Goal: Task Accomplishment & Management: Contribute content

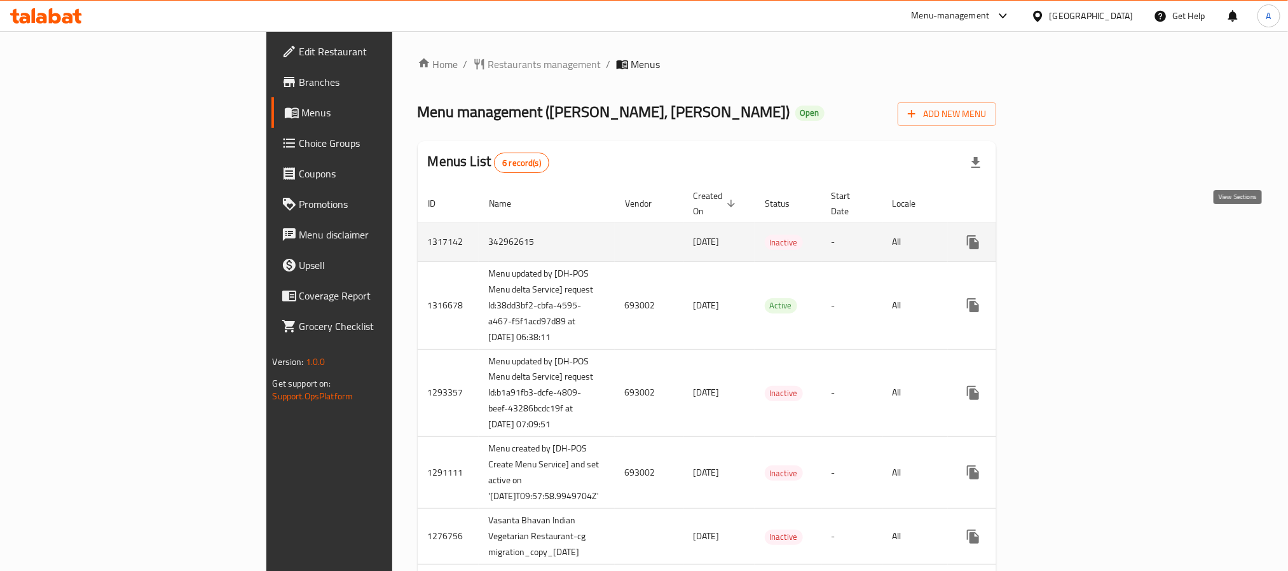
click at [1072, 235] on icon "enhanced table" at bounding box center [1064, 242] width 15 height 15
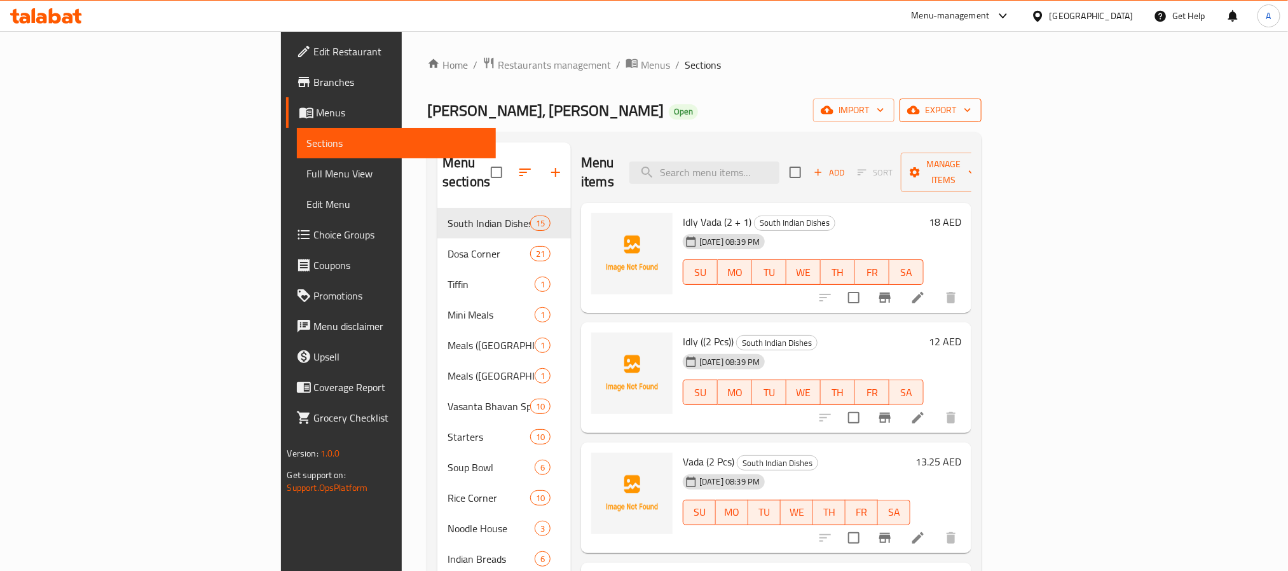
click at [971, 115] on span "export" at bounding box center [941, 110] width 62 height 16
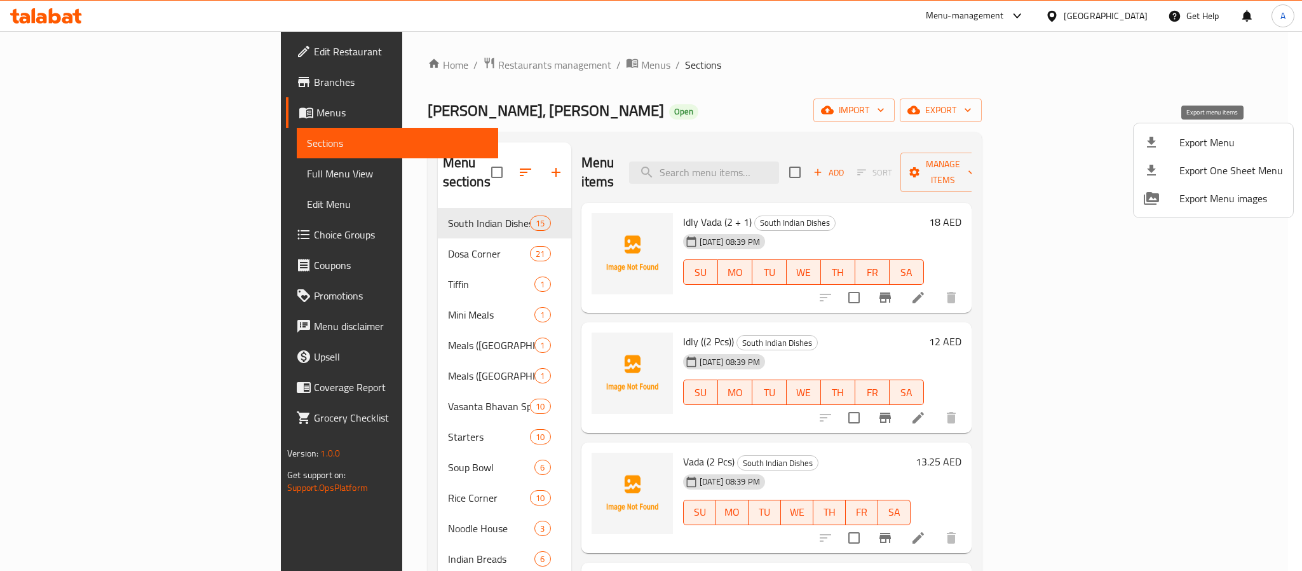
click at [1213, 150] on span "Export Menu" at bounding box center [1232, 142] width 104 height 15
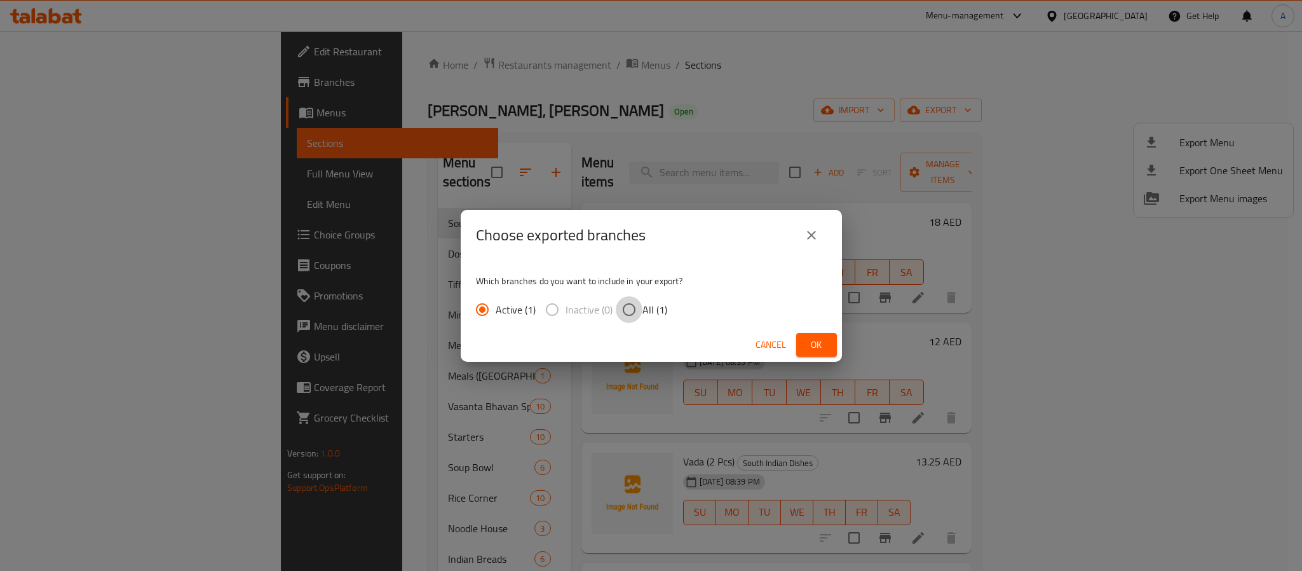
click at [624, 308] on input "All (1)" at bounding box center [629, 309] width 27 height 27
radio input "true"
click at [822, 342] on span "Ok" at bounding box center [817, 345] width 20 height 16
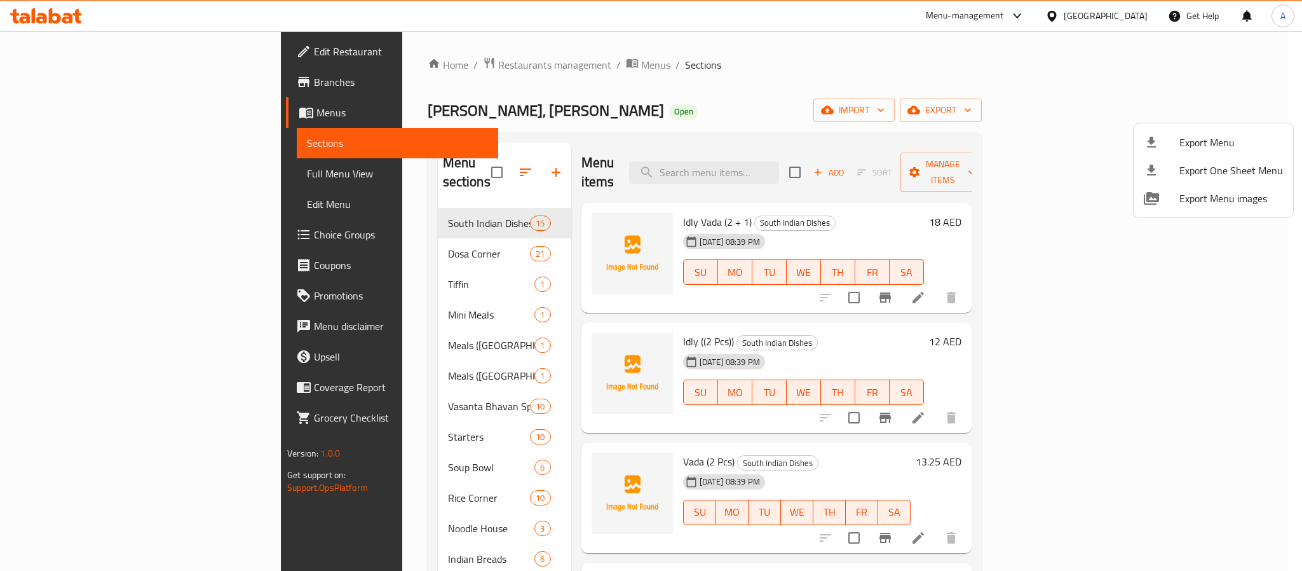
click at [505, 321] on div at bounding box center [651, 285] width 1302 height 571
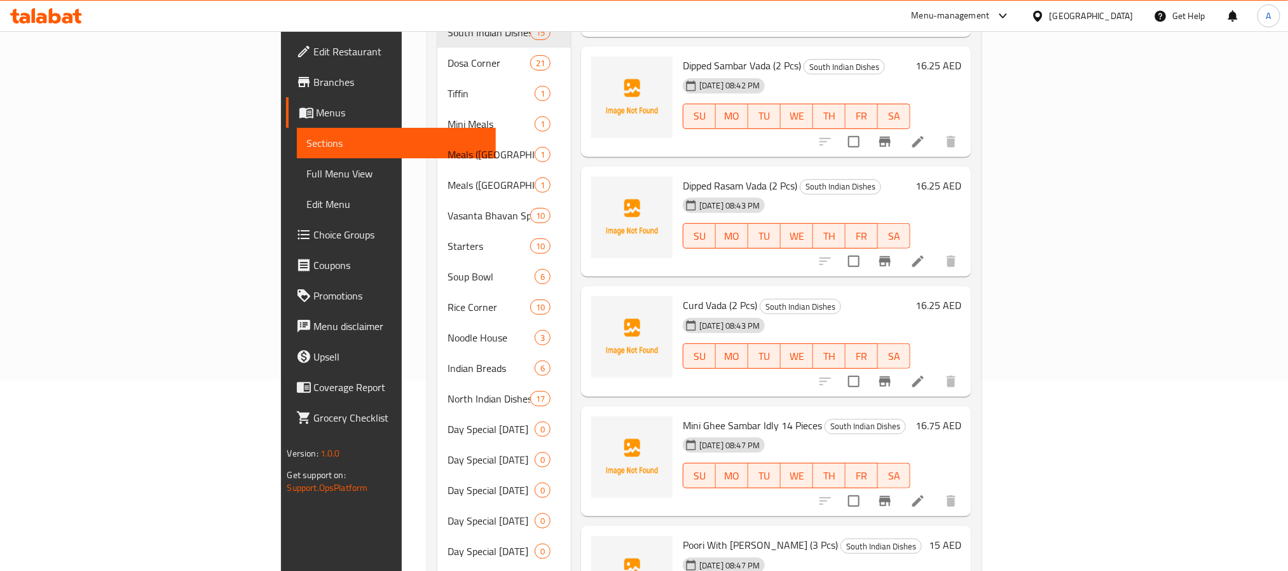
scroll to position [572, 0]
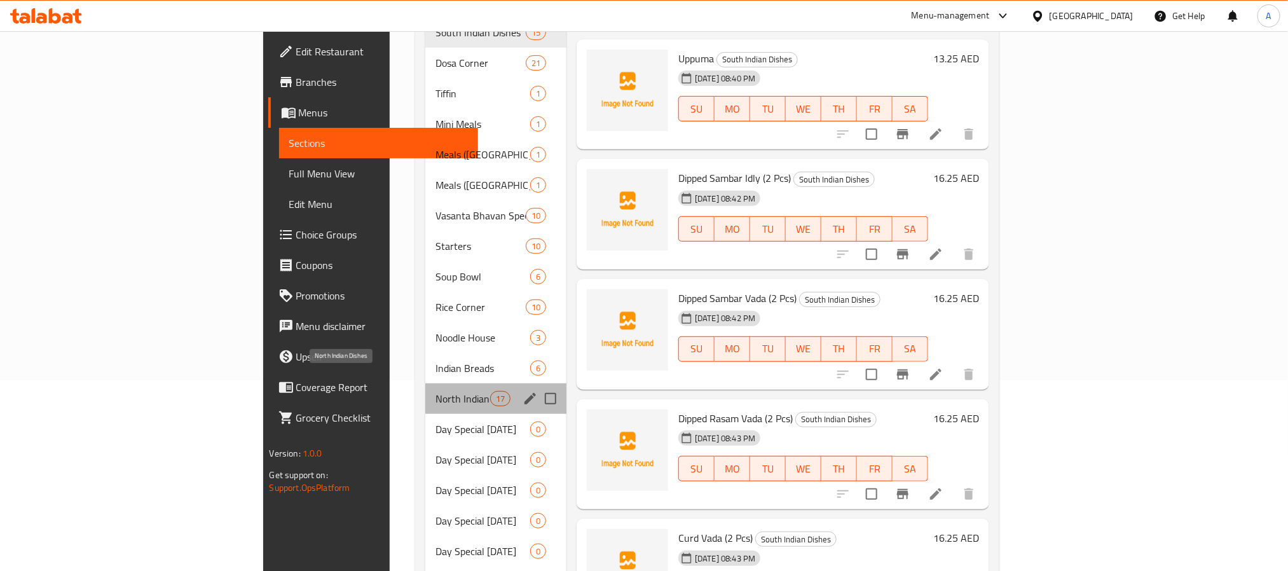
click at [435, 391] on span "North Indian Dishes" at bounding box center [462, 398] width 54 height 15
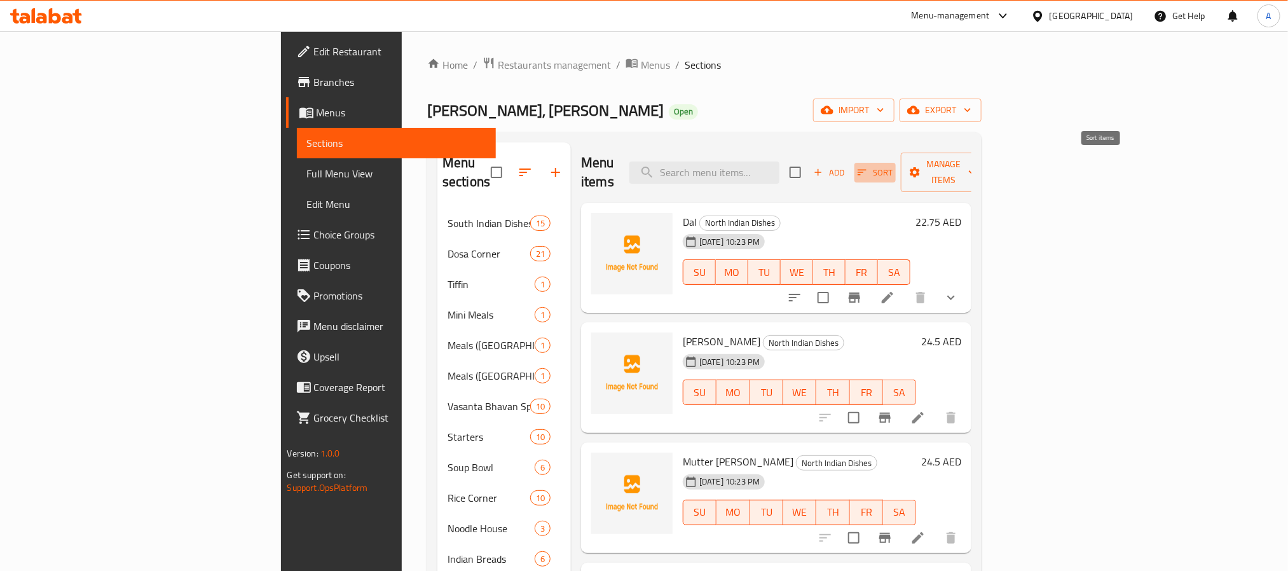
click at [892, 165] on span "Sort" at bounding box center [874, 172] width 35 height 15
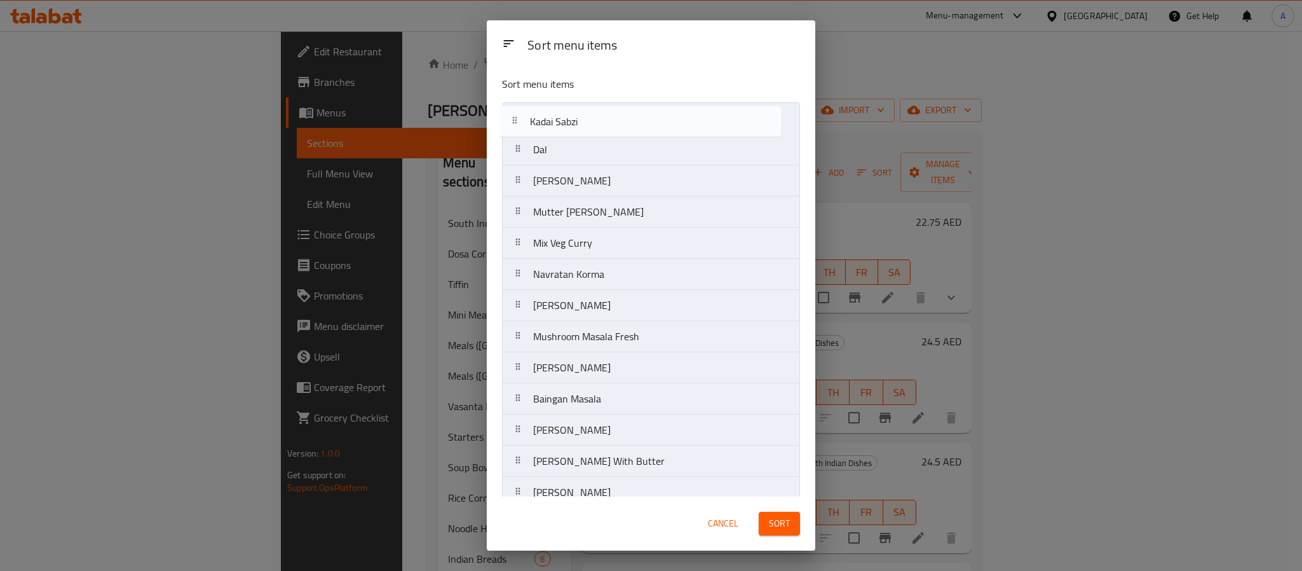
drag, startPoint x: 611, startPoint y: 222, endPoint x: 606, endPoint y: 115, distance: 106.9
click at [606, 115] on nav "Dal Channa Masala Mutter Masala Kadai Sabzi Mix Veg Curry Navratan Korma Subzi …" at bounding box center [651, 367] width 298 height 531
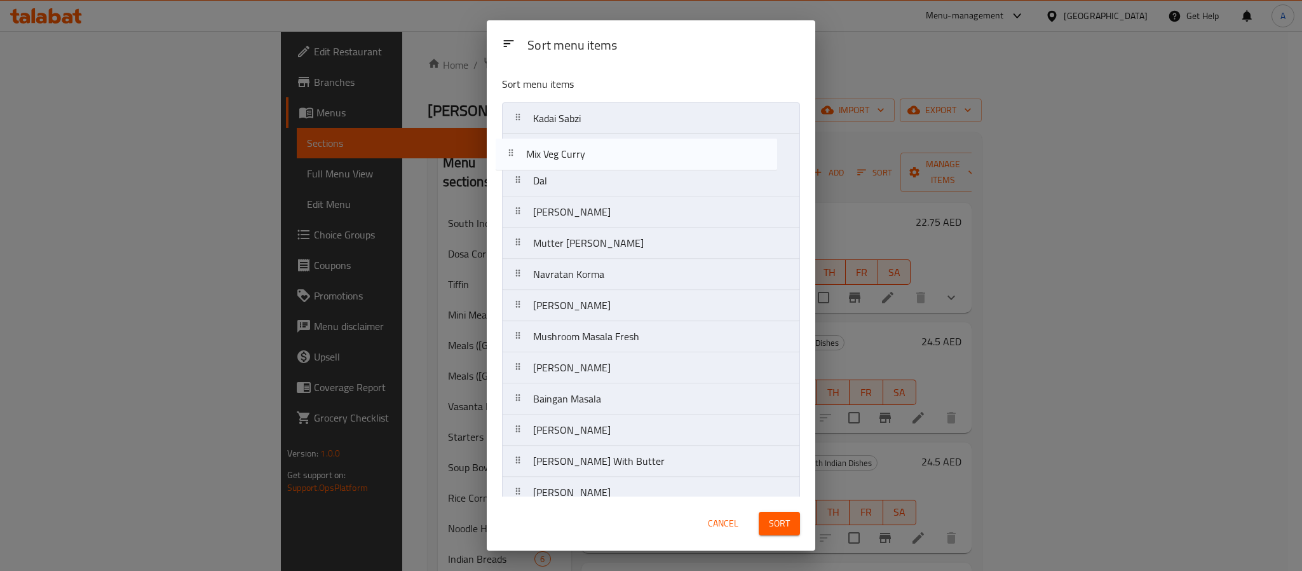
drag, startPoint x: 610, startPoint y: 244, endPoint x: 603, endPoint y: 149, distance: 95.6
click at [603, 149] on nav "Kadai Sabzi Dal Channa Masala Mutter Masala Mix Veg Curry Navratan Korma Subzi …" at bounding box center [651, 367] width 298 height 531
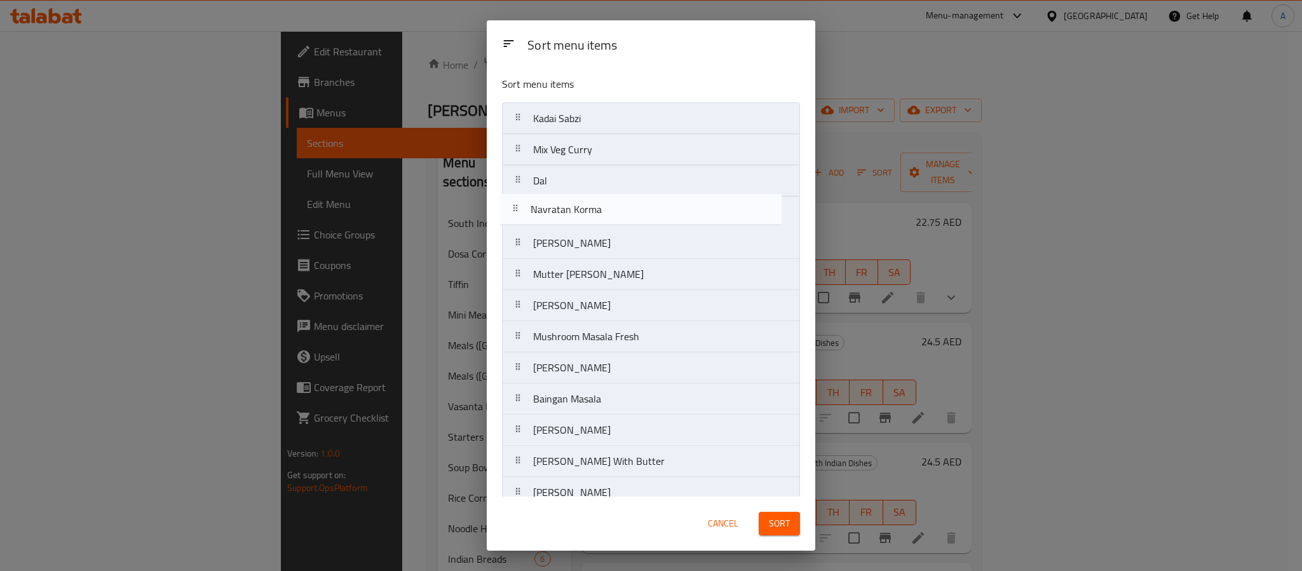
drag, startPoint x: 593, startPoint y: 290, endPoint x: 590, endPoint y: 220, distance: 70.6
click at [590, 220] on nav "Kadai Sabzi Mix Veg Curry Dal Channa Masala Mutter Masala Navratan Korma Subzi …" at bounding box center [651, 367] width 298 height 531
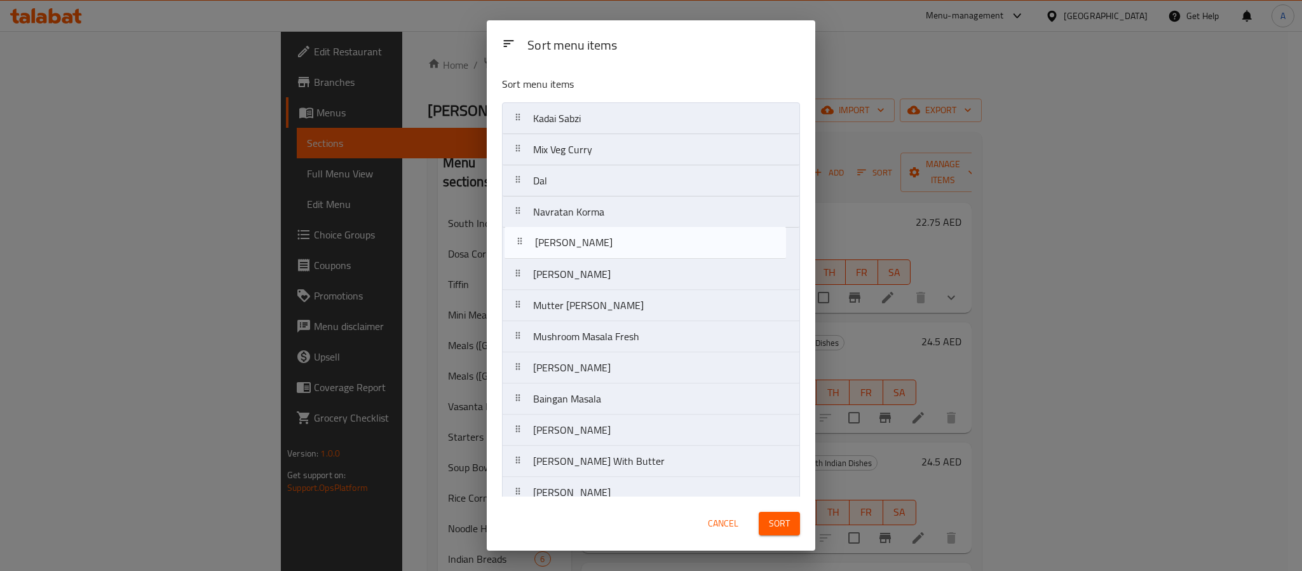
drag, startPoint x: 582, startPoint y: 311, endPoint x: 580, endPoint y: 244, distance: 67.4
click at [580, 244] on nav "Kadai Sabzi Mix Veg Curry Dal Navratan Korma Channa Masala Mutter Masala Subzi …" at bounding box center [651, 367] width 298 height 531
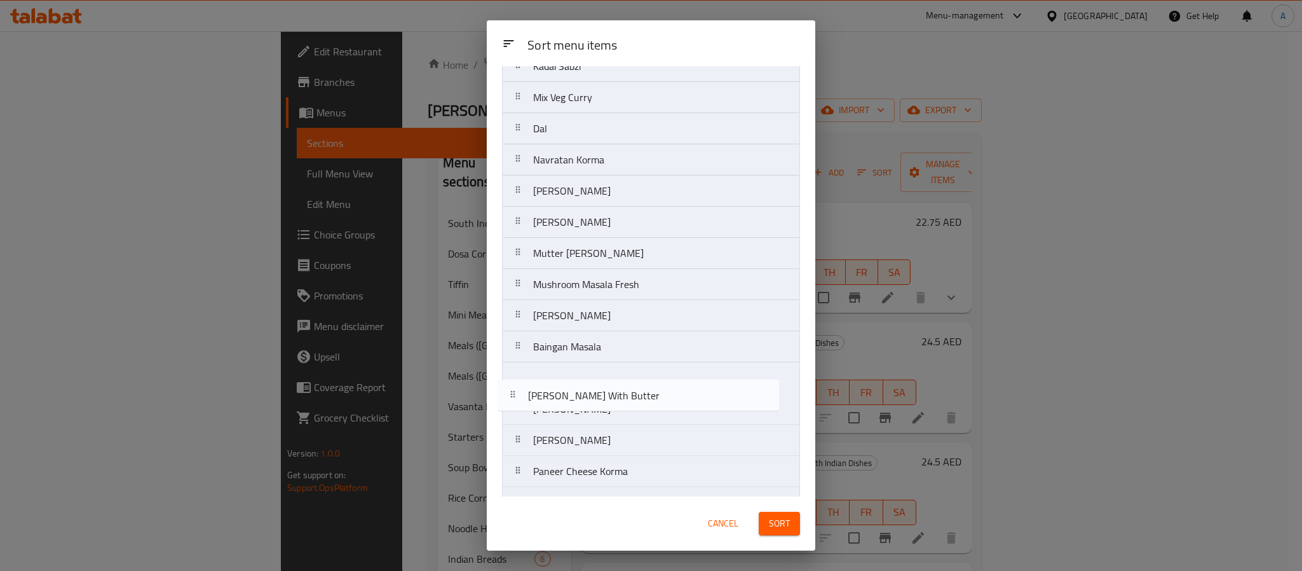
scroll to position [58, 0]
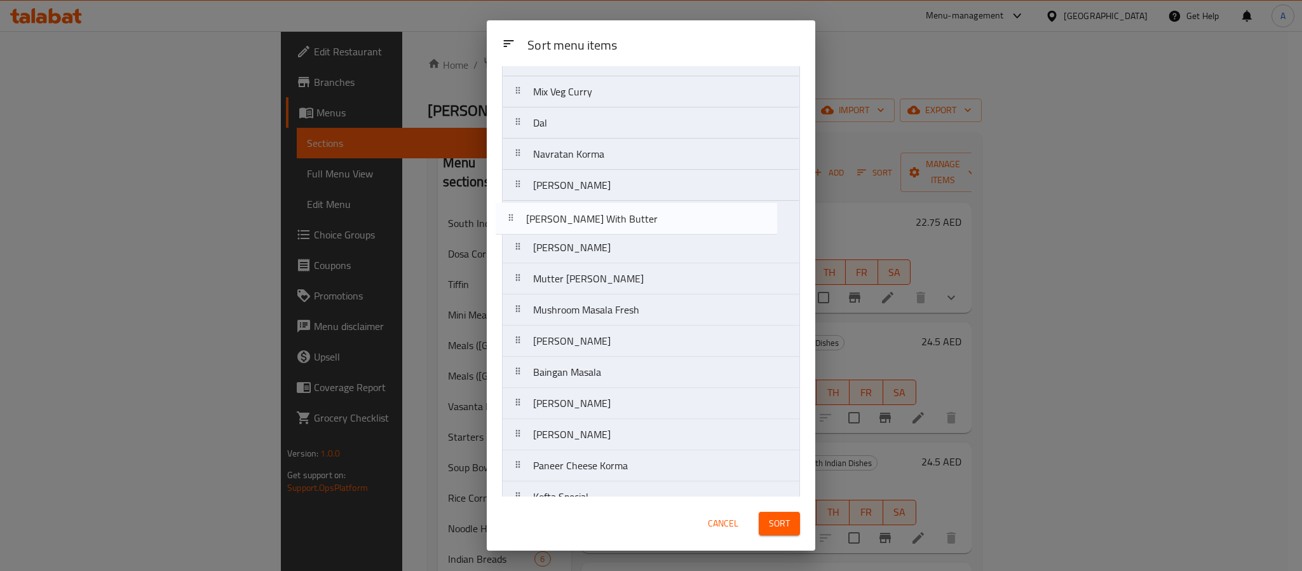
drag, startPoint x: 618, startPoint y: 470, endPoint x: 610, endPoint y: 220, distance: 249.9
click at [610, 220] on nav "Kadai Sabzi Mix Veg Curry Dal Navratan Korma Subzi Makhani Channa Masala Mutter…" at bounding box center [651, 309] width 298 height 531
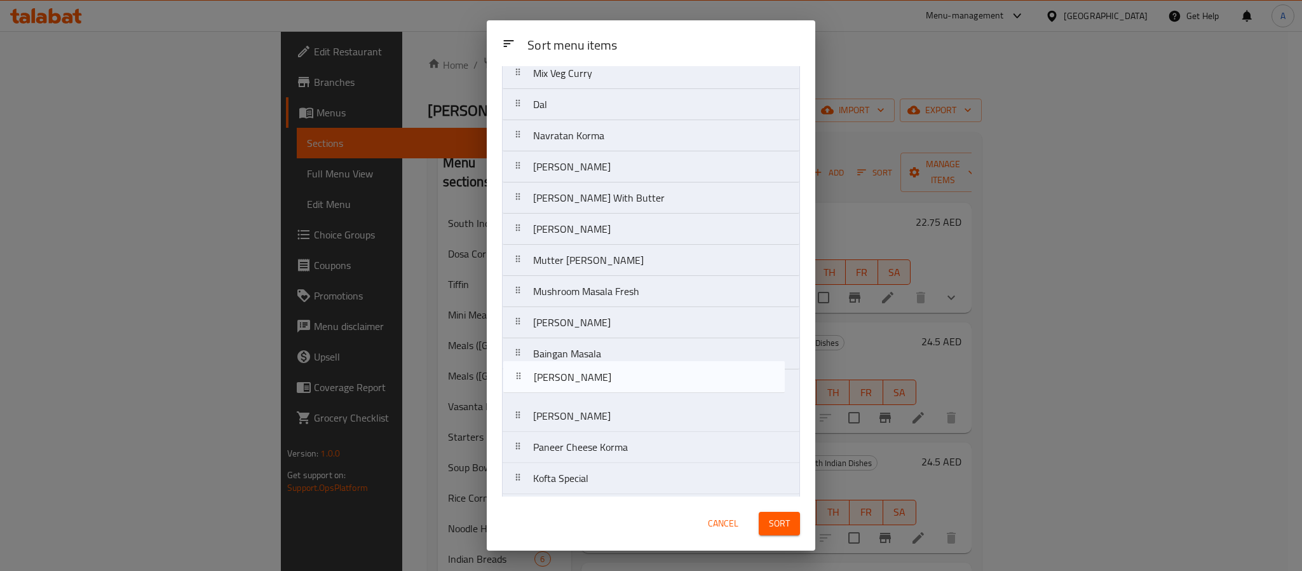
scroll to position [80, 0]
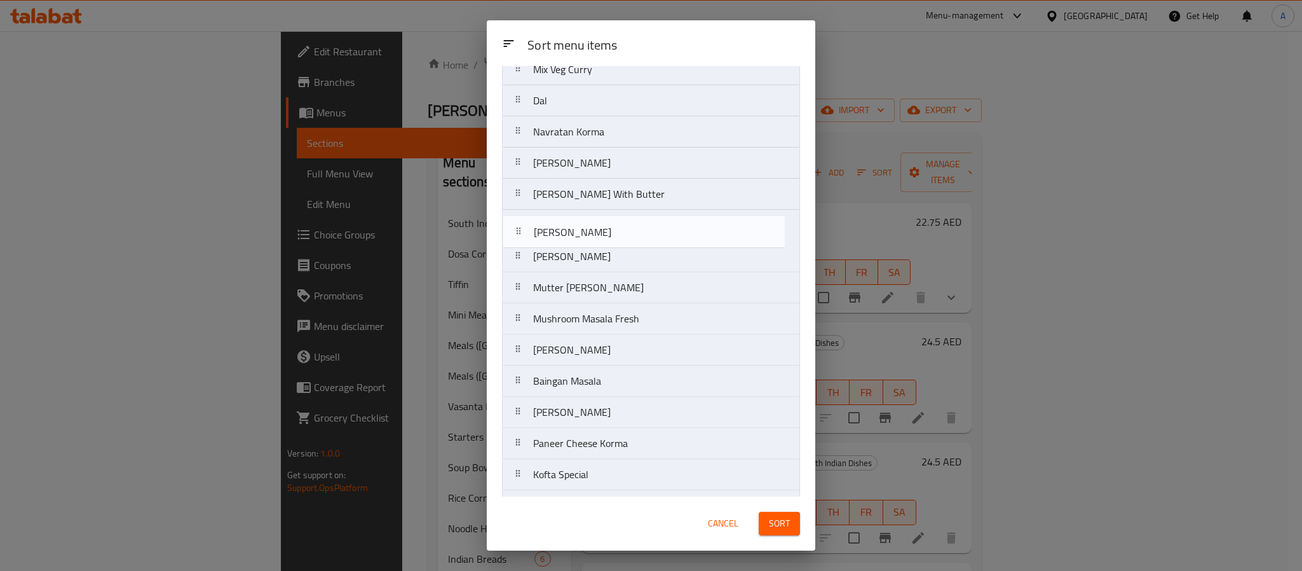
drag, startPoint x: 582, startPoint y: 433, endPoint x: 582, endPoint y: 216, distance: 217.4
click at [582, 216] on nav "Kadai Sabzi Mix Veg Curry Dal Navratan Korma Subzi Makhani Paneer Makhani With …" at bounding box center [651, 287] width 298 height 531
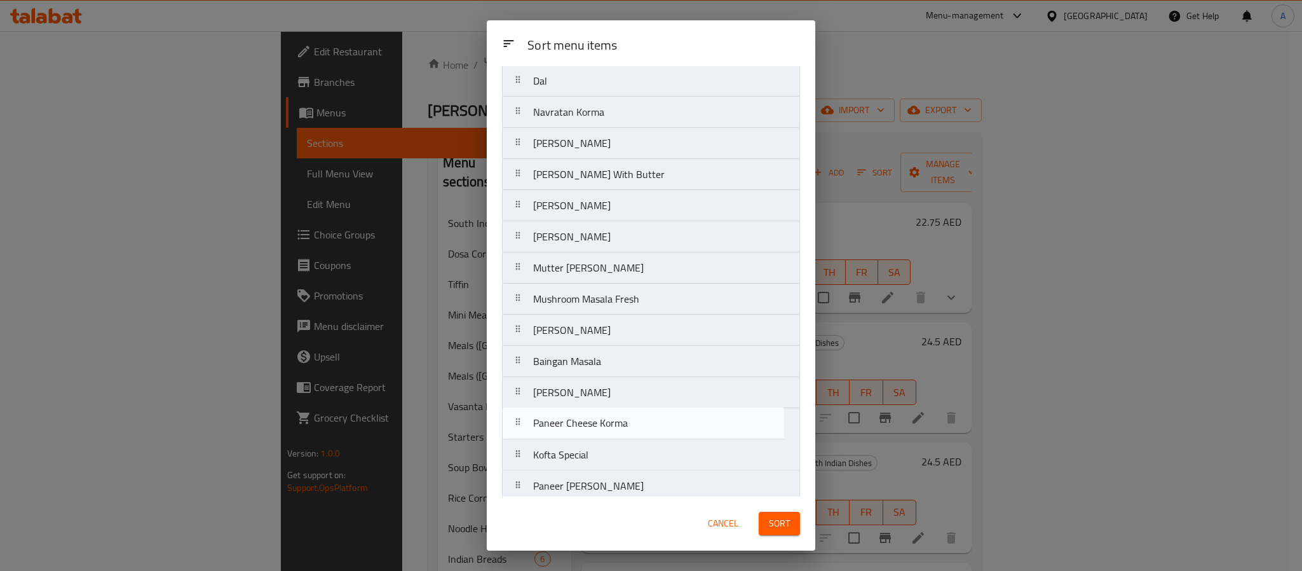
scroll to position [106, 0]
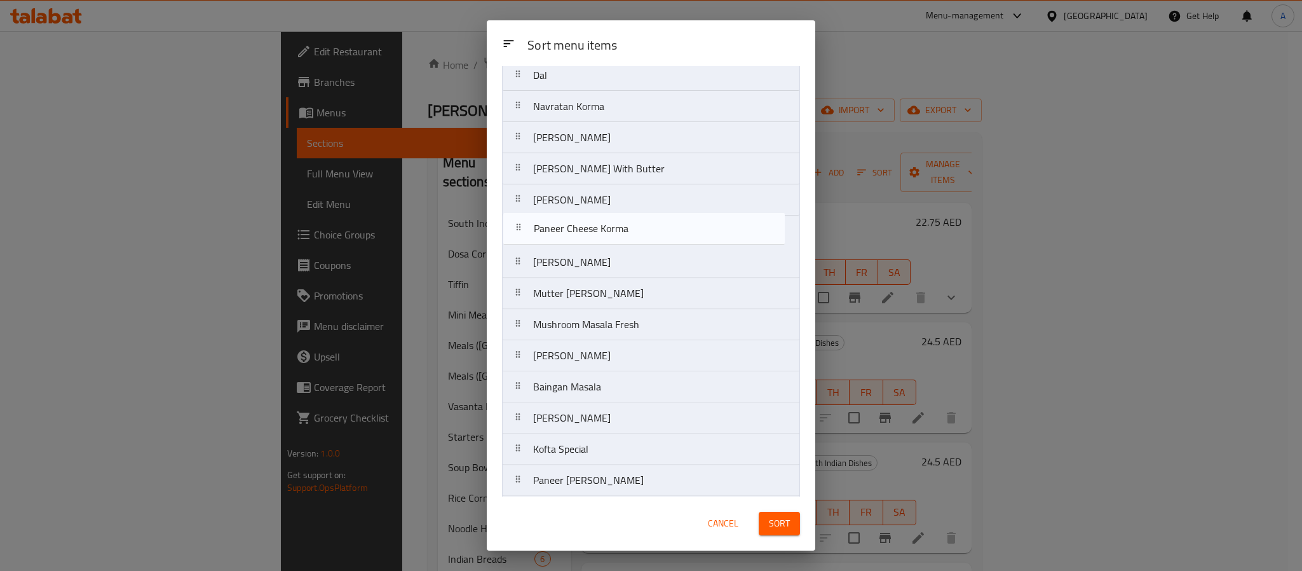
drag, startPoint x: 628, startPoint y: 458, endPoint x: 626, endPoint y: 235, distance: 223.1
click at [626, 235] on nav "Kadai Sabzi Mix Veg Curry Dal Navratan Korma Subzi Makhani Paneer Makhani With …" at bounding box center [651, 262] width 298 height 531
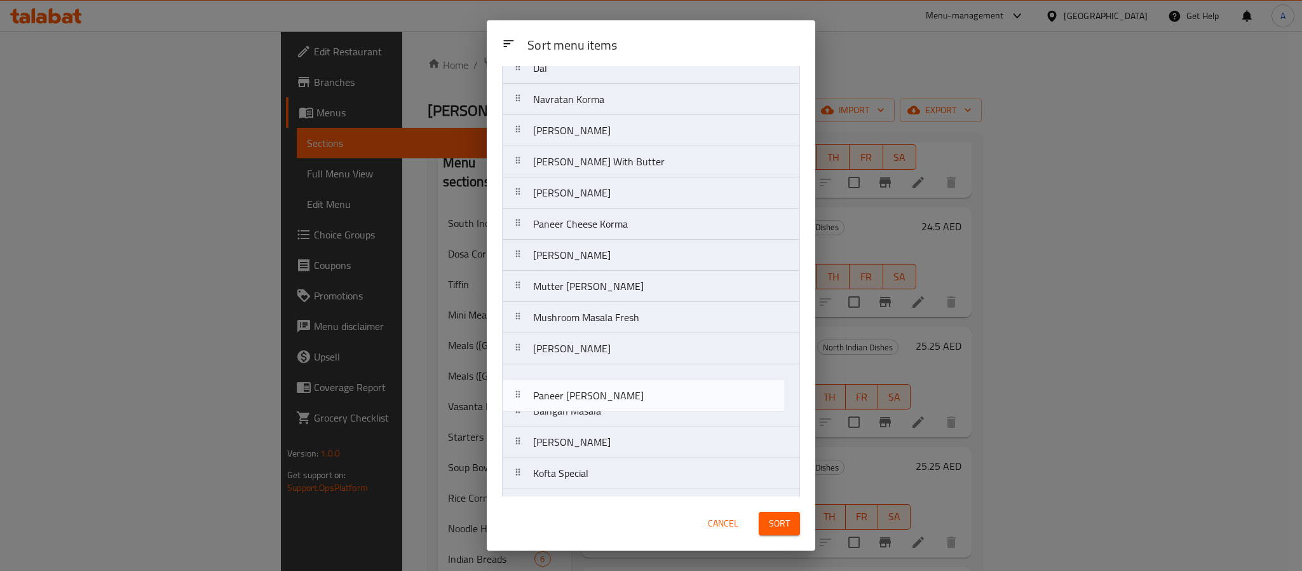
scroll to position [115, 0]
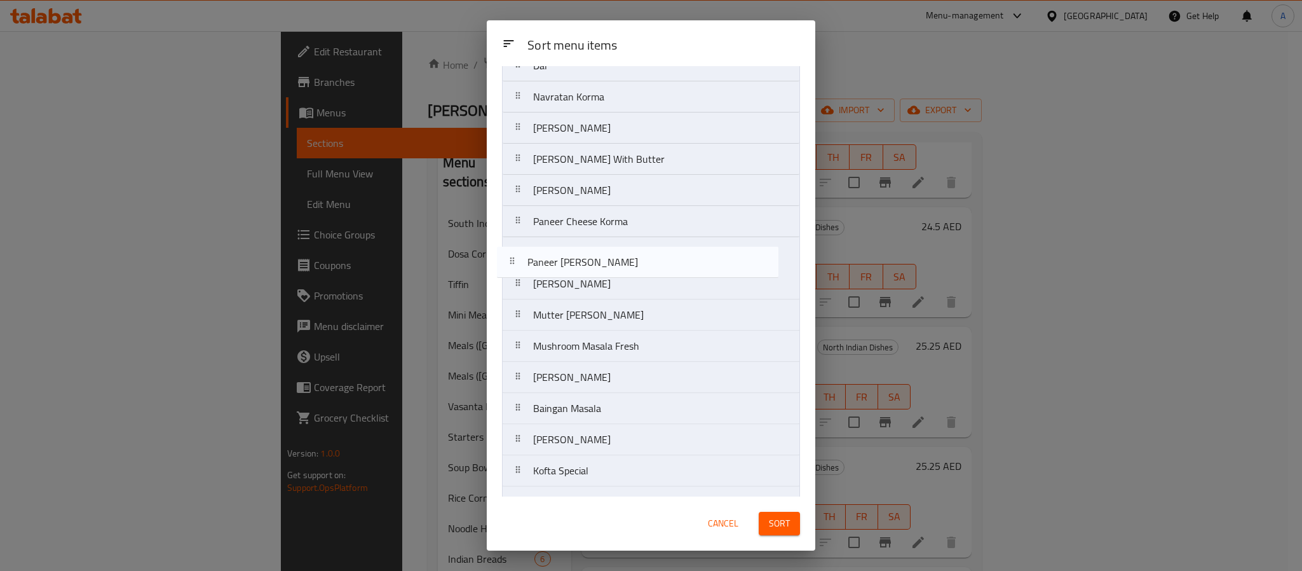
drag, startPoint x: 617, startPoint y: 481, endPoint x: 610, endPoint y: 252, distance: 228.9
click at [610, 252] on nav "Kadai Sabzi Mix Veg Curry Dal Navratan Korma Subzi Makhani Paneer Makhani With …" at bounding box center [651, 252] width 298 height 531
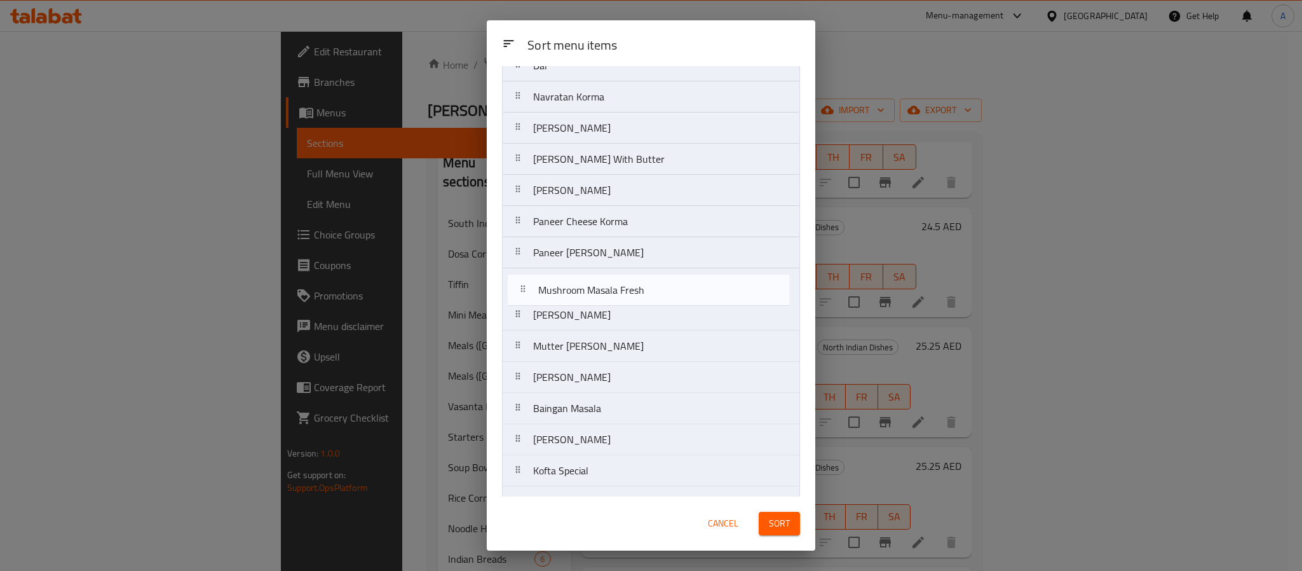
drag, startPoint x: 648, startPoint y: 350, endPoint x: 655, endPoint y: 271, distance: 78.4
click at [655, 271] on nav "Kadai Sabzi Mix Veg Curry Dal Navratan Korma Subzi Makhani Paneer Makhani With …" at bounding box center [651, 252] width 298 height 531
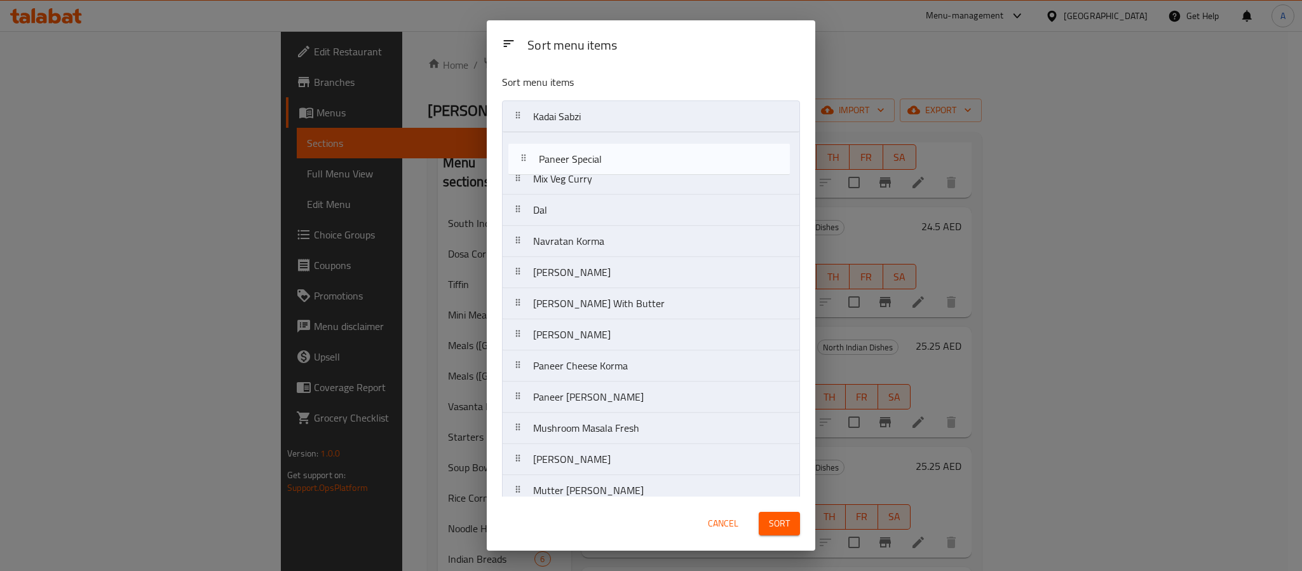
scroll to position [0, 0]
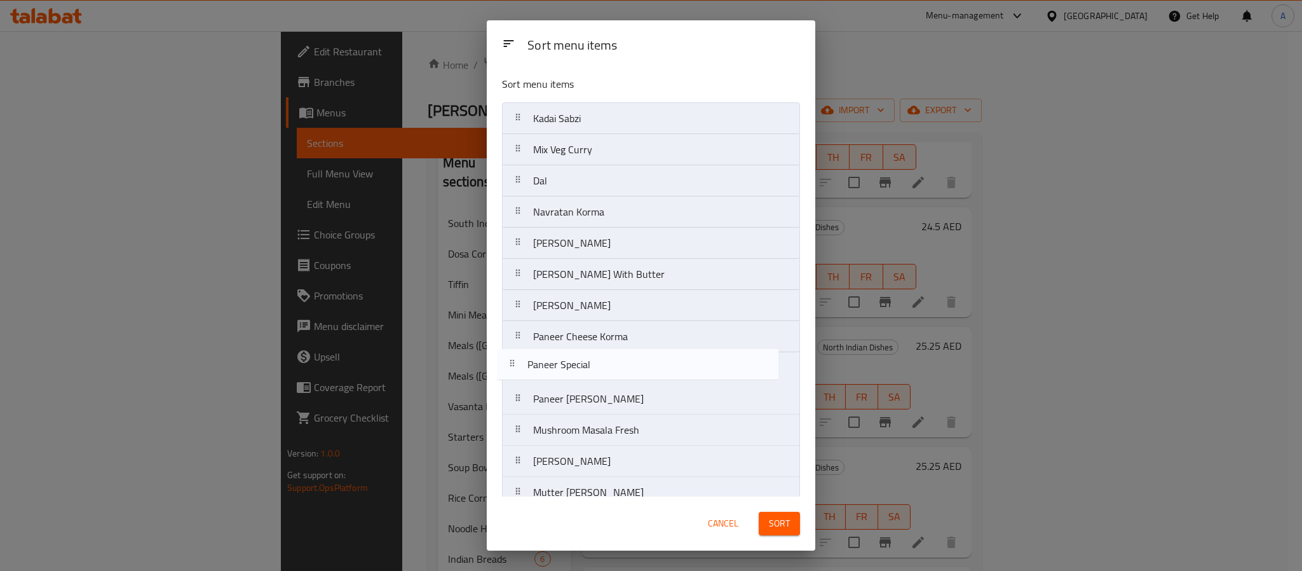
drag, startPoint x: 588, startPoint y: 475, endPoint x: 582, endPoint y: 360, distance: 115.2
click at [582, 360] on nav "Kadai Sabzi Mix Veg Curry Dal Navratan Korma Subzi Makhani Paneer Makhani With …" at bounding box center [651, 367] width 298 height 531
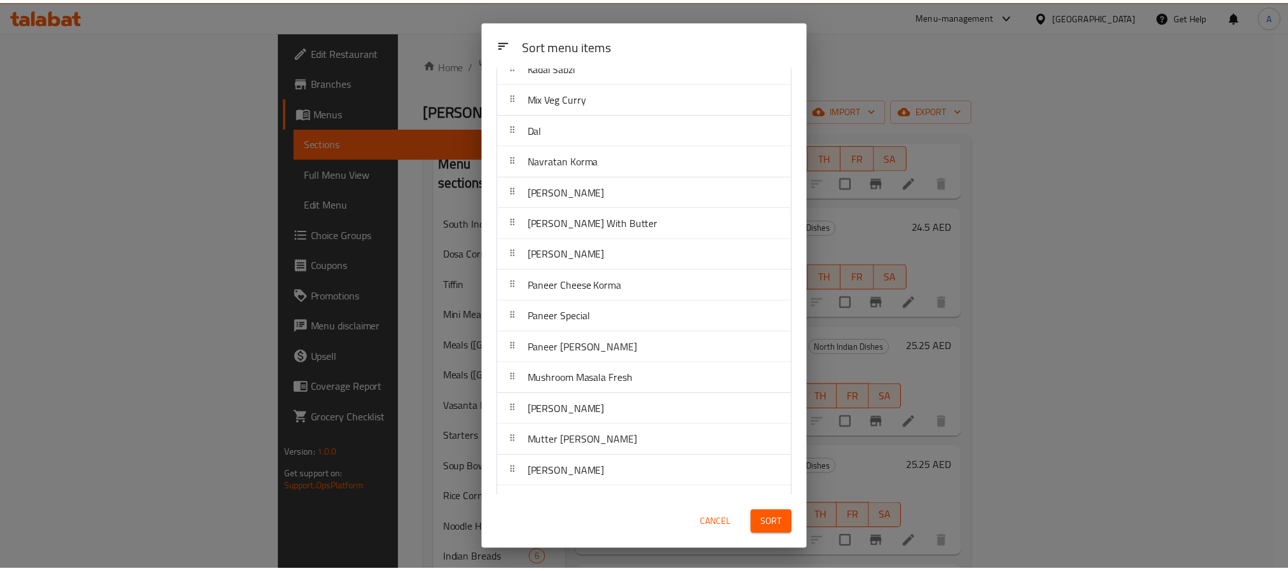
scroll to position [147, 0]
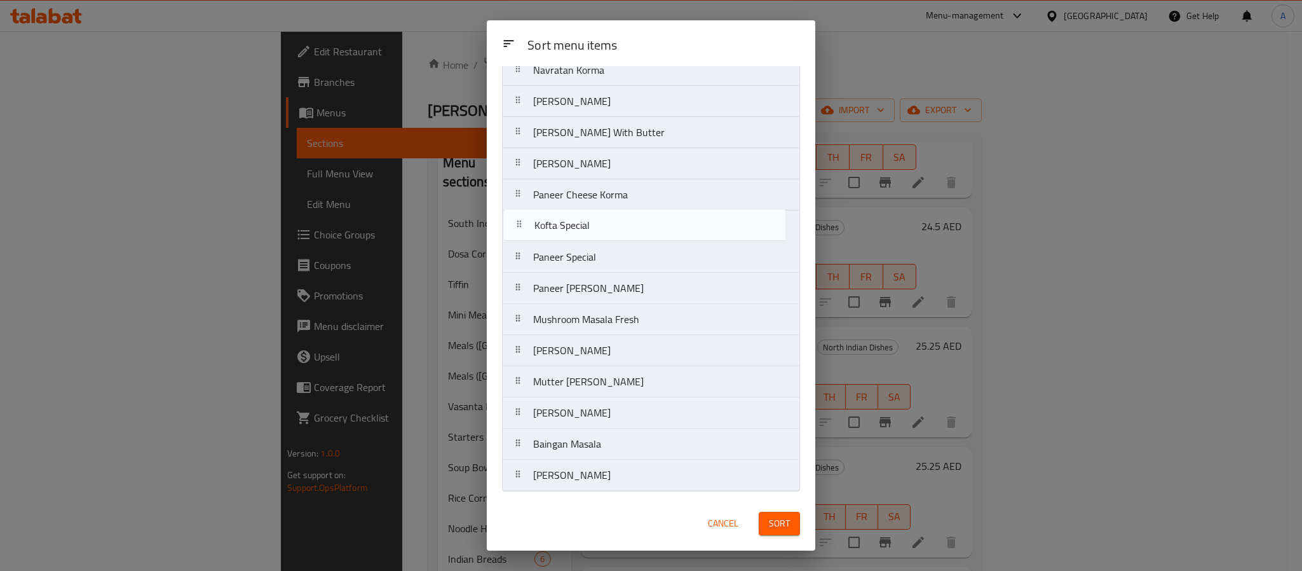
drag, startPoint x: 566, startPoint y: 474, endPoint x: 567, endPoint y: 214, distance: 259.3
click at [567, 214] on nav "Kadai Sabzi Mix Veg Curry Dal Navratan Korma Subzi Makhani Paneer Makhani With …" at bounding box center [651, 226] width 298 height 531
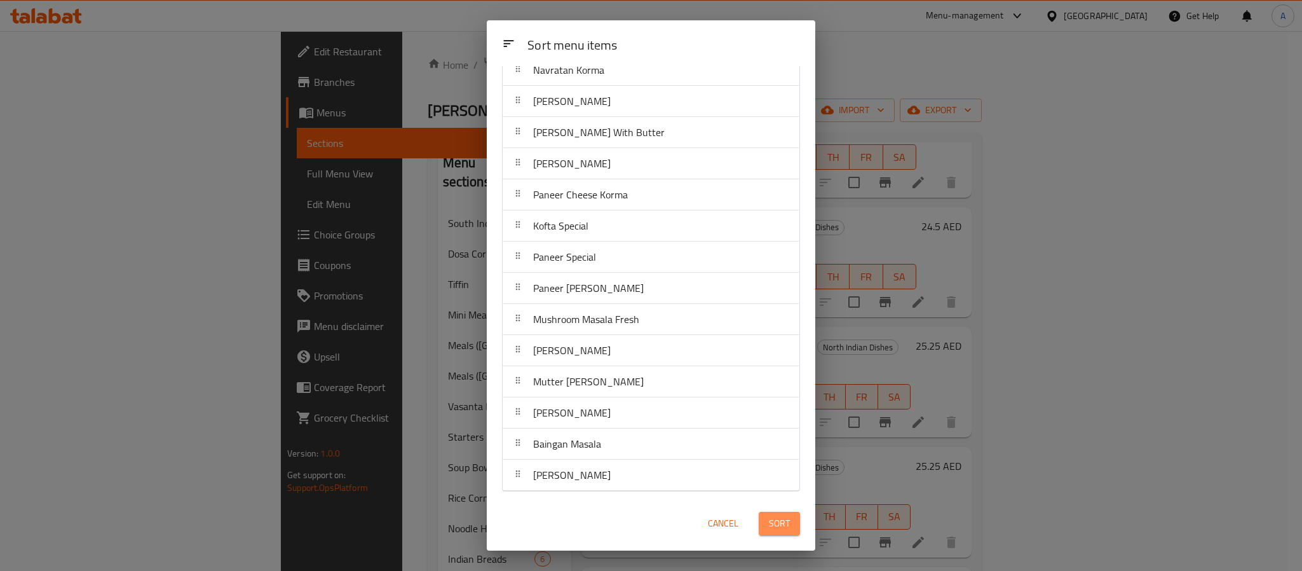
click at [770, 522] on span "Sort" at bounding box center [779, 523] width 21 height 16
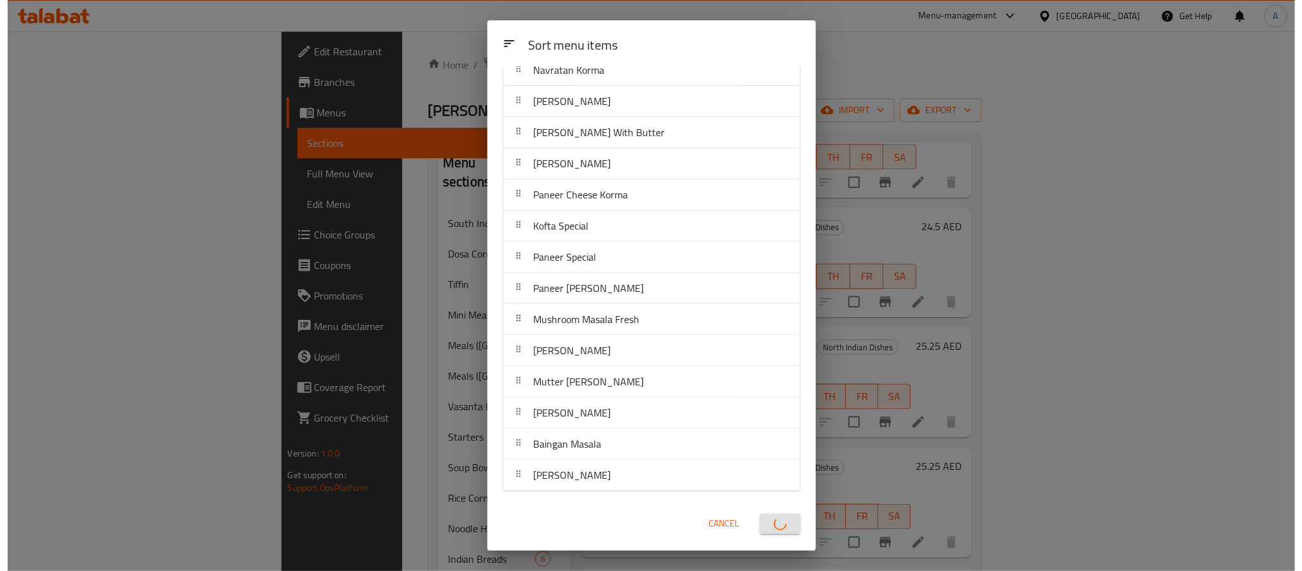
scroll to position [0, 0]
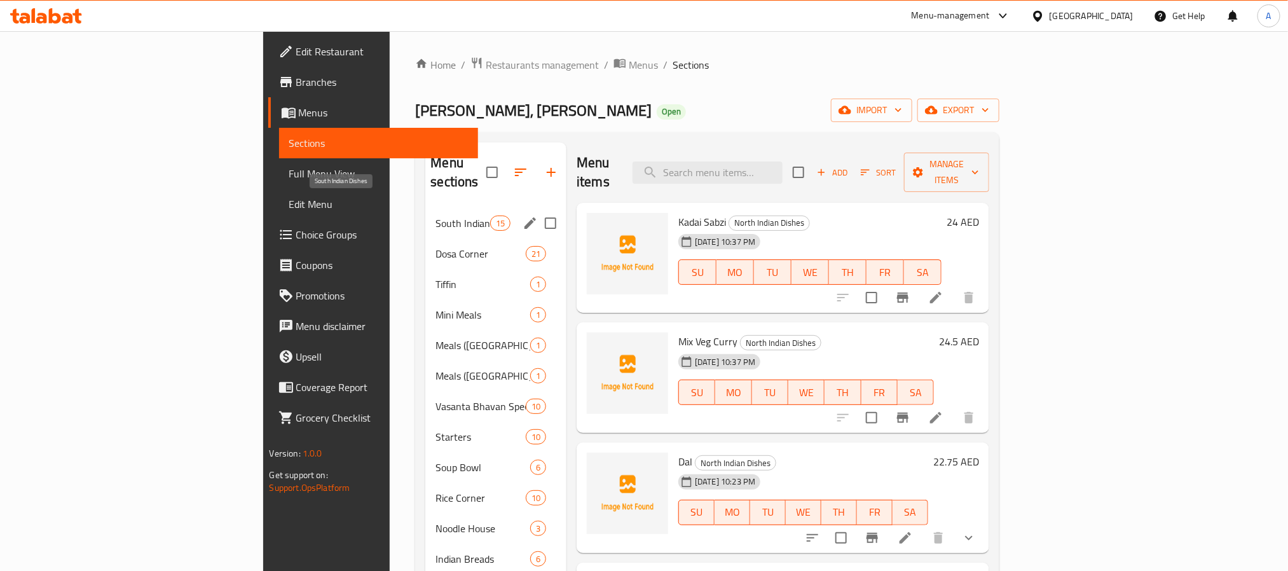
click at [435, 215] on span "South Indian Dishes" at bounding box center [462, 222] width 54 height 15
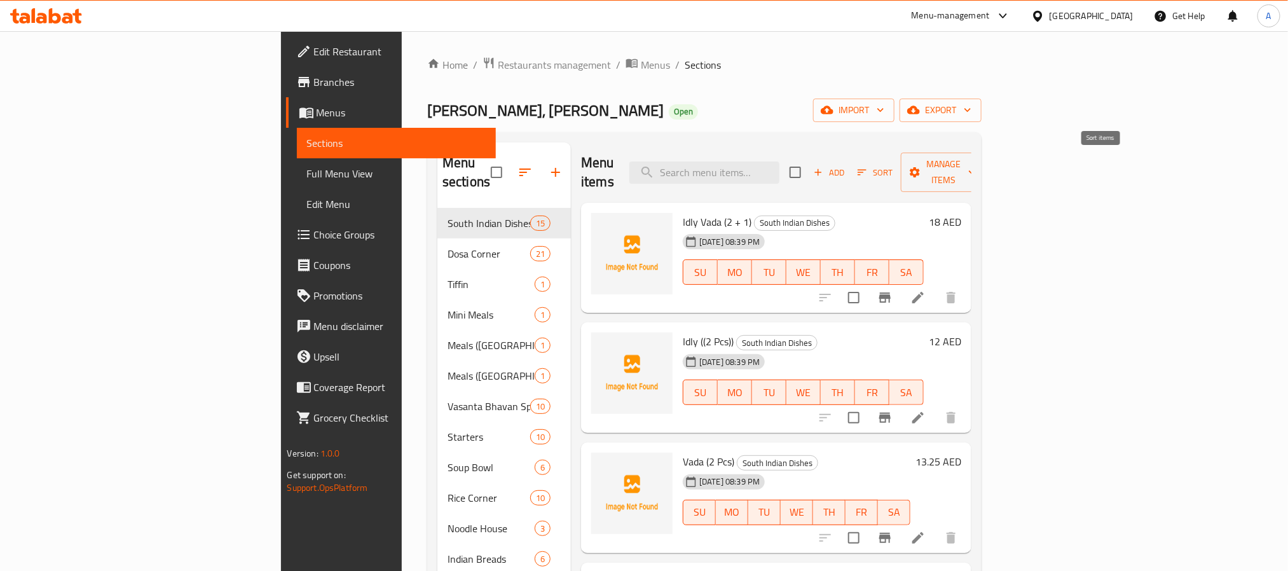
click at [892, 170] on span "Sort" at bounding box center [874, 172] width 35 height 15
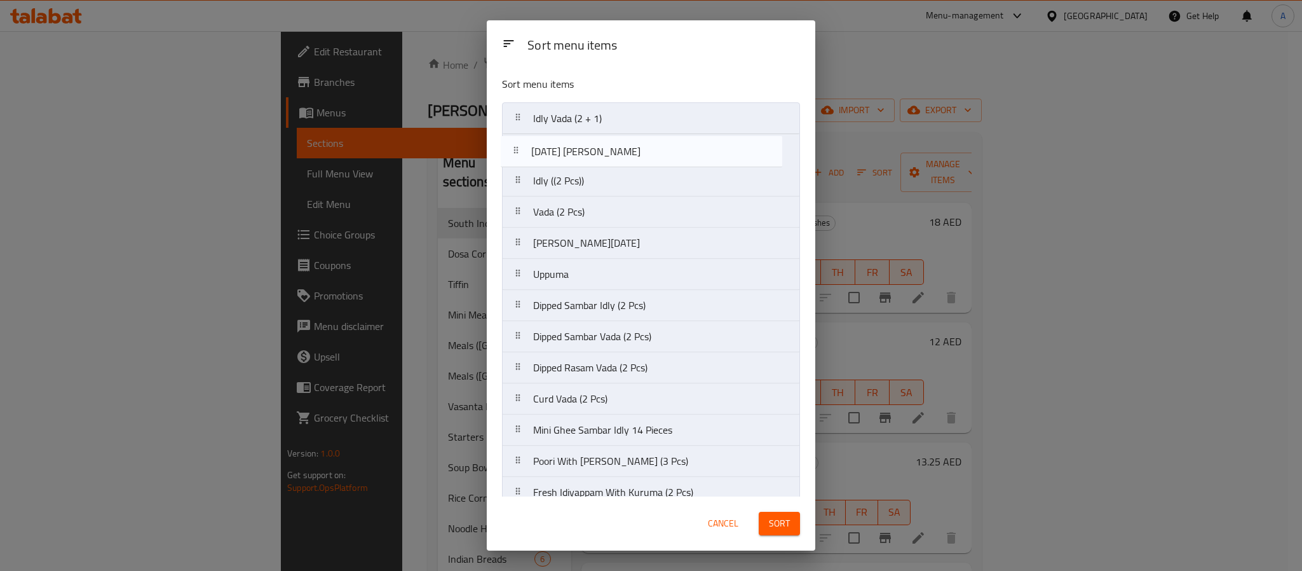
drag, startPoint x: 596, startPoint y: 226, endPoint x: 591, endPoint y: 160, distance: 65.6
click at [591, 160] on nav "Idly Vada (2 + 1) Idly ((2 Pcs)) Vada (2 Pcs) Pongal Vada Ghee Pongal Uppuma Di…" at bounding box center [651, 336] width 298 height 468
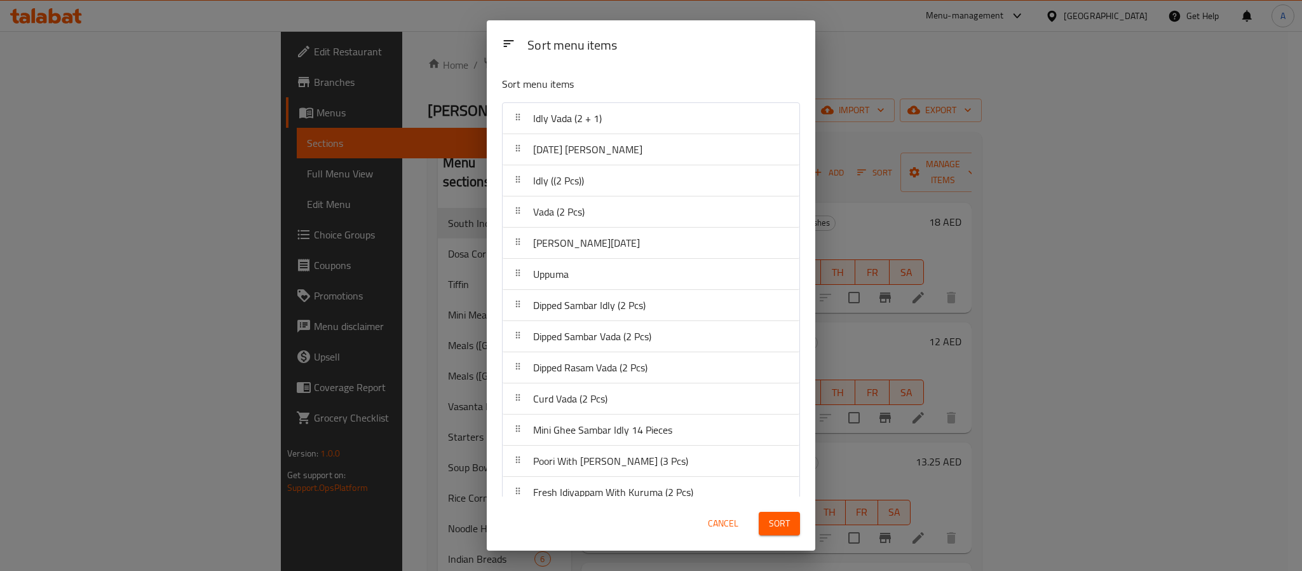
click at [759, 512] on button "Sort" at bounding box center [779, 524] width 41 height 24
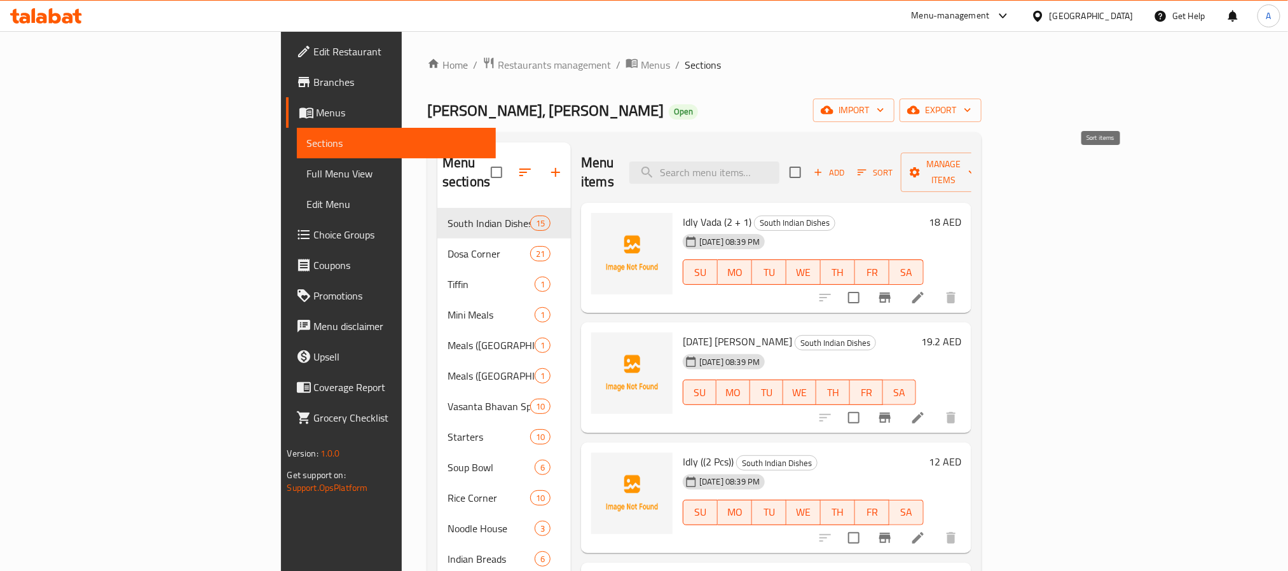
click at [892, 165] on span "Sort" at bounding box center [874, 172] width 35 height 15
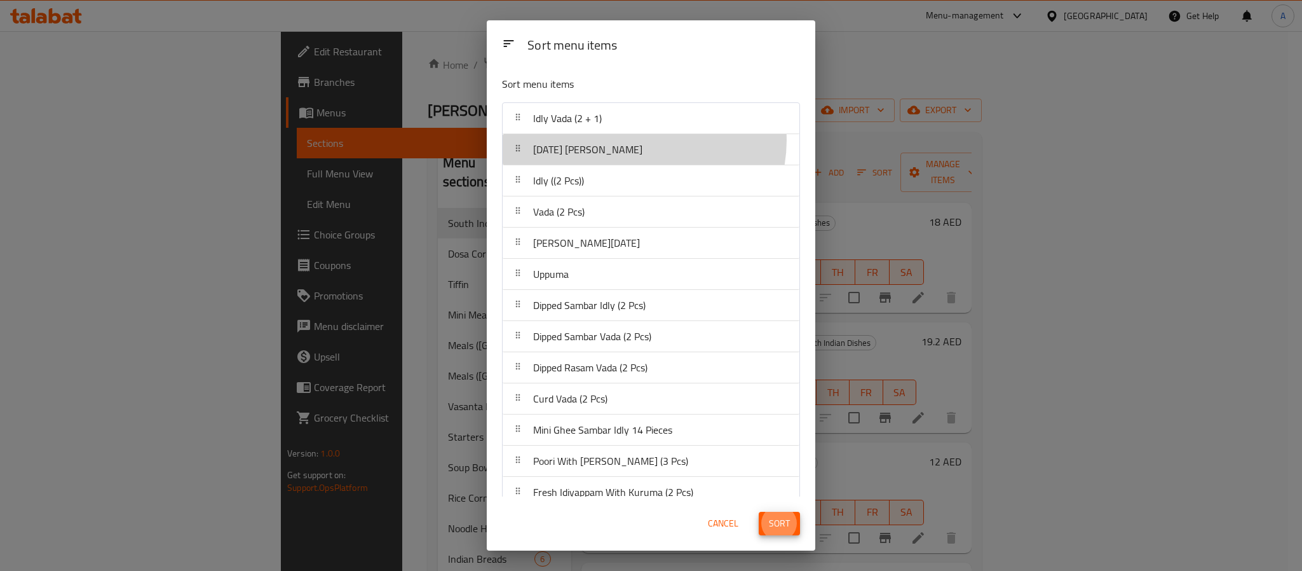
click at [643, 141] on div "[DATE] [PERSON_NAME]" at bounding box center [651, 149] width 287 height 31
click at [618, 176] on div "Idly ((2 Pcs))" at bounding box center [651, 180] width 287 height 31
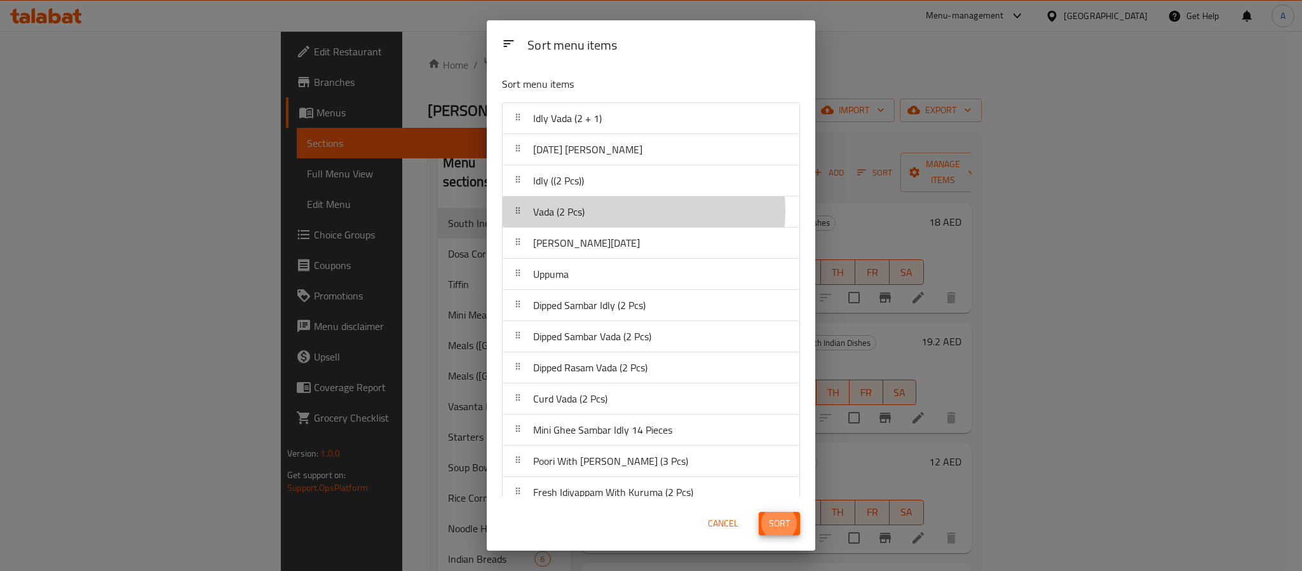
click at [604, 212] on div "Vada (2 Pcs)" at bounding box center [651, 211] width 287 height 31
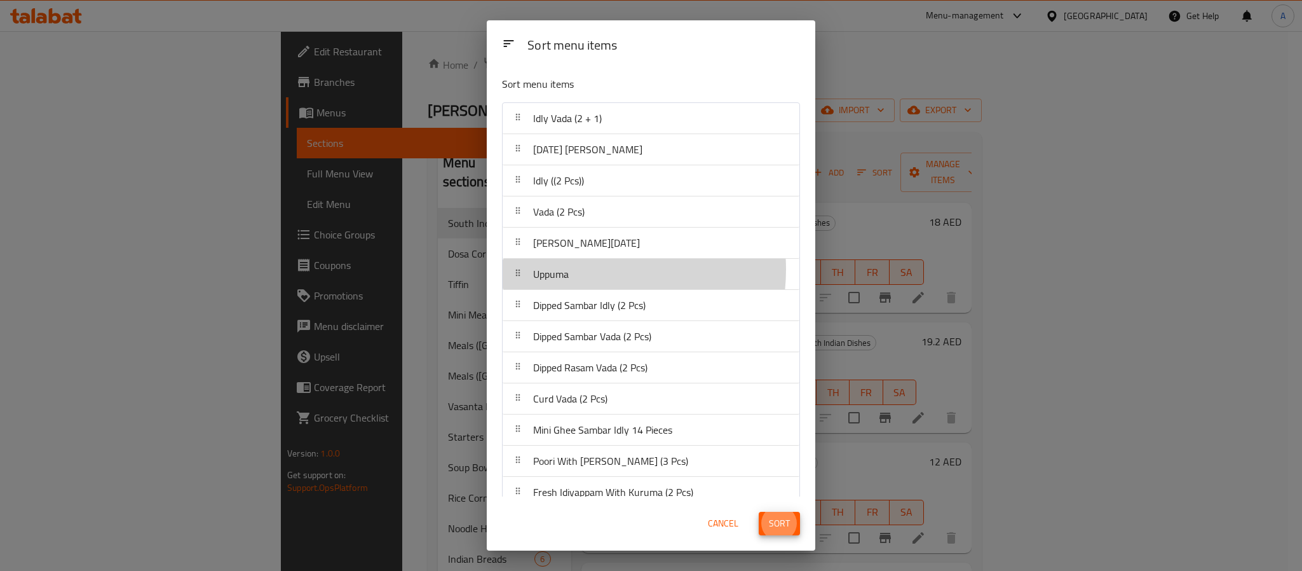
click at [593, 271] on div "Uppuma" at bounding box center [651, 274] width 287 height 31
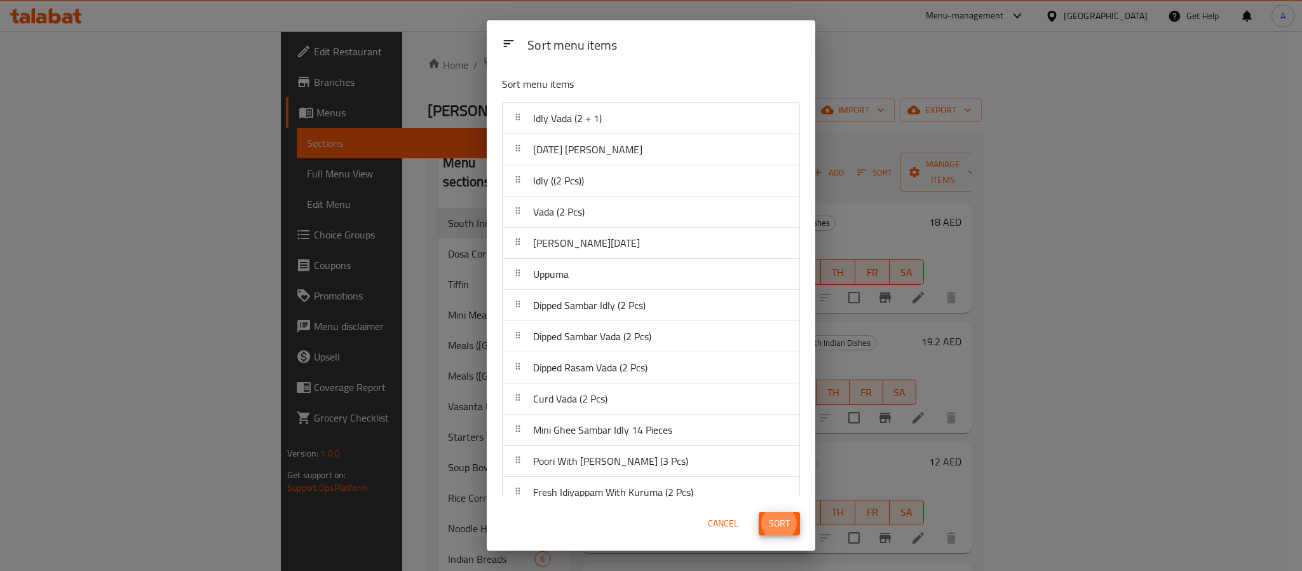
click at [597, 313] on span "Dipped Sambar Idly (2 Pcs)" at bounding box center [589, 305] width 112 height 19
click at [591, 345] on span "Dipped Sambar Vada (2 Pcs)" at bounding box center [592, 336] width 118 height 19
click at [597, 371] on span "Dipped Rasam Vada (2 Pcs)" at bounding box center [590, 367] width 114 height 19
click at [590, 412] on div "Curd Vada (2 Pcs)" at bounding box center [570, 398] width 85 height 31
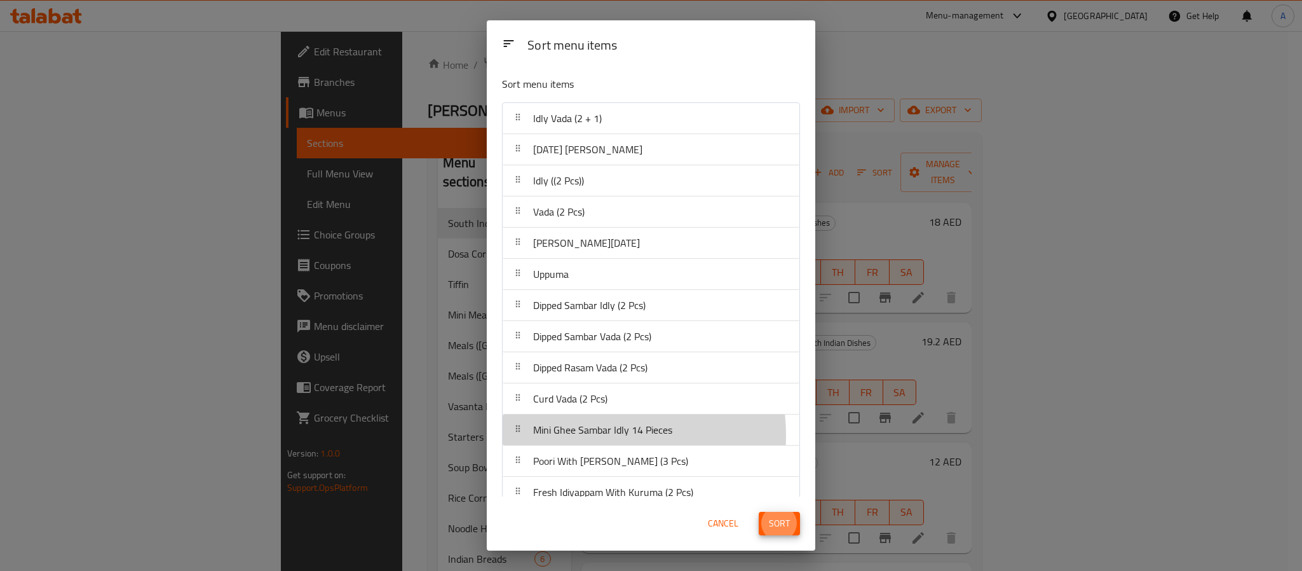
click at [584, 439] on span "Mini Ghee Sambar Idly 14 Pieces" at bounding box center [602, 429] width 139 height 19
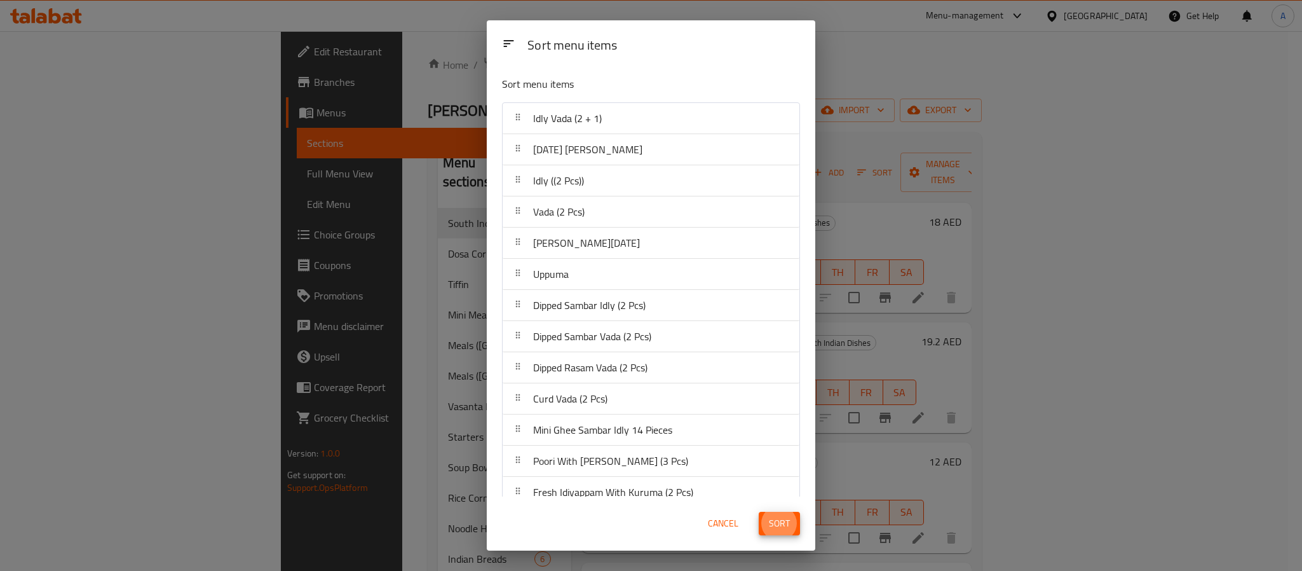
click at [583, 445] on div "Mini Ghee Sambar Idly 14 Pieces" at bounding box center [602, 429] width 149 height 31
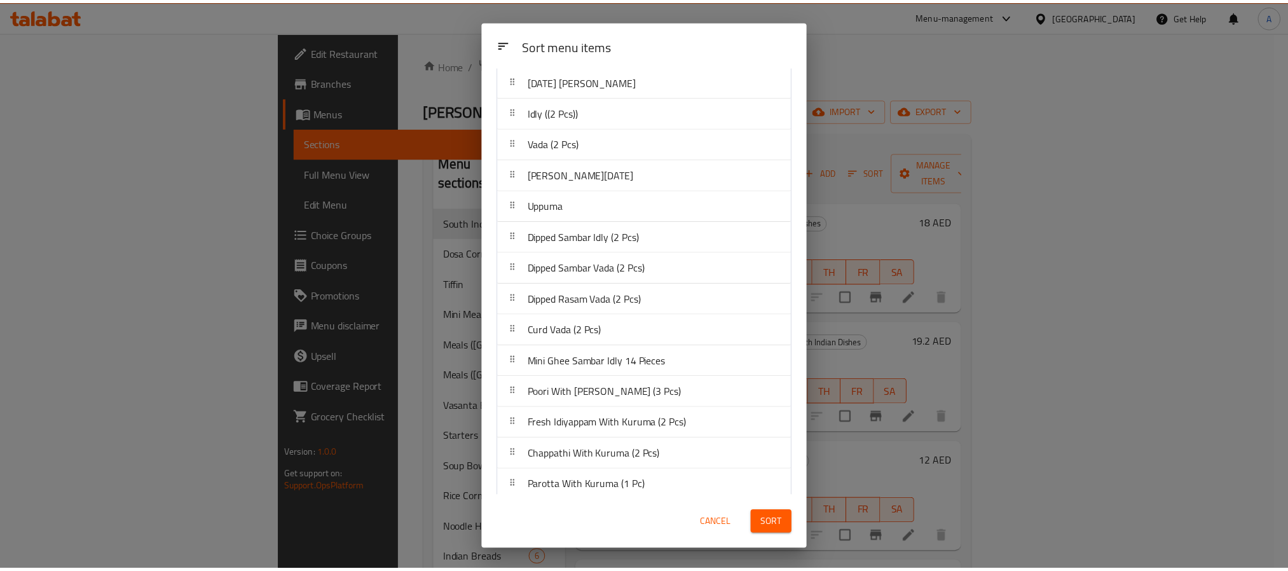
scroll to position [84, 0]
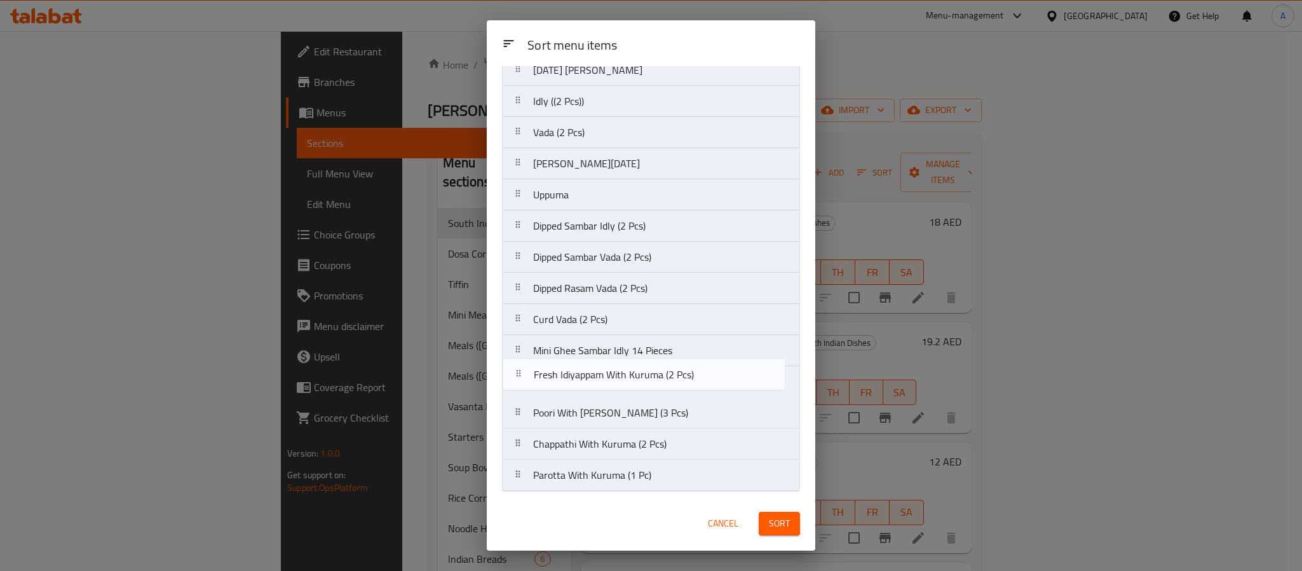
drag, startPoint x: 653, startPoint y: 420, endPoint x: 653, endPoint y: 378, distance: 41.9
click at [653, 378] on nav "Idly Vada (2 + 1) Pongal Vada Idly ((2 Pcs)) Vada (2 Pcs) Ghee Pongal Uppuma Di…" at bounding box center [651, 257] width 298 height 468
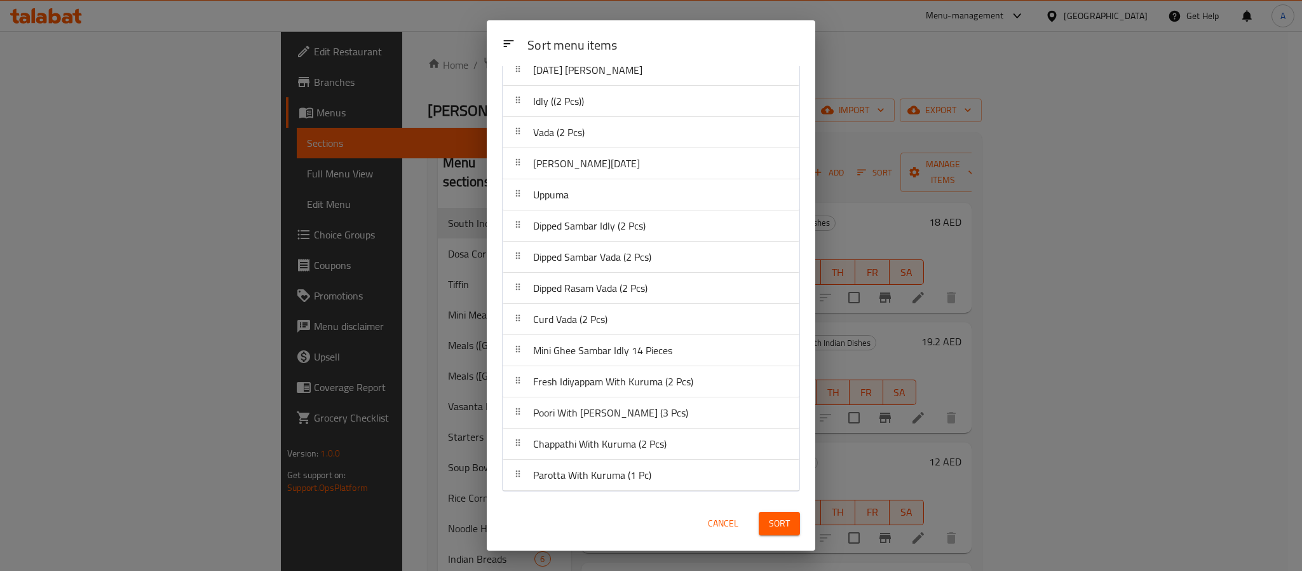
click at [782, 524] on span "Sort" at bounding box center [779, 523] width 21 height 16
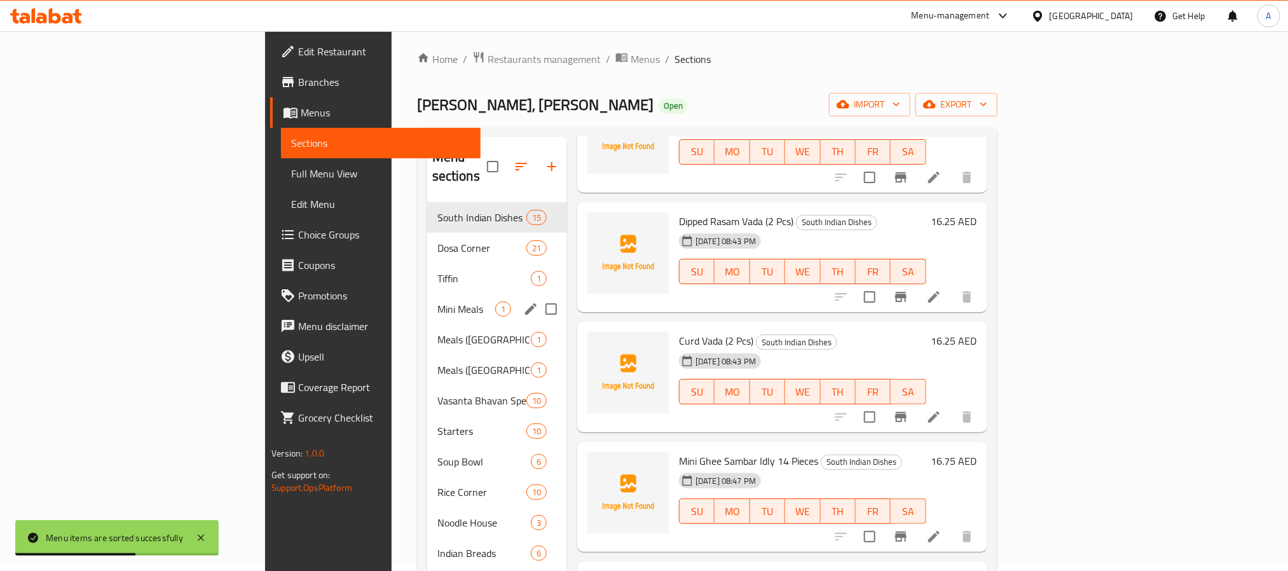
scroll to position [0, 0]
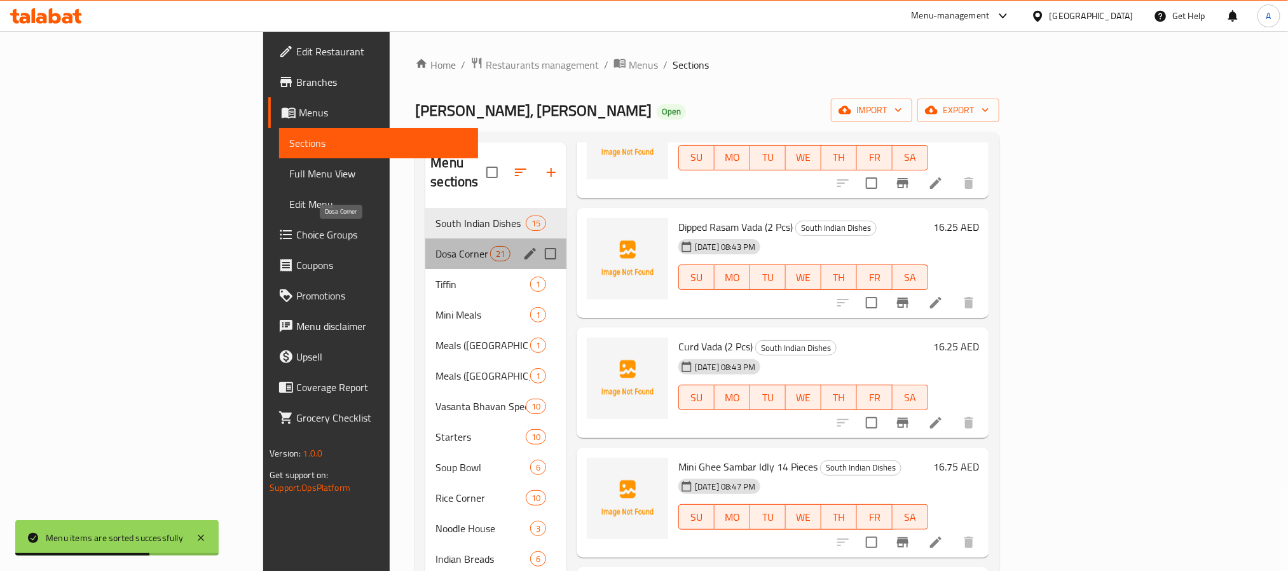
click at [435, 246] on span "Dosa Corner" at bounding box center [462, 253] width 54 height 15
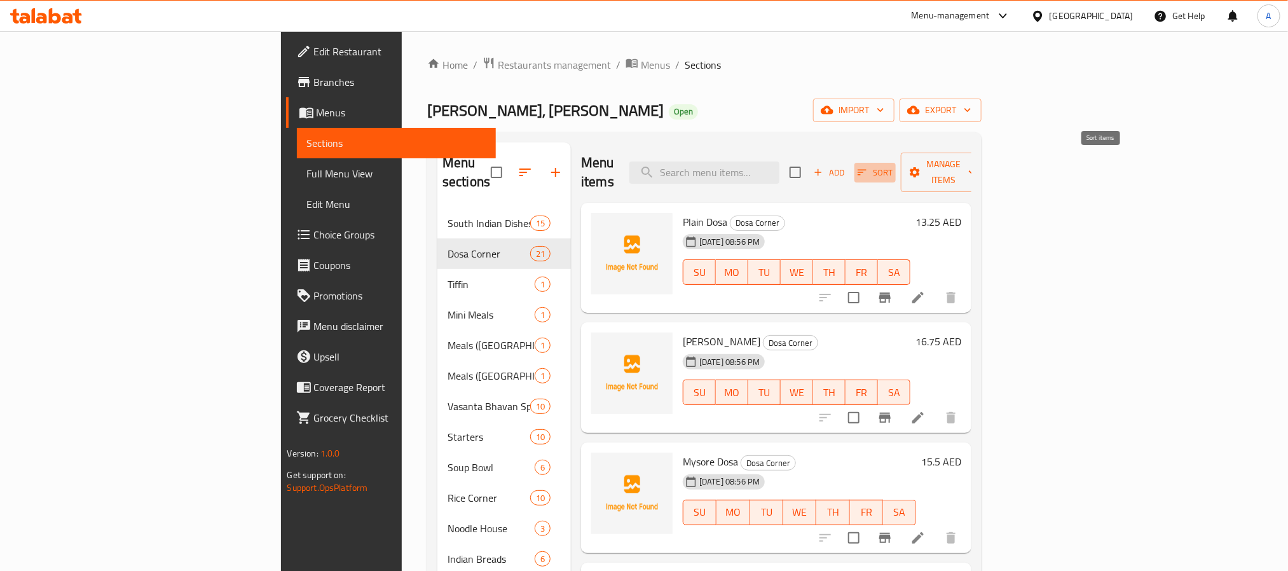
click at [892, 170] on span "Sort" at bounding box center [874, 172] width 35 height 15
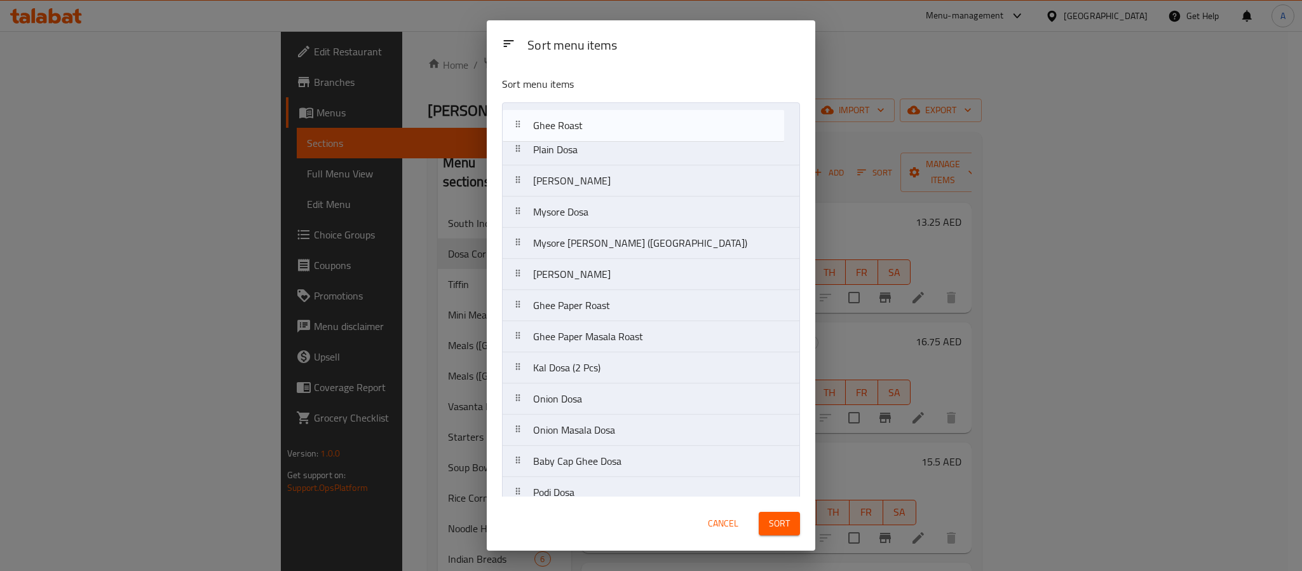
drag, startPoint x: 595, startPoint y: 254, endPoint x: 591, endPoint y: 122, distance: 131.6
click at [591, 122] on nav "Plain Dosa Masala Dosa Mysore Dosa Mysore Masala Dosa (DC) Ghee Roast Ghee Masa…" at bounding box center [651, 429] width 298 height 655
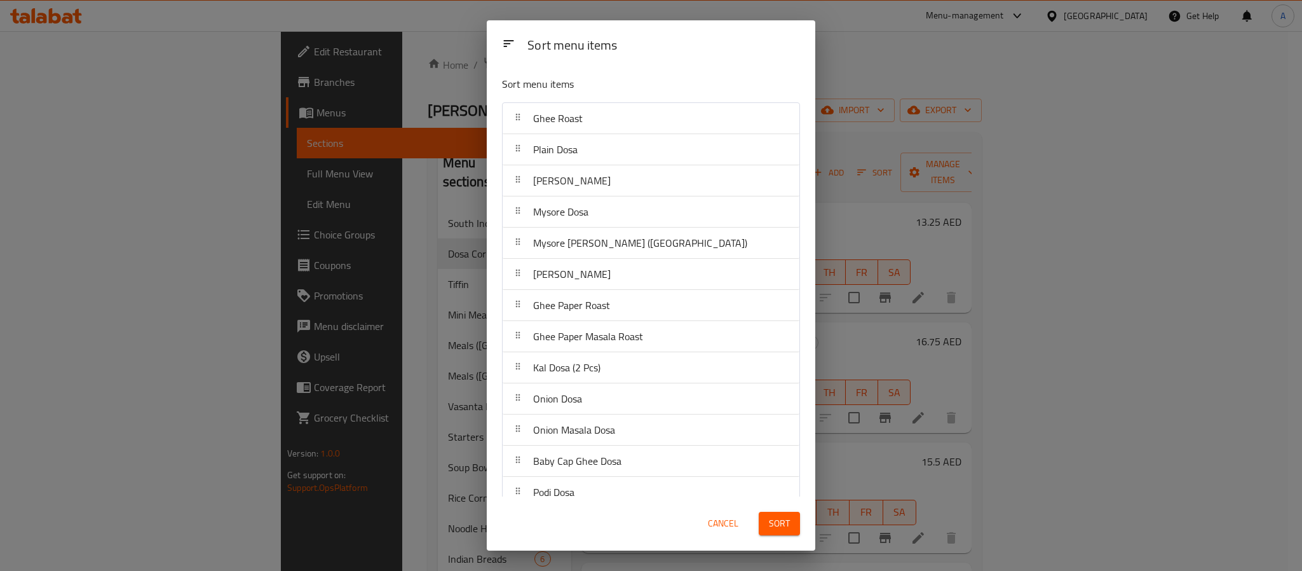
scroll to position [461, 0]
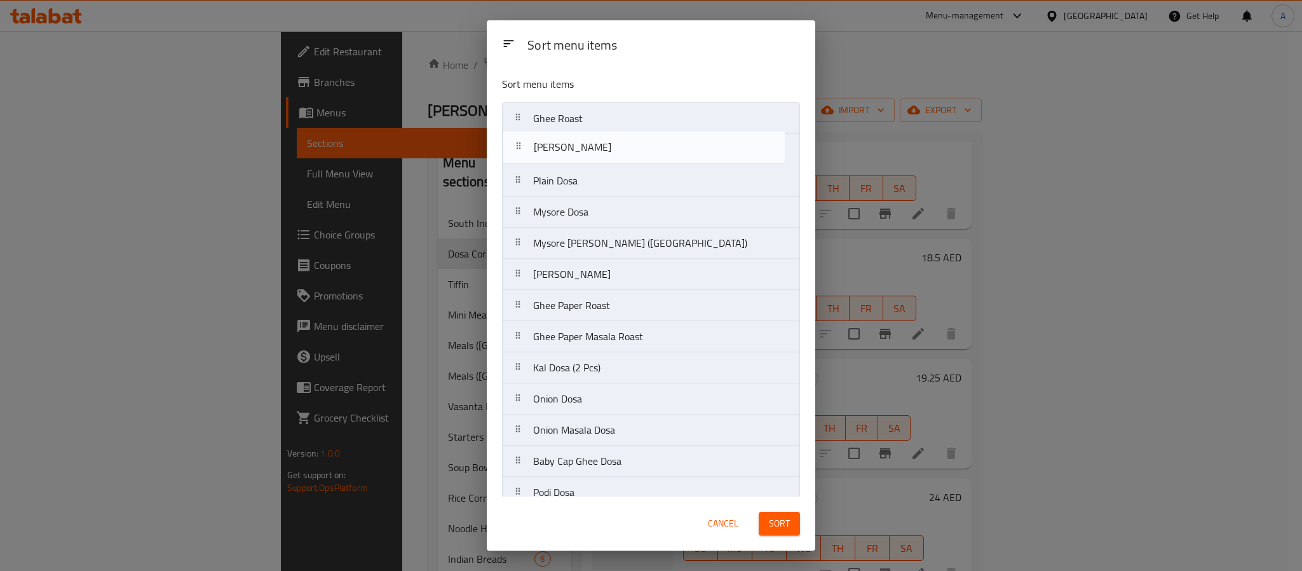
drag, startPoint x: 570, startPoint y: 189, endPoint x: 570, endPoint y: 151, distance: 37.5
click at [570, 151] on nav "Ghee Roast Plain Dosa Masala Dosa Mysore Dosa Mysore Masala Dosa (DC) Ghee Masa…" at bounding box center [651, 429] width 298 height 655
drag, startPoint x: 625, startPoint y: 278, endPoint x: 617, endPoint y: 147, distance: 131.2
click at [617, 147] on nav "Ghee Roast Masala Dosa Plain Dosa Mysore Dosa Mysore Masala Dosa (DC) Ghee Masa…" at bounding box center [651, 429] width 298 height 655
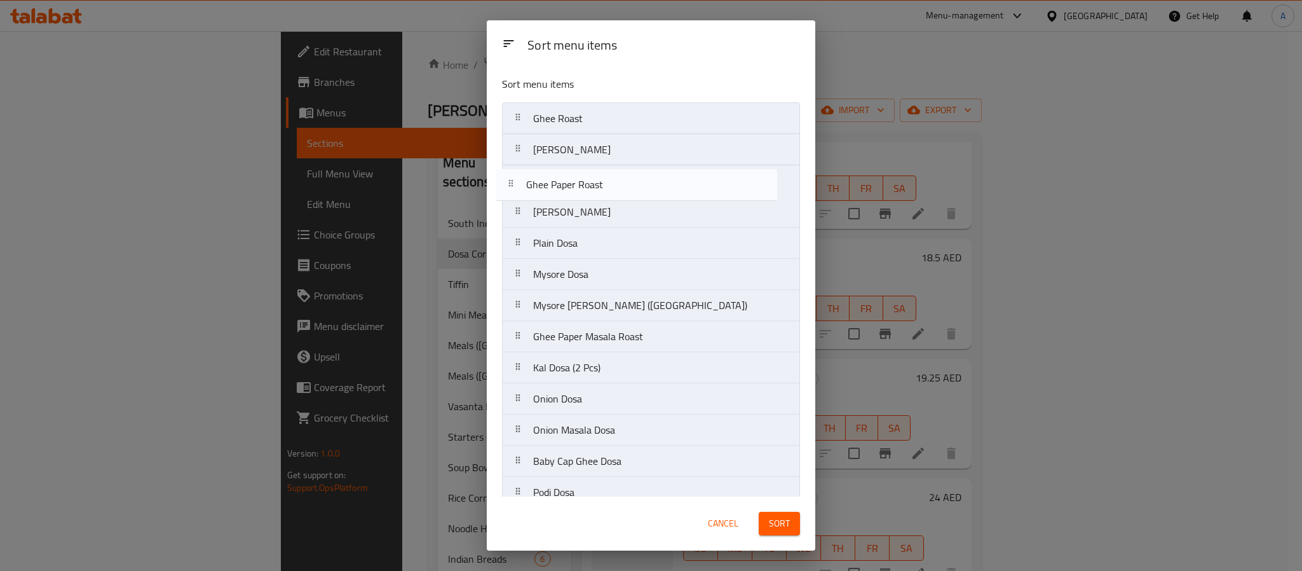
drag, startPoint x: 607, startPoint y: 303, endPoint x: 597, endPoint y: 175, distance: 128.2
click at [597, 175] on nav "Ghee Roast Ghee Masala Dosa Masala Dosa Plain Dosa Mysore Dosa Mysore Masala Do…" at bounding box center [651, 429] width 298 height 655
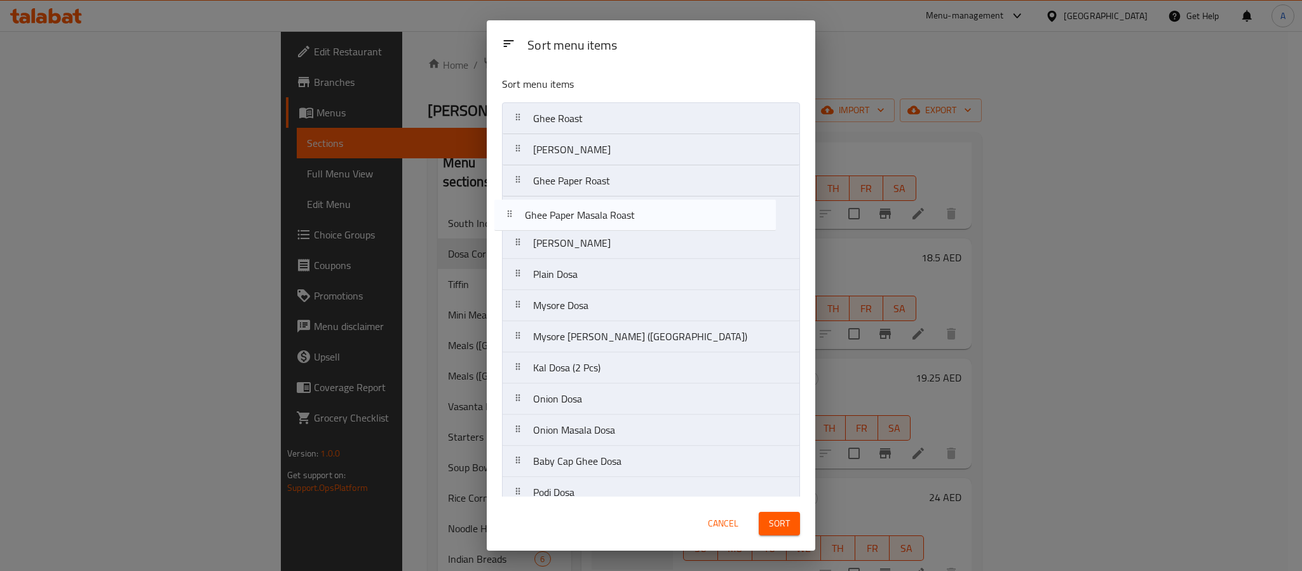
drag, startPoint x: 606, startPoint y: 336, endPoint x: 597, endPoint y: 207, distance: 129.3
click at [597, 207] on nav "Ghee Roast Ghee Masala Dosa Ghee Paper Roast Masala Dosa Plain Dosa Mysore Dosa…" at bounding box center [651, 429] width 298 height 655
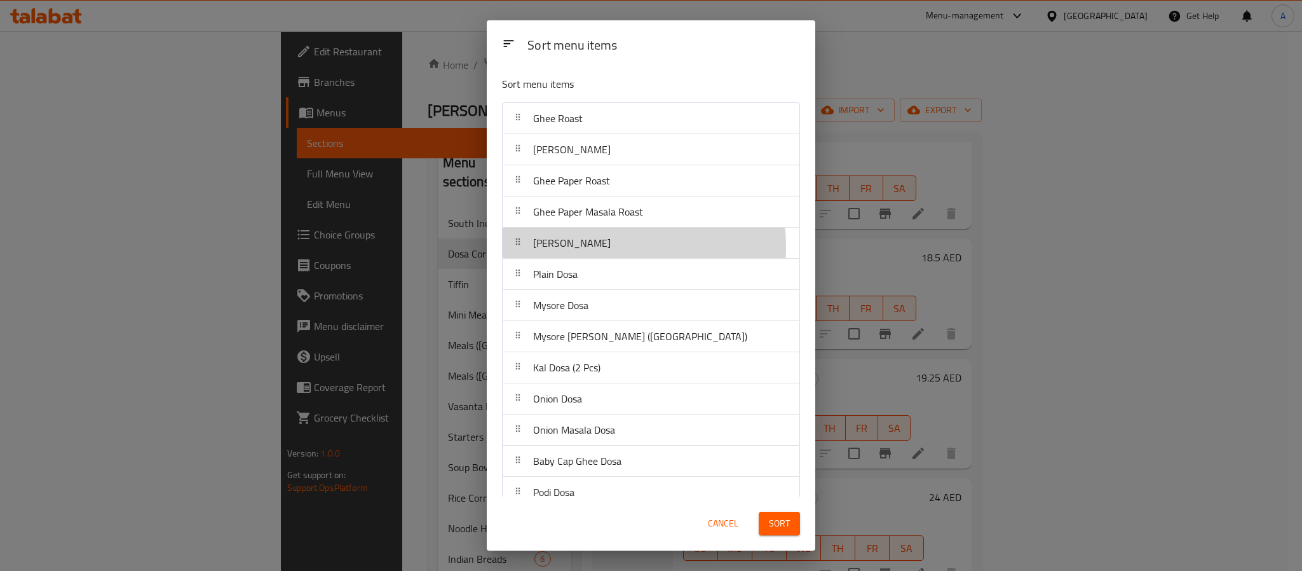
click at [596, 248] on div "[PERSON_NAME]" at bounding box center [651, 243] width 287 height 31
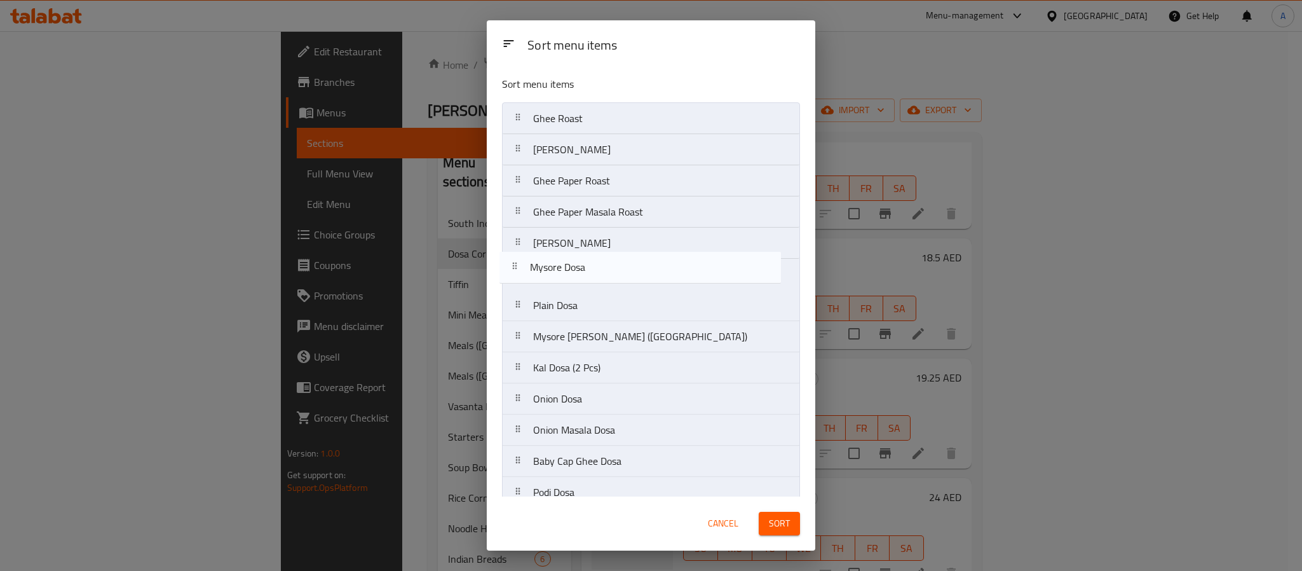
drag, startPoint x: 592, startPoint y: 311, endPoint x: 583, endPoint y: 267, distance: 45.3
click at [583, 267] on nav "Ghee Roast Ghee Masala Dosa Ghee Paper Roast Ghee Paper Masala Roast Masala Dos…" at bounding box center [651, 429] width 298 height 655
drag, startPoint x: 599, startPoint y: 340, endPoint x: 599, endPoint y: 275, distance: 65.5
click at [599, 275] on nav "Ghee Roast Ghee Masala Dosa Ghee Paper Roast Ghee Paper Masala Roast Masala Dos…" at bounding box center [651, 429] width 298 height 655
drag, startPoint x: 609, startPoint y: 315, endPoint x: 609, endPoint y: 280, distance: 34.3
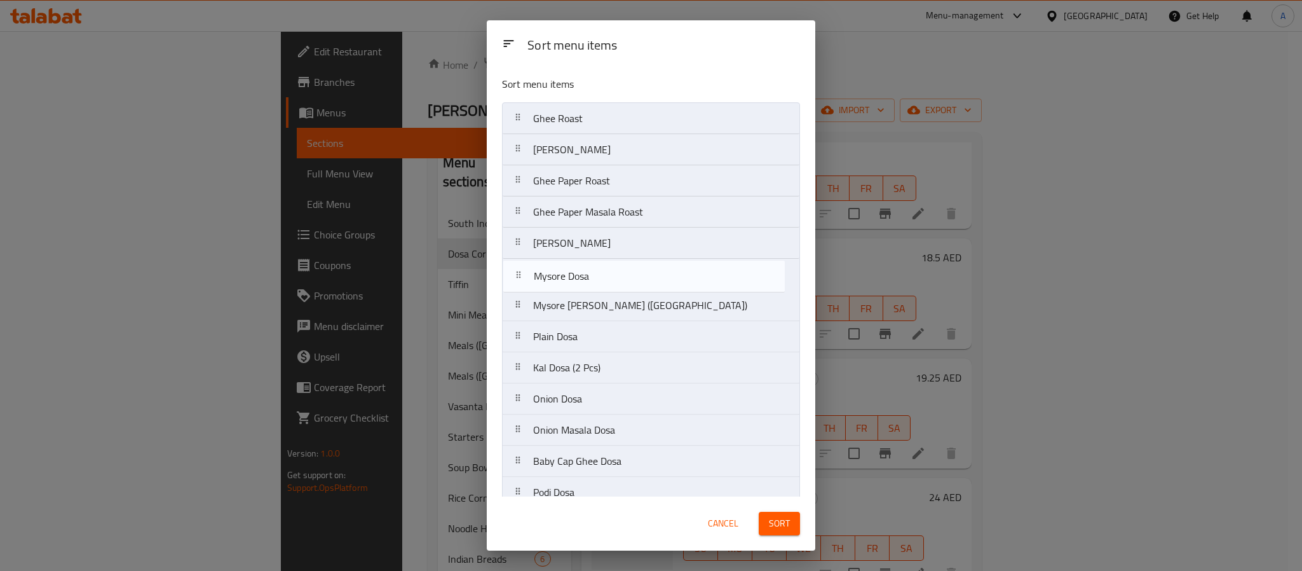
click at [609, 280] on nav "Ghee Roast Ghee Masala Dosa Ghee Paper Roast Ghee Paper Masala Roast Masala Dos…" at bounding box center [651, 429] width 298 height 655
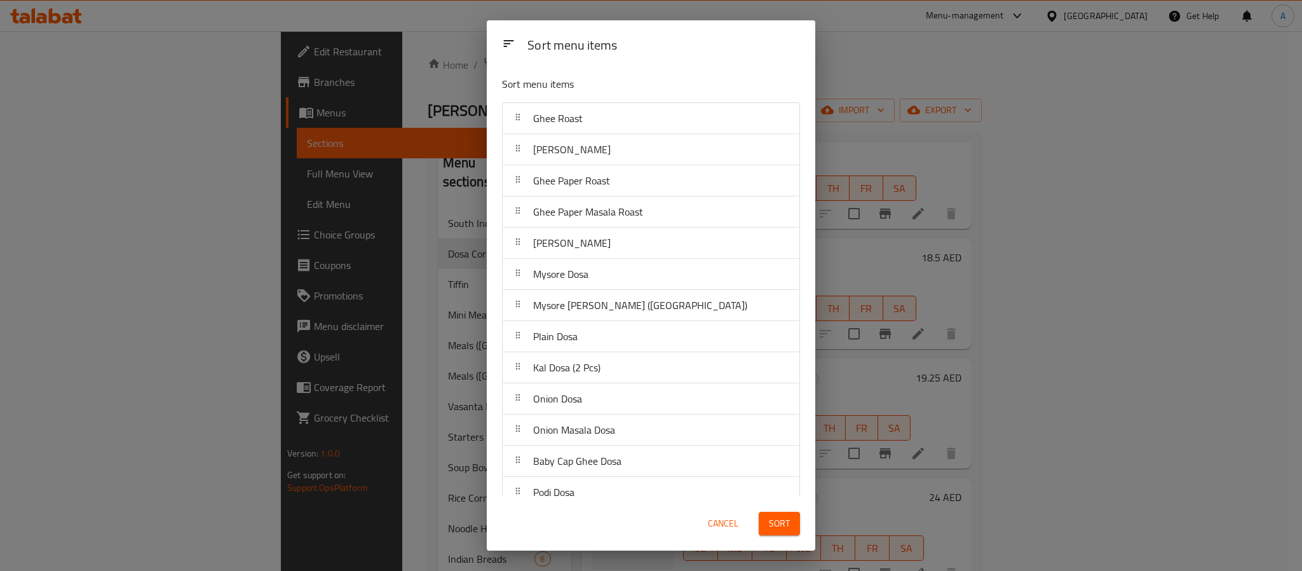
scroll to position [0, 0]
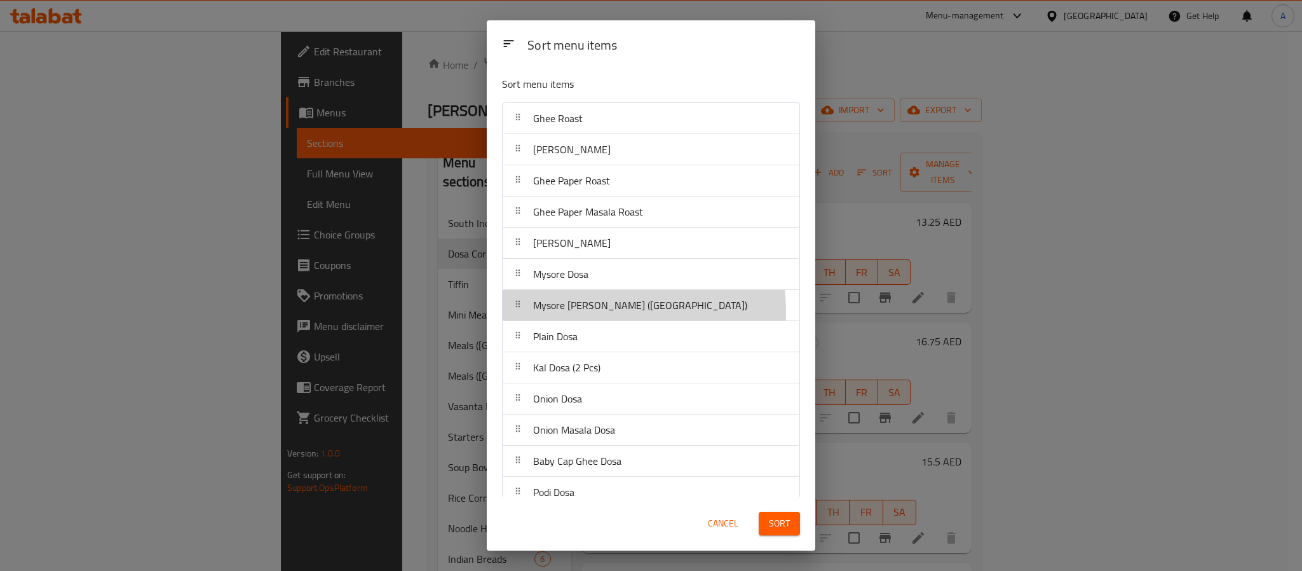
click at [582, 315] on span "Mysore [PERSON_NAME] ([GEOGRAPHIC_DATA])" at bounding box center [640, 305] width 214 height 19
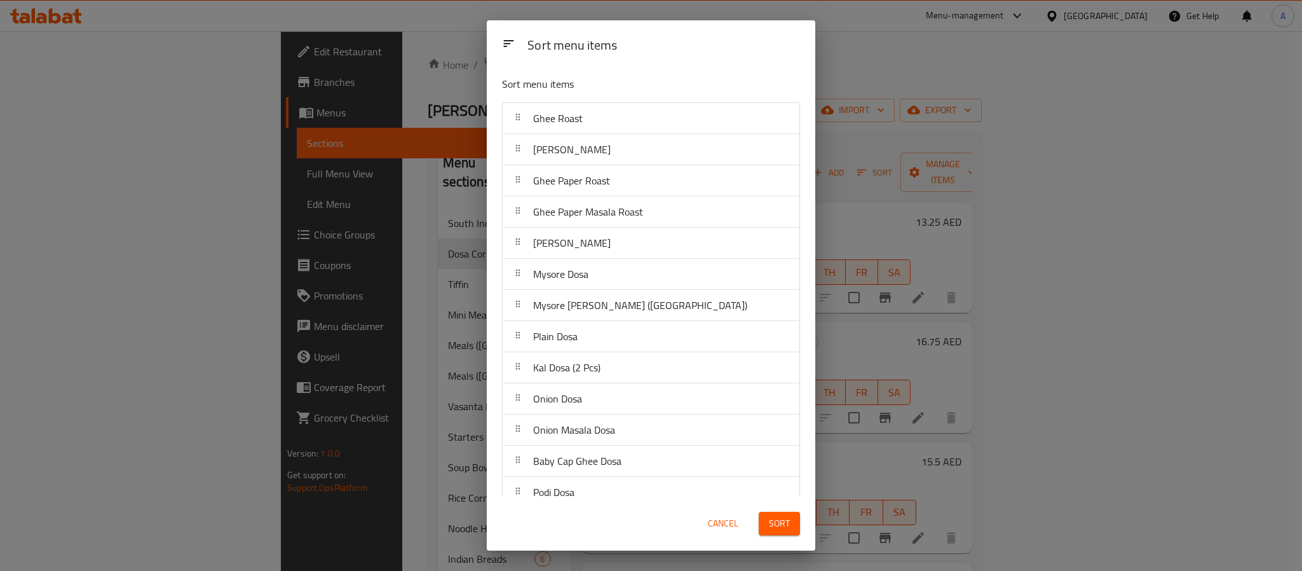
click at [573, 346] on span "Plain Dosa" at bounding box center [555, 336] width 44 height 19
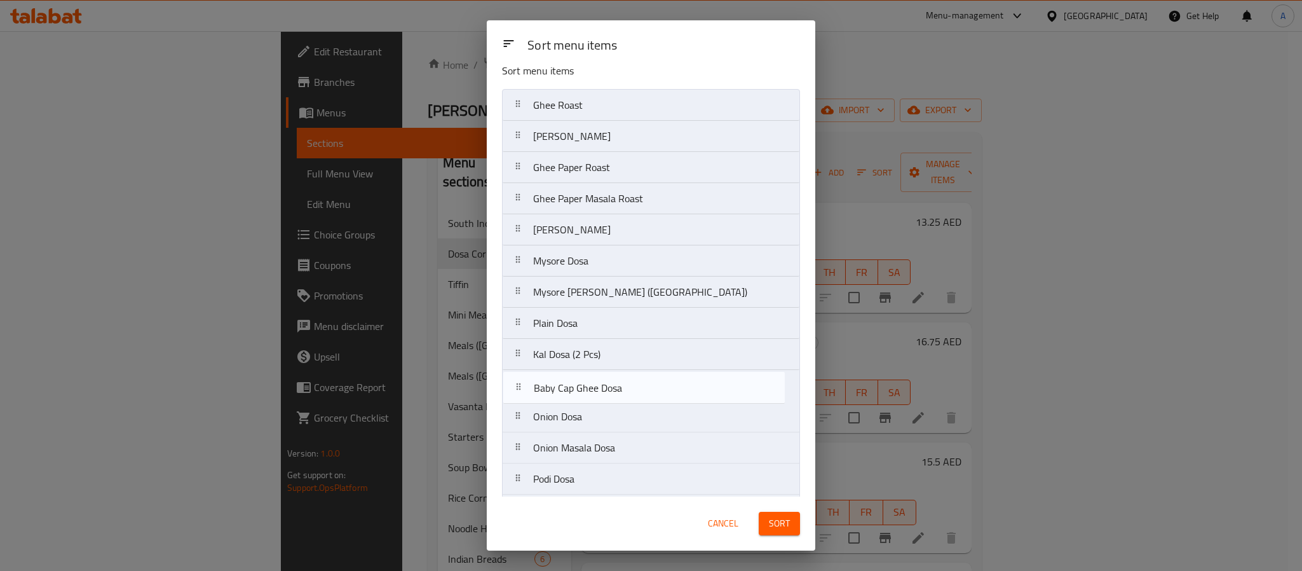
scroll to position [15, 0]
drag, startPoint x: 580, startPoint y: 461, endPoint x: 578, endPoint y: 322, distance: 139.2
click at [578, 322] on nav "Ghee Roast Ghee Masala Dosa Ghee Paper Roast Ghee Paper Masala Roast Masala Dos…" at bounding box center [651, 414] width 298 height 655
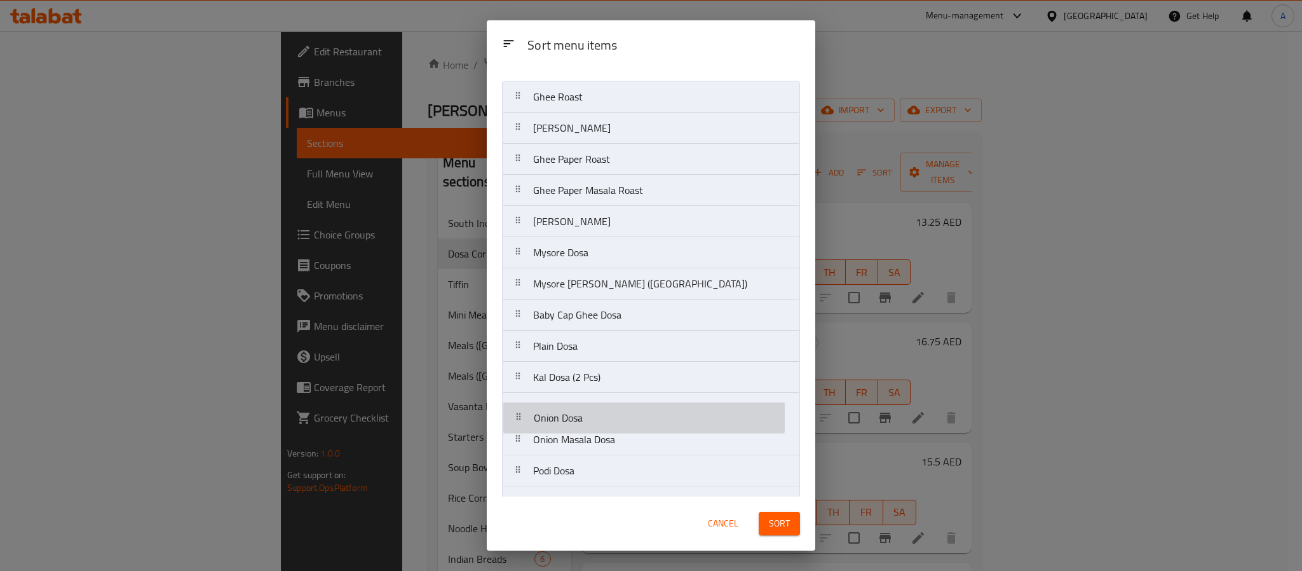
scroll to position [25, 0]
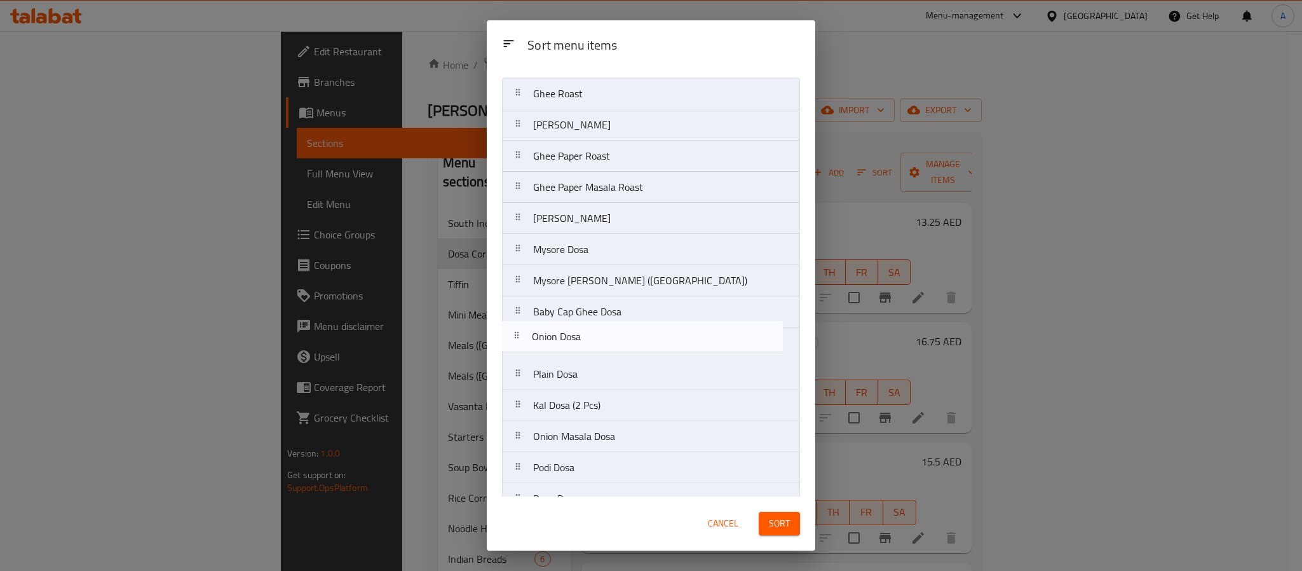
drag, startPoint x: 580, startPoint y: 416, endPoint x: 576, endPoint y: 331, distance: 85.9
click at [576, 331] on nav "Ghee Roast Ghee Masala Dosa Ghee Paper Roast Ghee Paper Masala Roast Masala Dos…" at bounding box center [651, 405] width 298 height 655
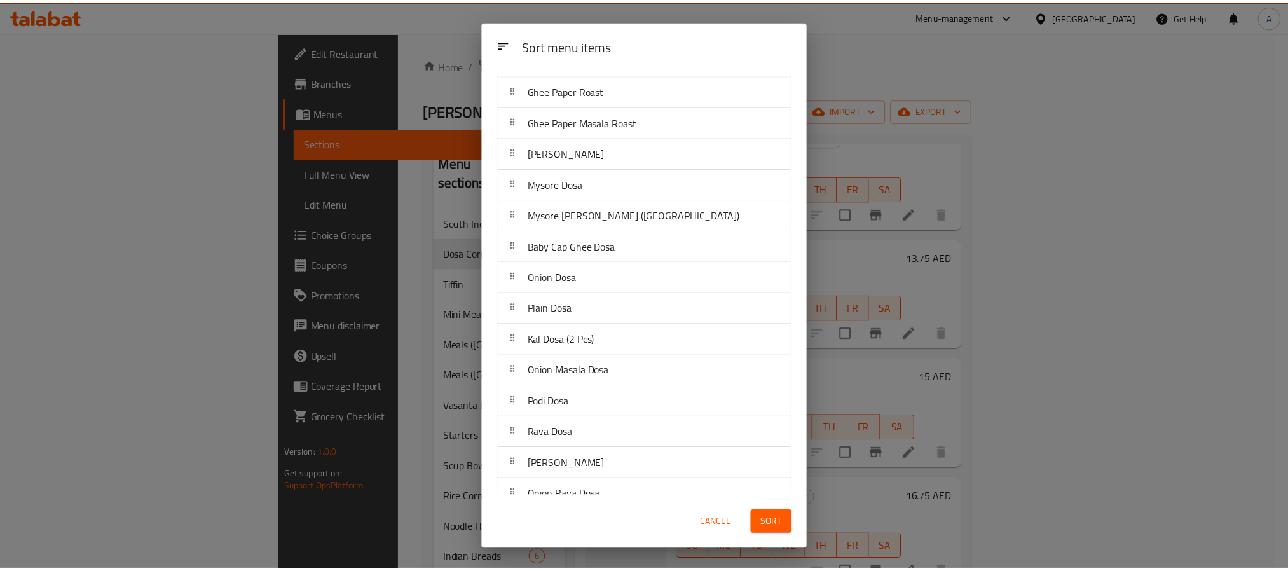
scroll to position [273, 0]
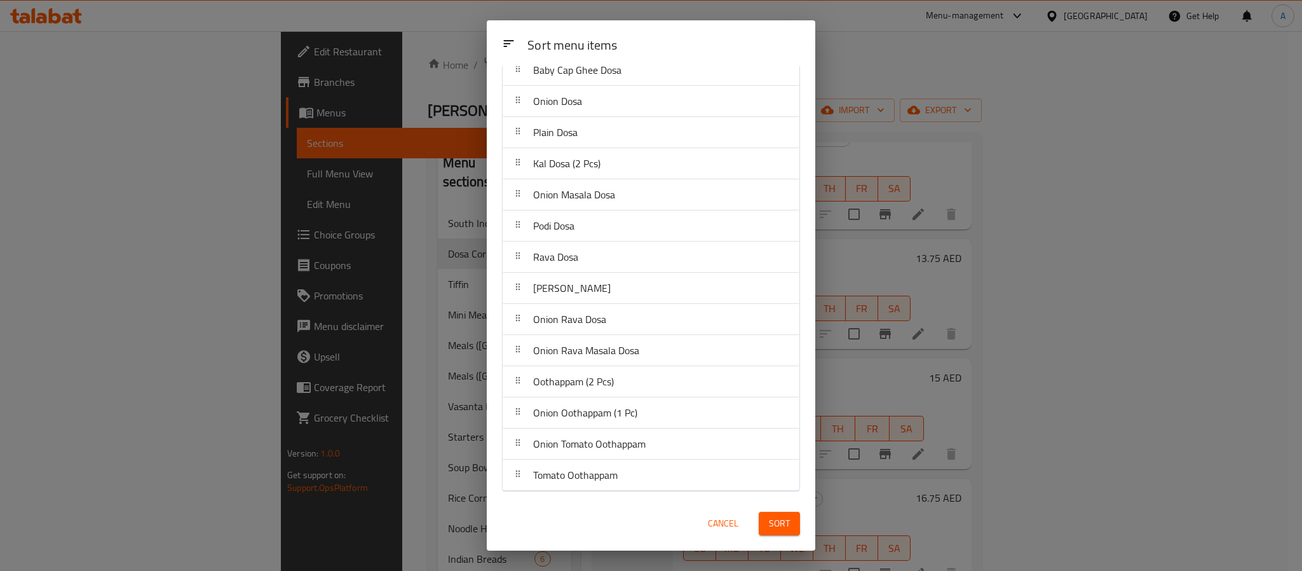
click at [1185, 324] on div "Sort menu items Sort menu items Ghee Roast Ghee Masala Dosa Ghee Paper Roast Gh…" at bounding box center [651, 285] width 1302 height 571
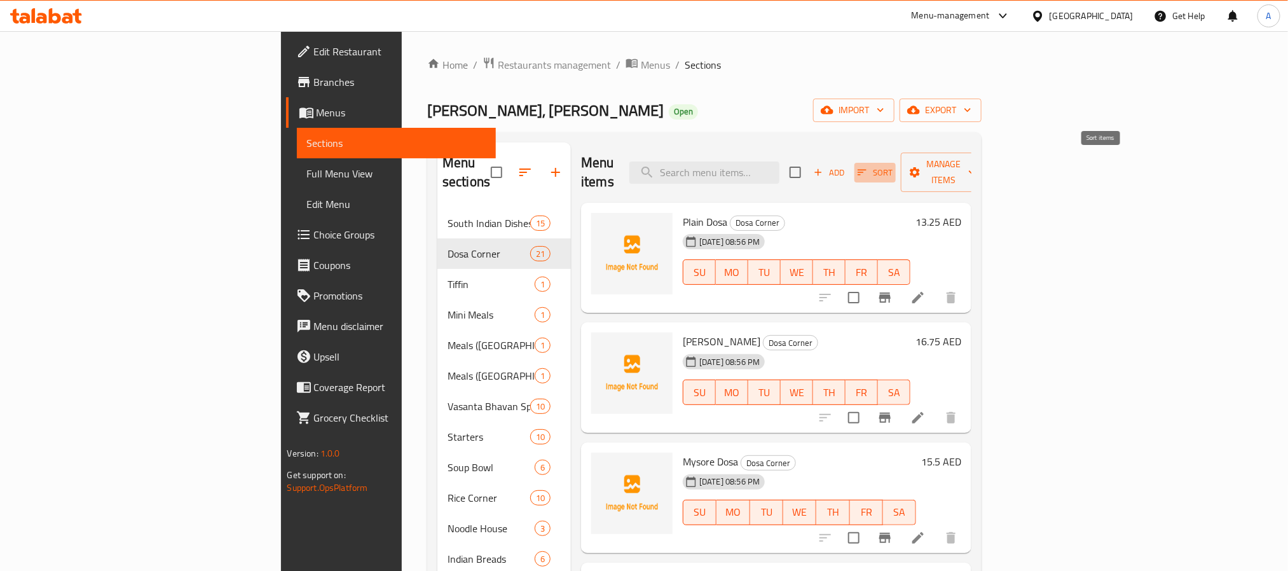
click at [892, 165] on span "Sort" at bounding box center [874, 172] width 35 height 15
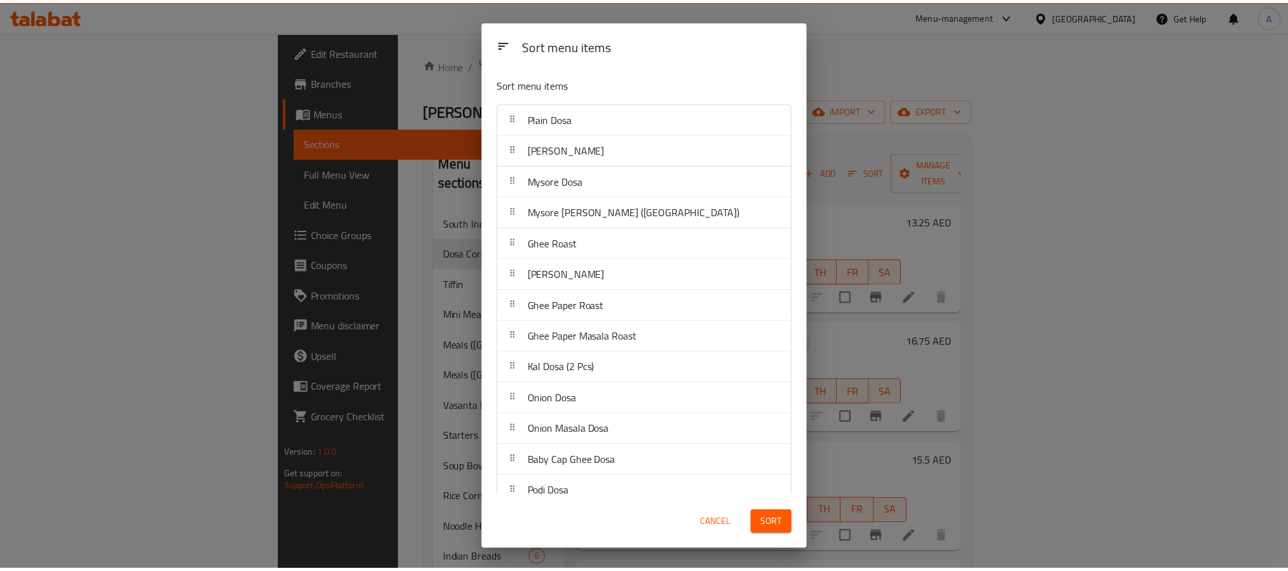
scroll to position [273, 0]
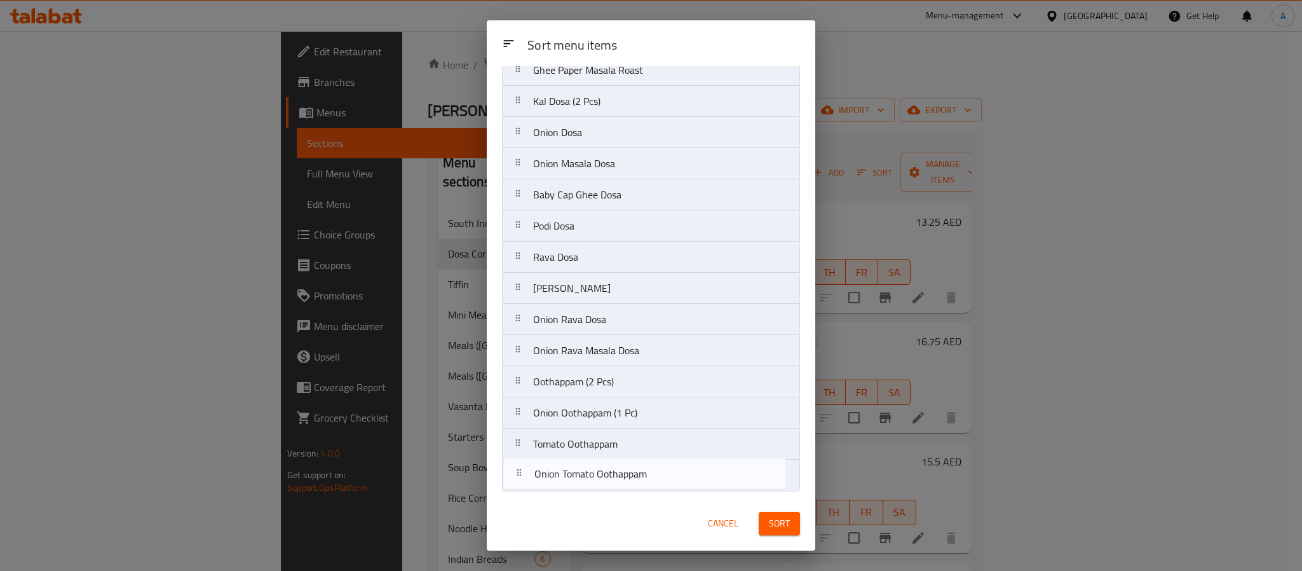
drag, startPoint x: 618, startPoint y: 451, endPoint x: 618, endPoint y: 484, distance: 33.7
click at [618, 484] on nav "Plain Dosa Masala Dosa Mysore Dosa Mysore Masala Dosa (DC) Ghee Roast Ghee Masa…" at bounding box center [651, 163] width 298 height 655
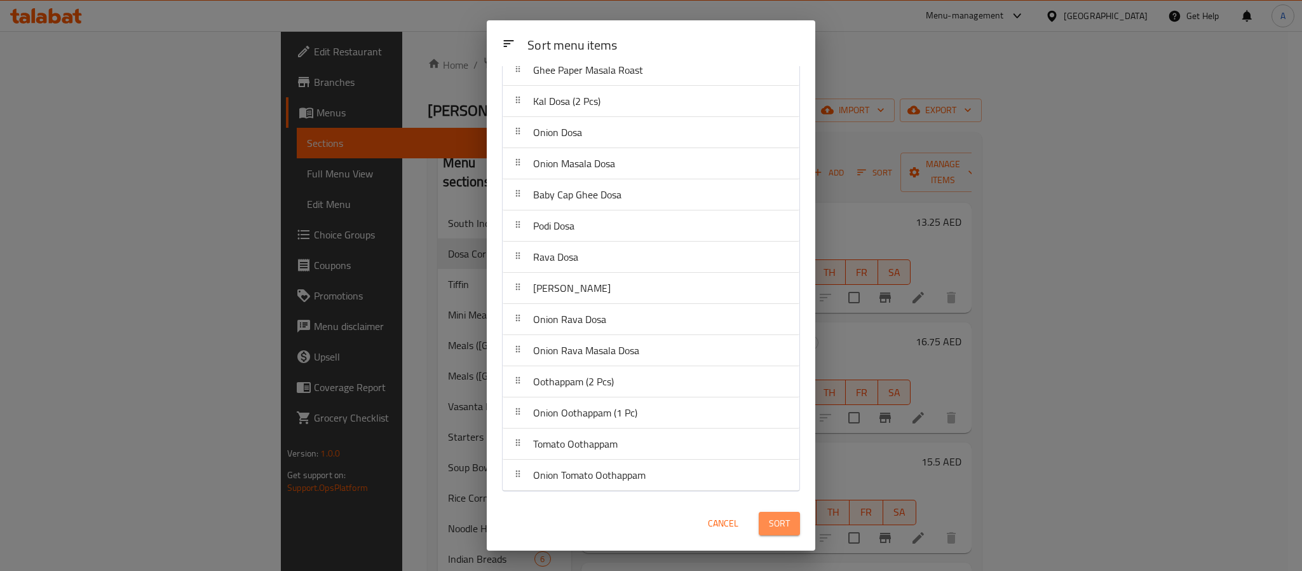
click at [767, 521] on button "Sort" at bounding box center [779, 524] width 41 height 24
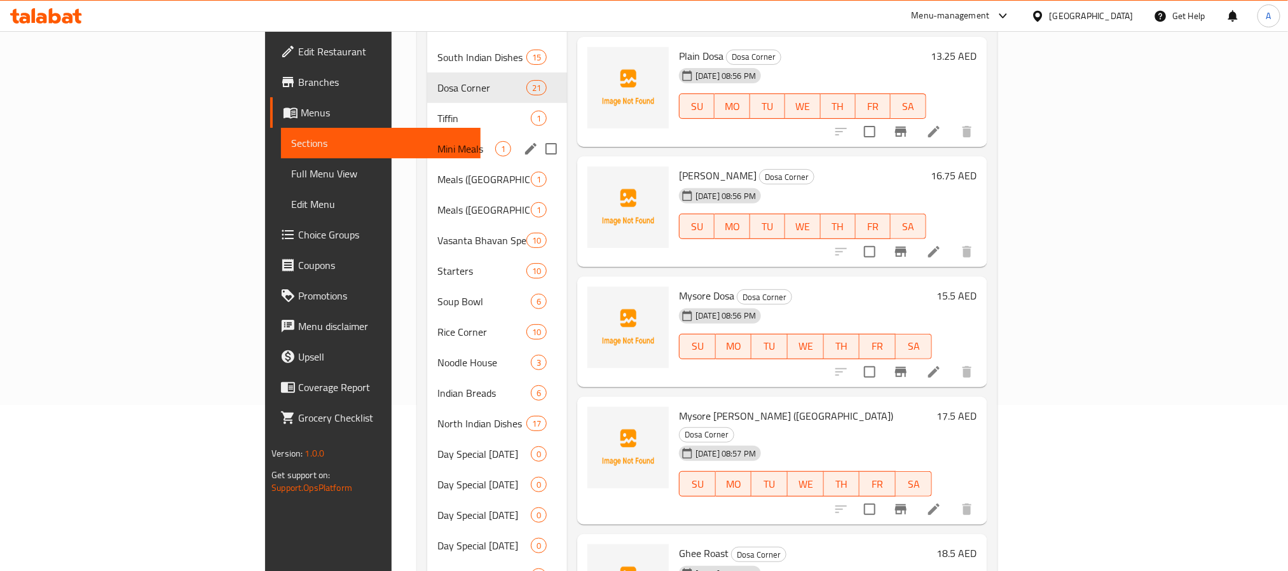
scroll to position [195, 0]
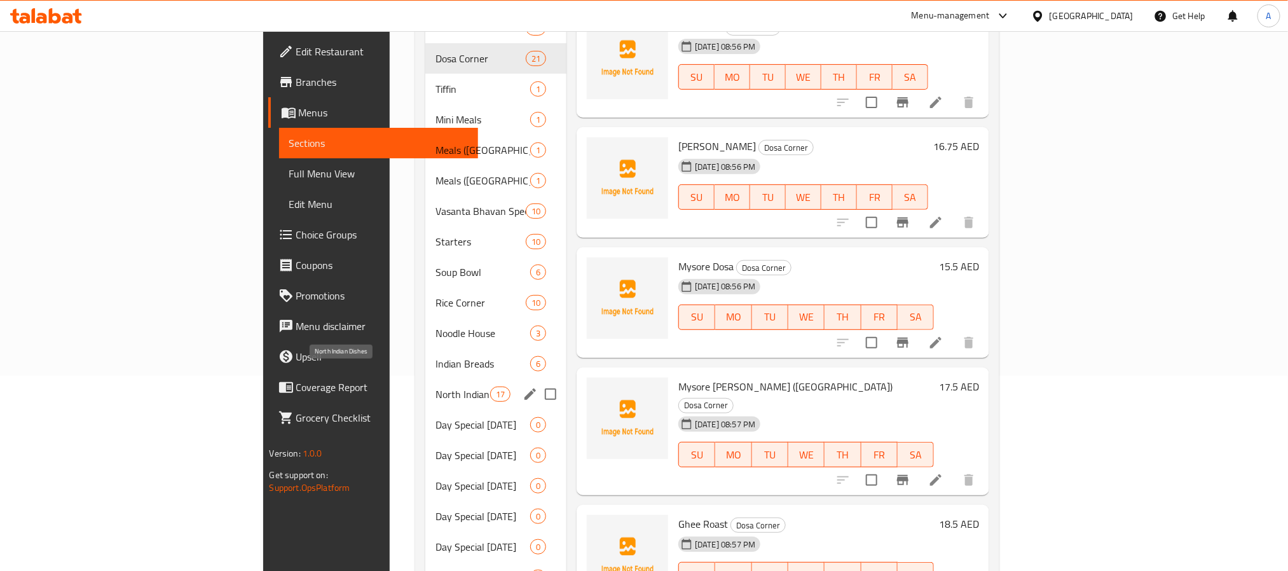
click at [435, 386] on span "North Indian Dishes" at bounding box center [462, 393] width 54 height 15
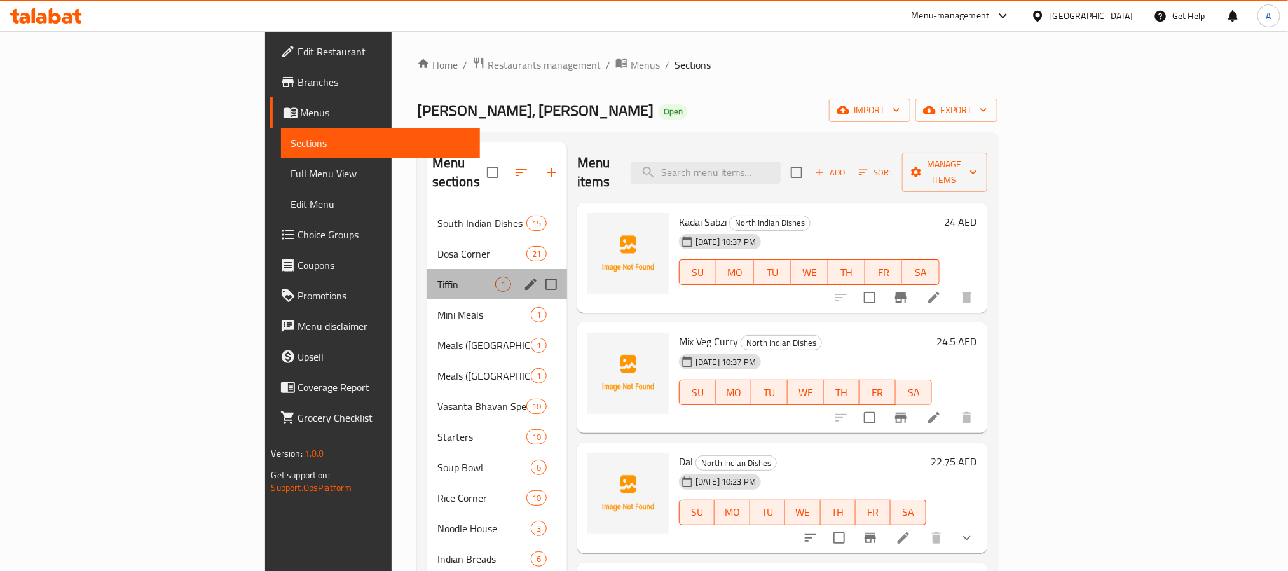
click at [427, 269] on div "Tiffin 1" at bounding box center [497, 284] width 140 height 31
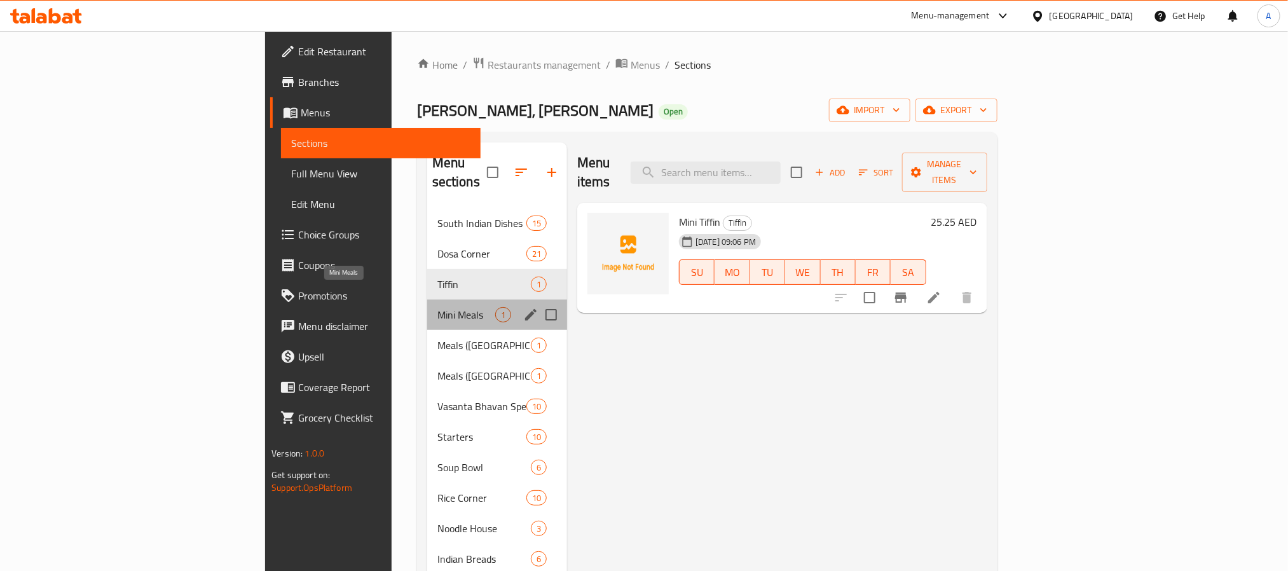
click at [437, 307] on span "Mini Meals" at bounding box center [466, 314] width 58 height 15
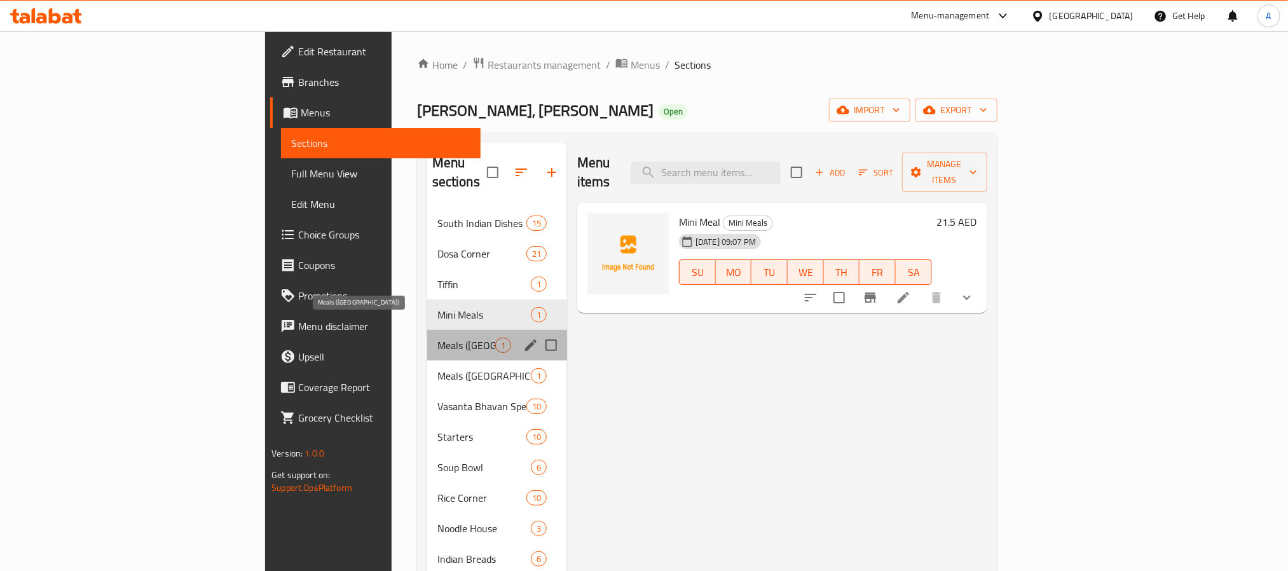
click at [437, 337] on span "Meals ([GEOGRAPHIC_DATA])" at bounding box center [466, 344] width 58 height 15
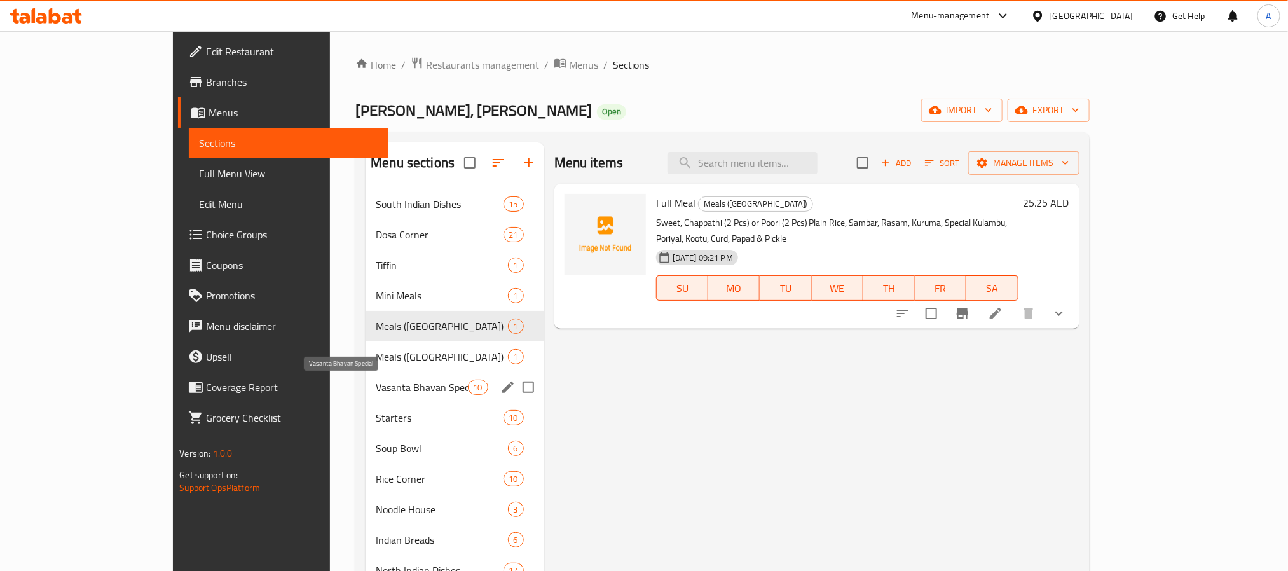
click at [409, 381] on span "Vasanta Bhavan Special" at bounding box center [422, 386] width 92 height 15
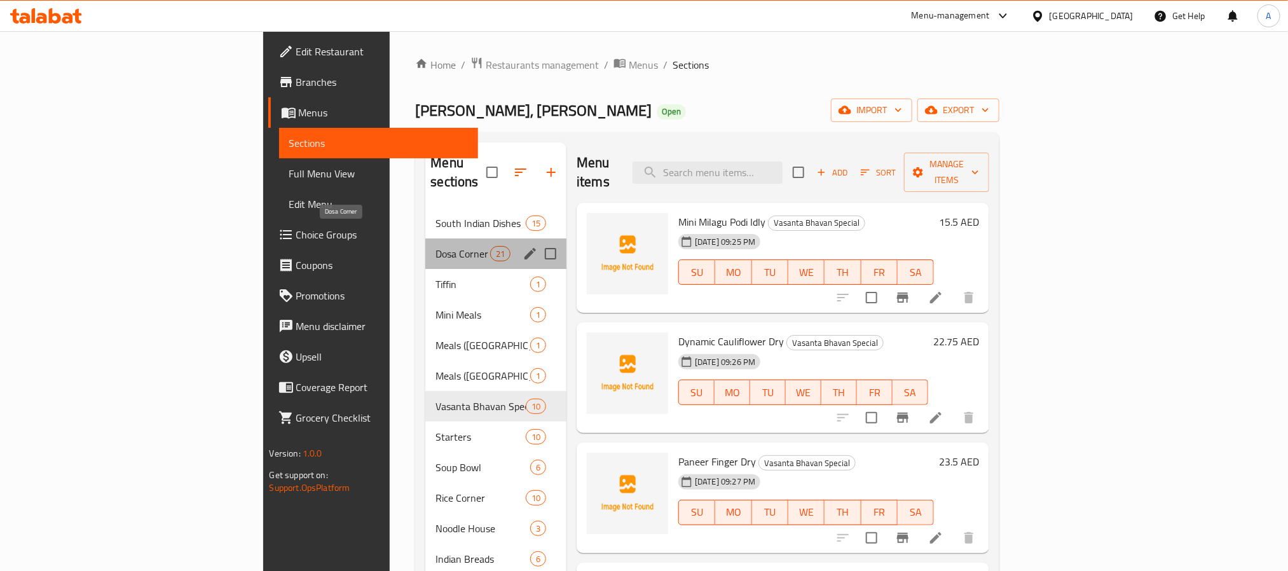
click at [435, 246] on span "Dosa Corner" at bounding box center [462, 253] width 54 height 15
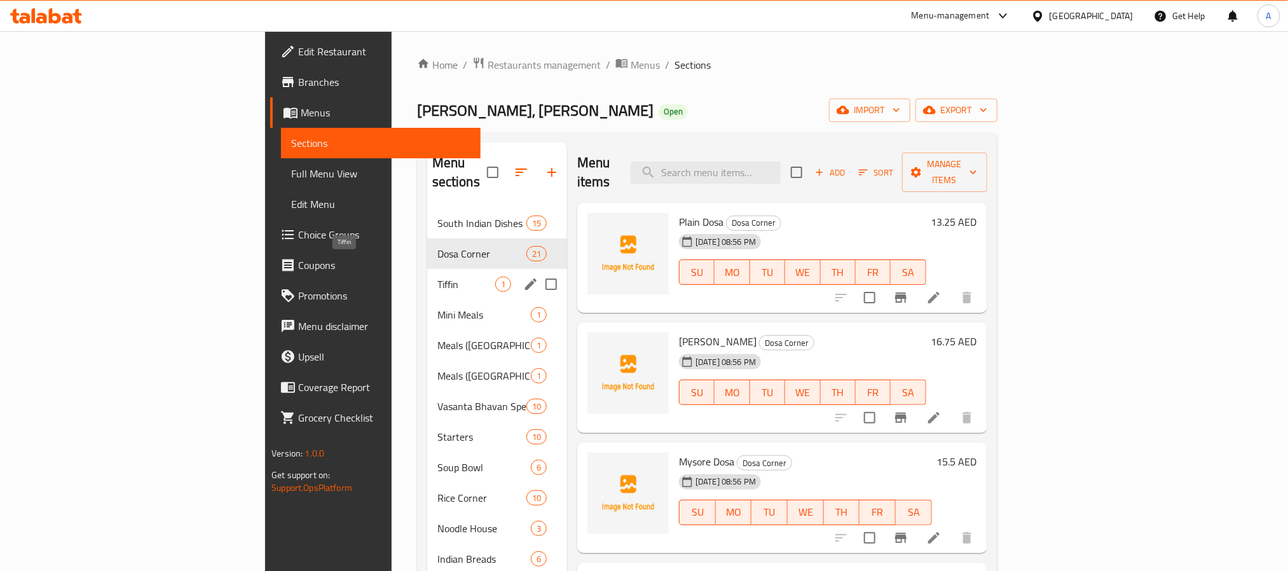
click at [437, 276] on span "Tiffin" at bounding box center [466, 283] width 58 height 15
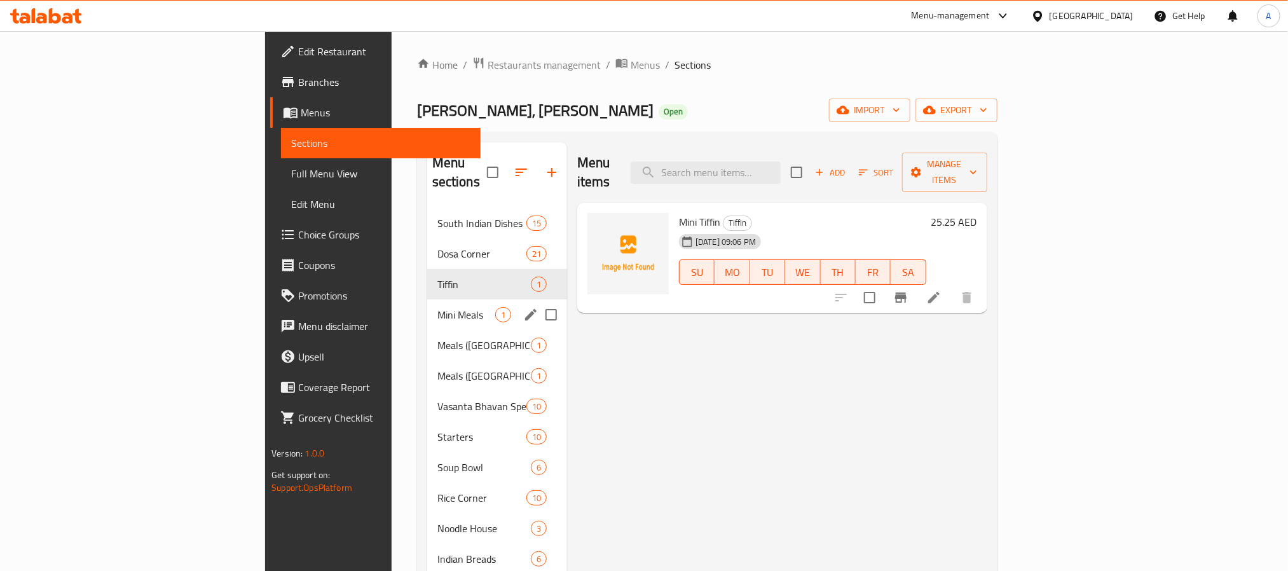
click at [427, 299] on div "Mini Meals 1" at bounding box center [497, 314] width 140 height 31
click at [427, 330] on div "Meals (South India) 1" at bounding box center [497, 345] width 140 height 31
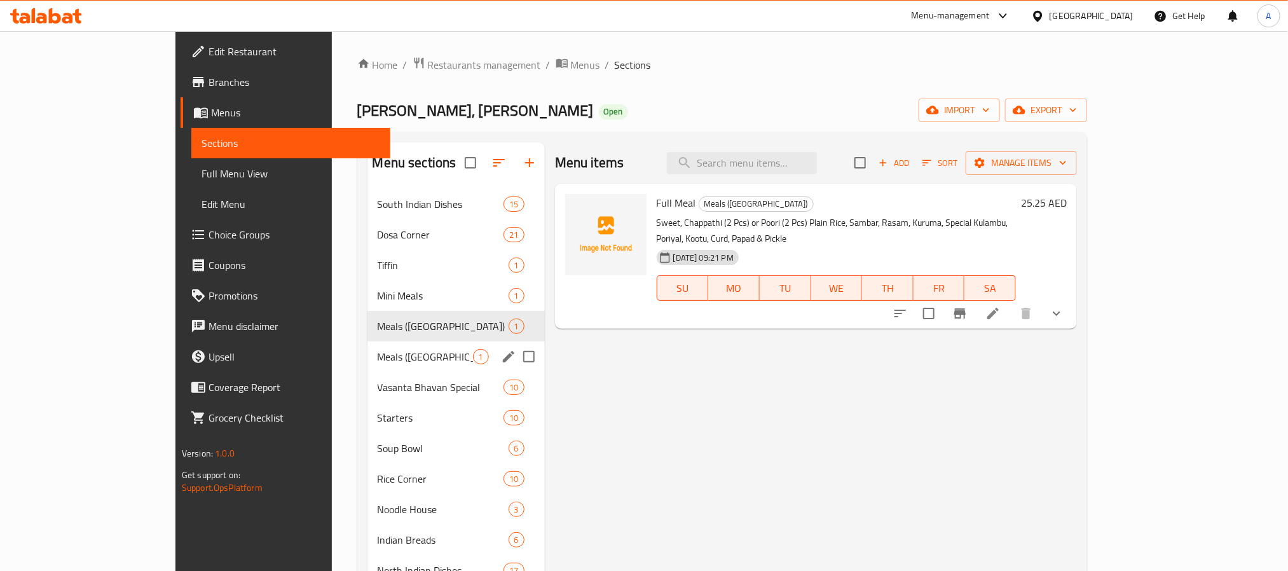
click at [367, 346] on div "Meals (North India) 1" at bounding box center [455, 356] width 177 height 31
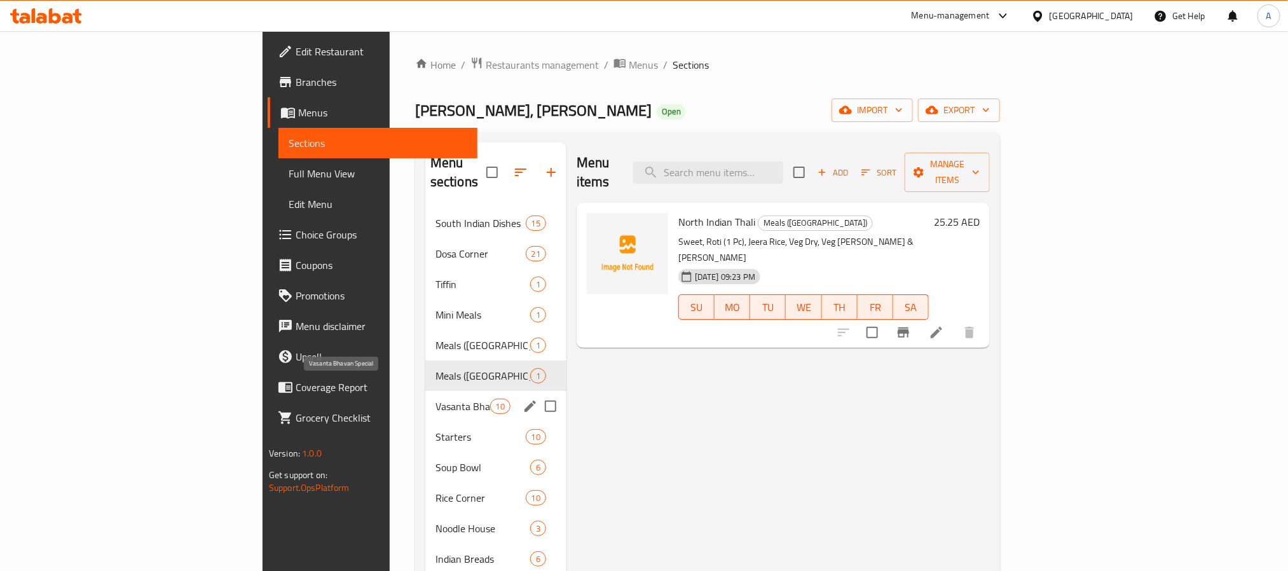
click at [435, 399] on span "Vasanta Bhavan Special" at bounding box center [462, 406] width 55 height 15
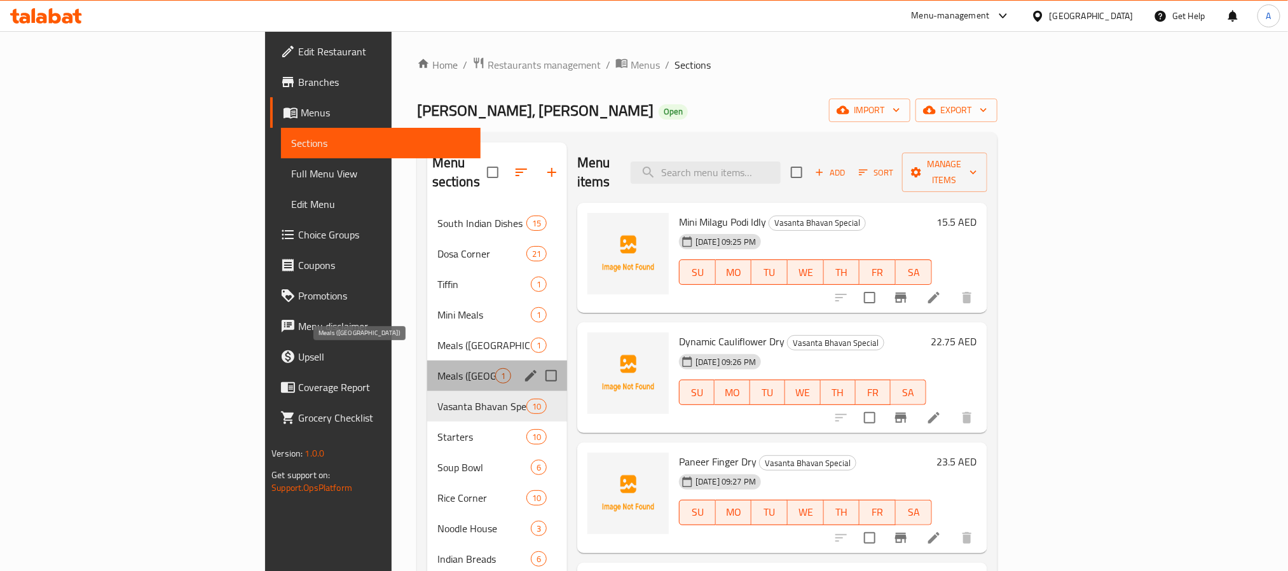
click at [437, 368] on span "Meals ([GEOGRAPHIC_DATA])" at bounding box center [466, 375] width 58 height 15
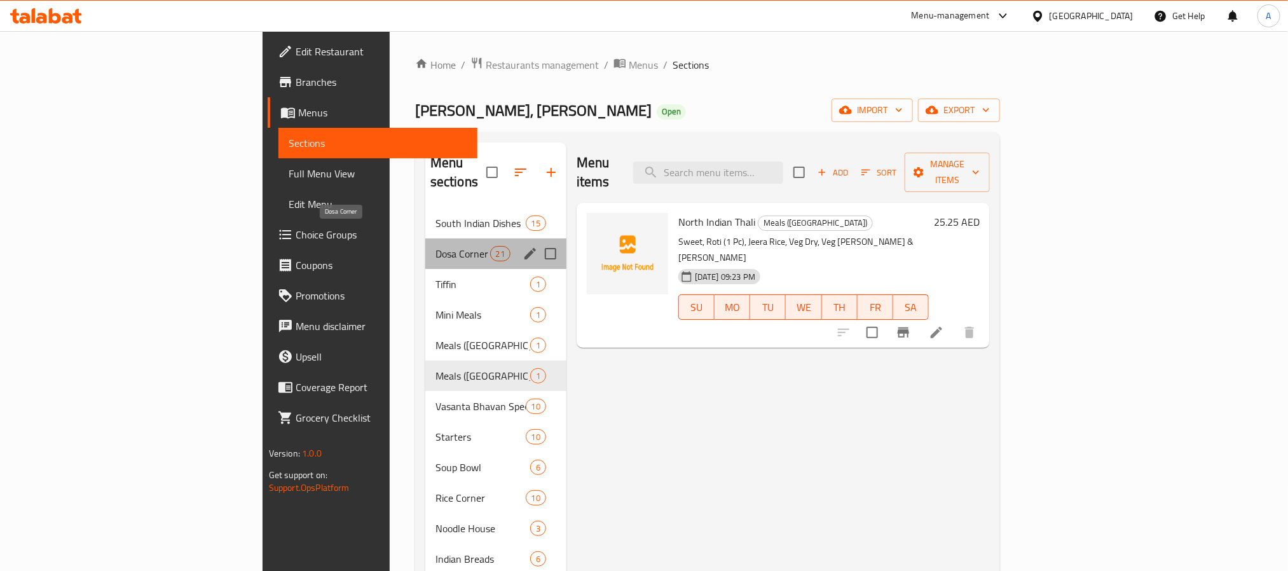
click at [435, 246] on span "Dosa Corner" at bounding box center [462, 253] width 55 height 15
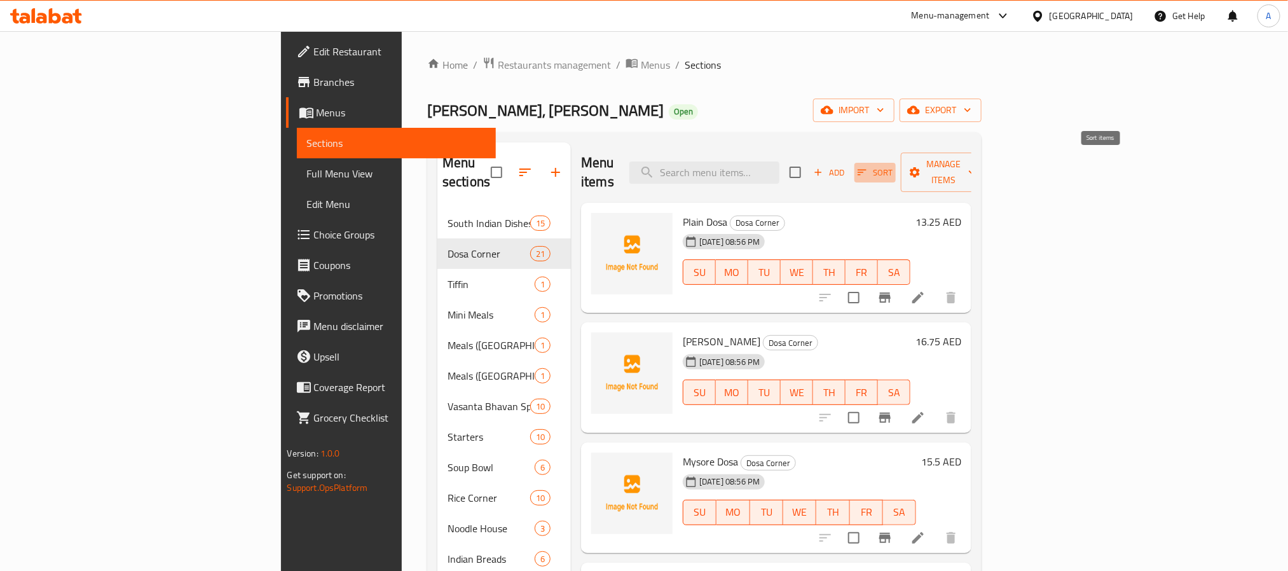
click at [892, 165] on span "Sort" at bounding box center [874, 172] width 35 height 15
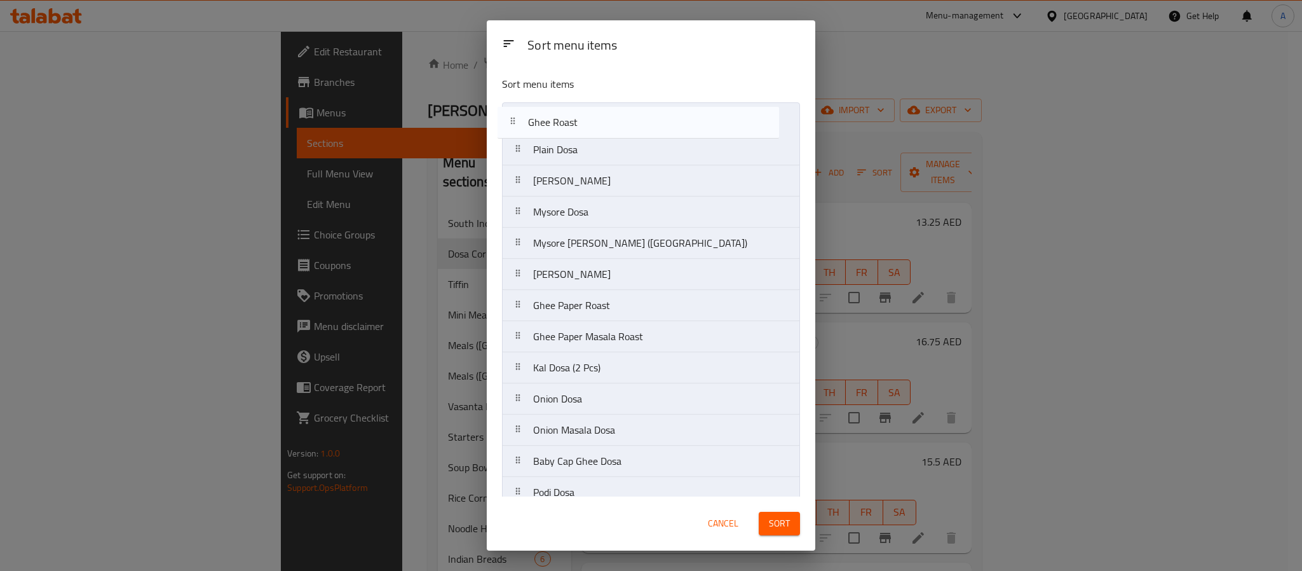
drag, startPoint x: 601, startPoint y: 254, endPoint x: 592, endPoint y: 125, distance: 129.3
click at [592, 125] on nav "Plain Dosa Masala Dosa Mysore Dosa Mysore Masala Dosa (DC) Ghee Roast Ghee Masa…" at bounding box center [651, 429] width 298 height 655
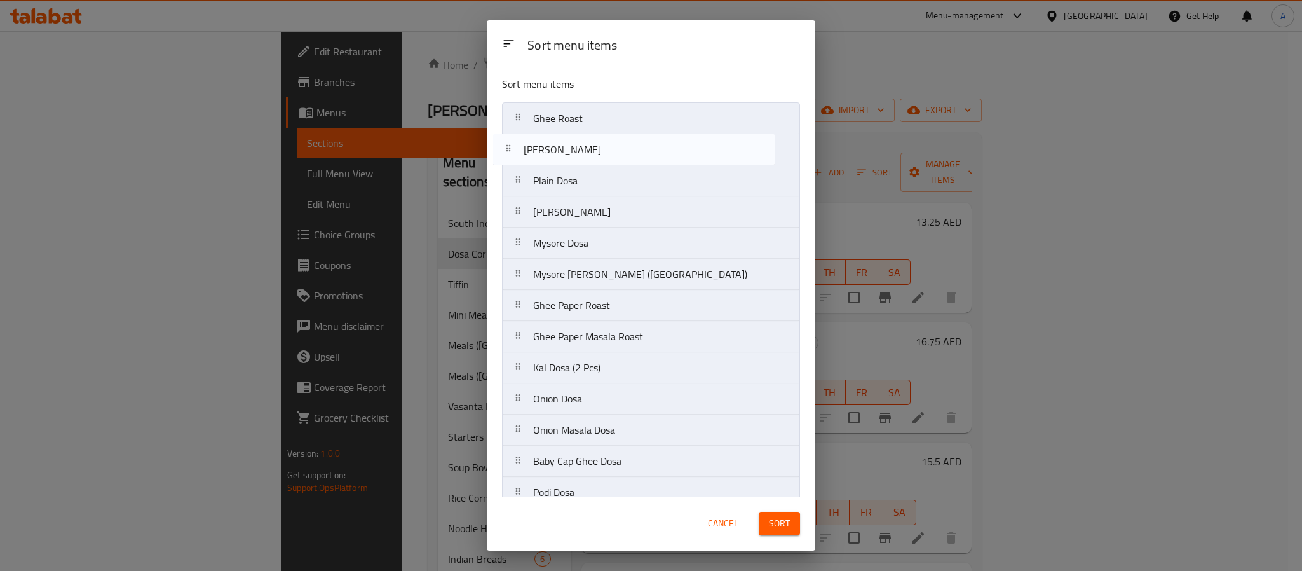
drag, startPoint x: 603, startPoint y: 275, endPoint x: 591, endPoint y: 145, distance: 130.2
click at [591, 145] on nav "Ghee Roast Plain Dosa Masala Dosa Mysore Dosa Mysore Masala Dosa (DC) Ghee Masa…" at bounding box center [651, 429] width 298 height 655
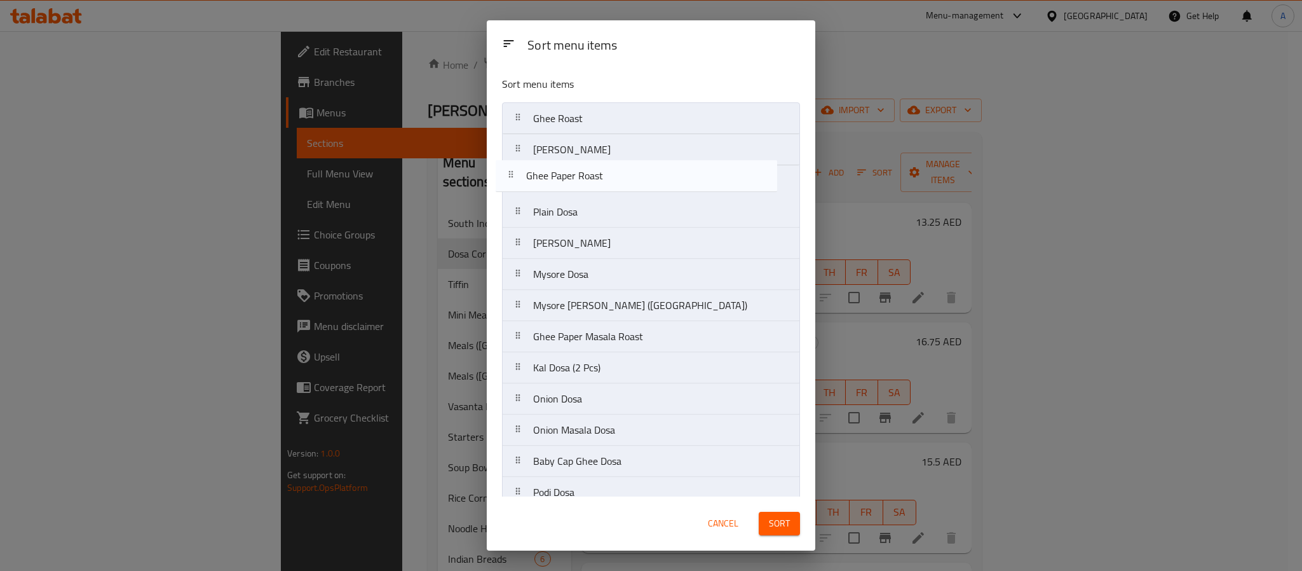
drag, startPoint x: 615, startPoint y: 305, endPoint x: 606, endPoint y: 170, distance: 135.0
click at [606, 170] on nav "Ghee Roast Ghee Masala Dosa Plain Dosa Masala Dosa Mysore Dosa Mysore Masala Do…" at bounding box center [651, 429] width 298 height 655
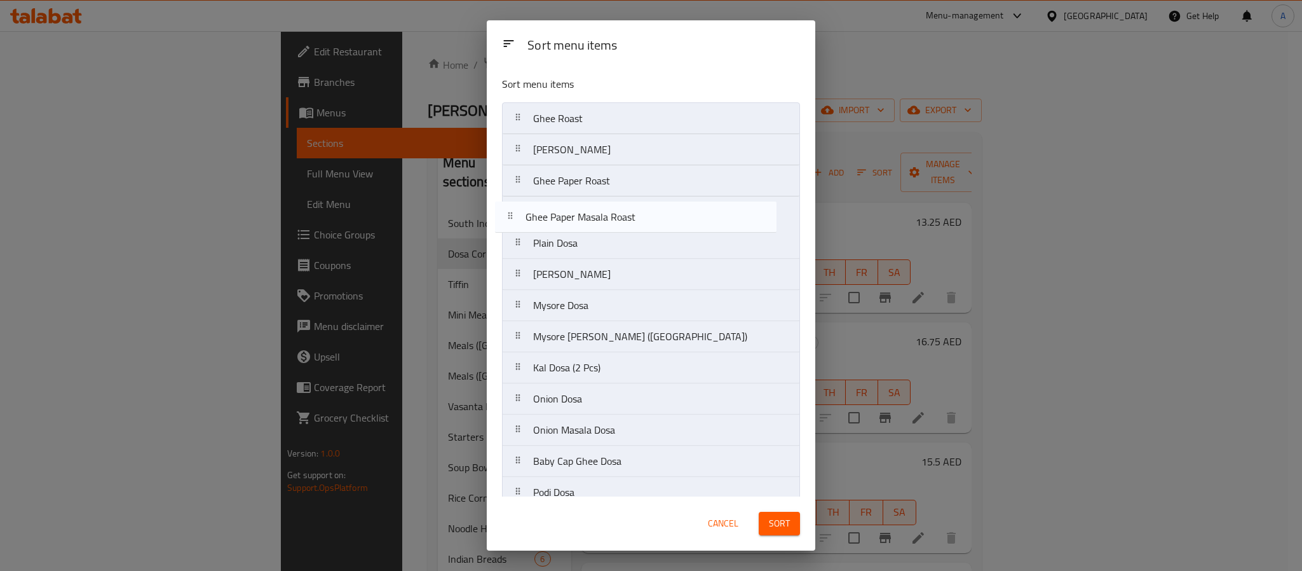
drag, startPoint x: 617, startPoint y: 338, endPoint x: 608, endPoint y: 207, distance: 131.8
click at [608, 207] on nav "Ghee Roast Ghee Masala Dosa Ghee Paper Roast Plain Dosa Masala Dosa Mysore Dosa…" at bounding box center [651, 429] width 298 height 655
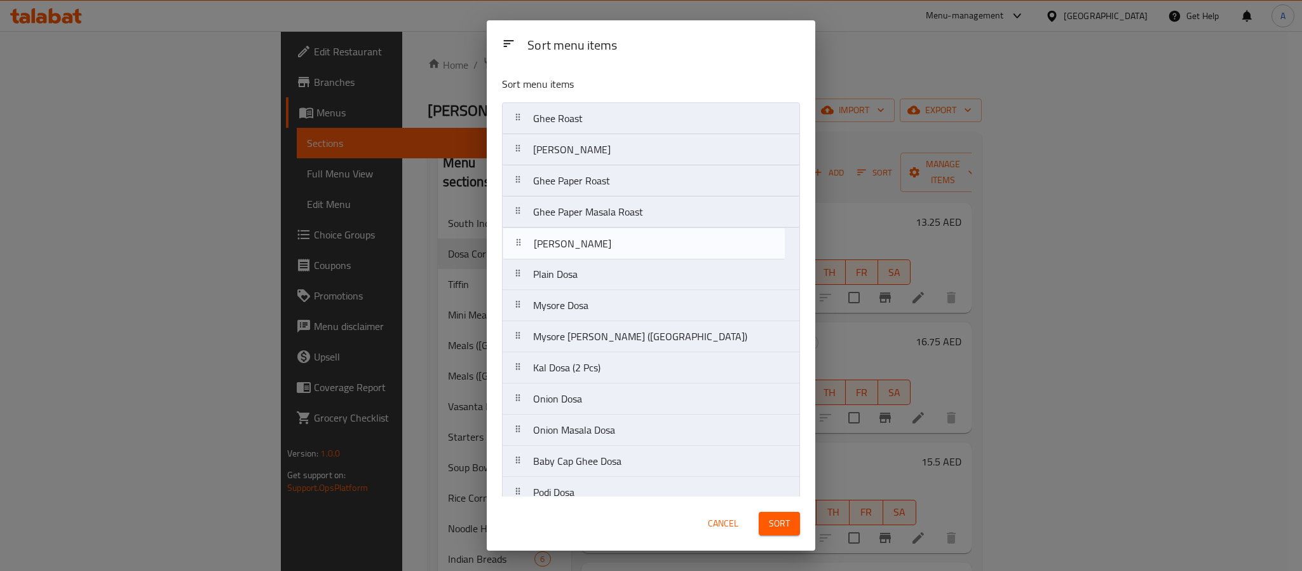
drag, startPoint x: 601, startPoint y: 273, endPoint x: 601, endPoint y: 237, distance: 36.2
click at [601, 237] on nav "Ghee Roast Ghee Masala Dosa Ghee Paper Roast Ghee Paper Masala Roast Plain Dosa…" at bounding box center [651, 429] width 298 height 655
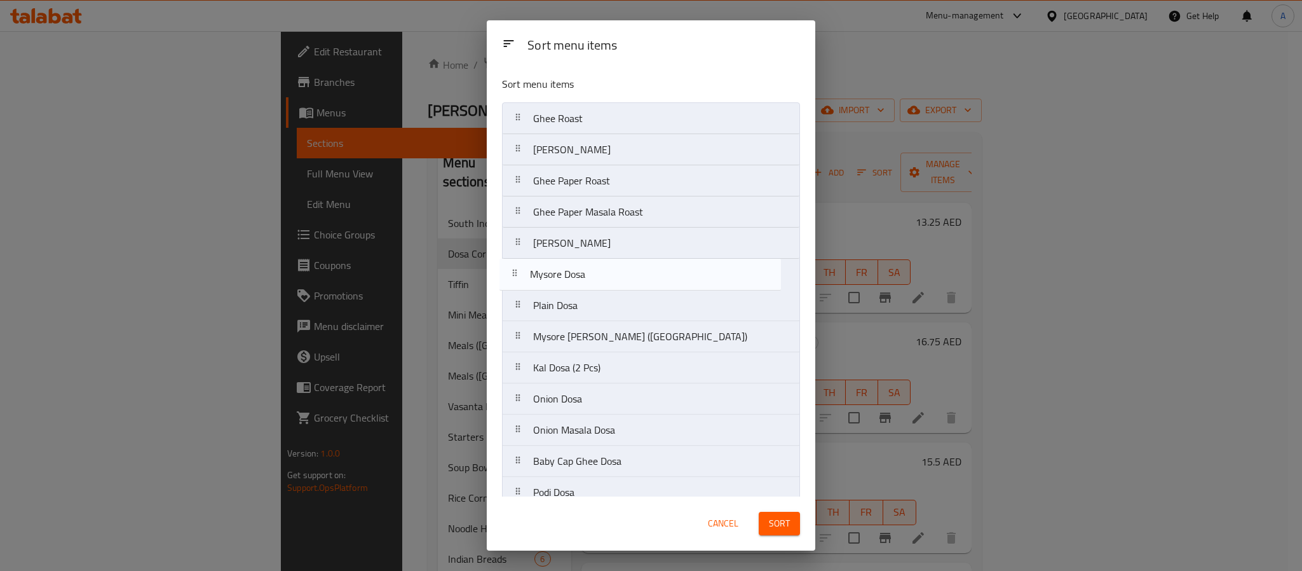
drag, startPoint x: 601, startPoint y: 307, endPoint x: 593, endPoint y: 267, distance: 40.8
click at [593, 267] on nav "Ghee Roast Ghee Masala Dosa Ghee Paper Roast Ghee Paper Masala Roast Masala Dos…" at bounding box center [651, 429] width 298 height 655
drag, startPoint x: 588, startPoint y: 337, endPoint x: 586, endPoint y: 265, distance: 72.5
click at [586, 265] on nav "Ghee Roast Ghee Masala Dosa Ghee Paper Roast Ghee Paper Masala Roast Masala Dos…" at bounding box center [651, 429] width 298 height 655
drag, startPoint x: 595, startPoint y: 311, endPoint x: 592, endPoint y: 271, distance: 40.2
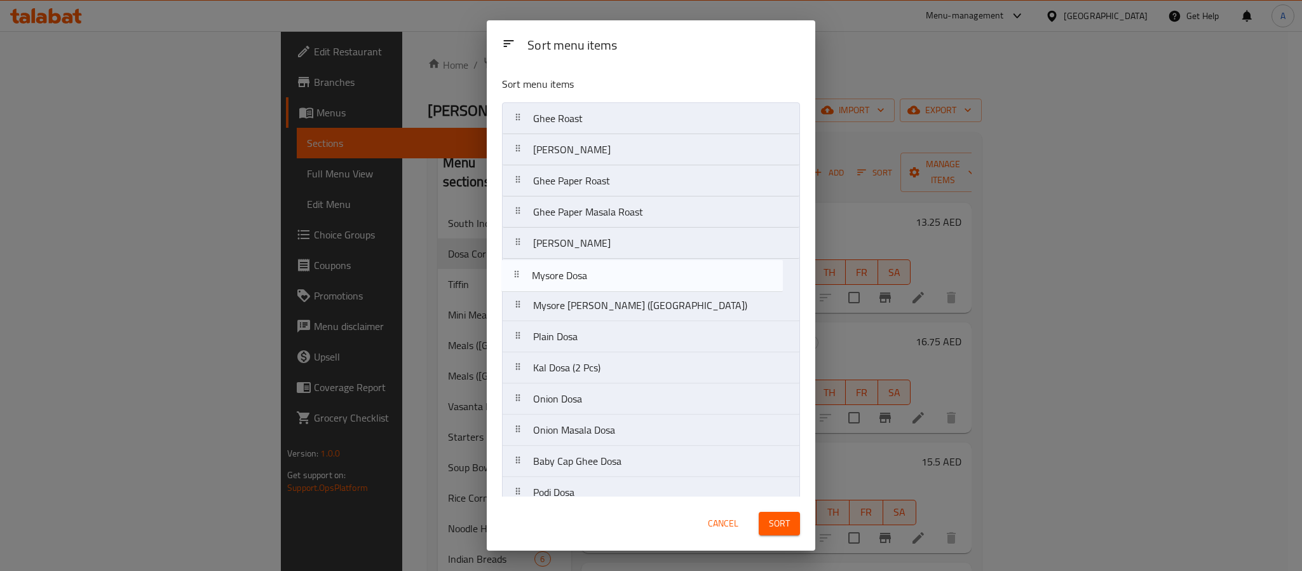
click at [592, 271] on nav "Ghee Roast Ghee Masala Dosa Ghee Paper Roast Ghee Paper Masala Roast Masala Dos…" at bounding box center [651, 429] width 298 height 655
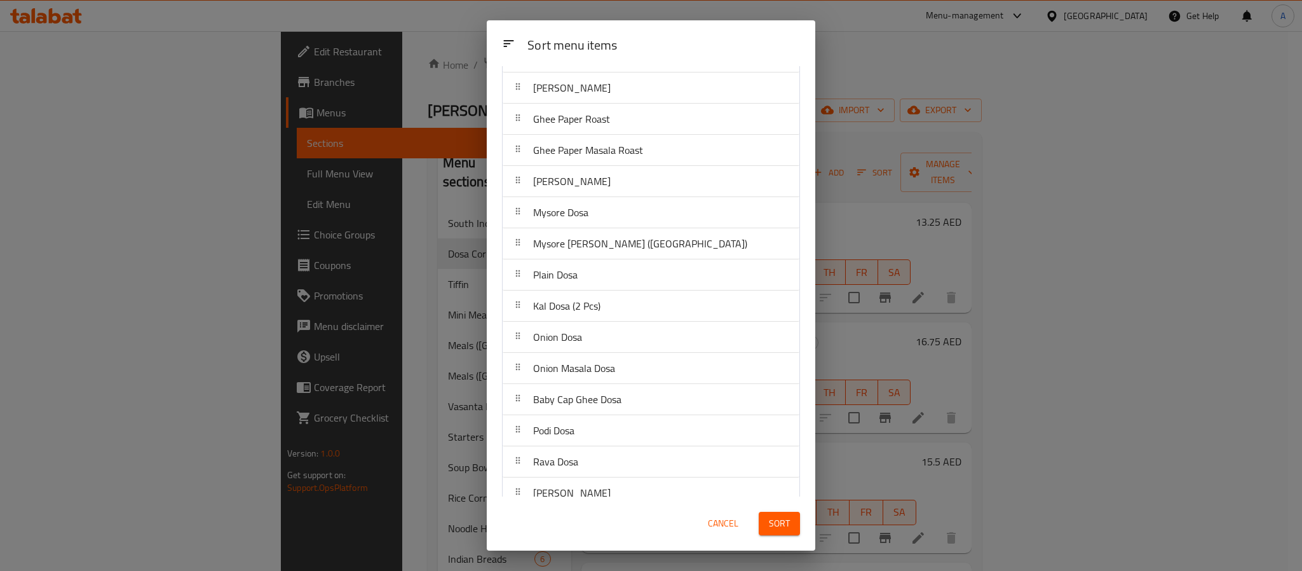
scroll to position [95, 0]
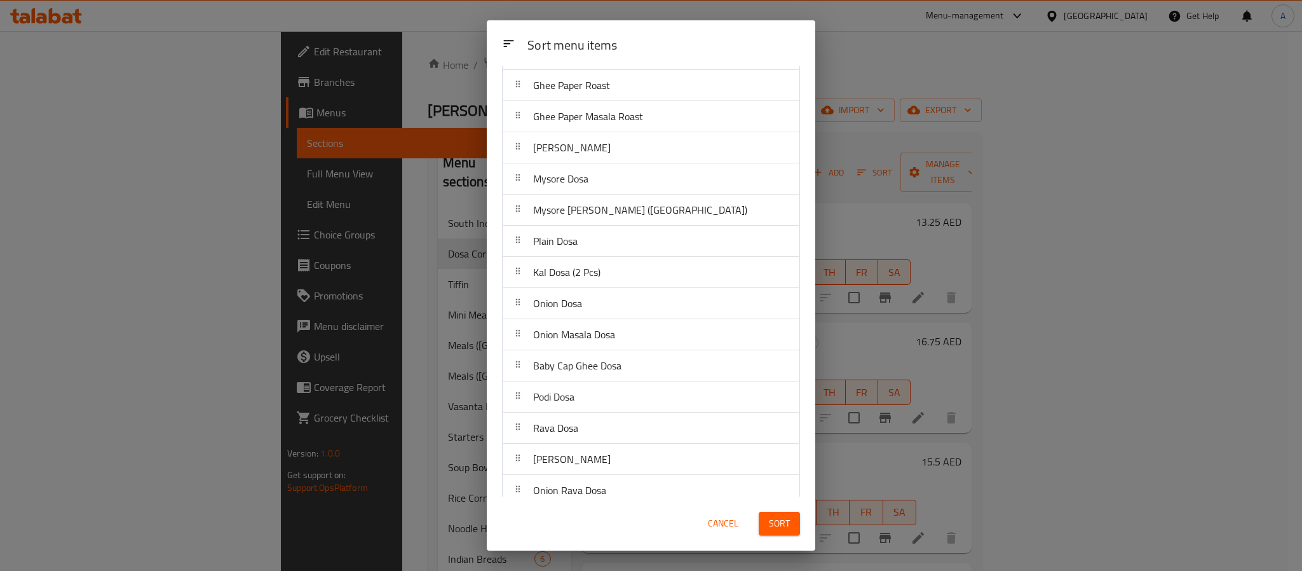
click at [601, 242] on div "Plain Dosa" at bounding box center [651, 241] width 287 height 31
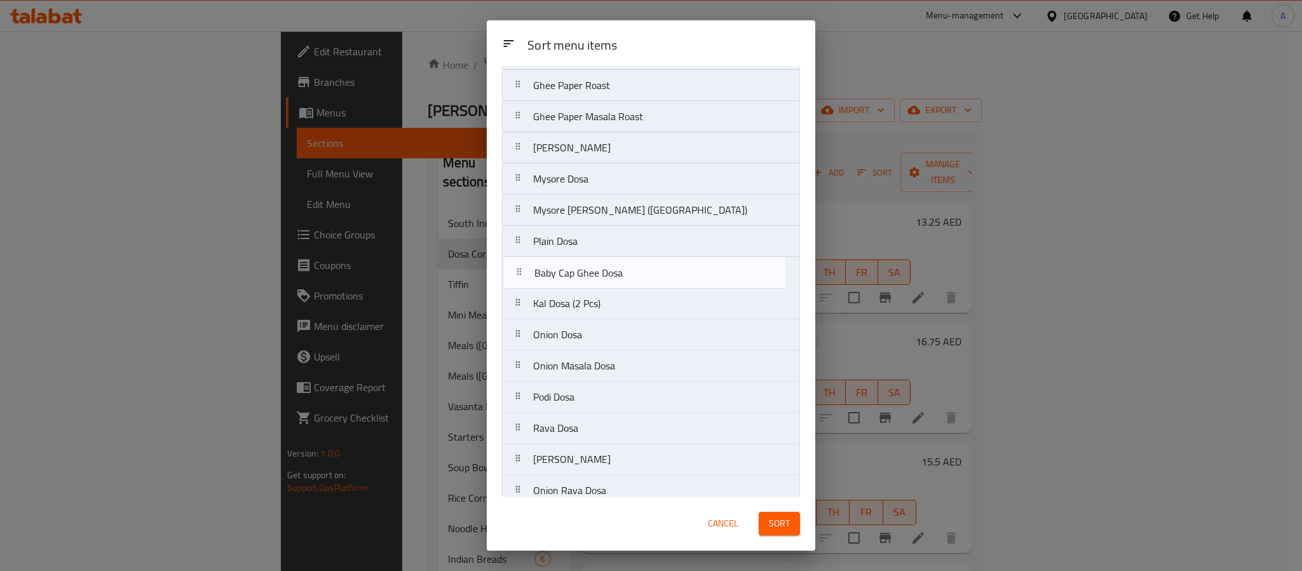
drag, startPoint x: 596, startPoint y: 379, endPoint x: 596, endPoint y: 277, distance: 102.3
click at [596, 277] on nav "Ghee Roast Ghee Masala Dosa Ghee Paper Roast Ghee Paper Masala Roast Masala Dos…" at bounding box center [651, 334] width 298 height 655
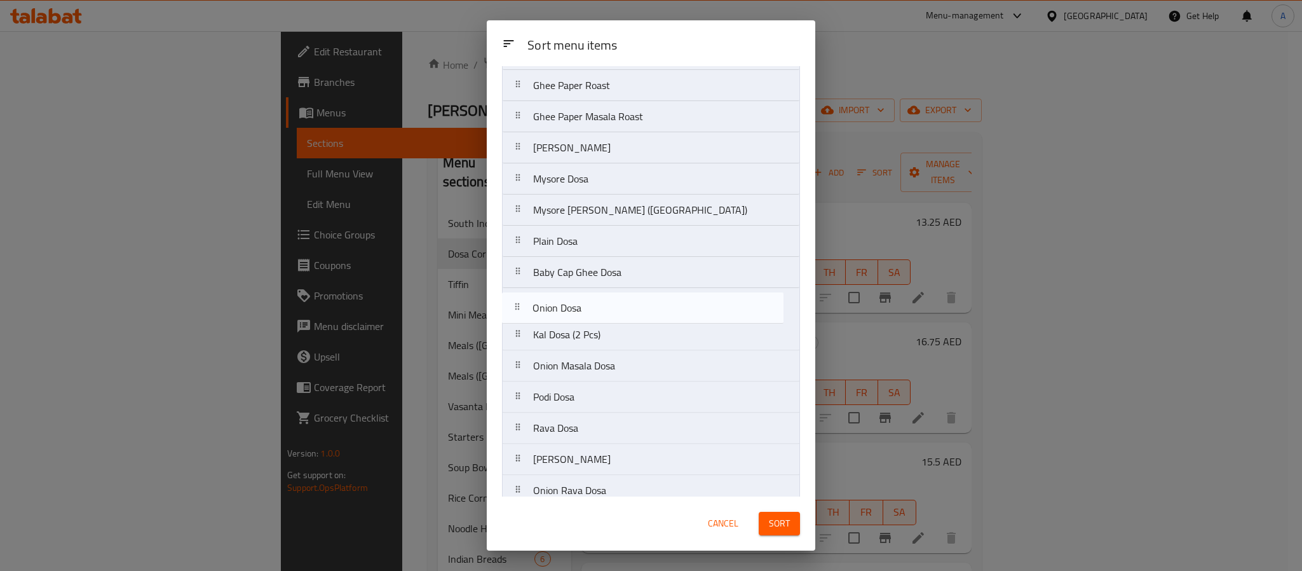
drag, startPoint x: 601, startPoint y: 339, endPoint x: 599, endPoint y: 306, distance: 33.7
click at [599, 306] on nav "Ghee Roast Ghee Masala Dosa Ghee Paper Roast Ghee Paper Masala Roast Masala Dos…" at bounding box center [651, 334] width 298 height 655
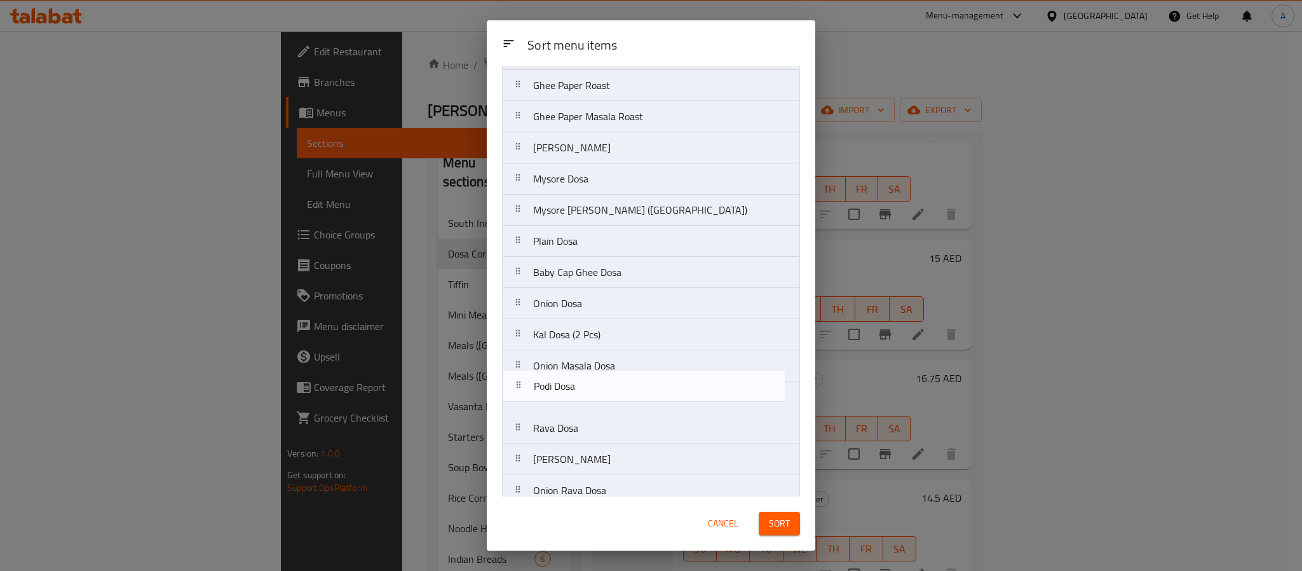
scroll to position [98, 0]
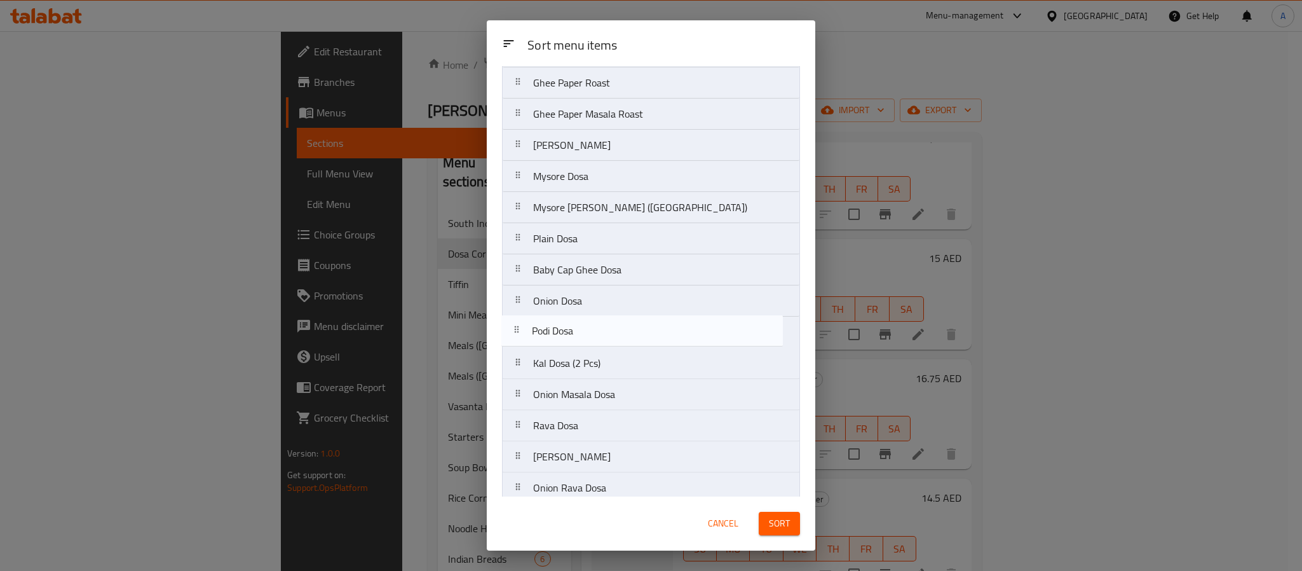
drag, startPoint x: 582, startPoint y: 404, endPoint x: 580, endPoint y: 329, distance: 75.7
click at [580, 329] on nav "Ghee Roast Ghee Masala Dosa Ghee Paper Roast Ghee Paper Masala Roast Masala Dos…" at bounding box center [651, 331] width 298 height 655
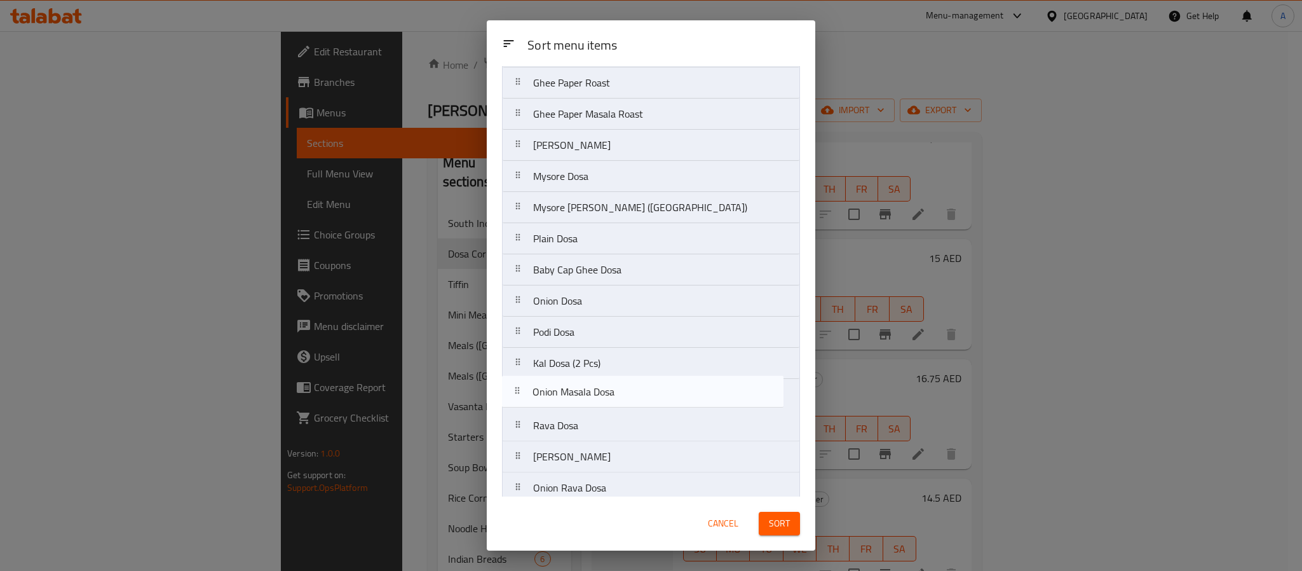
scroll to position [103, 0]
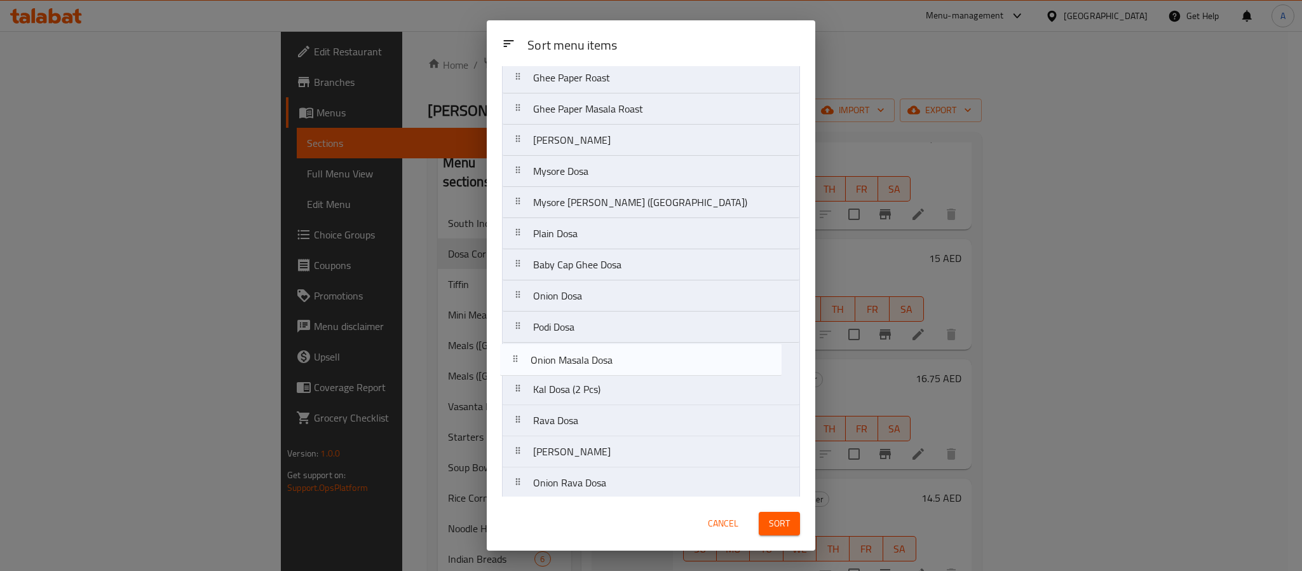
drag, startPoint x: 607, startPoint y: 397, endPoint x: 603, endPoint y: 355, distance: 42.1
click at [603, 355] on nav "Ghee Roast Ghee Masala Dosa Ghee Paper Roast Ghee Paper Masala Roast Masala Dos…" at bounding box center [651, 326] width 298 height 655
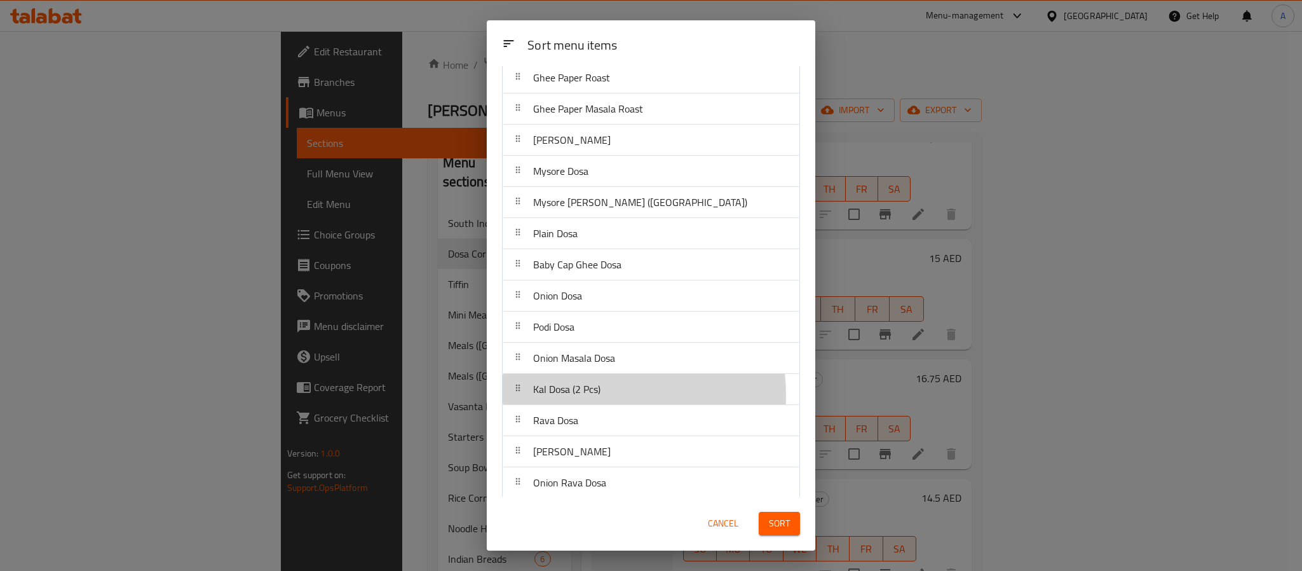
click at [582, 399] on span "Kal Dosa (2 Pcs)" at bounding box center [566, 388] width 67 height 19
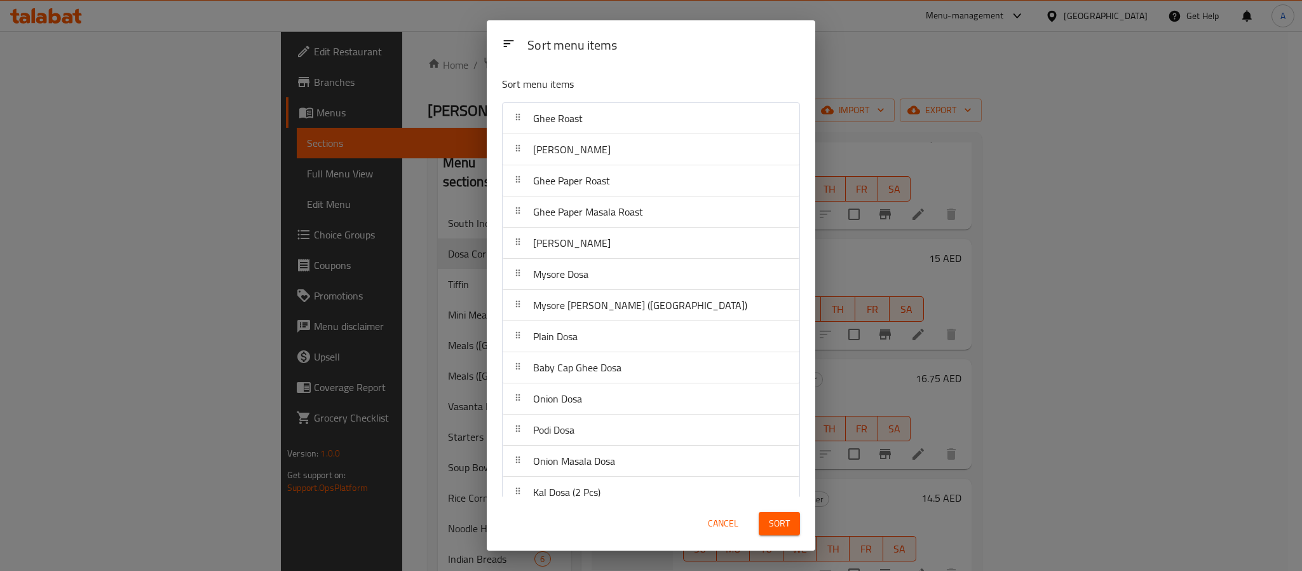
scroll to position [245, 0]
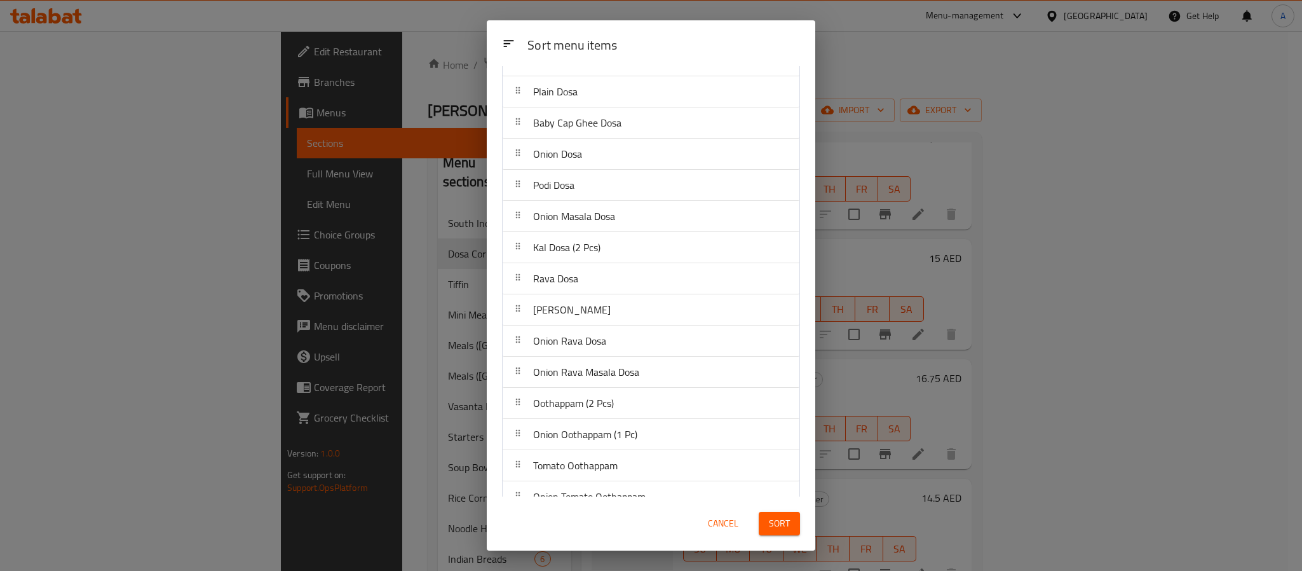
click at [622, 381] on span "Onion Rava Masala Dosa" at bounding box center [586, 371] width 106 height 19
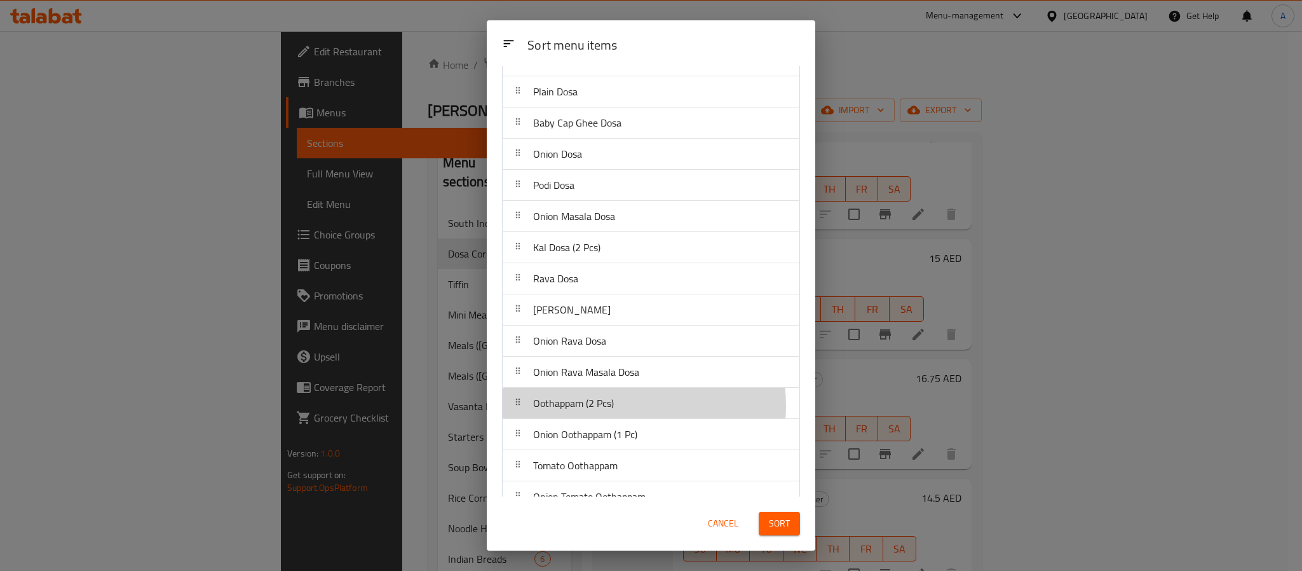
click at [624, 411] on div "Oothappam (2 Pcs)" at bounding box center [651, 403] width 287 height 31
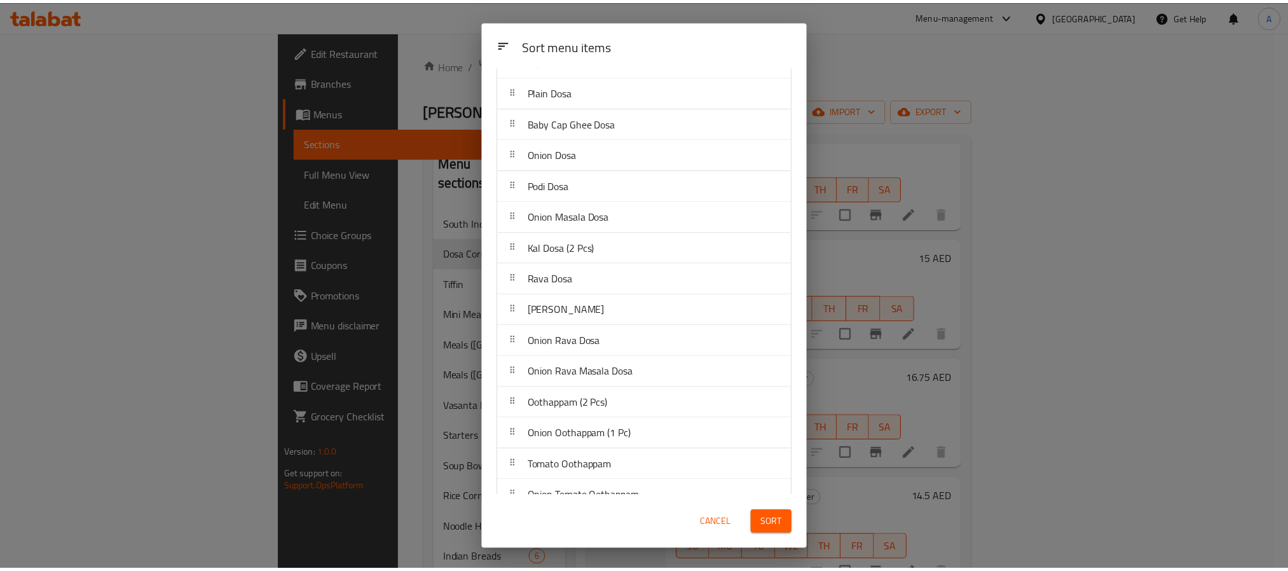
scroll to position [273, 0]
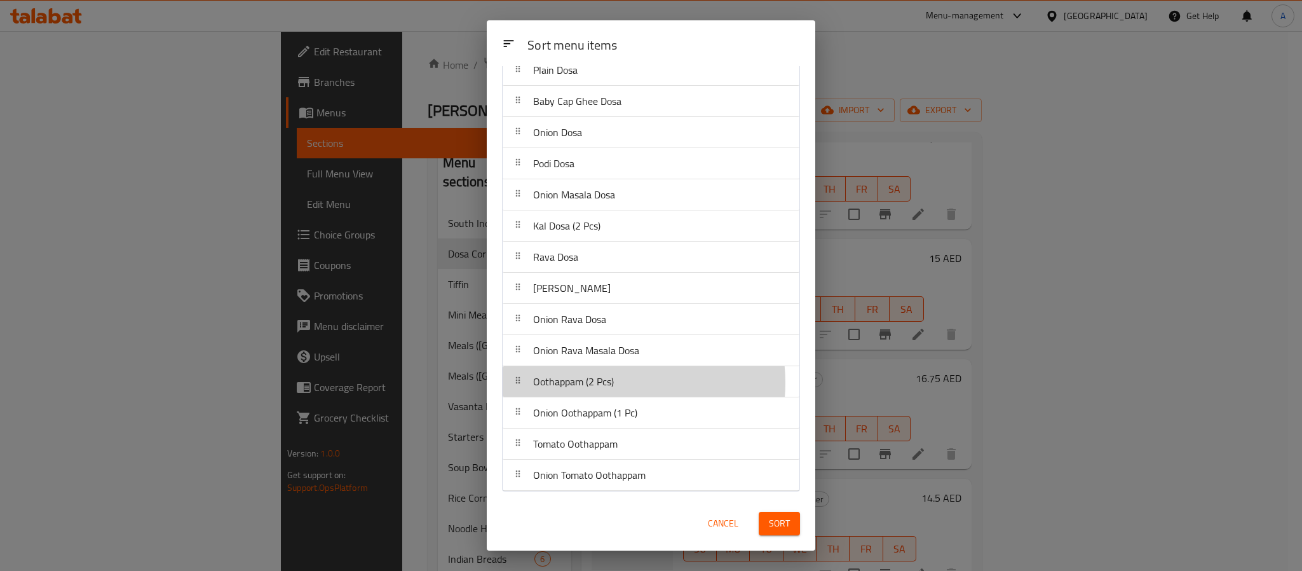
click at [604, 381] on span "Oothappam (2 Pcs)" at bounding box center [573, 381] width 81 height 19
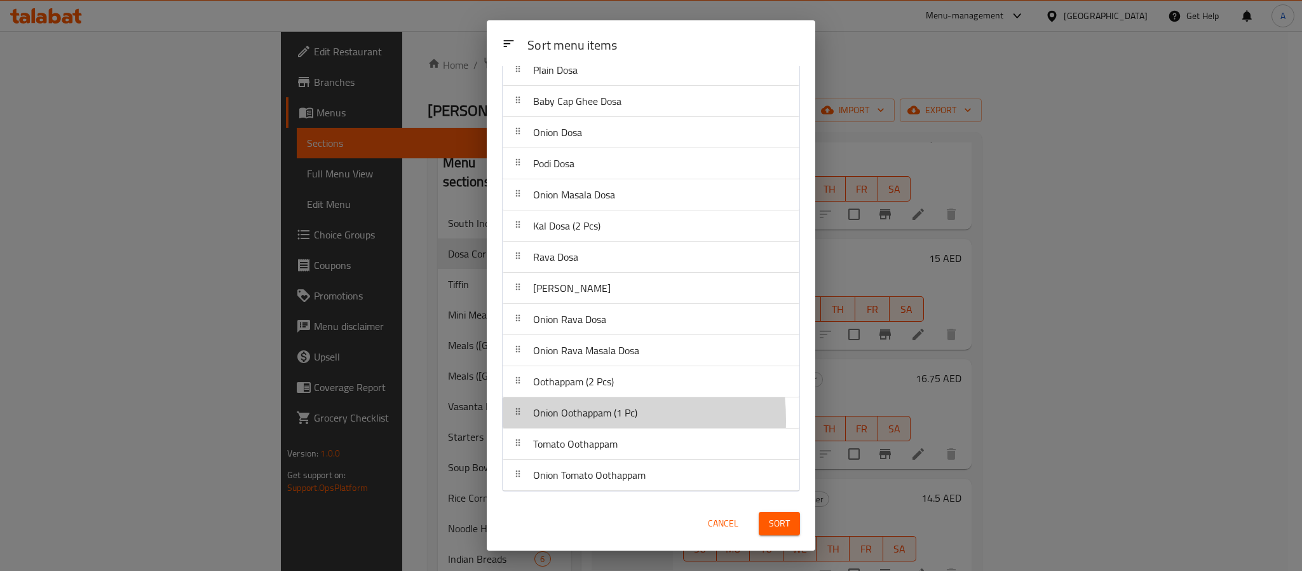
click at [547, 419] on span "Onion Oothappam (1 Pc)" at bounding box center [585, 412] width 104 height 19
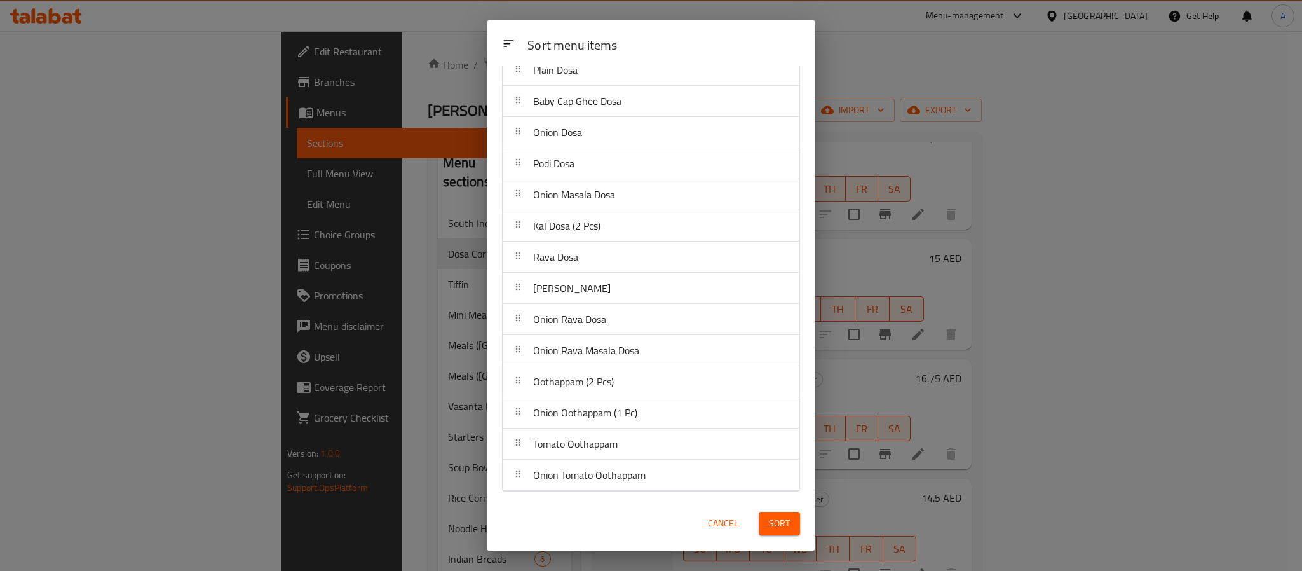
click at [776, 528] on span "Sort" at bounding box center [779, 523] width 21 height 16
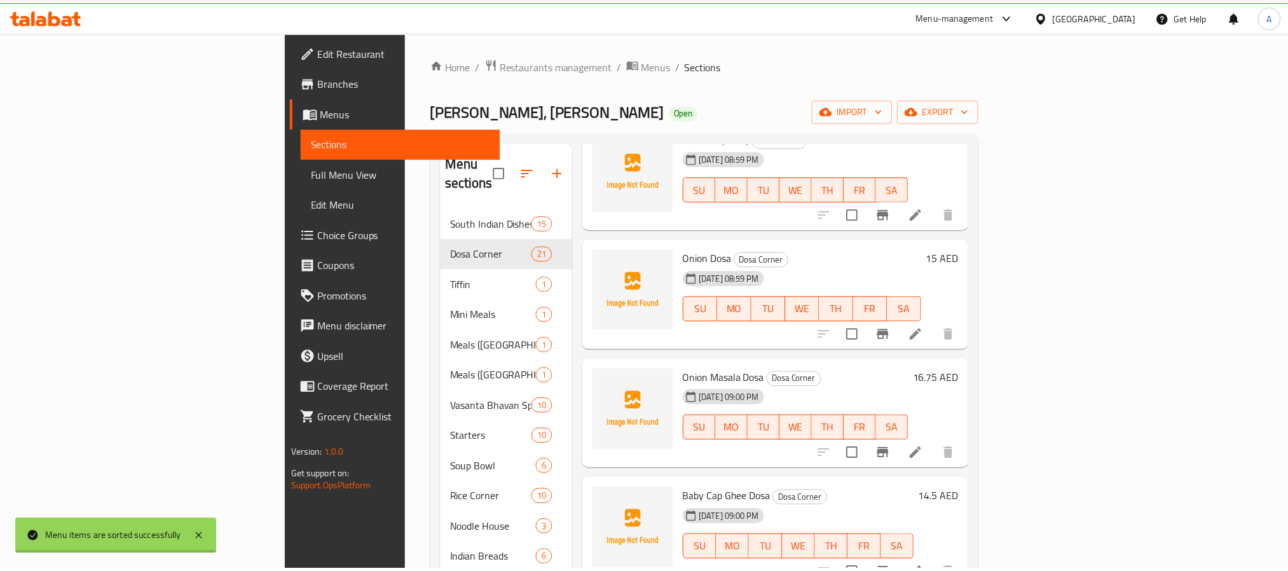
scroll to position [0, 0]
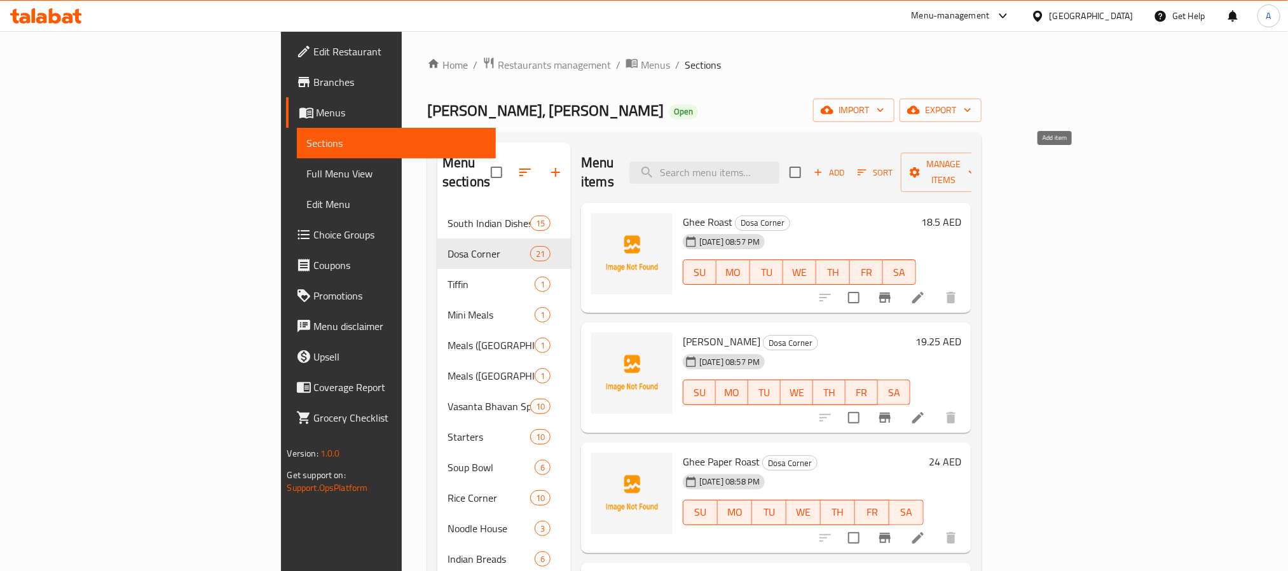
click at [846, 165] on span "Add" at bounding box center [829, 172] width 34 height 15
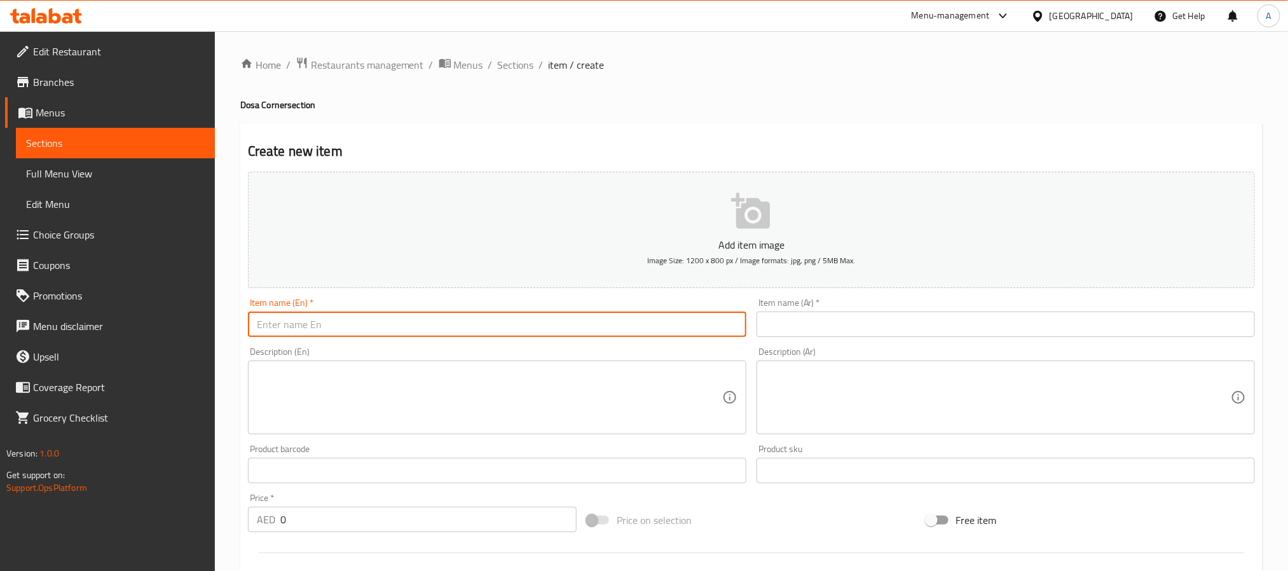
click at [474, 332] on input "text" at bounding box center [497, 323] width 498 height 25
paste input "Ghee Mysore Dosa"
click at [418, 327] on input "Ghee Mysore Dosa" at bounding box center [497, 323] width 498 height 25
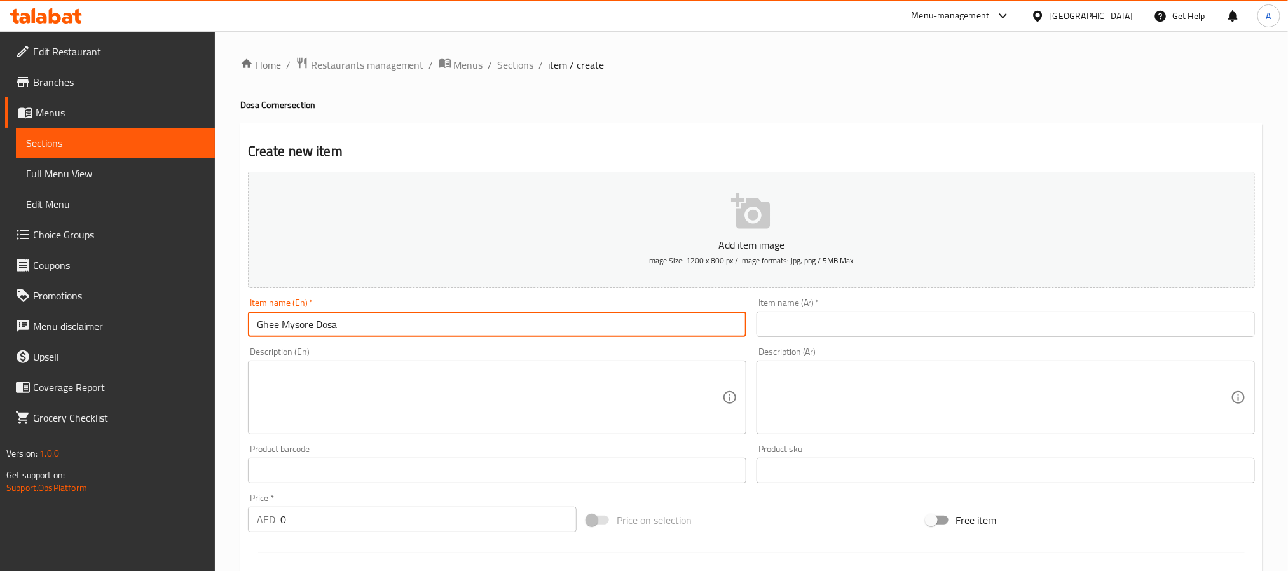
type input "Ghee Mysore Dosa"
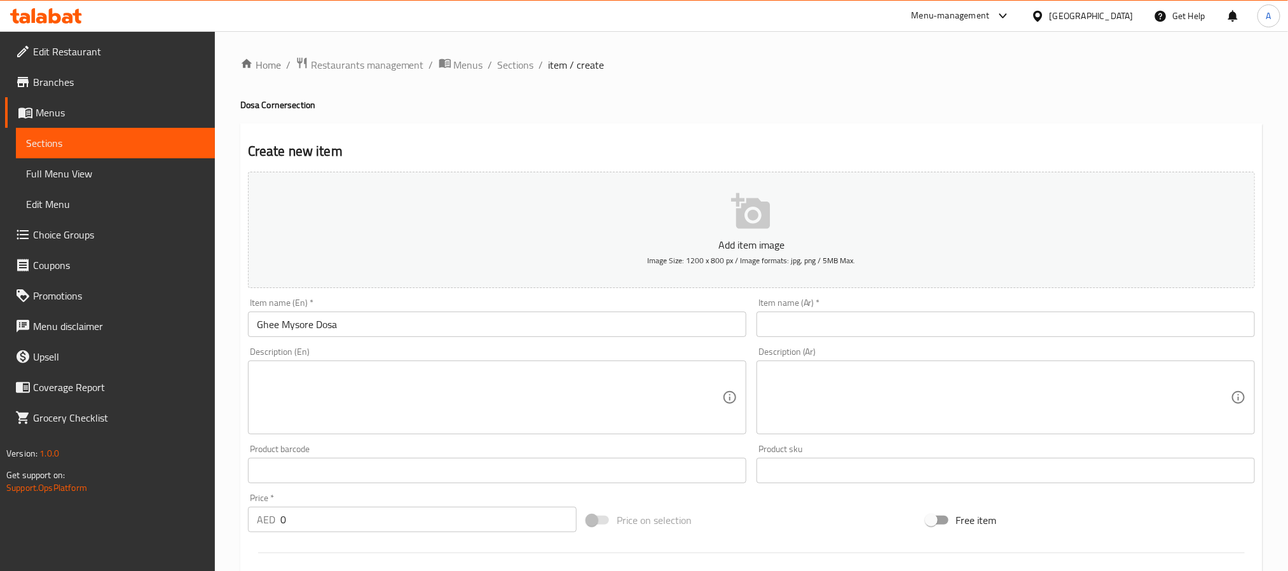
click at [862, 325] on input "text" at bounding box center [1005, 323] width 498 height 25
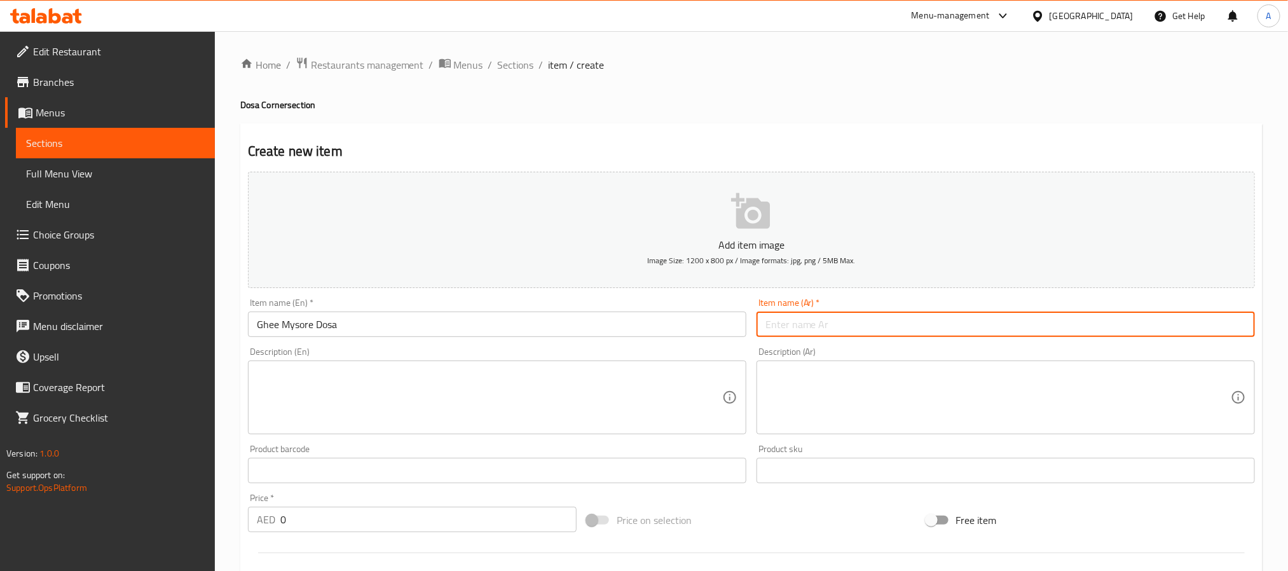
paste input "سمن ميسور دوسا"
click at [833, 322] on input "سمن ميسور دوسا" at bounding box center [1005, 323] width 498 height 25
click at [860, 329] on input "[PERSON_NAME]" at bounding box center [1005, 323] width 498 height 25
paste input "سمن"
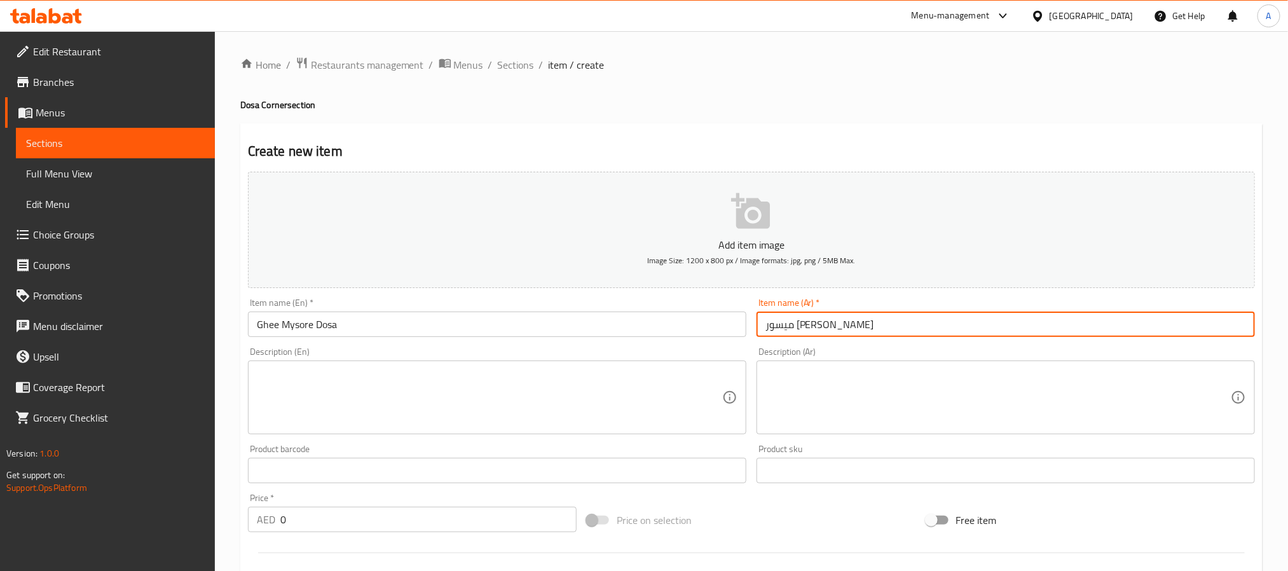
type input "ميسور دوسا بالسمن"
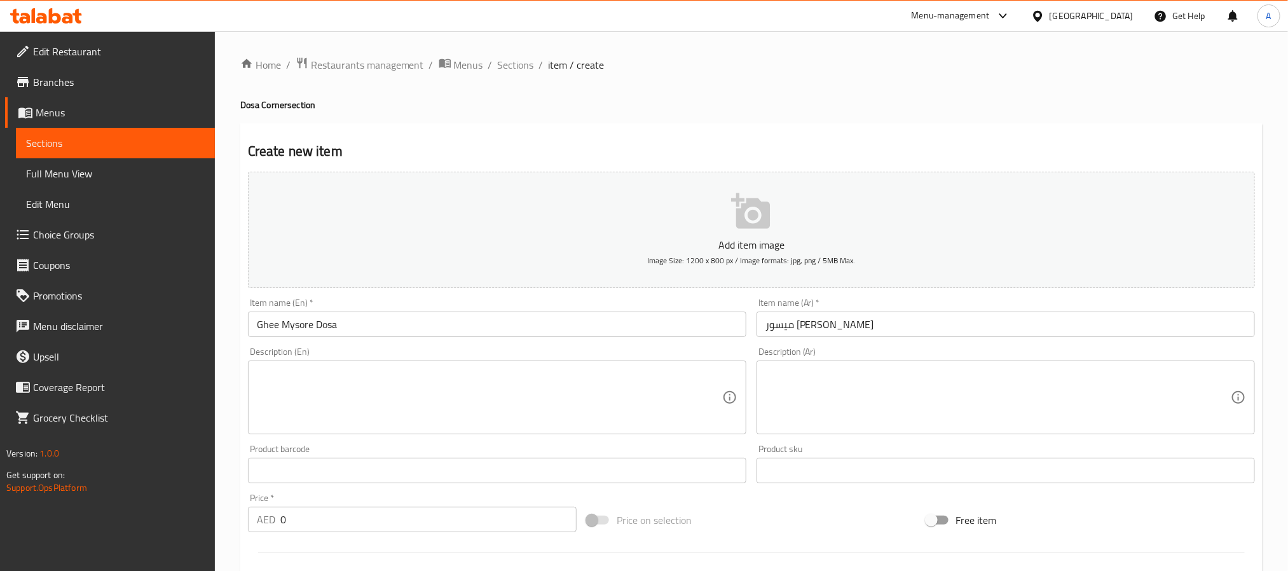
click at [883, 301] on div "Item name (Ar)   * ميسور دوسا بالسمن Item name (Ar) *" at bounding box center [1005, 317] width 498 height 39
click at [597, 485] on div "Product barcode Product barcode" at bounding box center [497, 463] width 508 height 49
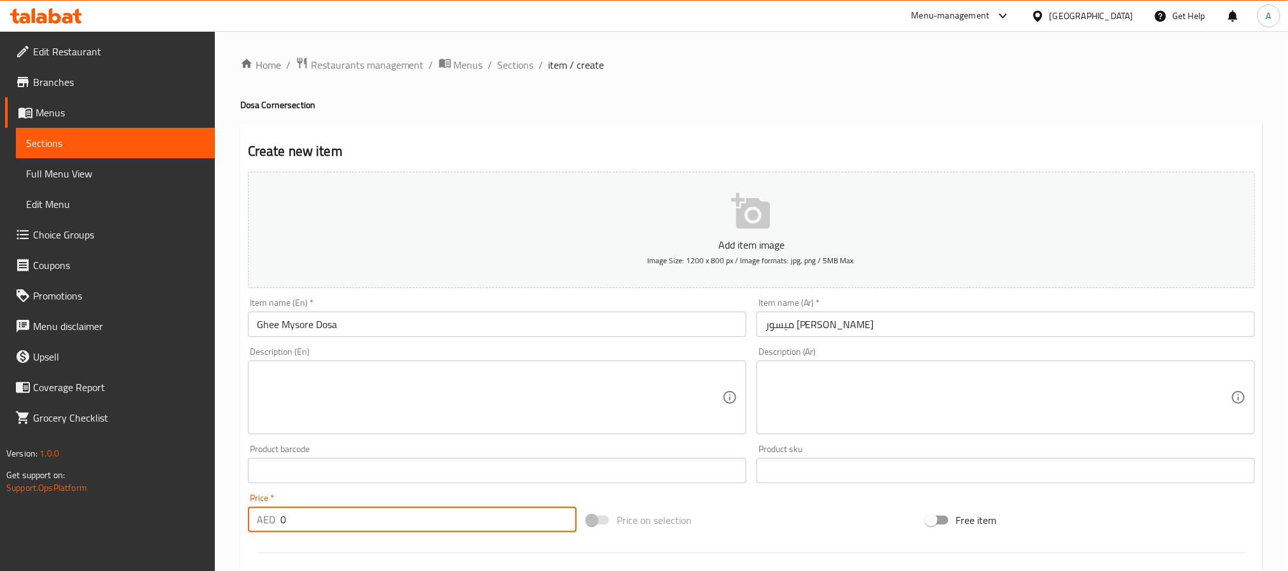
drag, startPoint x: 345, startPoint y: 515, endPoint x: 216, endPoint y: 512, distance: 129.1
click at [216, 512] on div "Home / Restaurants management / Menus / Sections / item / create Dosa Corner se…" at bounding box center [751, 464] width 1073 height 867
paste input "16.75"
type input "16.75"
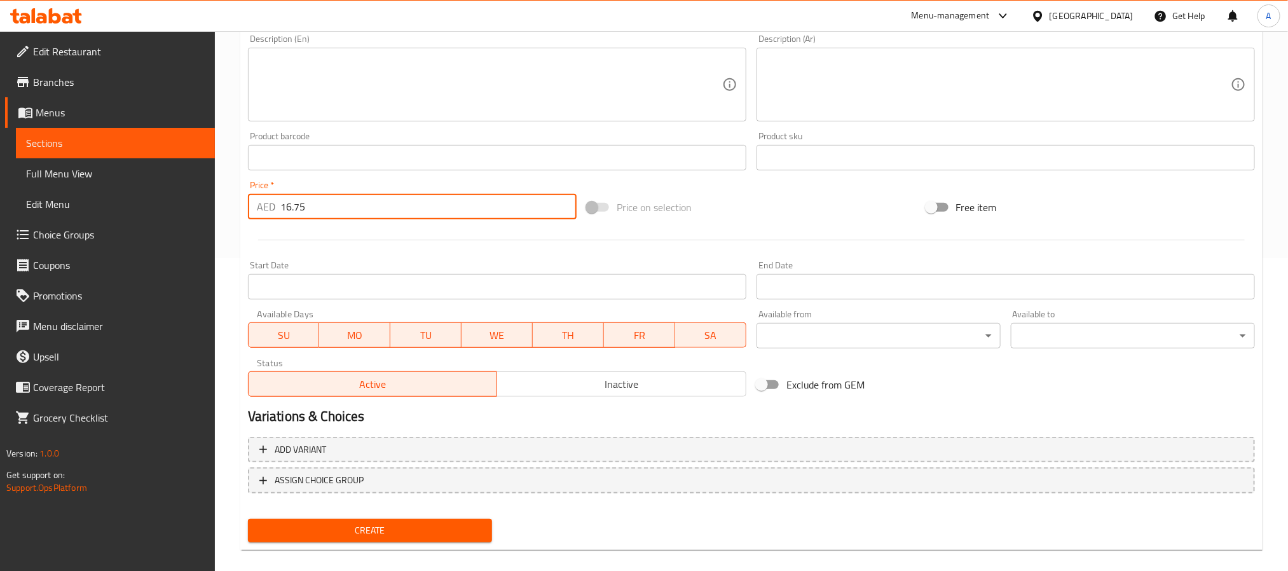
scroll to position [326, 0]
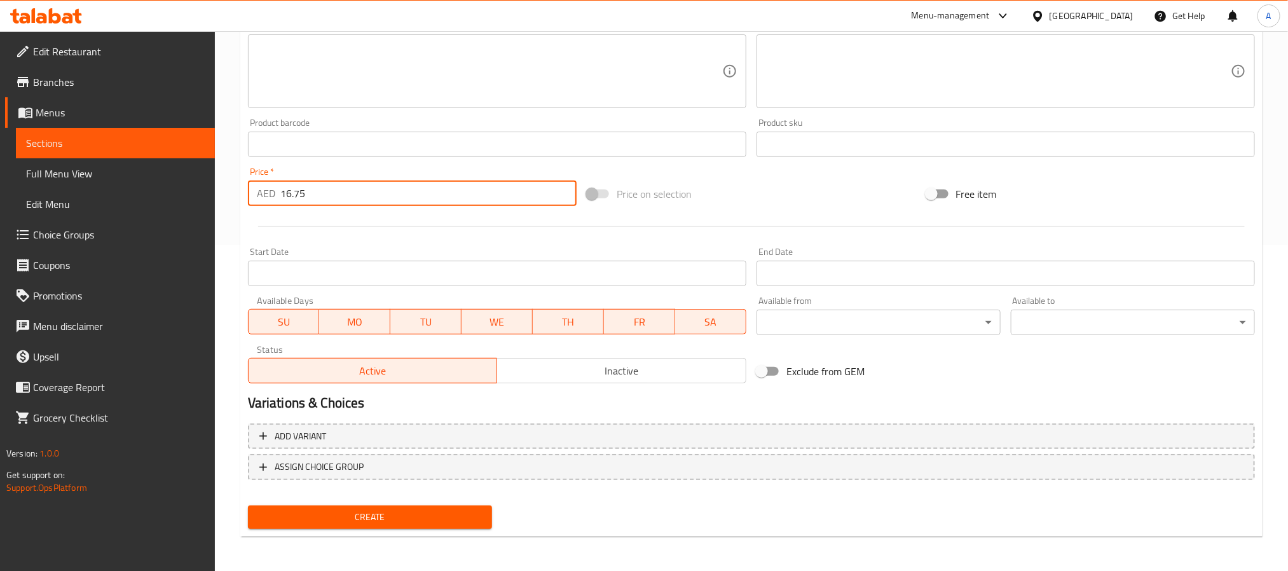
click at [351, 519] on span "Create" at bounding box center [370, 517] width 224 height 16
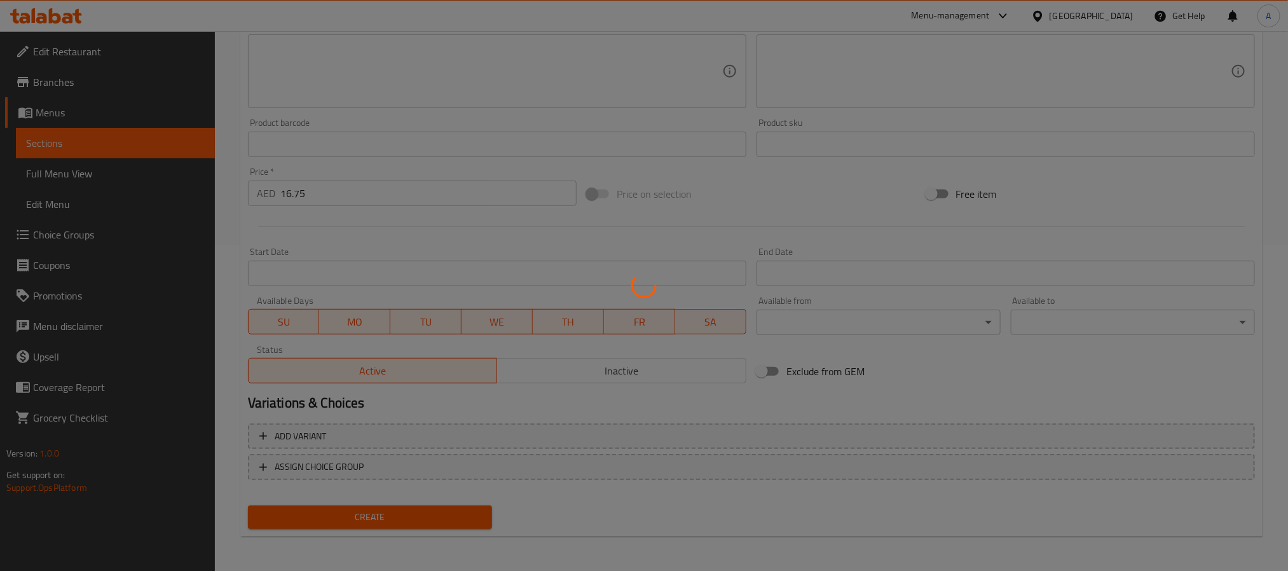
type input "0"
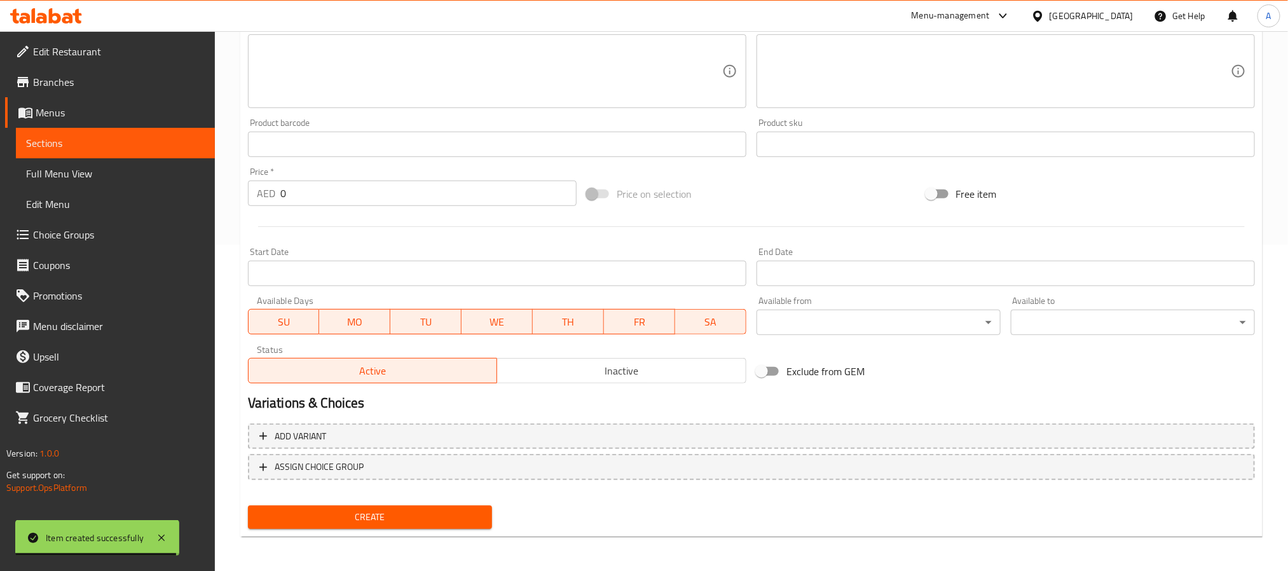
click at [1150, 371] on div "Add item image Image Size: 1200 x 800 px / Image formats: jpg, png / 5MB Max. I…" at bounding box center [751, 114] width 1017 height 548
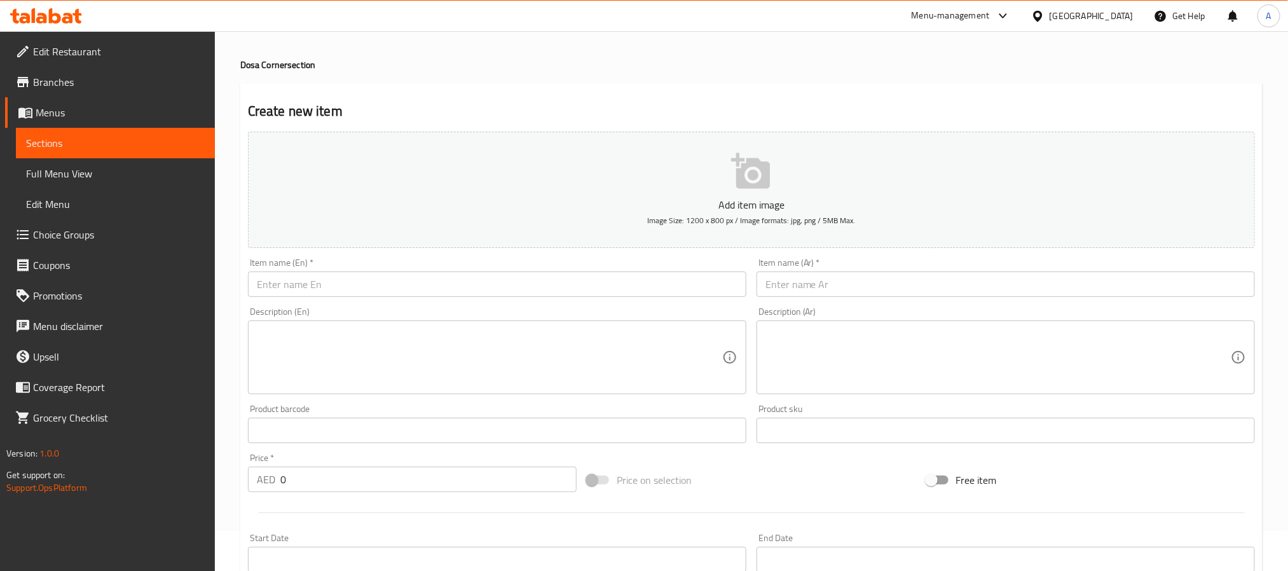
click at [376, 276] on input "text" at bounding box center [497, 283] width 498 height 25
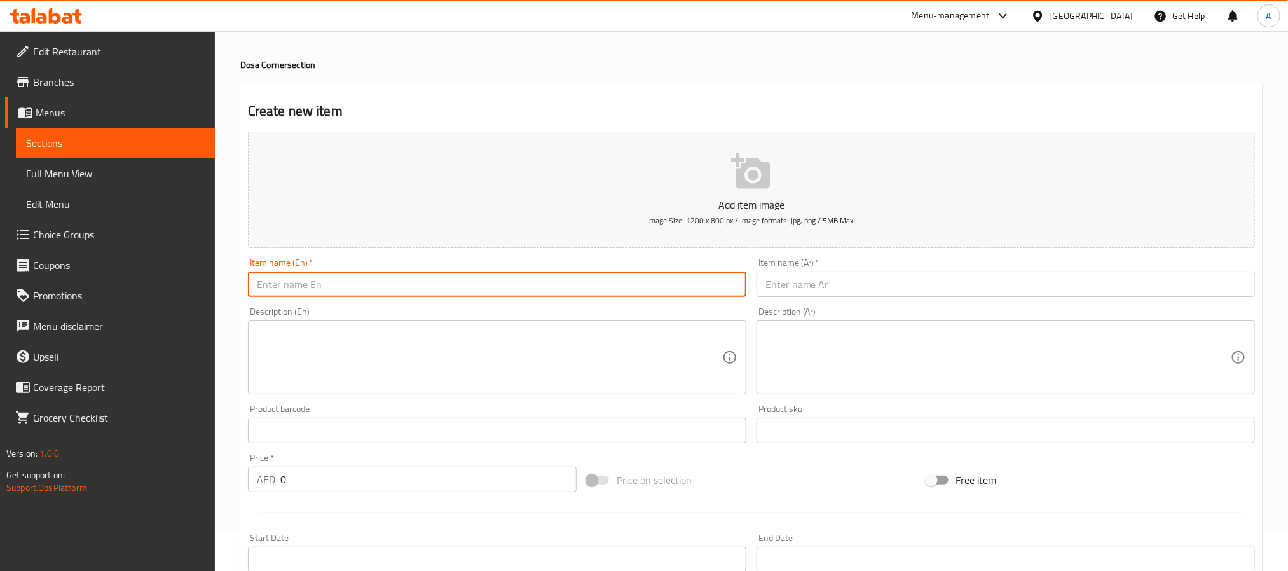
paste input "Ghee Mysore Masala Dosa"
drag, startPoint x: 343, startPoint y: 278, endPoint x: 247, endPoint y: 278, distance: 96.6
click at [248, 278] on input "Ghee Mysore Masala Dosa" at bounding box center [497, 283] width 498 height 25
type input "Ghee Mysore Masala Dosa"
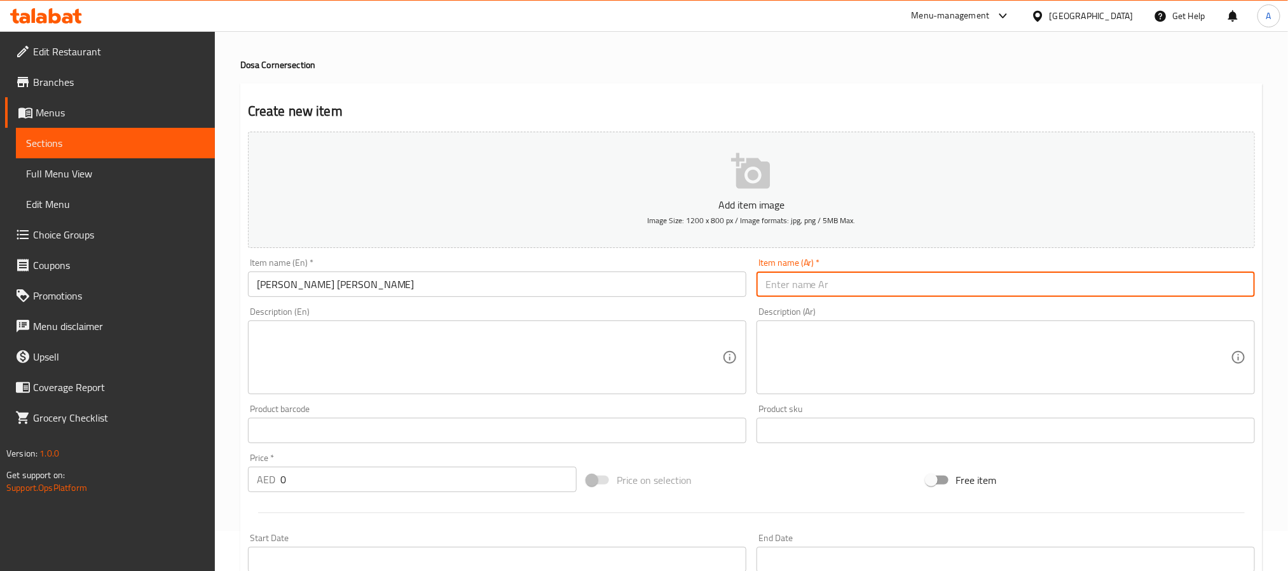
click at [862, 282] on input "text" at bounding box center [1005, 283] width 498 height 25
paste input "سمن ميسور ماسالا دوسا"
click at [860, 283] on input "سمن ميسور ماسالا دوسا" at bounding box center [1005, 283] width 498 height 25
click at [885, 287] on input "ميسور ماسالا دوسا" at bounding box center [1005, 283] width 498 height 25
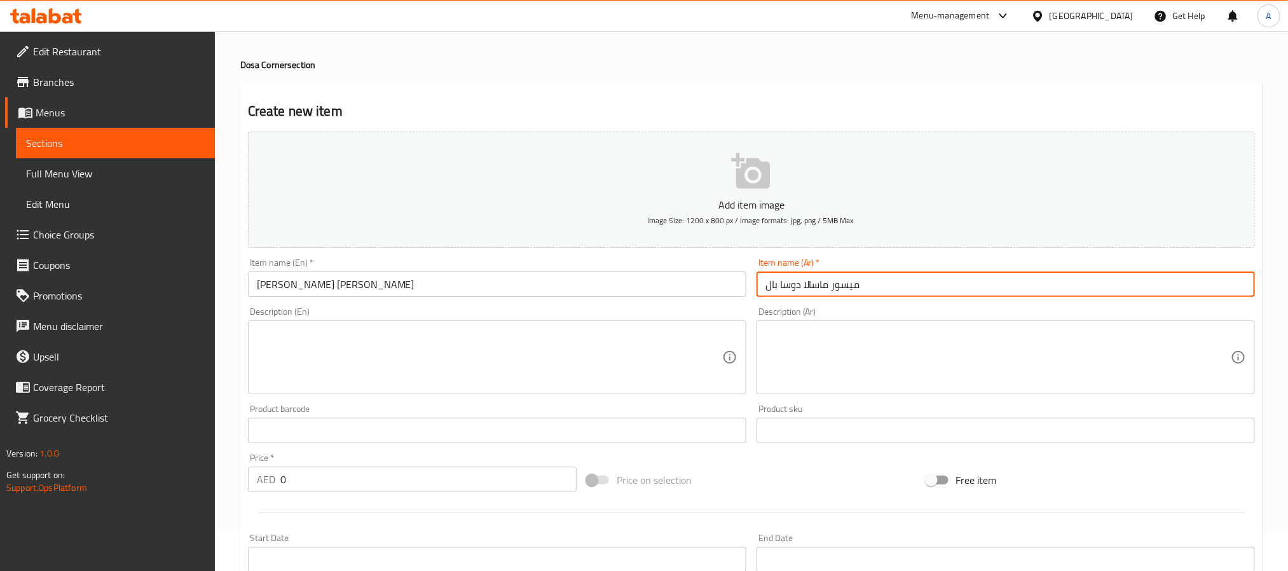
paste input "سمن"
type input "ميسور ماسالا دوسا بالسمن"
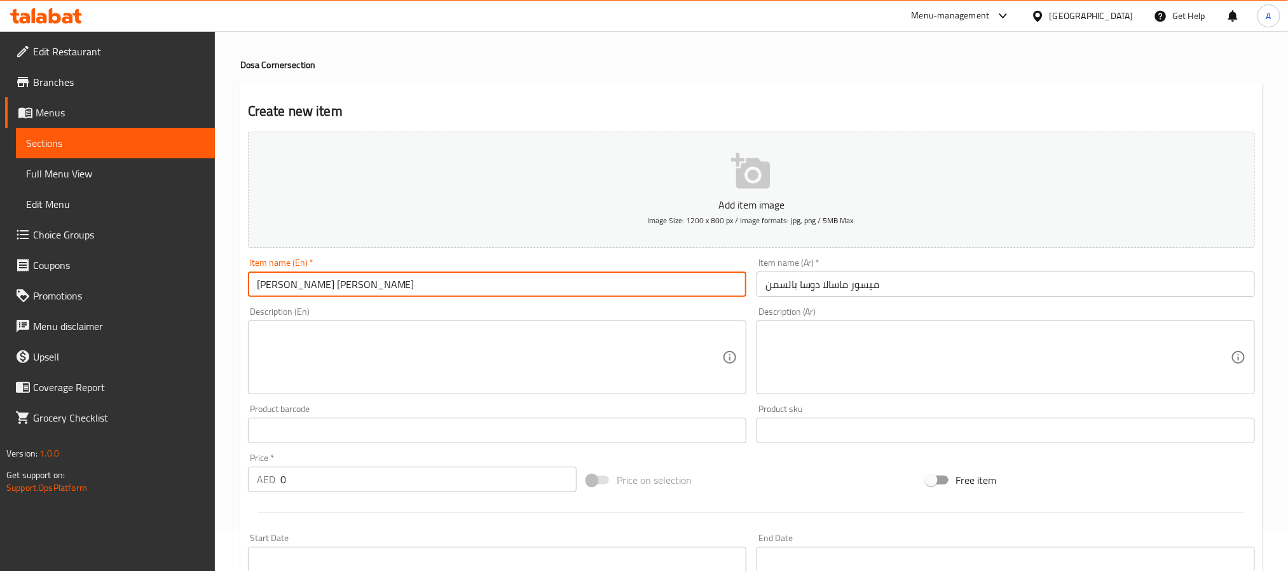
drag, startPoint x: 386, startPoint y: 279, endPoint x: 214, endPoint y: 273, distance: 172.4
click at [214, 273] on div "Edit Restaurant Branches Menus Sections Full Menu View Edit Menu Choice Groups …" at bounding box center [644, 424] width 1288 height 867
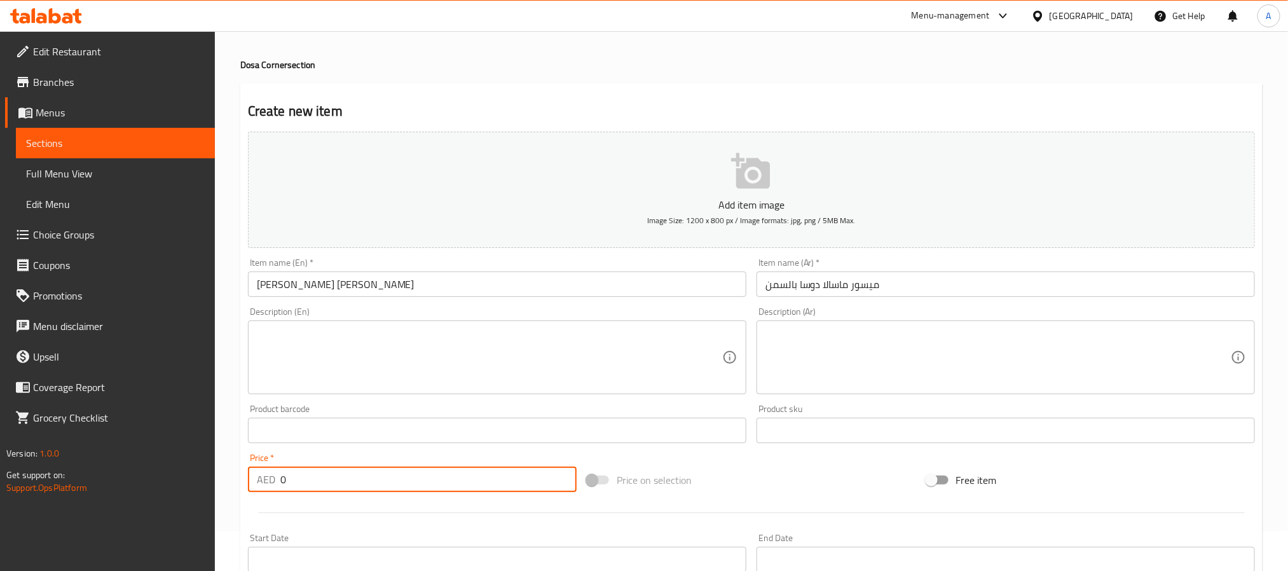
drag, startPoint x: 301, startPoint y: 479, endPoint x: 249, endPoint y: 477, distance: 52.8
click at [249, 477] on div "AED 0 Price *" at bounding box center [412, 479] width 329 height 25
paste input "18.5"
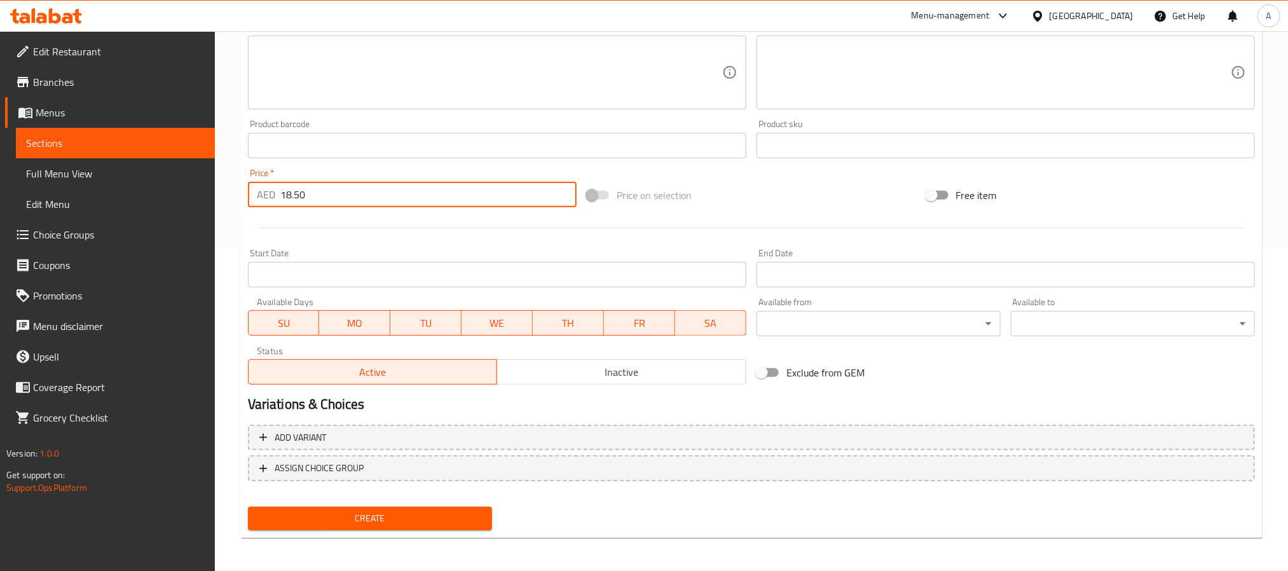
scroll to position [326, 0]
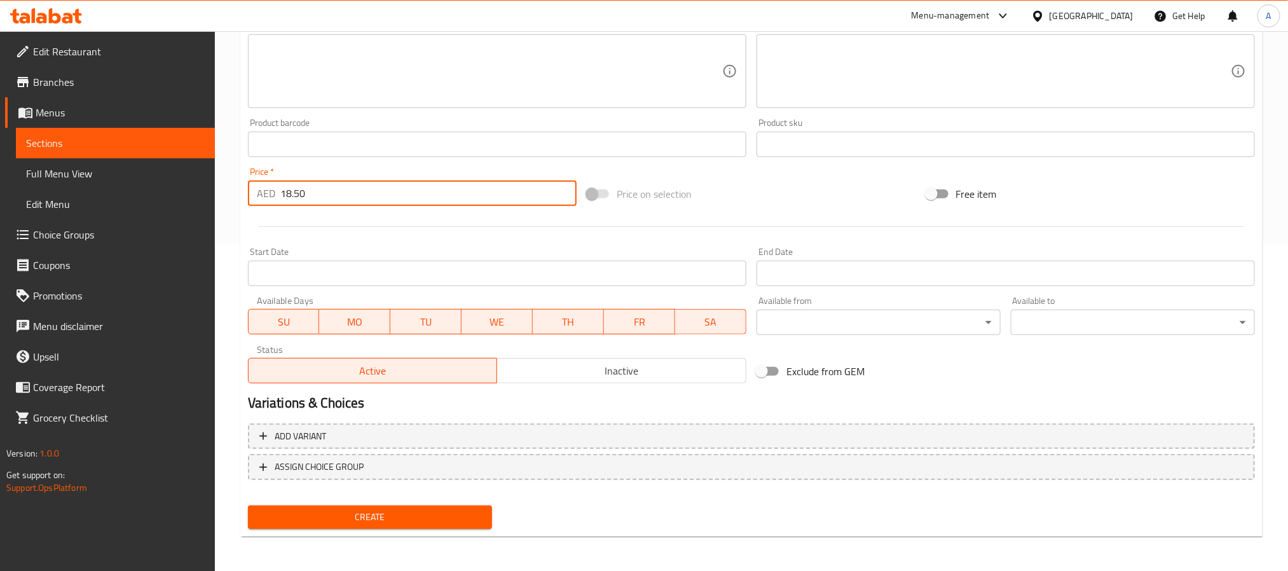
type input "18.50"
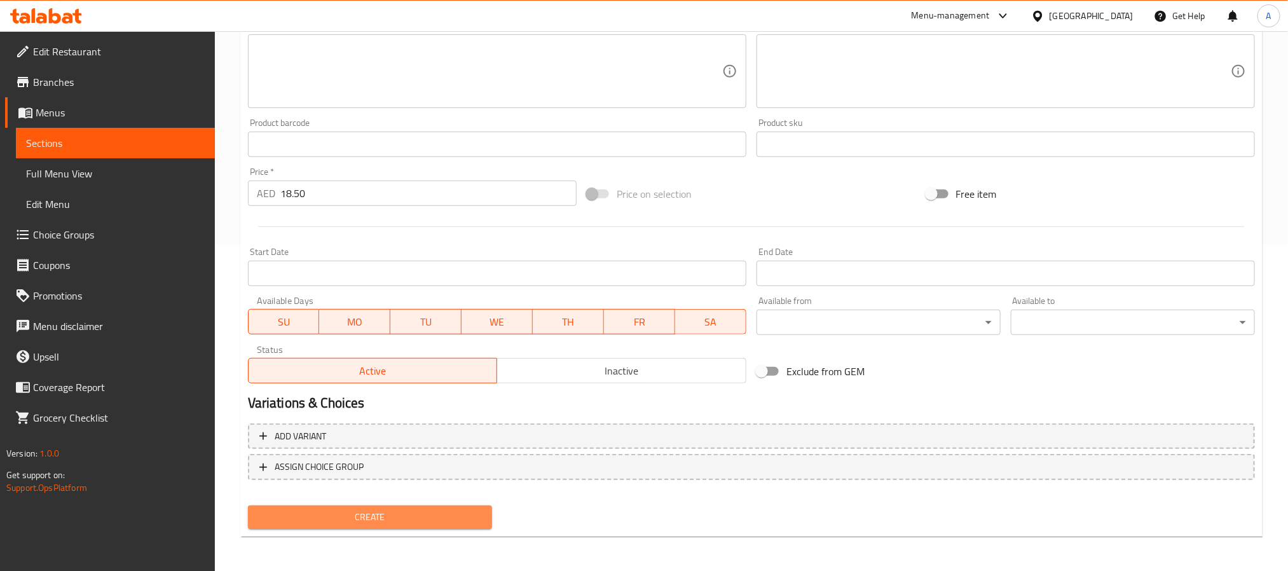
click at [439, 517] on span "Create" at bounding box center [370, 517] width 224 height 16
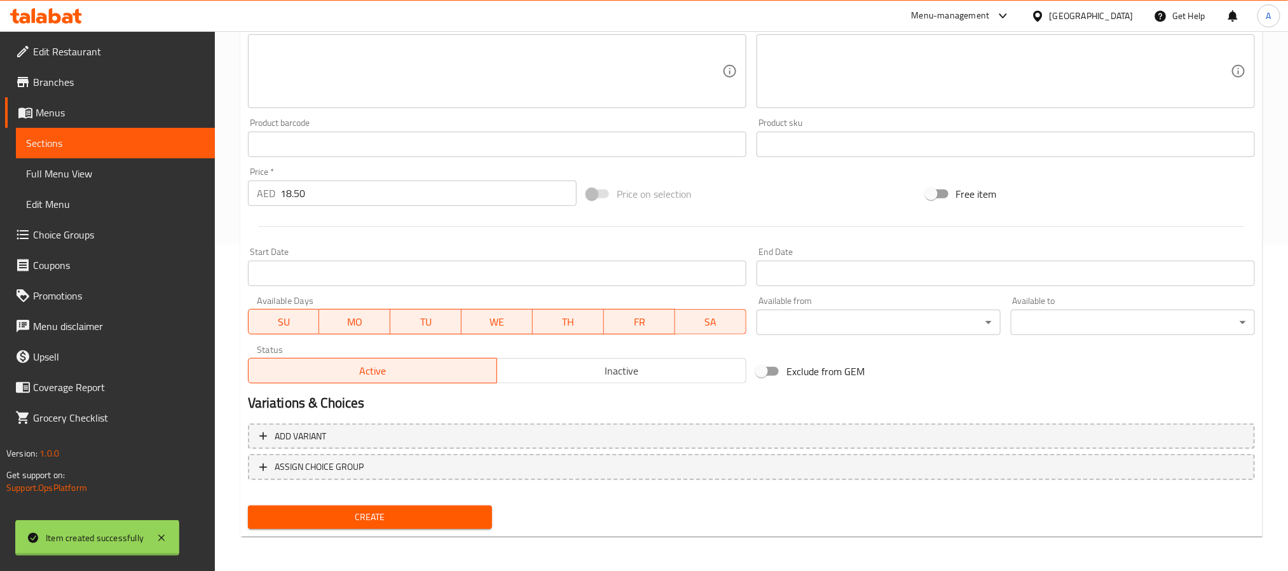
type input "0"
click at [1192, 196] on div "Free item" at bounding box center [1090, 194] width 339 height 34
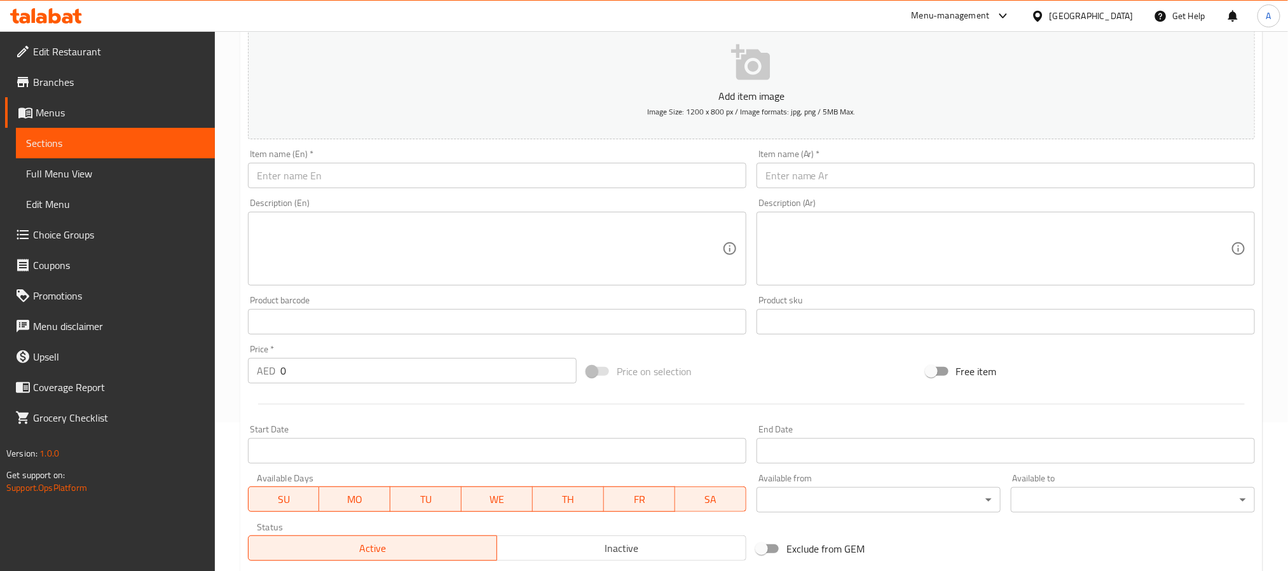
scroll to position [135, 0]
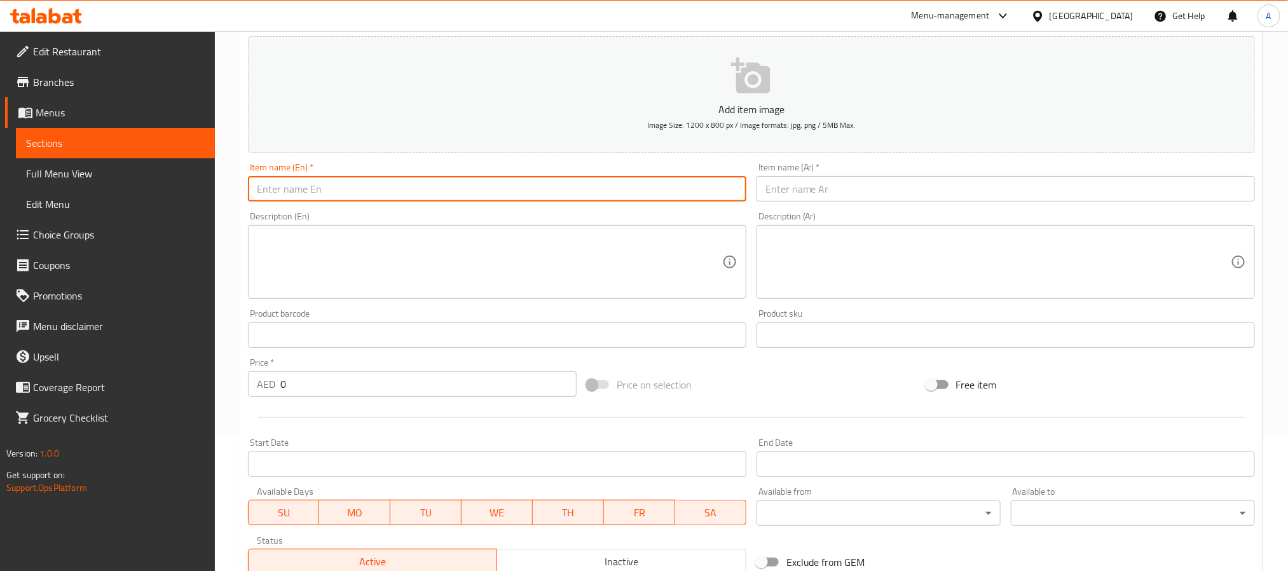
click at [372, 196] on input "text" at bounding box center [497, 188] width 498 height 25
paste input "Ghee Podi Dosa"
click at [372, 196] on input "Ghee Podi Dosa" at bounding box center [497, 188] width 498 height 25
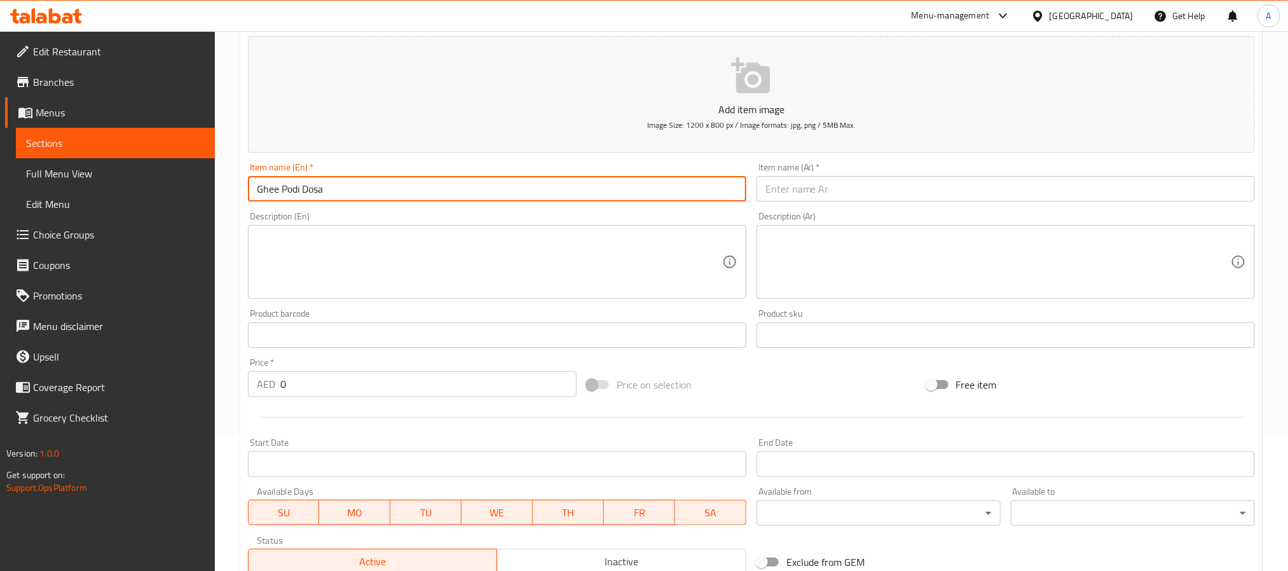
type input "Ghee Podi Dosa"
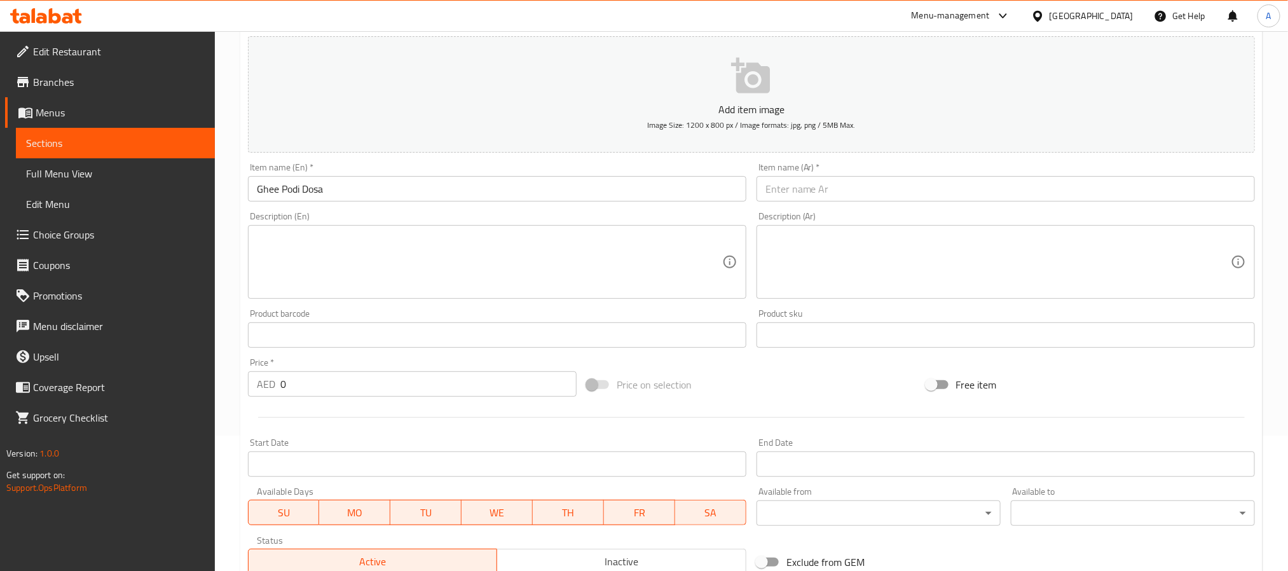
click at [837, 191] on input "text" at bounding box center [1005, 188] width 498 height 25
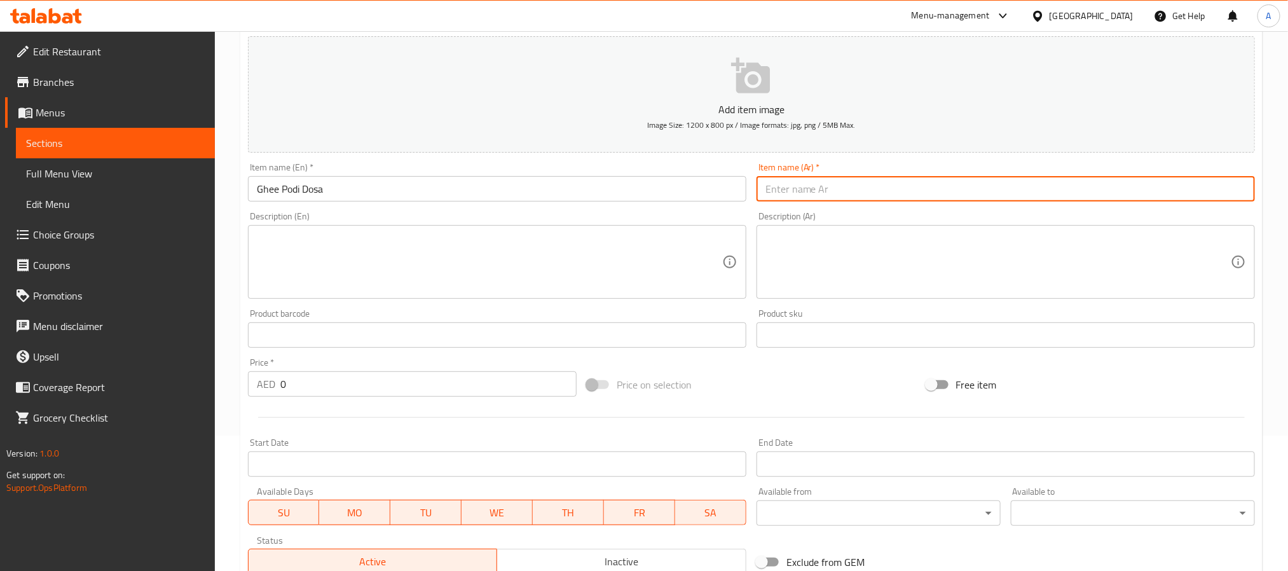
paste input "سمن بودي دوسا"
click at [829, 193] on input "سمن بودي دوسا" at bounding box center [1005, 188] width 498 height 25
click at [853, 187] on input "[PERSON_NAME]" at bounding box center [1005, 188] width 498 height 25
paste input "سمن"
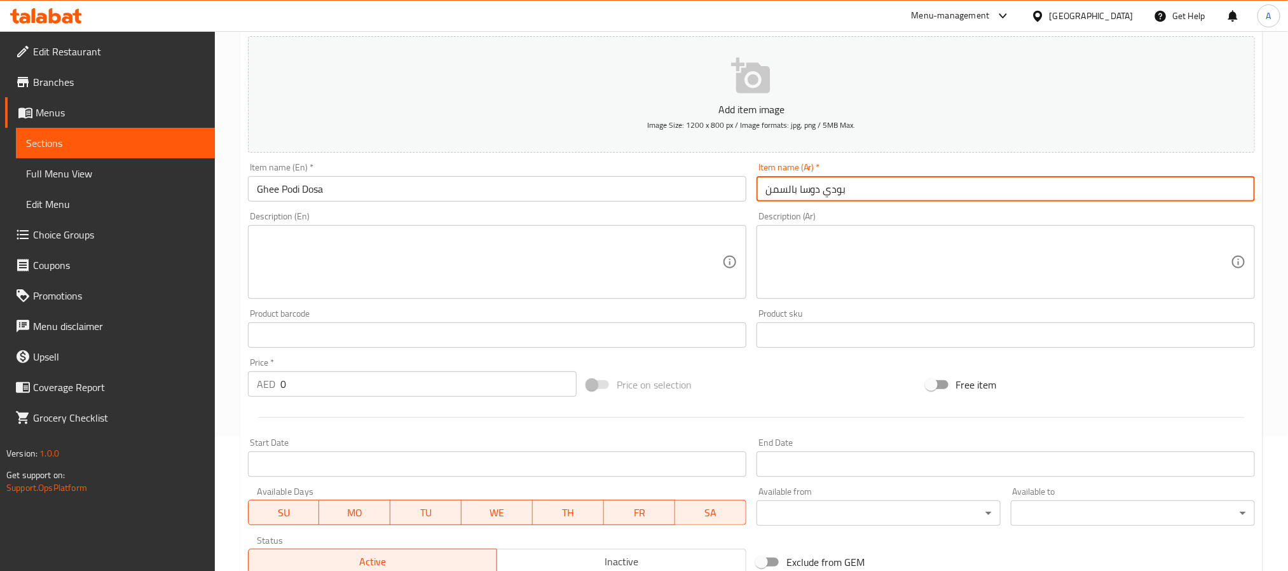
type input "بودي دوسا بالسمن"
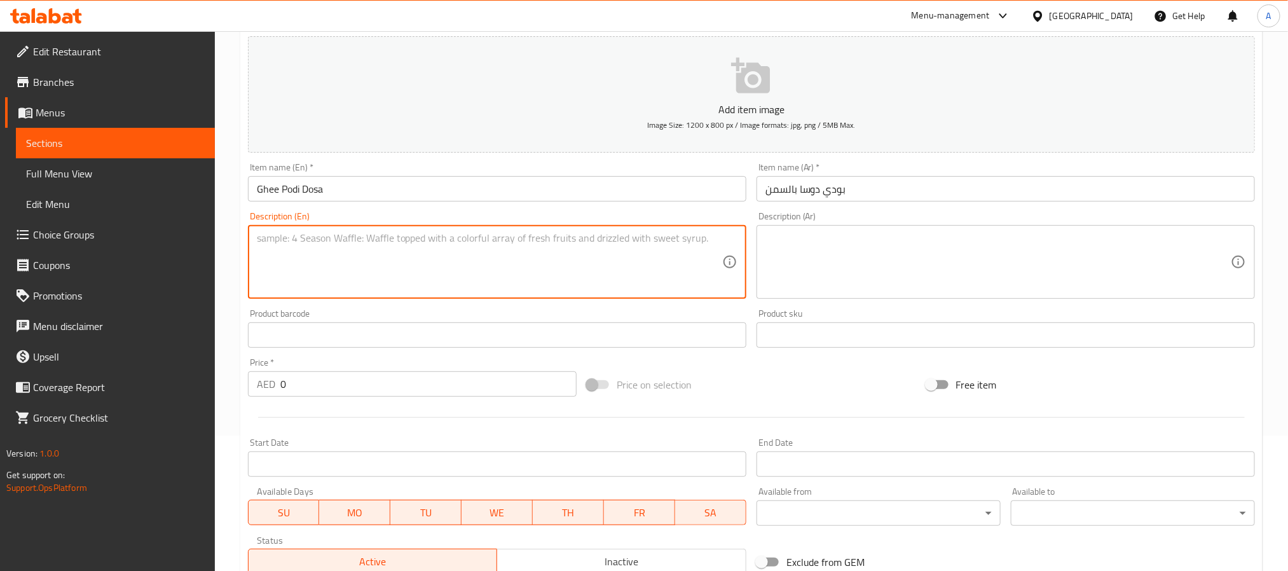
click at [595, 254] on textarea at bounding box center [489, 262] width 465 height 60
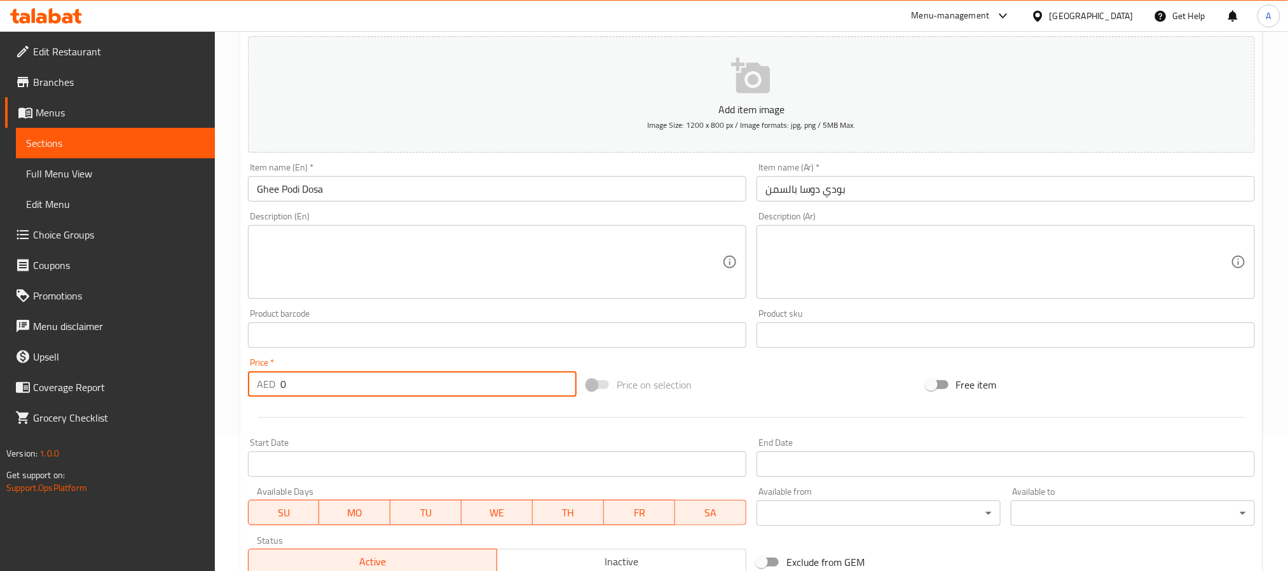
drag, startPoint x: 306, startPoint y: 380, endPoint x: 257, endPoint y: 380, distance: 48.3
click at [257, 380] on div "AED 0 Price *" at bounding box center [412, 383] width 329 height 25
paste input "17.5"
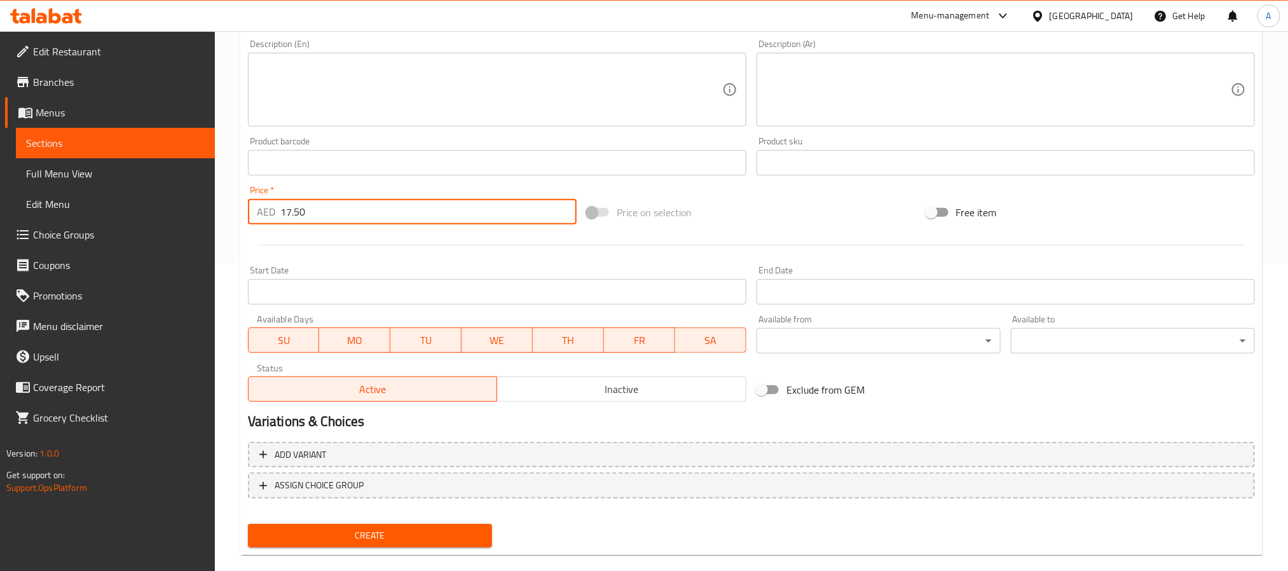
scroll to position [326, 0]
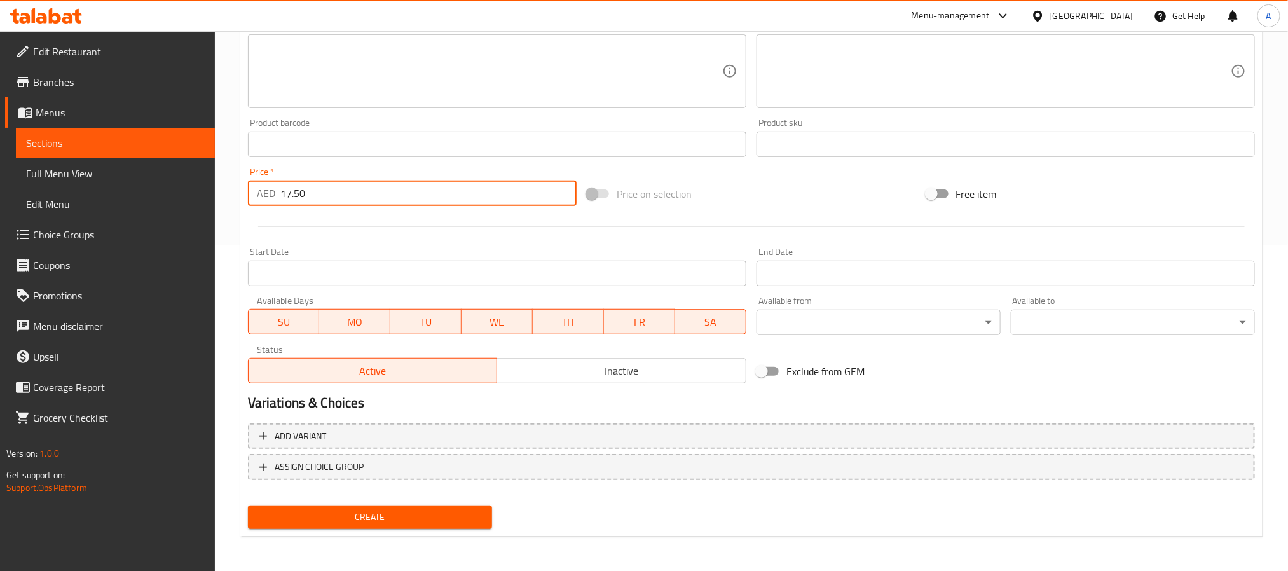
type input "17.50"
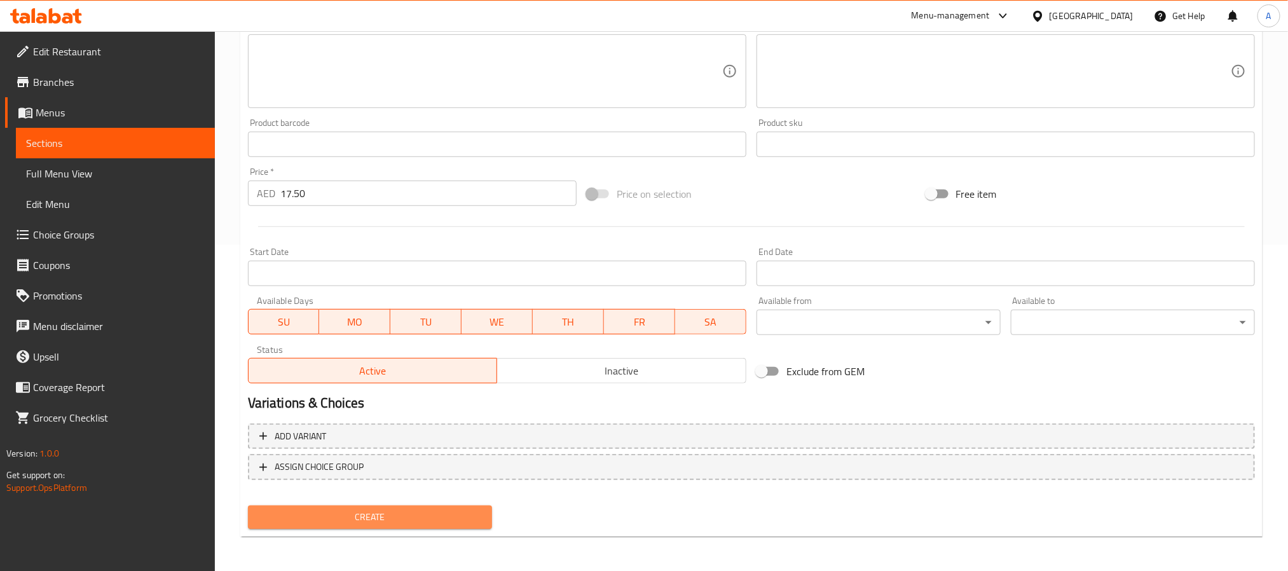
click at [428, 521] on span "Create" at bounding box center [370, 517] width 224 height 16
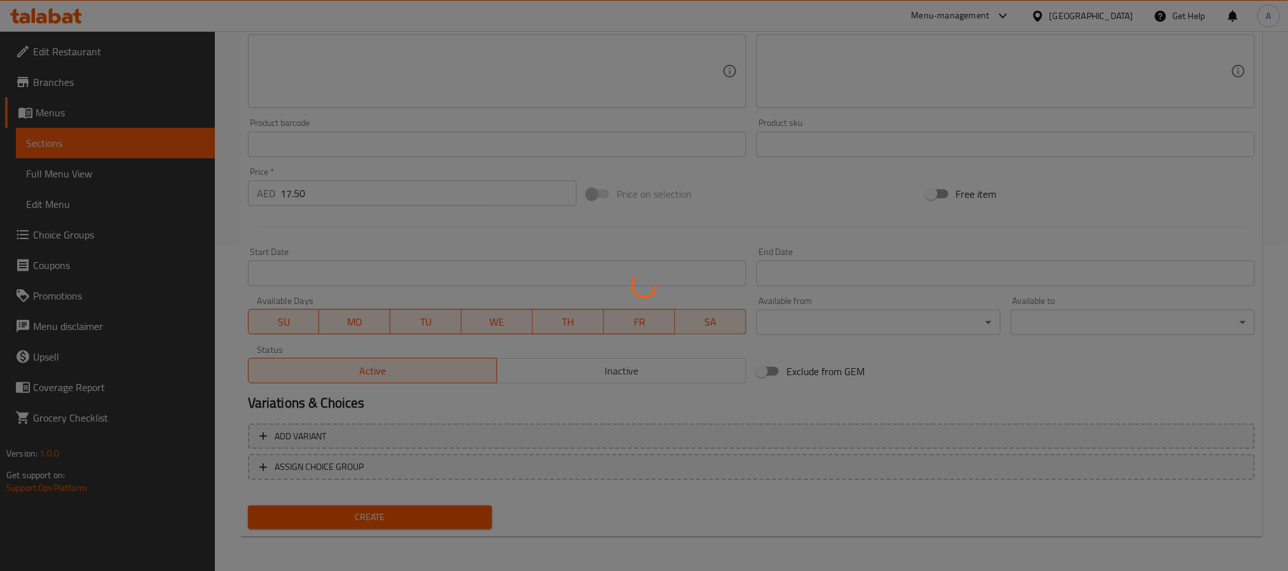
type input "0"
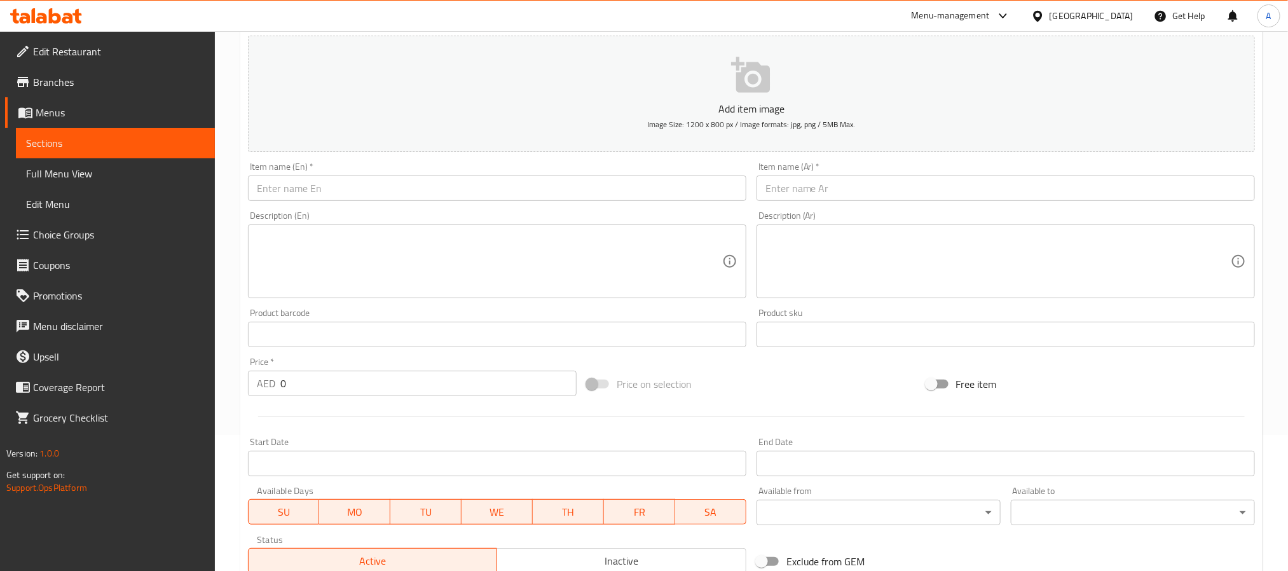
scroll to position [135, 0]
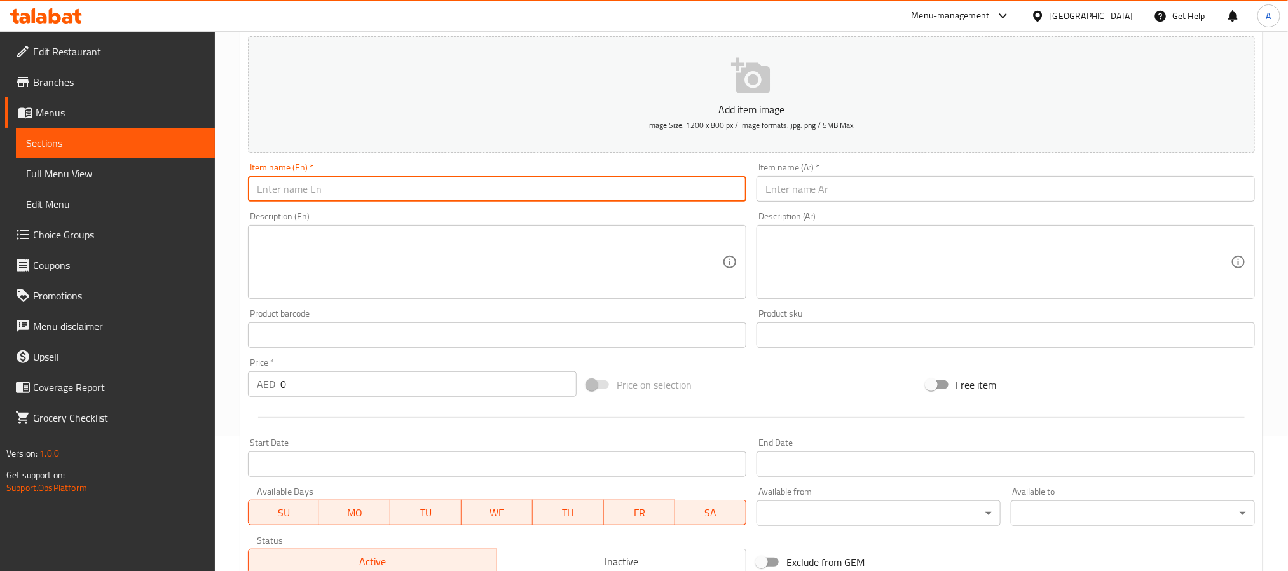
click at [378, 193] on input "text" at bounding box center [497, 188] width 498 height 25
paste input "Ghee Podi Masala Dosa"
click at [378, 193] on input "Ghee Podi Masala Dosa" at bounding box center [497, 188] width 498 height 25
type input "Ghee Podi Masala Dosa"
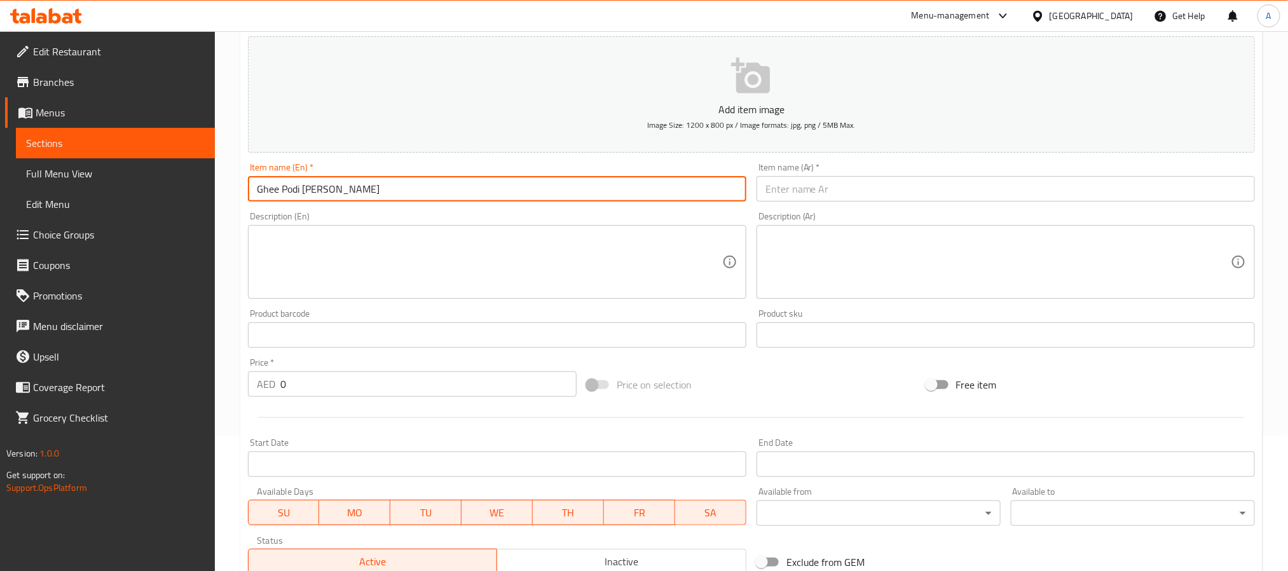
click at [419, 181] on input "Ghee Podi Masala Dosa" at bounding box center [497, 188] width 498 height 25
click at [362, 191] on input "Ghee Podi Masala Dosa" at bounding box center [497, 188] width 498 height 25
drag, startPoint x: 334, startPoint y: 191, endPoint x: 244, endPoint y: 191, distance: 90.3
click at [244, 191] on div "Item name (En)   * Ghee Podi Masala Dosa Item name (En) *" at bounding box center [497, 182] width 508 height 49
click at [383, 193] on input "Ghee Podi Masala Dosa" at bounding box center [497, 188] width 498 height 25
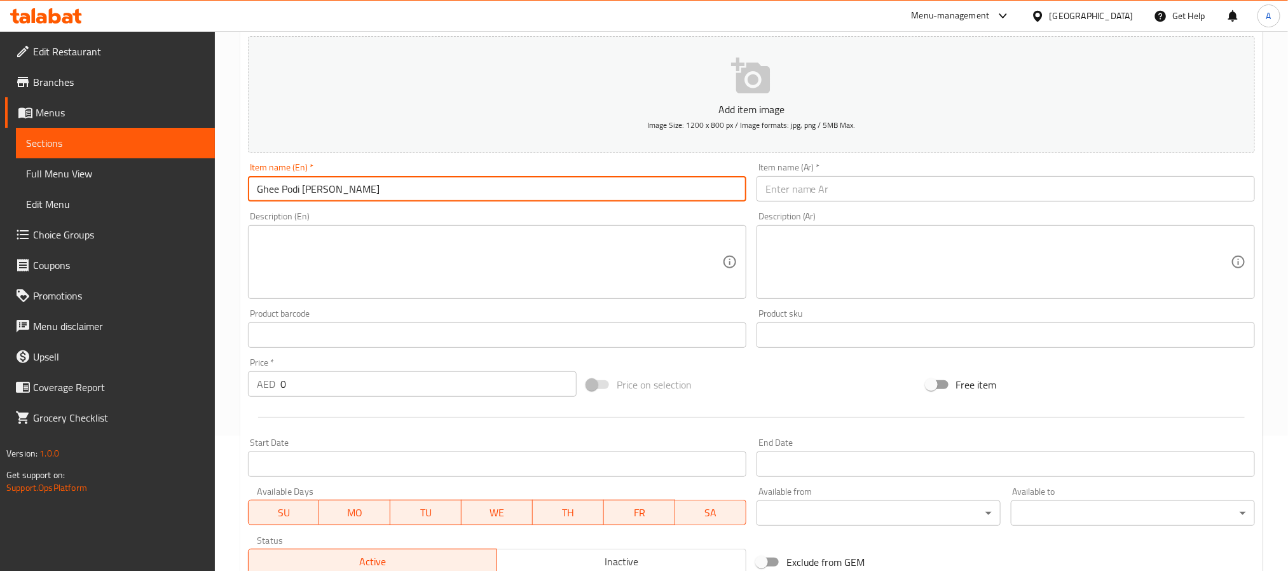
drag, startPoint x: 358, startPoint y: 189, endPoint x: 282, endPoint y: 191, distance: 76.3
click at [282, 191] on input "Ghee Podi Masala Dosa" at bounding box center [497, 188] width 498 height 25
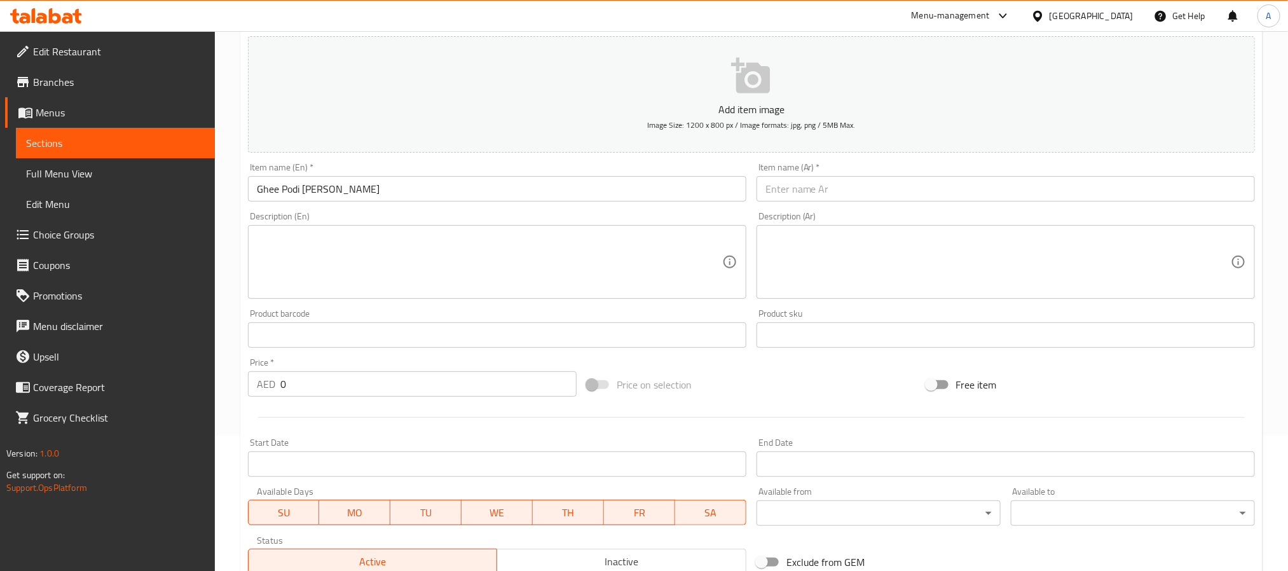
click at [847, 217] on div "Description (Ar) Description (Ar)" at bounding box center [1005, 255] width 498 height 87
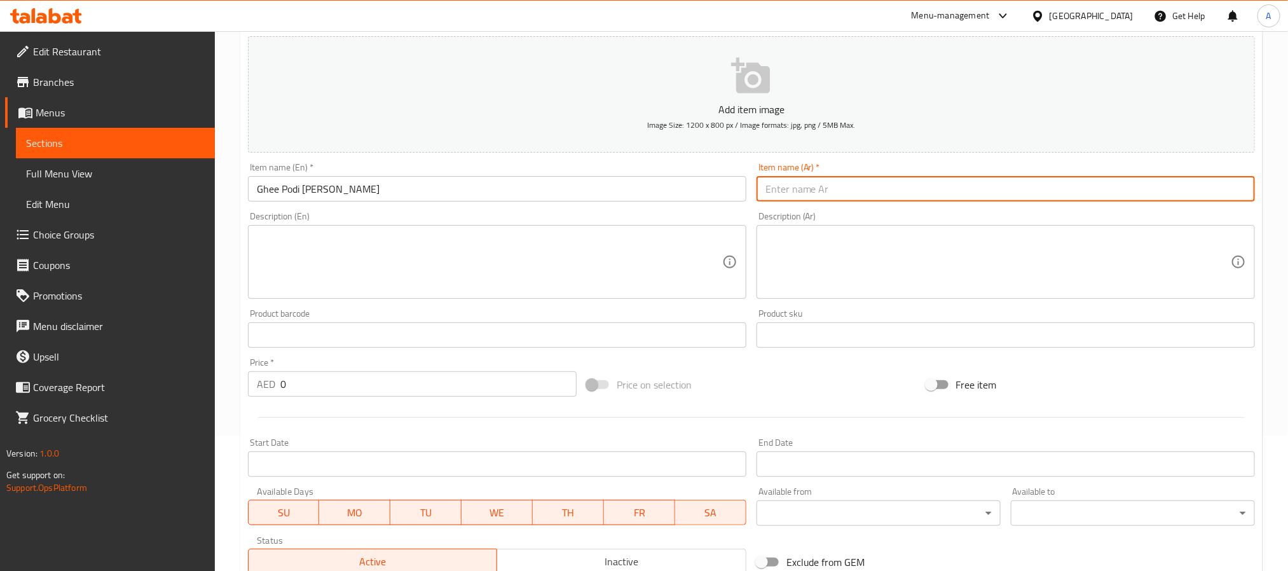
click at [830, 187] on input "text" at bounding box center [1005, 188] width 498 height 25
paste input "بودي ماسالا دوسا"
type input "بودي ماسالا دوسا بالسمن"
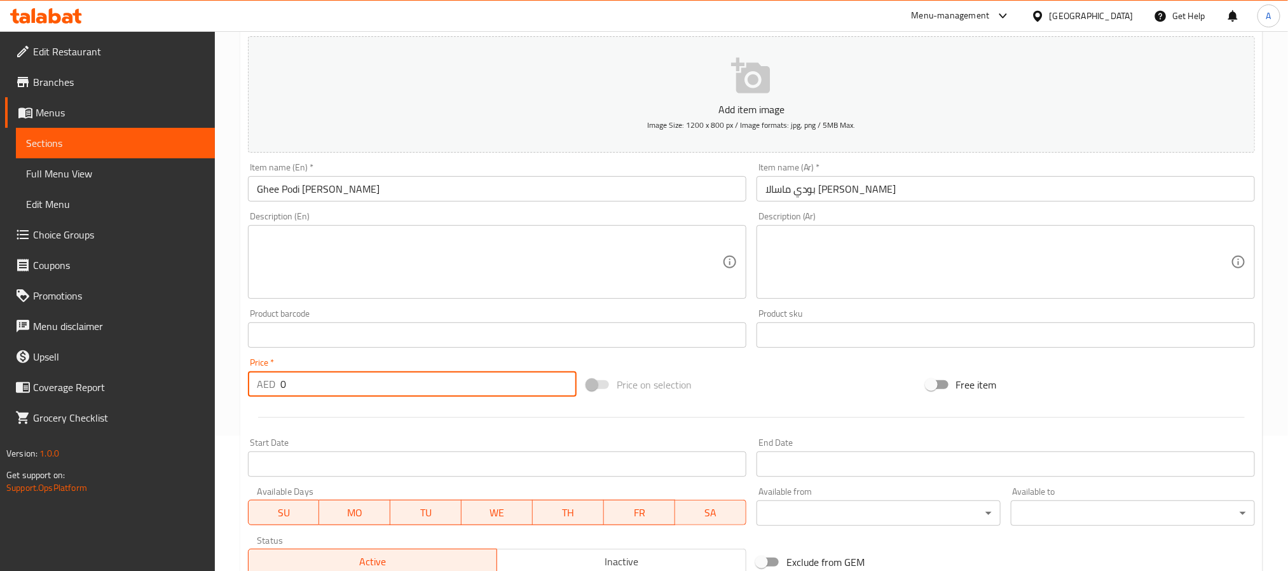
drag, startPoint x: 279, startPoint y: 391, endPoint x: 201, endPoint y: 386, distance: 78.3
click at [201, 386] on div "Edit Restaurant Branches Menus Sections Full Menu View Edit Menu Choice Groups …" at bounding box center [644, 329] width 1288 height 867
paste input "18.5"
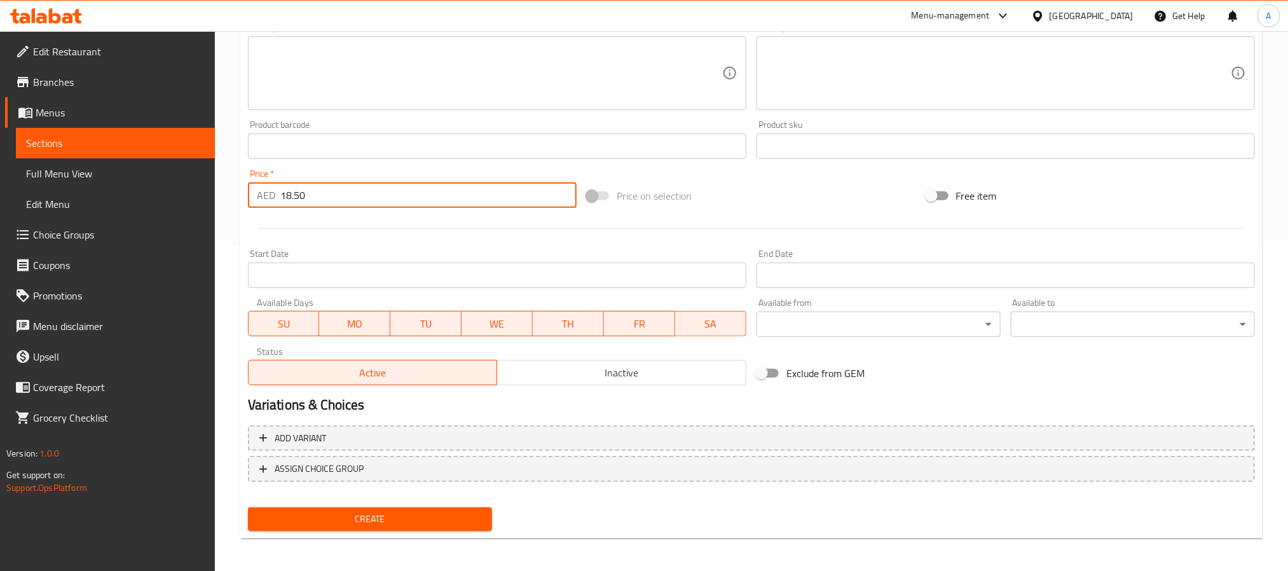
scroll to position [326, 0]
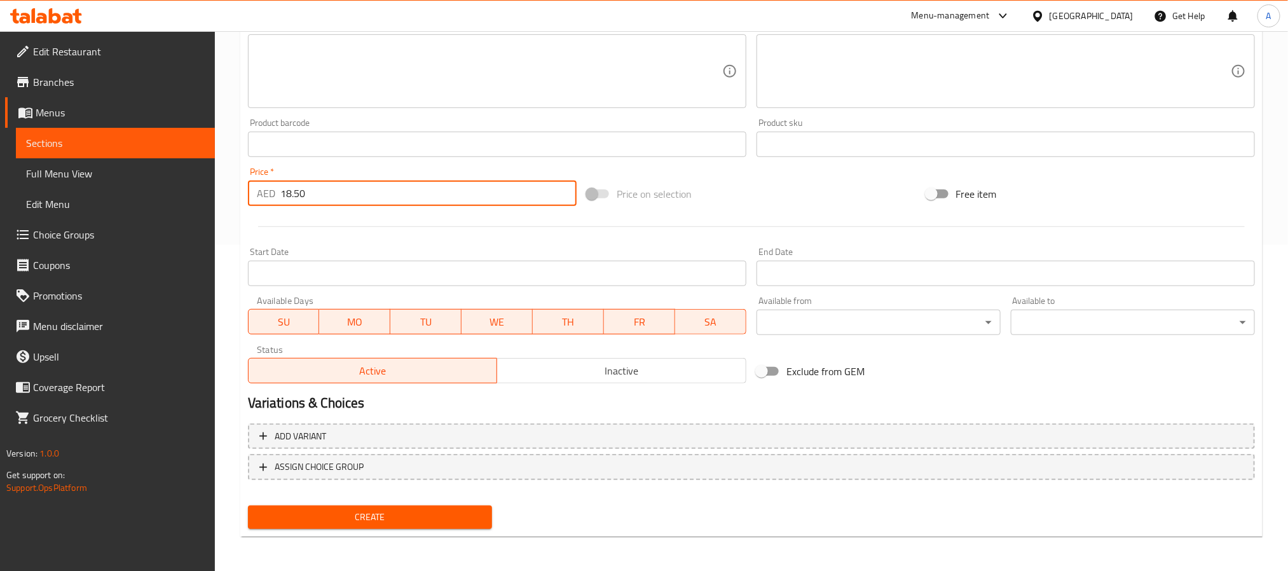
type input "18.50"
click at [458, 526] on button "Create" at bounding box center [370, 517] width 244 height 24
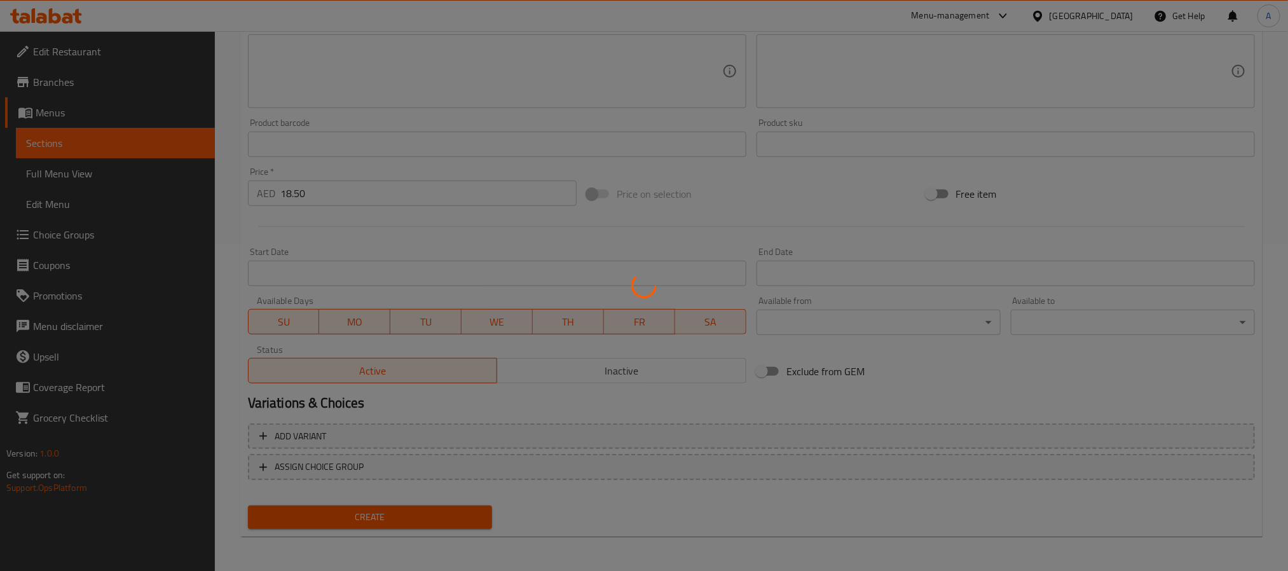
type input "0"
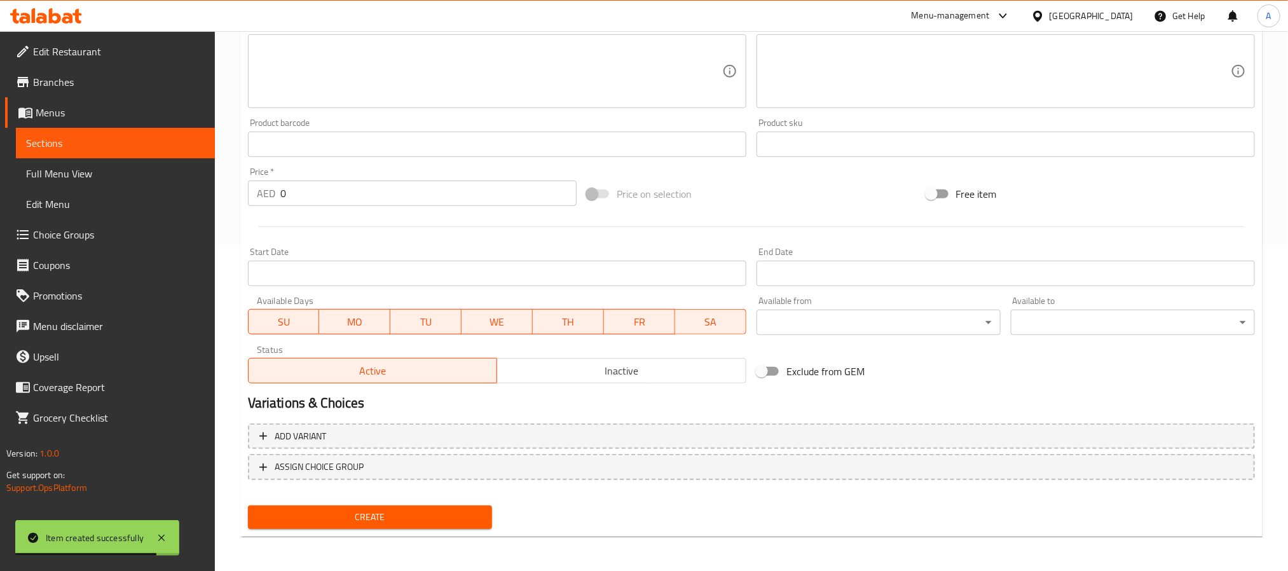
click at [1225, 353] on div "Add item image Image Size: 1200 x 800 px / Image formats: jpg, png / 5MB Max. I…" at bounding box center [751, 114] width 1017 height 548
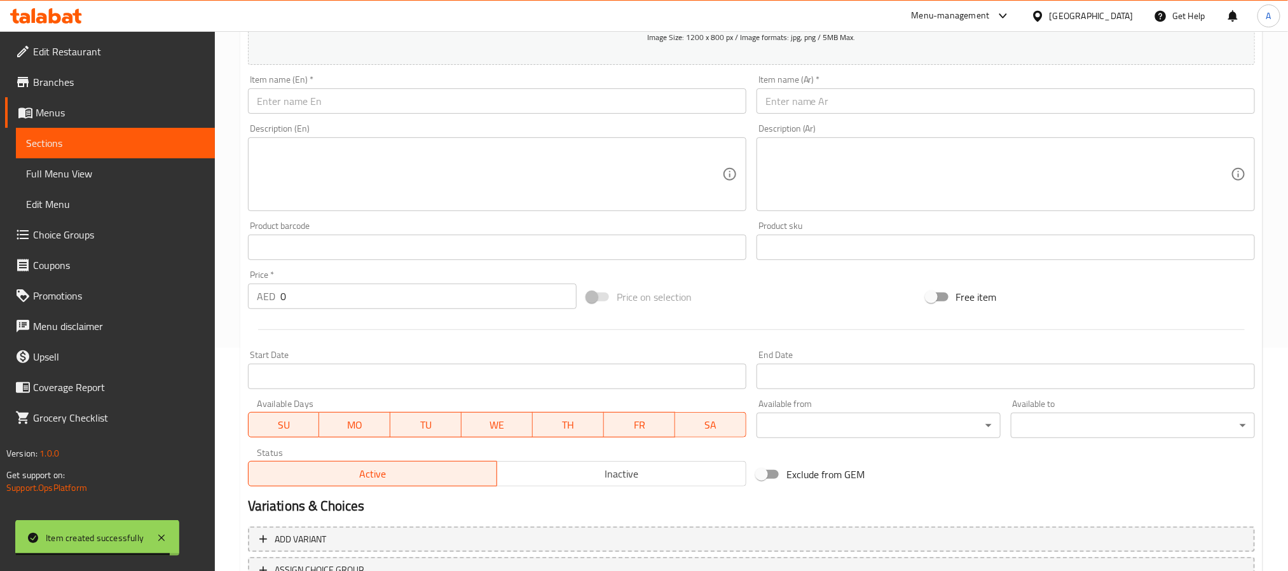
scroll to position [0, 0]
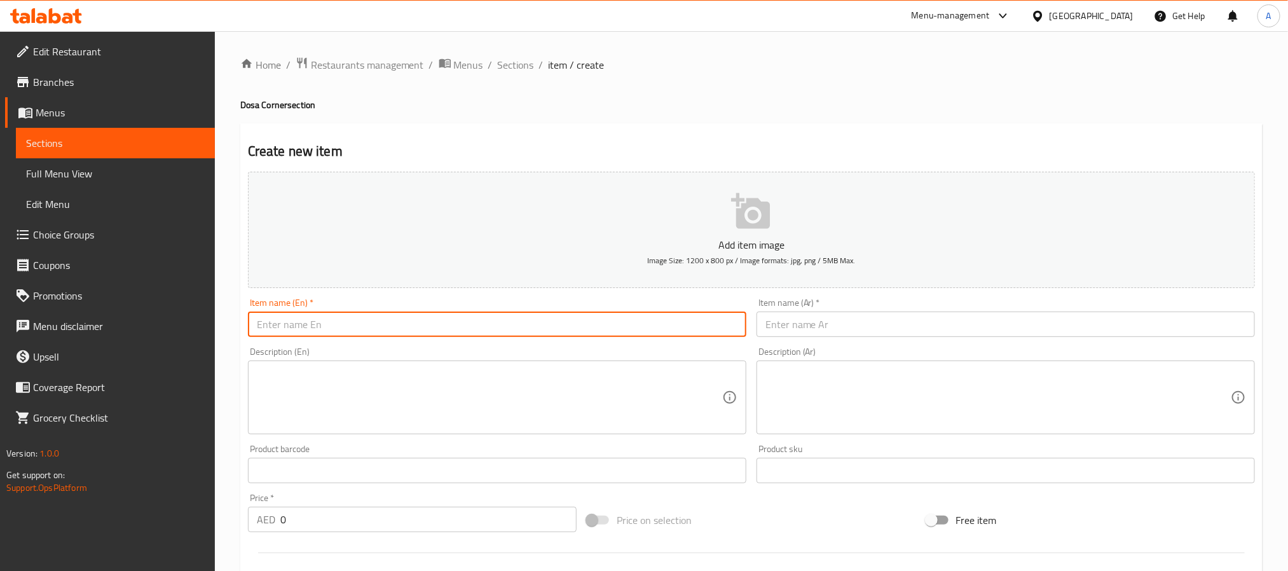
click at [443, 313] on input "text" at bounding box center [497, 323] width 498 height 25
paste input "Butter Dosa"
click at [443, 313] on input "Butter Dosa" at bounding box center [497, 323] width 498 height 25
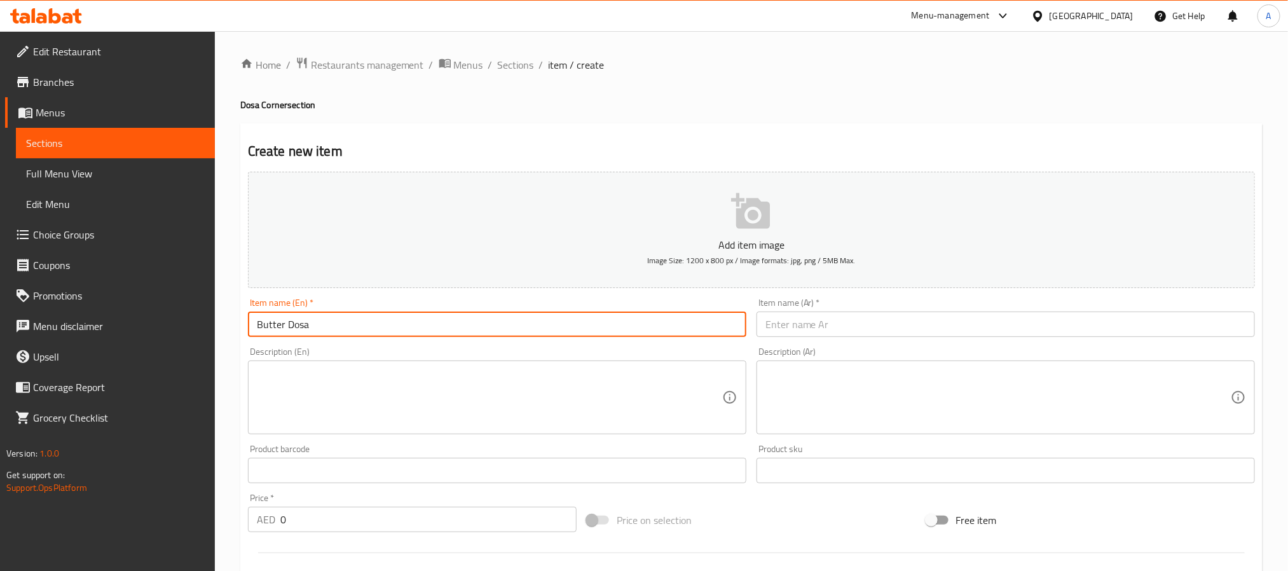
type input "Butter Dosa"
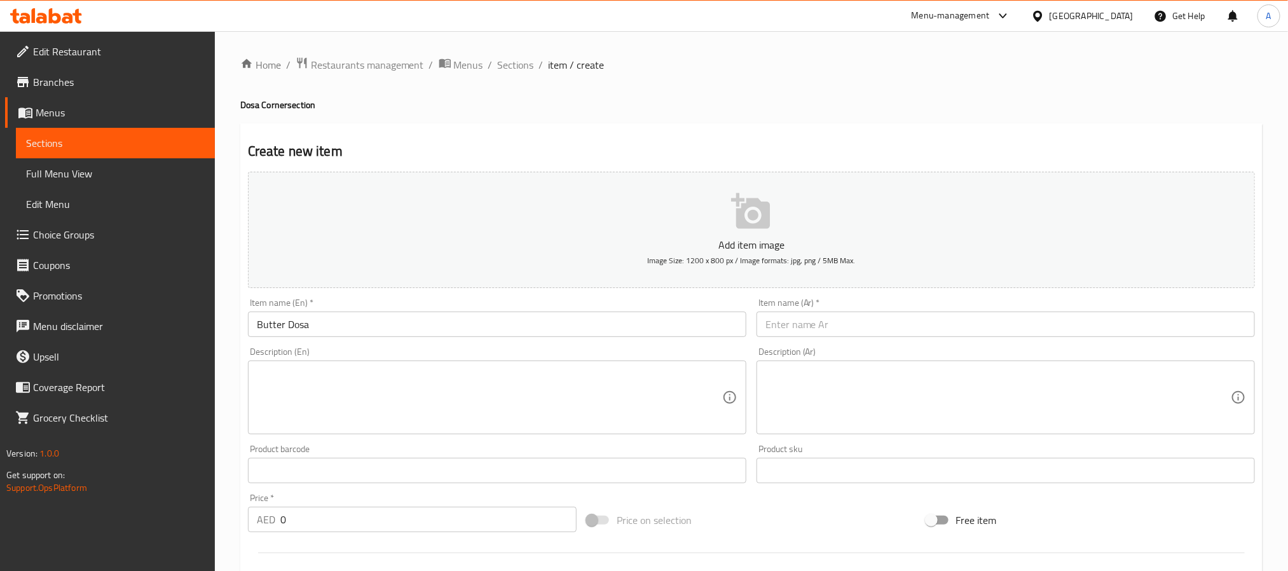
click at [817, 313] on input "text" at bounding box center [1005, 323] width 498 height 25
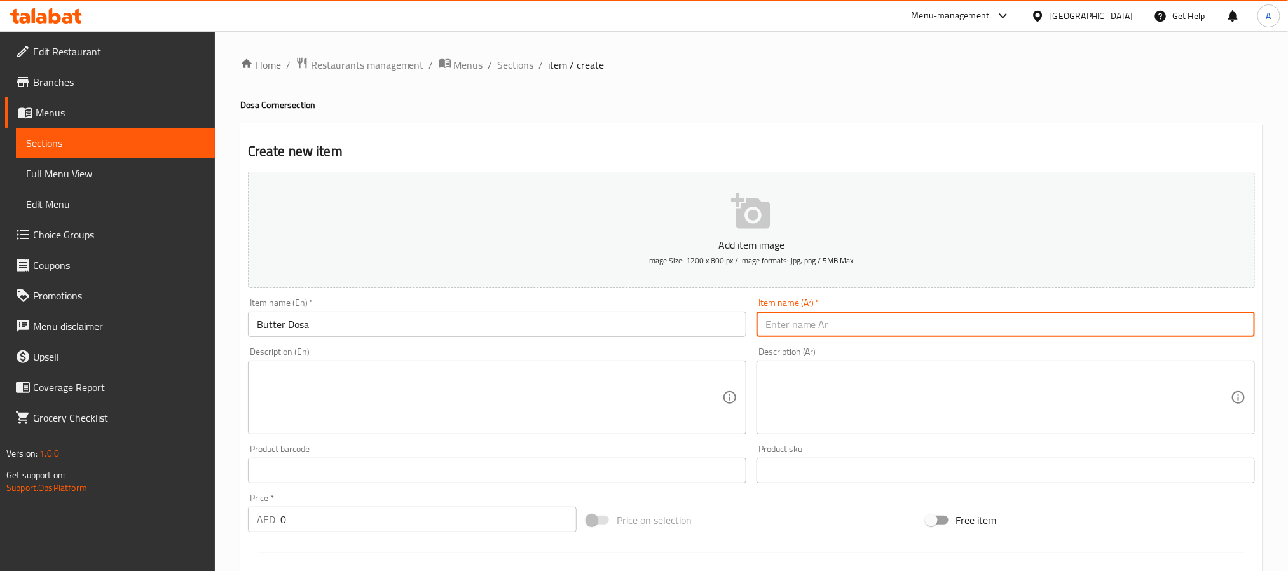
paste input "دوسا الزبدة"
click at [789, 320] on input "دوسا الزبدة" at bounding box center [1005, 323] width 498 height 25
type input "دوسا بالزبدة"
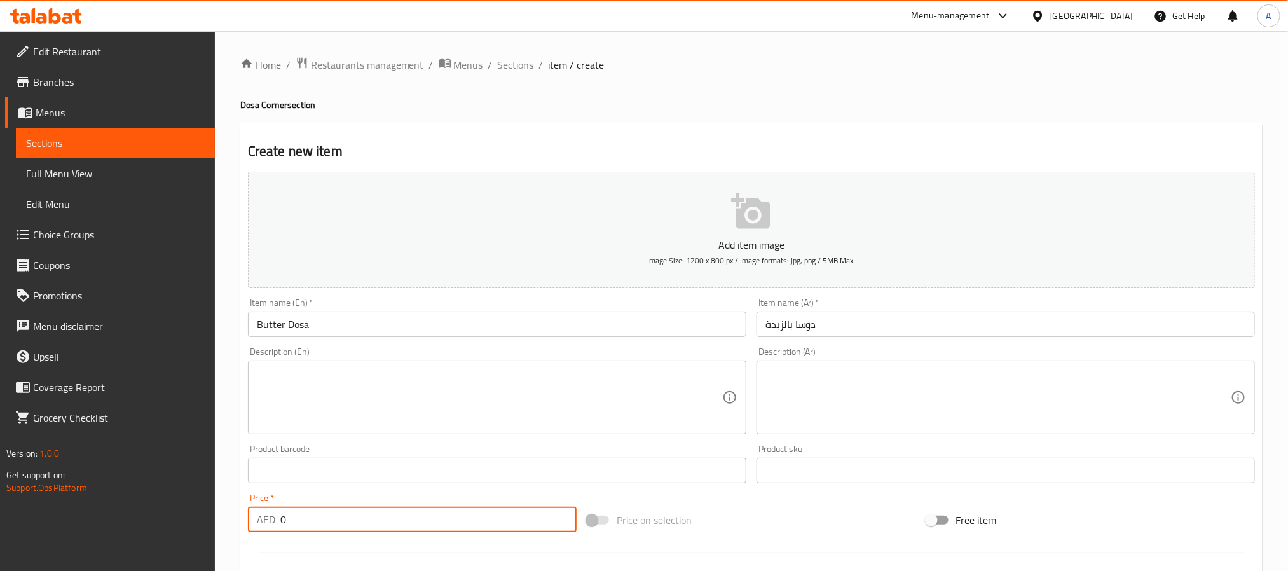
drag, startPoint x: 311, startPoint y: 513, endPoint x: 231, endPoint y: 507, distance: 80.9
click at [231, 507] on div "Home / Restaurants management / Menus / Sections / item / create Dosa Corner se…" at bounding box center [751, 464] width 1073 height 867
paste input "15.5"
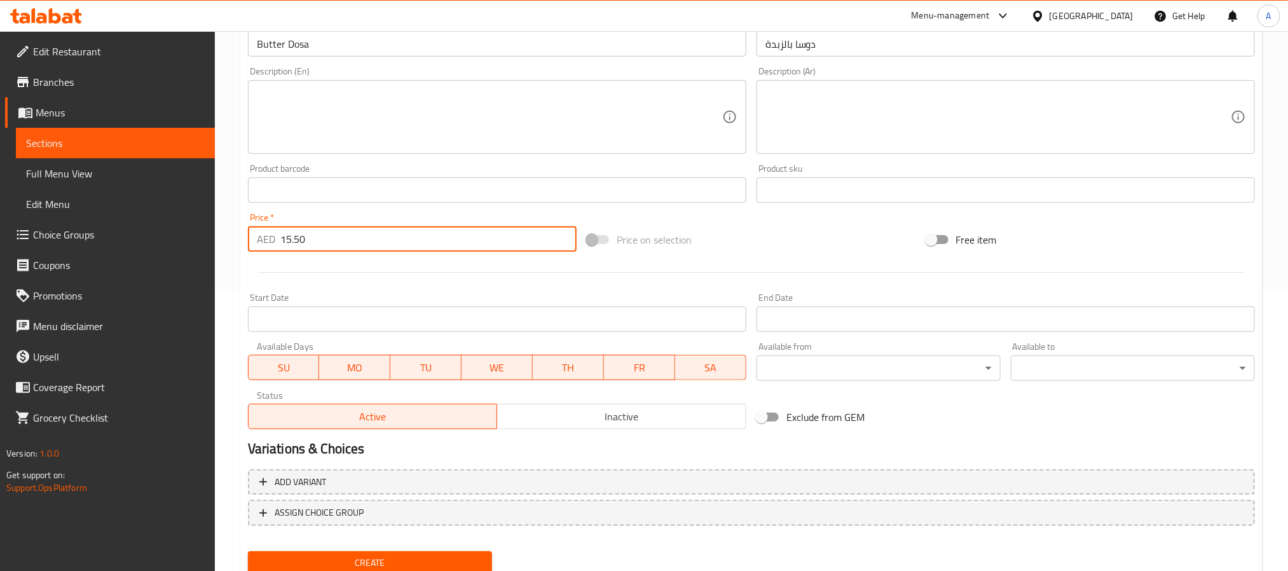
scroll to position [326, 0]
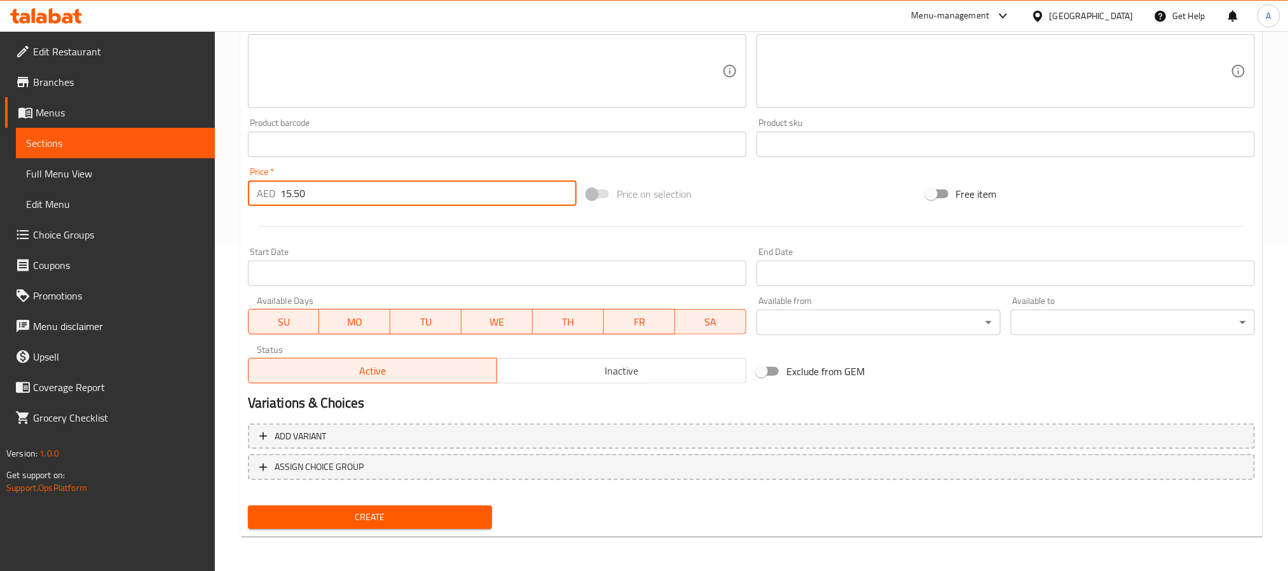
type input "15.50"
click at [452, 521] on span "Create" at bounding box center [370, 517] width 224 height 16
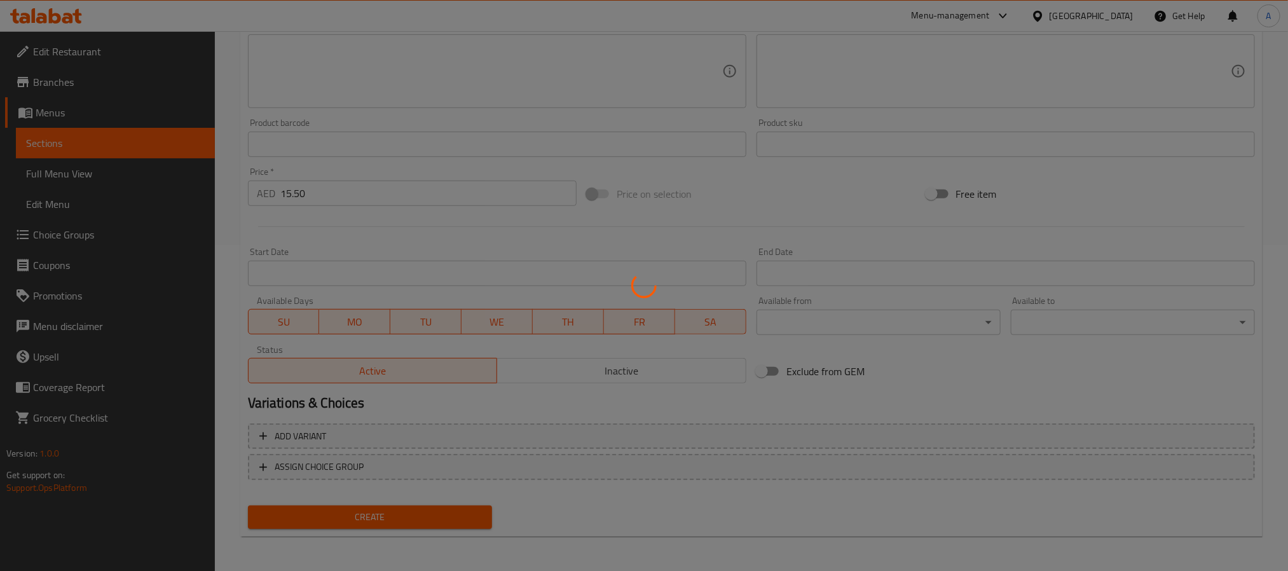
type input "0"
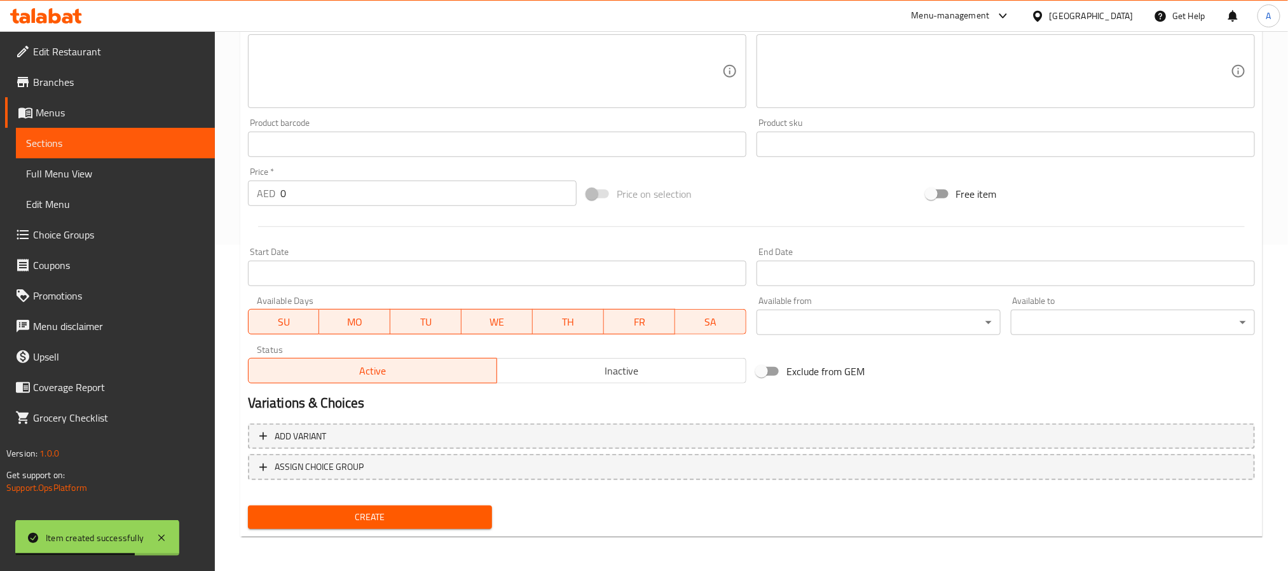
click at [1098, 170] on div "Add item image Image Size: 1200 x 800 px / Image formats: jpg, png / 5MB Max. I…" at bounding box center [751, 114] width 1017 height 548
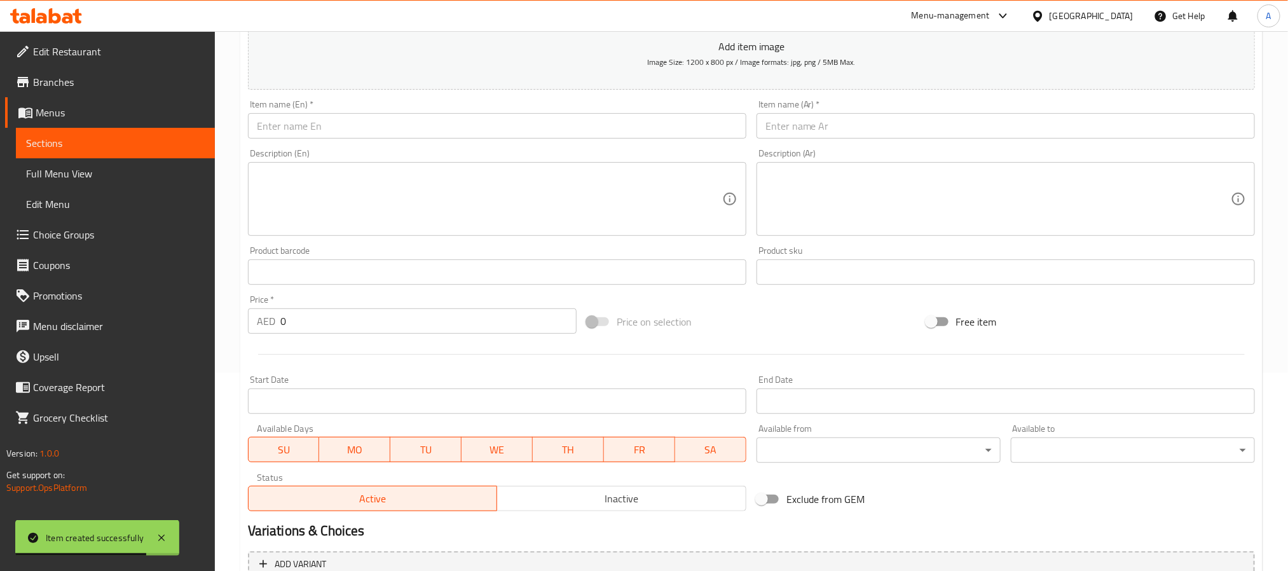
scroll to position [0, 0]
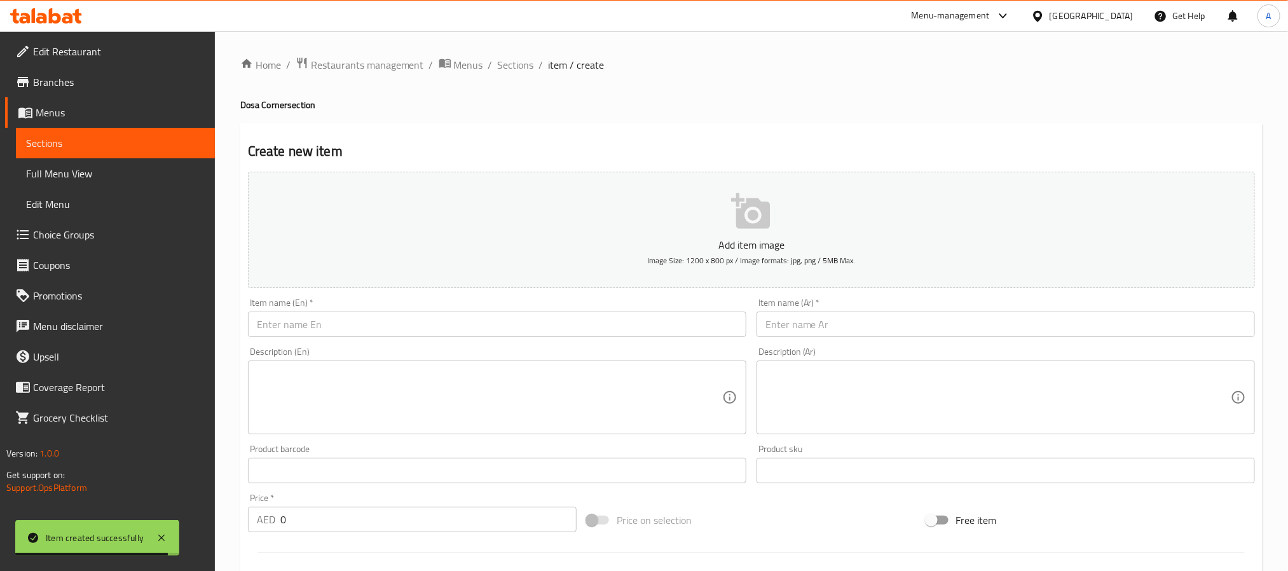
click at [370, 330] on input "text" at bounding box center [497, 323] width 498 height 25
paste input "Butter Masala Dosa"
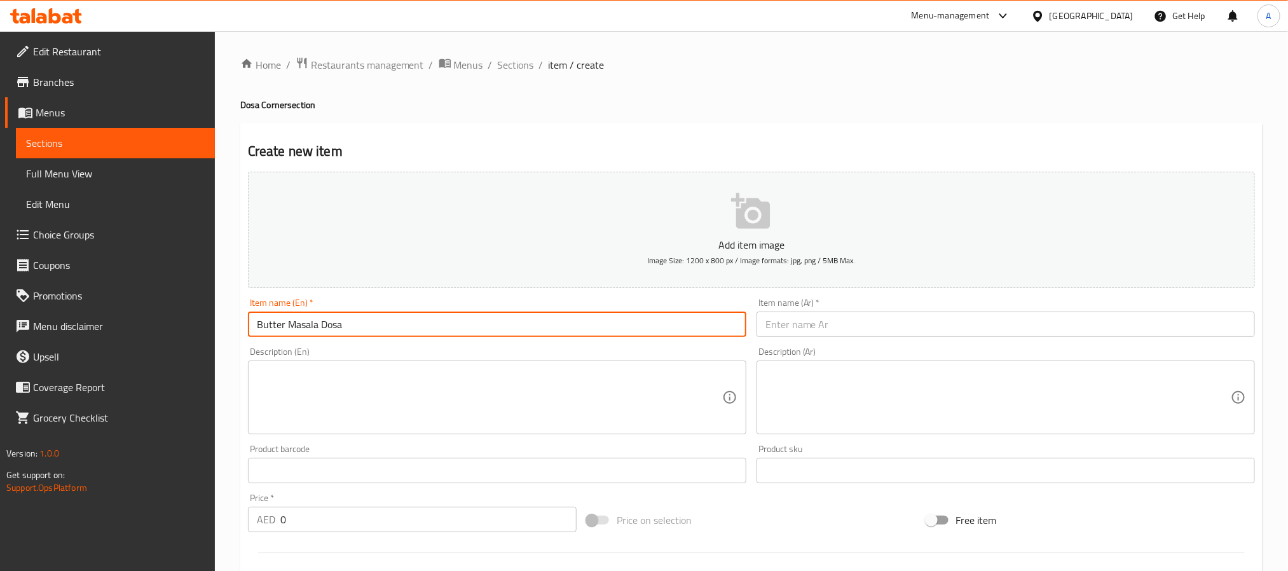
type input "Butter Masala Dosa"
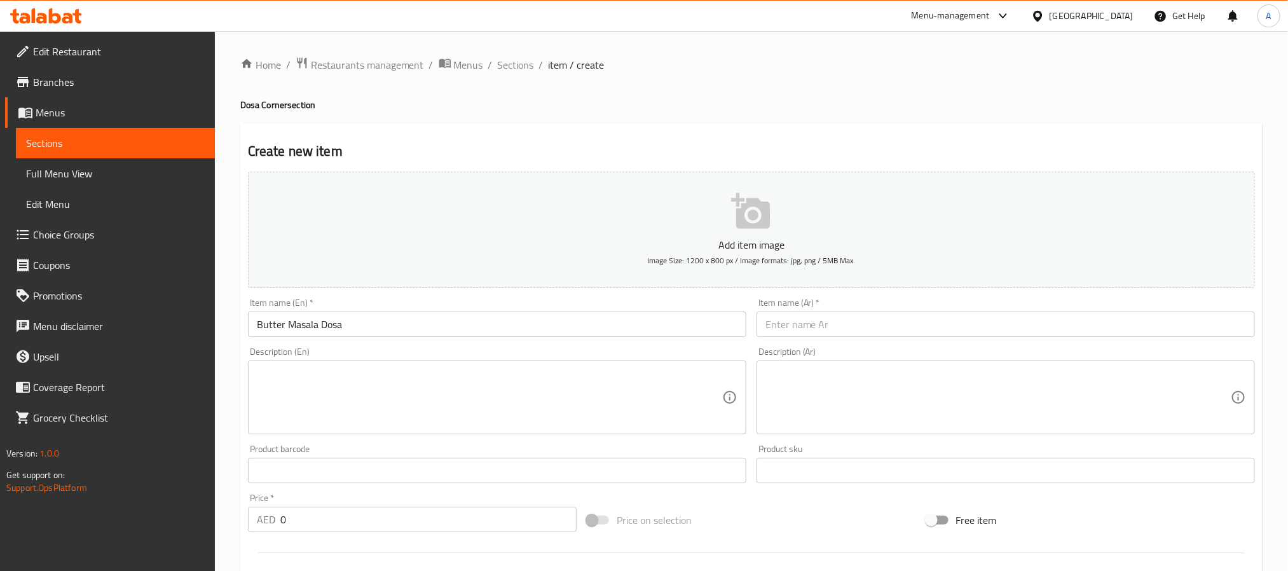
click at [426, 328] on input "Butter Masala Dosa" at bounding box center [497, 323] width 498 height 25
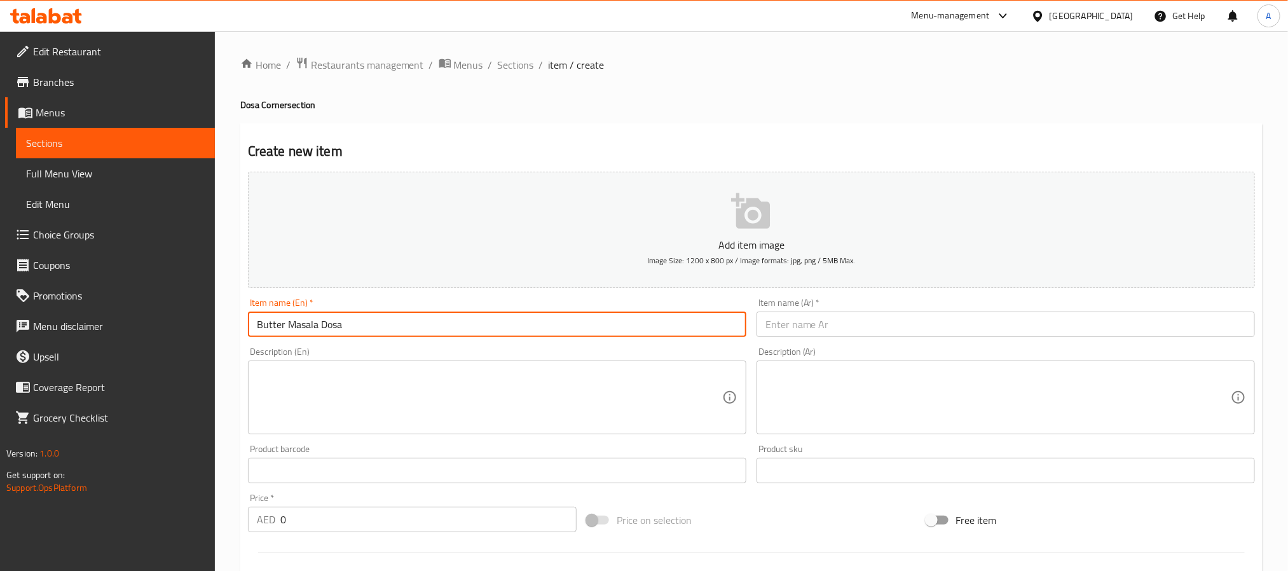
click at [426, 328] on input "Butter Masala Dosa" at bounding box center [497, 323] width 498 height 25
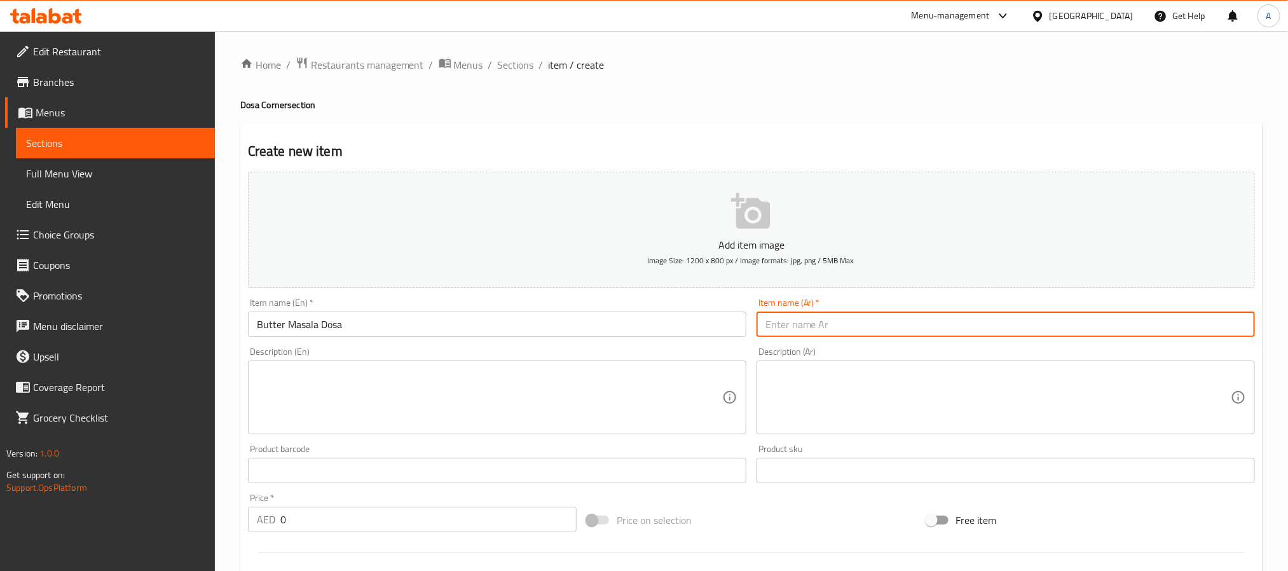
click at [845, 325] on input "text" at bounding box center [1005, 323] width 498 height 25
paste input "دوسا ماسالا بالزبدة"
type input "دوسا ماسالا بالزبدة"
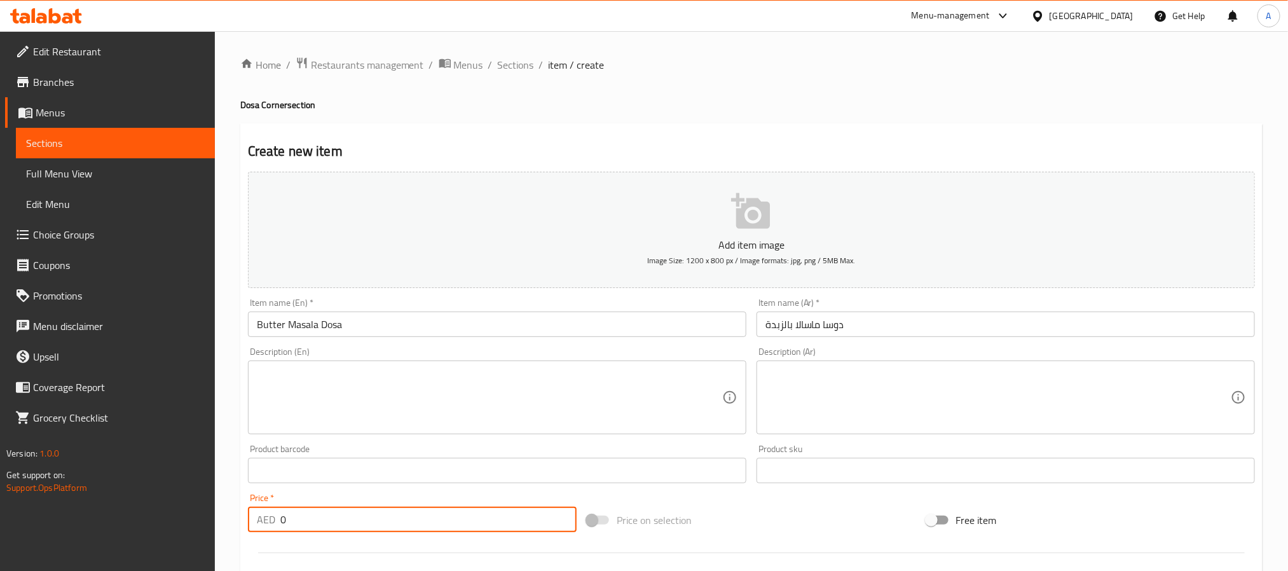
drag, startPoint x: 323, startPoint y: 523, endPoint x: 223, endPoint y: 515, distance: 100.1
click at [223, 515] on div "Home / Restaurants management / Menus / Sections / item / create Dosa Corner se…" at bounding box center [751, 464] width 1073 height 867
paste input "17.5"
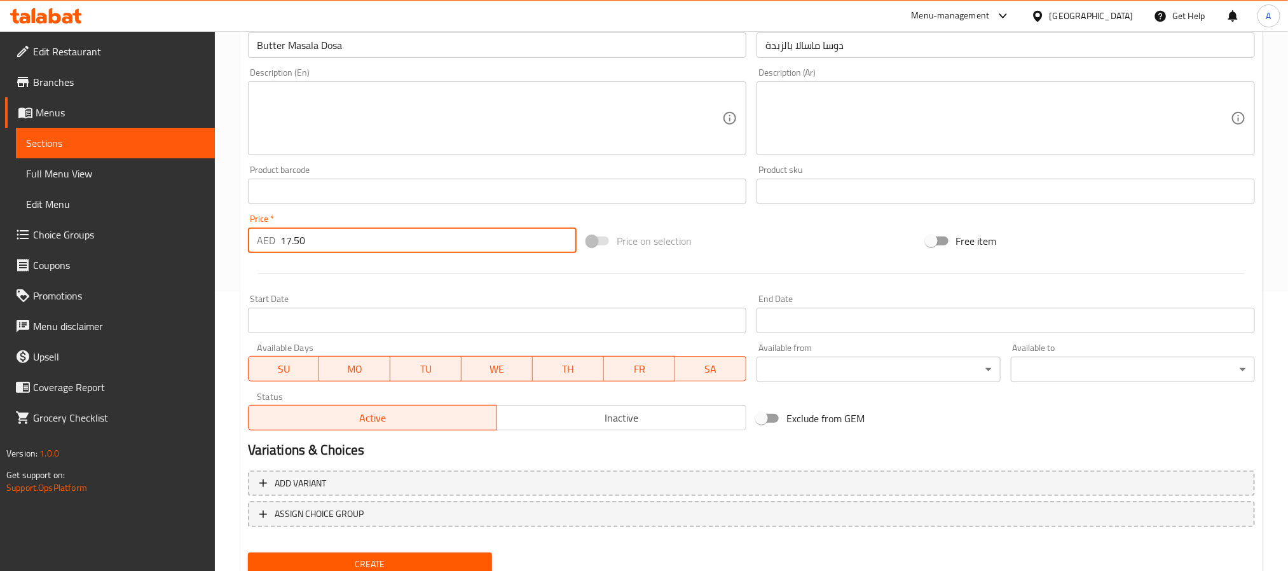
scroll to position [326, 0]
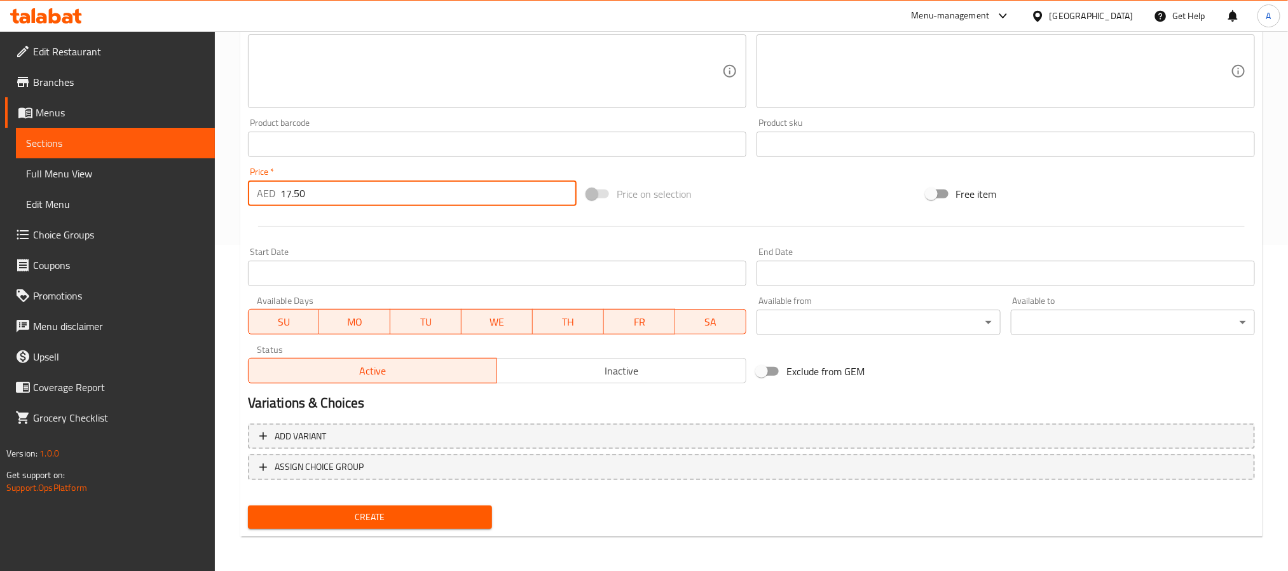
type input "17.50"
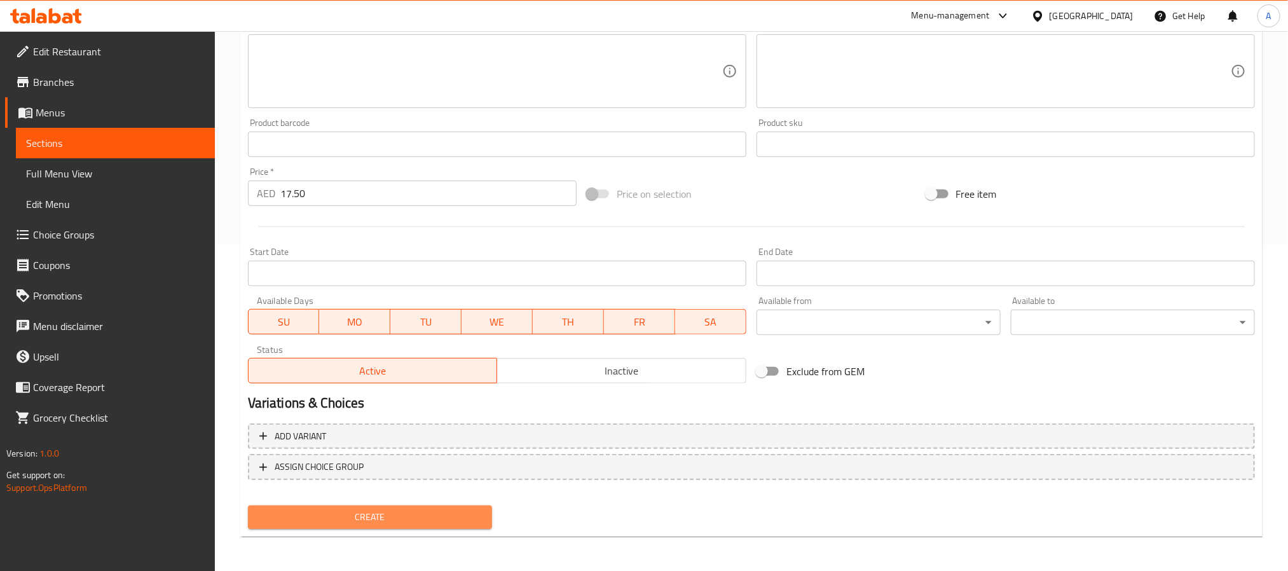
click at [431, 523] on span "Create" at bounding box center [370, 517] width 224 height 16
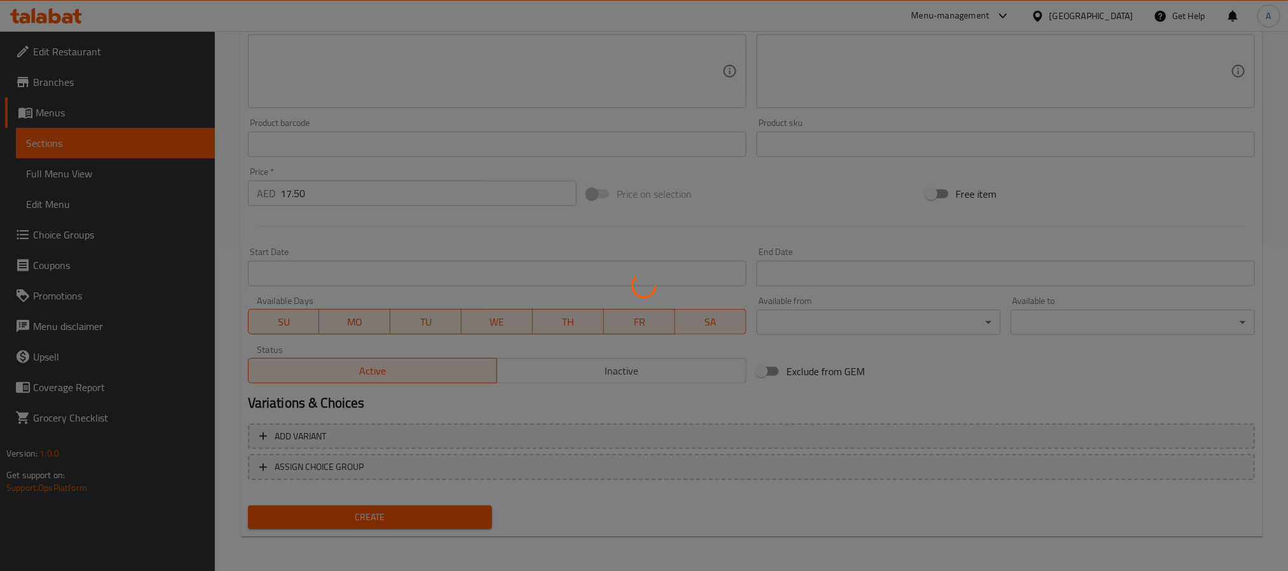
type input "0"
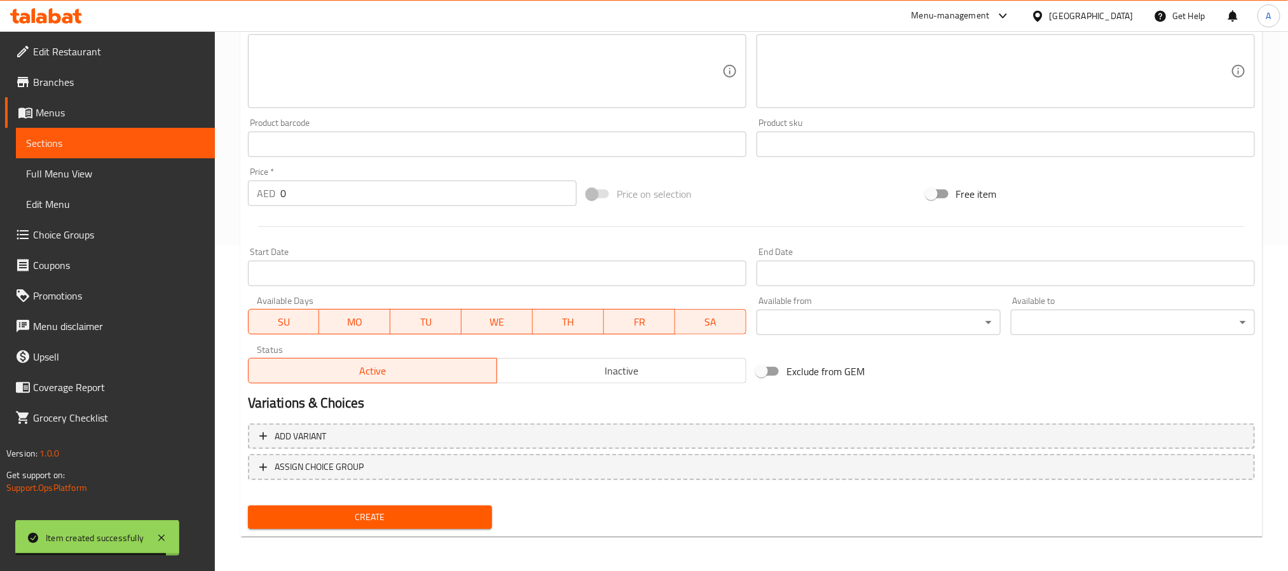
drag, startPoint x: 1152, startPoint y: 401, endPoint x: 1055, endPoint y: 369, distance: 101.9
click at [1152, 401] on h2 "Variations & Choices" at bounding box center [751, 402] width 1007 height 19
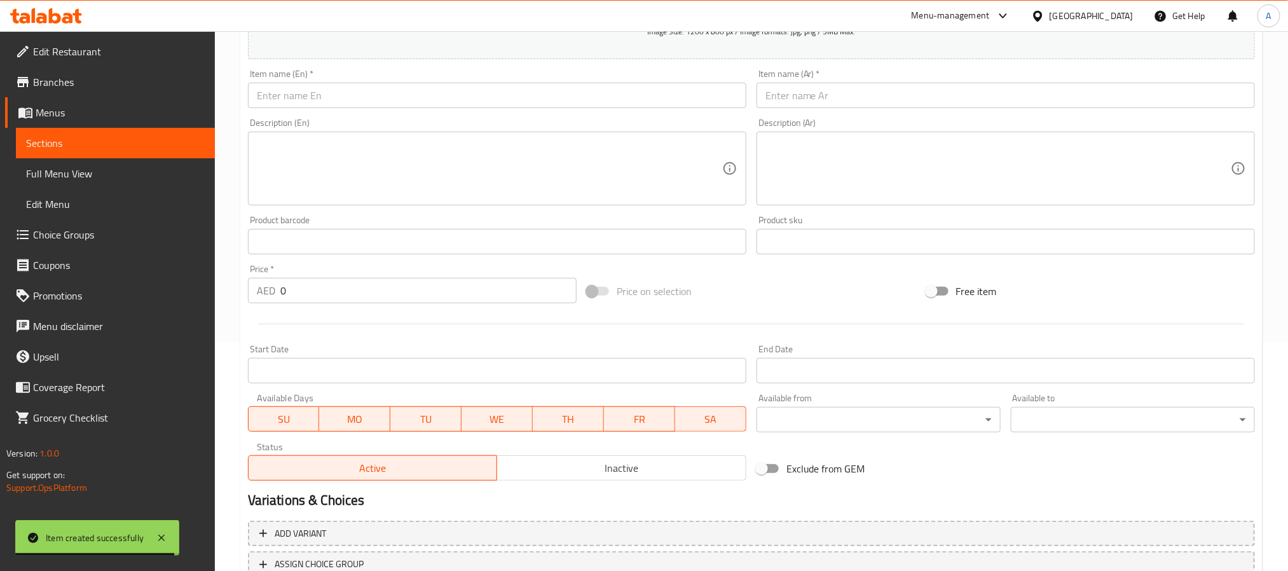
scroll to position [135, 0]
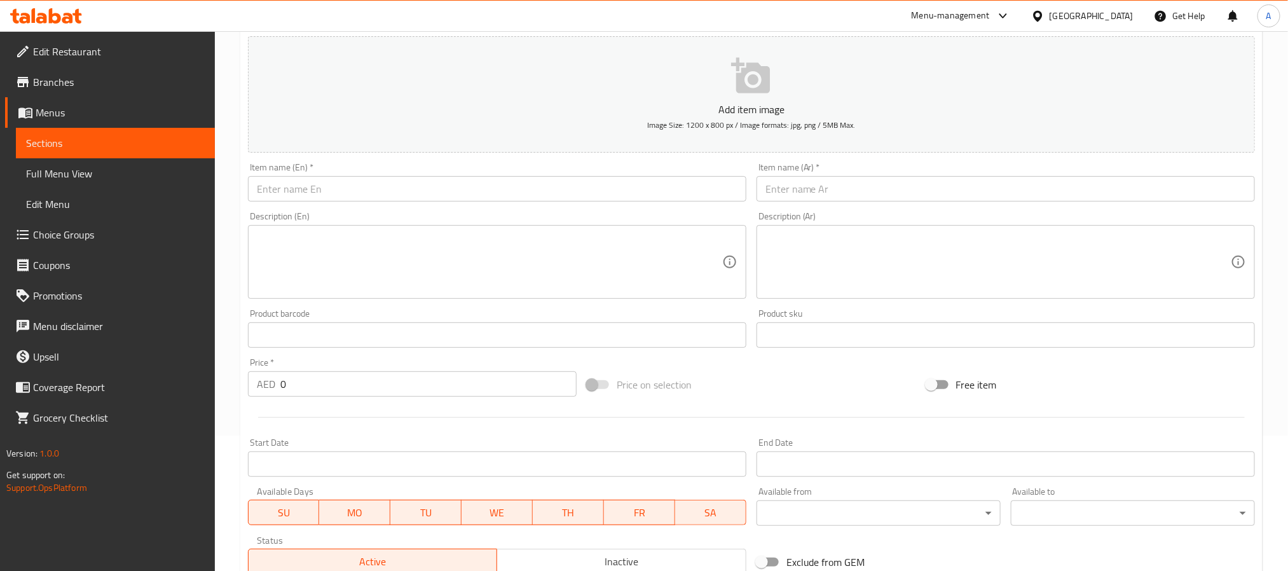
click at [344, 186] on input "text" at bounding box center [497, 188] width 498 height 25
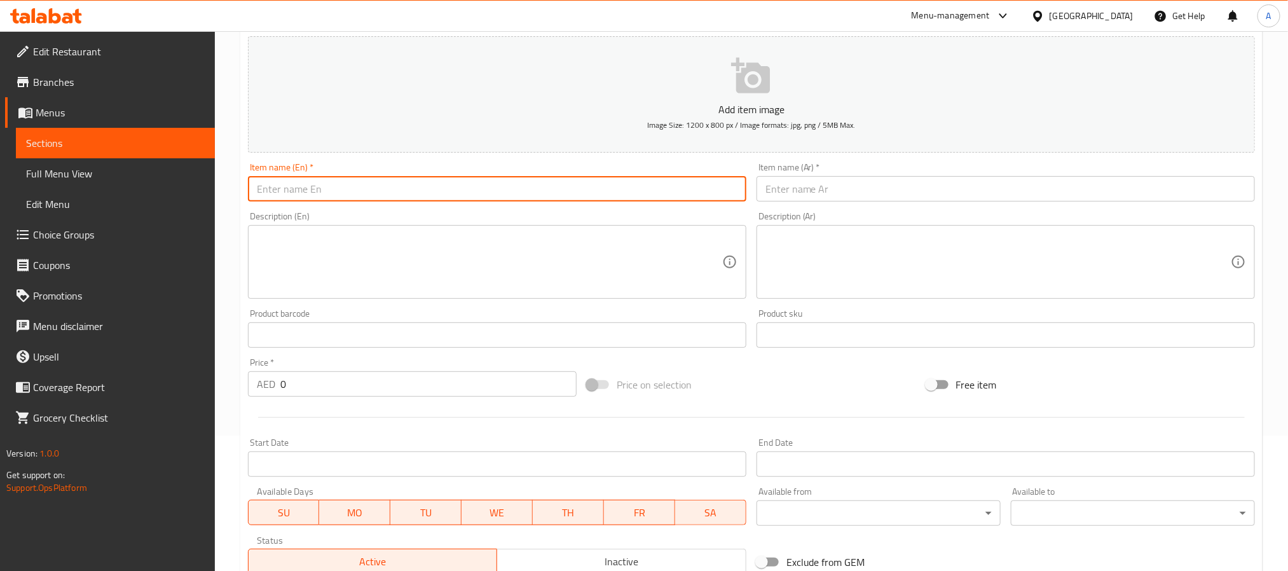
paste input "Cheese Dosa"
click at [344, 186] on input "Cheese Dosa" at bounding box center [497, 188] width 498 height 25
type input "Cheese Dosa"
paste input "دوسا الجبن"
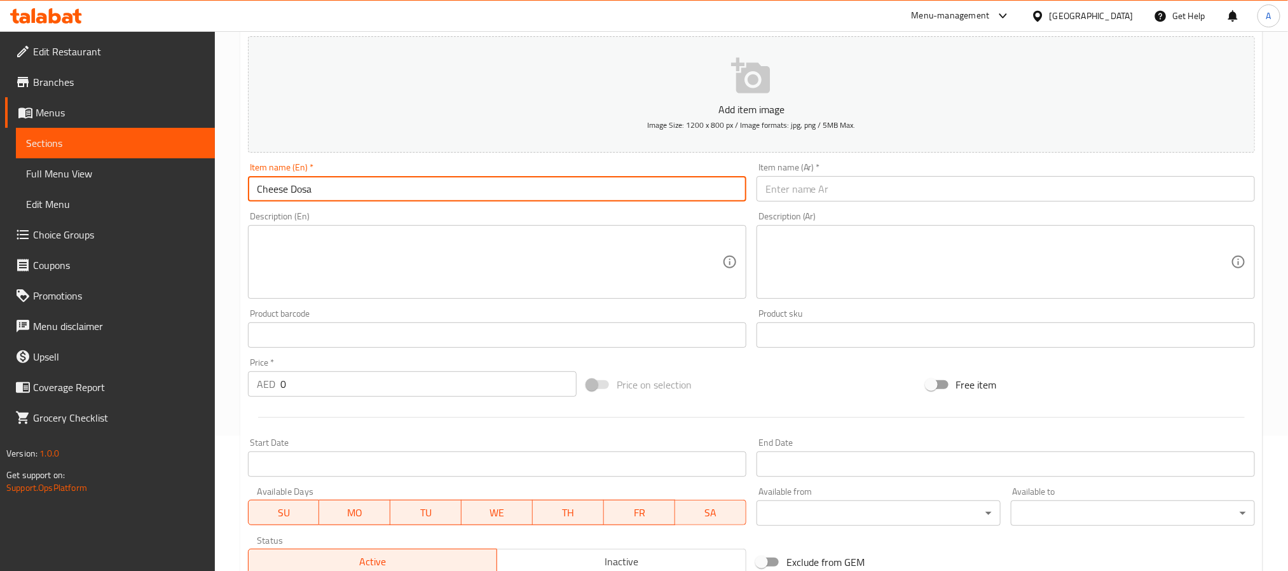
click at [815, 191] on input "text" at bounding box center [1005, 188] width 498 height 25
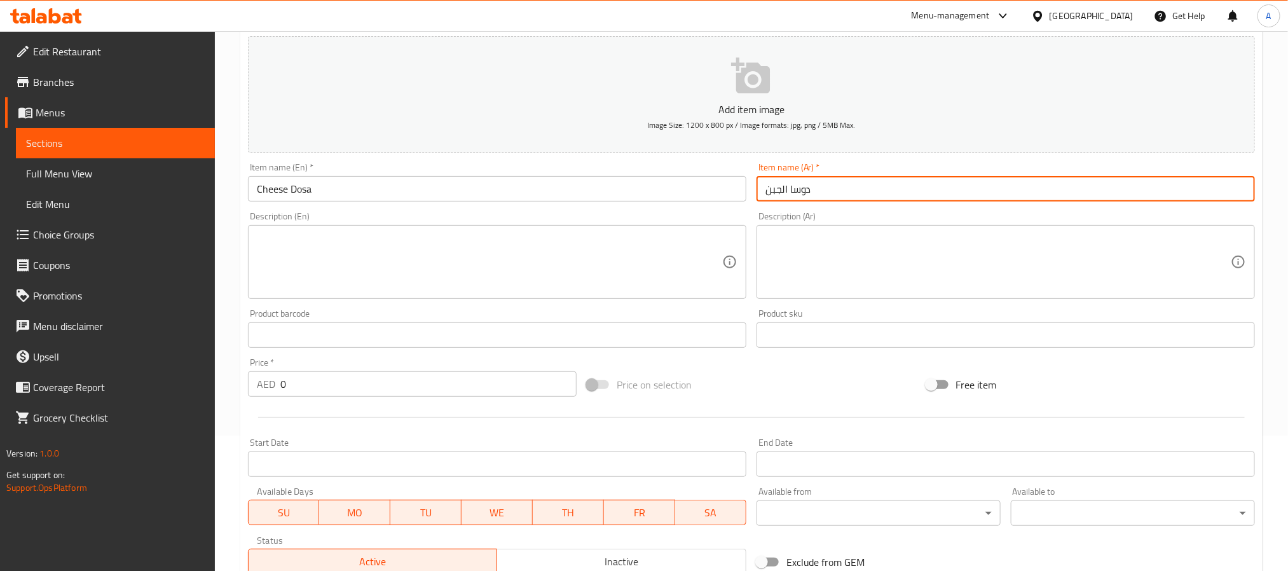
click at [787, 193] on input "دوسا الجبن" at bounding box center [1005, 188] width 498 height 25
type input "دوسا بالجبن"
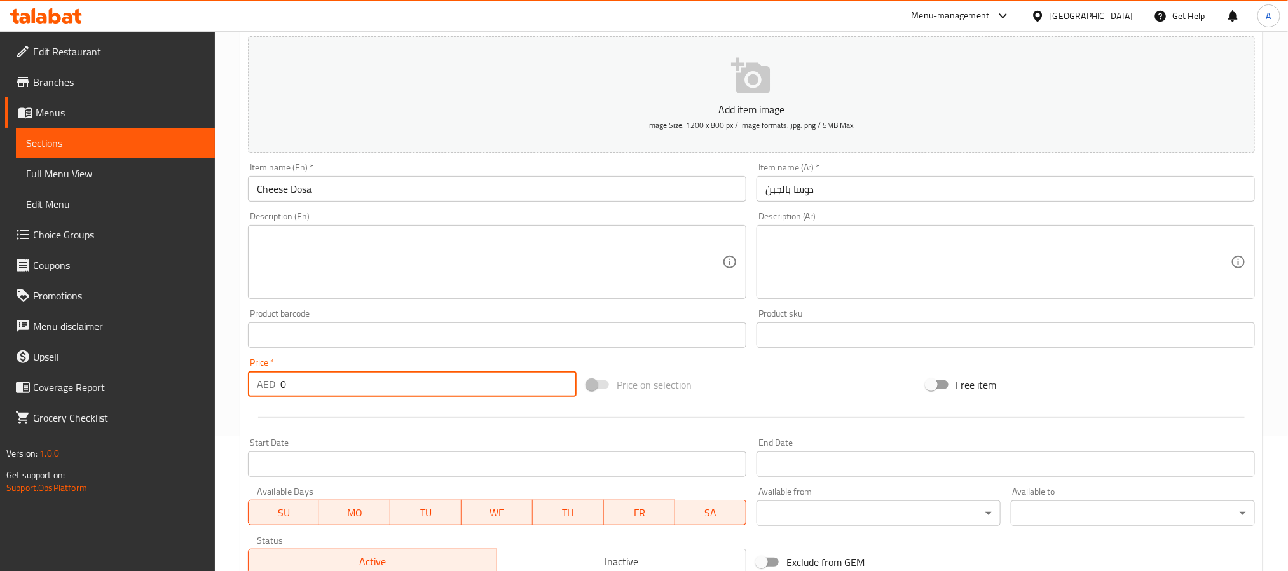
drag, startPoint x: 298, startPoint y: 376, endPoint x: 235, endPoint y: 378, distance: 63.0
click at [235, 378] on div "Home / Restaurants management / Menus / Sections / item / create Dosa Corner se…" at bounding box center [751, 329] width 1073 height 867
paste input "16.75"
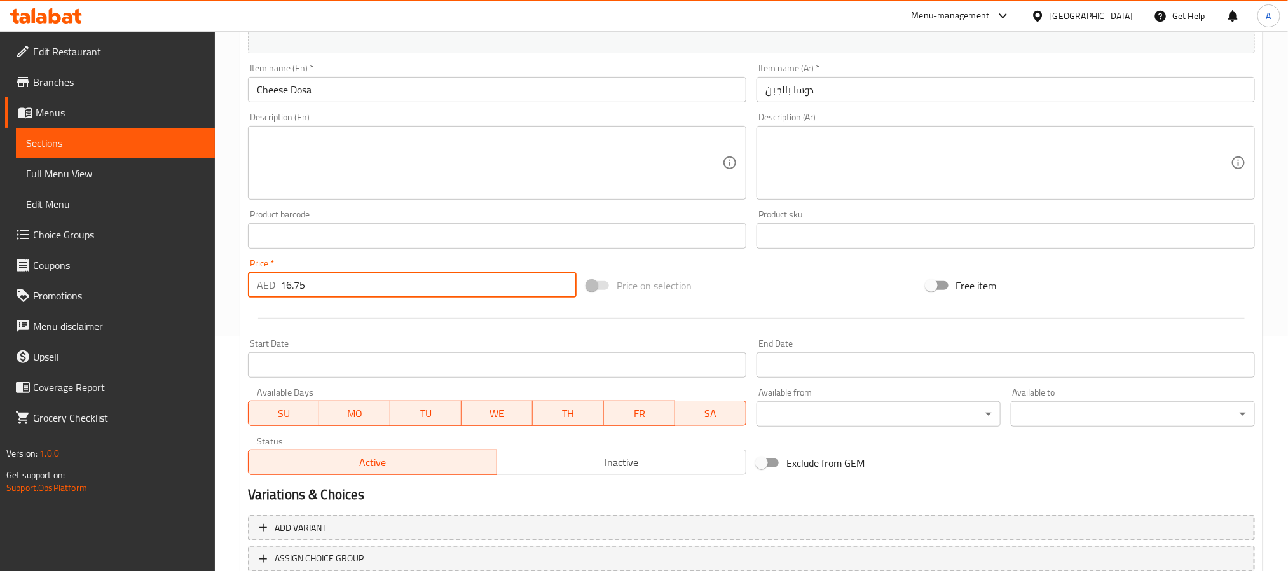
scroll to position [326, 0]
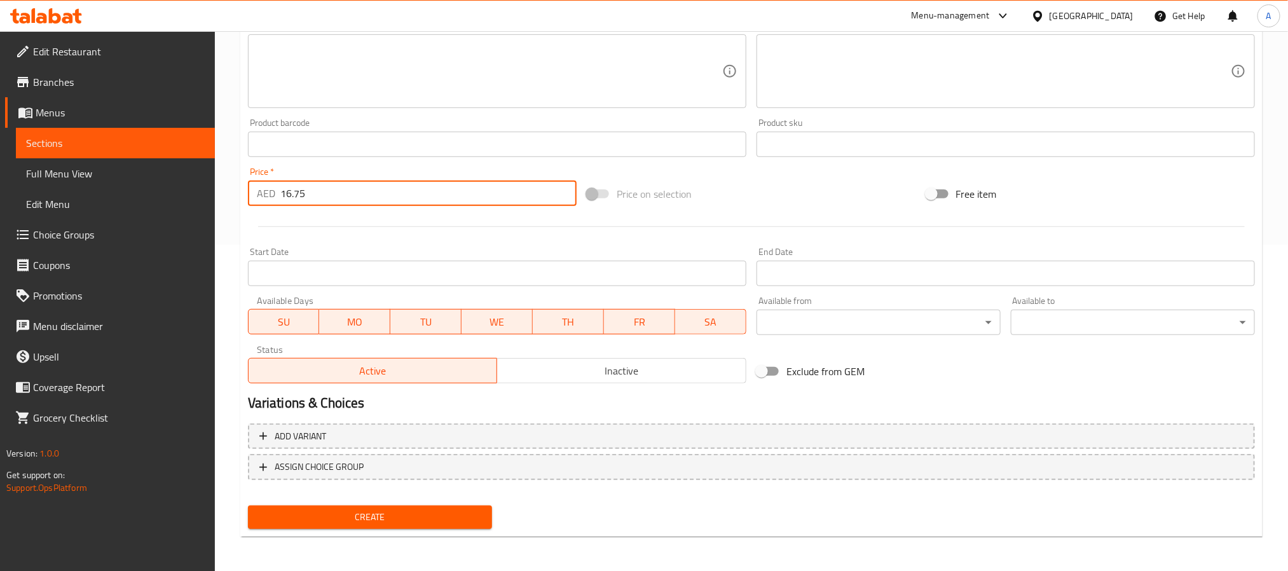
type input "16.75"
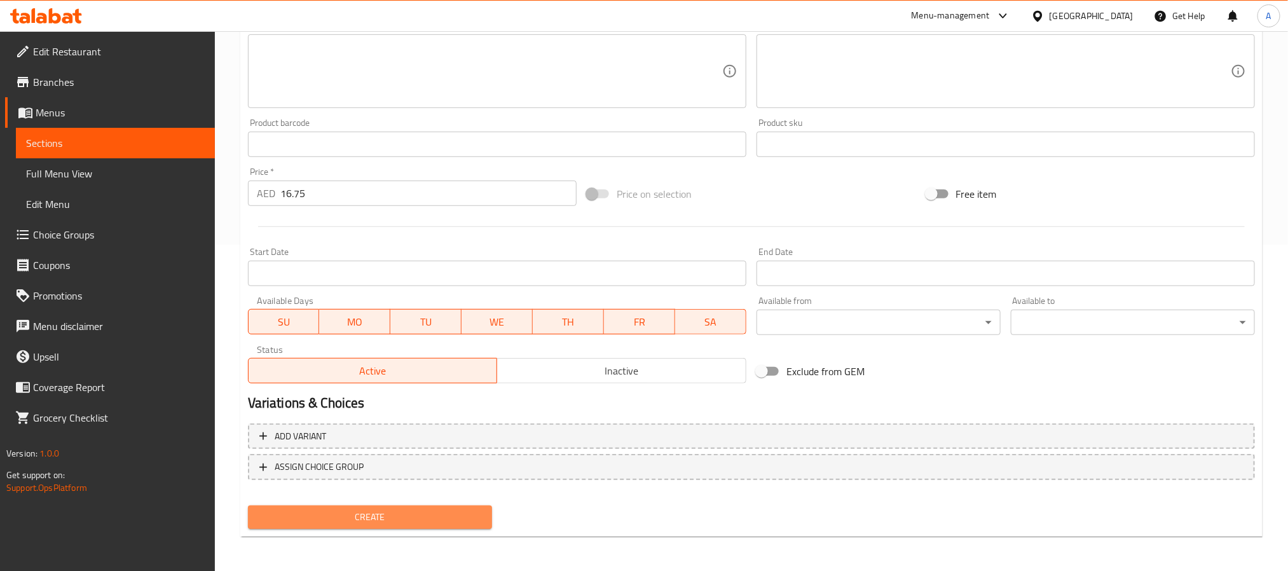
click at [374, 509] on span "Create" at bounding box center [370, 517] width 224 height 16
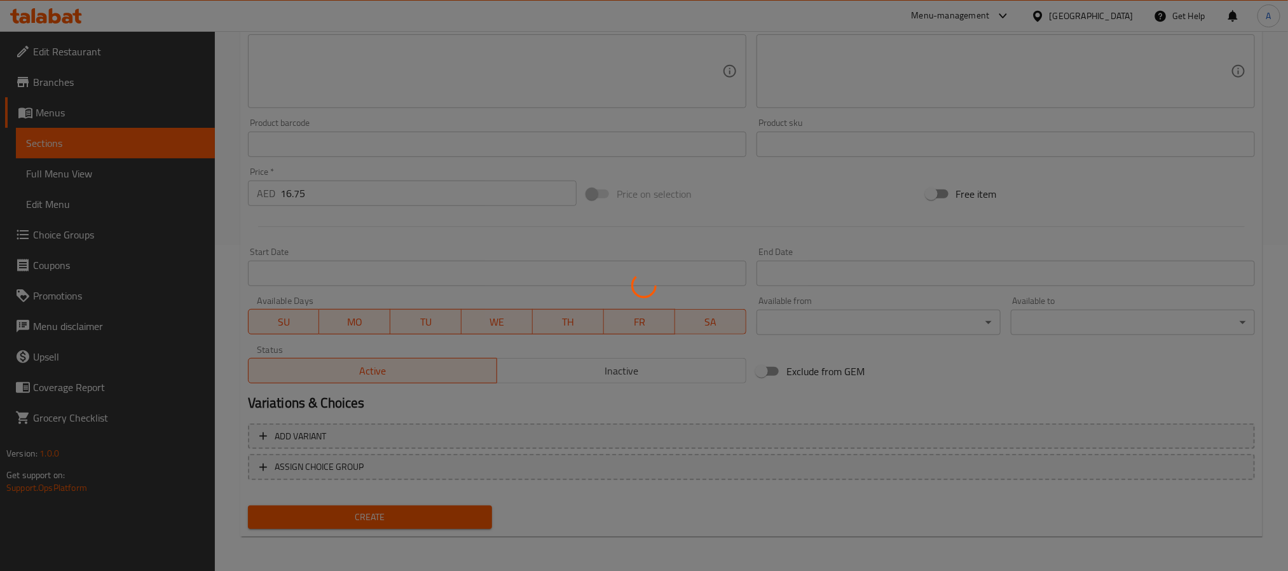
type input "0"
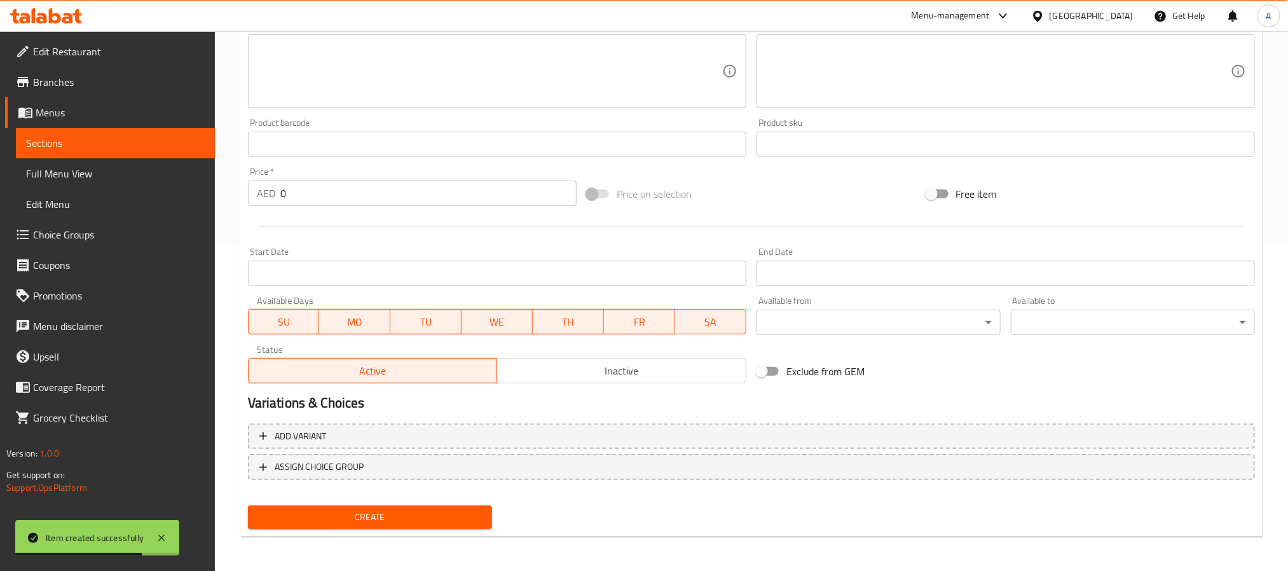
drag, startPoint x: 1230, startPoint y: 210, endPoint x: 1161, endPoint y: 206, distance: 68.8
click at [1230, 210] on div "Free item" at bounding box center [1090, 194] width 339 height 34
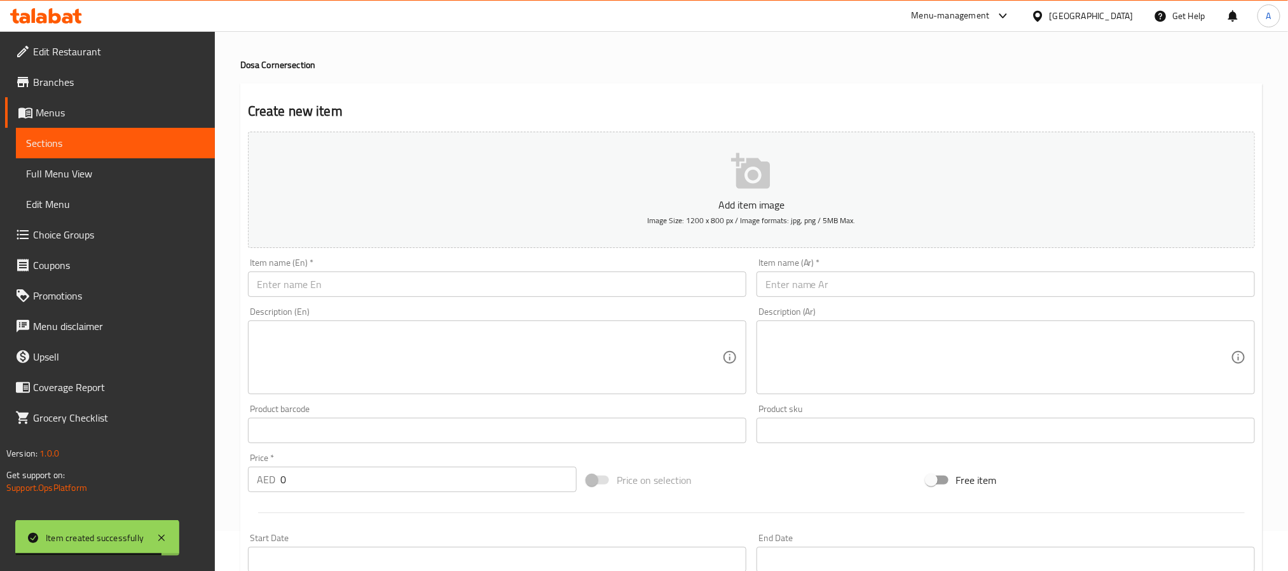
click at [317, 279] on input "text" at bounding box center [497, 283] width 498 height 25
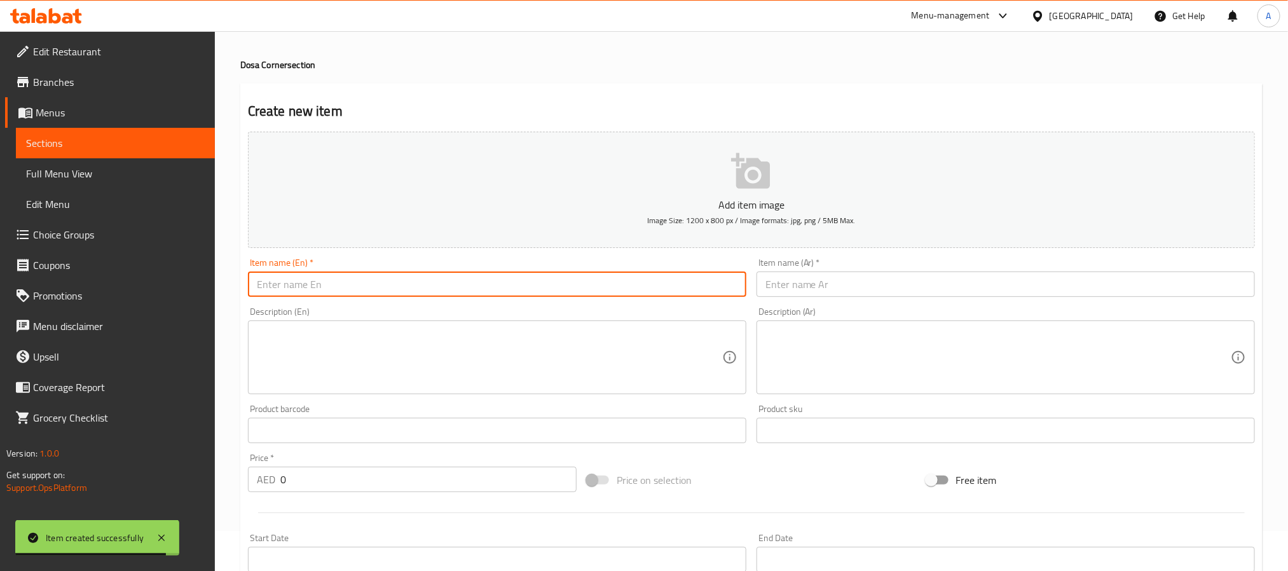
paste input "Cheese Masala Dosa"
click at [317, 279] on input "Cheese Masala Dosa" at bounding box center [497, 283] width 498 height 25
type input "Cheese Masala Dosa"
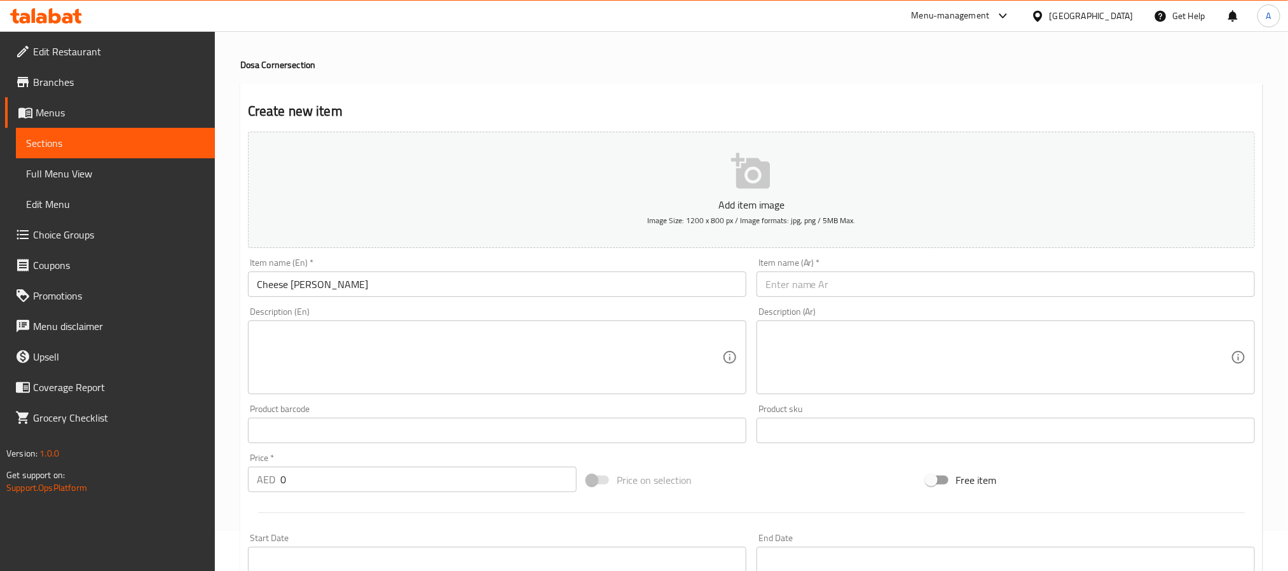
click at [816, 269] on div "Item name (Ar)   * Item name (Ar) *" at bounding box center [1005, 277] width 498 height 39
click at [816, 284] on input "text" at bounding box center [1005, 283] width 498 height 25
paste input "دوسا ماسالا بالجبن"
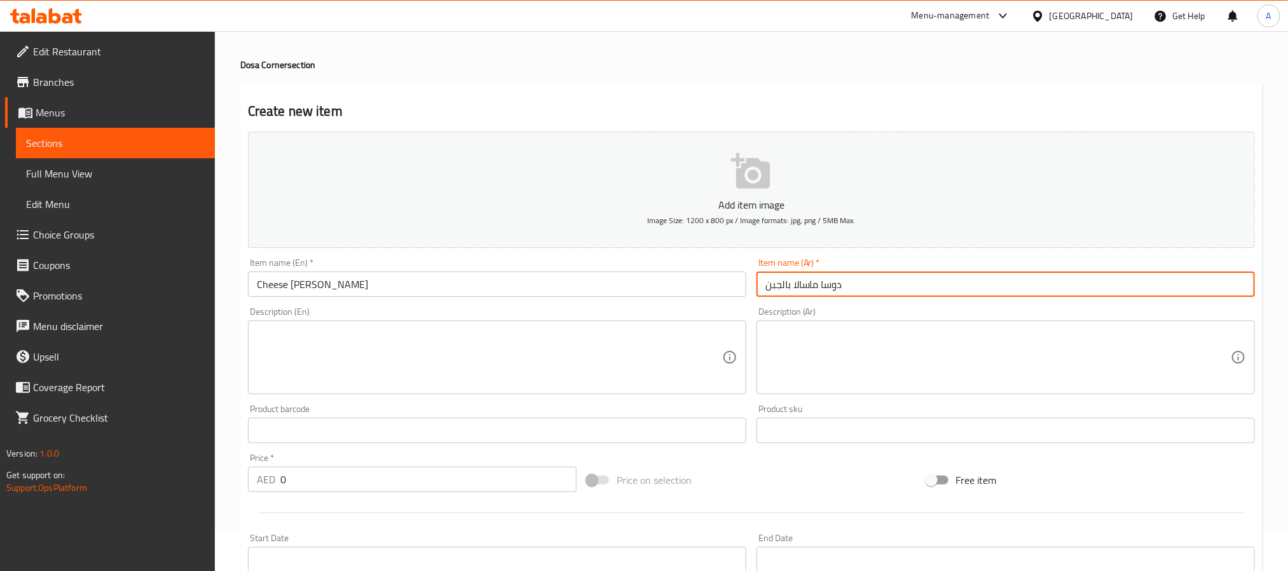
type input "دوسا ماسالا بالجبن"
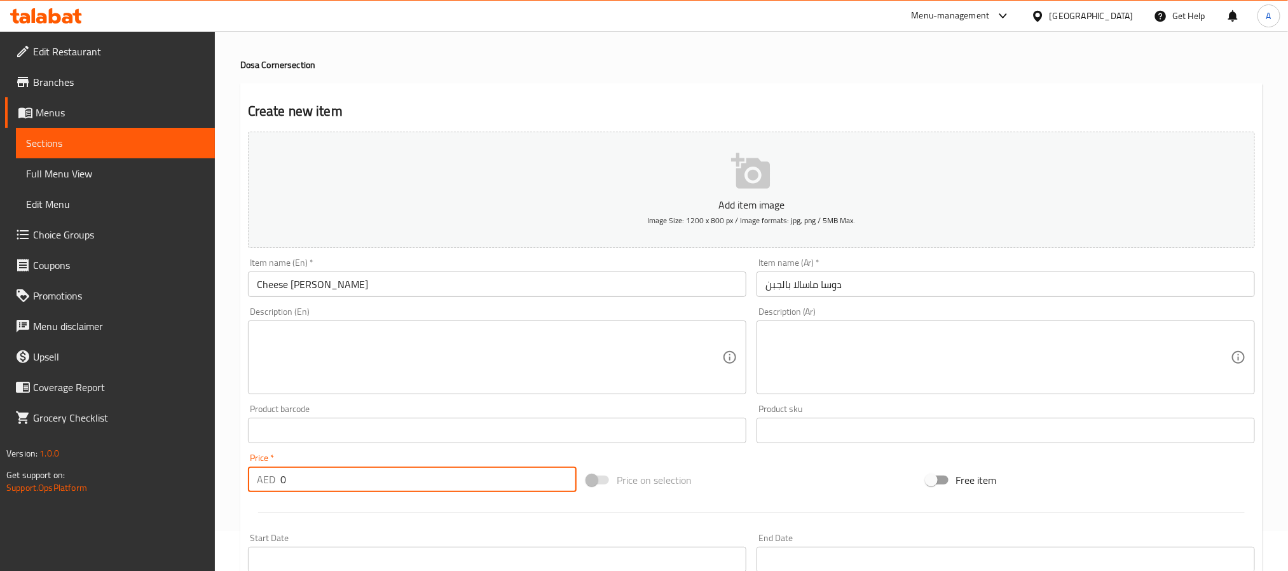
drag, startPoint x: 290, startPoint y: 480, endPoint x: 259, endPoint y: 475, distance: 30.9
click at [259, 475] on div "AED 0 Price *" at bounding box center [412, 479] width 329 height 25
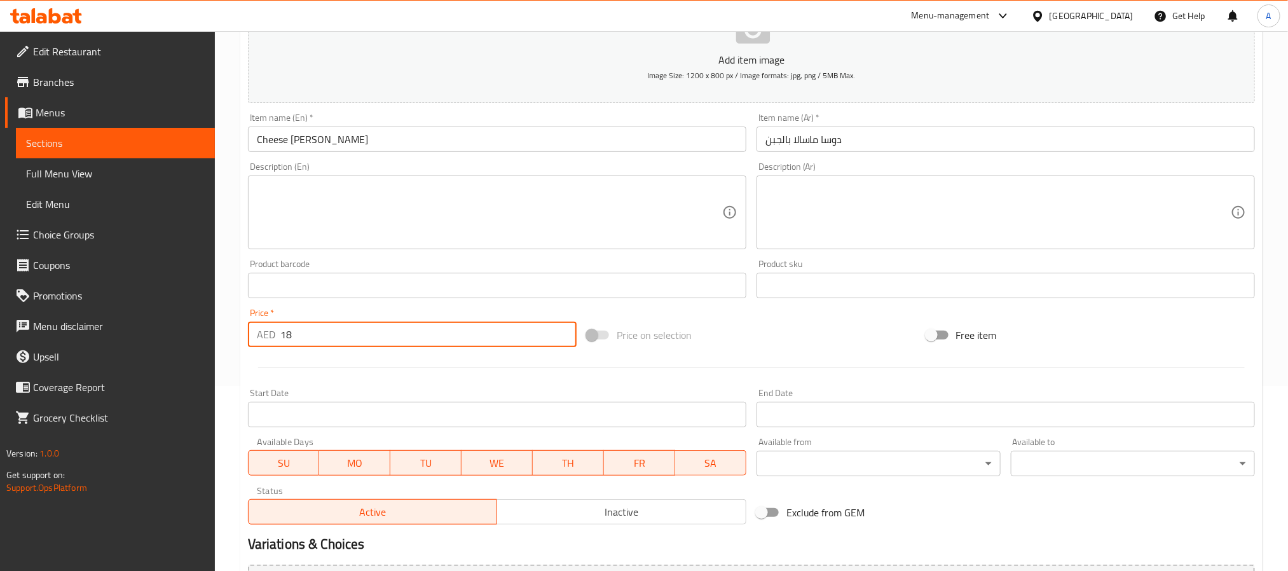
scroll to position [326, 0]
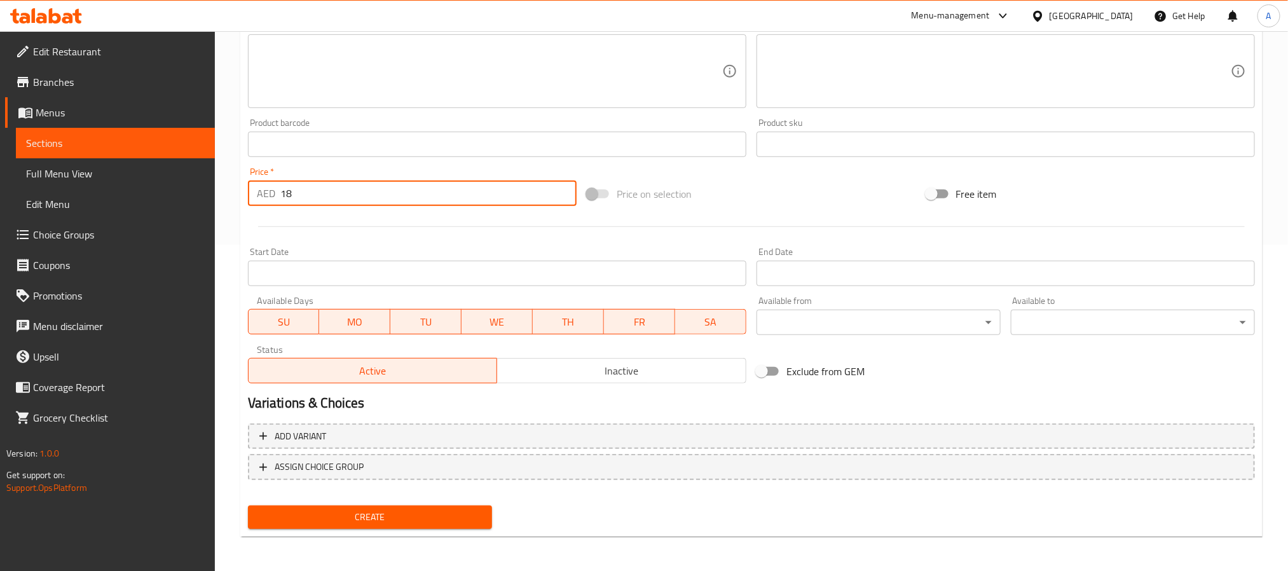
type input "18"
click at [318, 506] on button "Create" at bounding box center [370, 517] width 244 height 24
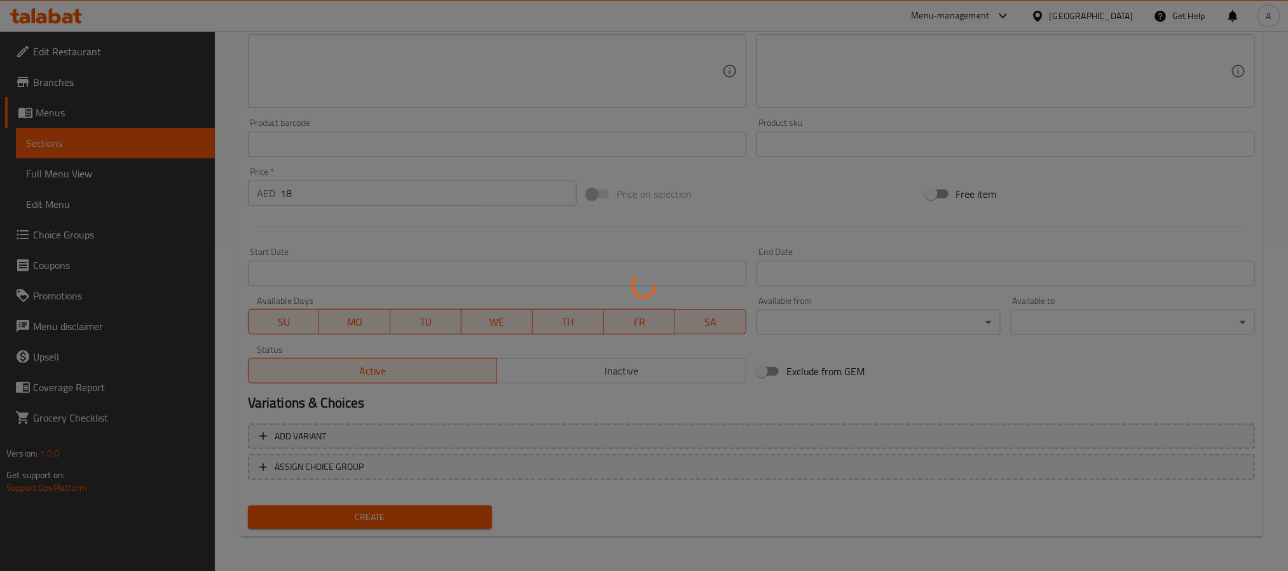
type input "0"
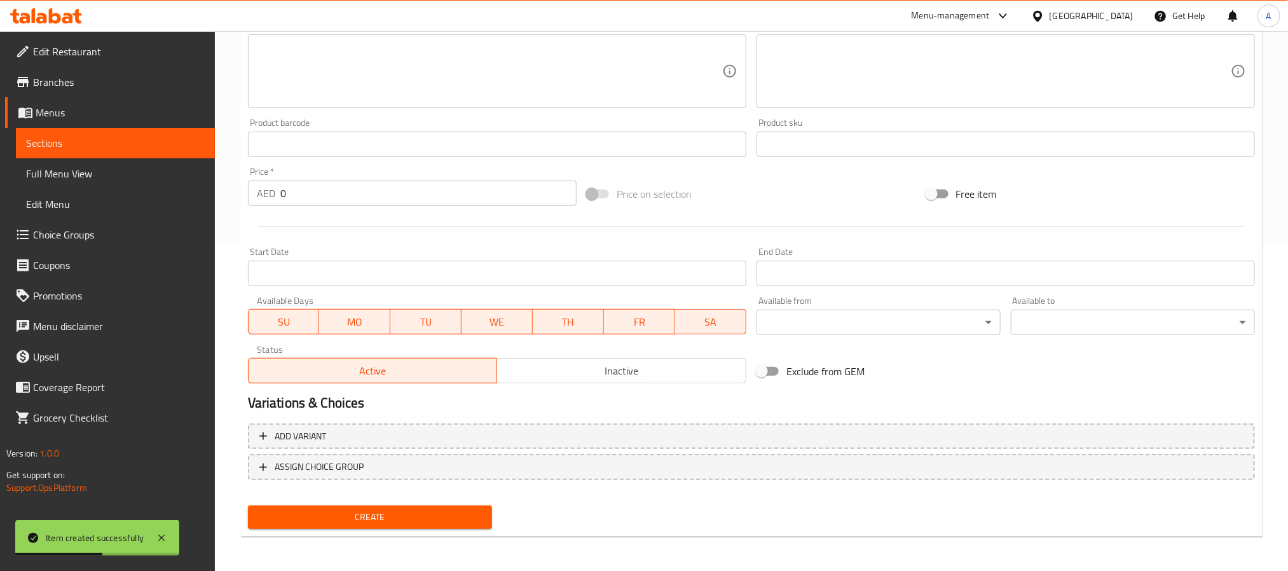
click at [1264, 504] on div "Home / Restaurants management / Menus / Sections / item / create Dosa Corner se…" at bounding box center [751, 138] width 1073 height 867
click at [624, 231] on div at bounding box center [751, 226] width 1017 height 31
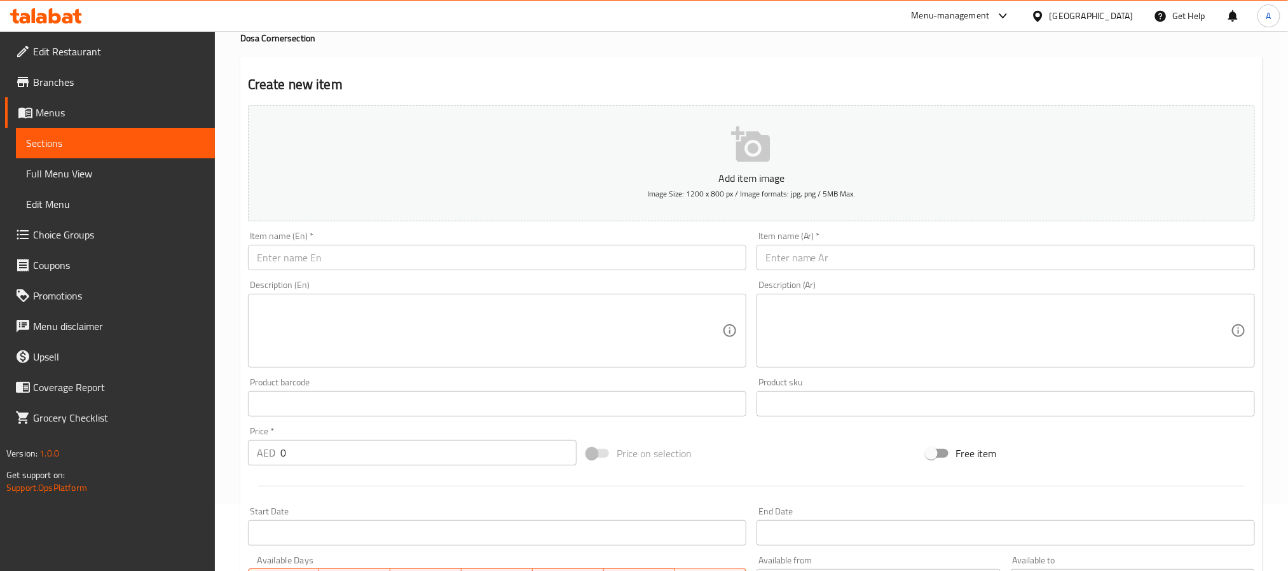
scroll to position [40, 0]
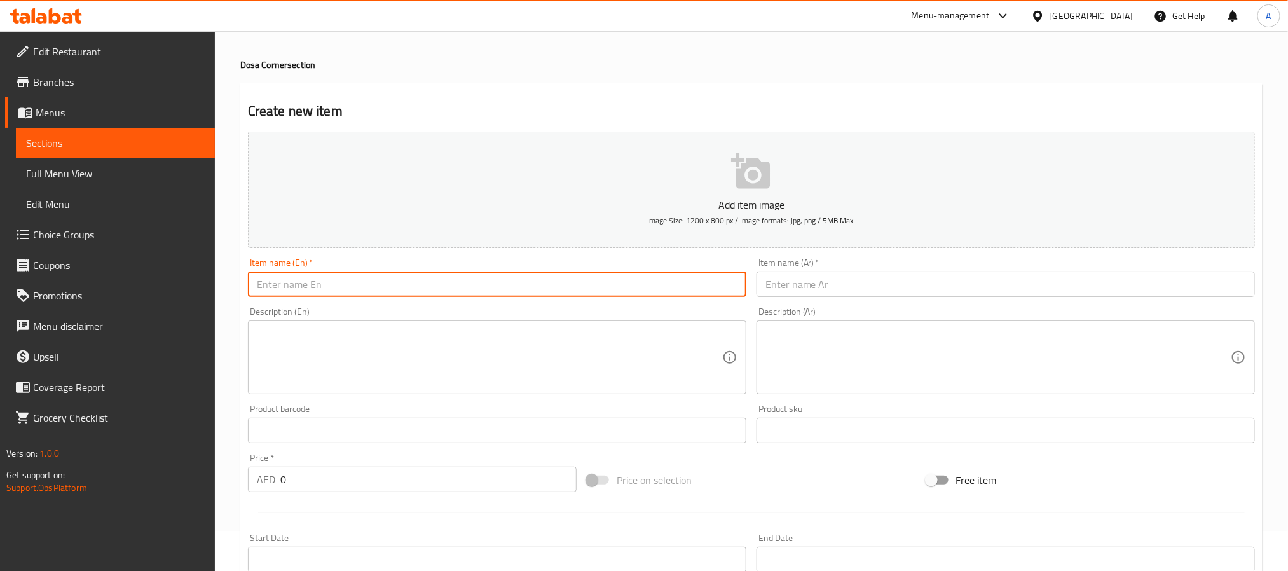
click at [374, 280] on input "text" at bounding box center [497, 283] width 498 height 25
paste input "Ghee Rava Dosa"
click at [374, 280] on input "Ghee Rava Dosa" at bounding box center [497, 283] width 498 height 25
type input "Ghee Rava Dosa"
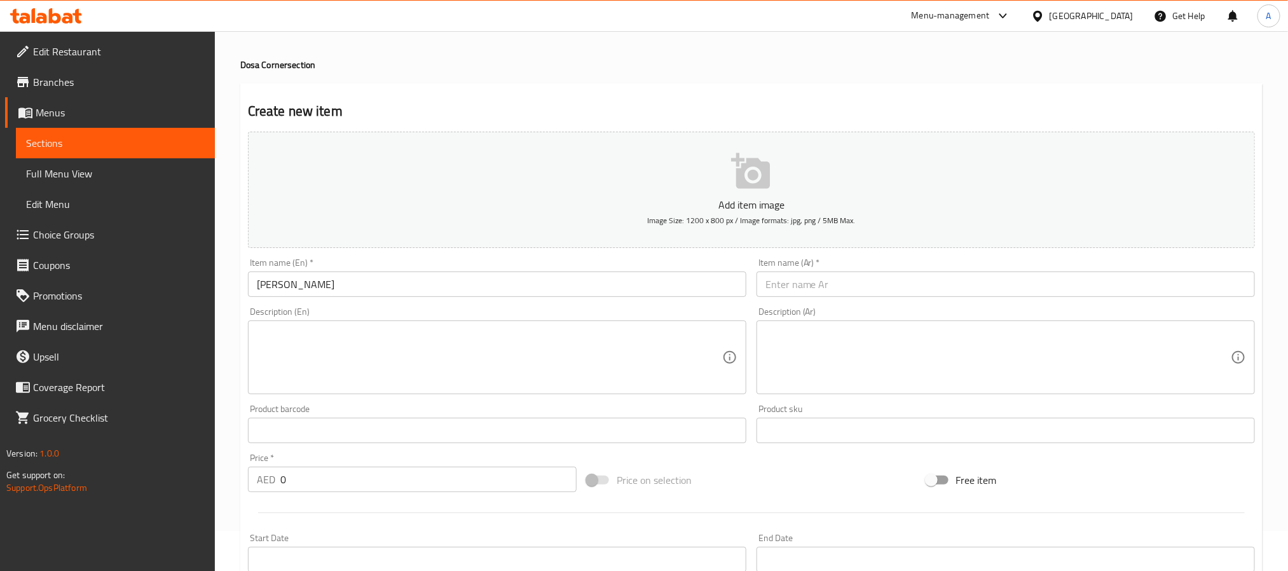
click at [915, 261] on div "Item name (Ar)   * Item name (Ar) *" at bounding box center [1005, 277] width 498 height 39
click at [908, 288] on input "text" at bounding box center [1005, 283] width 498 height 25
paste input "سمن رافا دوسا"
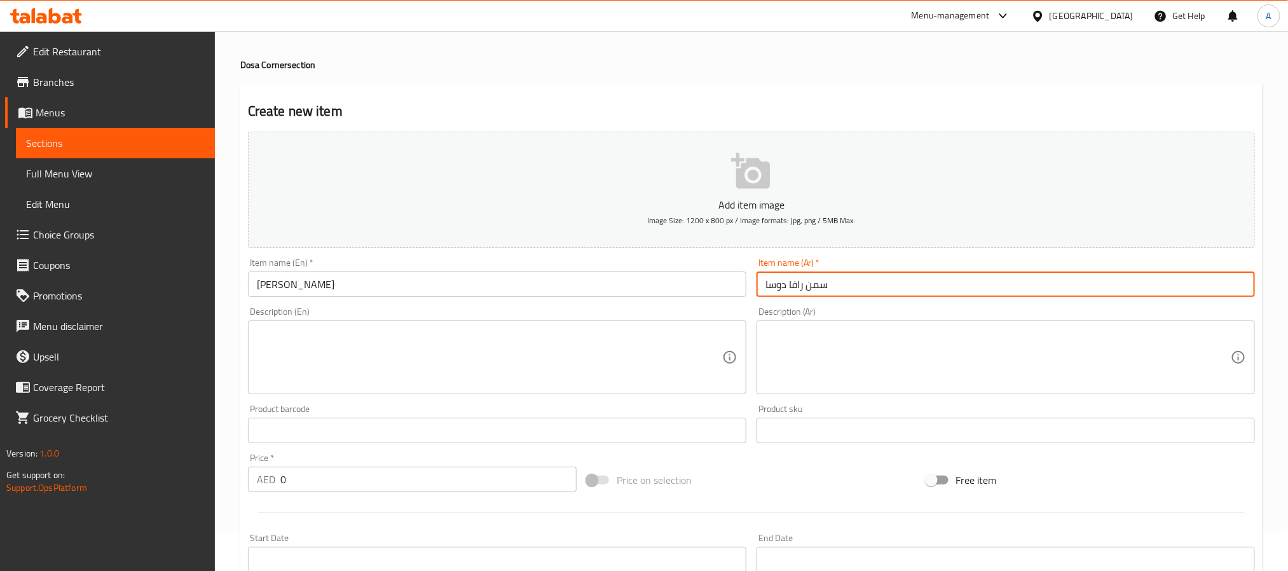
click at [820, 286] on input "سمن رافا دوسا" at bounding box center [1005, 283] width 498 height 25
click at [824, 287] on input "[PERSON_NAME]" at bounding box center [1005, 283] width 498 height 25
paste input "سمن"
type input "رافا دوسا بالسمن"
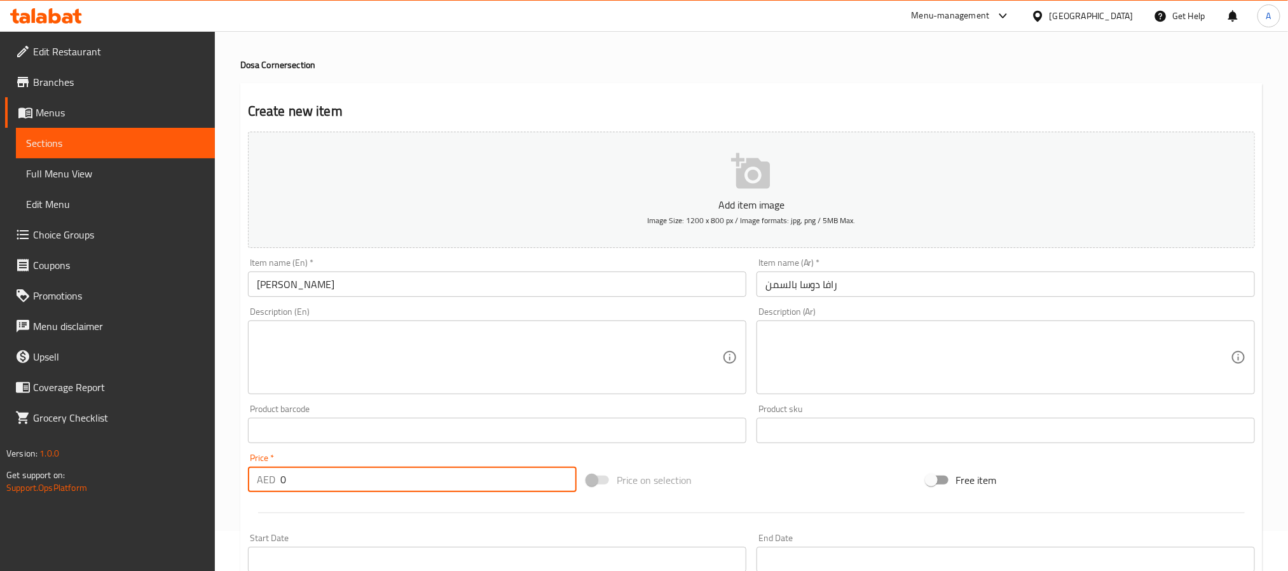
drag, startPoint x: 302, startPoint y: 483, endPoint x: 235, endPoint y: 483, distance: 66.7
click at [235, 483] on div "Home / Restaurants management / Menus / Sections / item / create Dosa Corner se…" at bounding box center [751, 424] width 1073 height 867
paste input "17.5"
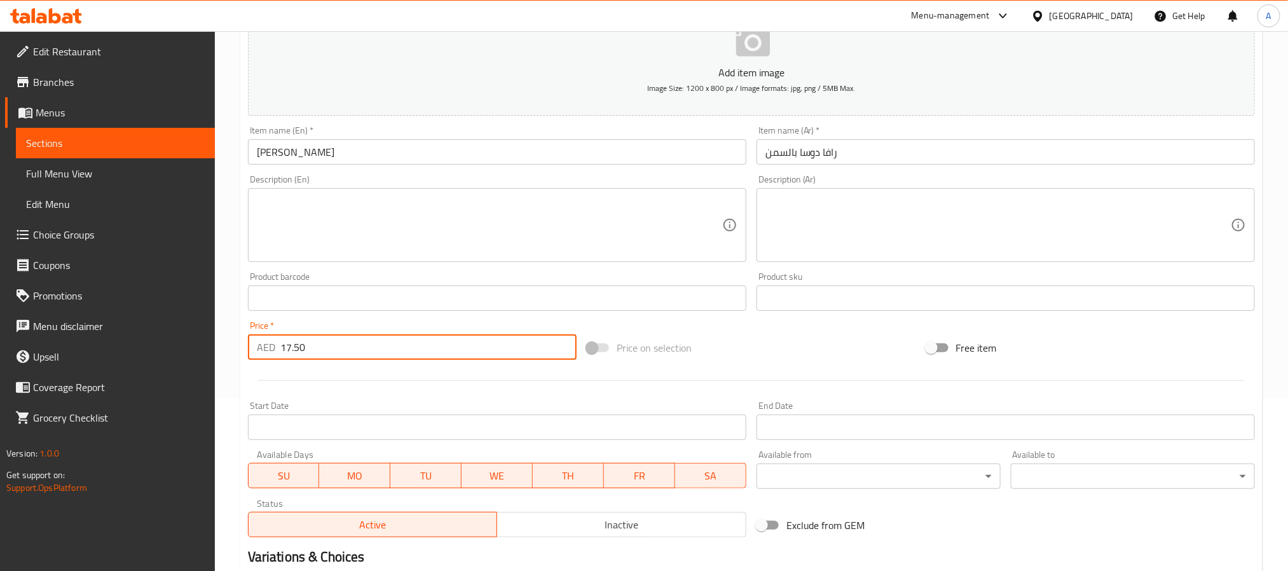
scroll to position [326, 0]
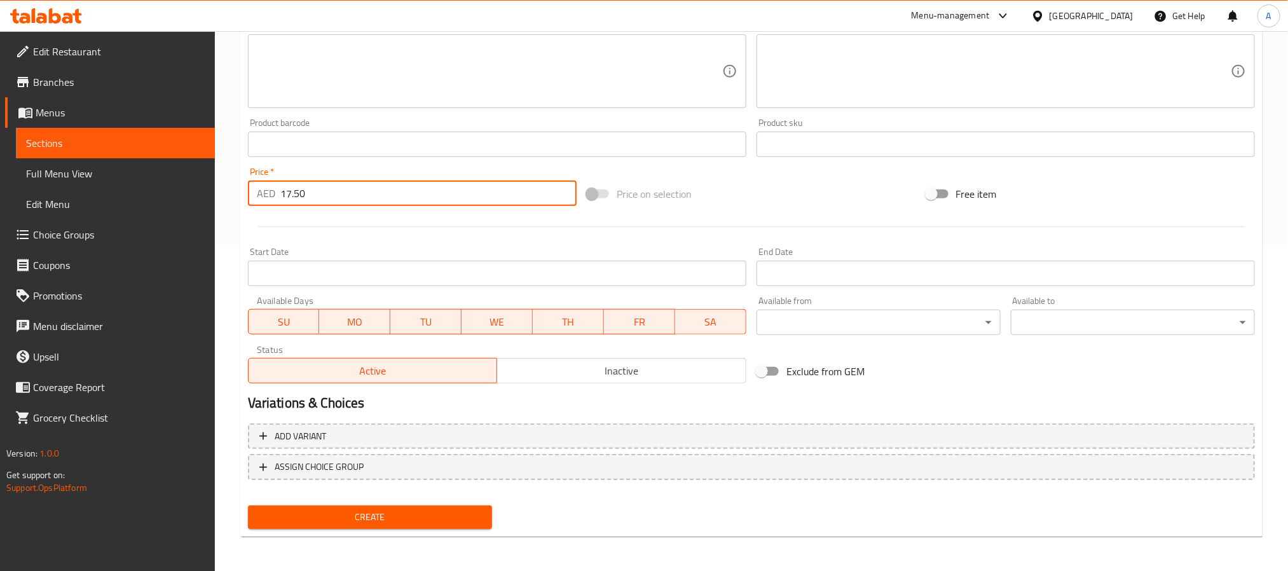
type input "17.50"
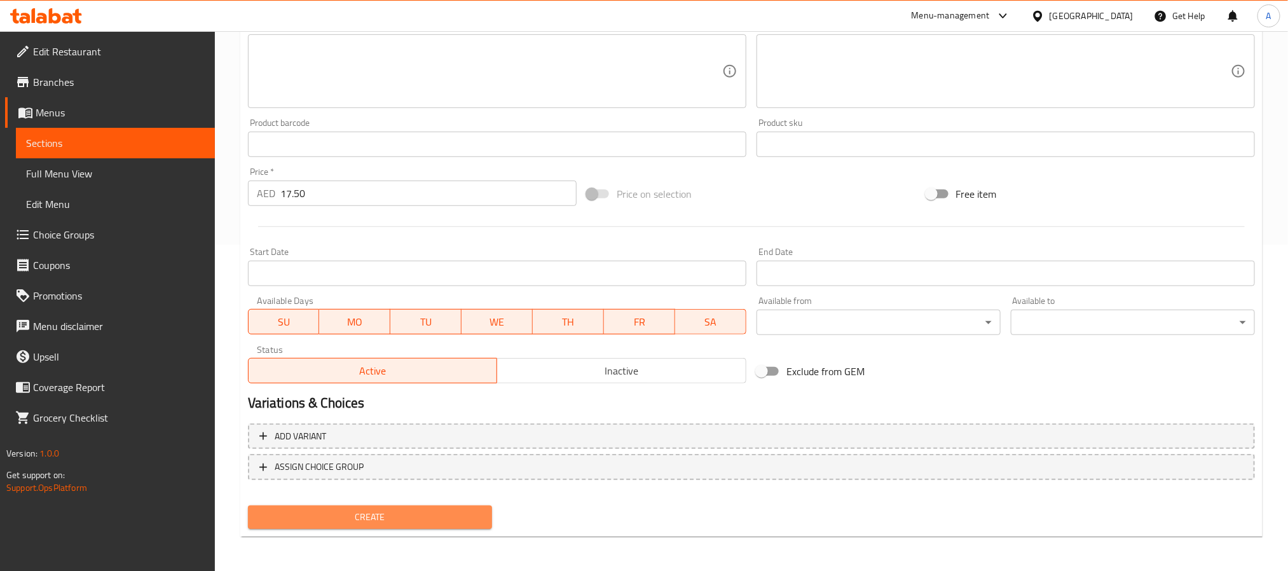
click at [431, 519] on span "Create" at bounding box center [370, 517] width 224 height 16
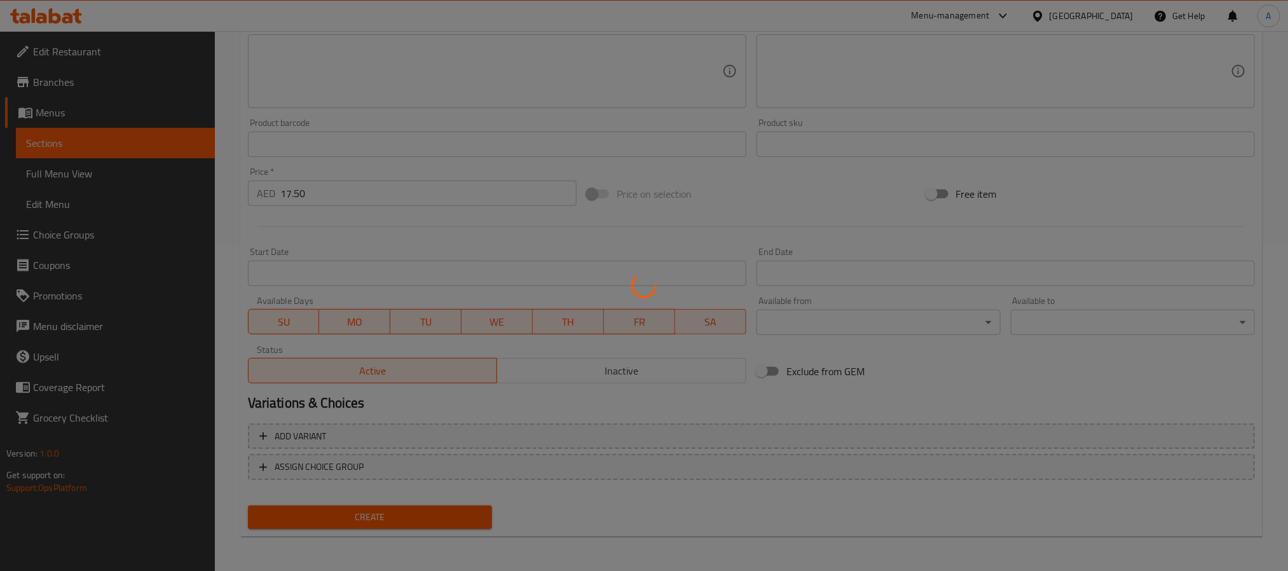
type input "0"
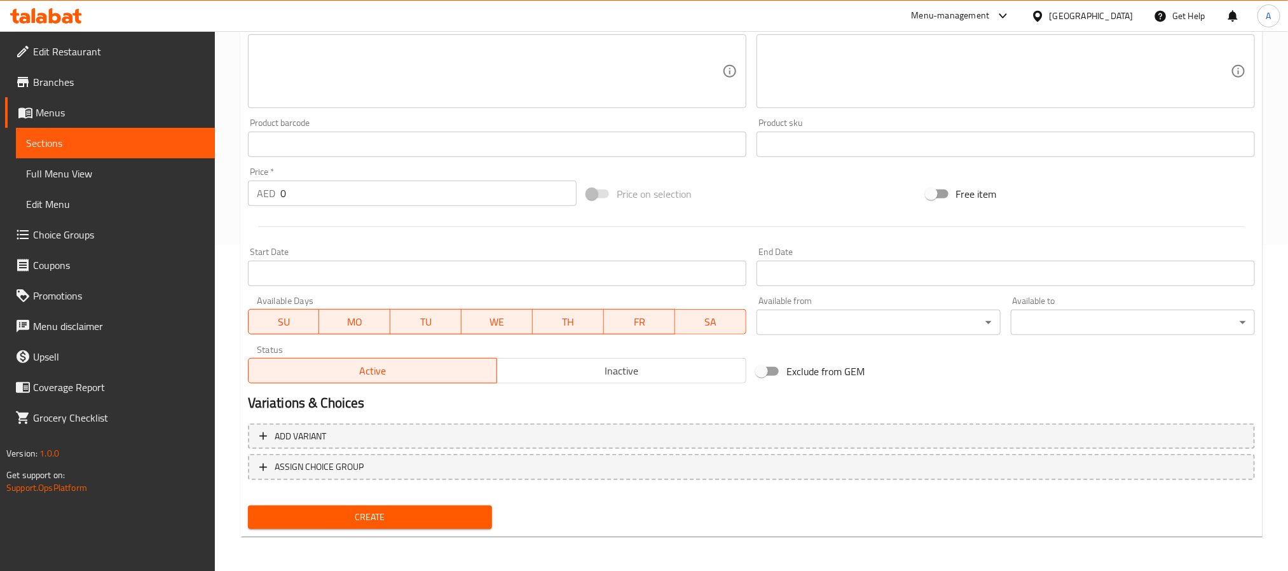
click at [1218, 372] on div "Add item image Image Size: 1200 x 800 px / Image formats: jpg, png / 5MB Max. I…" at bounding box center [751, 114] width 1017 height 548
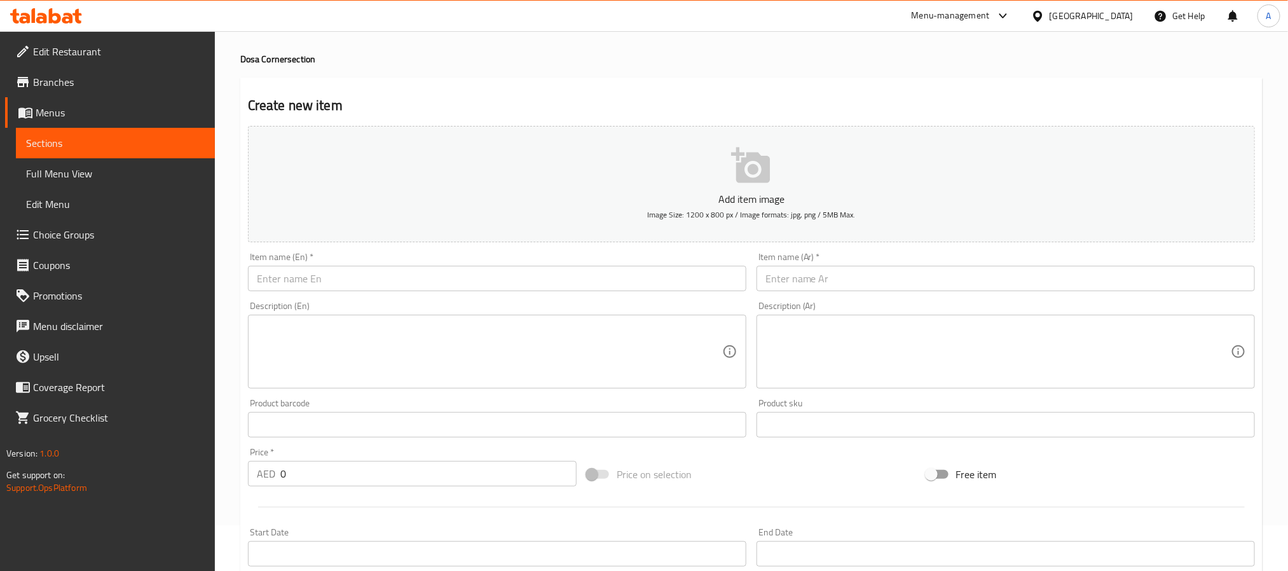
scroll to position [40, 0]
click at [395, 266] on div "Item name (En)   * Item name (En) *" at bounding box center [497, 277] width 498 height 39
click at [392, 283] on input "text" at bounding box center [497, 283] width 498 height 25
paste input "Cashew Rava Dosa"
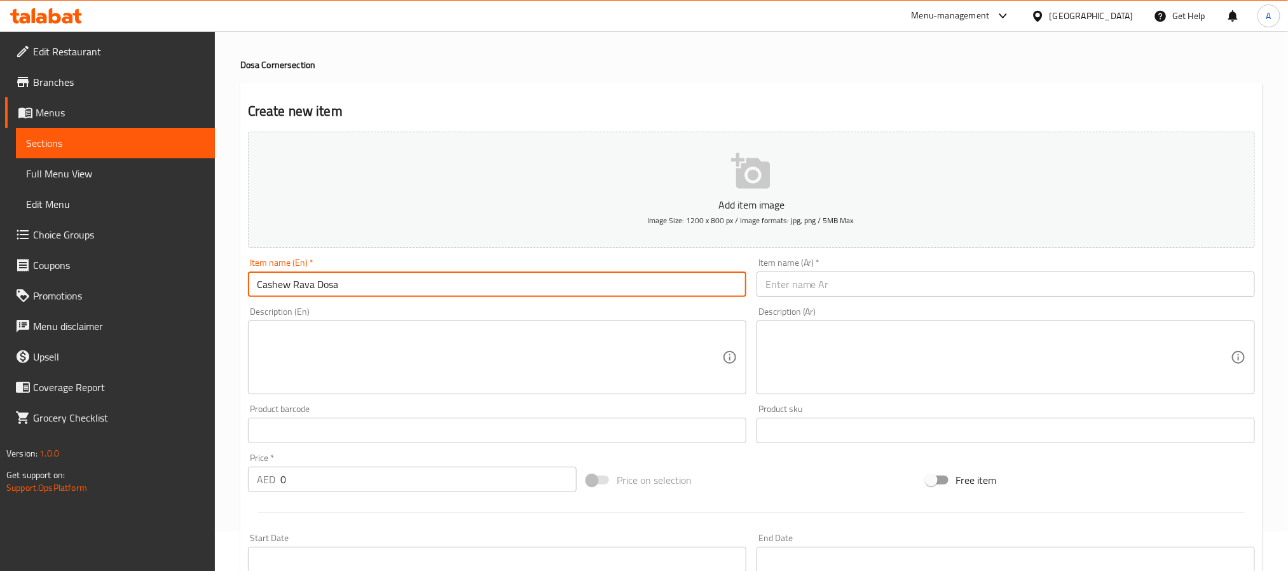
click at [392, 283] on input "Cashew Rava Dosa" at bounding box center [497, 283] width 498 height 25
type input "Cashew Rava Dosa"
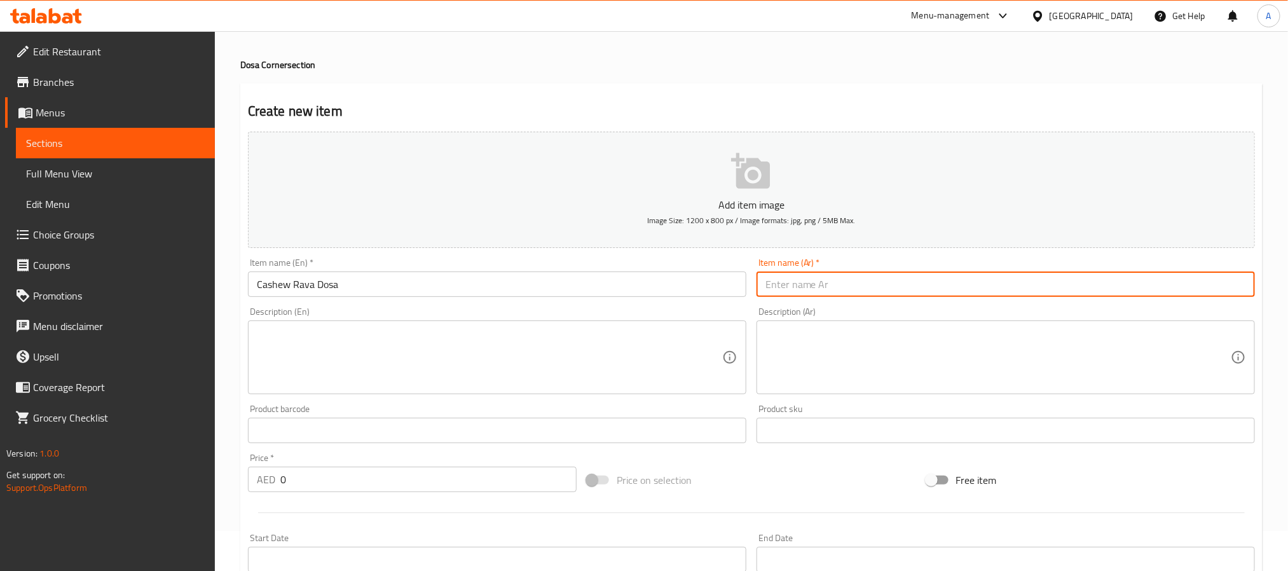
click at [838, 288] on input "text" at bounding box center [1005, 283] width 498 height 25
paste input "كاجو رافا دوسا"
type input "كاجو رافا دوسا"
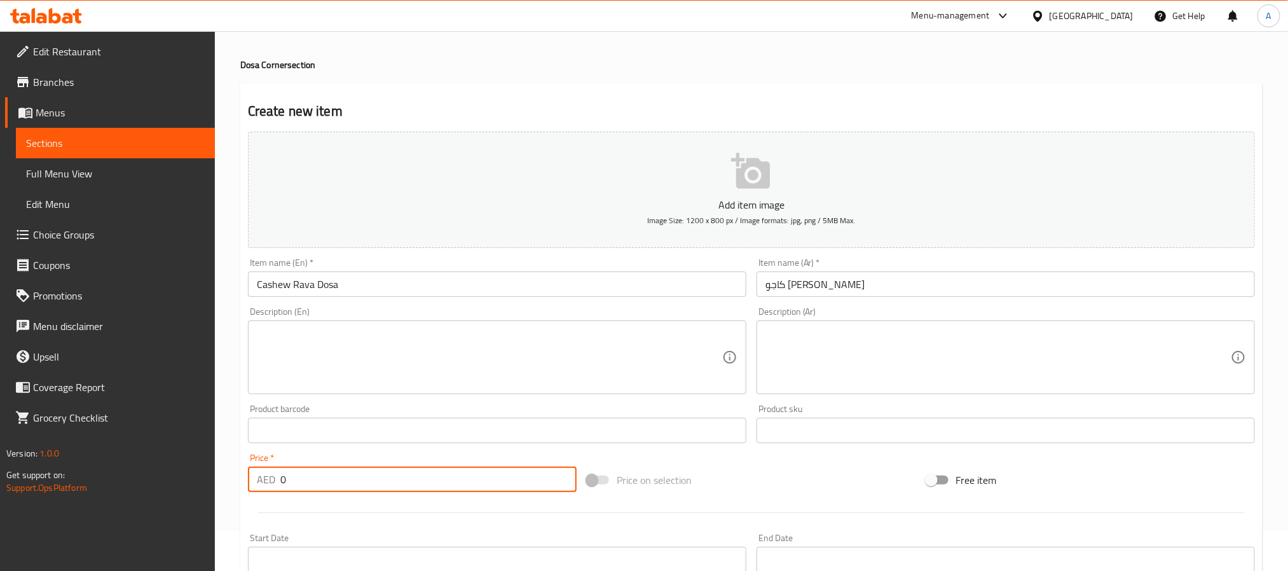
drag, startPoint x: 299, startPoint y: 477, endPoint x: 240, endPoint y: 481, distance: 59.2
click at [240, 481] on div "Create new item Add item image Image Size: 1200 x 800 px / Image formats: jpg, …" at bounding box center [751, 453] width 1022 height 740
paste input "16.25"
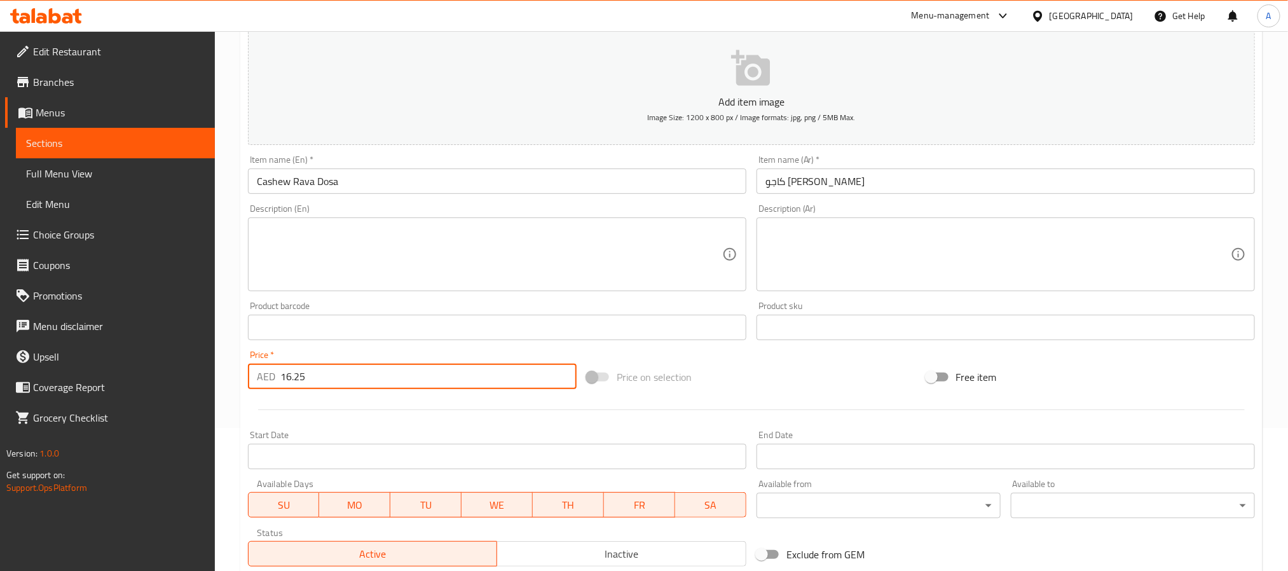
scroll to position [326, 0]
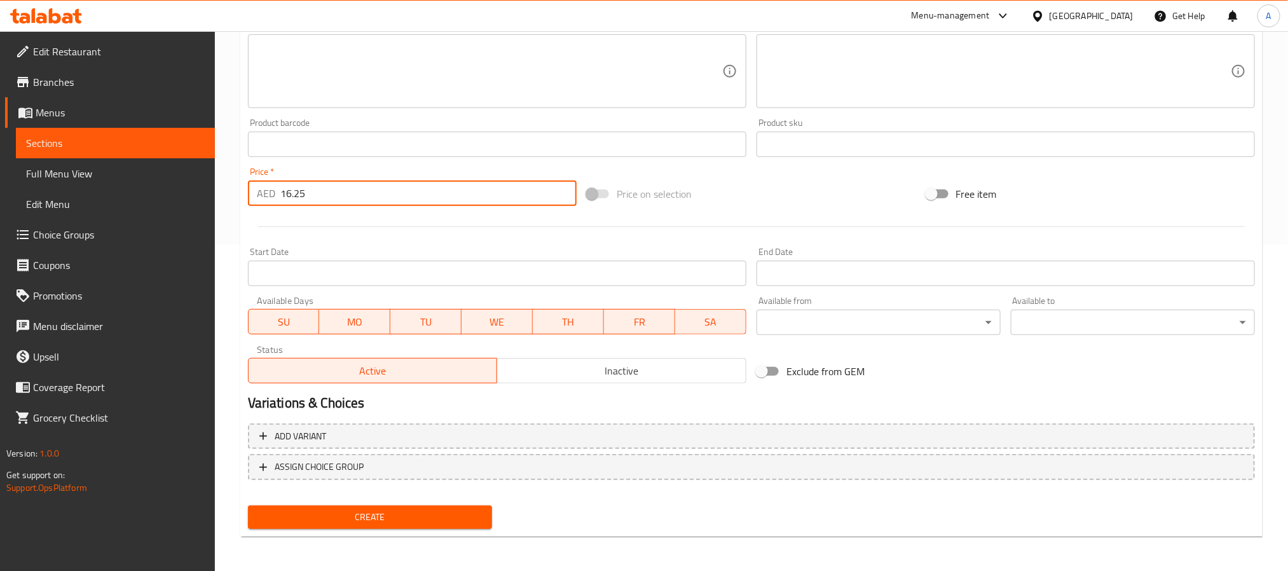
type input "16.25"
click at [465, 521] on span "Create" at bounding box center [370, 517] width 224 height 16
drag, startPoint x: 822, startPoint y: 505, endPoint x: 761, endPoint y: 501, distance: 61.1
click at [822, 505] on div "Create" at bounding box center [751, 517] width 1017 height 34
drag, startPoint x: 296, startPoint y: 197, endPoint x: 226, endPoint y: 185, distance: 70.9
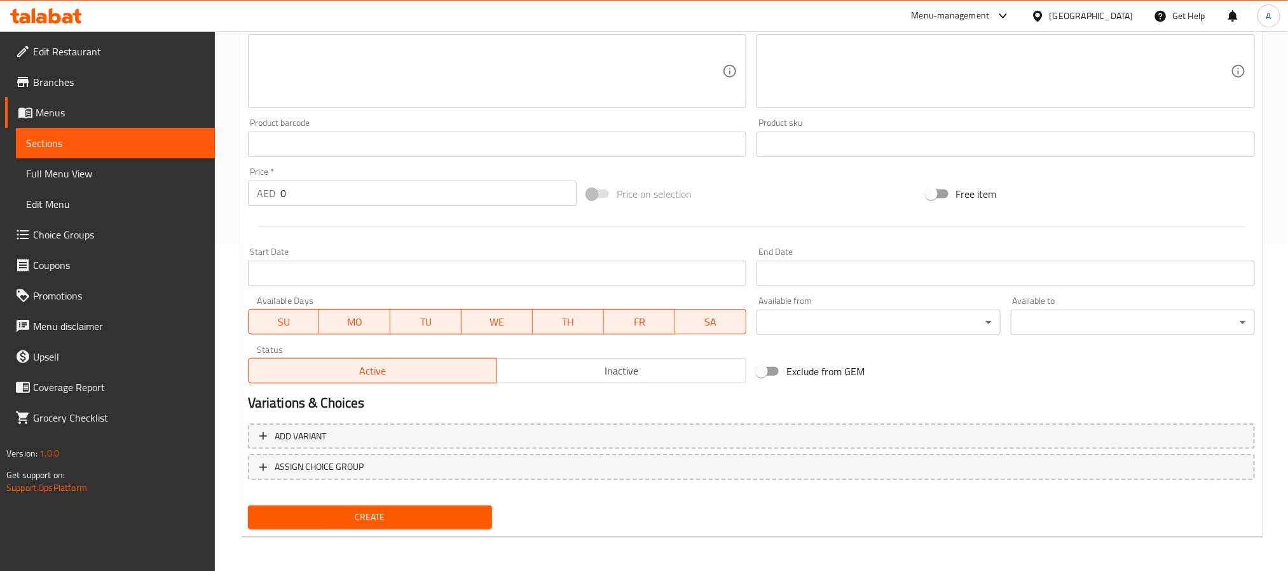
click at [227, 185] on div "Home / Restaurants management / Menus / Sections / item / create Dosa Corner se…" at bounding box center [751, 138] width 1073 height 867
paste input "18.5"
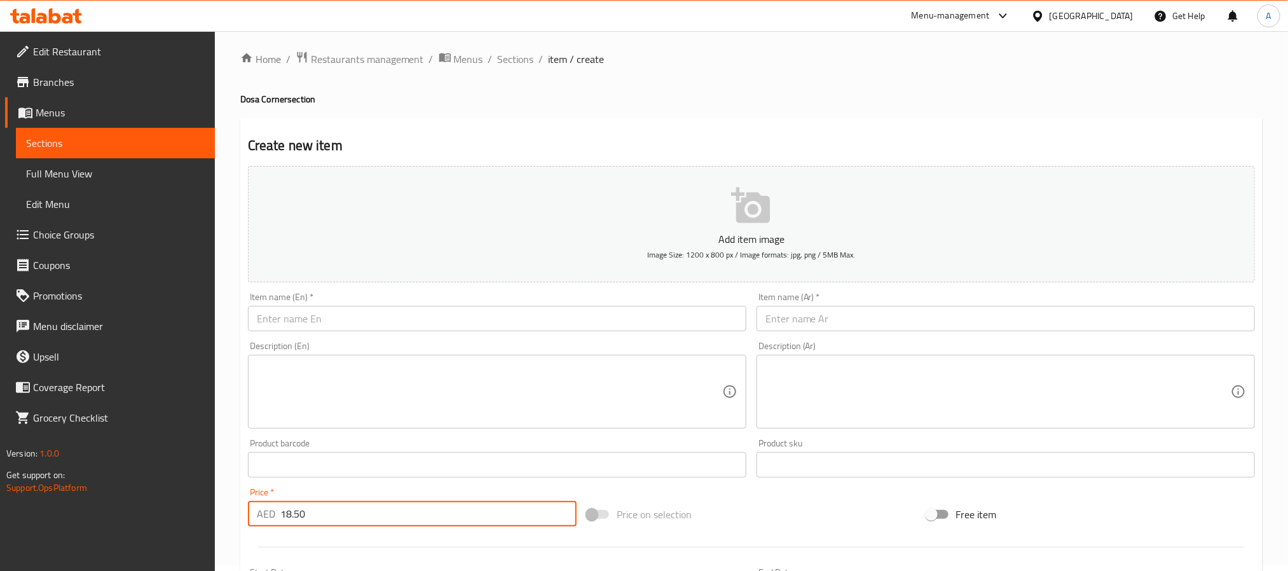
scroll to position [0, 0]
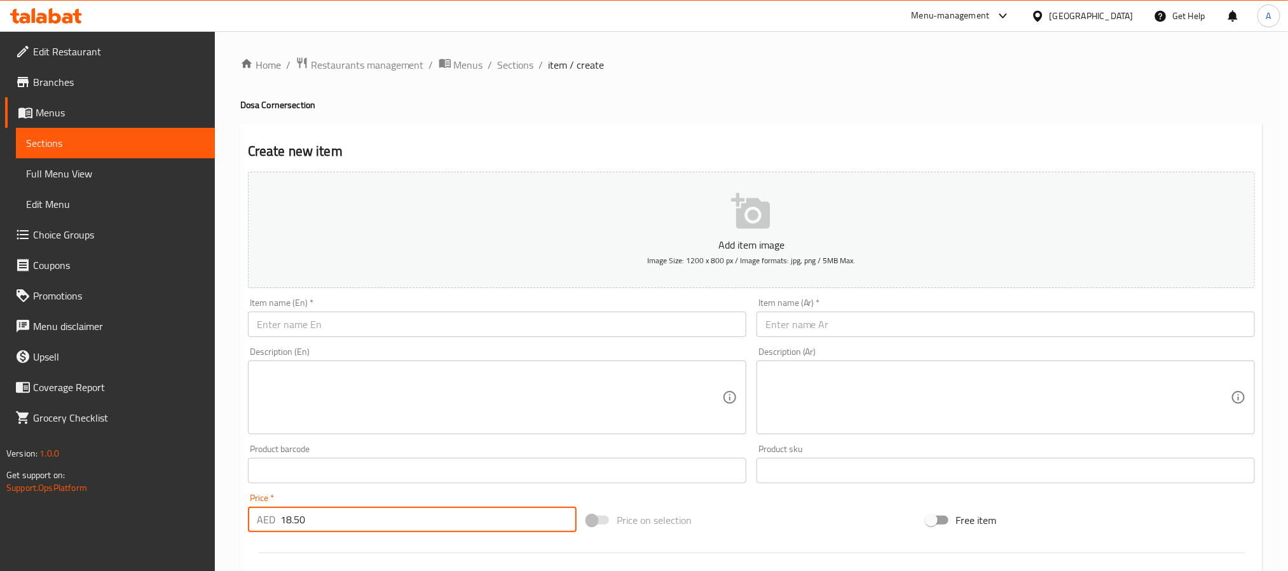
type input "18.50"
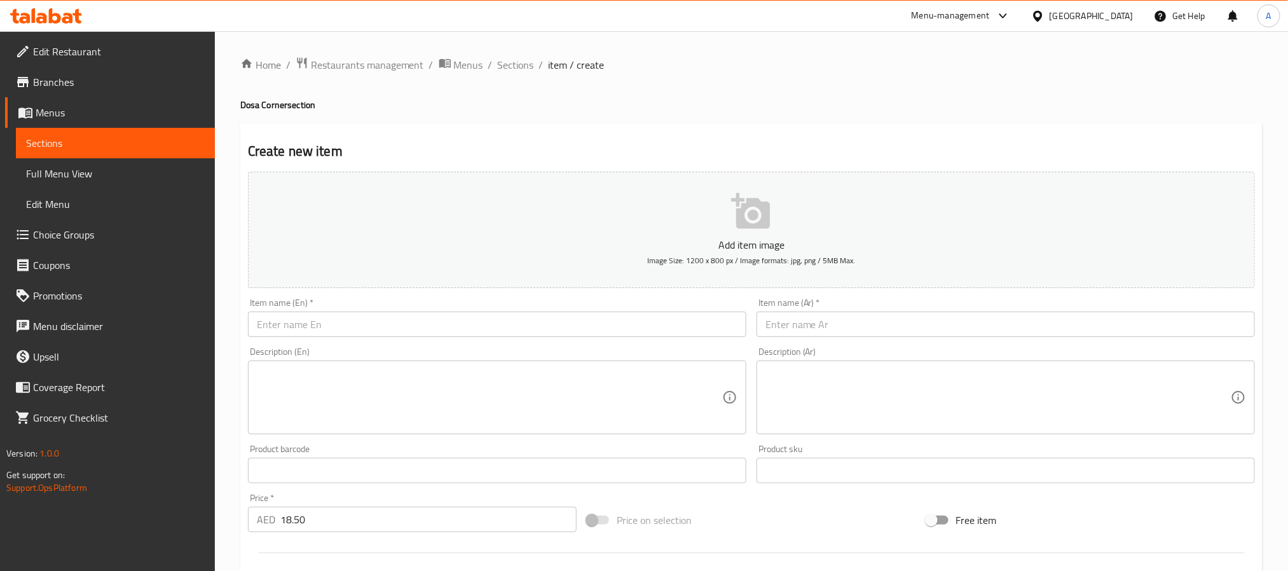
paste input "Ghee Rava Masala Dosa"
click at [404, 323] on input "Ghee Rava Masala Dosa" at bounding box center [497, 323] width 498 height 25
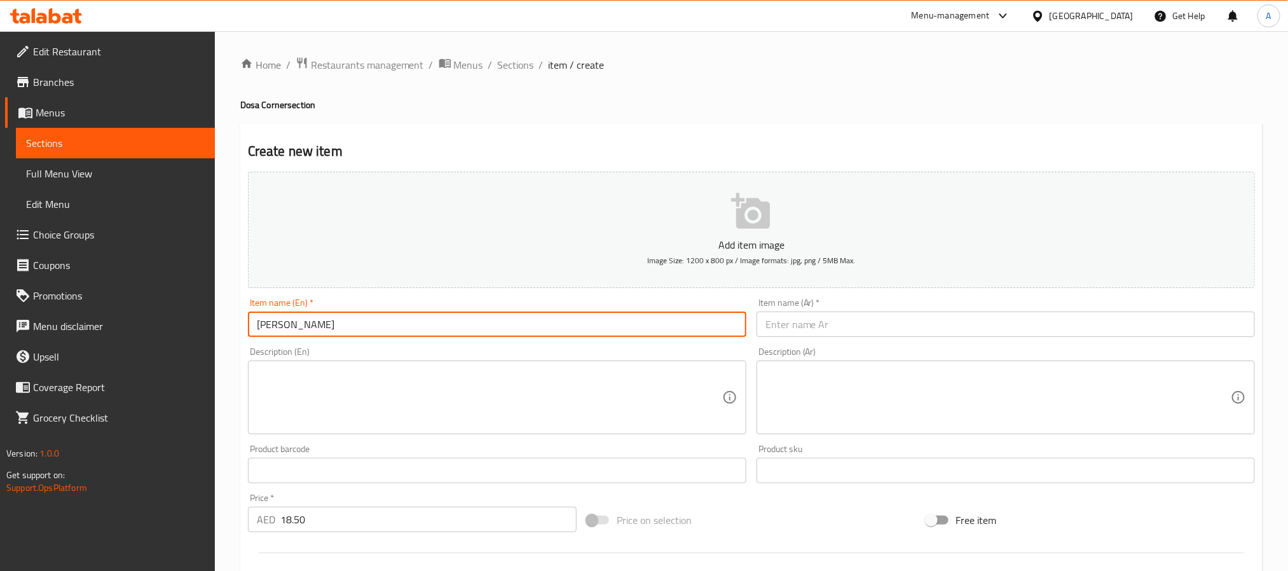
click at [404, 323] on input "Ghee Rava Masala Dosa" at bounding box center [497, 323] width 498 height 25
type input "Ghee Rava Masala Dosa"
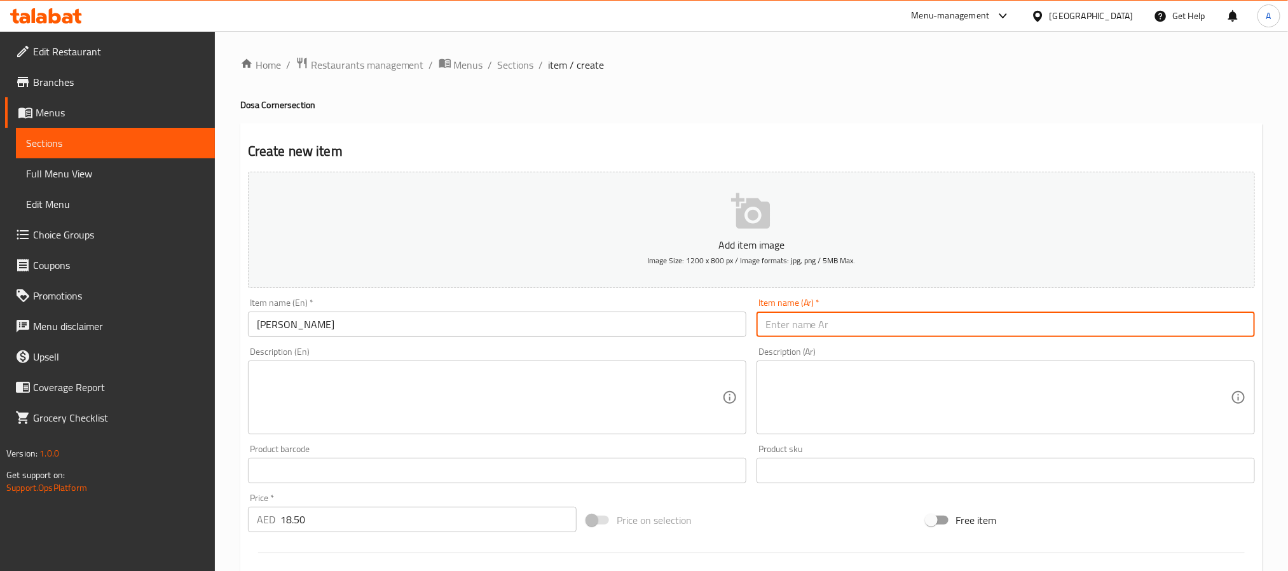
click at [847, 324] on input "text" at bounding box center [1005, 323] width 498 height 25
paste input "سمن رافا ماسالا دوسا"
click at [843, 330] on input "سمن رافا ماسالا دوسا" at bounding box center [1005, 323] width 498 height 25
click at [860, 326] on input "رافا ماسالا دوسا" at bounding box center [1005, 323] width 498 height 25
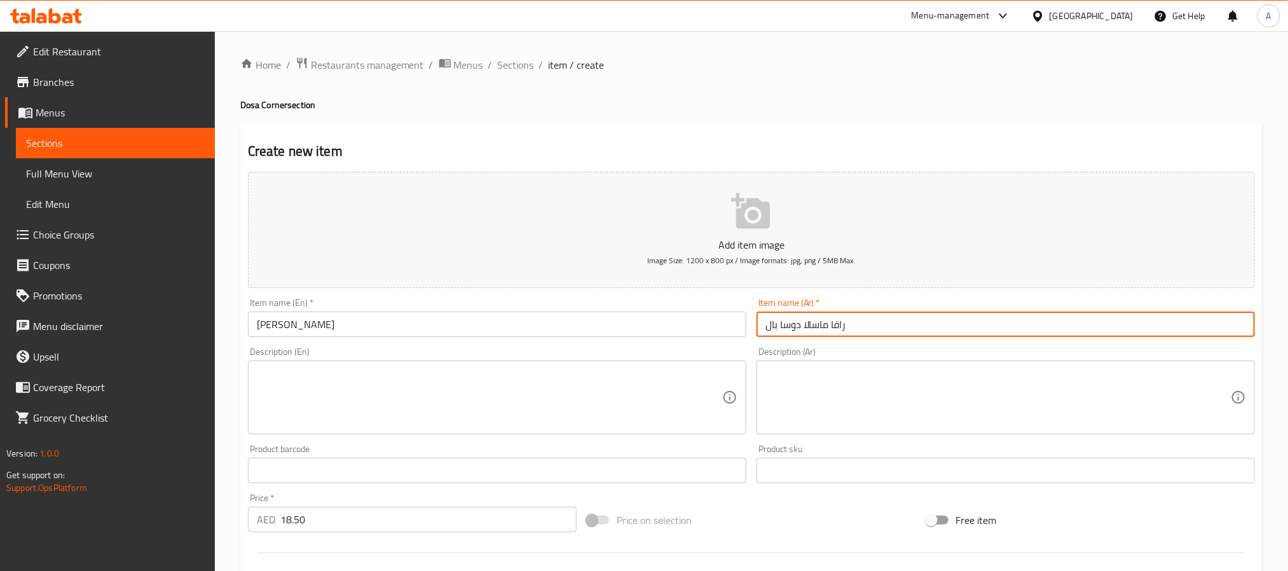
paste input "سمن"
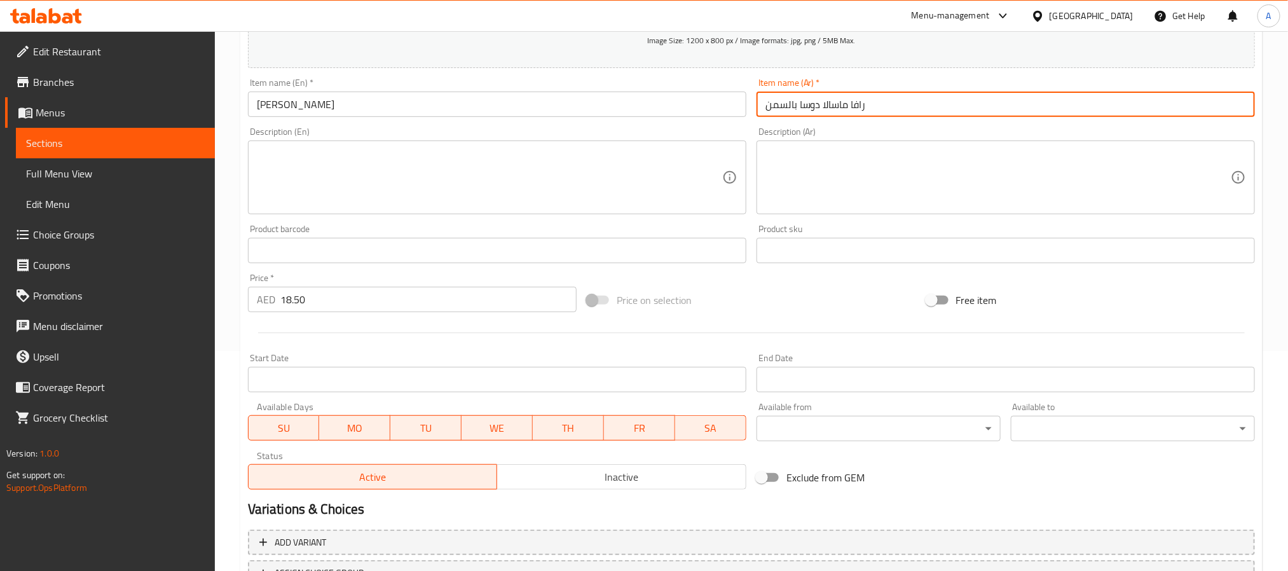
scroll to position [326, 0]
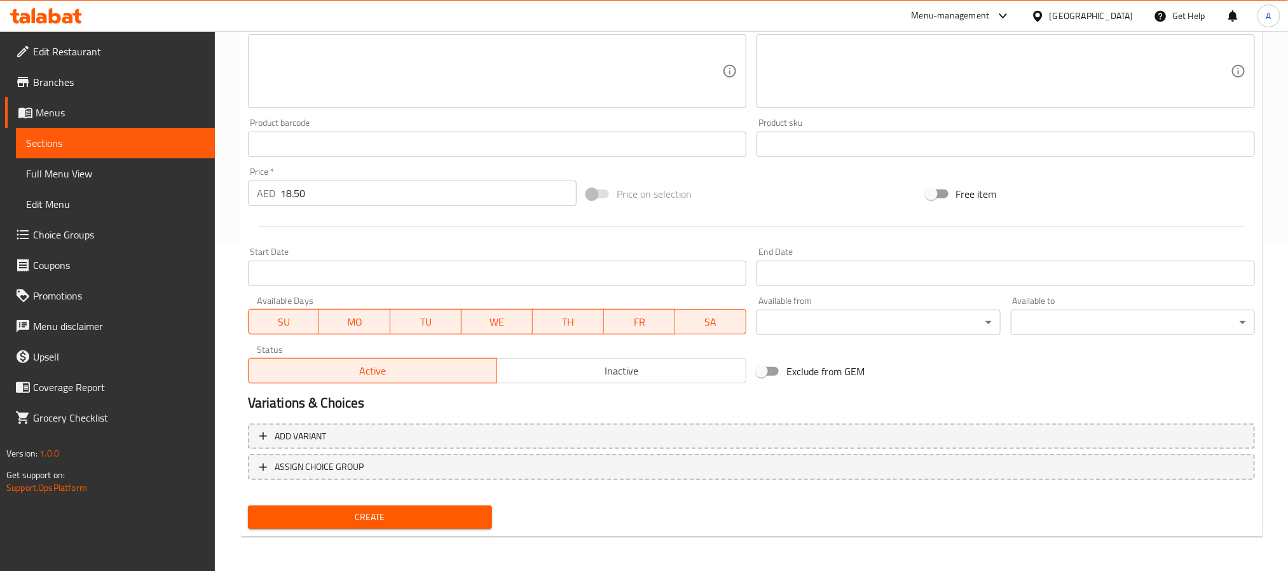
type input "رافا ماسالا دوسا بالسمن"
click at [471, 512] on span "Create" at bounding box center [370, 517] width 224 height 16
type input "0"
click at [1107, 513] on div "Create" at bounding box center [751, 517] width 1017 height 34
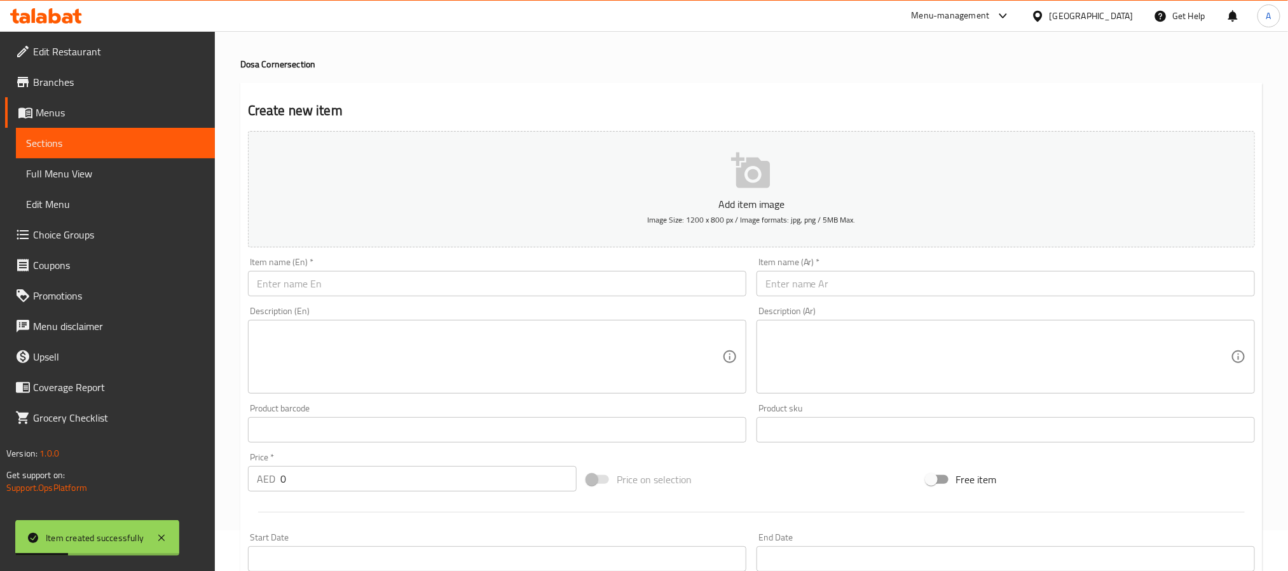
scroll to position [40, 0]
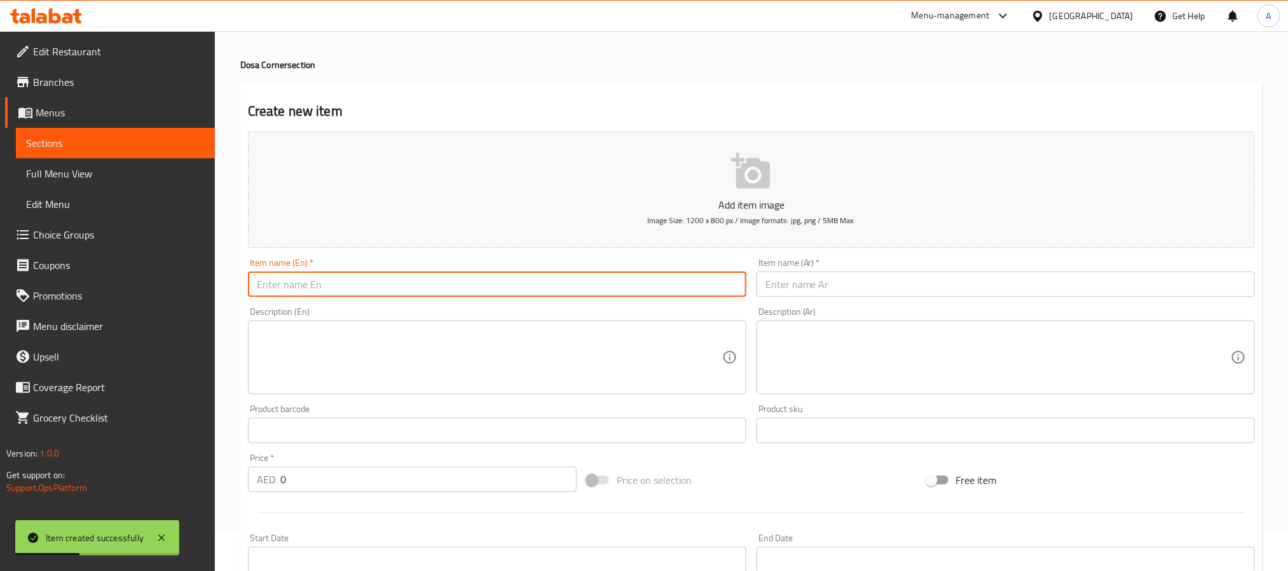
click at [342, 294] on input "text" at bounding box center [497, 283] width 498 height 25
paste input "Ghee Onion Rava Dosa"
type input "Ghee Onion Rava Dosa"
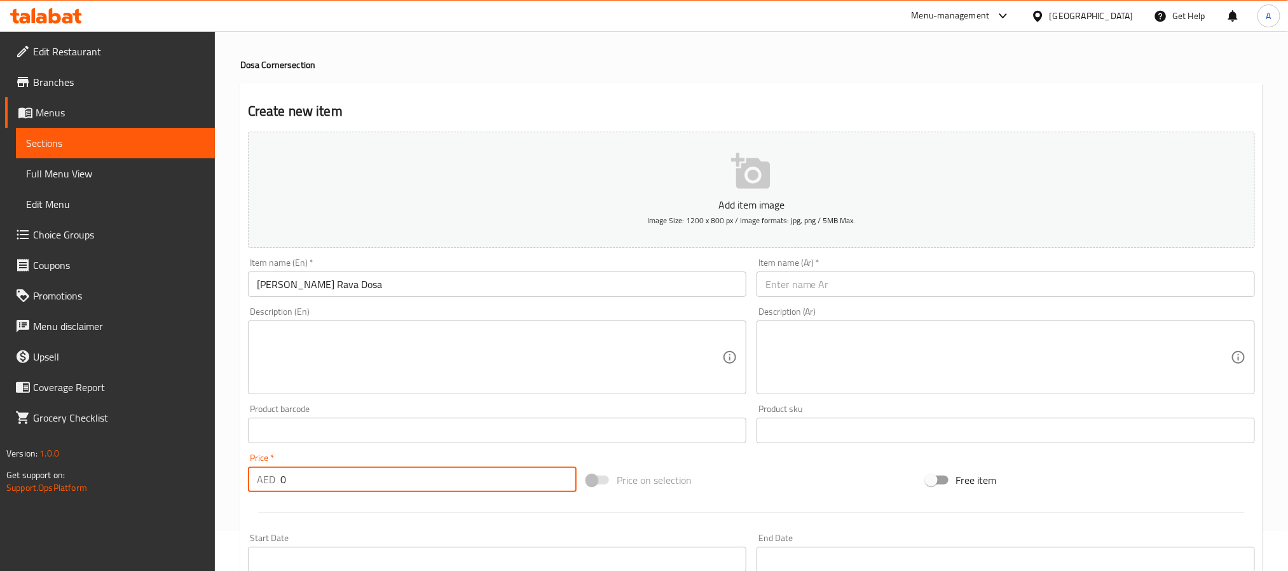
drag, startPoint x: 273, startPoint y: 475, endPoint x: 218, endPoint y: 464, distance: 55.7
click at [218, 464] on div "Home / Restaurants management / Menus / Sections / item / create Dosa Corner se…" at bounding box center [751, 424] width 1073 height 867
paste input "17.5"
type input "17.50"
click at [318, 283] on input "Ghee Onion Rava Dosa" at bounding box center [497, 283] width 498 height 25
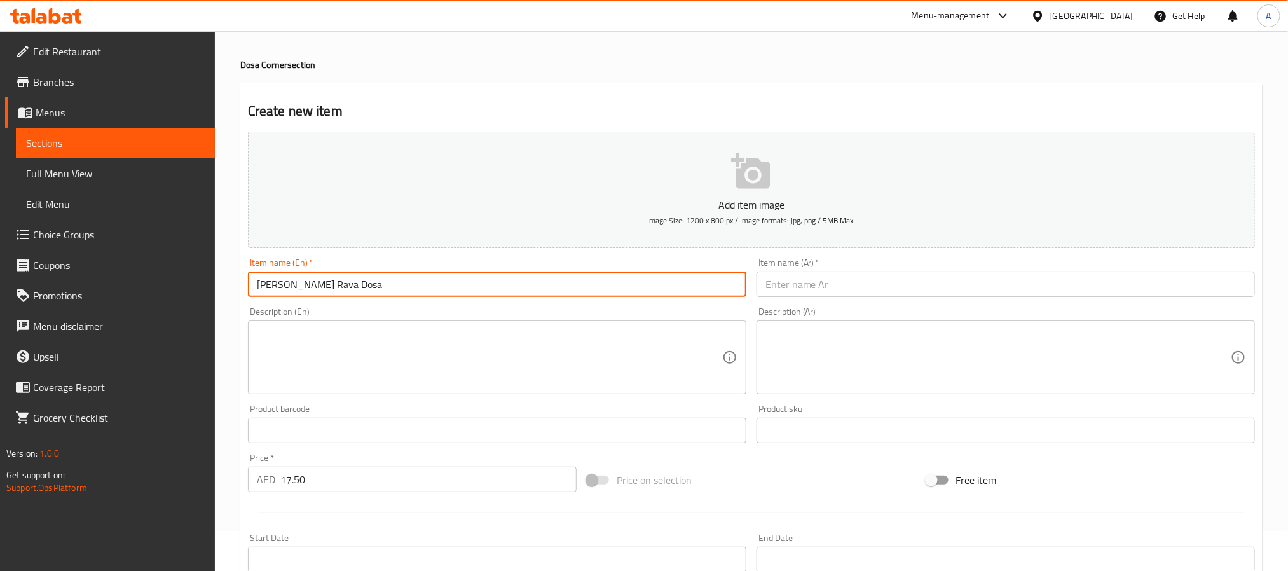
click at [318, 283] on input "Ghee Onion Rava Dosa" at bounding box center [497, 283] width 498 height 25
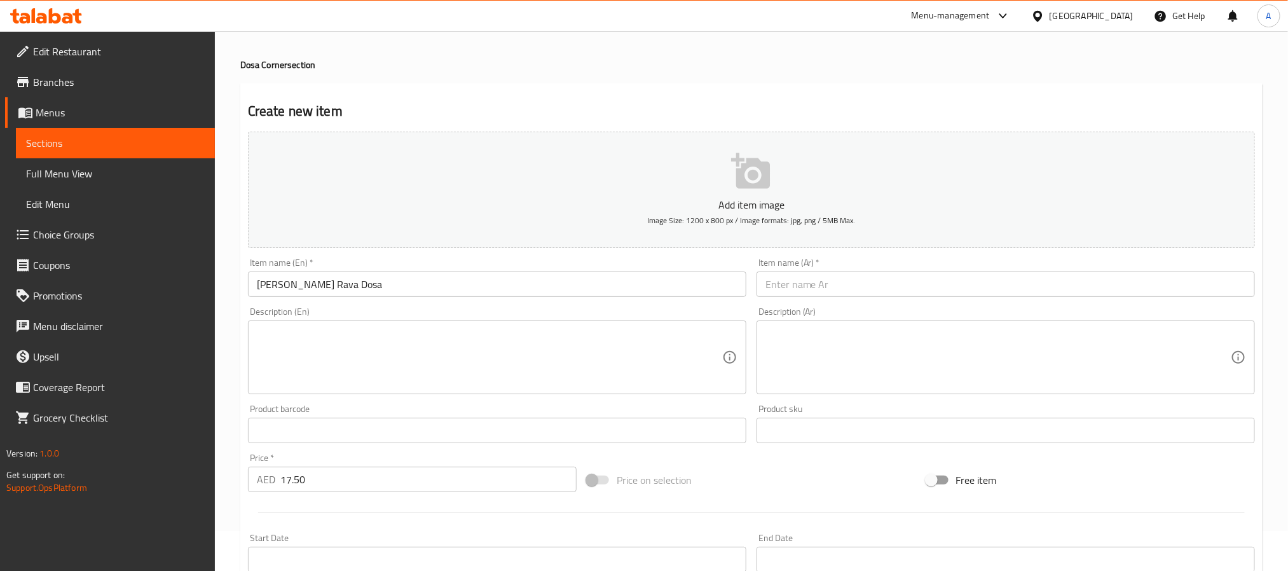
paste input "رافا دوسا بالسمن والبصل"
click at [835, 286] on input "text" at bounding box center [1005, 283] width 498 height 25
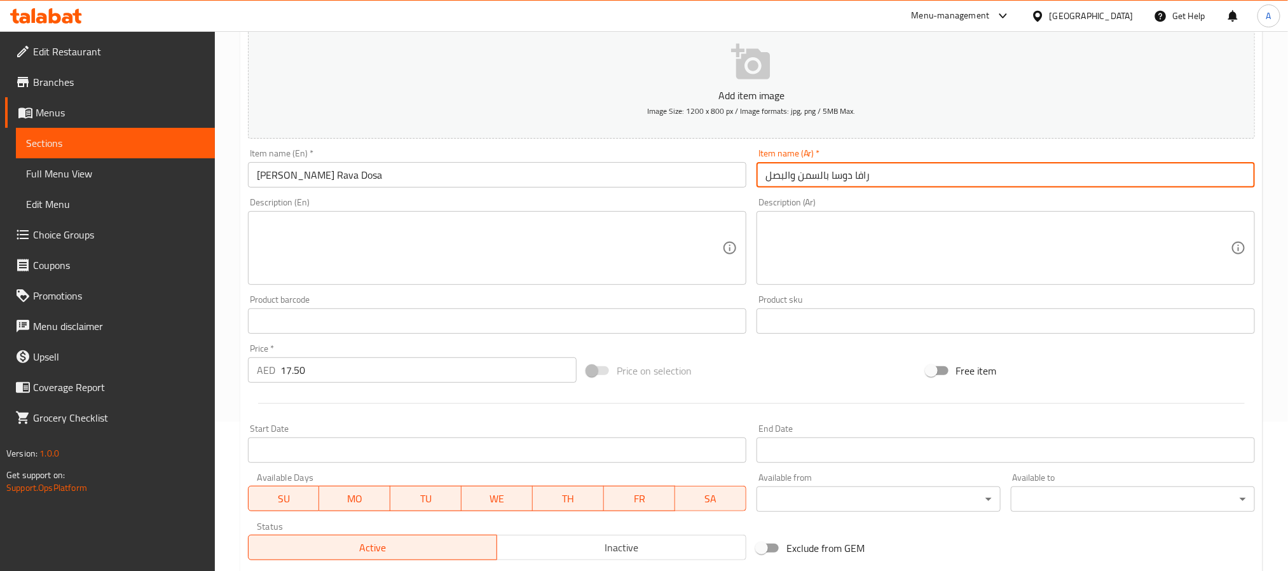
scroll to position [326, 0]
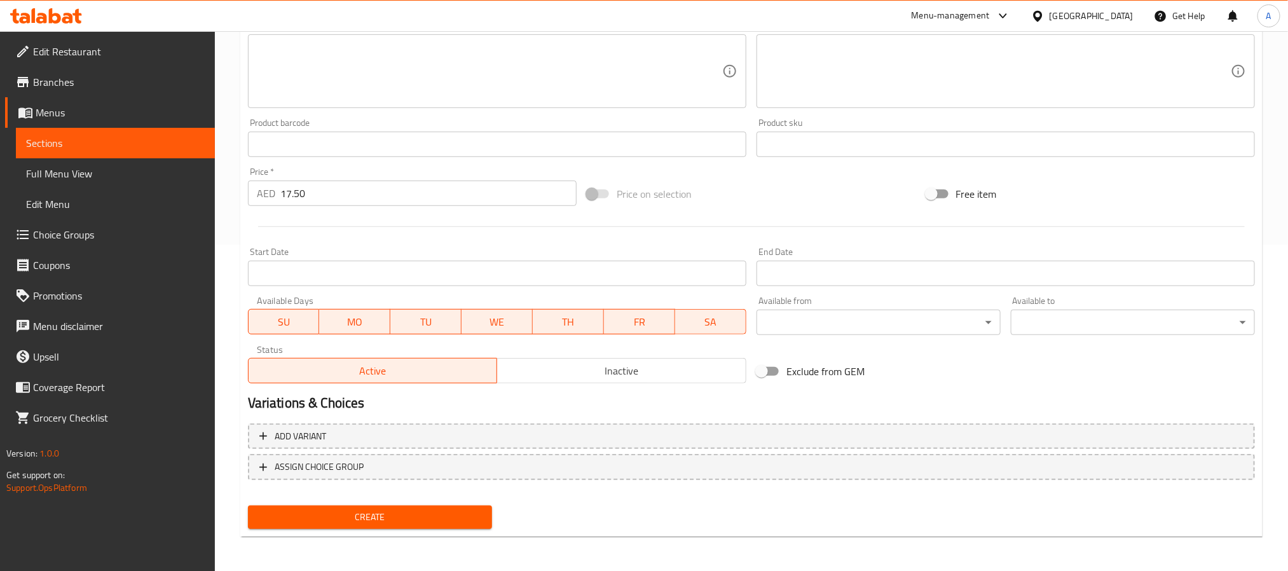
type input "رافا دوسا بالسمن والبصل"
click at [460, 519] on span "Create" at bounding box center [370, 517] width 224 height 16
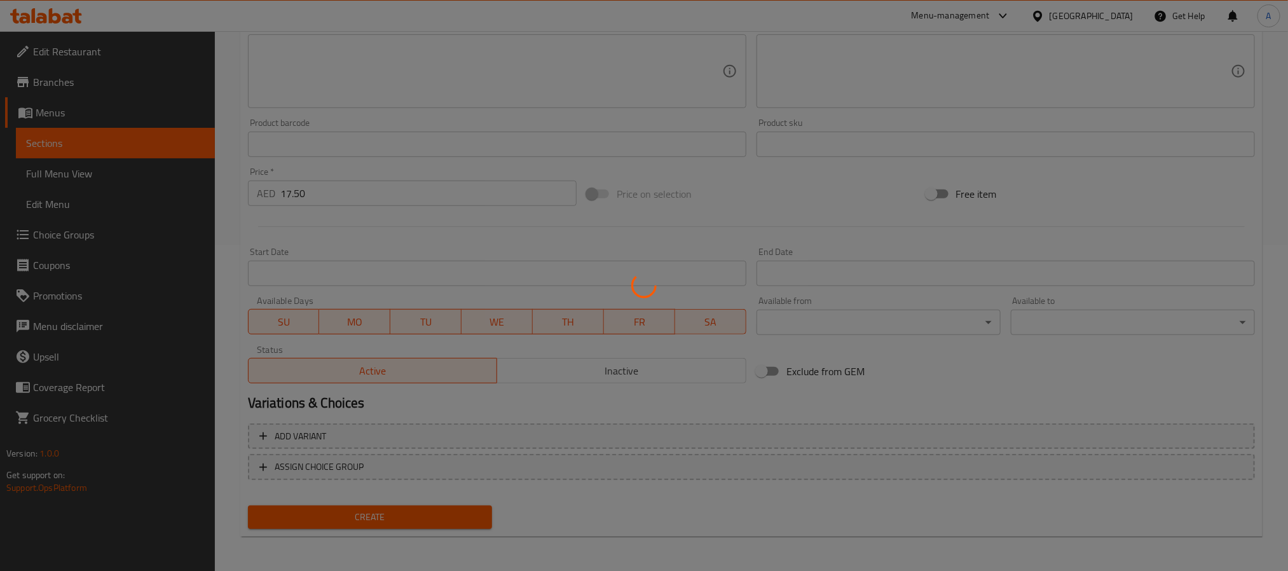
type input "0"
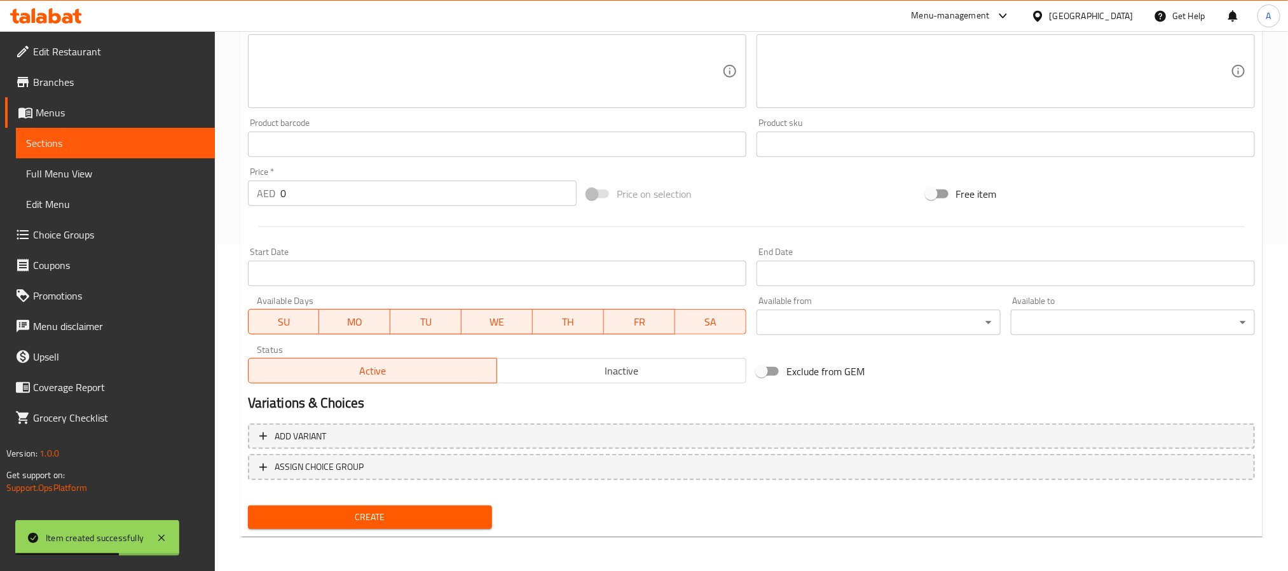
click at [1133, 351] on div "Add item image Image Size: 1200 x 800 px / Image formats: jpg, png / 5MB Max. I…" at bounding box center [751, 114] width 1017 height 548
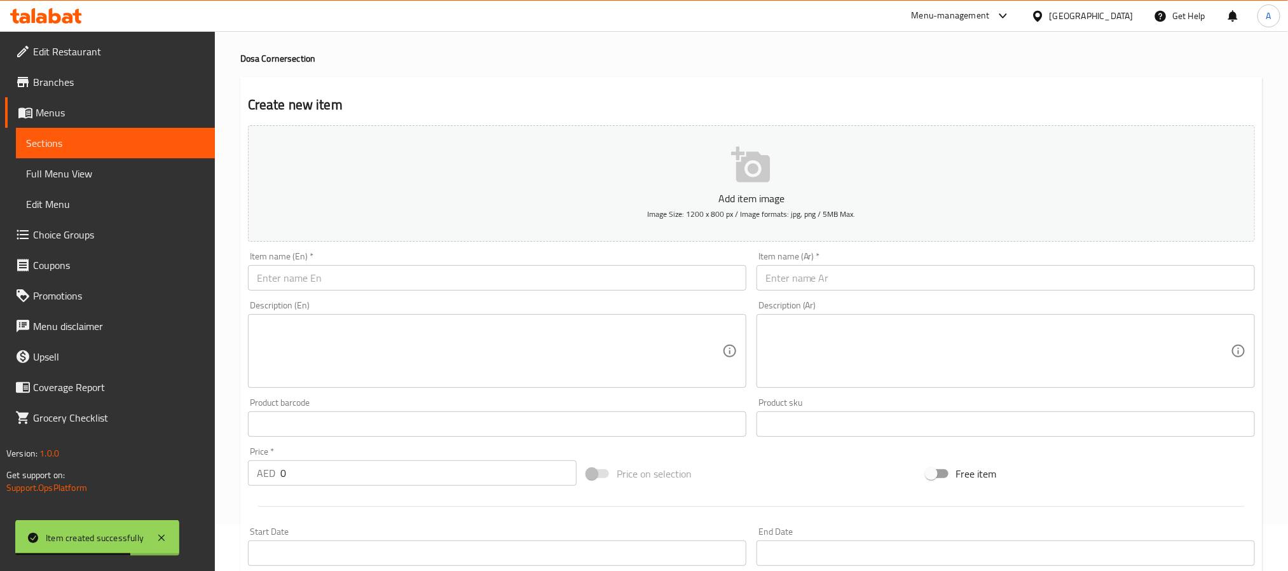
scroll to position [40, 0]
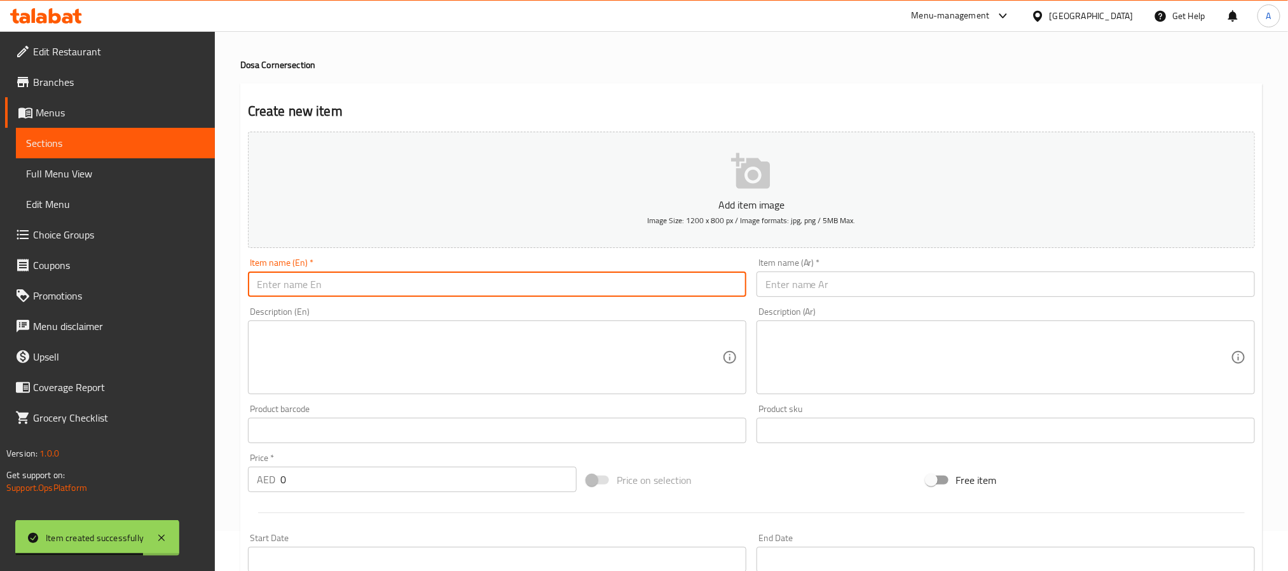
click at [346, 279] on input "text" at bounding box center [497, 283] width 498 height 25
paste input "Podi Oothappam (2 Pcs)"
click at [346, 279] on input "Podi Oothappam (2 Pcs)" at bounding box center [497, 283] width 498 height 25
type input "Podi Oothappam (2 Pcs)"
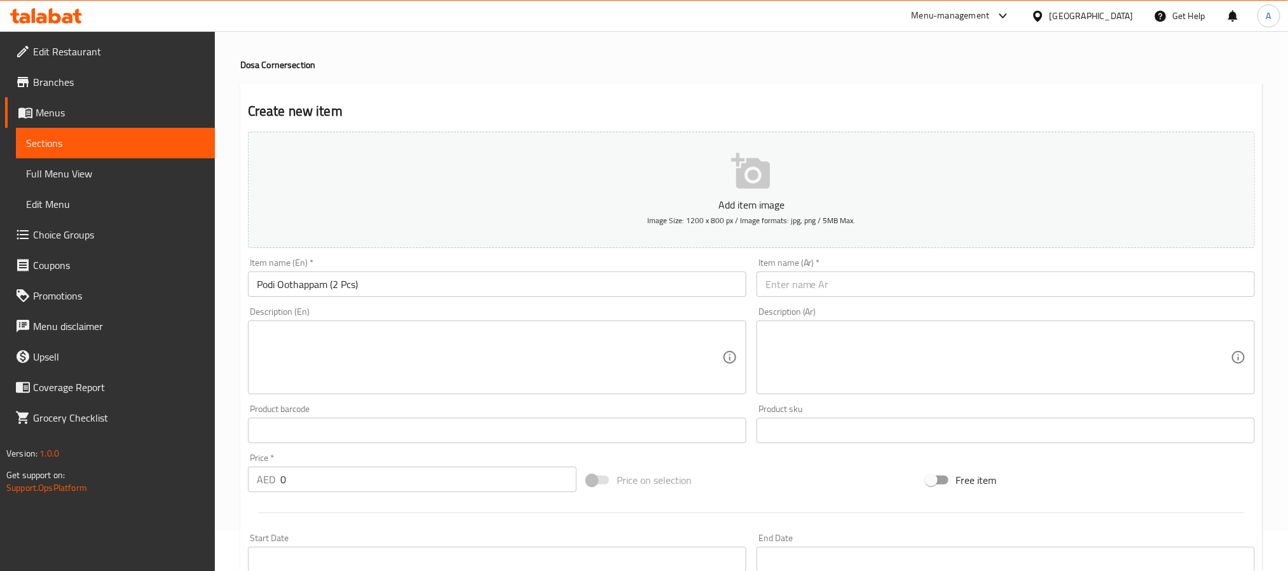
click at [347, 286] on input "Podi Oothappam (2 Pcs)" at bounding box center [497, 283] width 498 height 25
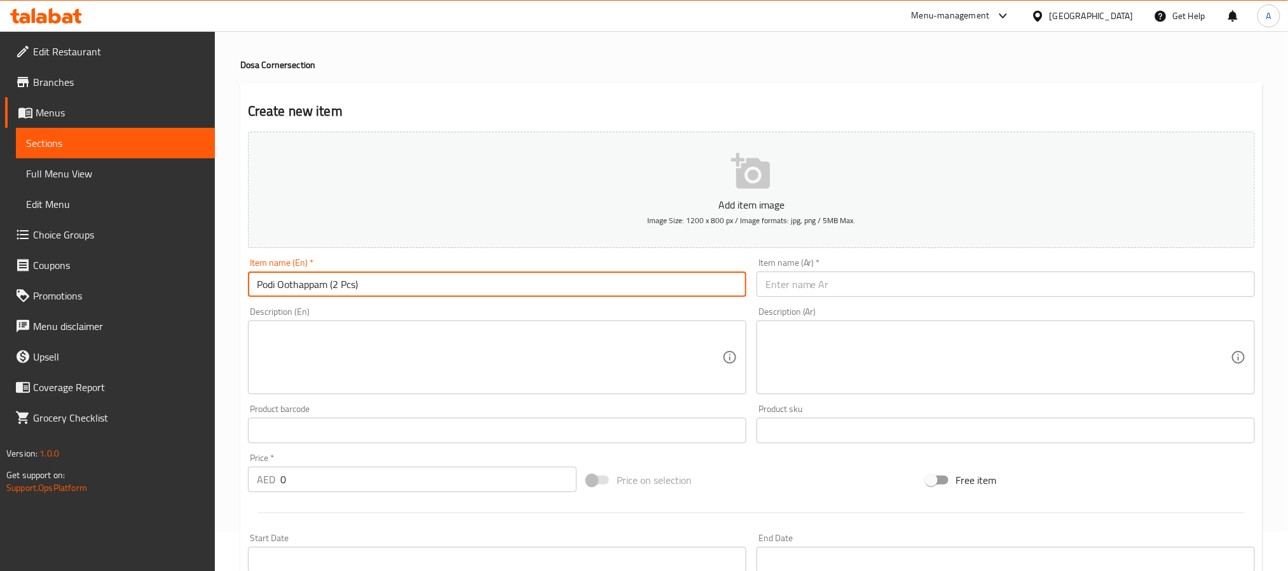
click at [298, 284] on input "Podi Oothappam (2 Pcs)" at bounding box center [497, 283] width 498 height 25
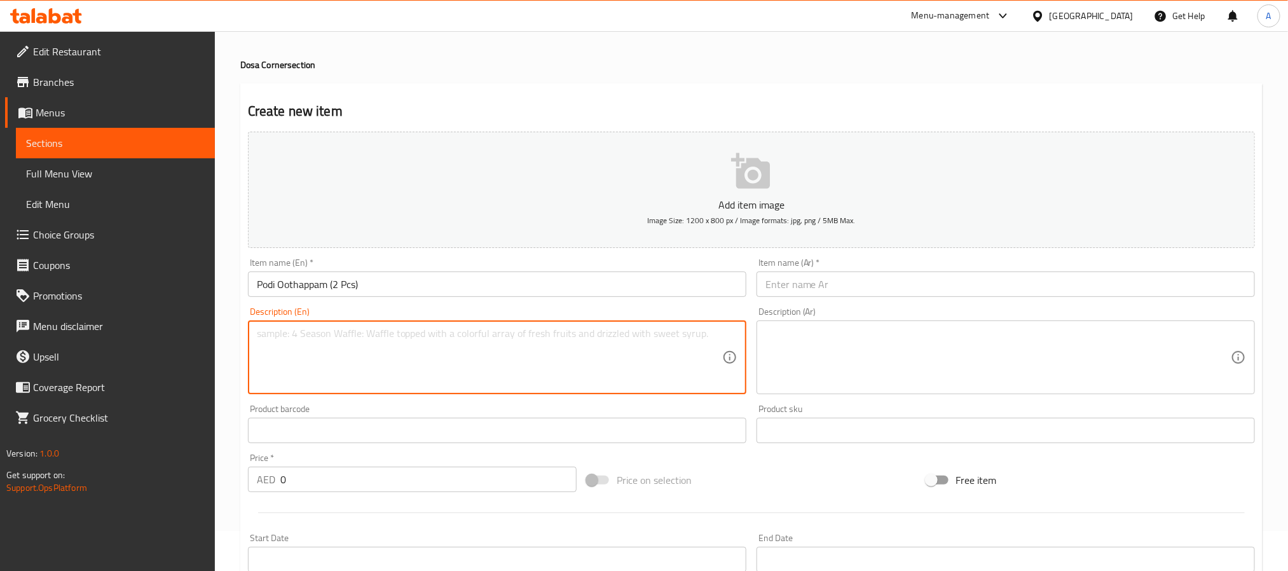
click at [296, 337] on textarea at bounding box center [489, 357] width 465 height 60
paste textarea "Oothappam"
click at [267, 332] on textarea "Oothappam" at bounding box center [489, 357] width 465 height 60
click at [284, 336] on textarea "Othappam" at bounding box center [489, 357] width 465 height 60
drag, startPoint x: 283, startPoint y: 334, endPoint x: 263, endPoint y: 334, distance: 19.7
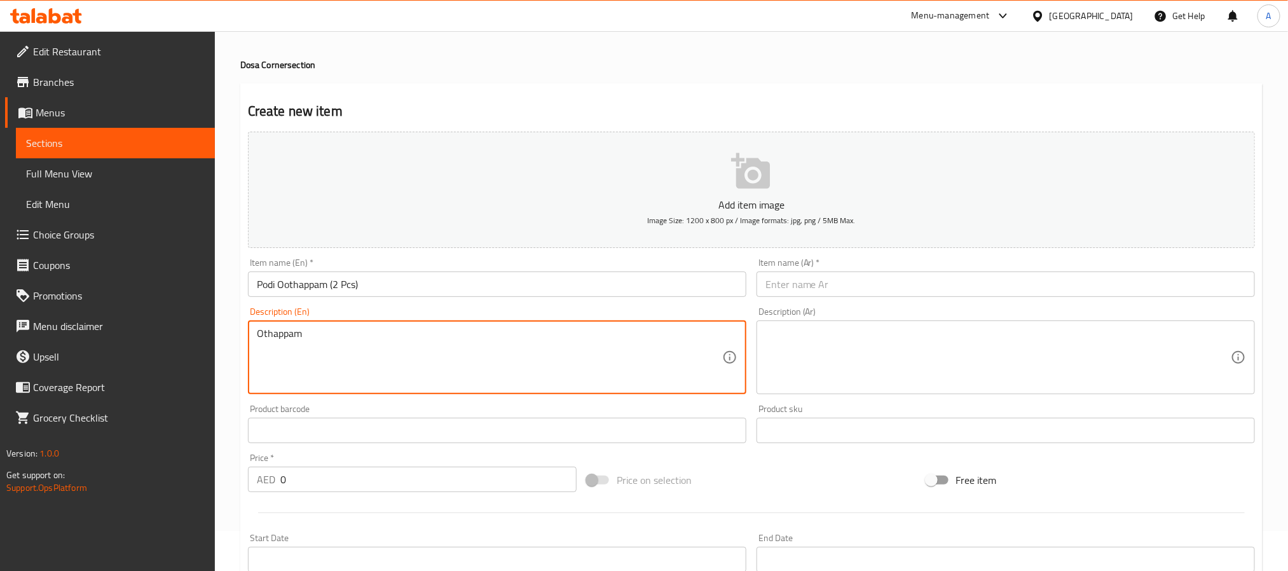
click at [263, 334] on textarea "Othappam" at bounding box center [489, 357] width 465 height 60
type textarea "Othappam"
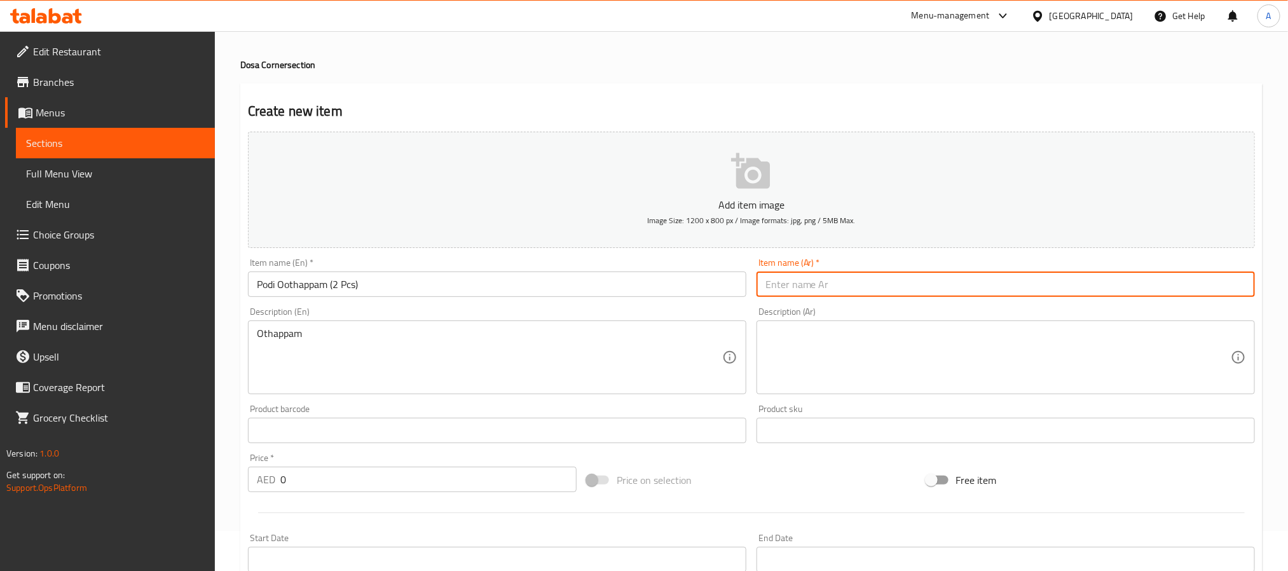
click at [836, 290] on input "text" at bounding box center [1005, 283] width 498 height 25
paste input "أوتابام"
type input "بودي أوتابام ( 2 قطعة )"
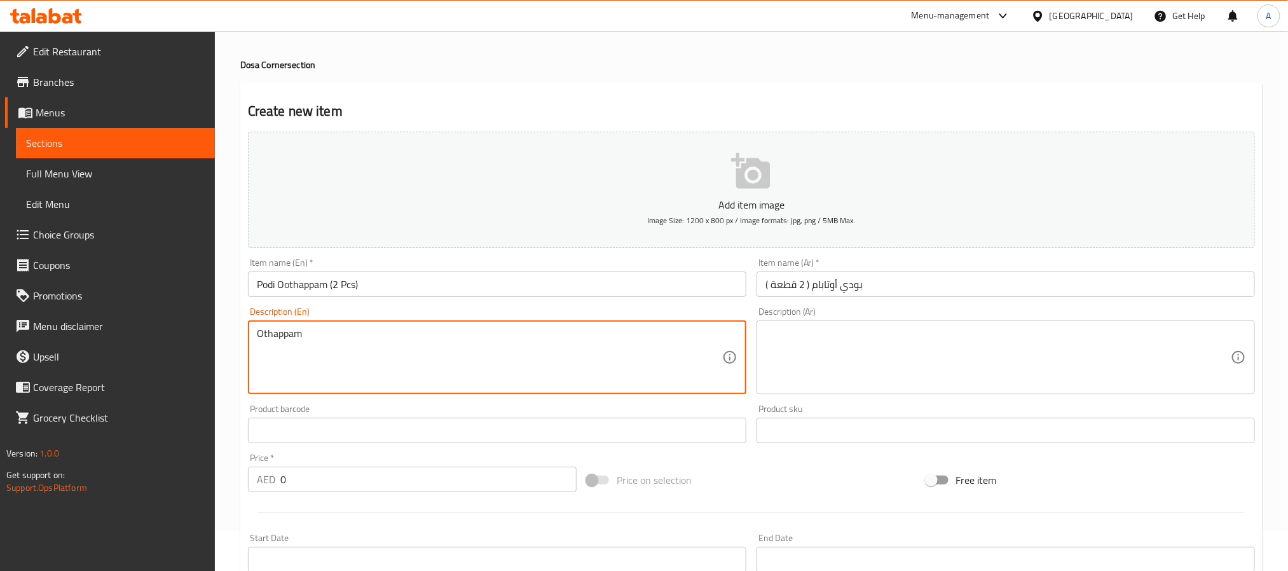
click at [268, 337] on textarea "Othappam" at bounding box center [489, 357] width 465 height 60
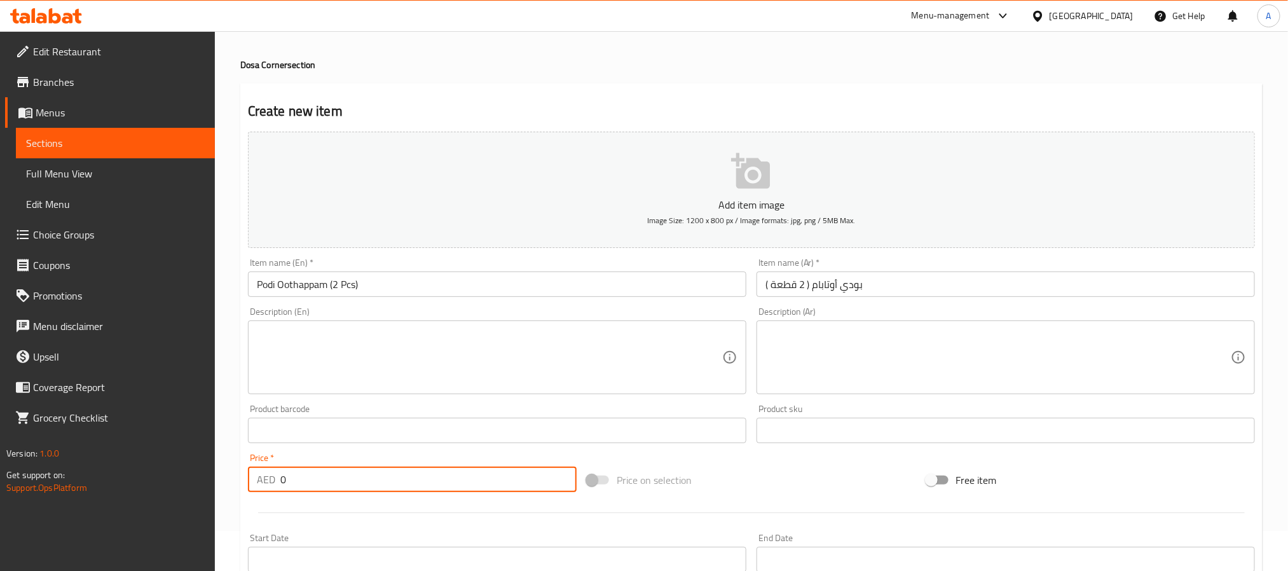
drag, startPoint x: 311, startPoint y: 486, endPoint x: 184, endPoint y: 477, distance: 128.1
click at [184, 477] on div "Edit Restaurant Branches Menus Sections Full Menu View Edit Menu Choice Groups …" at bounding box center [644, 424] width 1288 height 867
paste input "15.5"
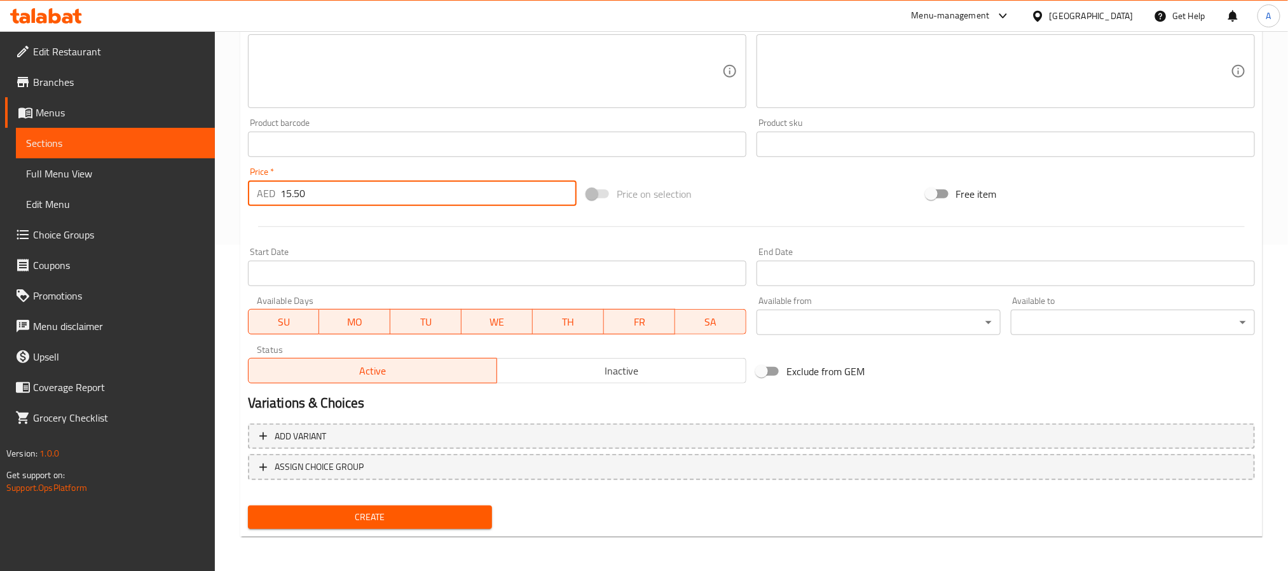
type input "15.50"
click at [433, 505] on button "Create" at bounding box center [370, 517] width 244 height 24
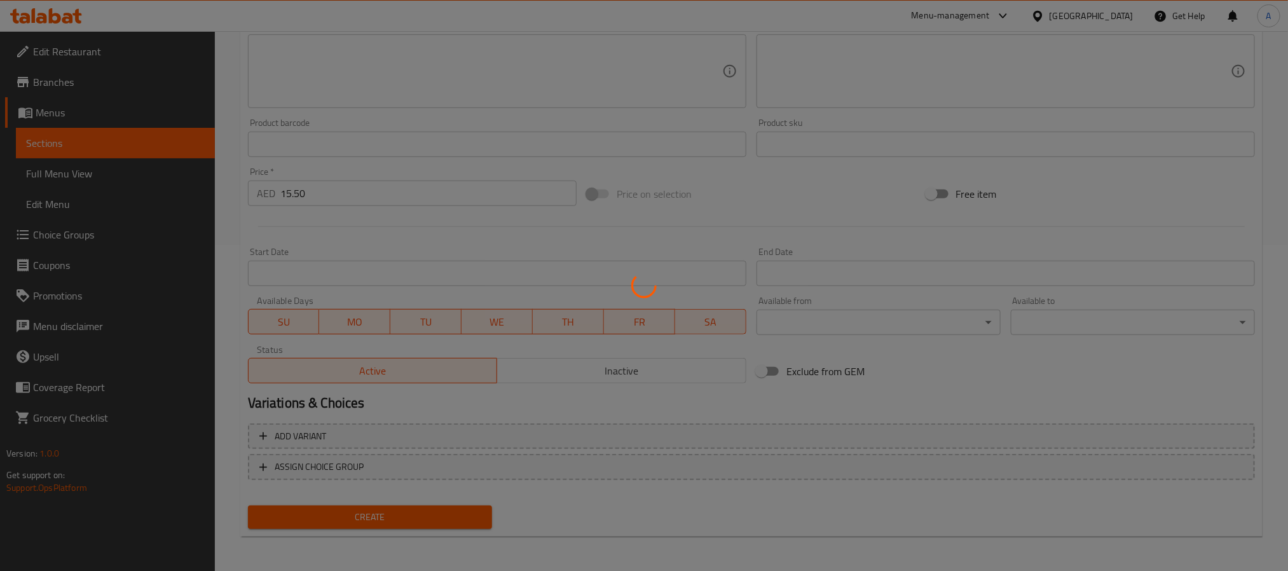
type input "0"
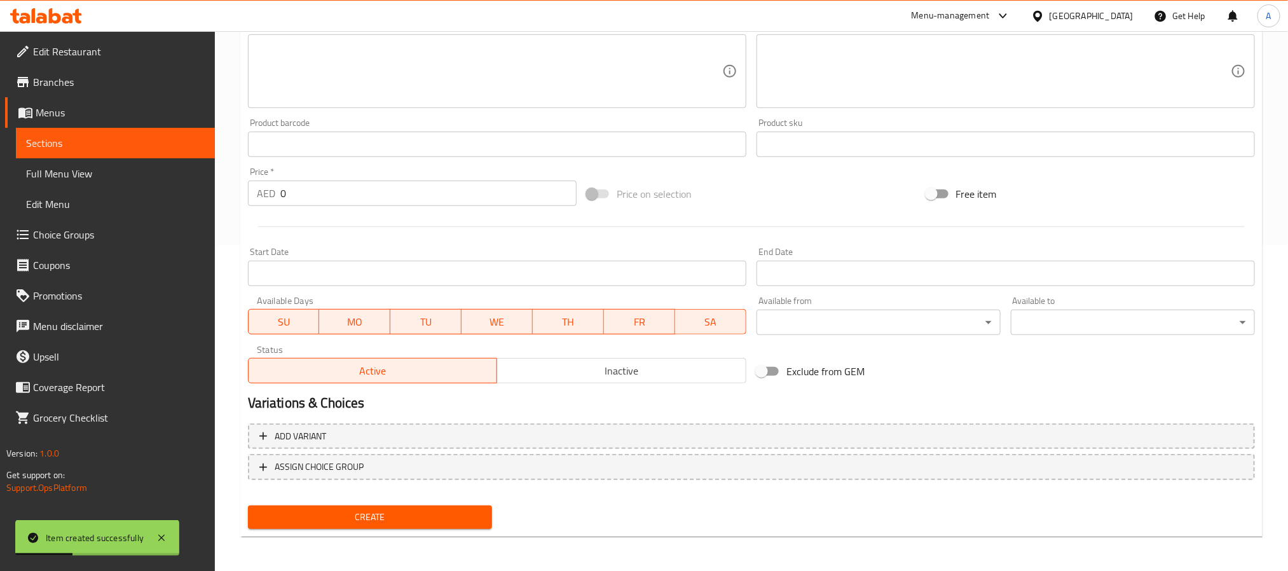
click at [1138, 395] on h2 "Variations & Choices" at bounding box center [751, 402] width 1007 height 19
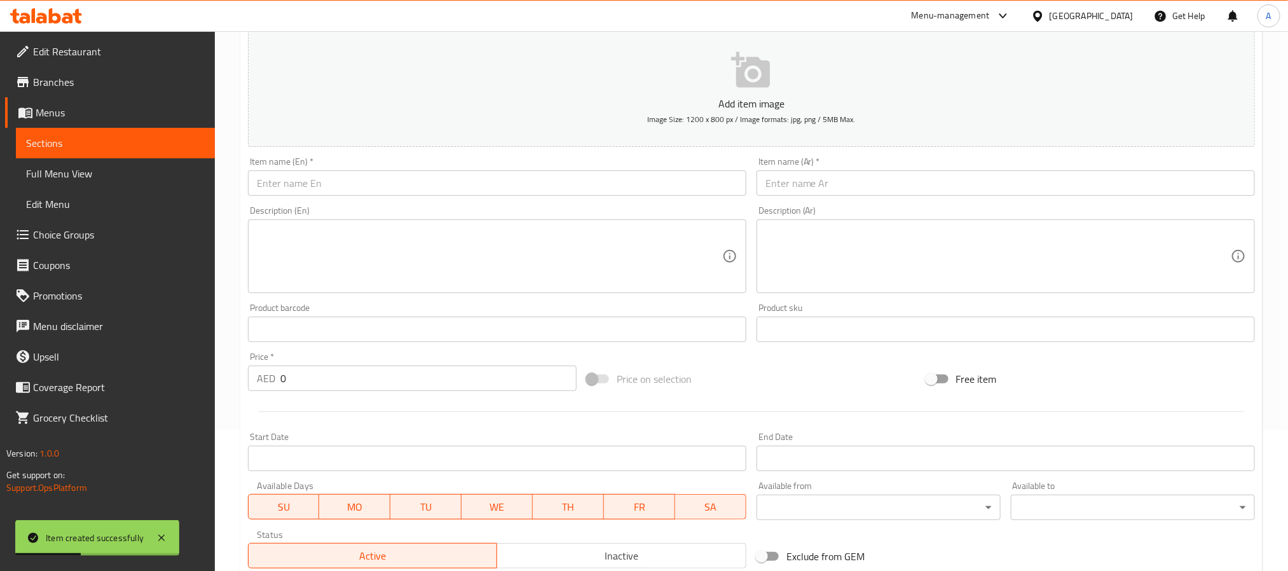
scroll to position [135, 0]
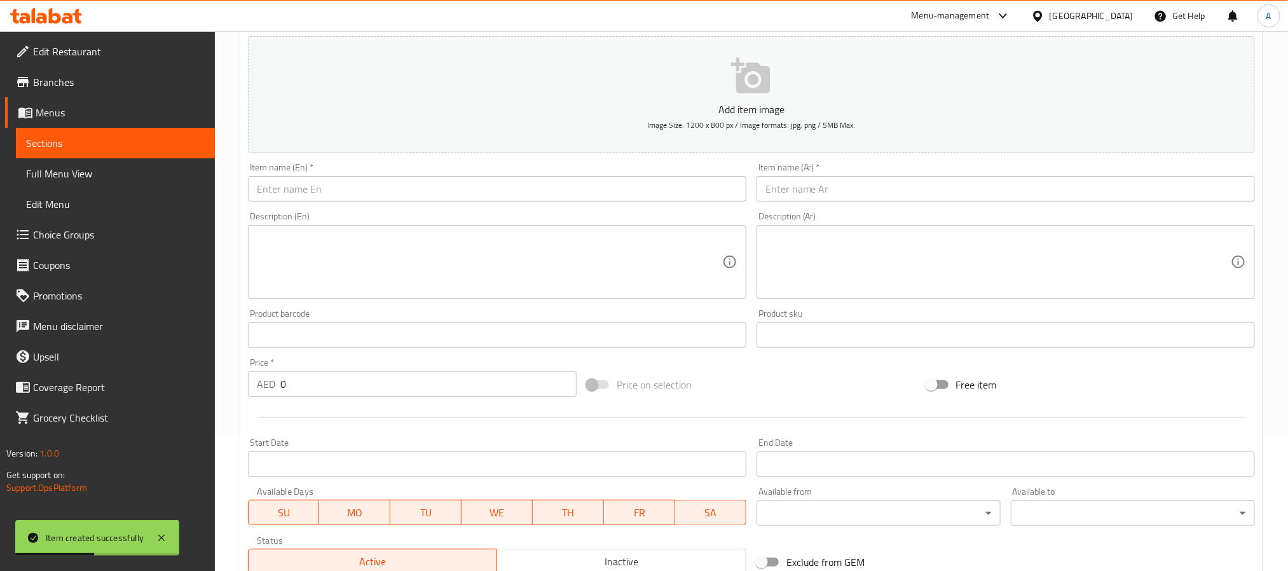
click at [391, 191] on input "text" at bounding box center [497, 188] width 498 height 25
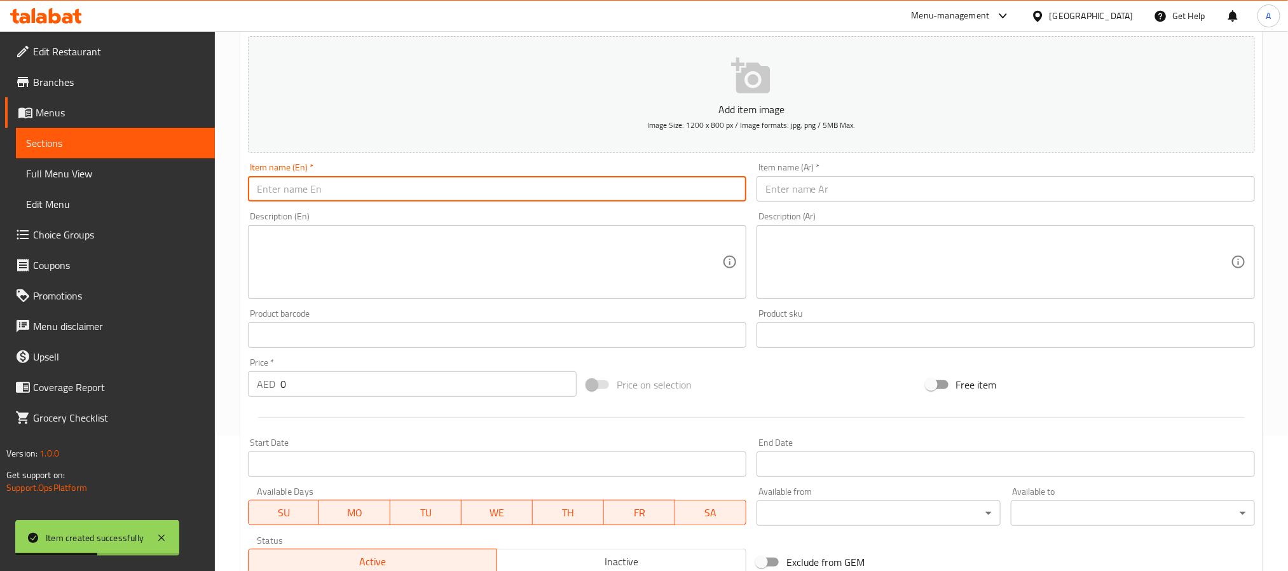
paste input "Onion Podi Oothappam"
click at [391, 191] on input "Onion Podi Oothappam" at bounding box center [497, 188] width 498 height 25
type input "Onion Podi Oothappam"
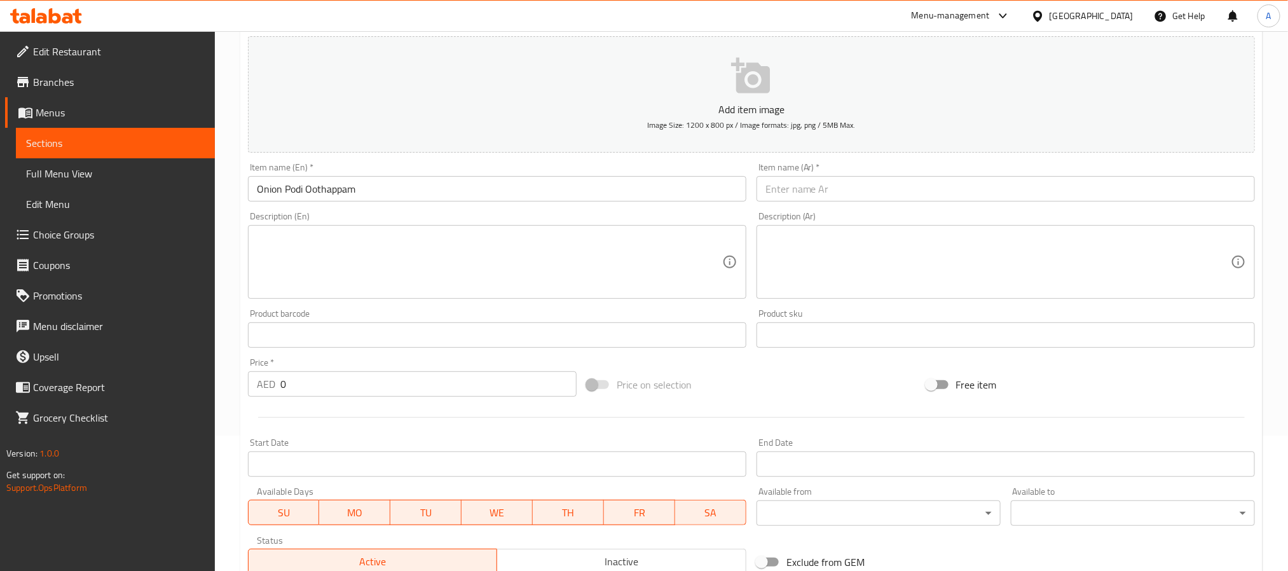
click at [853, 235] on textarea at bounding box center [997, 262] width 465 height 60
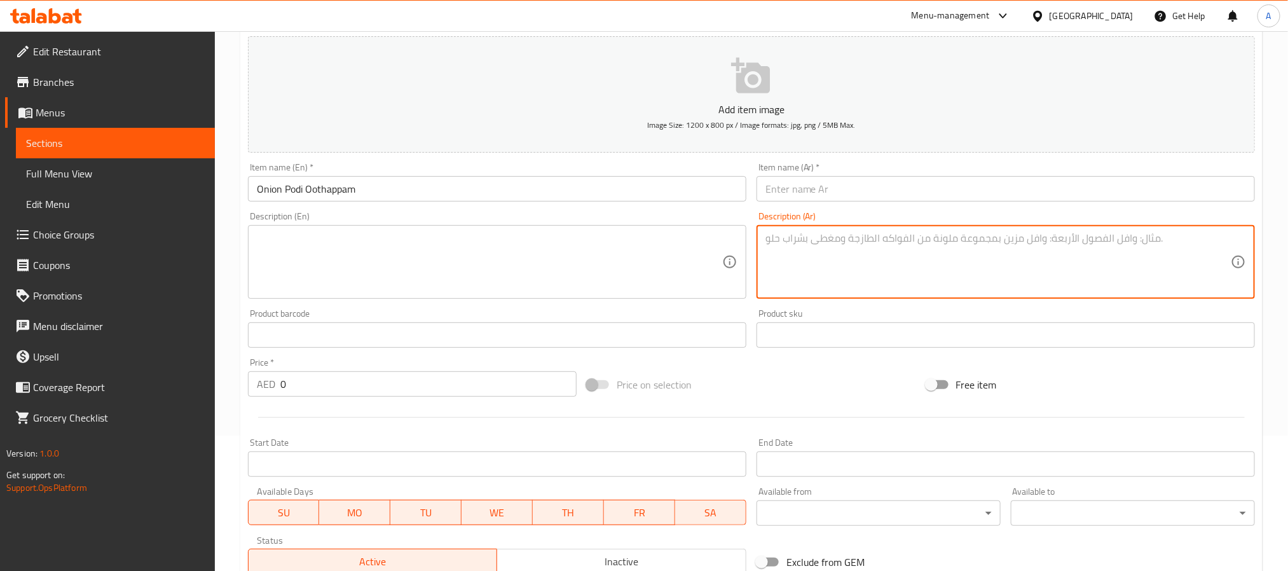
click at [830, 183] on input "text" at bounding box center [1005, 188] width 498 height 25
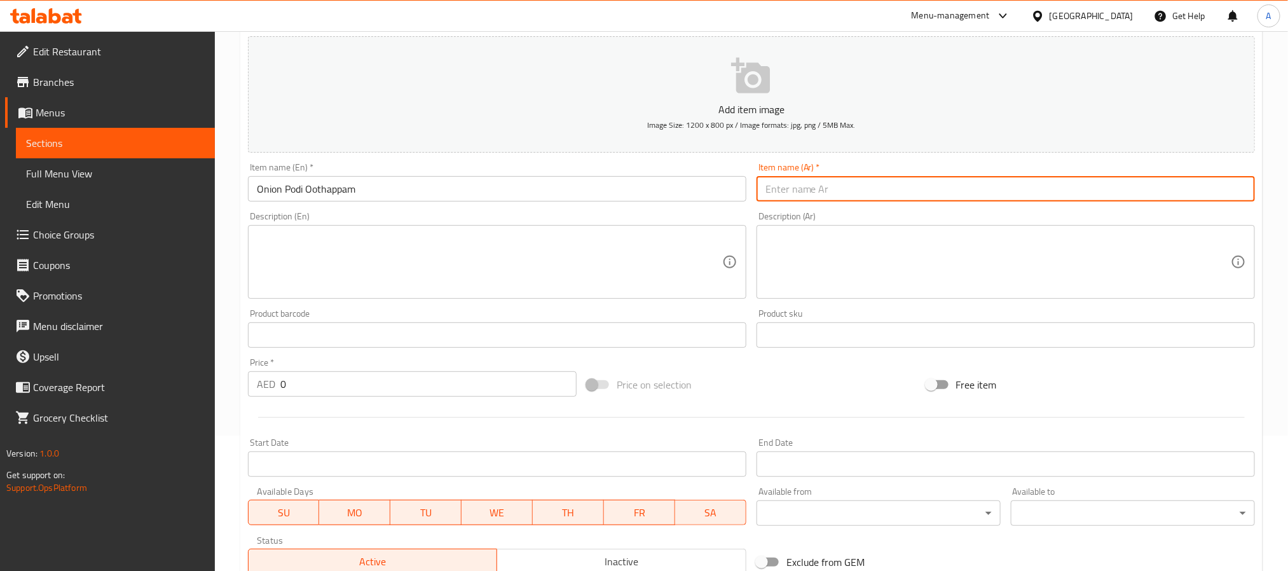
paste input "بصل بودي أوثابابام"
click at [779, 189] on input "بصل بودي أوثابابام" at bounding box center [1005, 188] width 498 height 25
paste input "text"
type input "بصل بودي أوتابام"
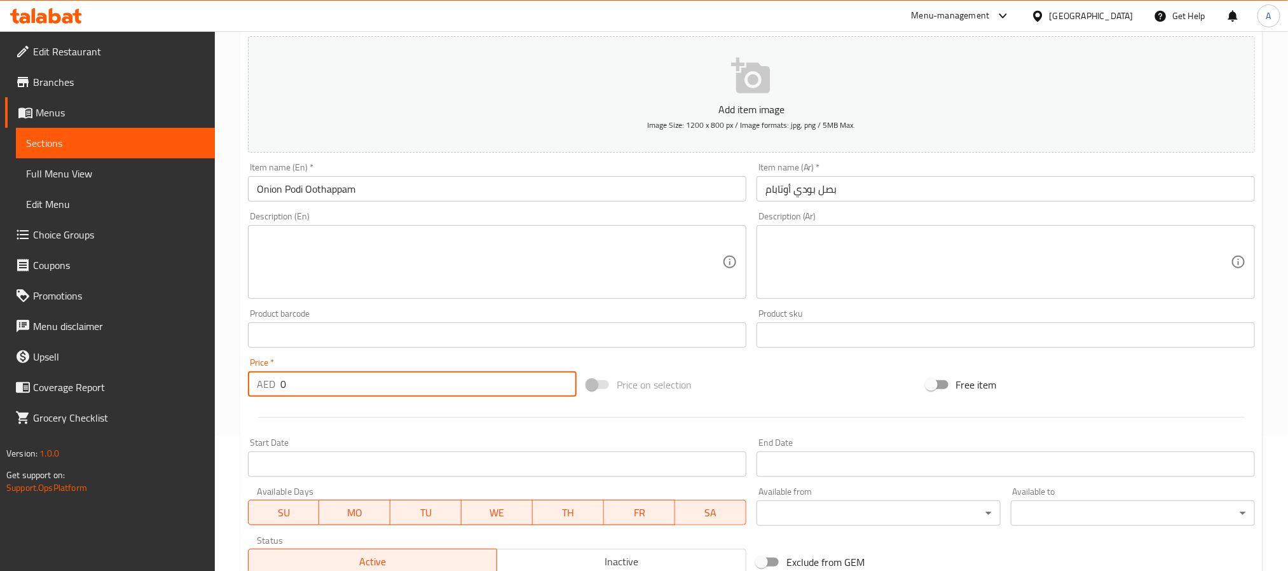
drag, startPoint x: 292, startPoint y: 376, endPoint x: 249, endPoint y: 378, distance: 43.3
click at [249, 378] on div "AED 0 Price *" at bounding box center [412, 383] width 329 height 25
paste input "16.75"
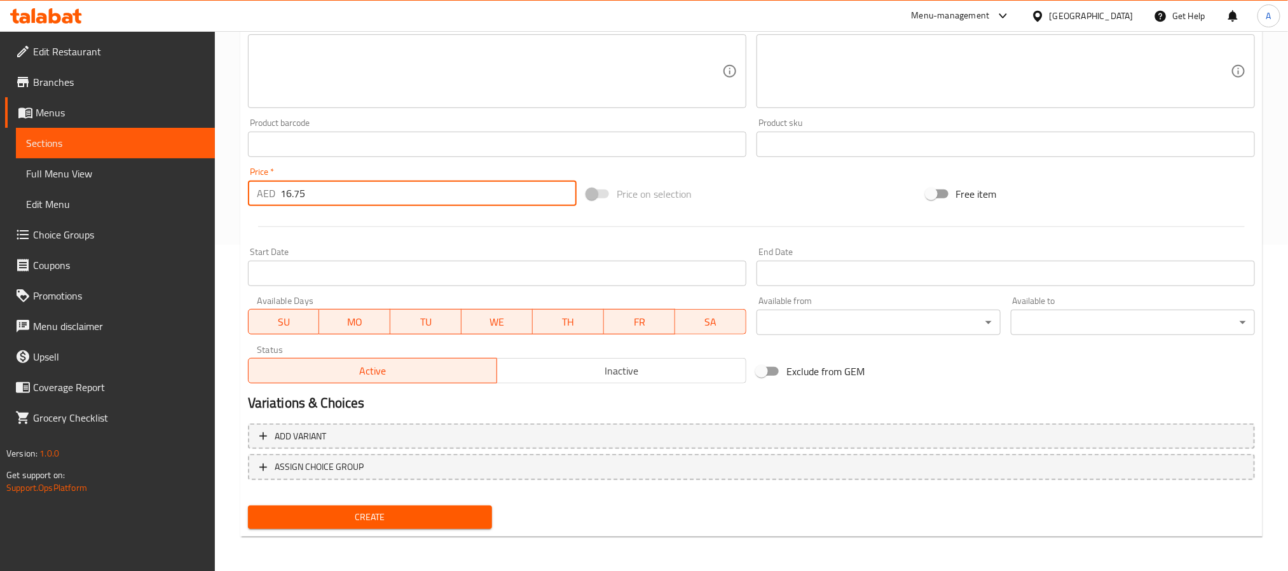
type input "16.75"
click at [437, 519] on span "Create" at bounding box center [370, 517] width 224 height 16
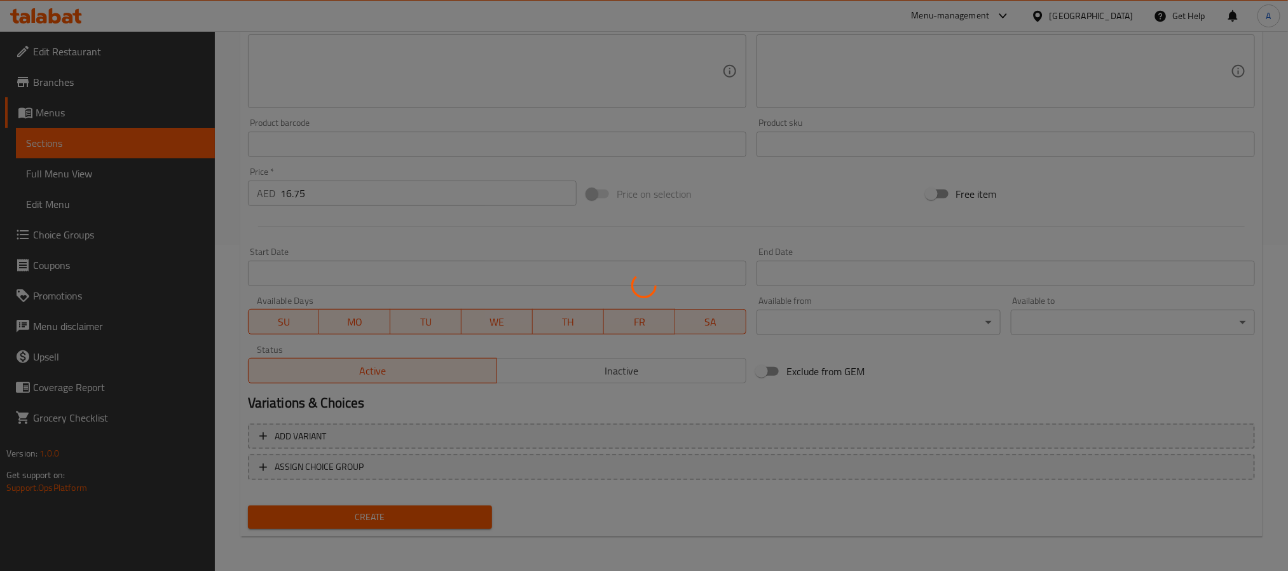
type input "0"
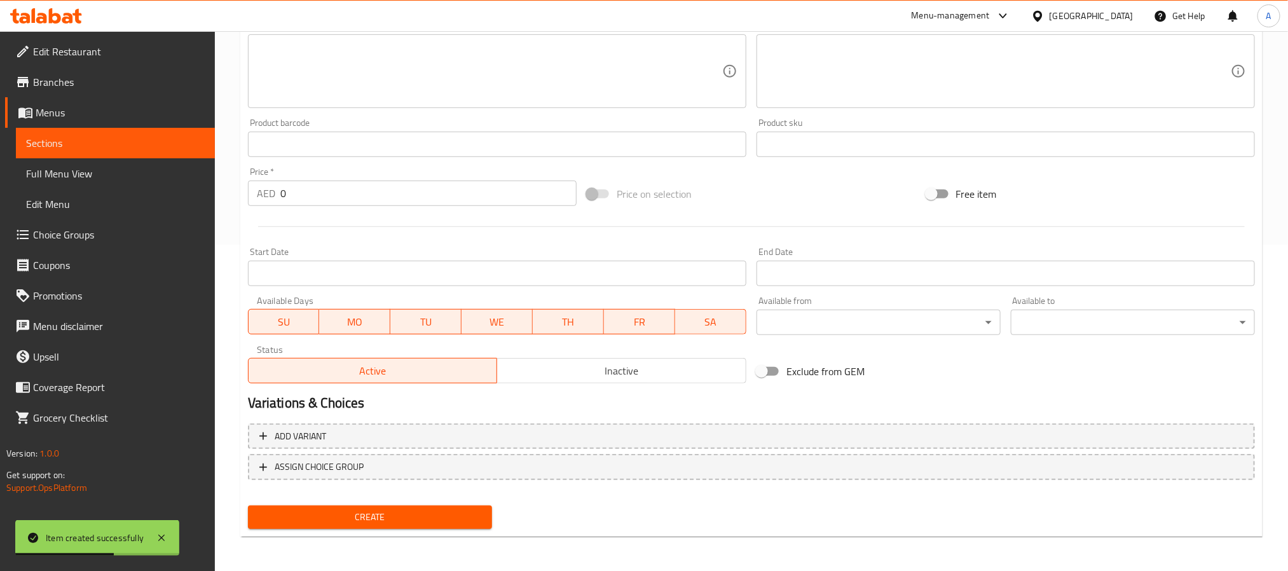
click at [1112, 365] on div "Add item image Image Size: 1200 x 800 px / Image formats: jpg, png / 5MB Max. I…" at bounding box center [751, 114] width 1017 height 548
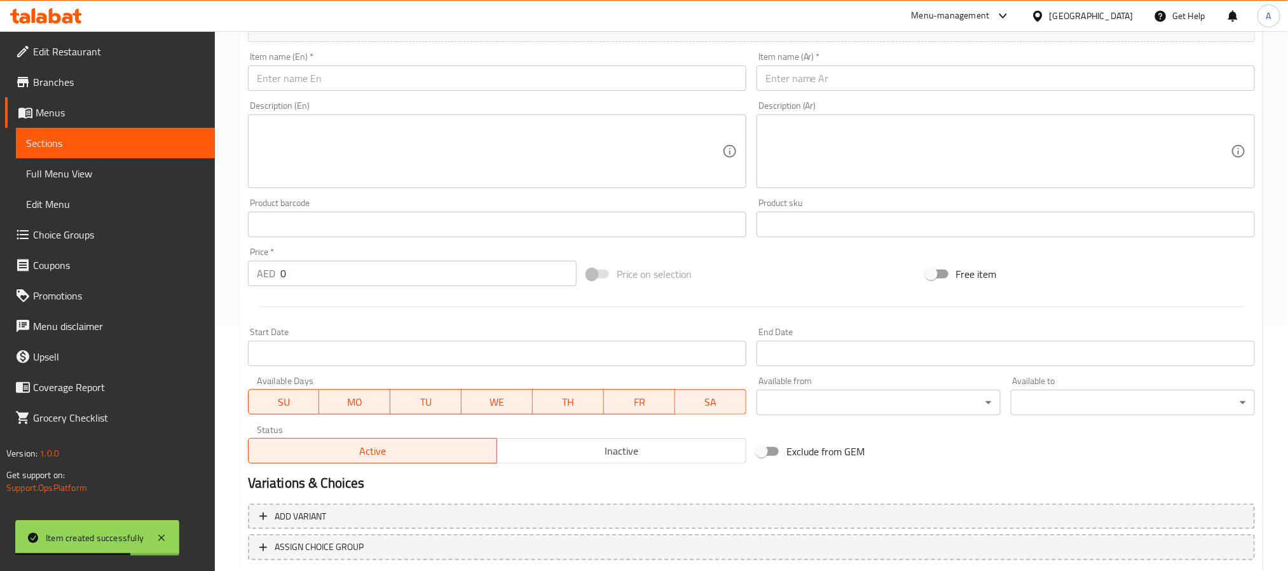
scroll to position [135, 0]
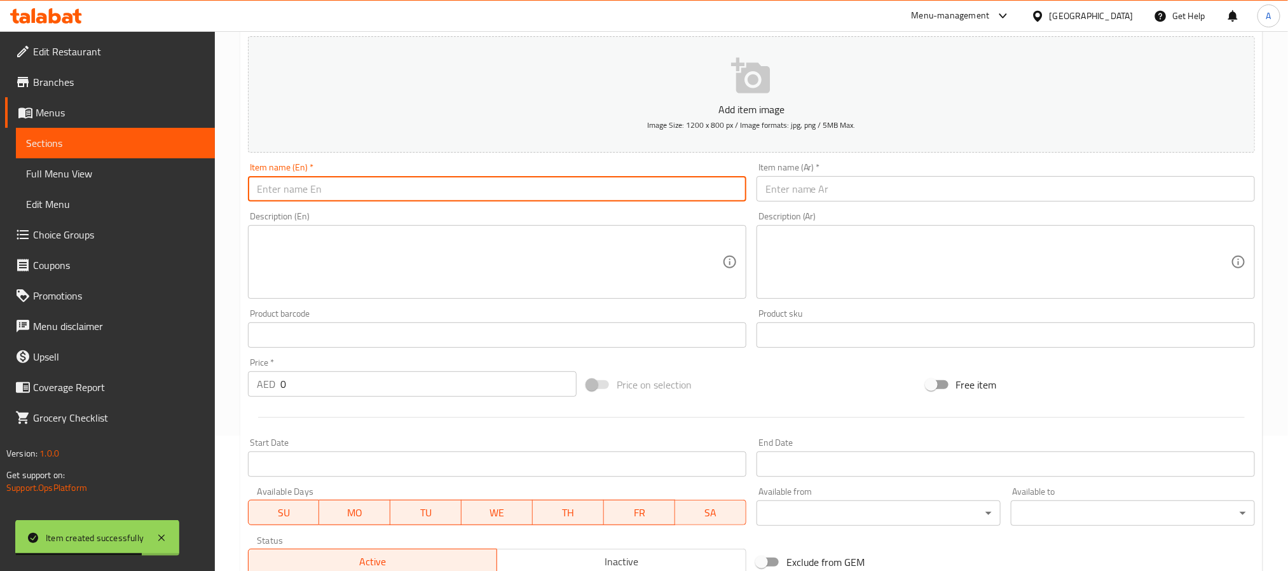
click at [372, 179] on input "text" at bounding box center [497, 188] width 498 height 25
paste input "Ghee Oothappam"
click at [372, 179] on input "Ghee Oothappam" at bounding box center [497, 188] width 498 height 25
type input "Ghee Oothappam"
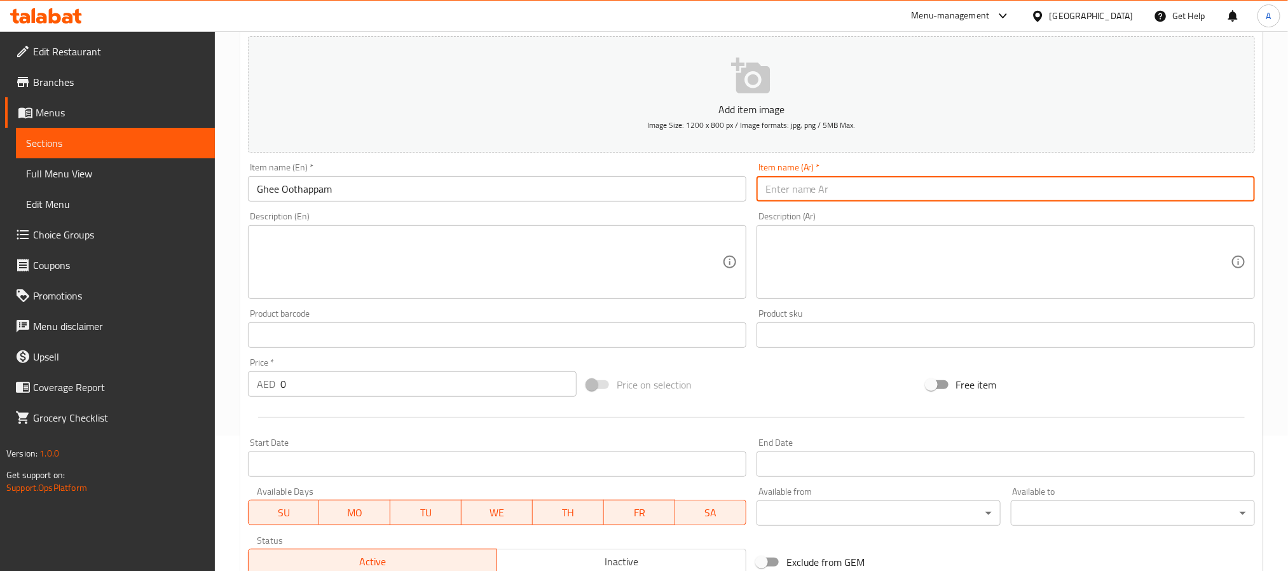
click at [840, 191] on input "text" at bounding box center [1005, 188] width 498 height 25
paste input "سمن أوثابابام"
click at [812, 189] on input "سمن أوثابابام" at bounding box center [1005, 188] width 498 height 25
click at [818, 191] on input "أوثابابام" at bounding box center [1005, 188] width 498 height 25
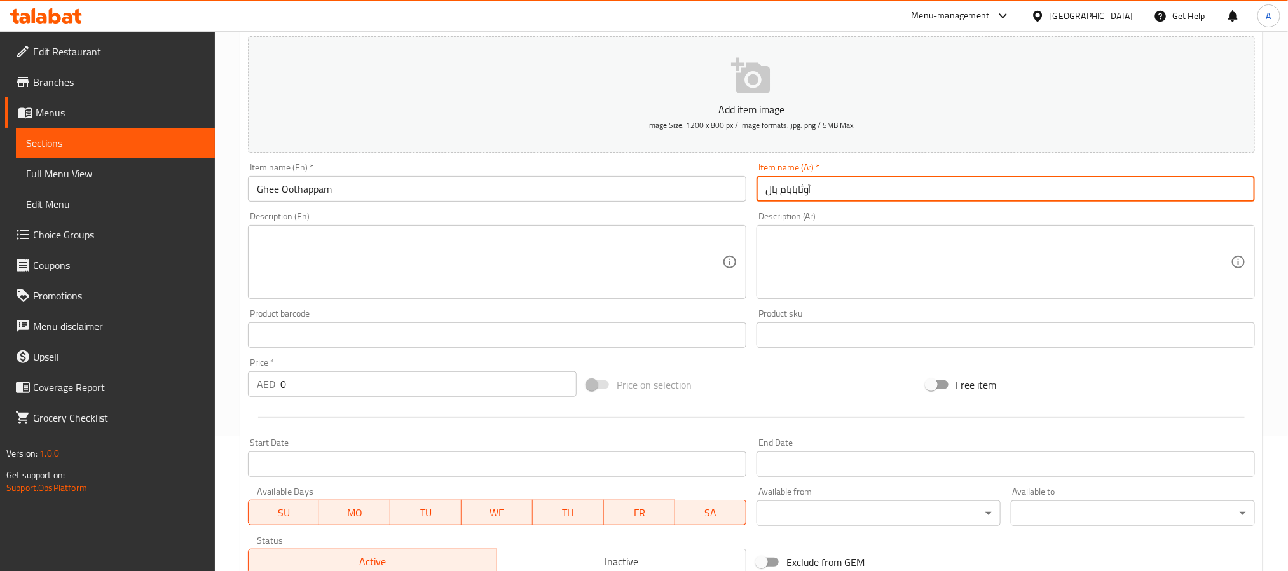
paste input "سمن"
click at [826, 183] on input "أوثابابام بالسمن" at bounding box center [1005, 188] width 498 height 25
paste input "ابام"
type input "أوتابام بالسمن"
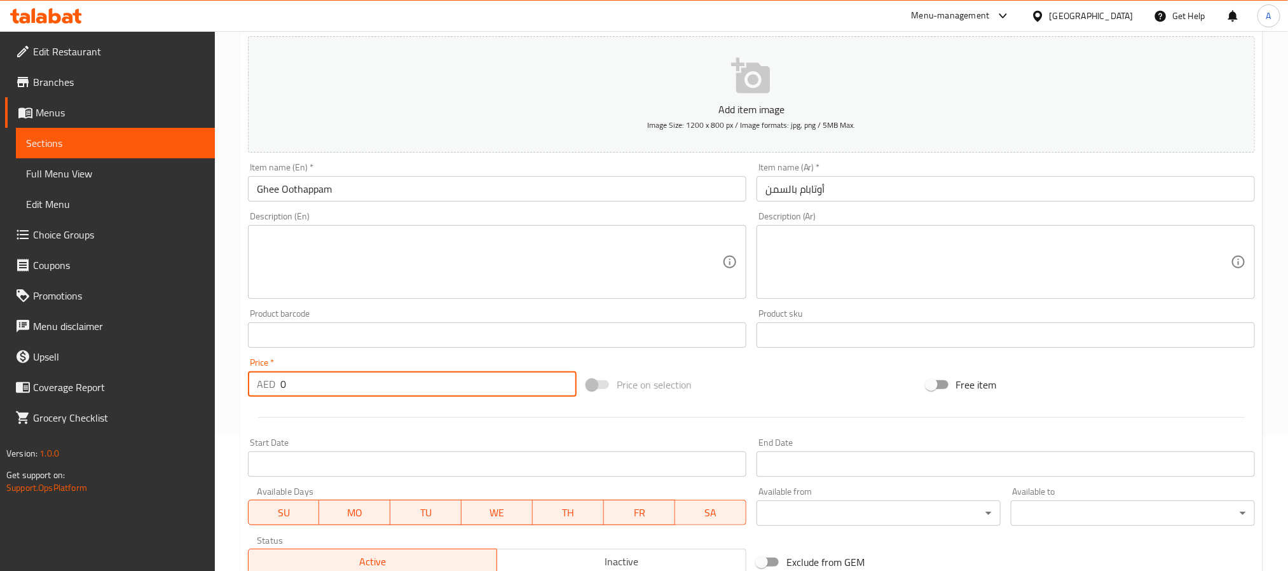
drag, startPoint x: 284, startPoint y: 387, endPoint x: 226, endPoint y: 384, distance: 58.6
click at [226, 384] on div "Home / Restaurants management / Menus / Sections / item / create Dosa Corner se…" at bounding box center [751, 329] width 1073 height 867
paste input "16.75"
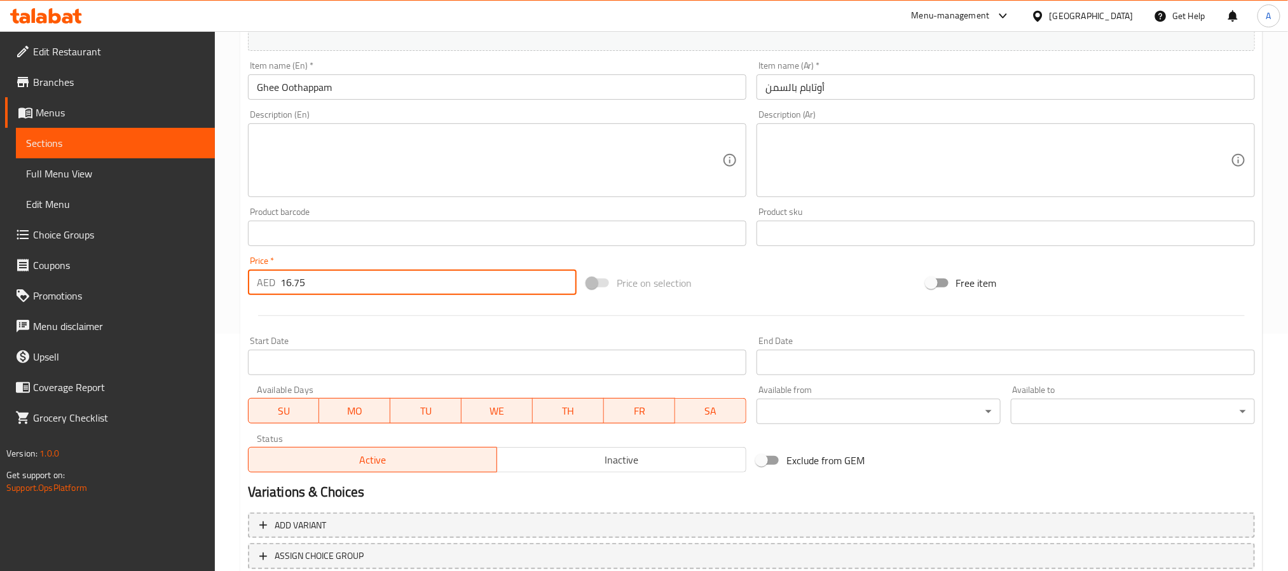
scroll to position [326, 0]
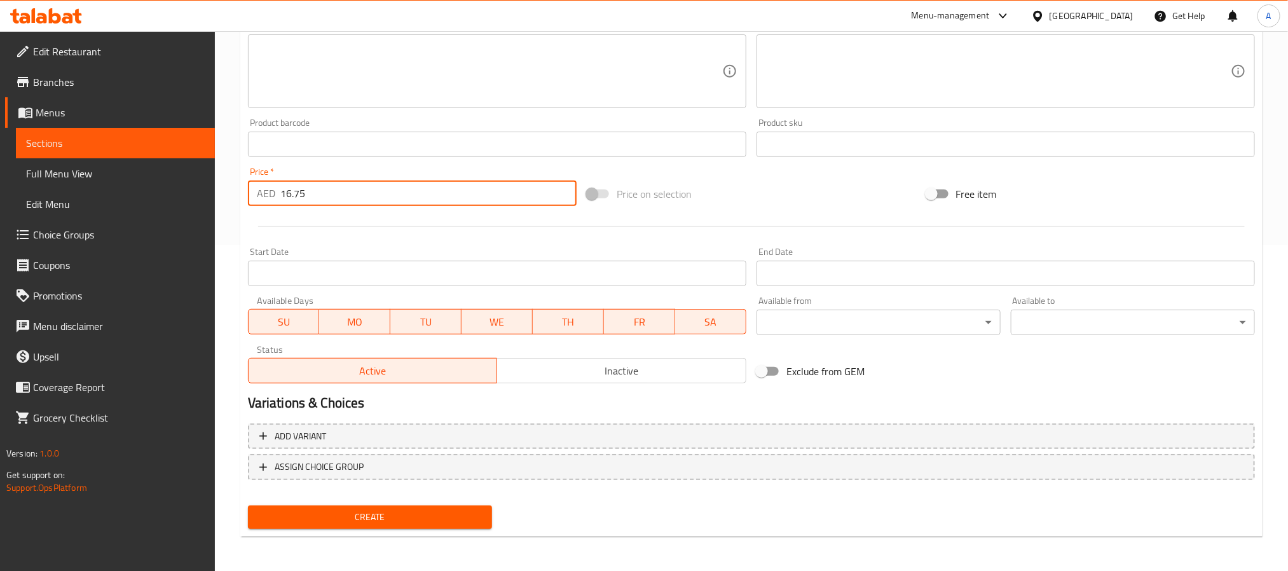
type input "16.75"
click at [432, 513] on span "Create" at bounding box center [370, 517] width 224 height 16
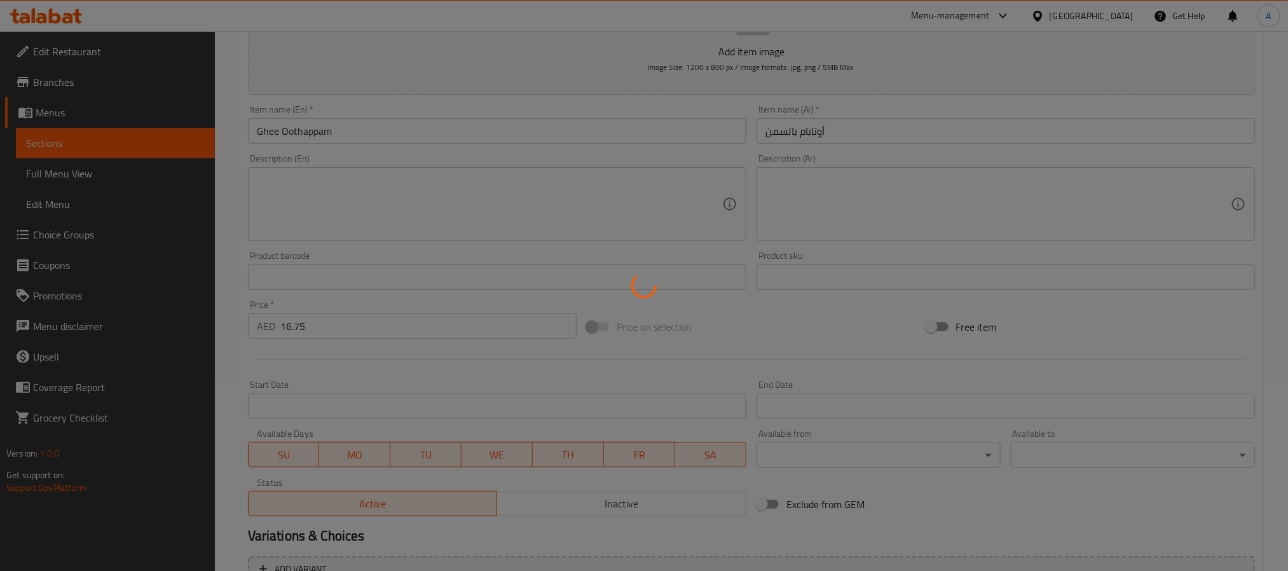
scroll to position [0, 0]
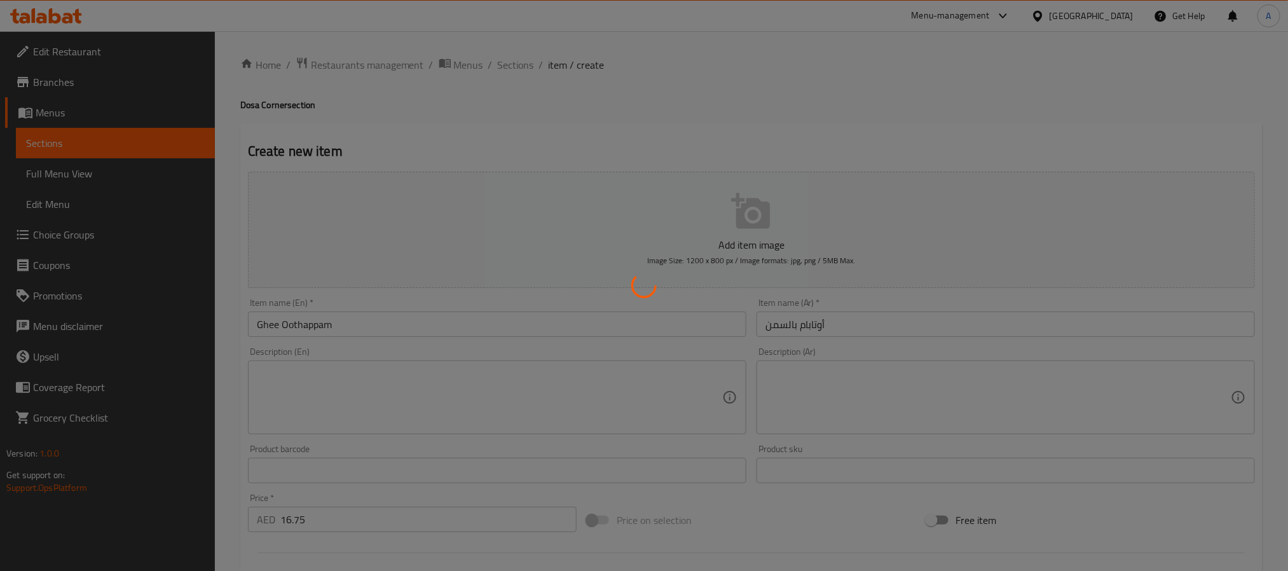
type input "0"
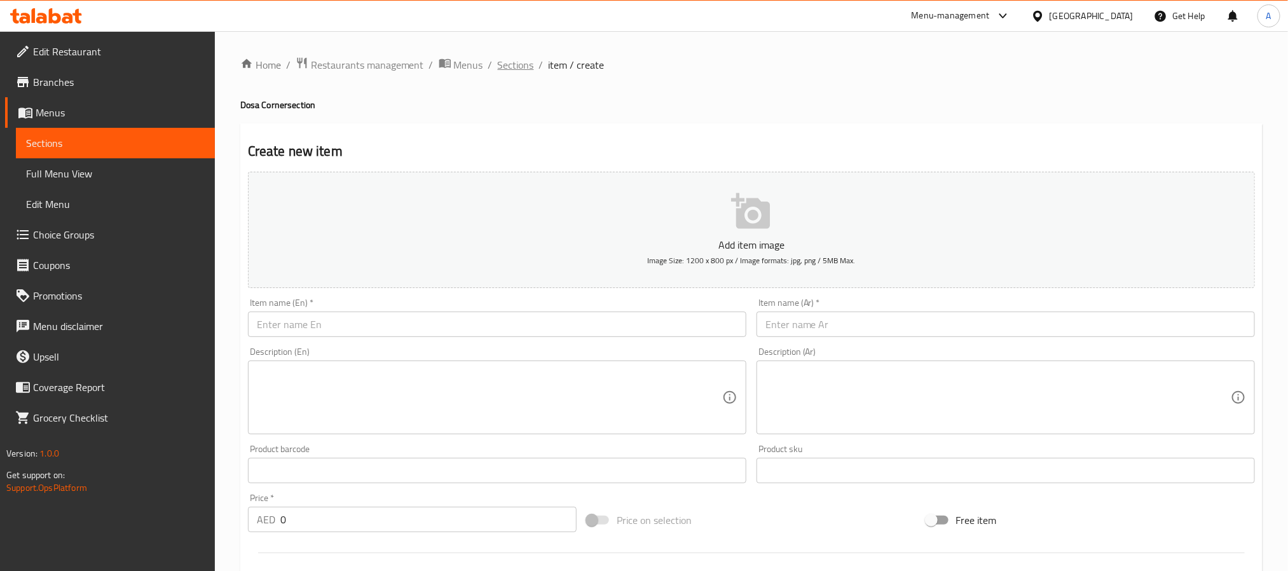
click at [515, 62] on span "Sections" at bounding box center [516, 64] width 36 height 15
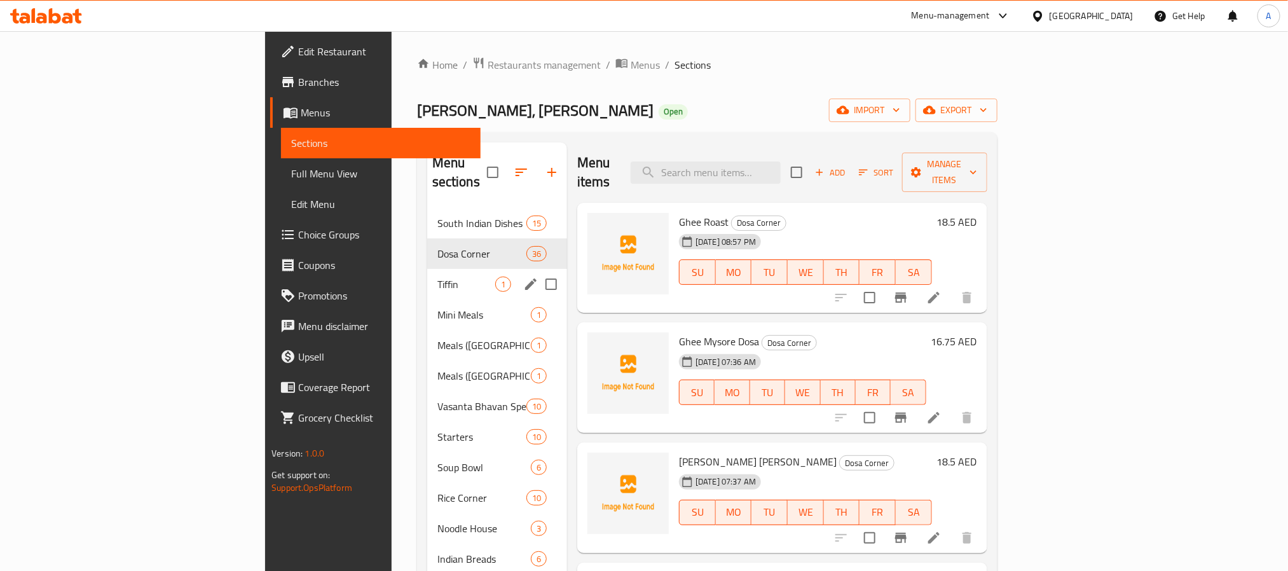
click at [437, 276] on span "Tiffin" at bounding box center [466, 283] width 58 height 15
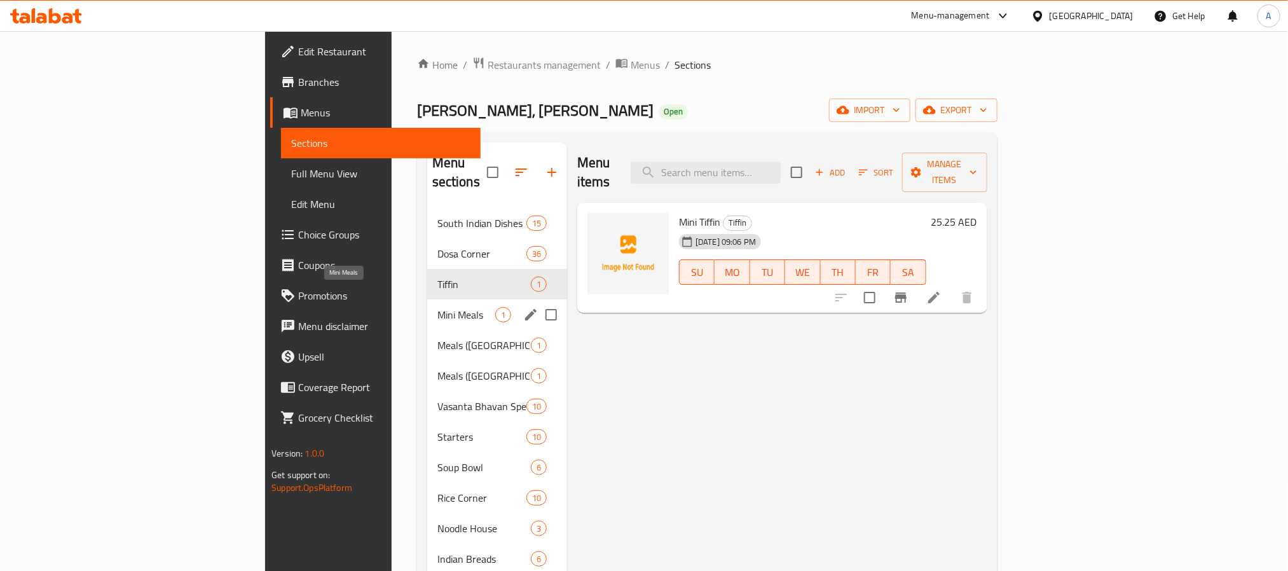
click at [437, 307] on span "Mini Meals" at bounding box center [466, 314] width 58 height 15
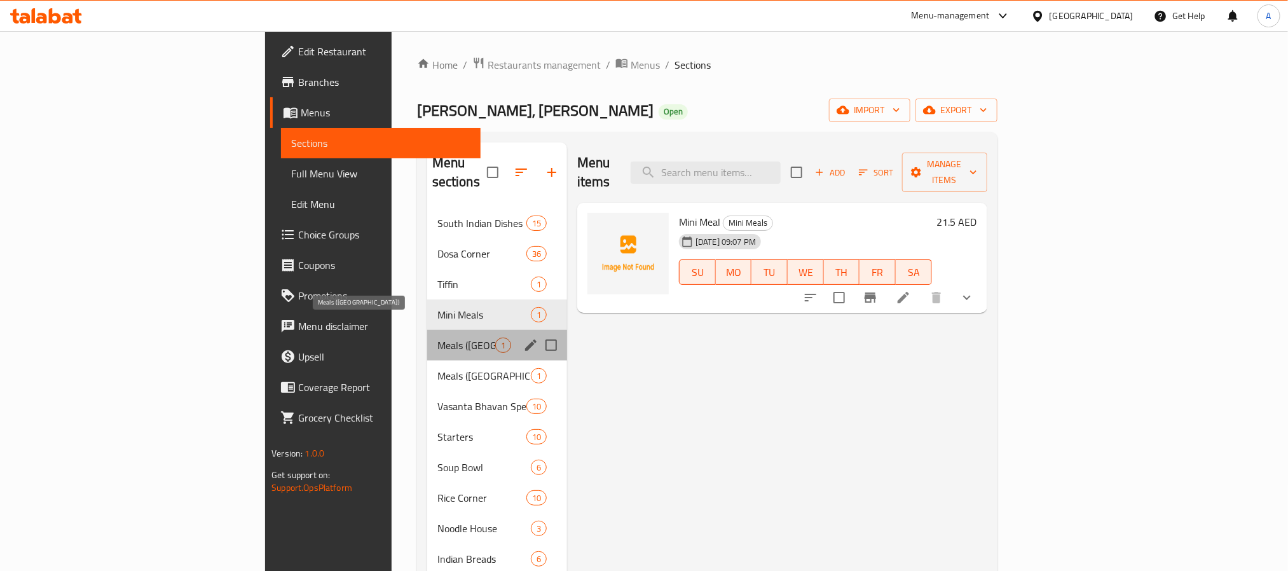
click at [437, 337] on span "Meals ([GEOGRAPHIC_DATA])" at bounding box center [466, 344] width 58 height 15
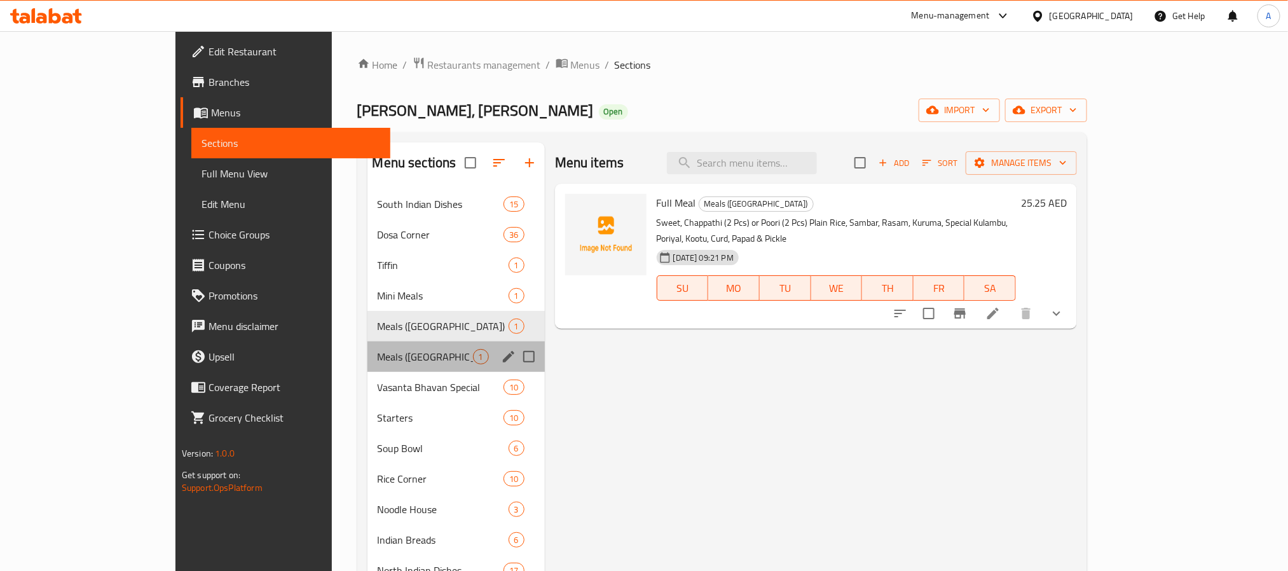
click at [367, 345] on div "Meals (North India) 1" at bounding box center [455, 356] width 177 height 31
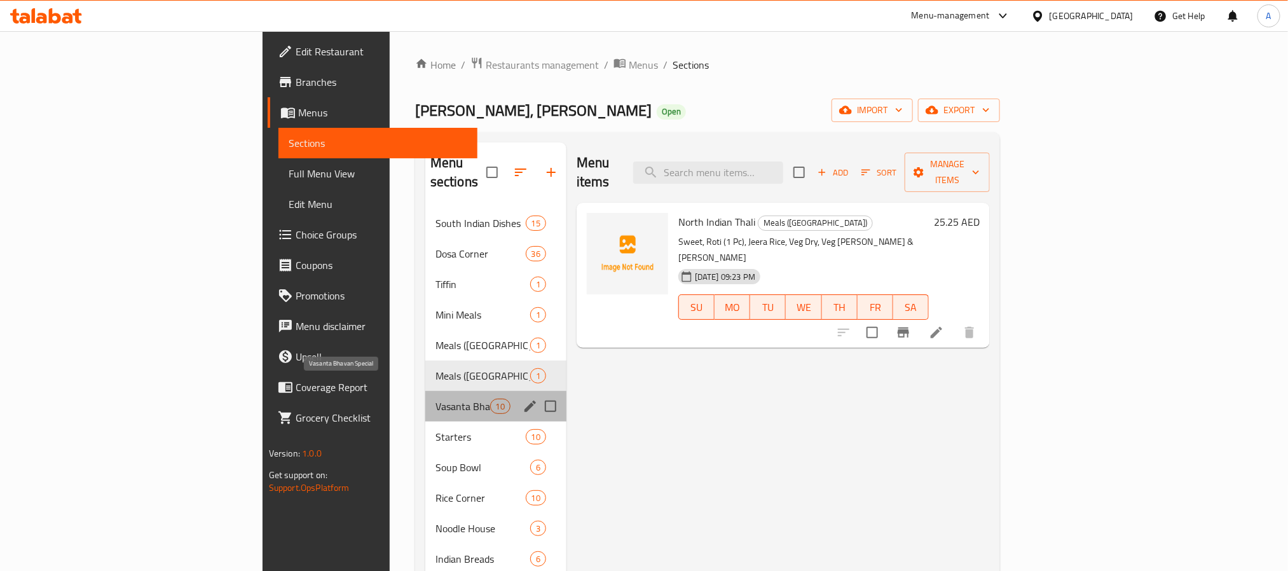
click at [435, 399] on span "Vasanta Bhavan Special" at bounding box center [462, 406] width 55 height 15
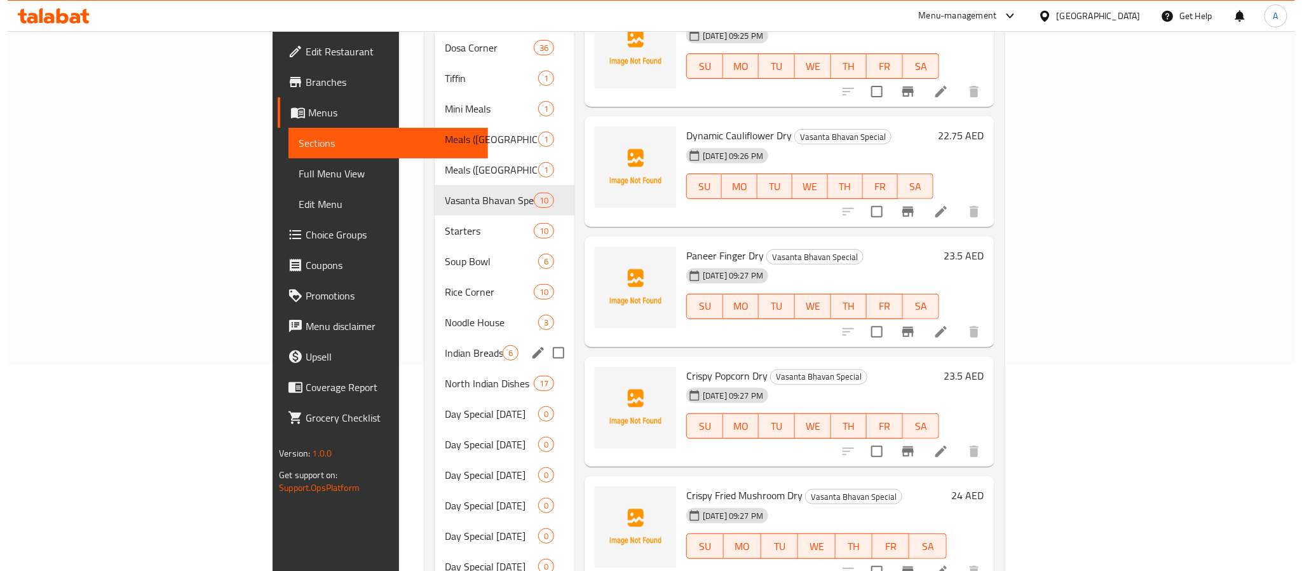
scroll to position [95, 0]
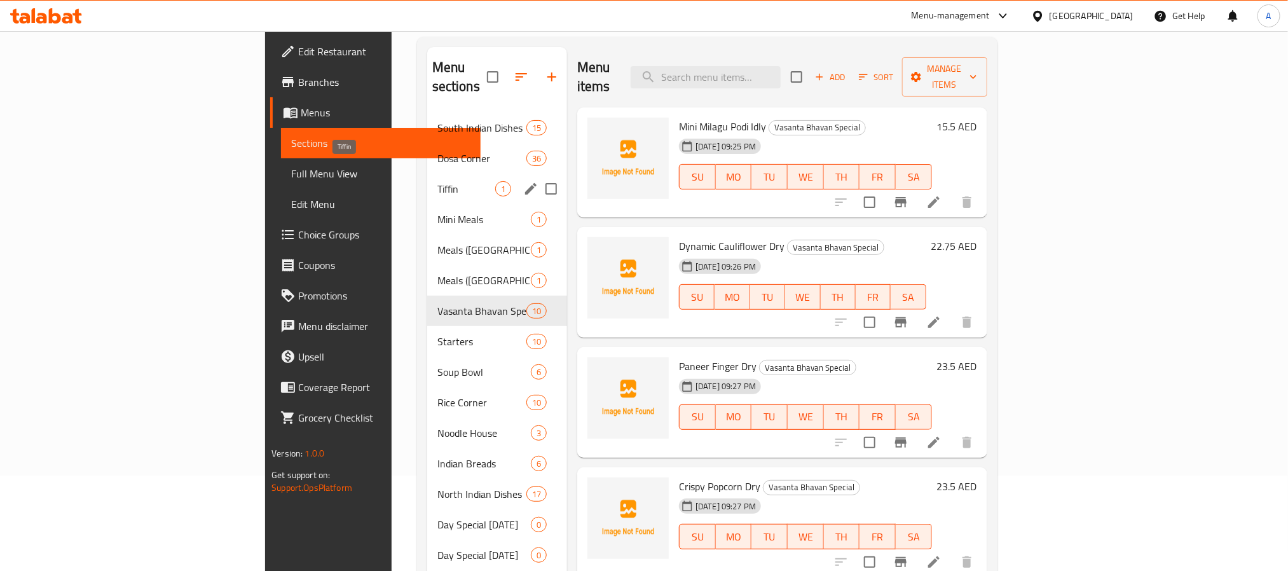
click at [437, 181] on span "Tiffin" at bounding box center [466, 188] width 58 height 15
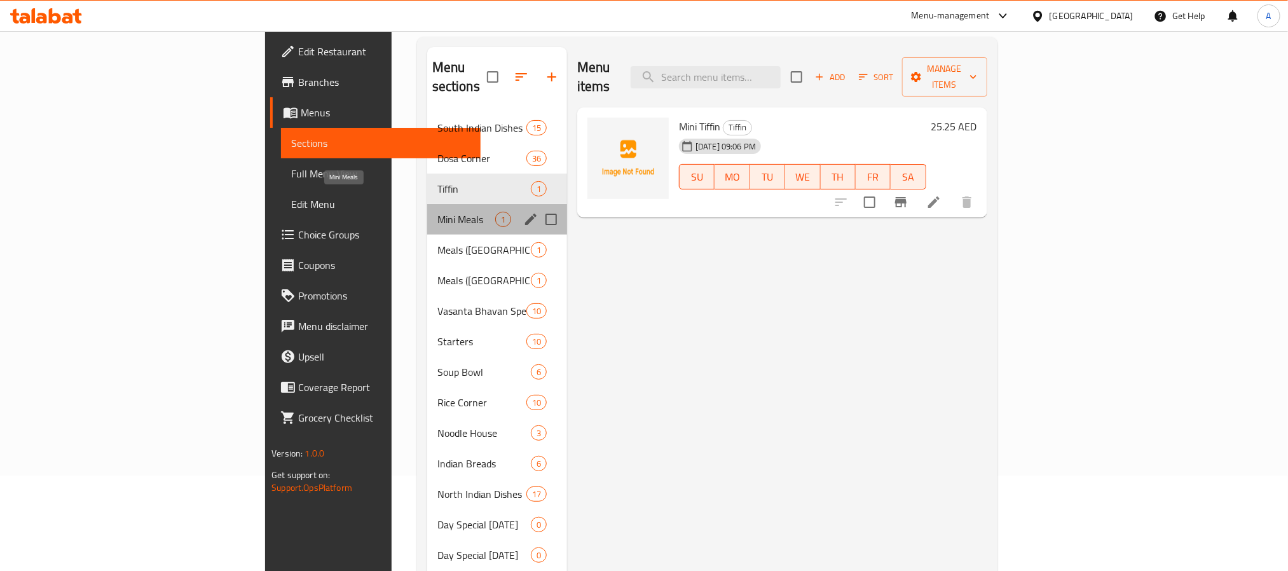
click at [437, 212] on span "Mini Meals" at bounding box center [466, 219] width 58 height 15
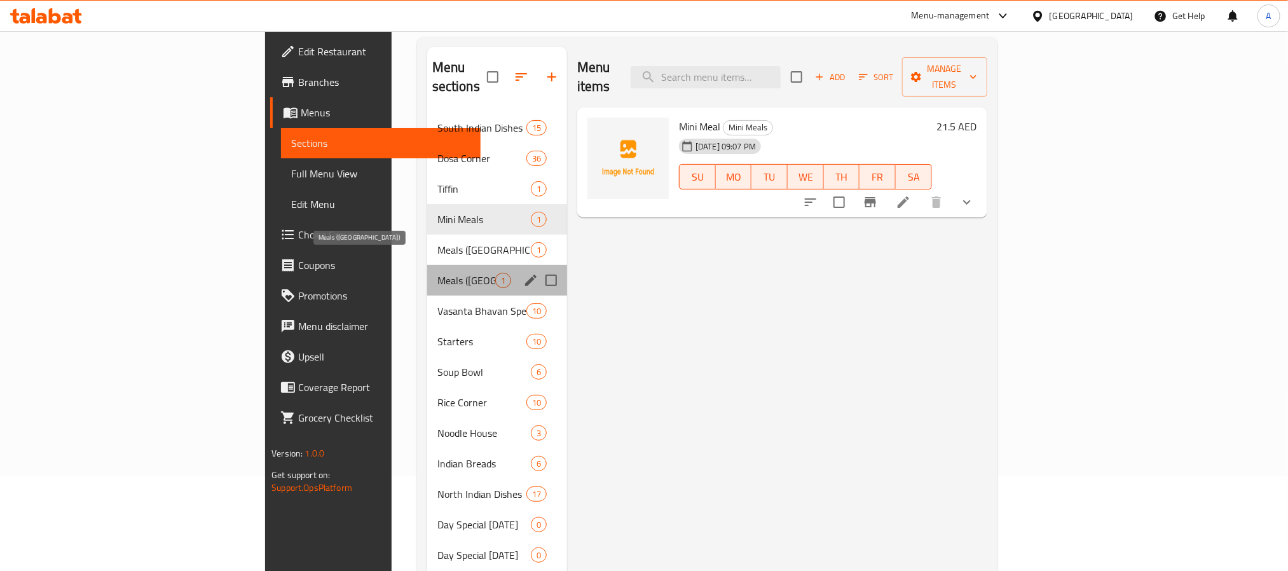
click at [437, 273] on span "Meals ([GEOGRAPHIC_DATA])" at bounding box center [466, 280] width 58 height 15
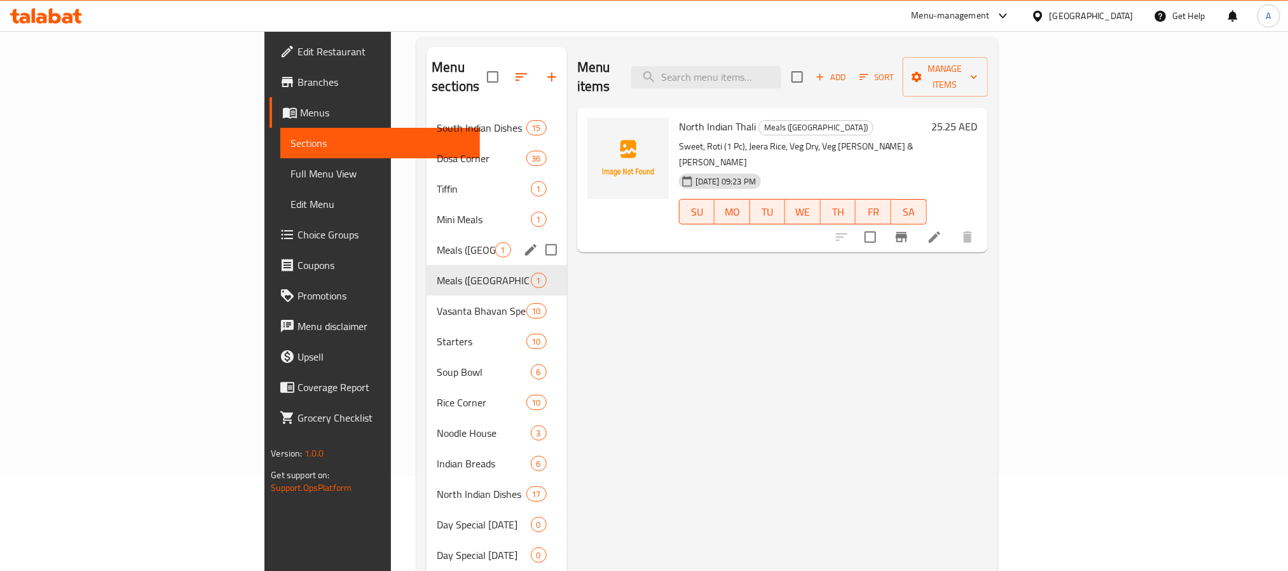
click at [426, 240] on div "Meals (South India) 1" at bounding box center [496, 250] width 140 height 31
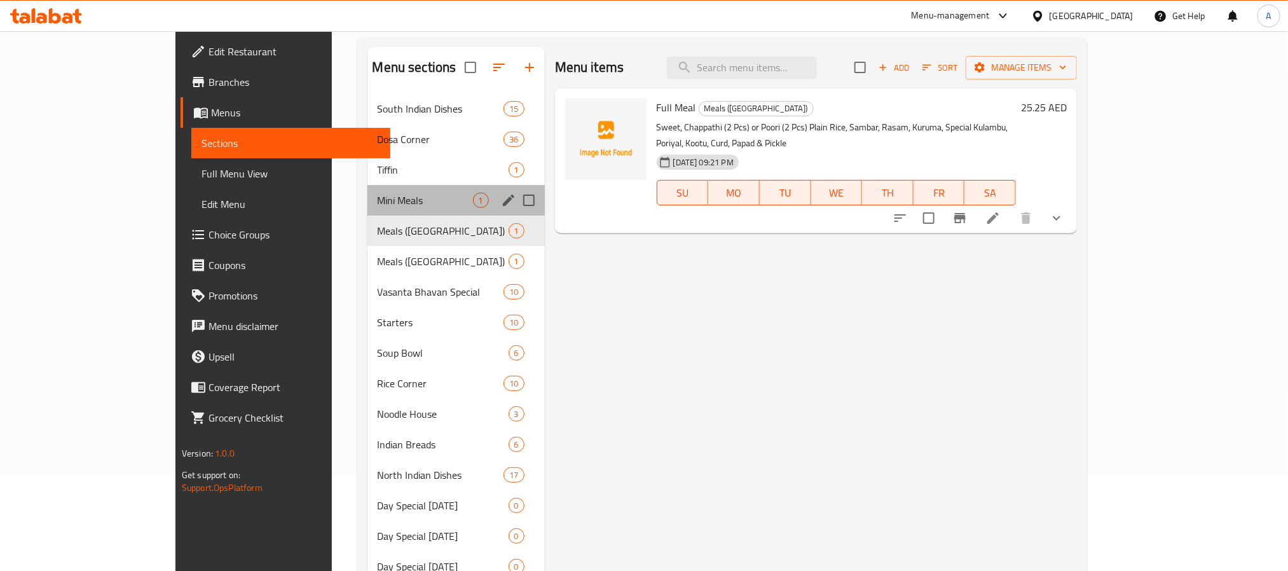
click at [367, 210] on div "Mini Meals 1" at bounding box center [455, 200] width 177 height 31
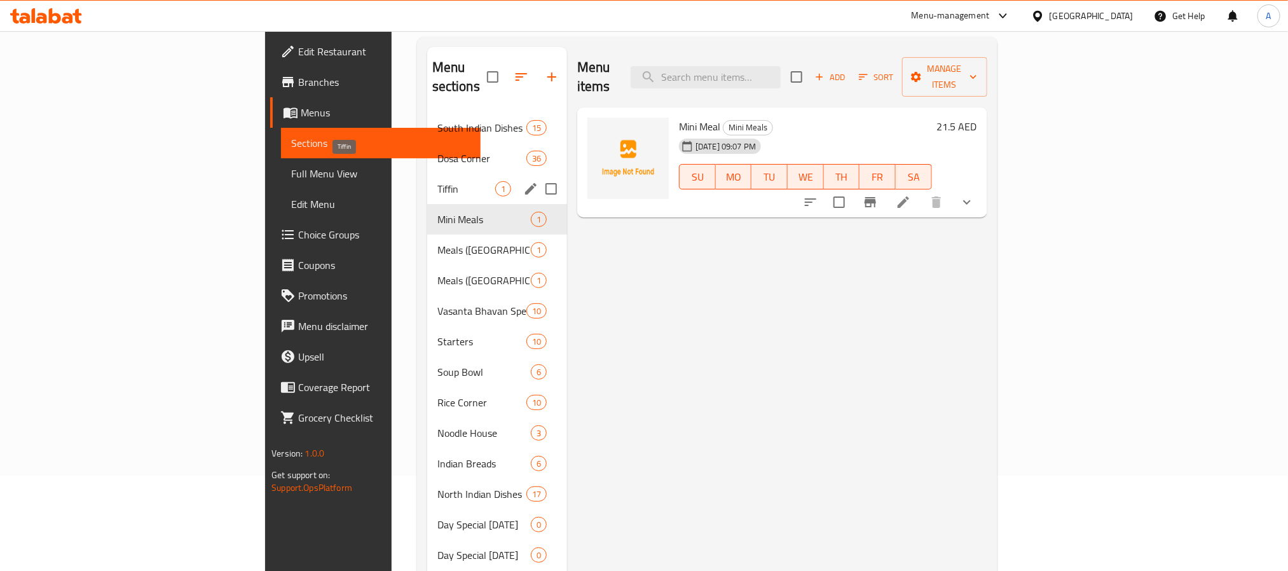
click at [437, 181] on span "Tiffin" at bounding box center [466, 188] width 58 height 15
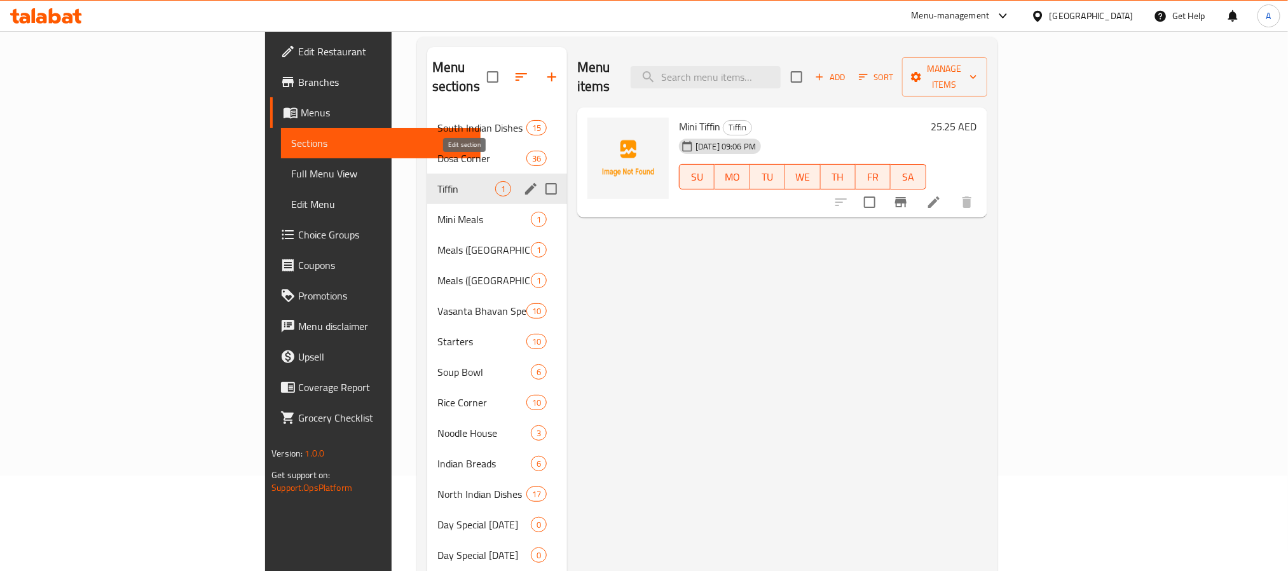
click at [525, 183] on icon "edit" at bounding box center [530, 188] width 11 height 11
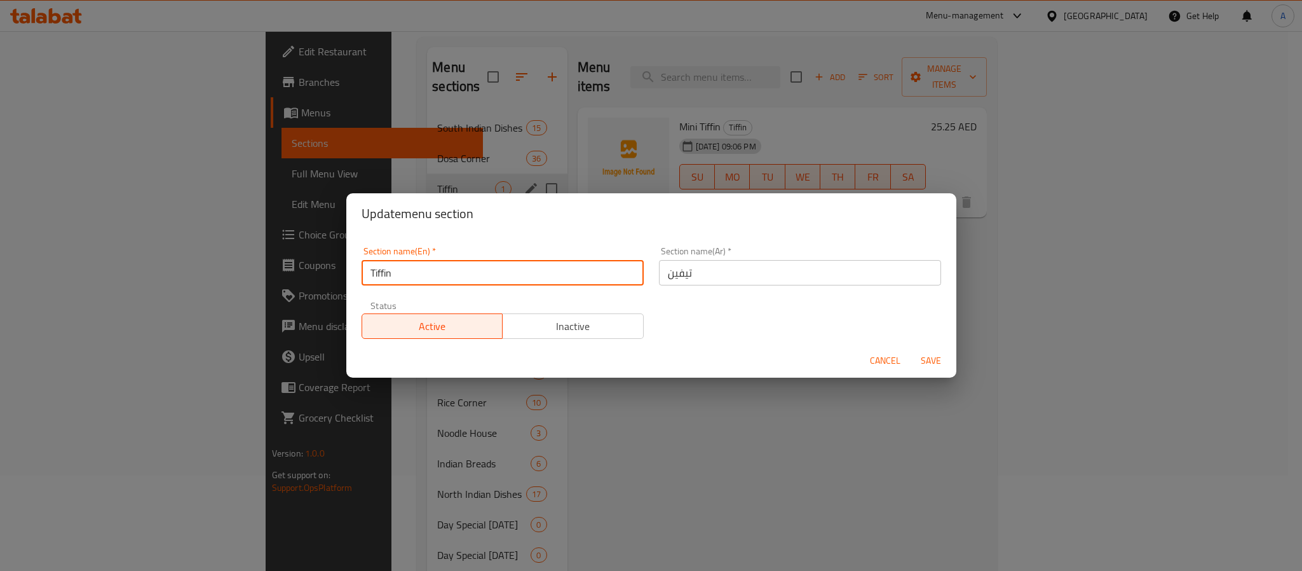
drag, startPoint x: 416, startPoint y: 276, endPoint x: 313, endPoint y: 271, distance: 102.5
click at [313, 271] on div "Update menu section Section name(En)   * Tiffin Section name(En) * Section name…" at bounding box center [651, 285] width 1302 height 571
paste input "MEALS CORNER"
click at [393, 285] on input "MEALS CORNER" at bounding box center [503, 272] width 282 height 25
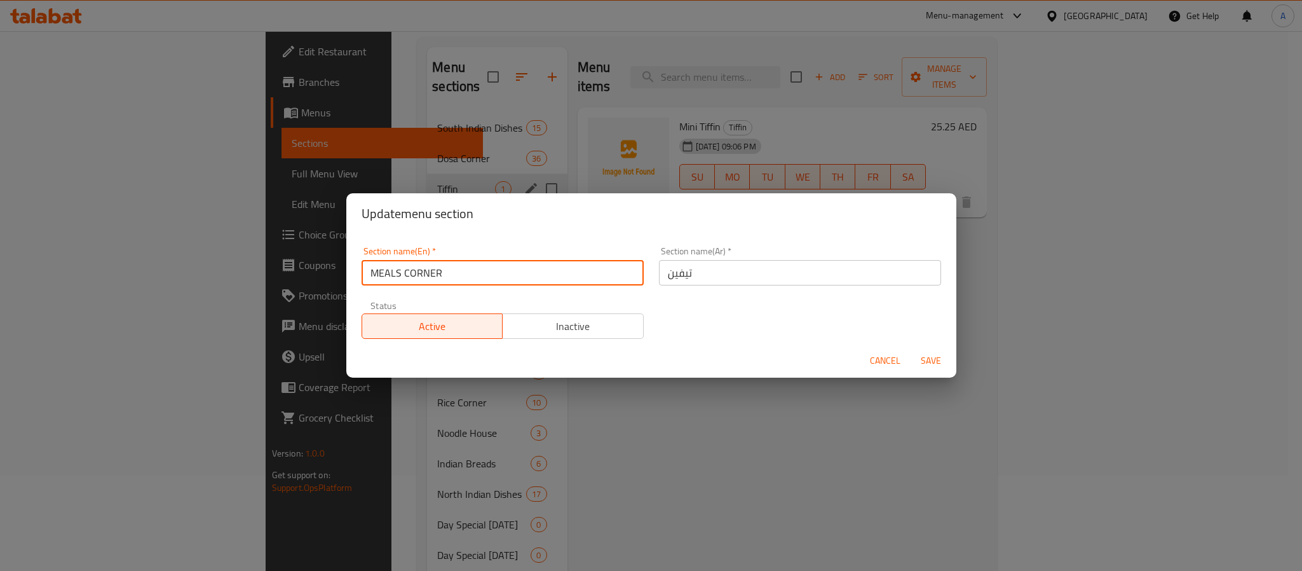
click at [393, 285] on input "MEALS CORNER" at bounding box center [503, 272] width 282 height 25
type input "Meals Corner"
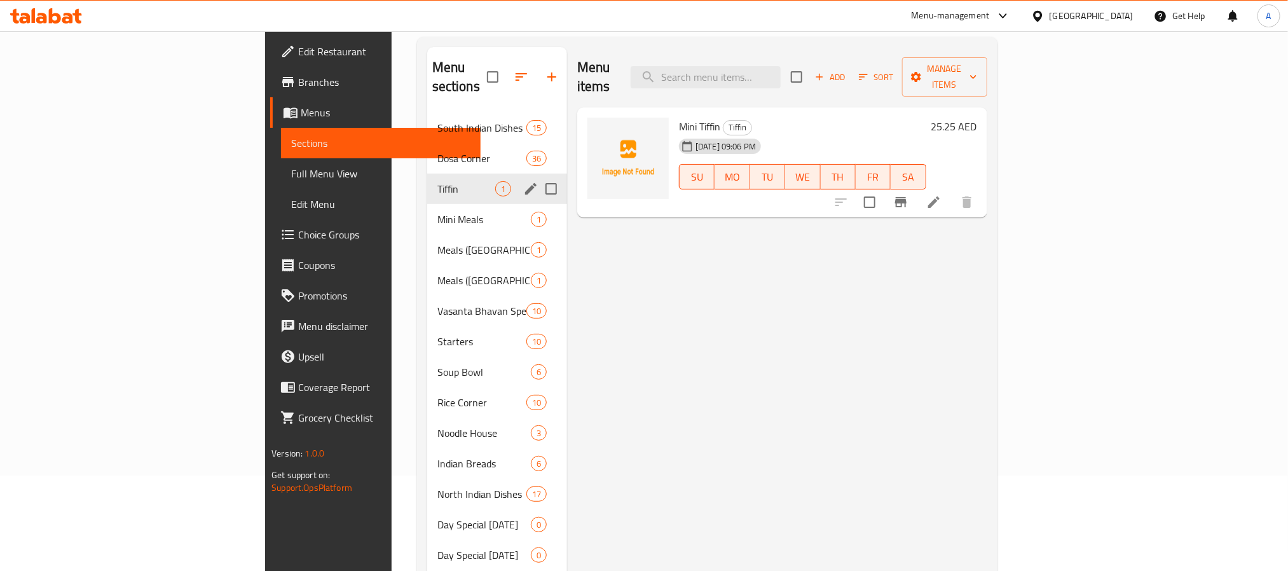
click at [538, 175] on input "Menu sections" at bounding box center [551, 188] width 27 height 27
checkbox input "true"
click at [523, 181] on icon "edit" at bounding box center [530, 188] width 15 height 15
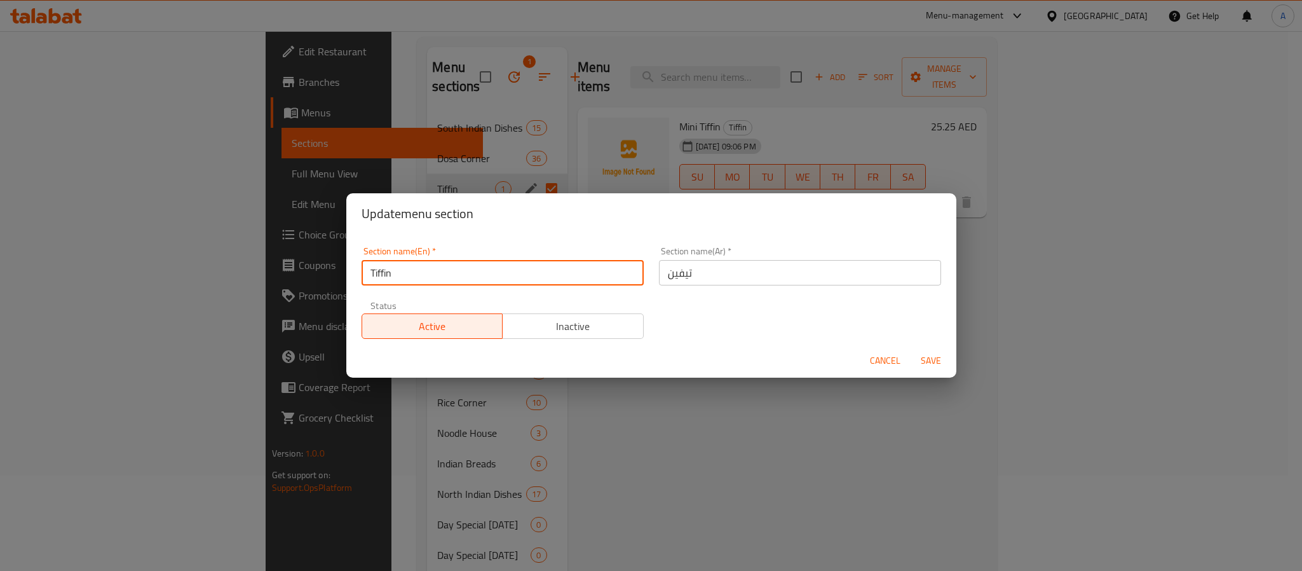
click at [424, 277] on input "Tiffin" at bounding box center [503, 272] width 282 height 25
paste input "MEALS CORNER"
click at [424, 277] on input "MEALS CORNER" at bounding box center [503, 272] width 282 height 25
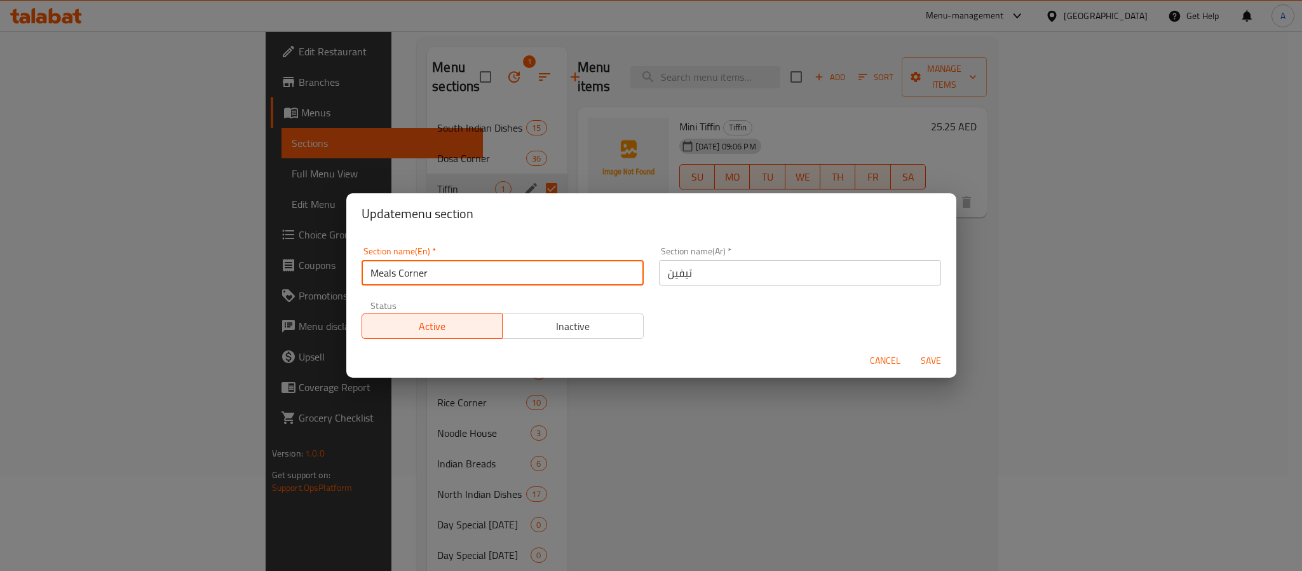
type input "Meals Corner"
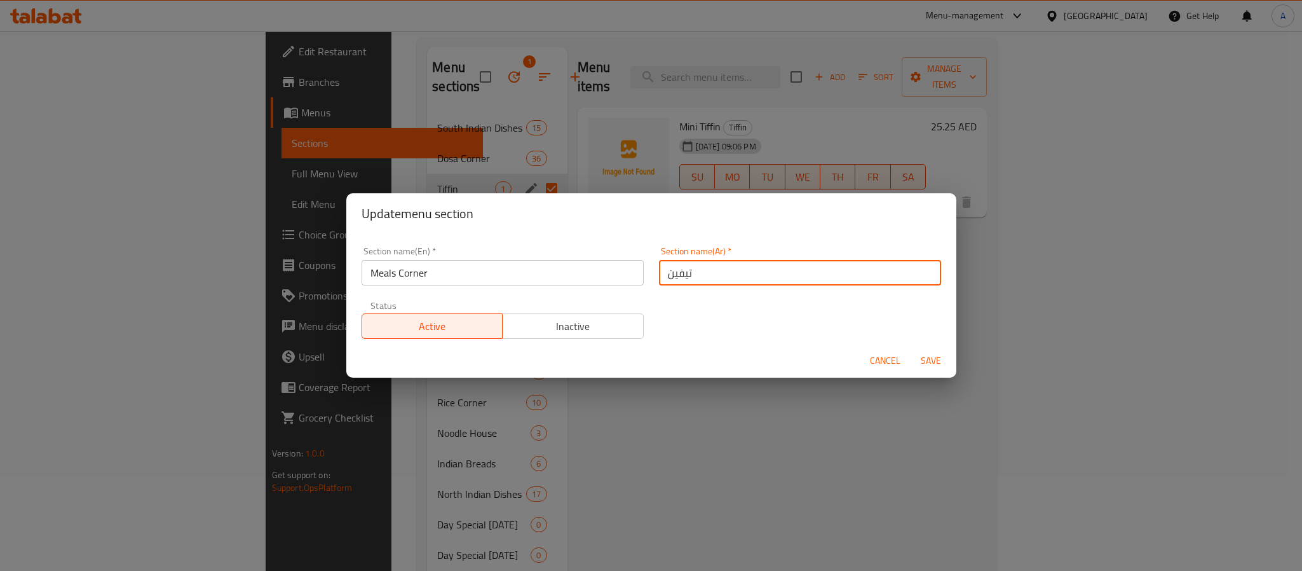
click at [746, 266] on input "تيفين" at bounding box center [800, 272] width 282 height 25
paste input "كن الوجبات"
type input "ركن الوجبات"
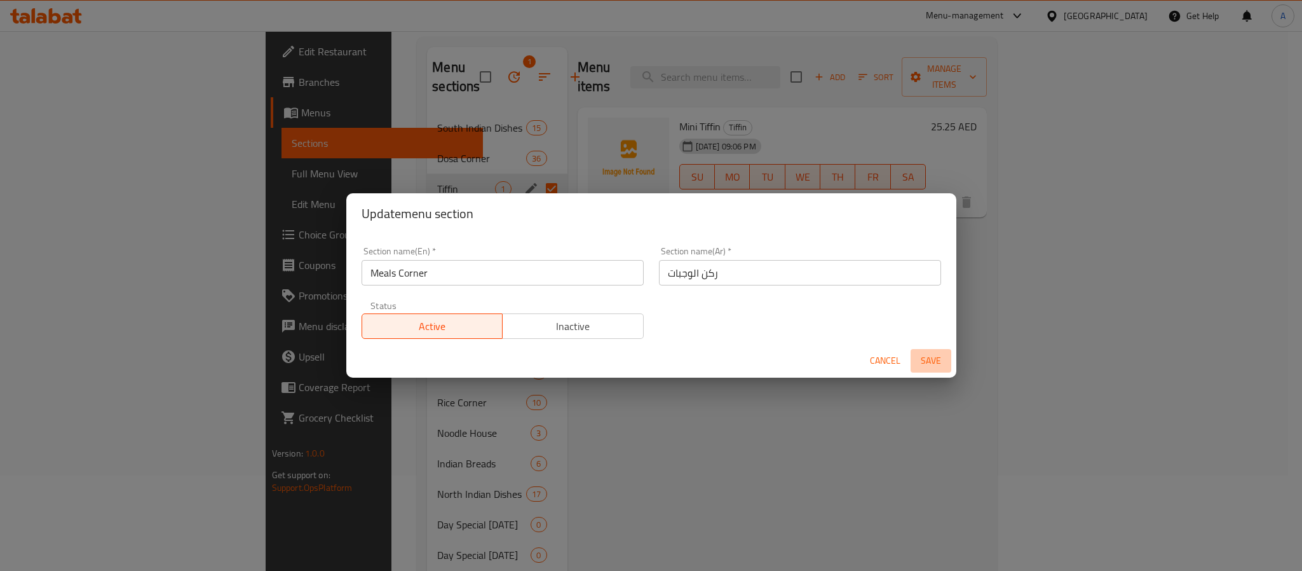
click at [935, 357] on span "Save" at bounding box center [931, 361] width 31 height 16
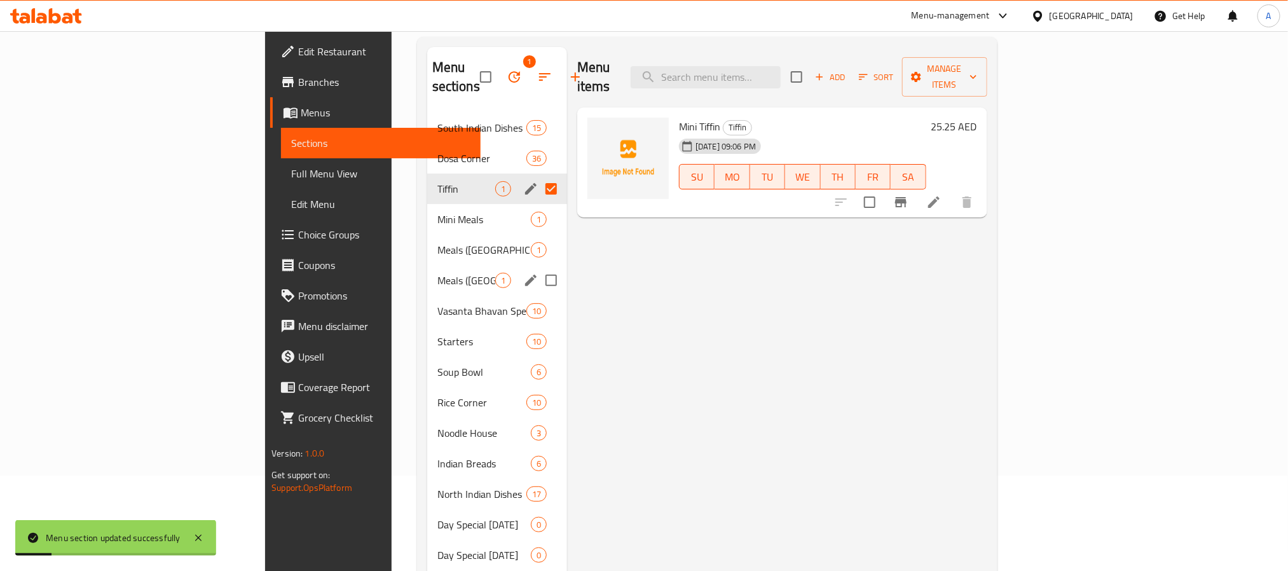
click at [427, 269] on div "Meals (North India) 1" at bounding box center [497, 280] width 140 height 31
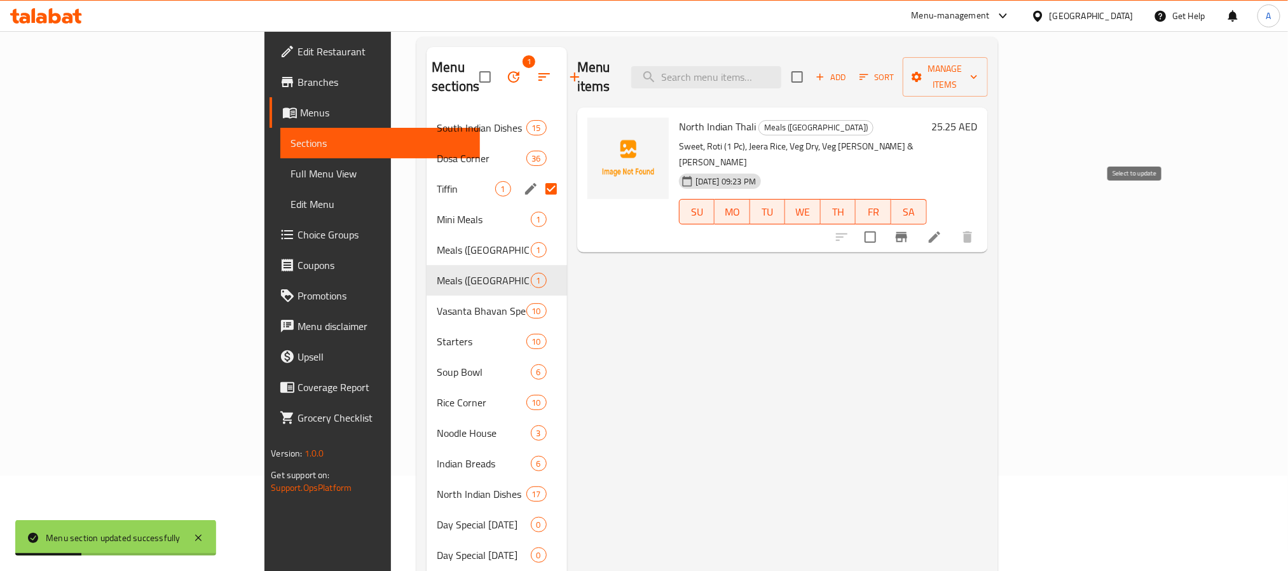
click at [883, 224] on input "checkbox" at bounding box center [870, 237] width 27 height 27
checkbox input "true"
click at [978, 69] on span "Manage items" at bounding box center [945, 77] width 65 height 32
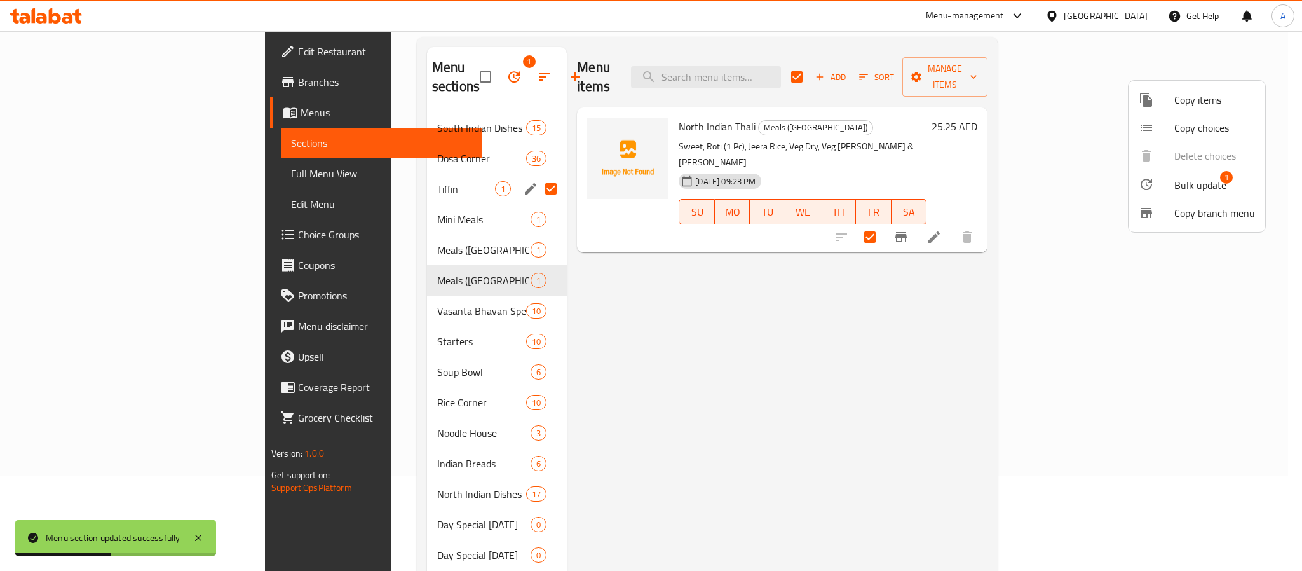
click at [1198, 189] on span "Bulk update" at bounding box center [1201, 184] width 52 height 15
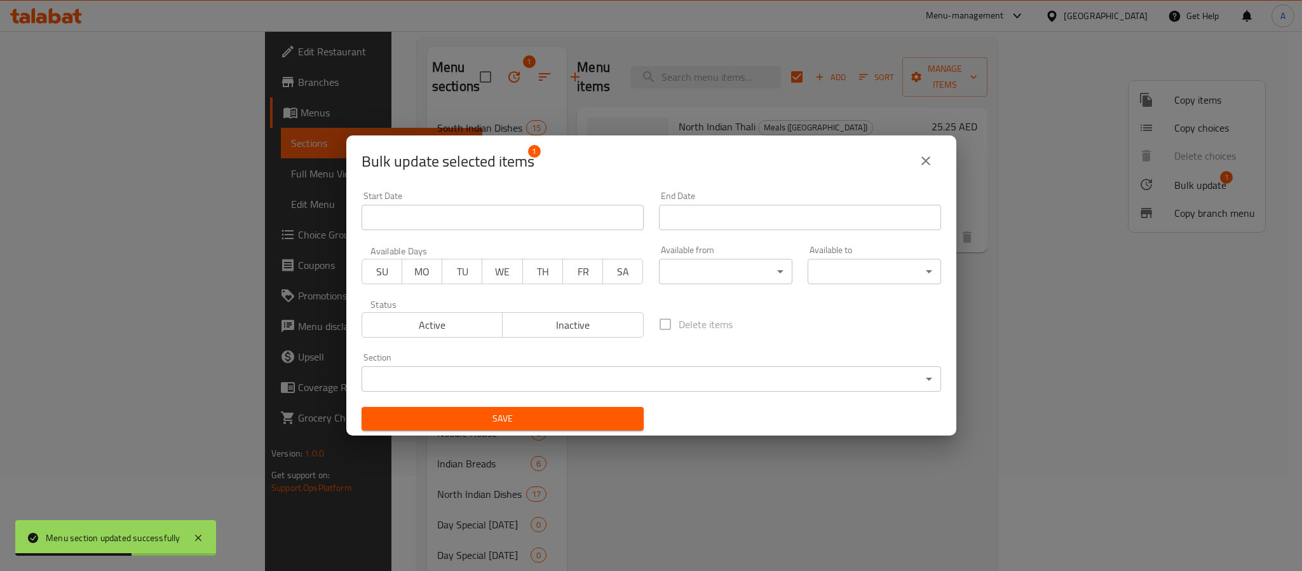
click at [757, 369] on body "Menu section updated successfully ​ Menu-management United Arab Emirates Get He…" at bounding box center [651, 206] width 1302 height 540
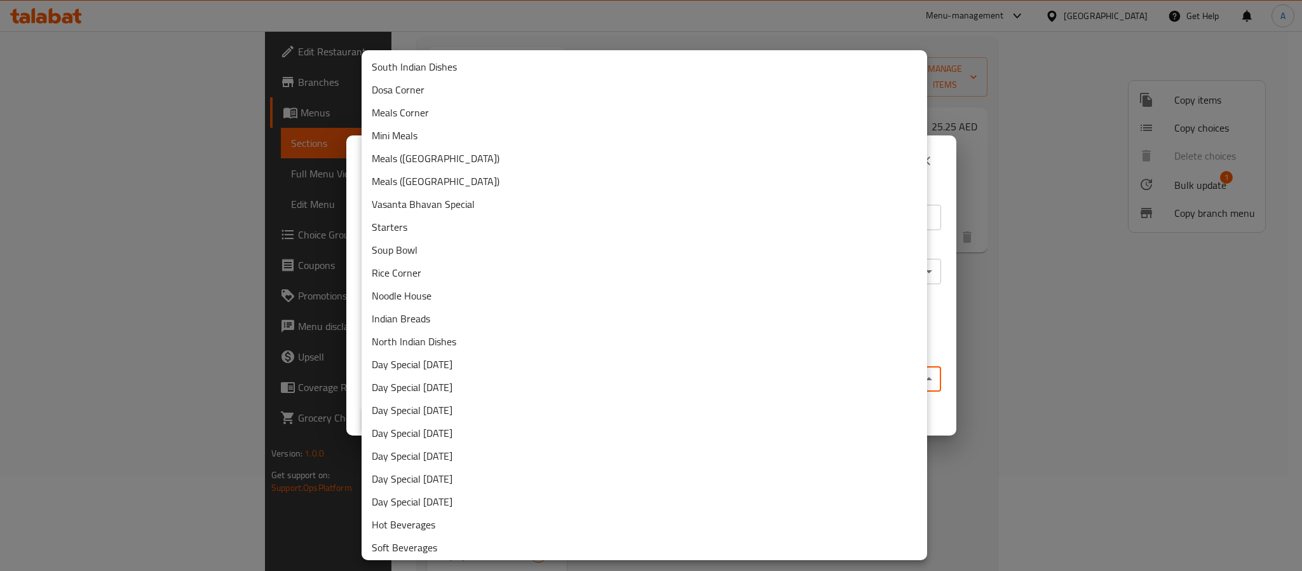
click at [423, 112] on li "Meals Corner" at bounding box center [645, 112] width 566 height 23
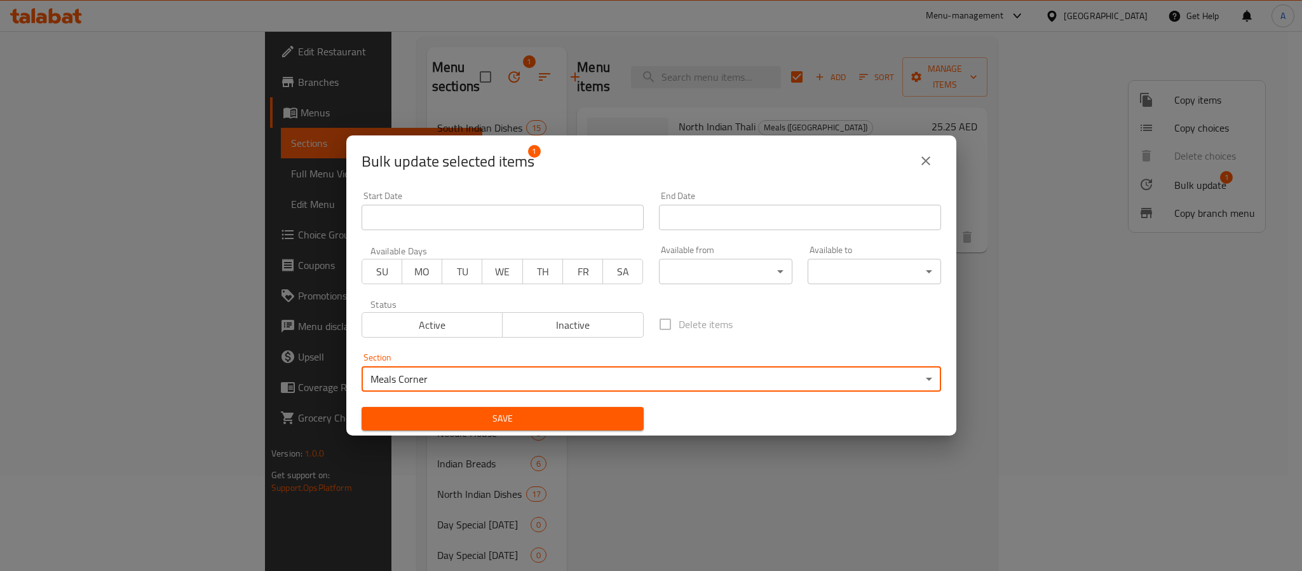
click at [568, 426] on span "Save" at bounding box center [503, 419] width 262 height 16
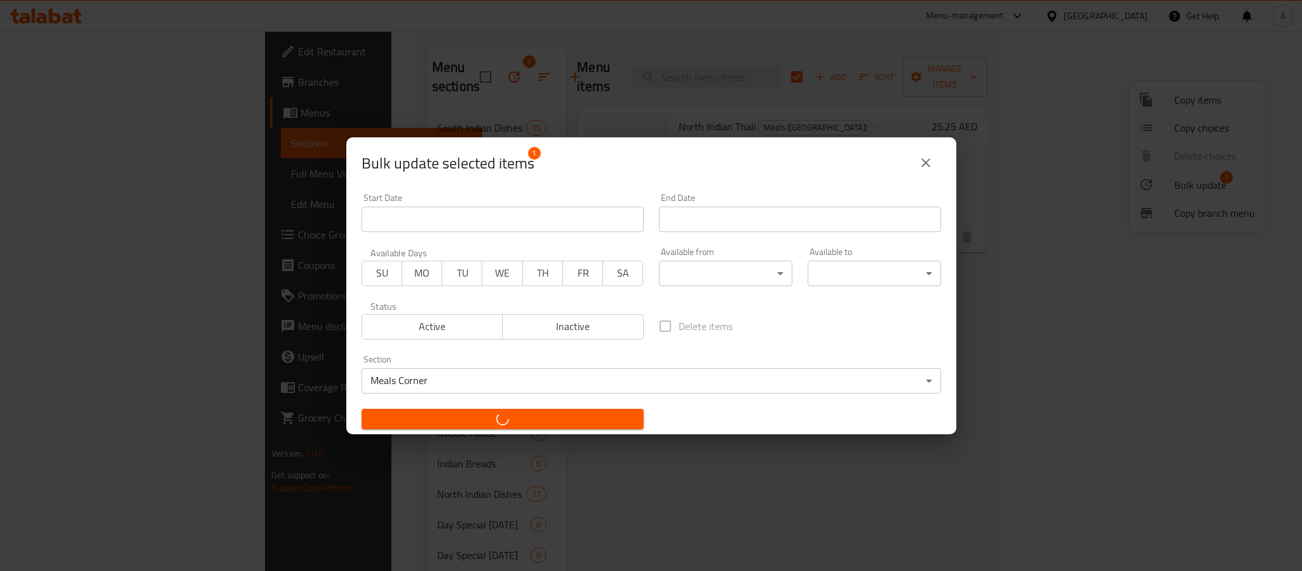
checkbox input "false"
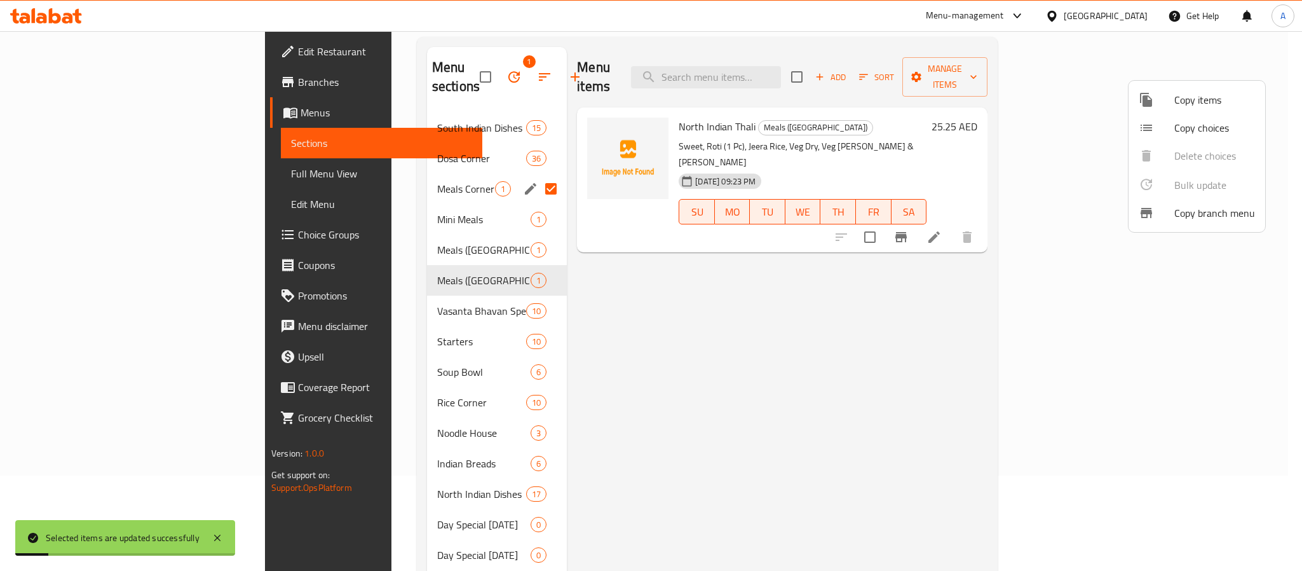
click at [342, 197] on div at bounding box center [651, 285] width 1302 height 571
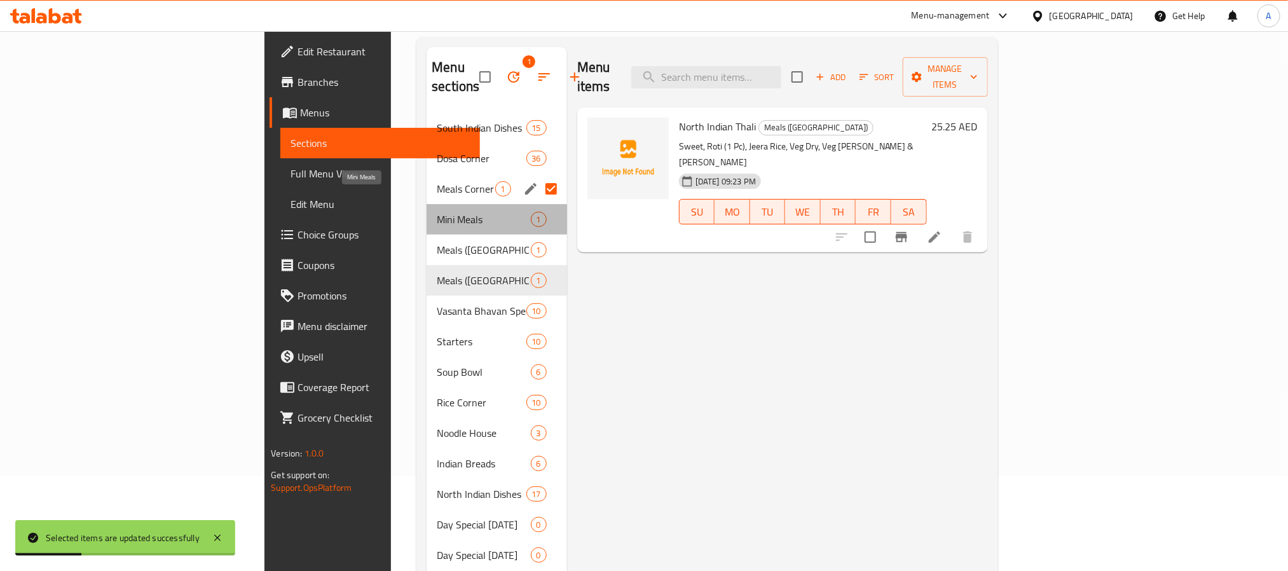
click at [437, 212] on span "Mini Meals" at bounding box center [483, 219] width 93 height 15
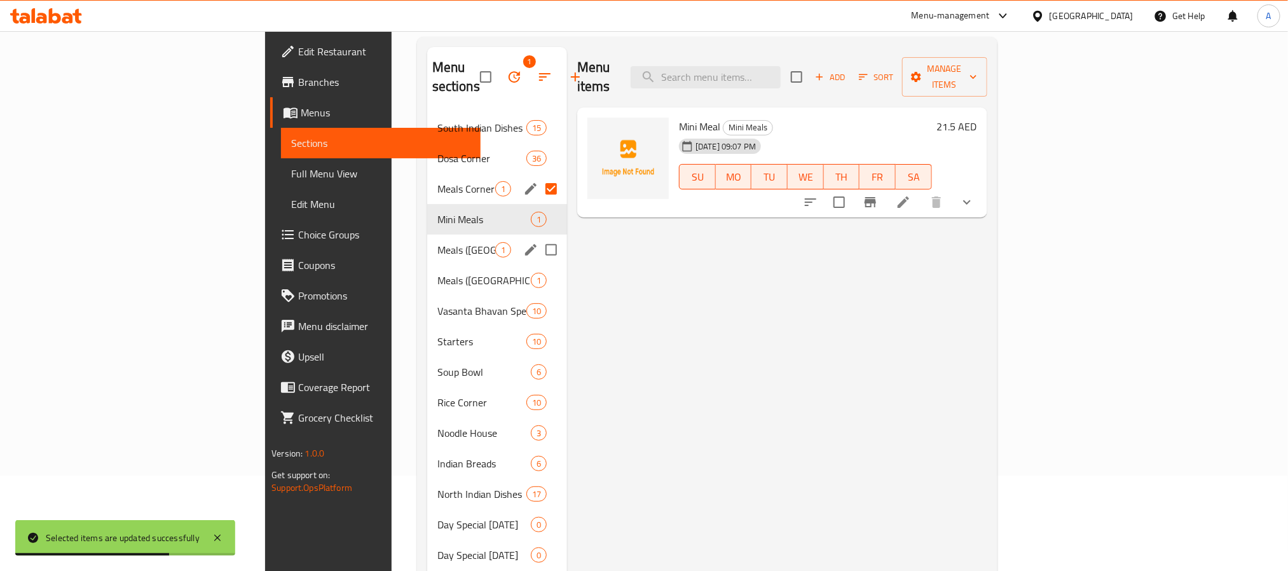
click at [437, 242] on span "Meals ([GEOGRAPHIC_DATA])" at bounding box center [466, 249] width 58 height 15
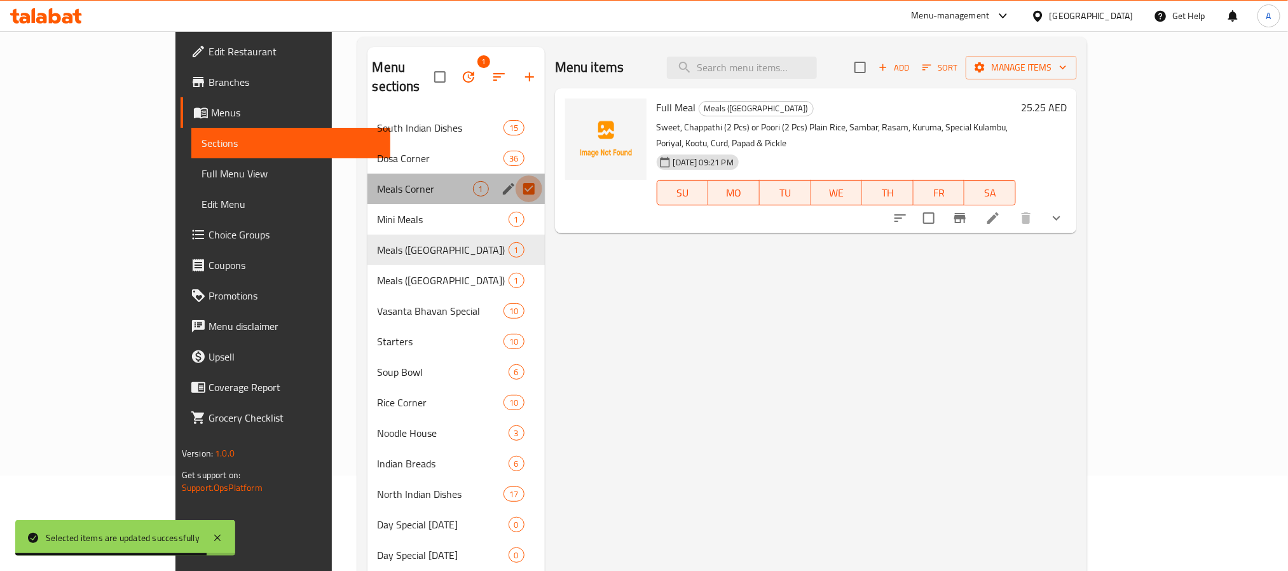
click at [515, 175] on input "Menu sections" at bounding box center [528, 188] width 27 height 27
checkbox input "false"
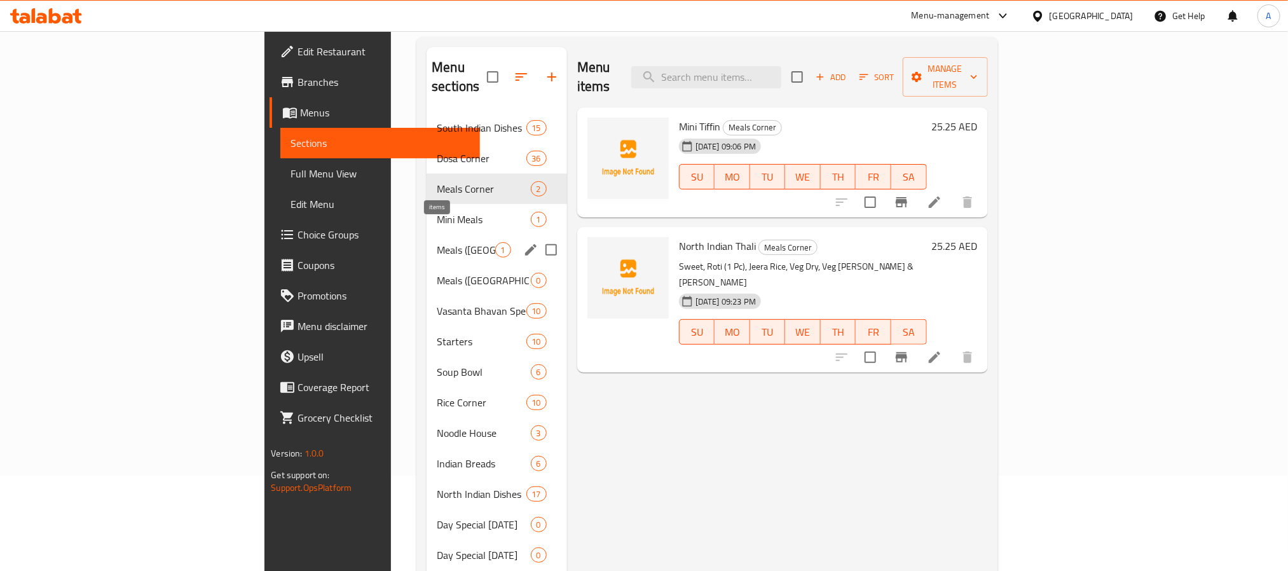
click at [495, 242] on div "1" at bounding box center [503, 249] width 16 height 15
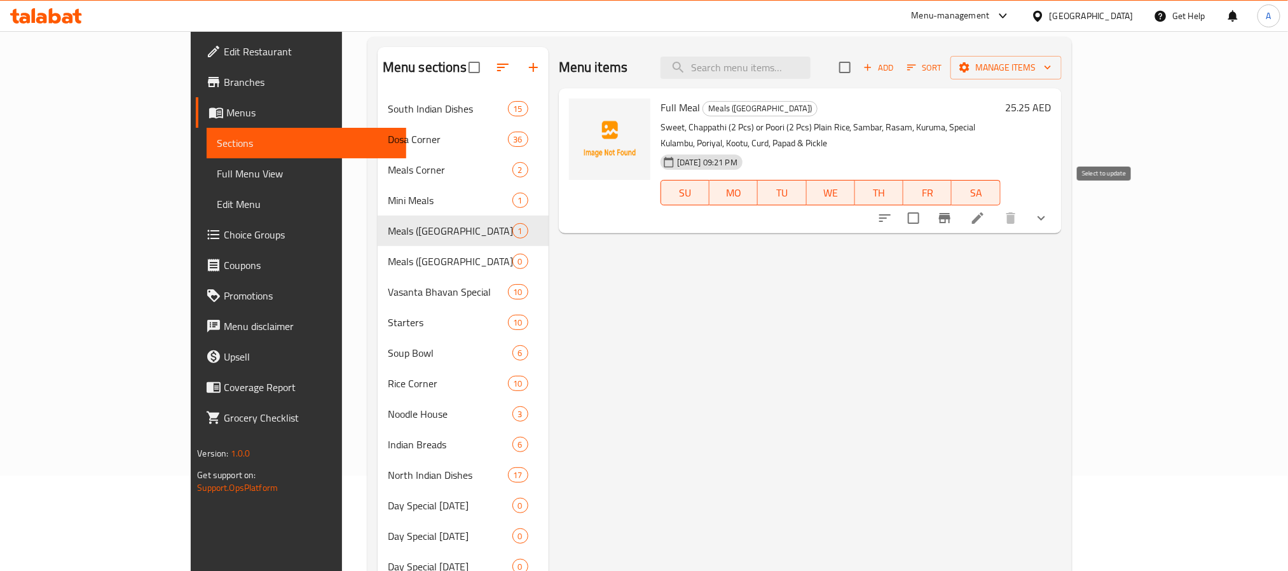
click at [927, 206] on input "checkbox" at bounding box center [913, 218] width 27 height 27
checkbox input "true"
click at [1051, 72] on span "Manage items" at bounding box center [1005, 68] width 91 height 16
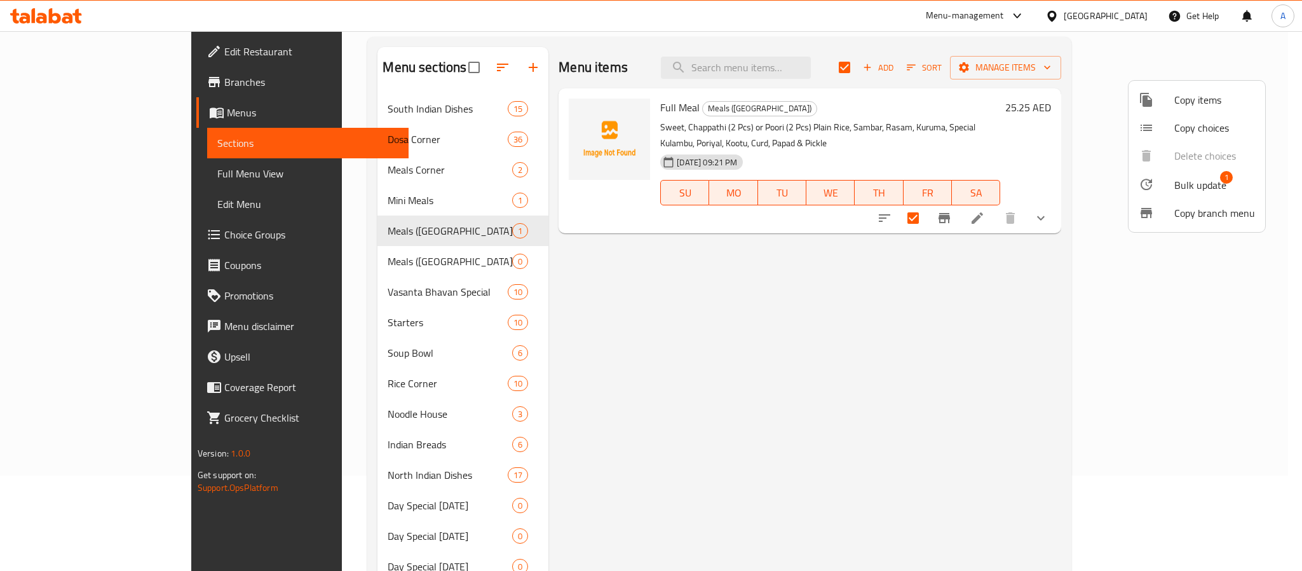
click at [1175, 189] on span "Bulk update" at bounding box center [1201, 184] width 52 height 15
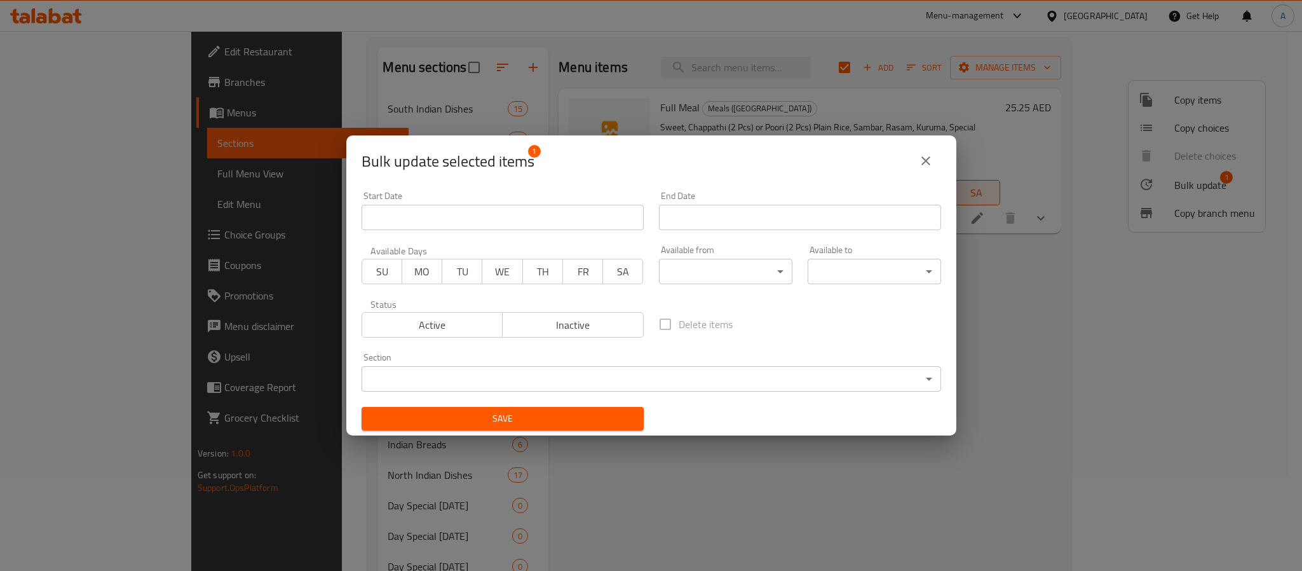
click at [733, 372] on body "​ Menu-management United Arab Emirates Get Help A Edit Restaurant Branches Menu…" at bounding box center [651, 206] width 1302 height 540
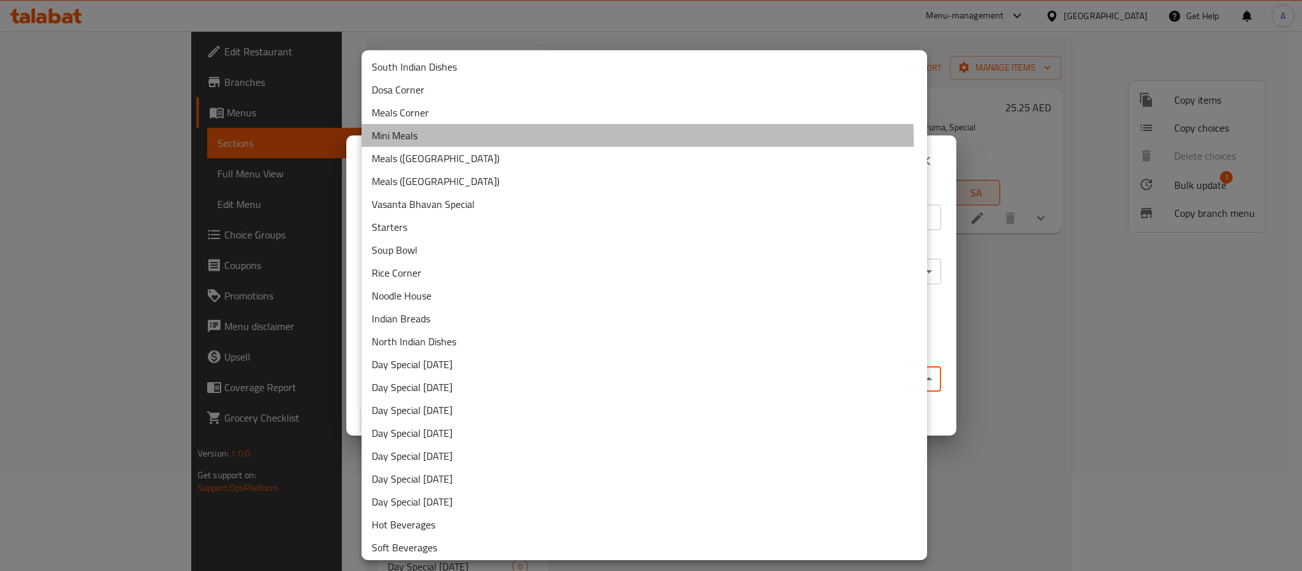
click at [449, 142] on li "Mini Meals" at bounding box center [645, 135] width 566 height 23
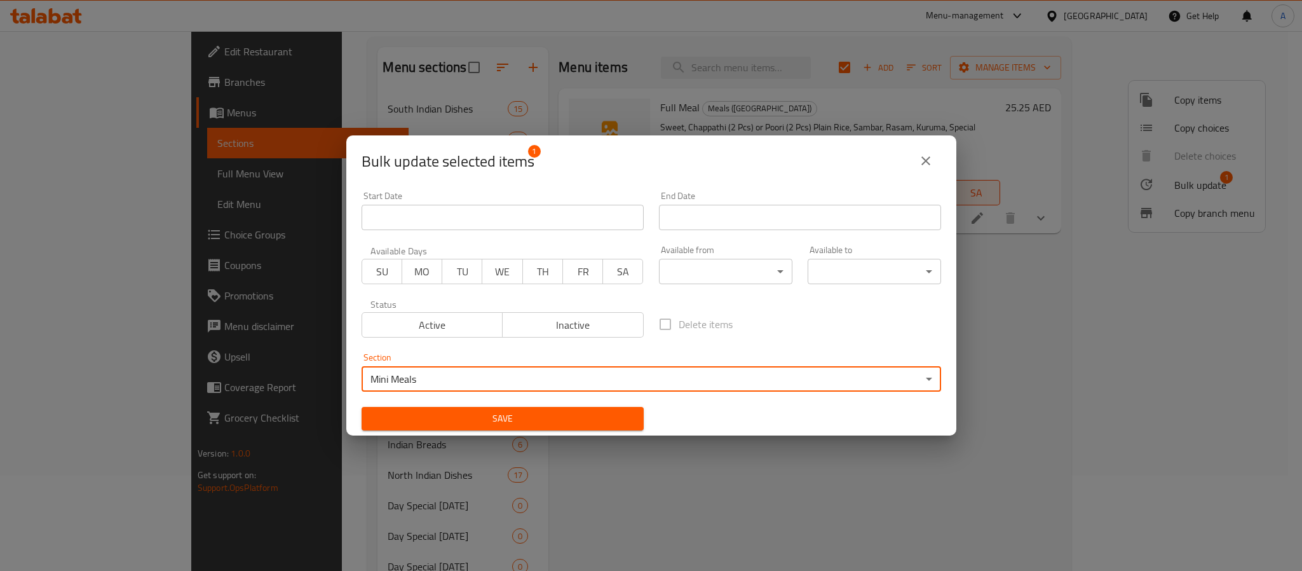
click at [498, 363] on div "Section Mini Meals ​" at bounding box center [652, 372] width 580 height 39
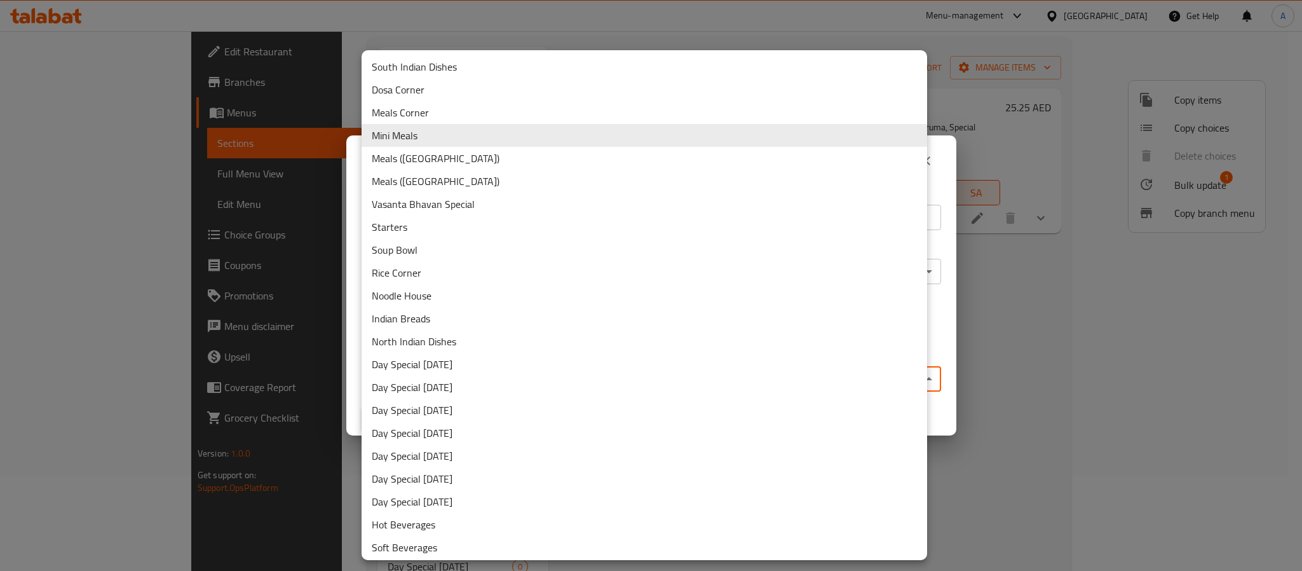
click at [493, 380] on body "​ Menu-management United Arab Emirates Get Help A Edit Restaurant Branches Menu…" at bounding box center [651, 206] width 1302 height 540
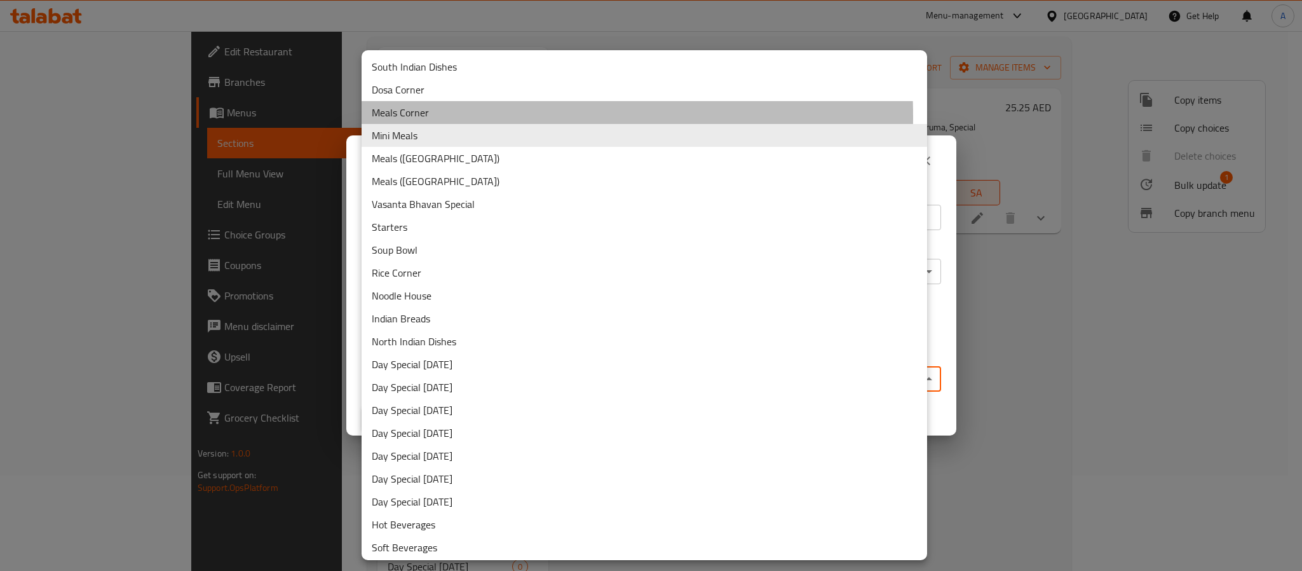
click at [412, 116] on li "Meals Corner" at bounding box center [645, 112] width 566 height 23
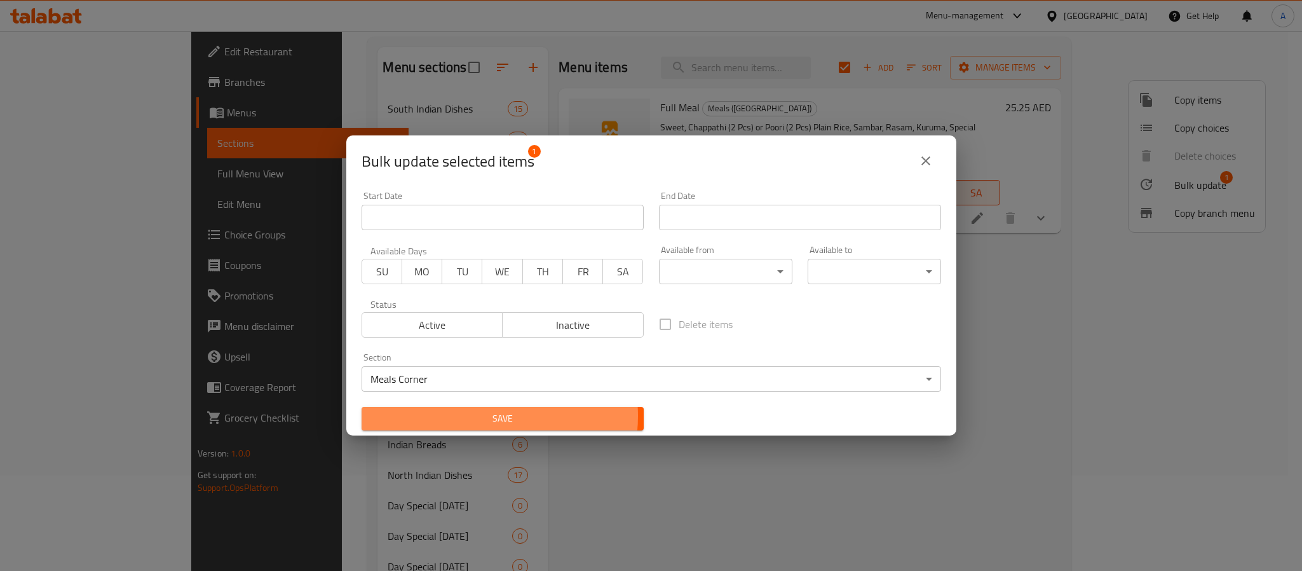
click at [469, 416] on span "Save" at bounding box center [503, 419] width 262 height 16
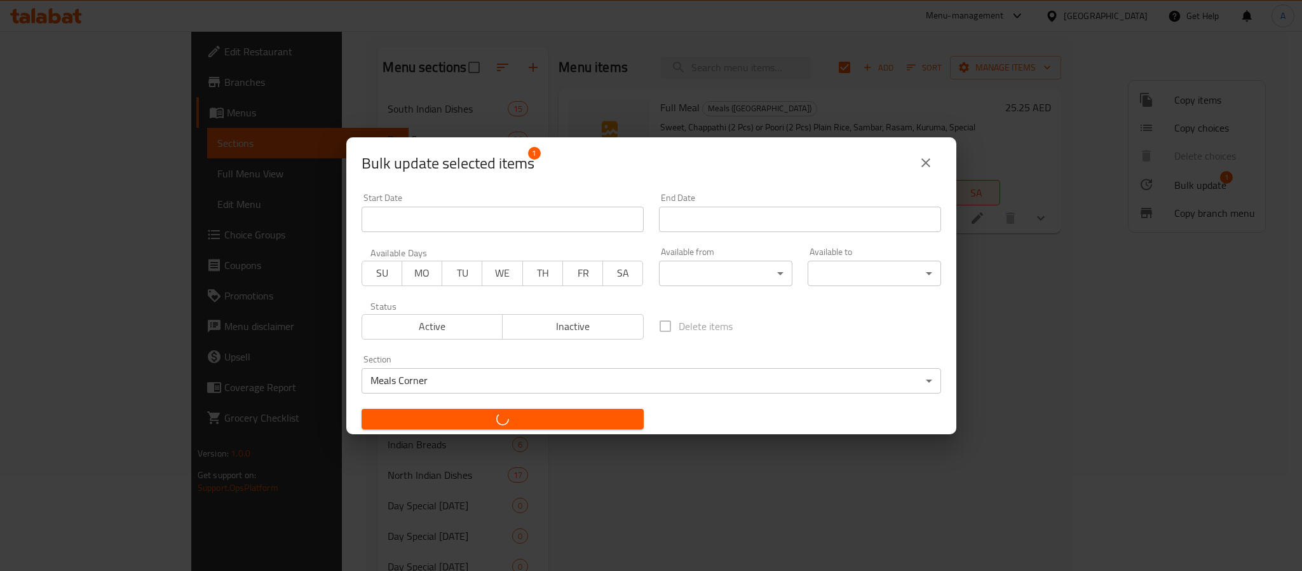
checkbox input "false"
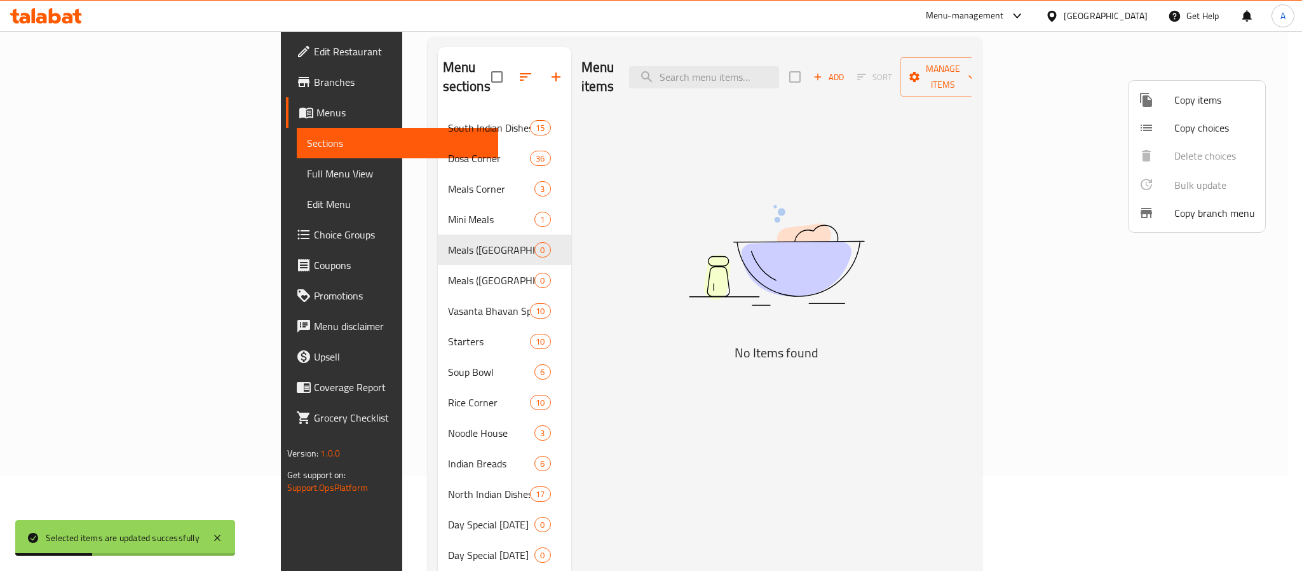
click at [342, 201] on div at bounding box center [651, 285] width 1302 height 571
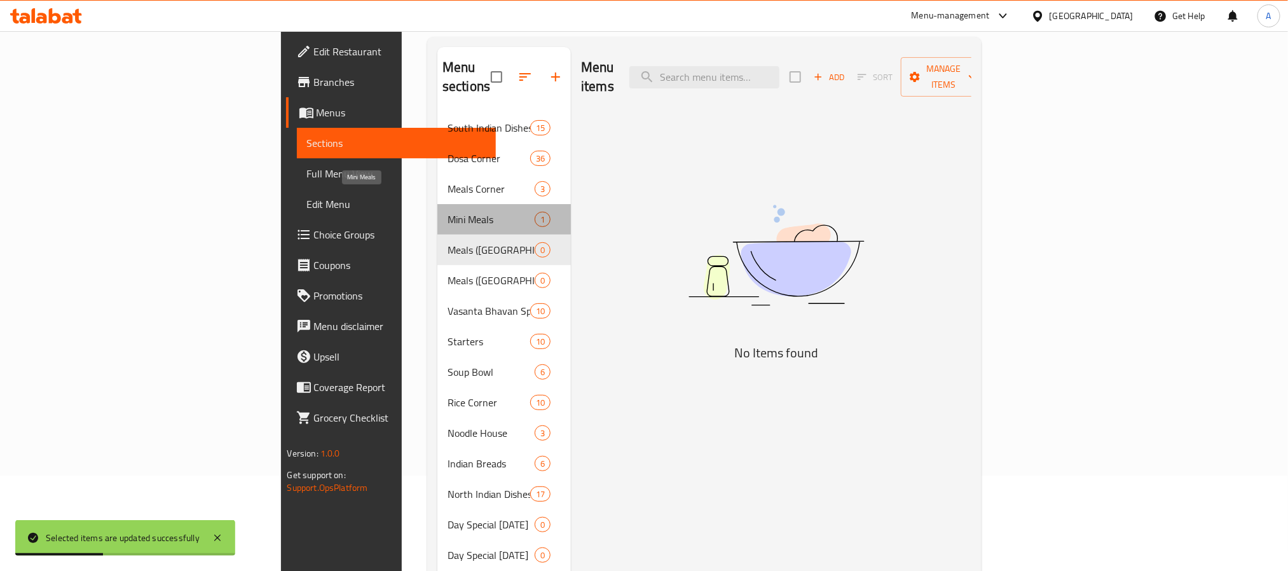
click at [447, 212] on span "Mini Meals" at bounding box center [490, 219] width 87 height 15
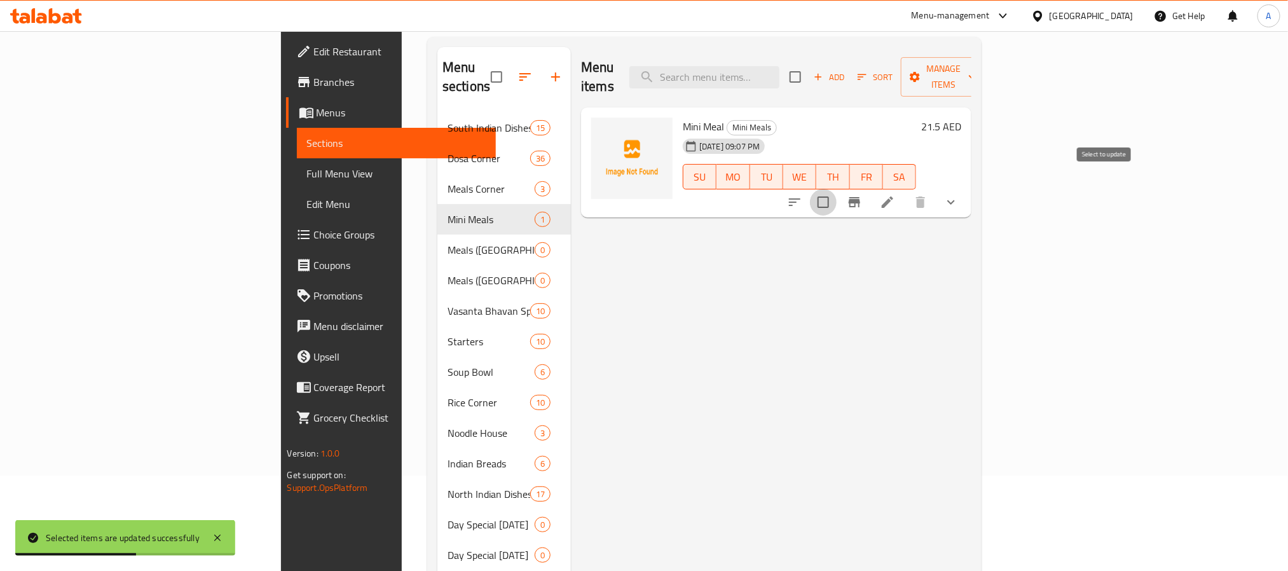
click at [836, 189] on input "checkbox" at bounding box center [823, 202] width 27 height 27
checkbox input "true"
click at [976, 67] on span "Manage items" at bounding box center [943, 77] width 65 height 32
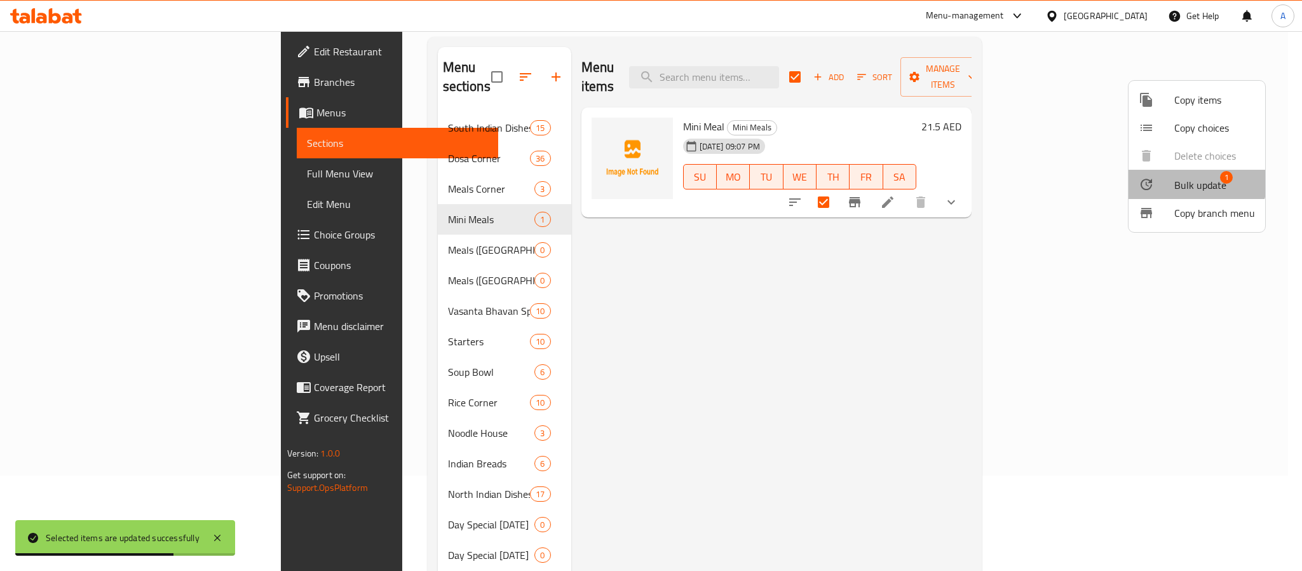
click at [1196, 178] on span "Bulk update" at bounding box center [1201, 184] width 52 height 15
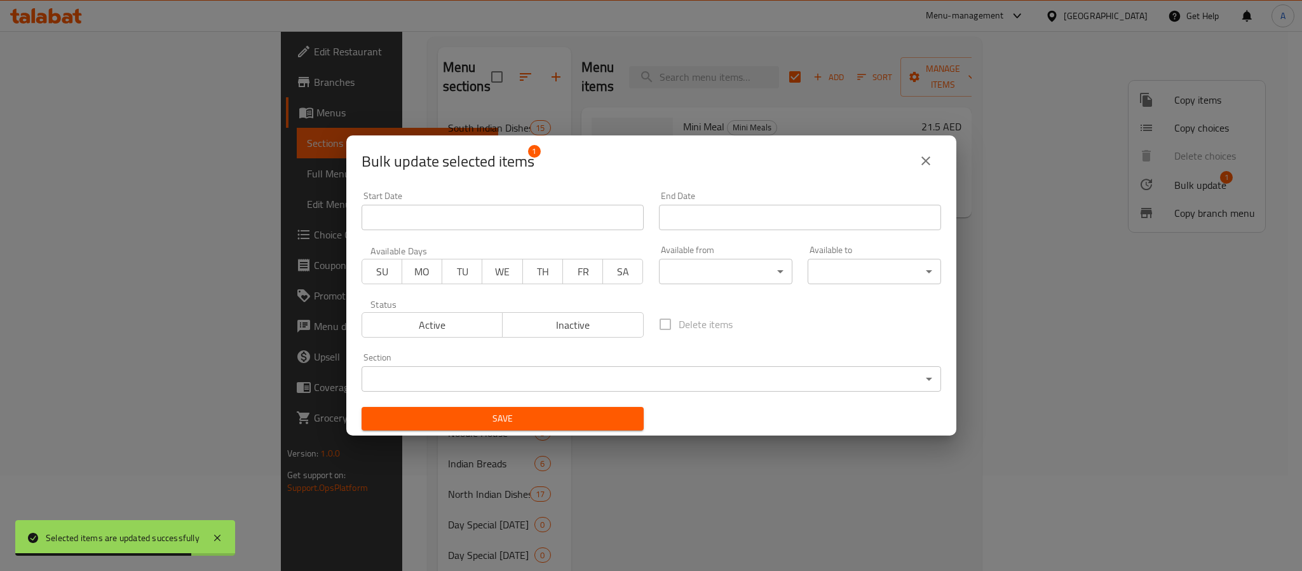
click at [757, 376] on body "Selected items are updated successfully ​ Menu-management United Arab Emirates …" at bounding box center [651, 206] width 1302 height 540
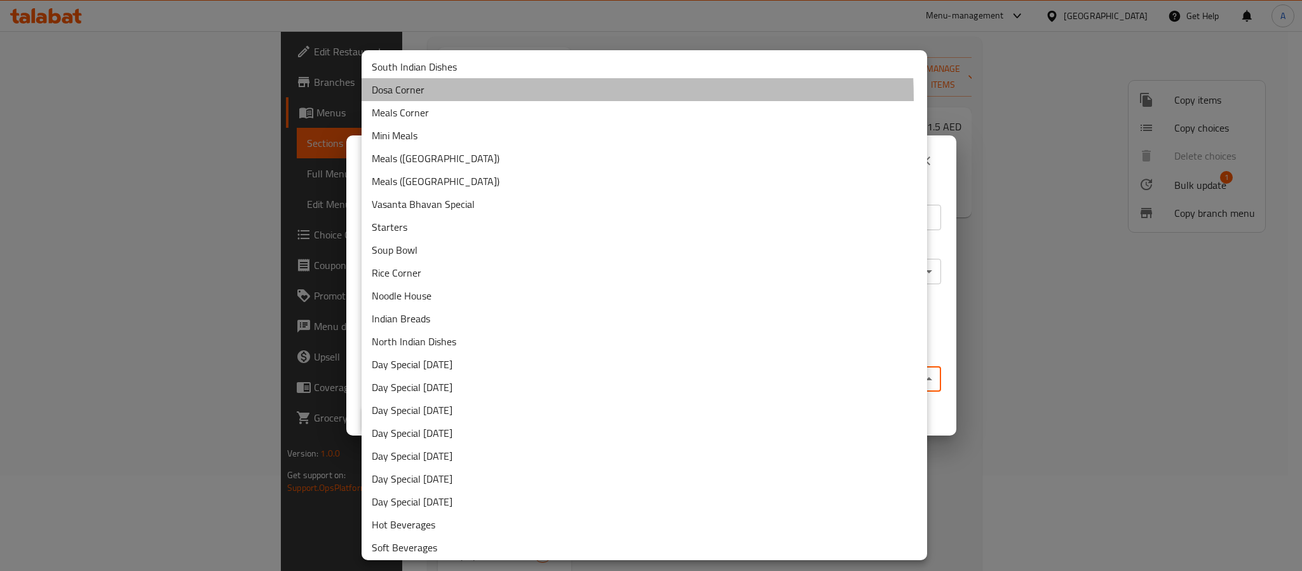
click at [456, 99] on li "Dosa Corner" at bounding box center [645, 89] width 566 height 23
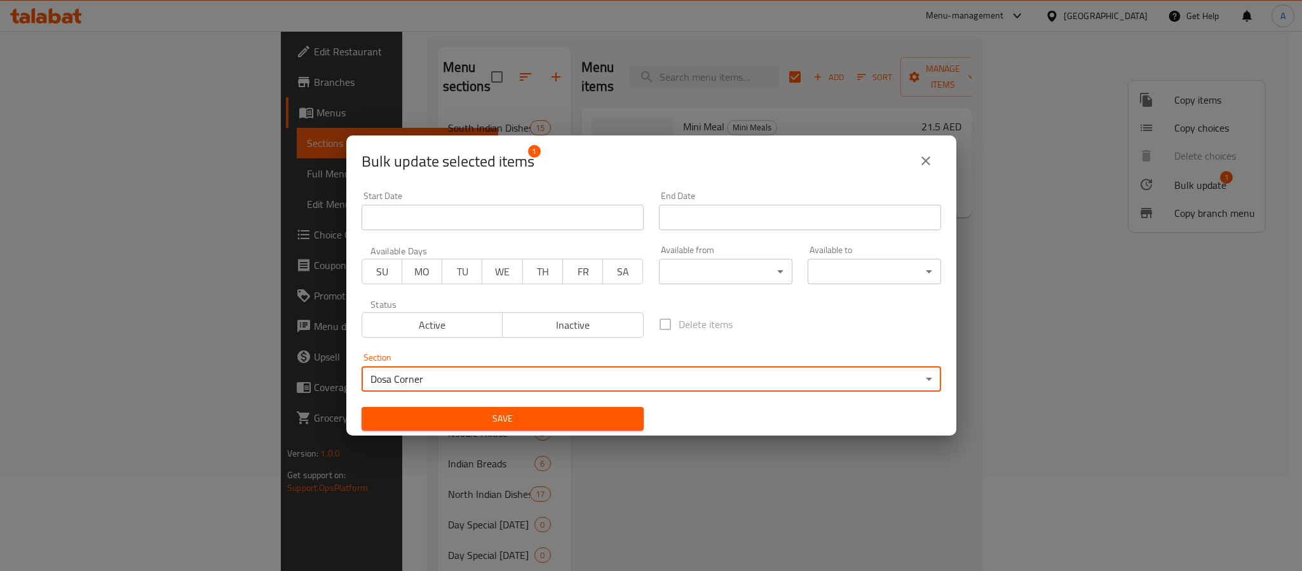
click at [475, 374] on body "​ Menu-management United Arab Emirates Get Help A Edit Restaurant Branches Menu…" at bounding box center [651, 206] width 1302 height 540
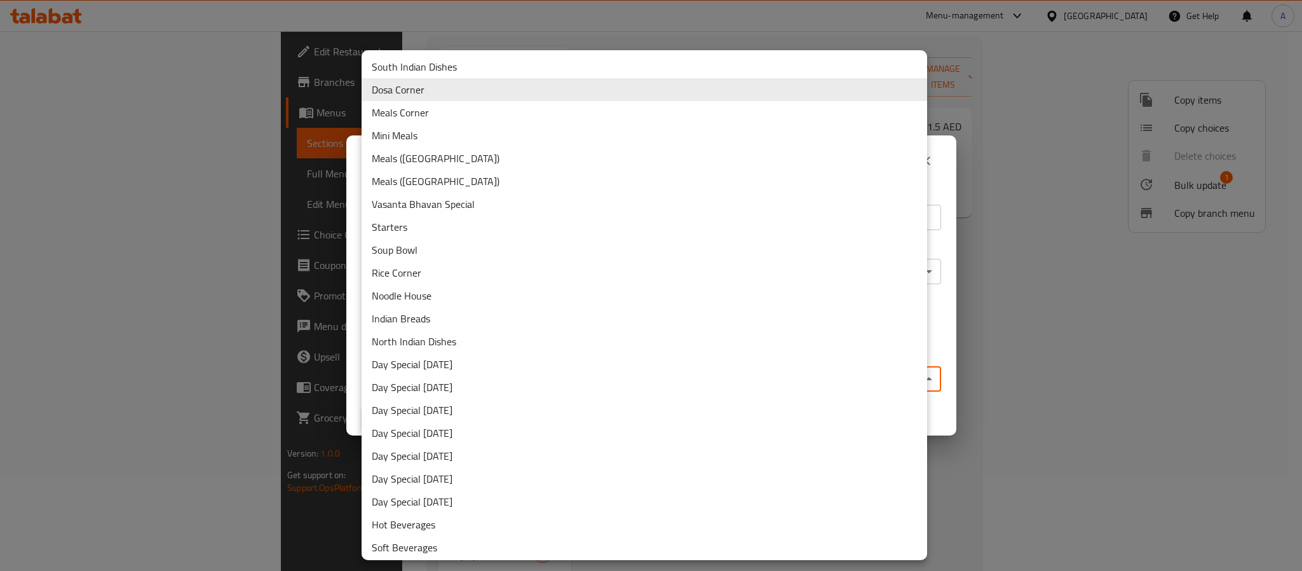
click at [422, 113] on li "Meals Corner" at bounding box center [645, 112] width 566 height 23
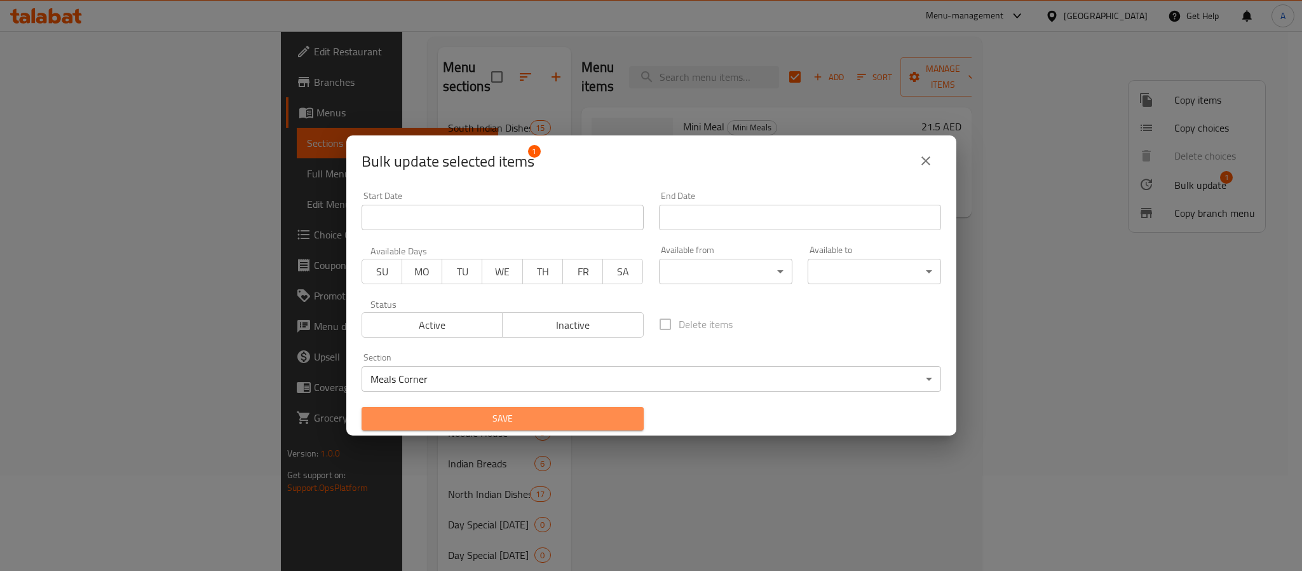
click at [595, 418] on span "Save" at bounding box center [503, 419] width 262 height 16
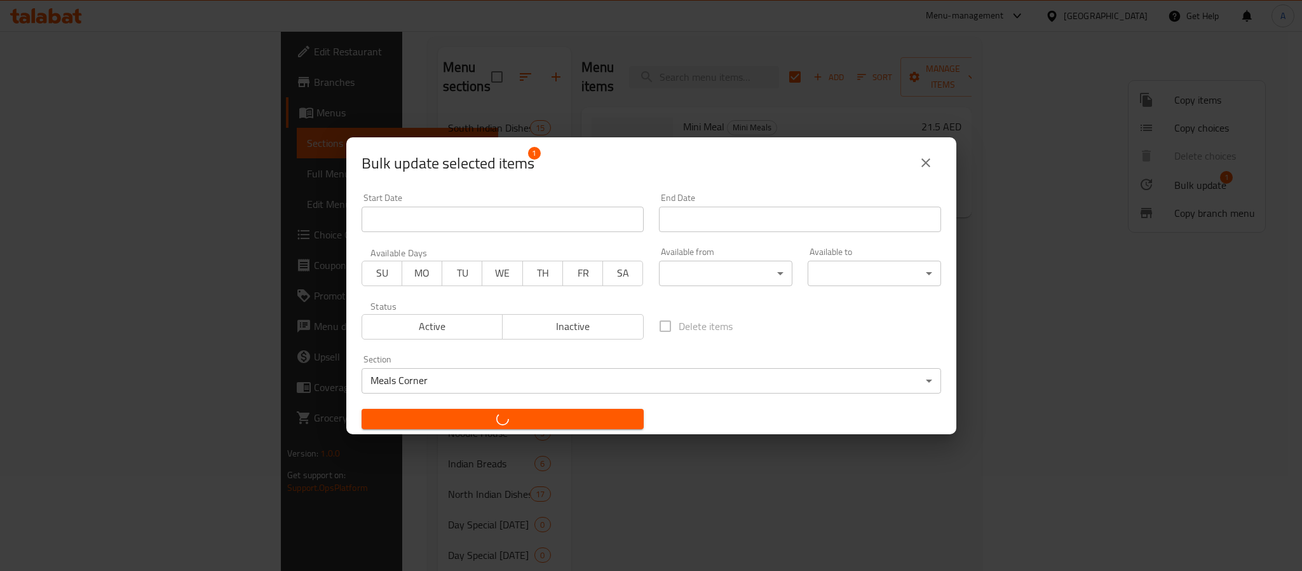
checkbox input "false"
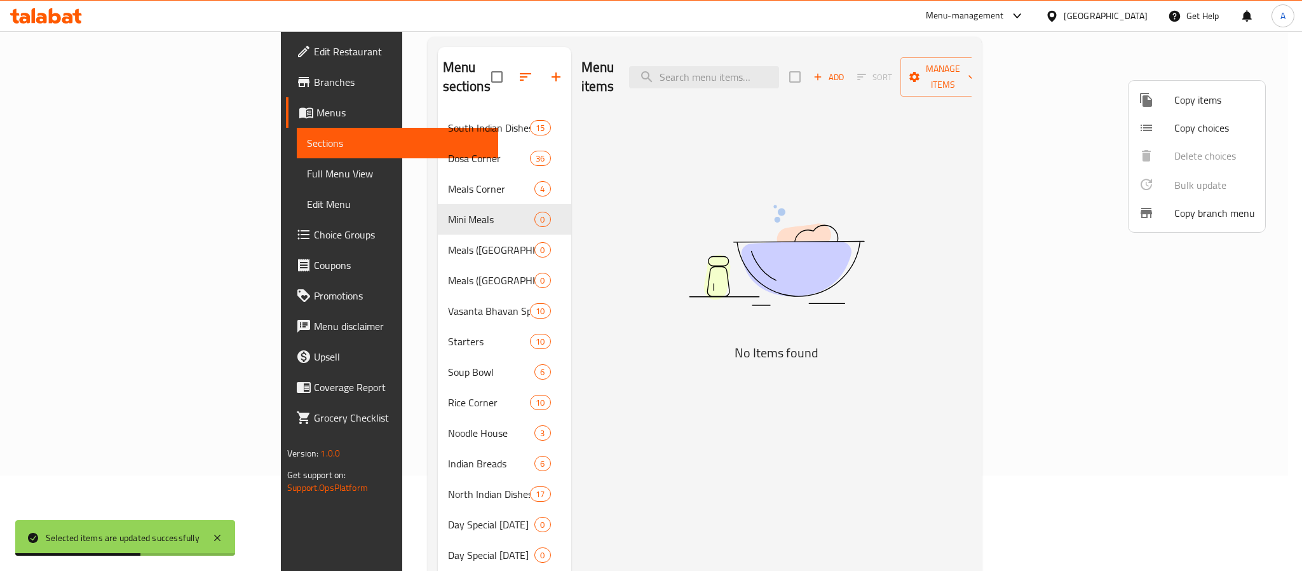
click at [412, 257] on div at bounding box center [651, 285] width 1302 height 571
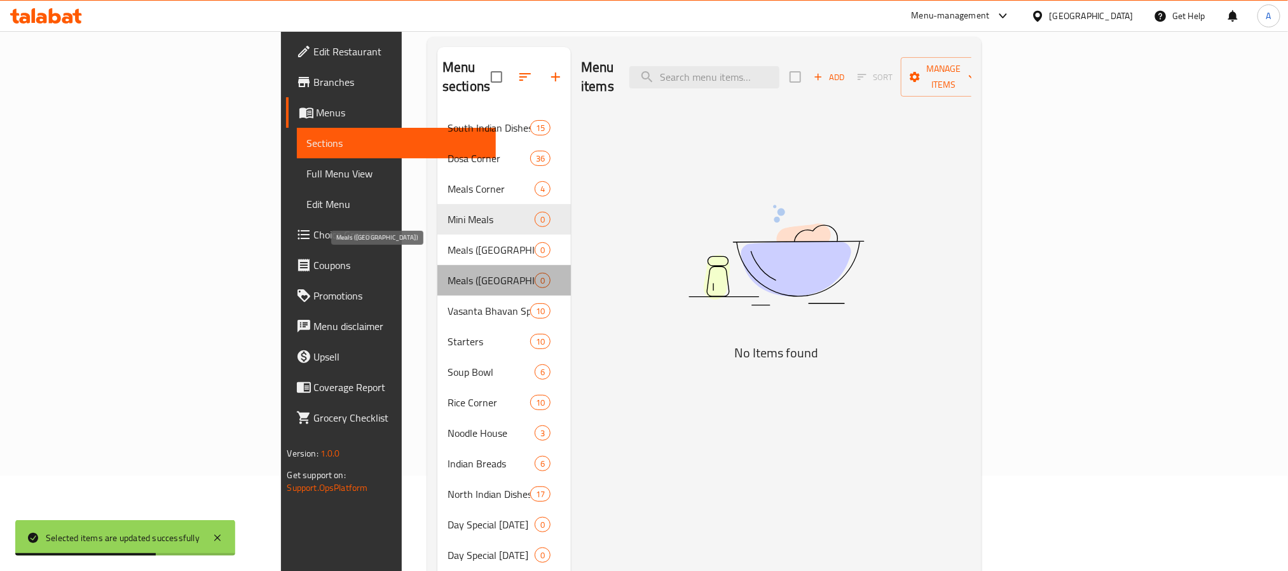
click at [447, 273] on span "Meals ([GEOGRAPHIC_DATA])" at bounding box center [490, 280] width 87 height 15
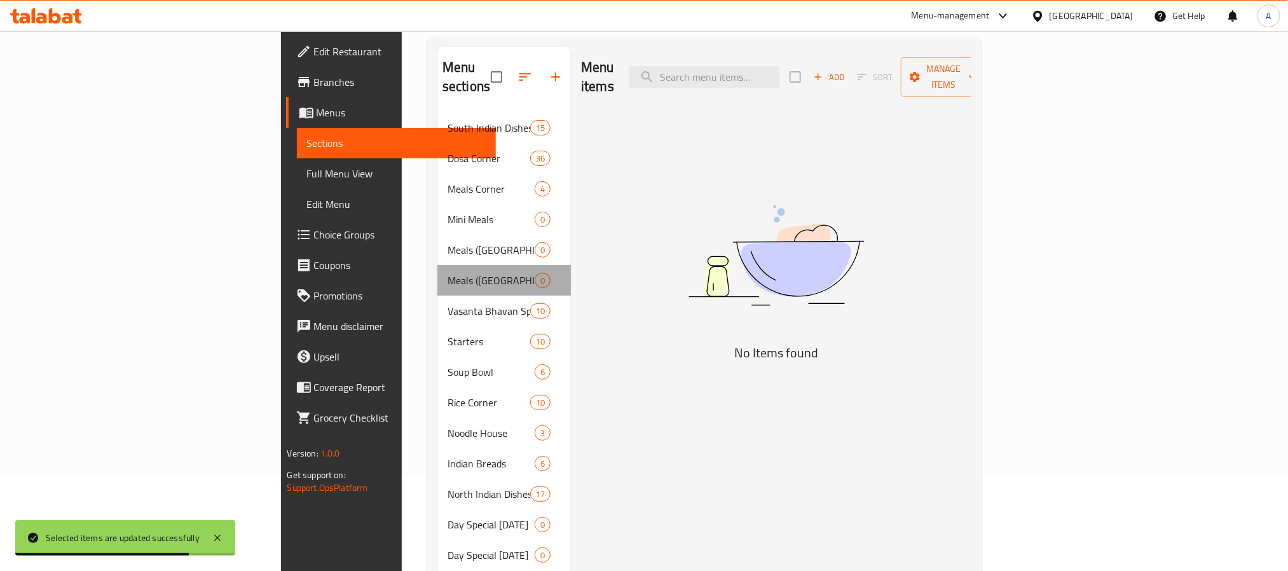
click at [485, 265] on div "Meals (North India) 0" at bounding box center [503, 280] width 133 height 31
click at [447, 273] on span "Meals ([GEOGRAPHIC_DATA])" at bounding box center [490, 280] width 87 height 15
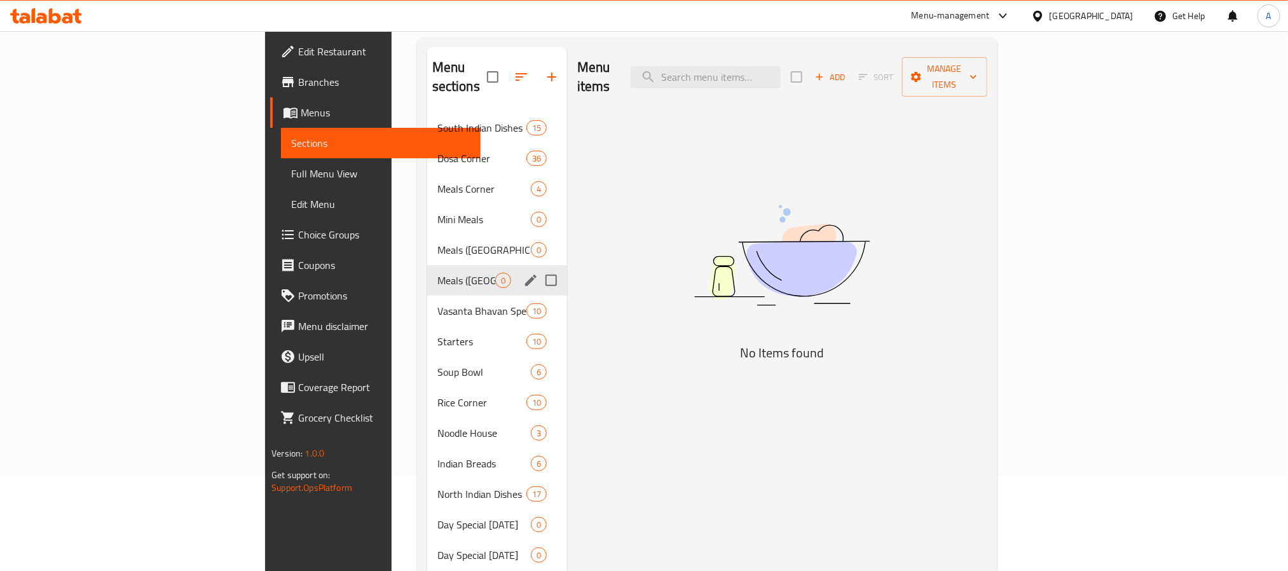
click at [538, 267] on input "Menu sections" at bounding box center [551, 280] width 27 height 27
checkbox input "true"
click at [437, 242] on span "Meals ([GEOGRAPHIC_DATA])" at bounding box center [466, 249] width 58 height 15
click at [538, 236] on input "Menu sections" at bounding box center [551, 249] width 27 height 27
checkbox input "true"
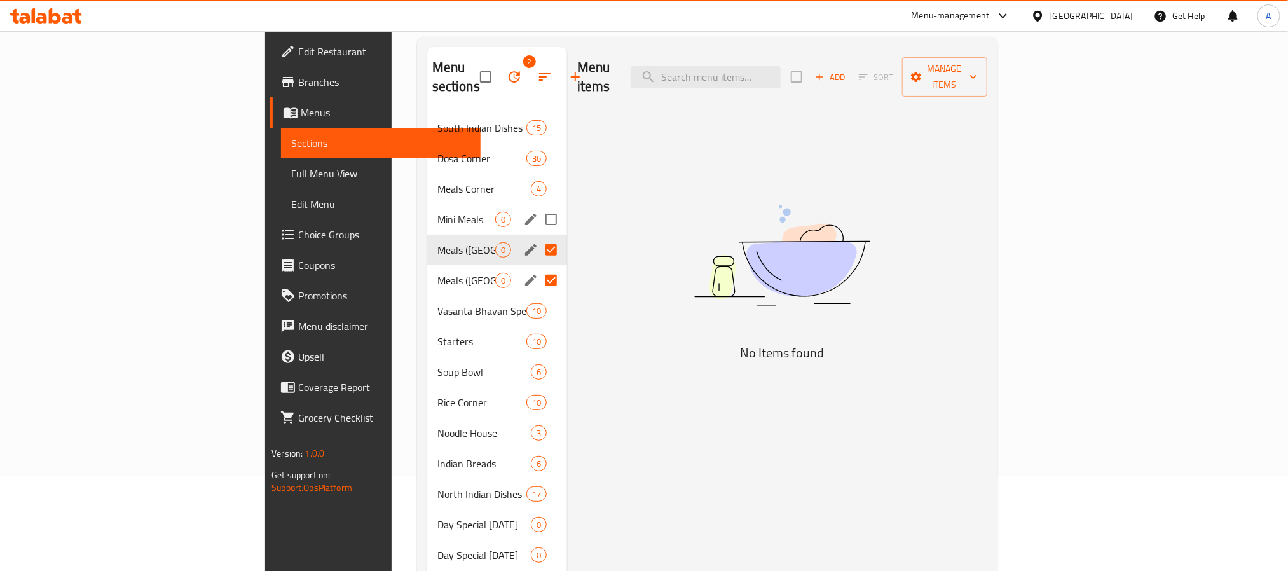
click at [538, 206] on input "Menu sections" at bounding box center [551, 219] width 27 height 27
checkbox input "true"
click at [508, 71] on icon "button" at bounding box center [513, 76] width 11 height 11
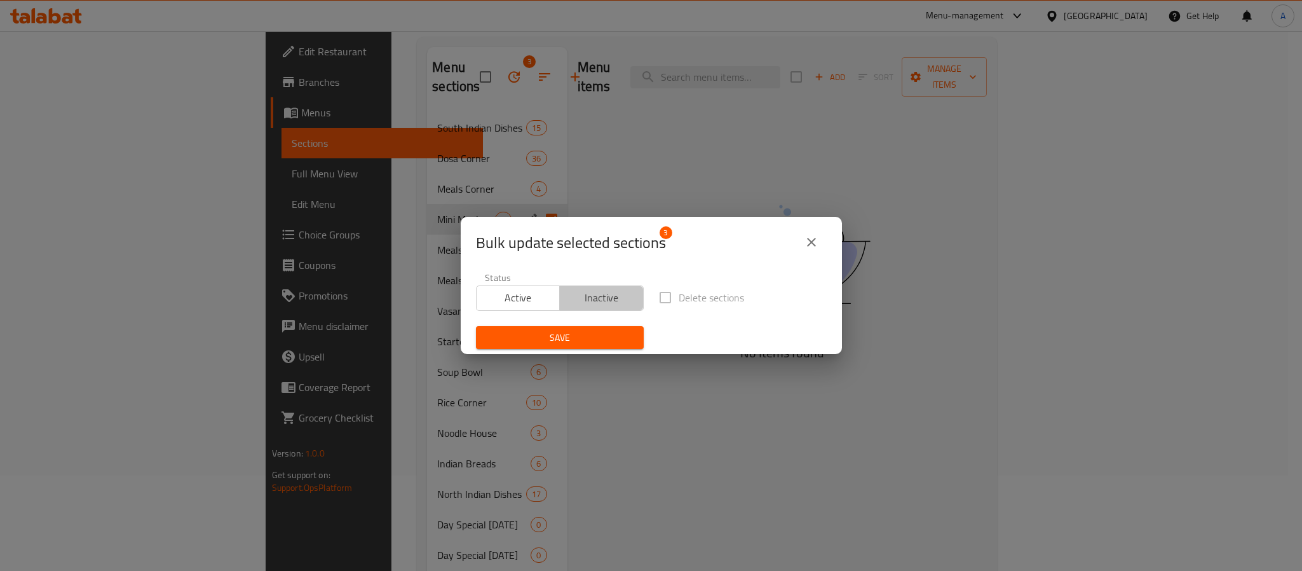
click at [605, 296] on span "Inactive" at bounding box center [602, 298] width 74 height 18
click at [594, 343] on span "Save" at bounding box center [559, 338] width 147 height 16
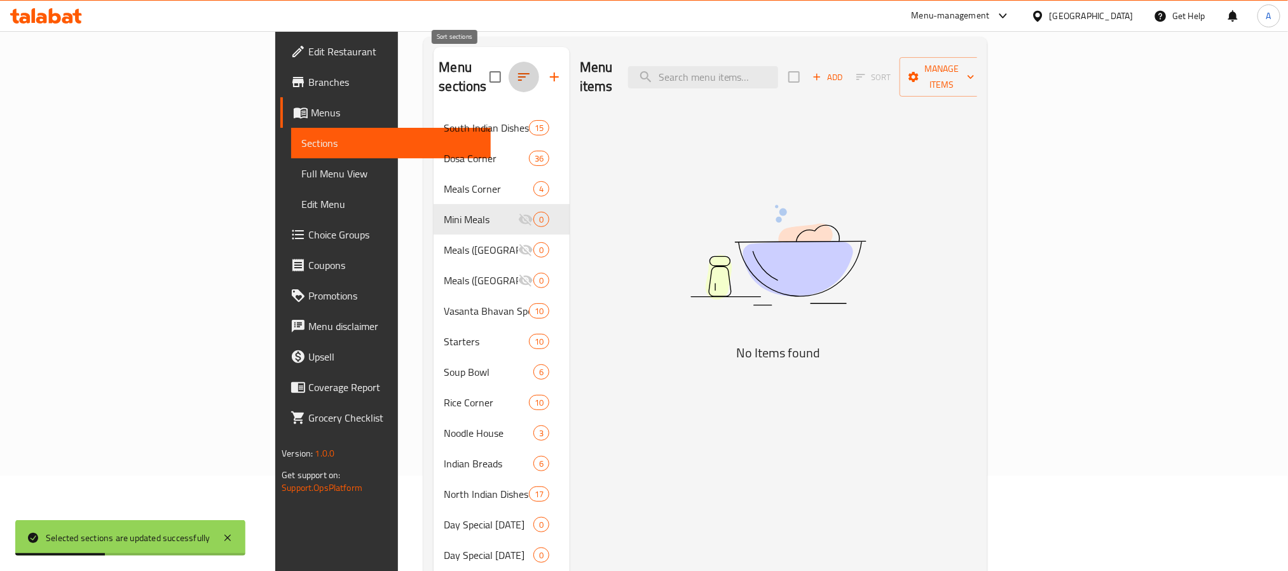
click at [516, 69] on icon "button" at bounding box center [523, 76] width 15 height 15
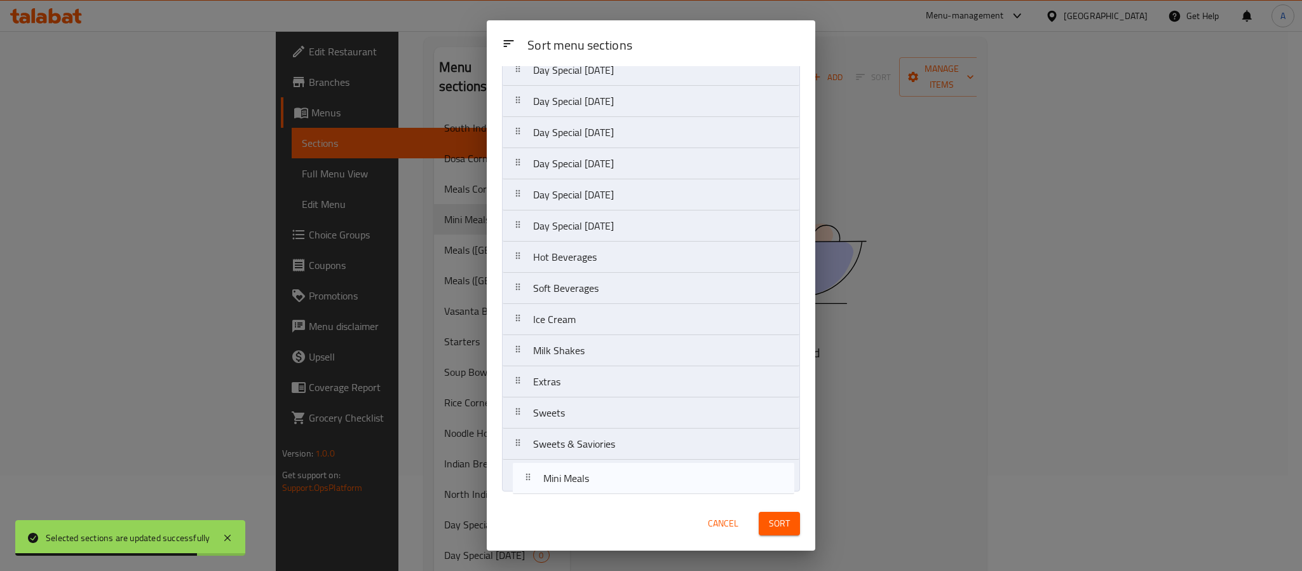
drag, startPoint x: 601, startPoint y: 215, endPoint x: 609, endPoint y: 488, distance: 272.8
click at [609, 488] on nav "South Indian Dishes Dosa Corner Meals Corner Mini Meals Meals (South India) Mea…" at bounding box center [651, 70] width 298 height 842
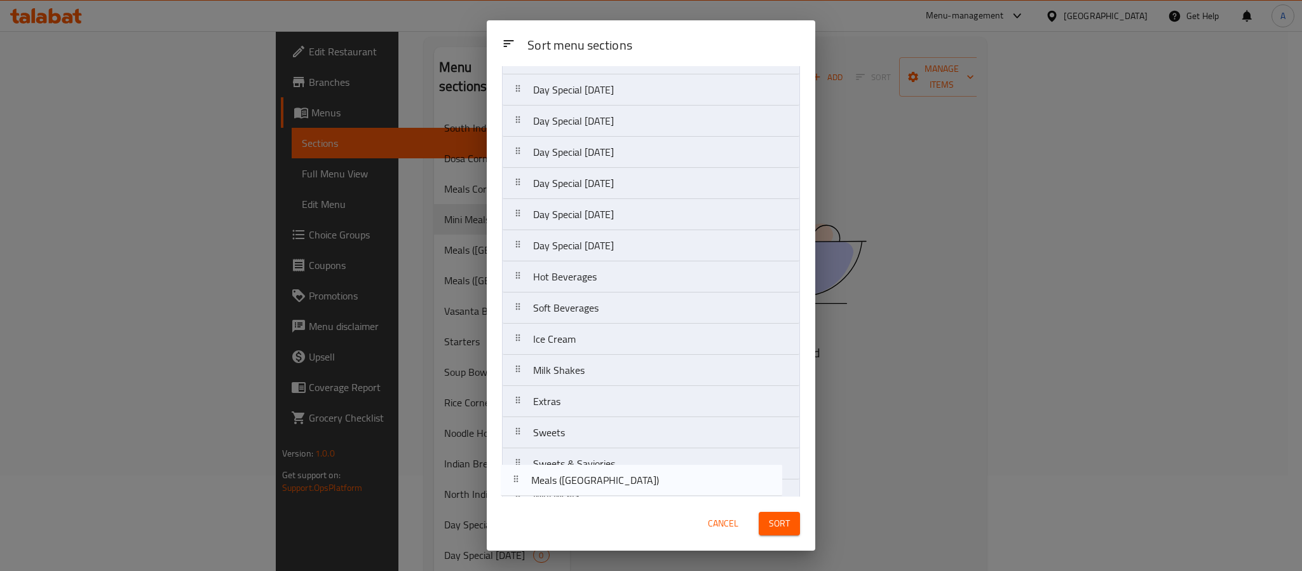
scroll to position [460, 0]
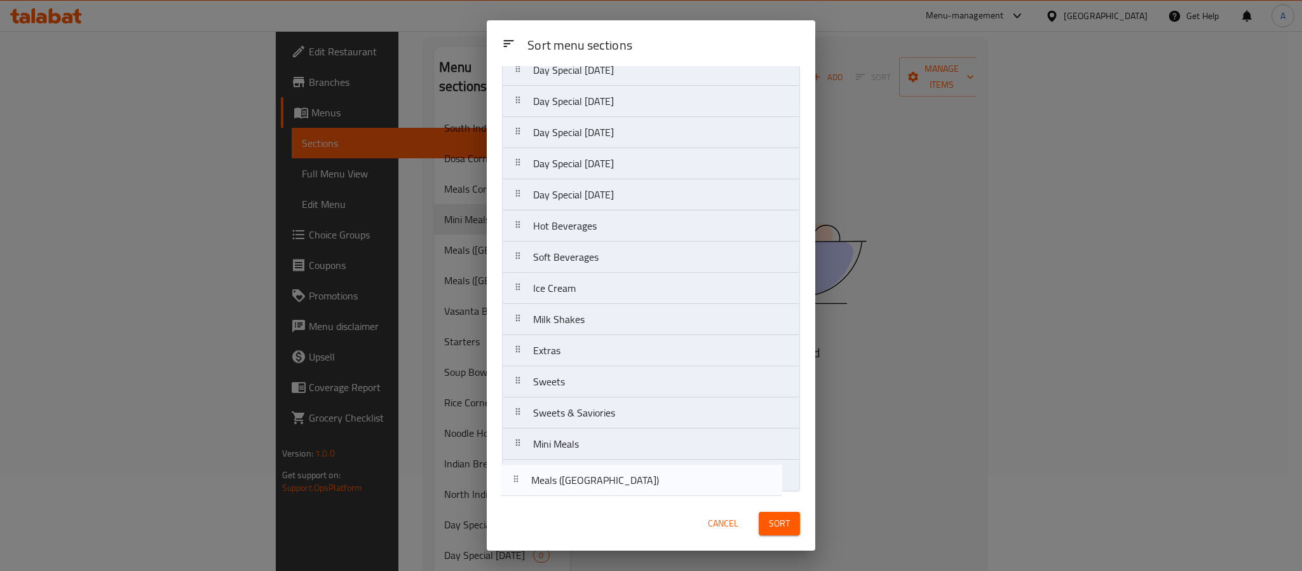
drag, startPoint x: 591, startPoint y: 216, endPoint x: 587, endPoint y: 489, distance: 272.7
click at [587, 489] on nav "South Indian Dishes Dosa Corner Meals Corner Meals (South India) Meals (North I…" at bounding box center [651, 70] width 298 height 842
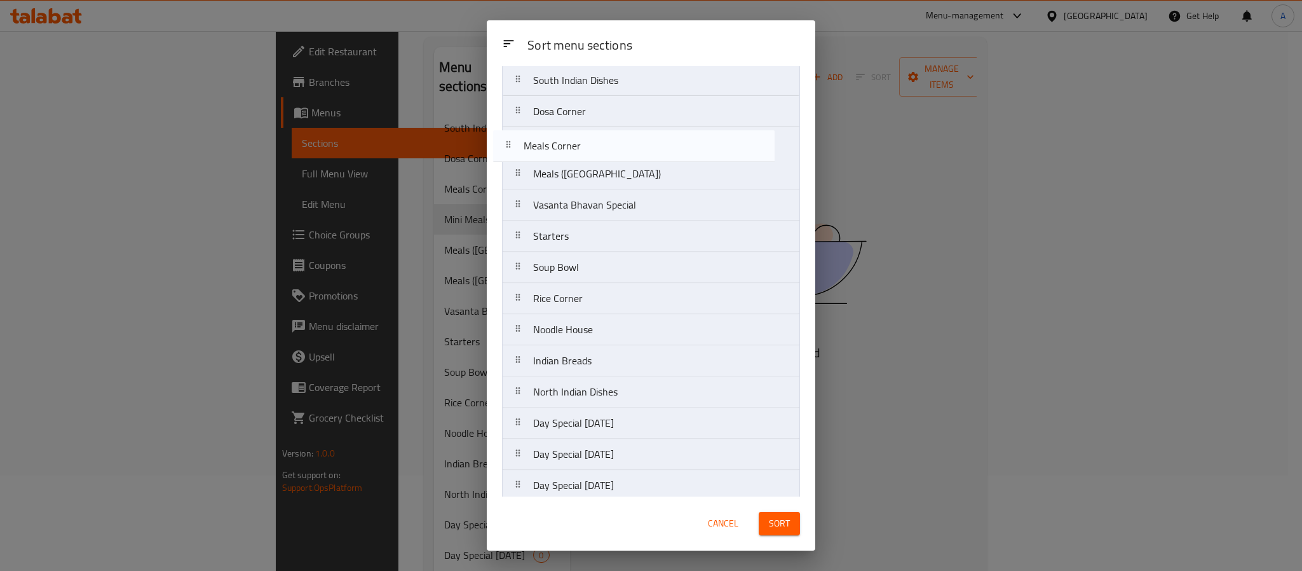
scroll to position [0, 0]
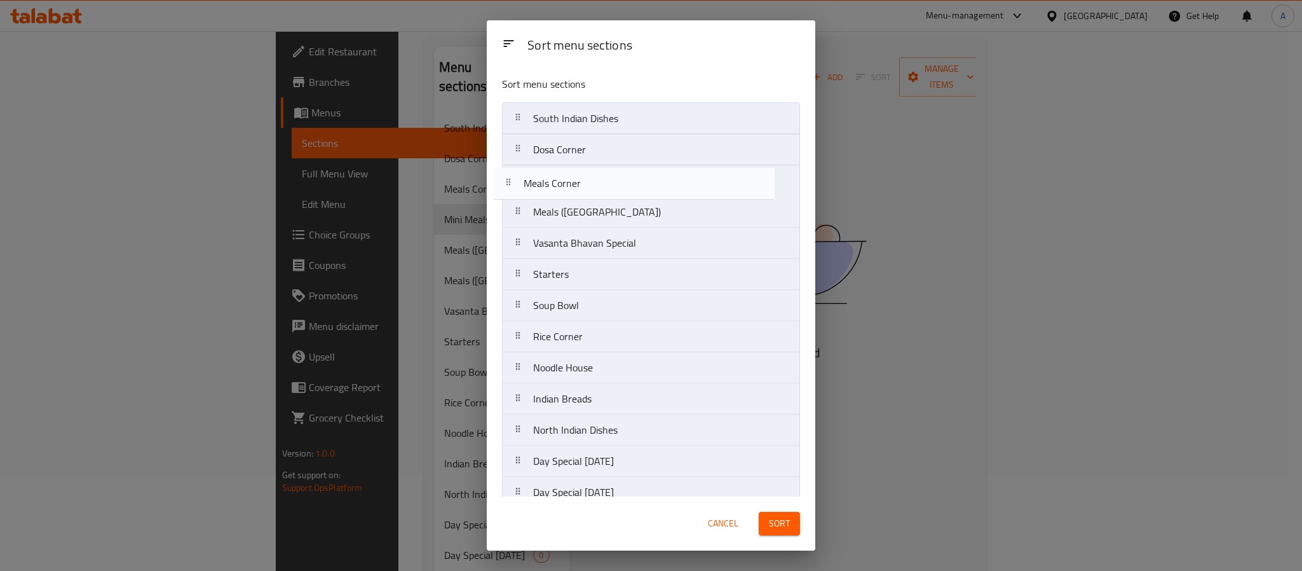
drag, startPoint x: 589, startPoint y: 184, endPoint x: 578, endPoint y: 196, distance: 17.1
click at [578, 196] on nav "South Indian Dishes Dosa Corner Meals Corner Meals (North India) Vasanta Bhavan…" at bounding box center [651, 523] width 298 height 842
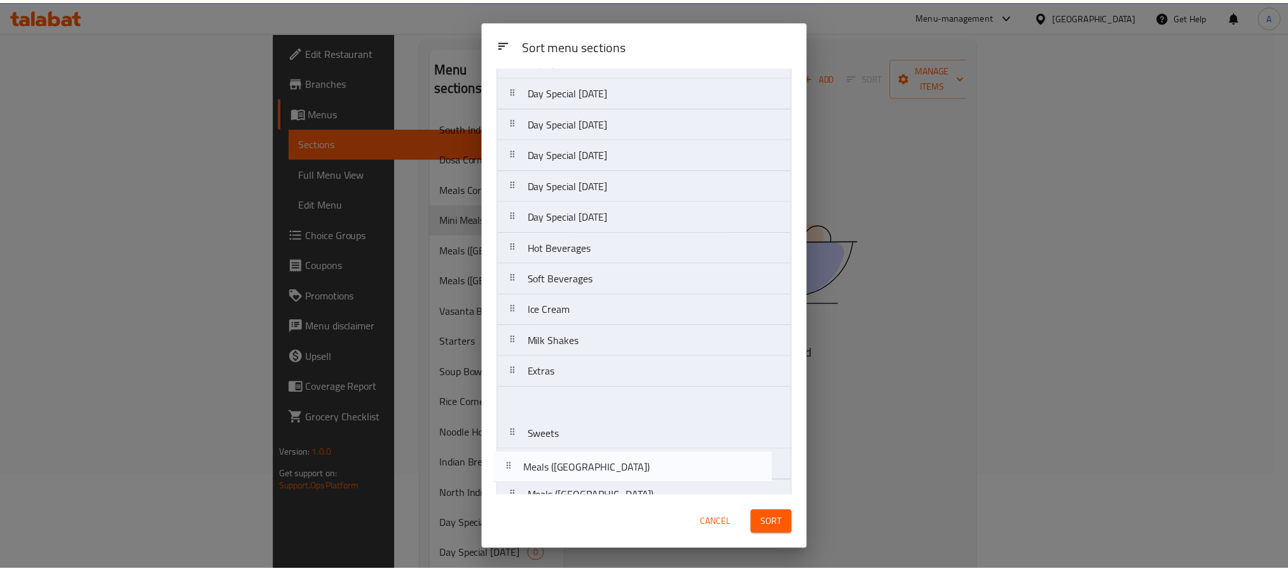
scroll to position [460, 0]
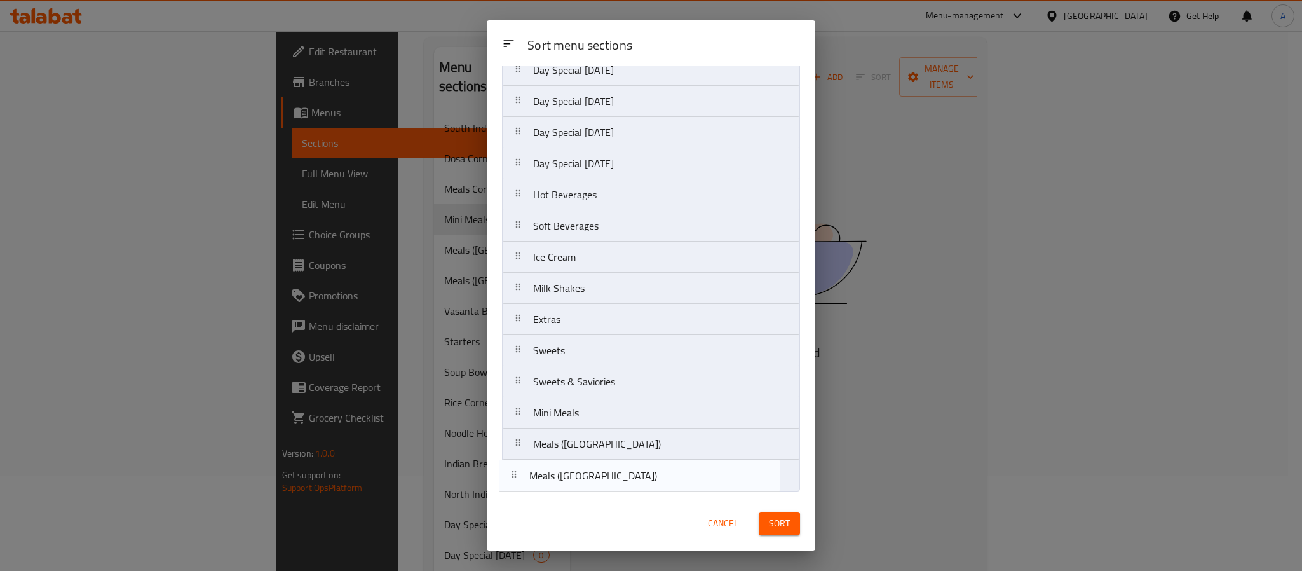
drag, startPoint x: 578, startPoint y: 215, endPoint x: 572, endPoint y: 486, distance: 270.8
click at [572, 486] on nav "South Indian Dishes Dosa Corner Meals Corner Meals (North India) Vasanta Bhavan…" at bounding box center [651, 70] width 298 height 842
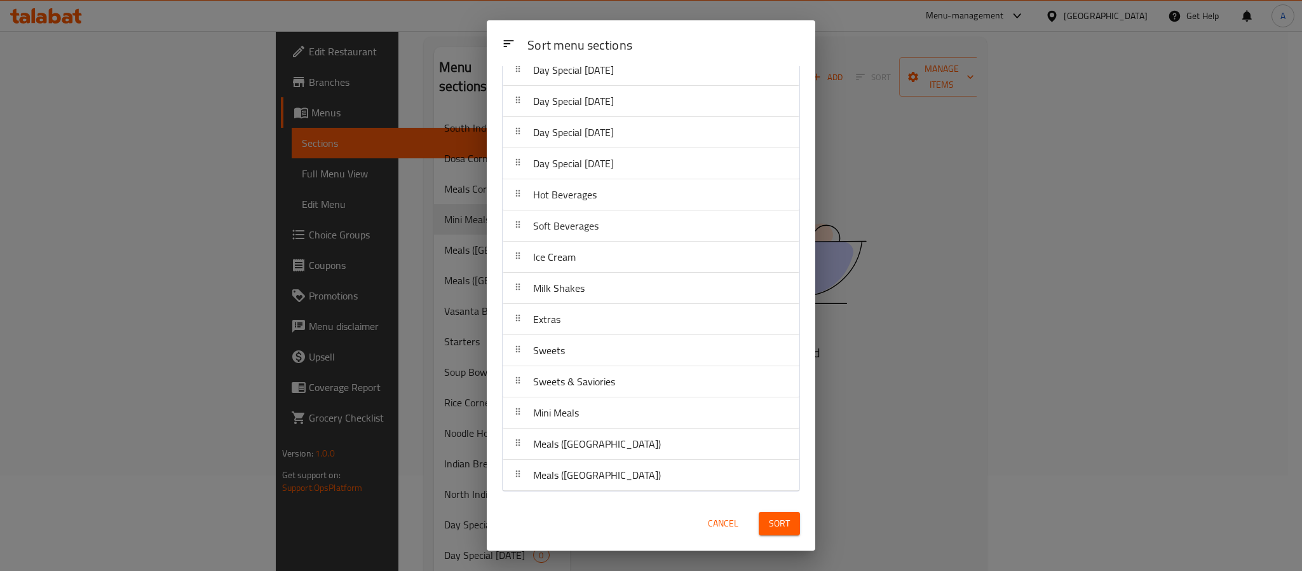
click at [763, 515] on button "Sort" at bounding box center [779, 524] width 41 height 24
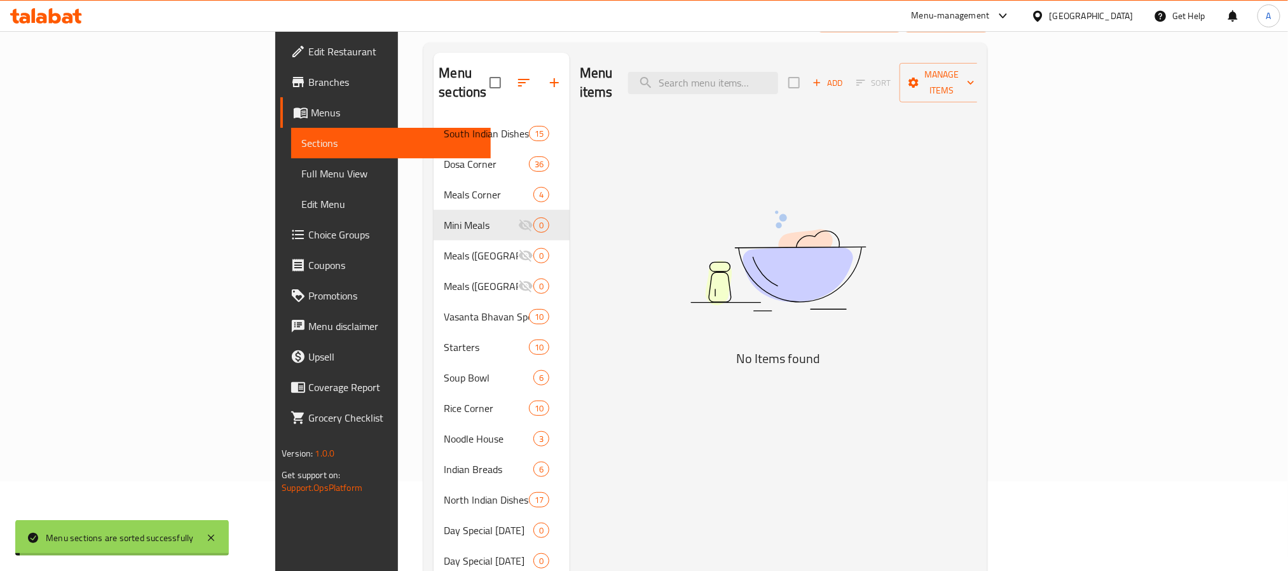
scroll to position [0, 0]
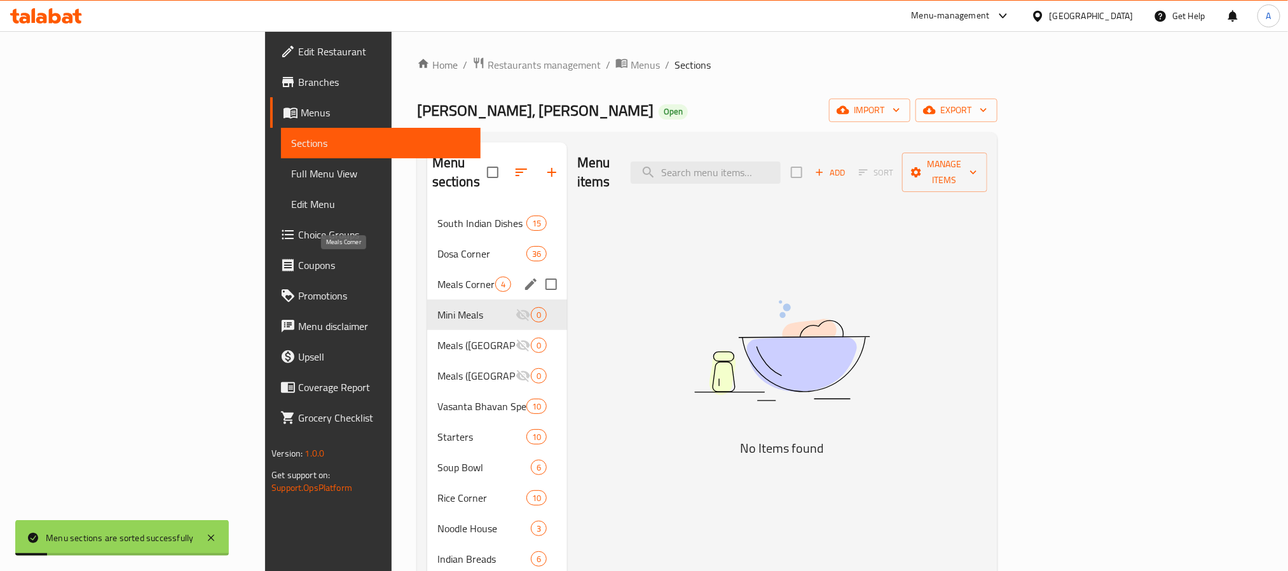
click at [437, 276] on span "Meals Corner" at bounding box center [466, 283] width 58 height 15
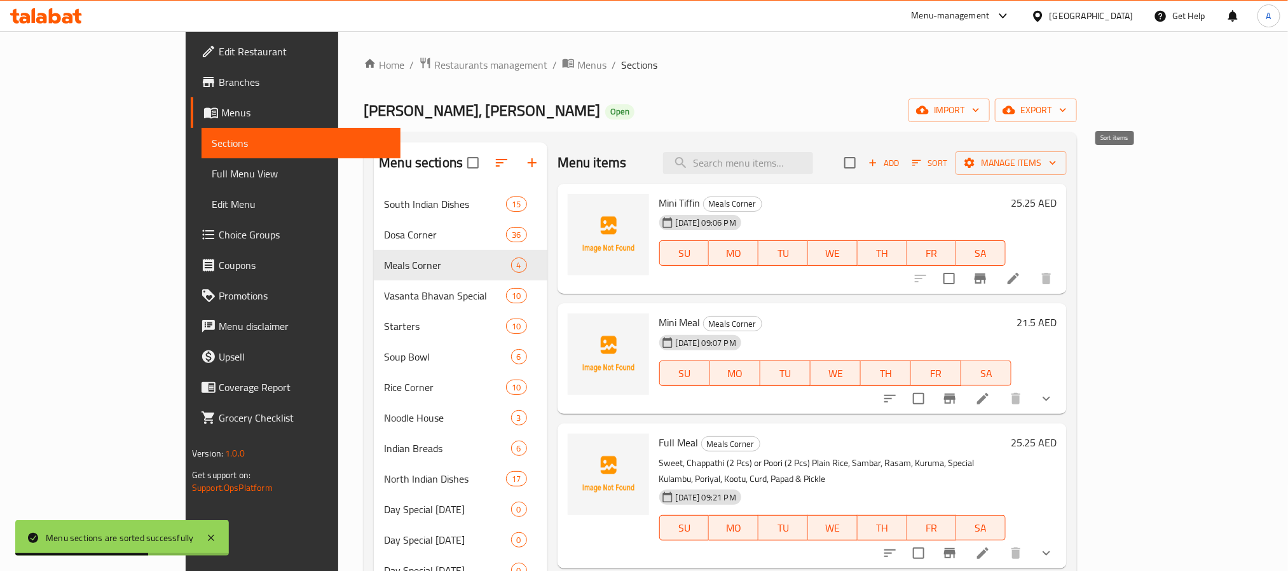
click at [947, 157] on span "Sort" at bounding box center [929, 163] width 35 height 15
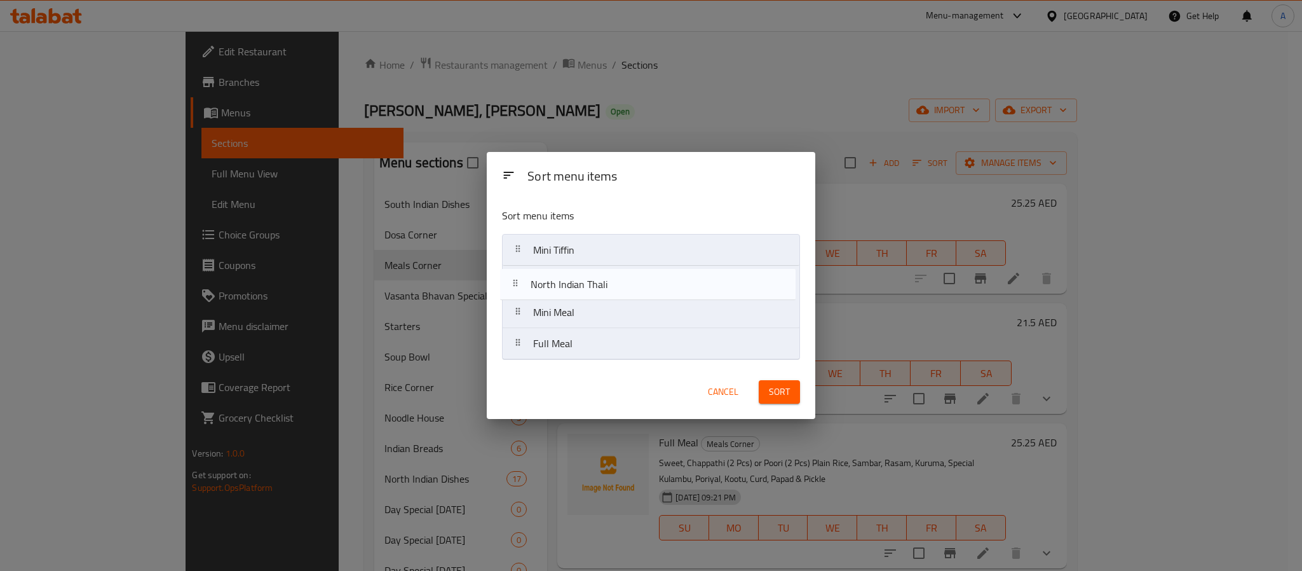
drag, startPoint x: 617, startPoint y: 355, endPoint x: 613, endPoint y: 290, distance: 65.6
click at [613, 290] on nav "Mini Tiffin Mini Meal Full Meal North Indian Thali" at bounding box center [651, 297] width 298 height 126
click at [599, 313] on nav "Mini Tiffin North Indian Thali Mini Meal Full Meal" at bounding box center [651, 297] width 298 height 126
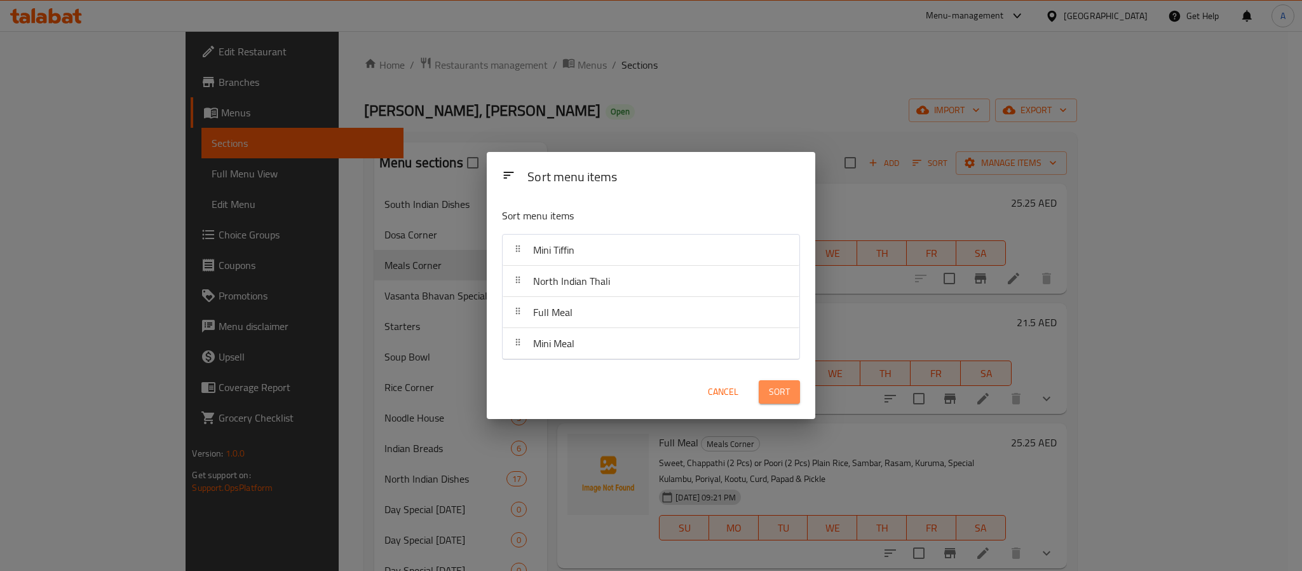
click at [771, 387] on span "Sort" at bounding box center [779, 392] width 21 height 16
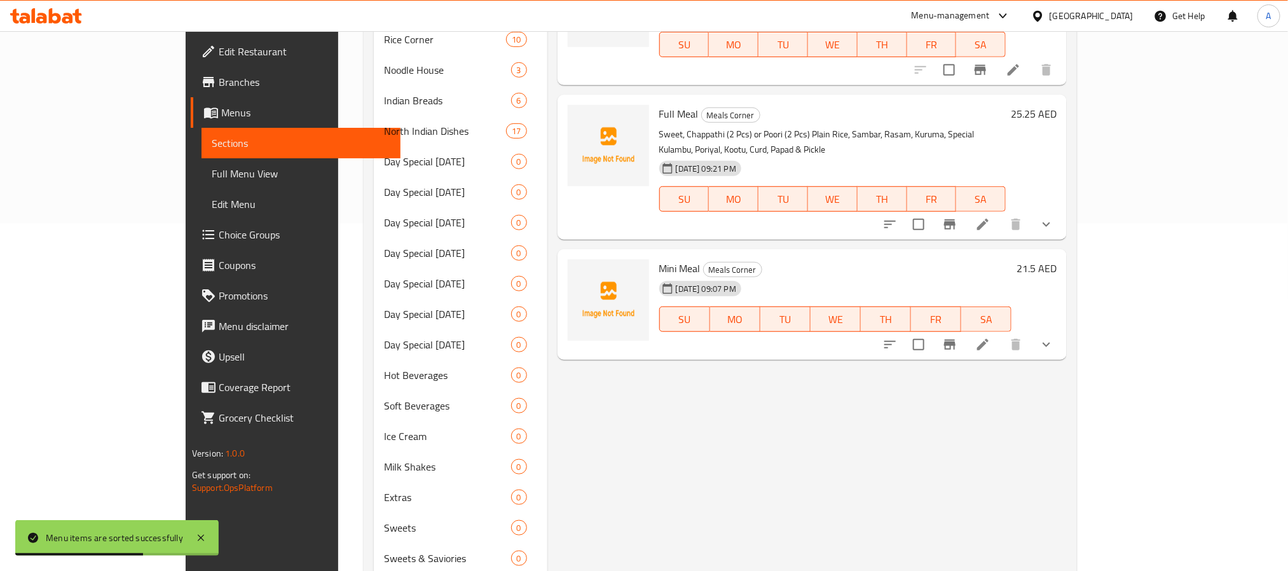
scroll to position [381, 0]
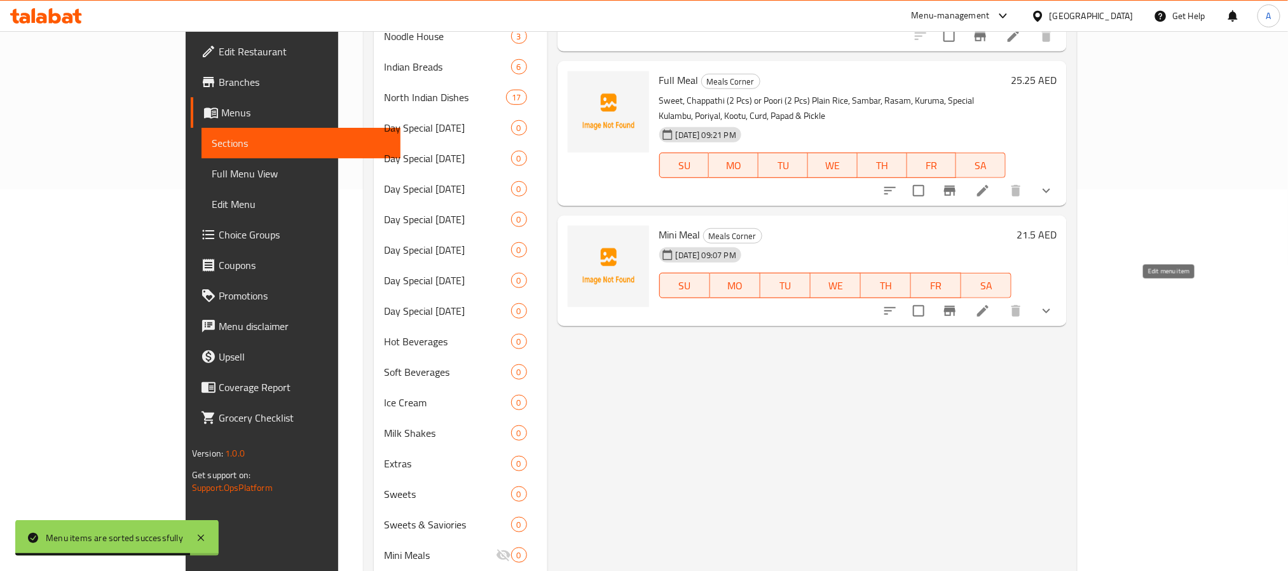
click at [990, 303] on icon at bounding box center [982, 310] width 15 height 15
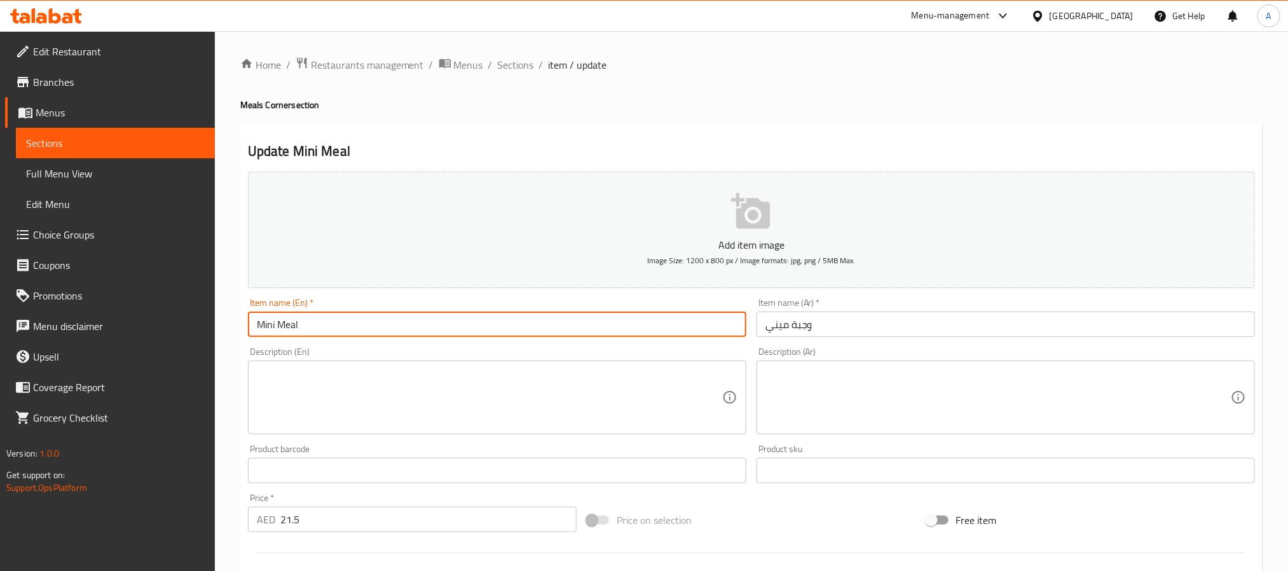
click at [315, 329] on input "Mini Meal" at bounding box center [497, 323] width 498 height 25
paste input "BUSINESS MEALS"
click at [315, 329] on input "BUSINESS MEALS" at bounding box center [497, 323] width 498 height 25
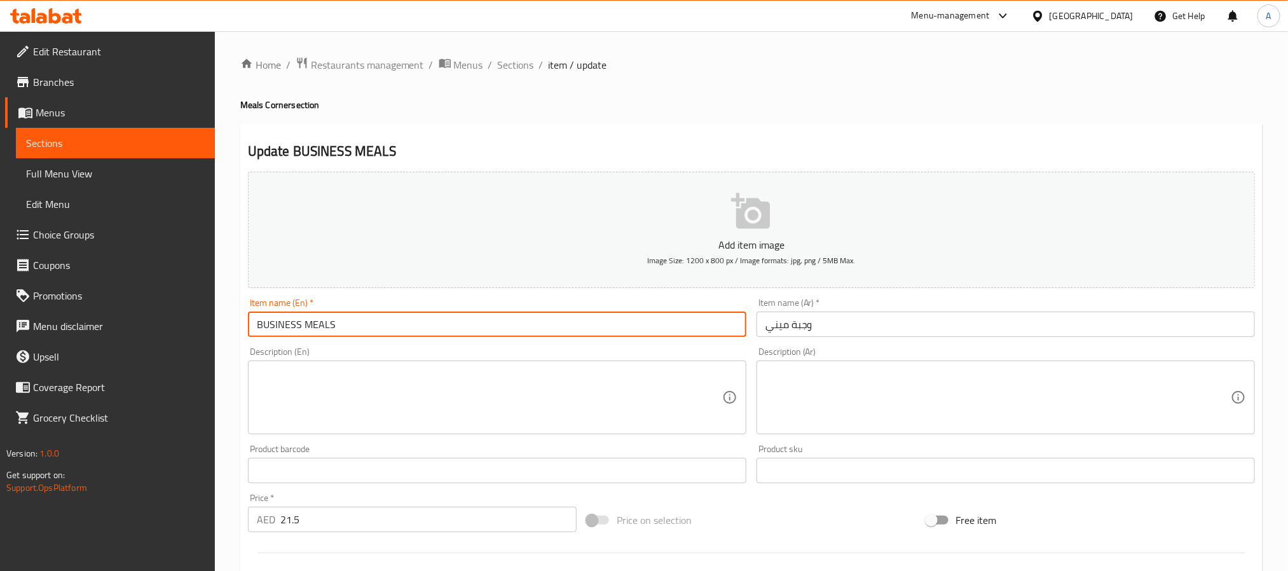
click at [315, 329] on input "BUSINESS MEALS" at bounding box center [497, 323] width 498 height 25
type input "Business Meals"
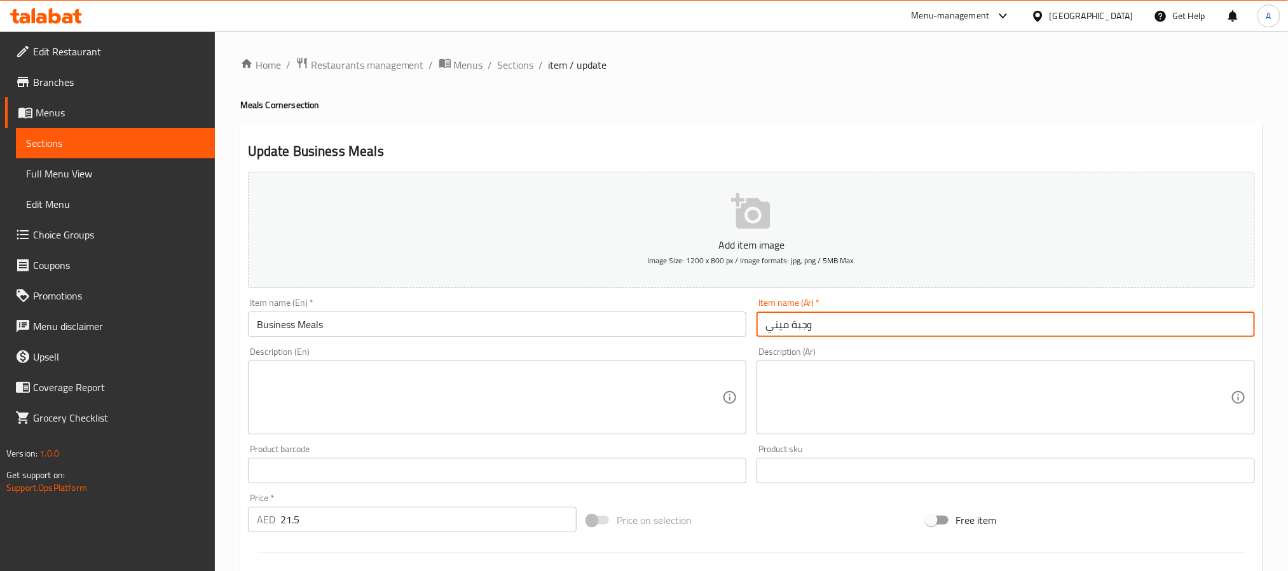
click at [776, 326] on input "وجبة ميني" at bounding box center [1005, 323] width 498 height 25
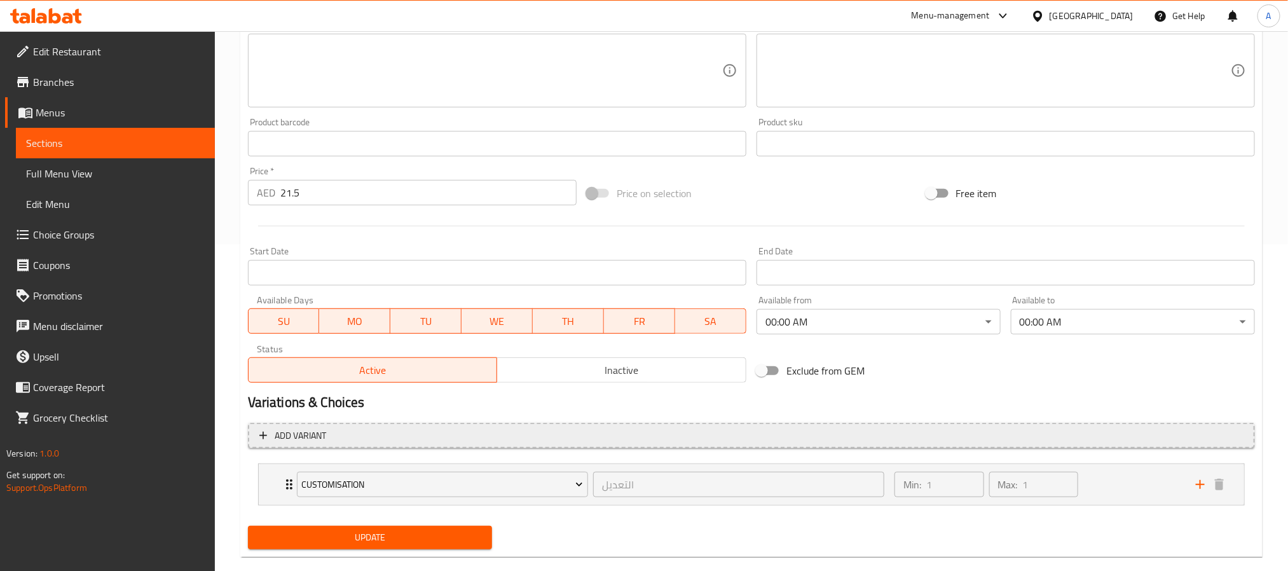
scroll to position [349, 0]
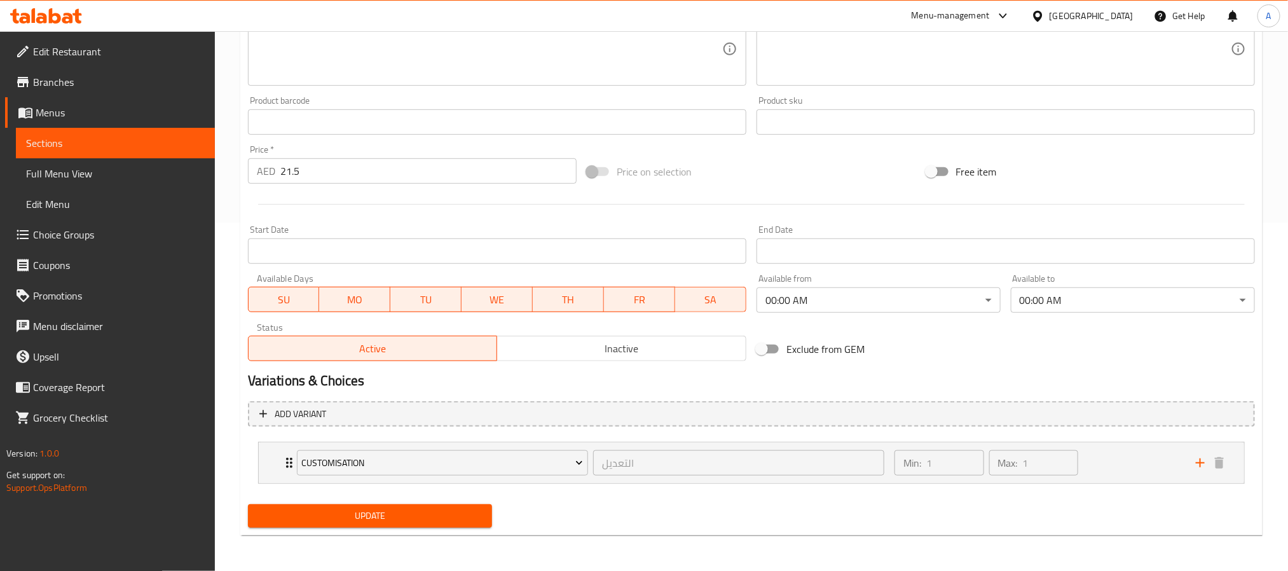
type input "وجبة بيزنس"
click at [376, 521] on span "Update" at bounding box center [370, 516] width 224 height 16
click at [285, 466] on icon "Expand" at bounding box center [289, 462] width 15 height 15
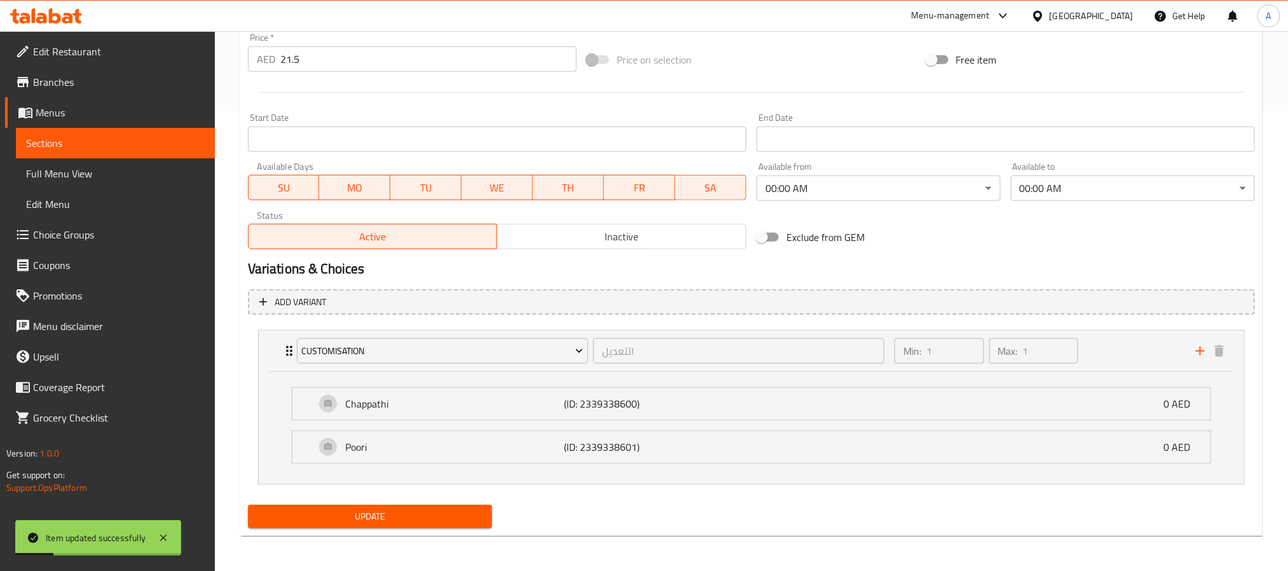
scroll to position [462, 0]
click at [283, 355] on icon "Expand" at bounding box center [289, 350] width 15 height 15
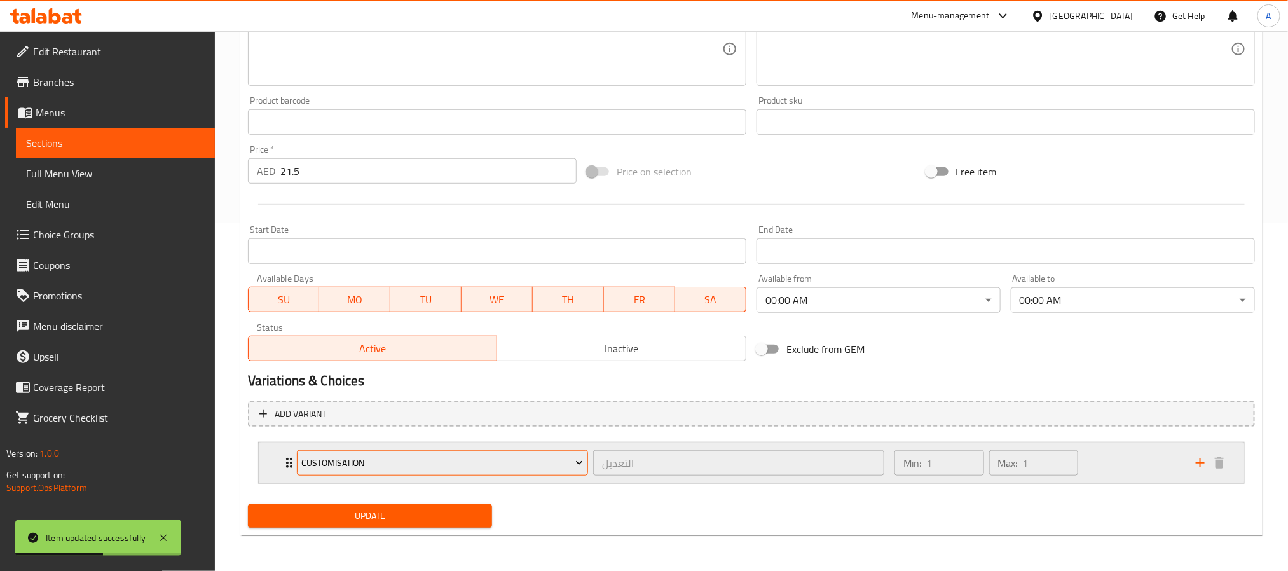
scroll to position [0, 0]
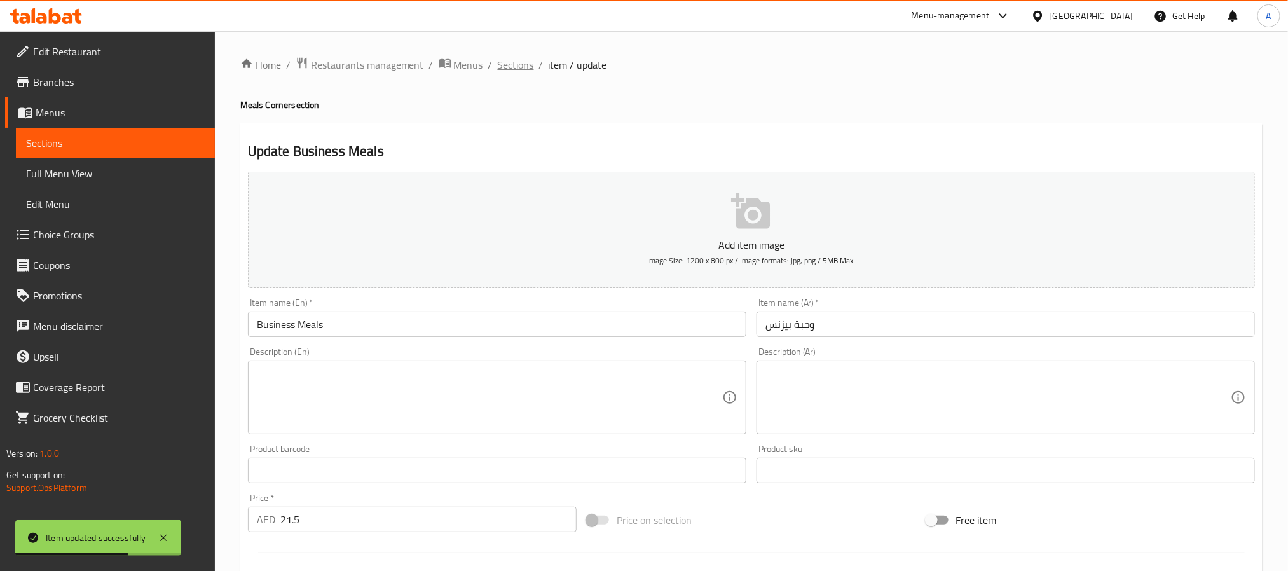
click at [521, 60] on span "Sections" at bounding box center [516, 64] width 36 height 15
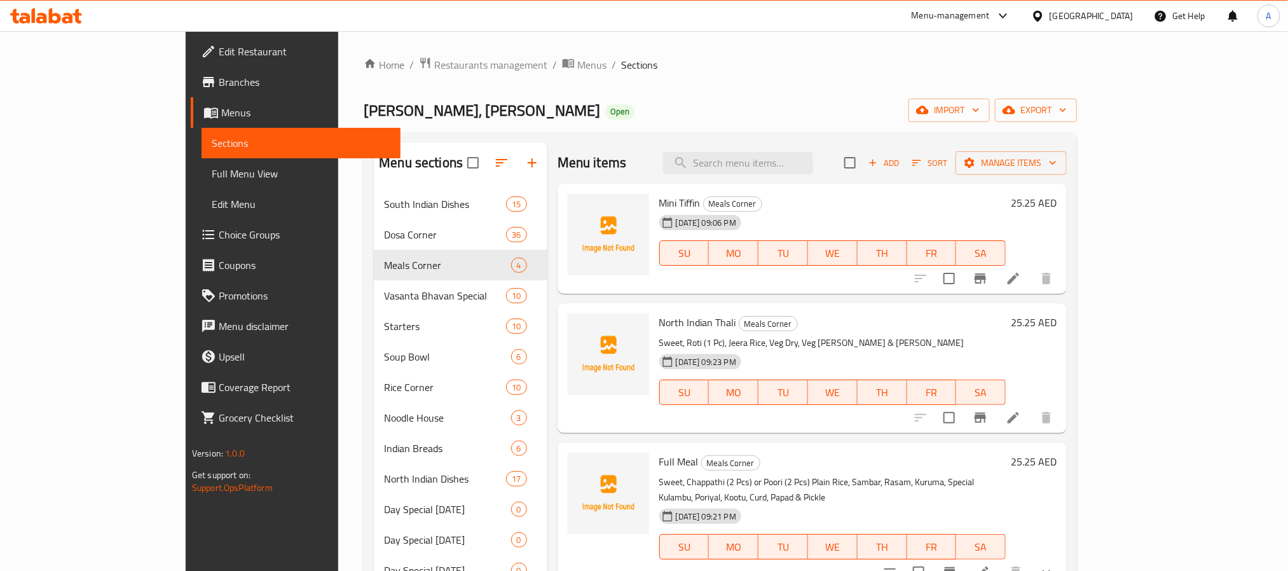
scroll to position [95, 0]
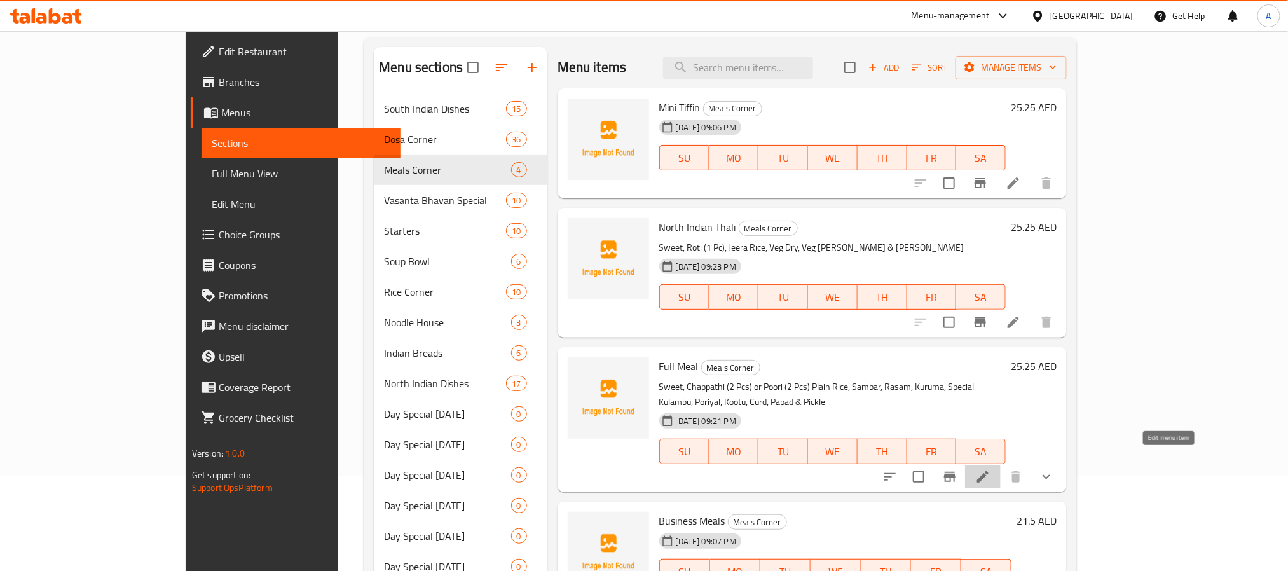
click at [990, 469] on icon at bounding box center [982, 476] width 15 height 15
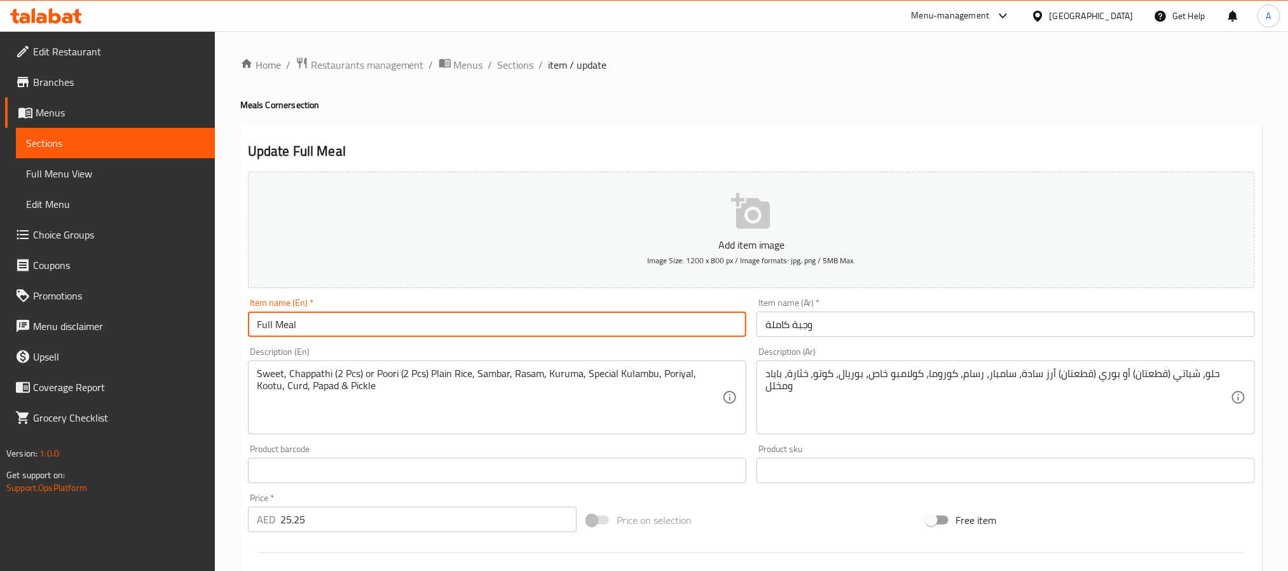
click at [496, 324] on input "Full Meal" at bounding box center [497, 323] width 498 height 25
paste input "SOUTH INDIAN MEALS"
click at [496, 324] on input "SOUTH INDIAN MEALS" at bounding box center [497, 323] width 498 height 25
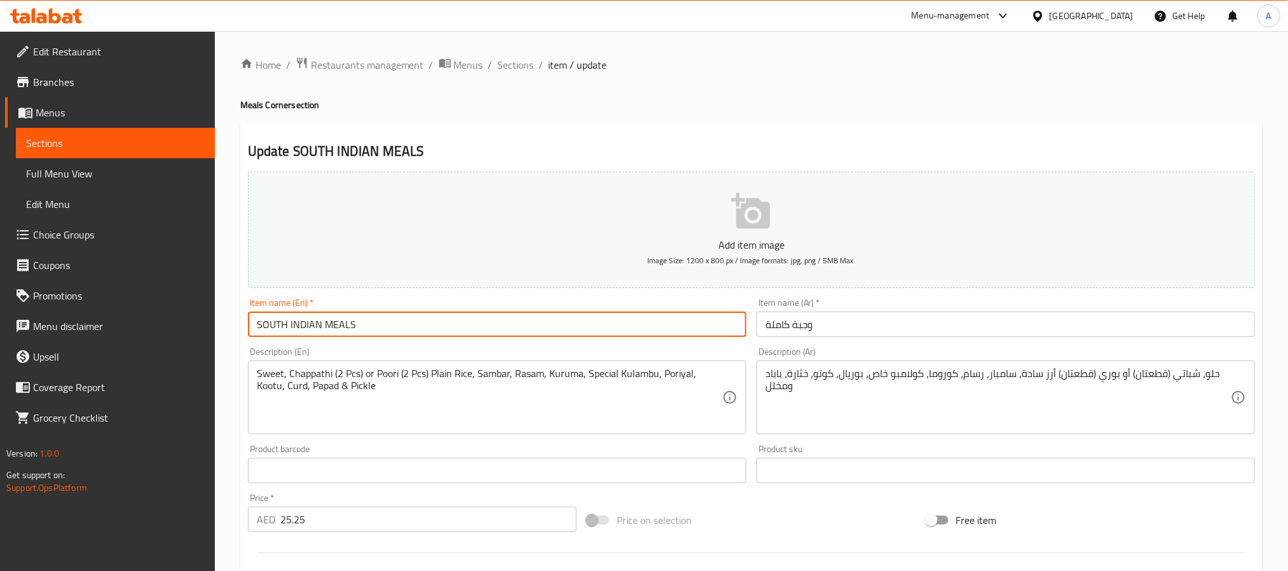
click at [496, 324] on input "SOUTH INDIAN MEALS" at bounding box center [497, 323] width 498 height 25
click at [496, 324] on input "South Indian Meals" at bounding box center [497, 323] width 498 height 25
click at [496, 324] on input "South Indian Meal" at bounding box center [497, 323] width 498 height 25
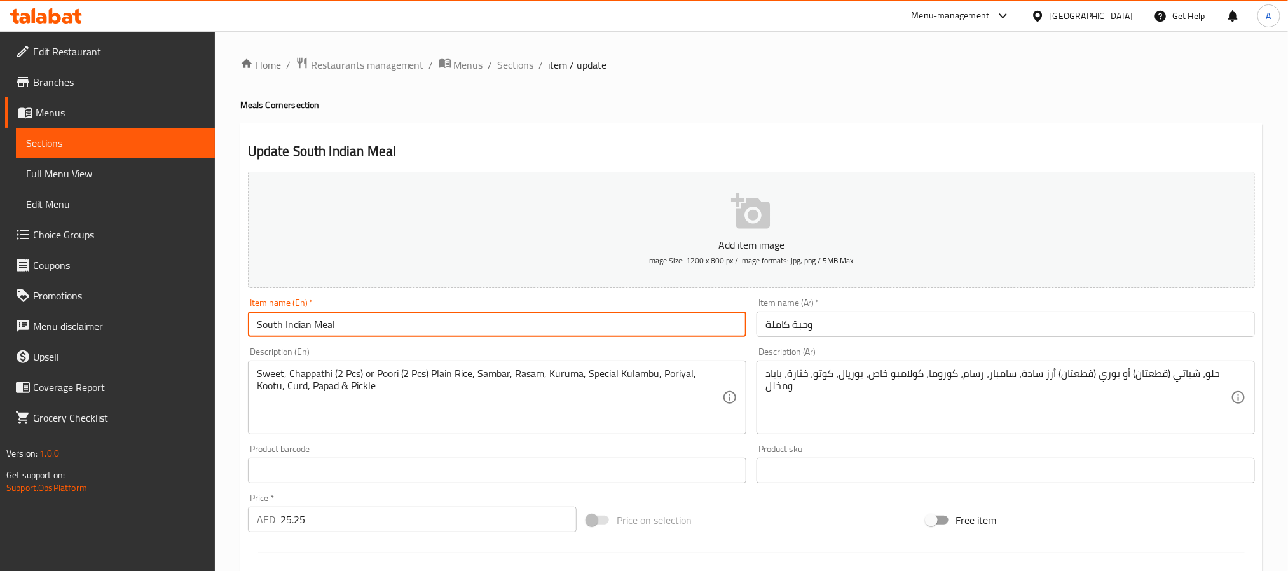
click at [496, 324] on input "South Indian Meal" at bounding box center [497, 323] width 498 height 25
type input "South Indian Meal"
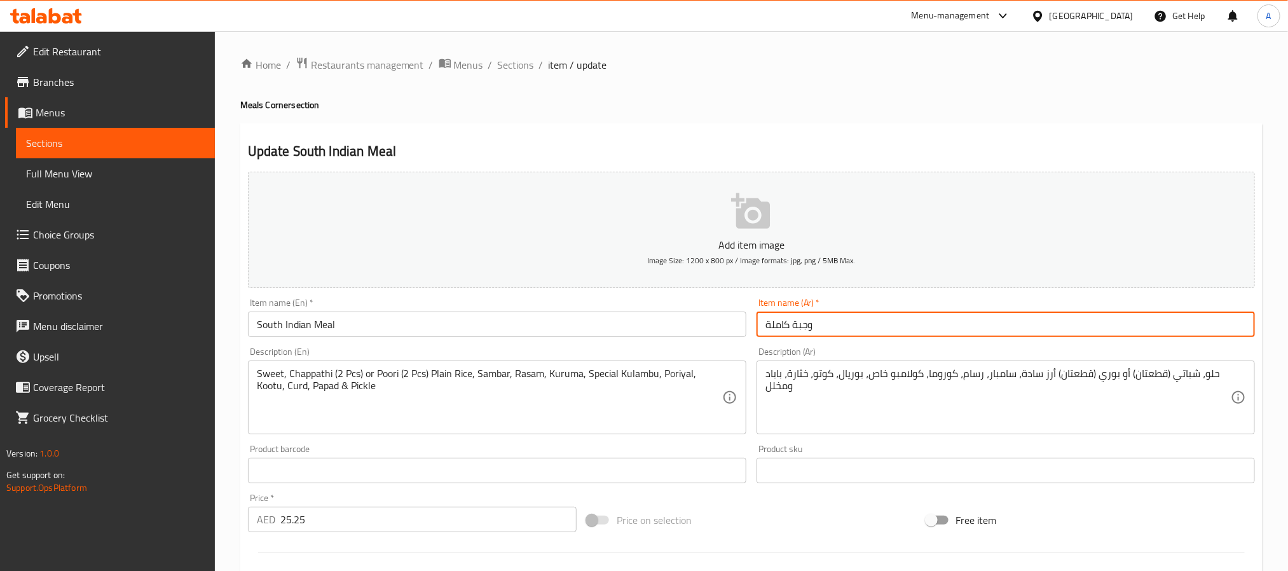
click at [832, 336] on input "وجبة كاملة" at bounding box center [1005, 323] width 498 height 25
paste input "جنوب الهند"
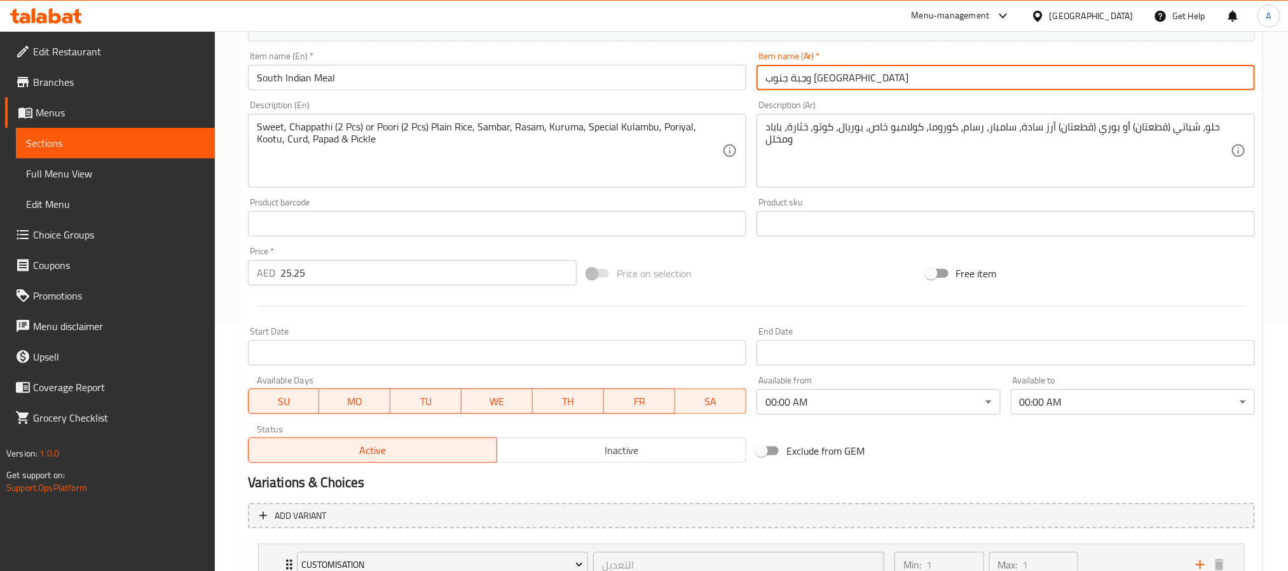
scroll to position [349, 0]
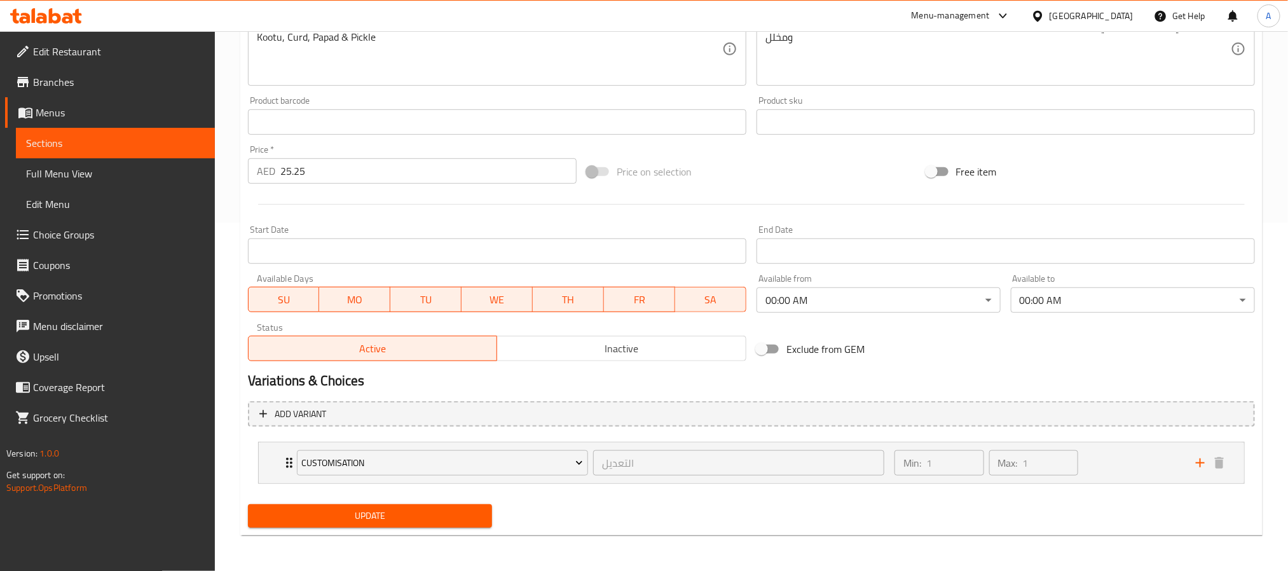
type input "وجبة جنوب الهند"
click at [420, 514] on span "Update" at bounding box center [370, 516] width 224 height 16
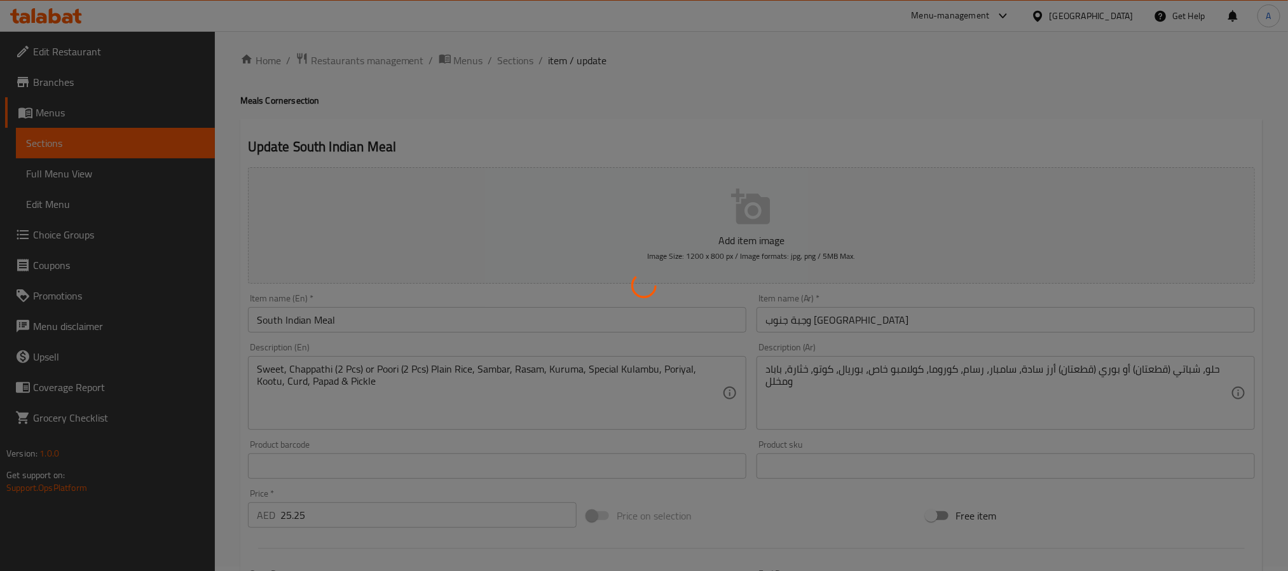
scroll to position [0, 0]
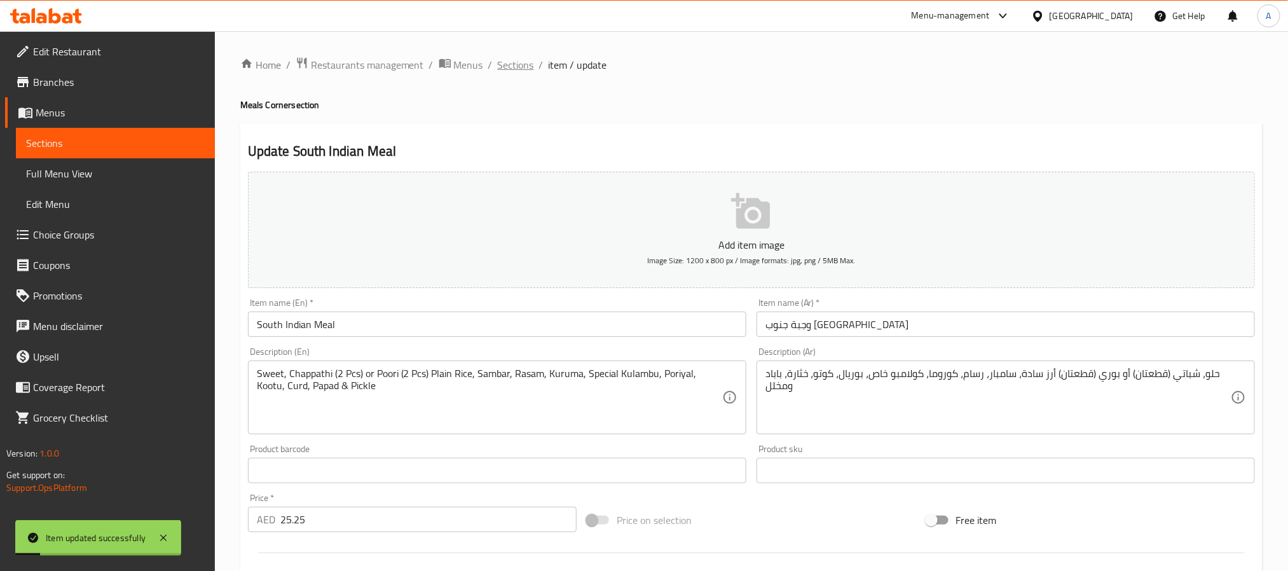
click at [515, 65] on span "Sections" at bounding box center [516, 64] width 36 height 15
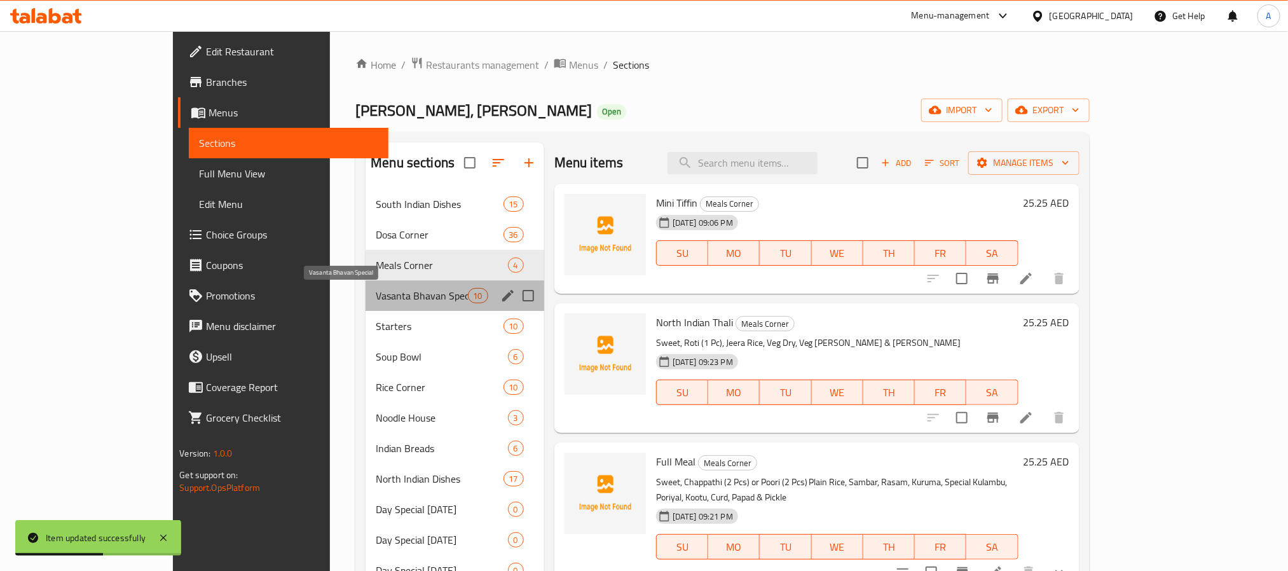
click at [376, 292] on span "Vasanta Bhavan Special" at bounding box center [422, 295] width 92 height 15
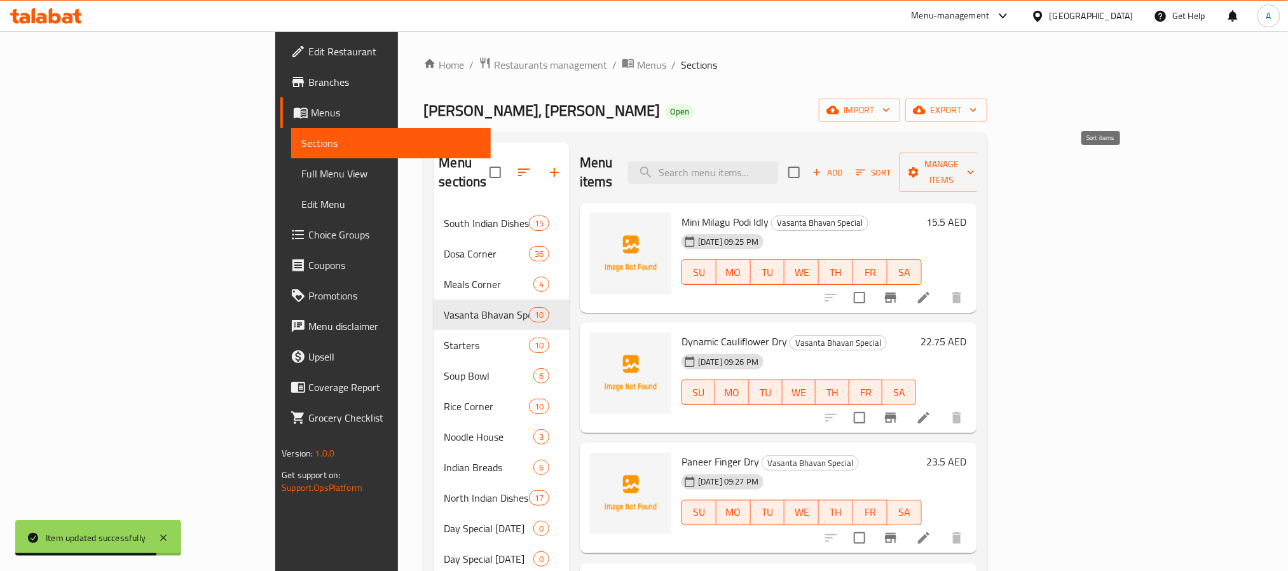
click at [891, 165] on span "Sort" at bounding box center [873, 172] width 35 height 15
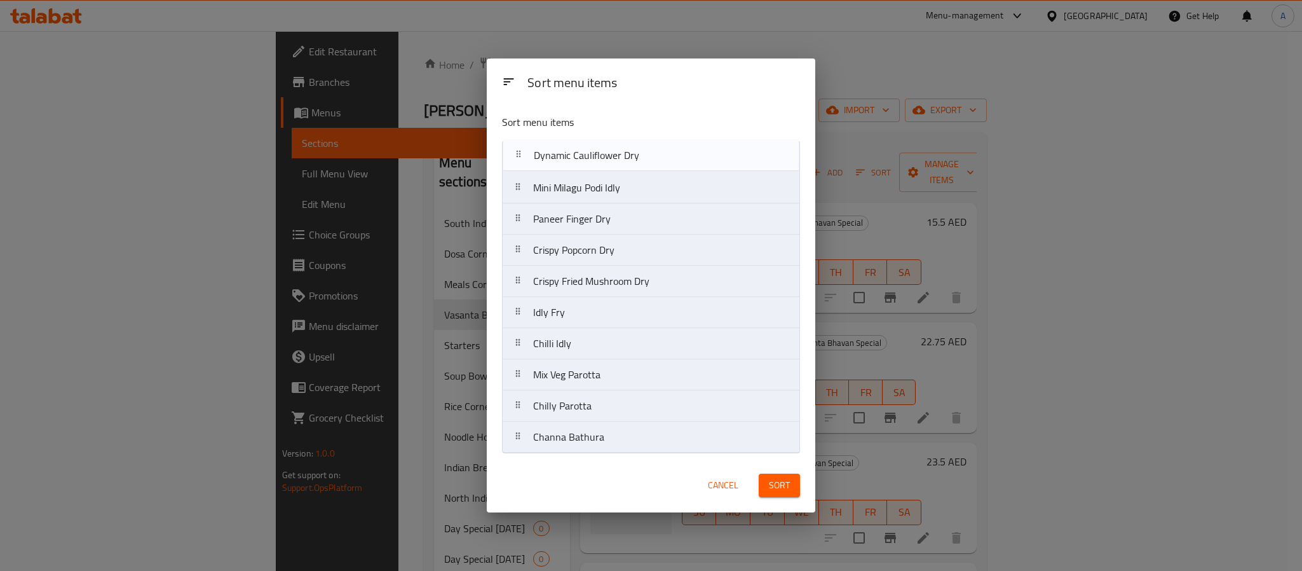
drag, startPoint x: 592, startPoint y: 199, endPoint x: 592, endPoint y: 161, distance: 38.1
click at [592, 161] on nav "Mini Milagu Podi Idly Dynamic Cauliflower Dry Paneer Finger Dry Crispy Popcorn …" at bounding box center [651, 296] width 298 height 313
drag, startPoint x: 590, startPoint y: 217, endPoint x: 585, endPoint y: 184, distance: 34.0
click at [585, 184] on nav "Dynamic Cauliflower Dry Mini Milagu Podi Idly Paneer Finger Dry Crispy Popcorn …" at bounding box center [651, 296] width 298 height 313
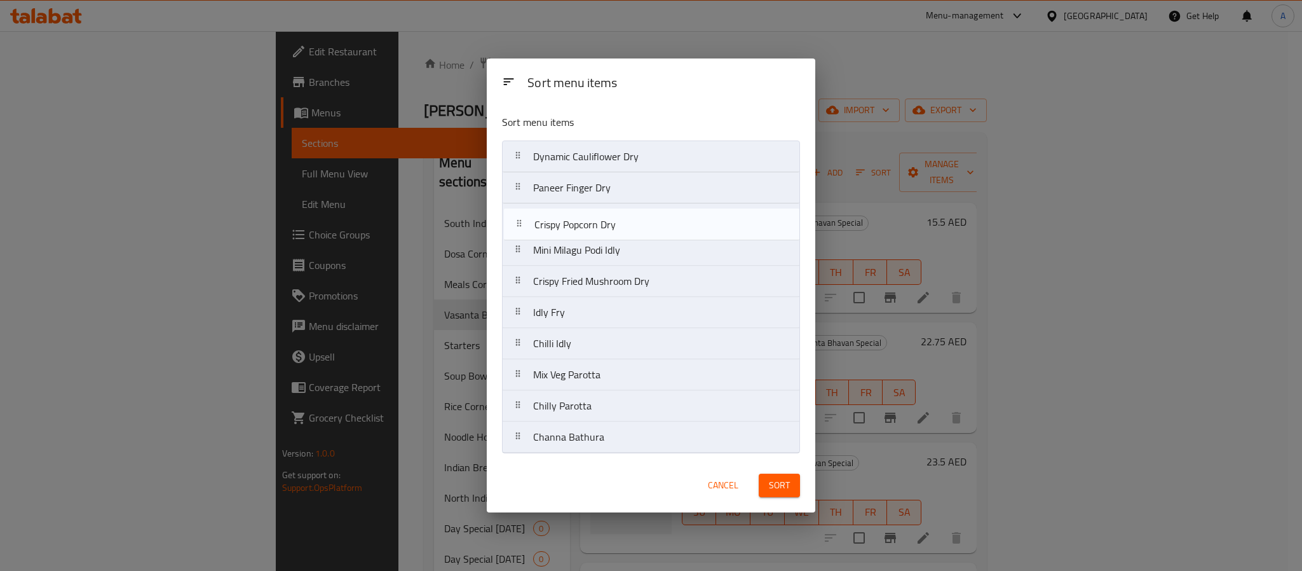
drag, startPoint x: 601, startPoint y: 257, endPoint x: 601, endPoint y: 225, distance: 32.4
click at [601, 225] on nav "Dynamic Cauliflower Dry Paneer Finger Dry Mini Milagu Podi Idly Crispy Popcorn …" at bounding box center [651, 296] width 298 height 313
drag, startPoint x: 601, startPoint y: 286, endPoint x: 596, endPoint y: 250, distance: 36.7
click at [596, 250] on nav "Dynamic Cauliflower Dry Paneer Finger Dry Crispy Popcorn Dry Mini Milagu Podi I…" at bounding box center [651, 296] width 298 height 313
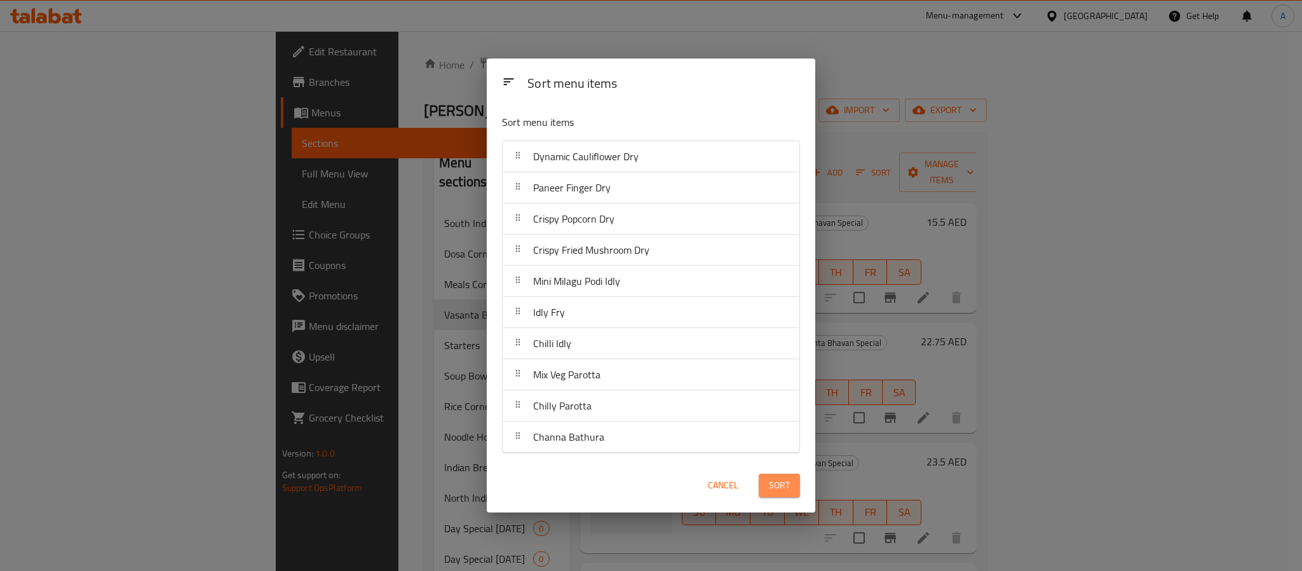
click at [793, 481] on button "Sort" at bounding box center [779, 486] width 41 height 24
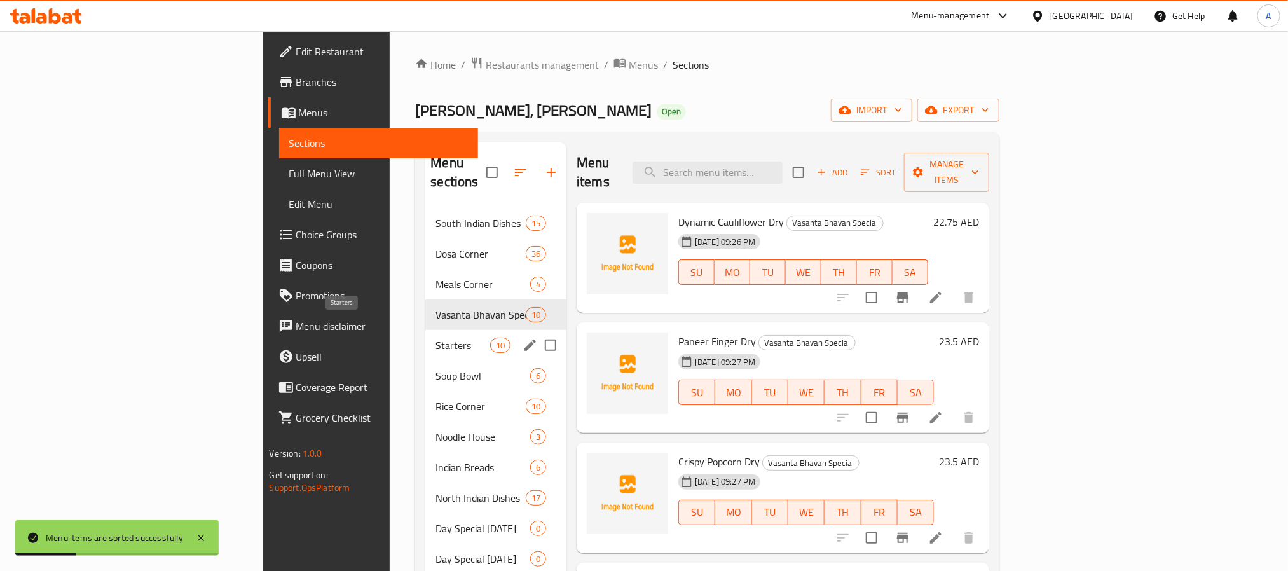
click at [435, 337] on span "Starters" at bounding box center [462, 344] width 54 height 15
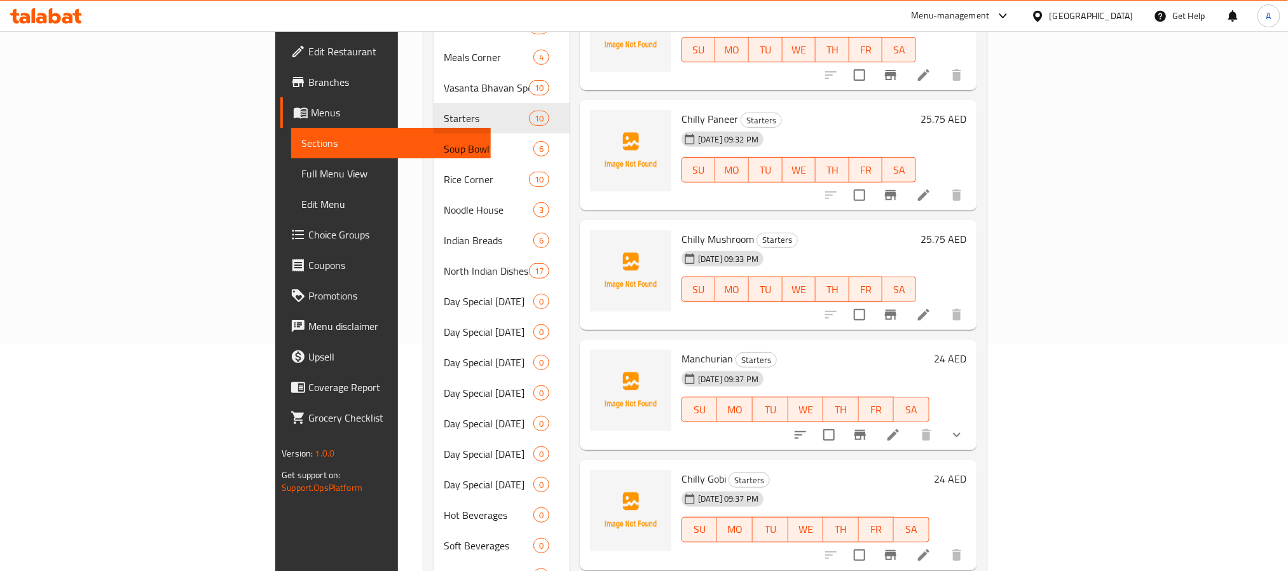
scroll to position [286, 0]
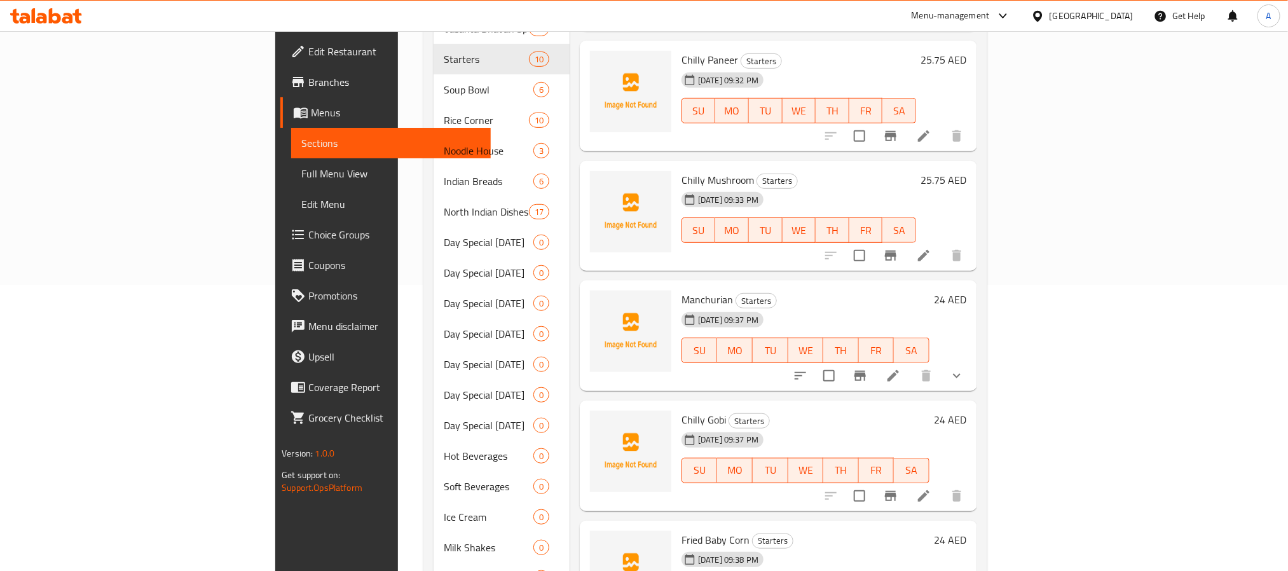
click at [964, 368] on icon "show more" at bounding box center [956, 375] width 15 height 15
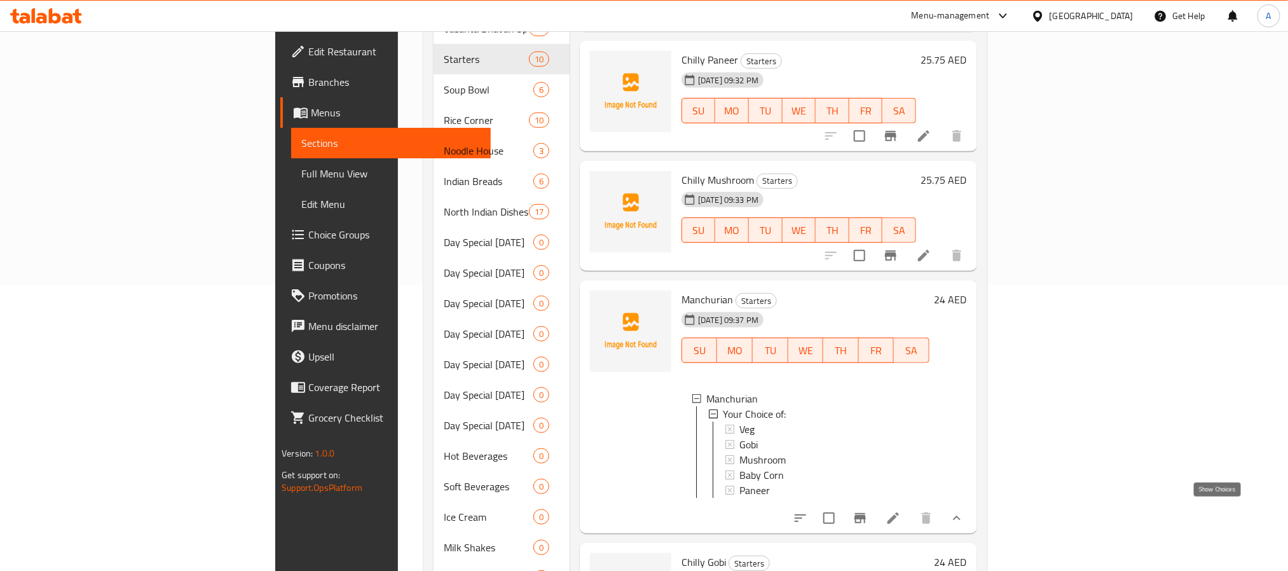
click at [964, 512] on icon "show more" at bounding box center [956, 517] width 15 height 15
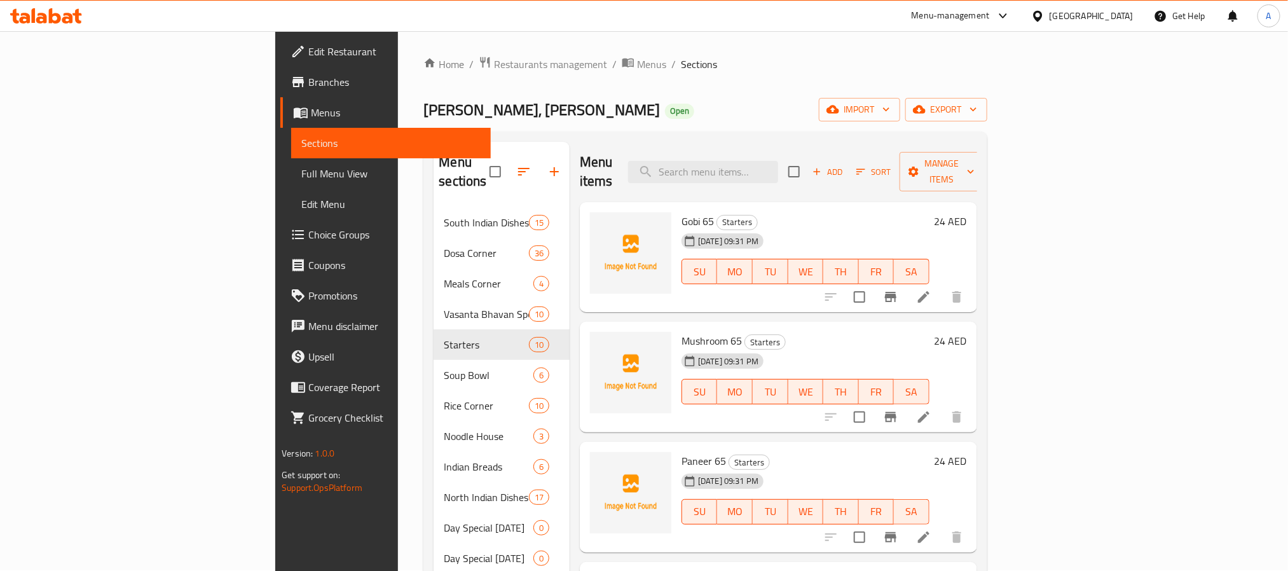
scroll to position [0, 0]
click at [778, 161] on input "search" at bounding box center [703, 172] width 150 height 22
paste input "Green Salad"
type input "Green Salad"
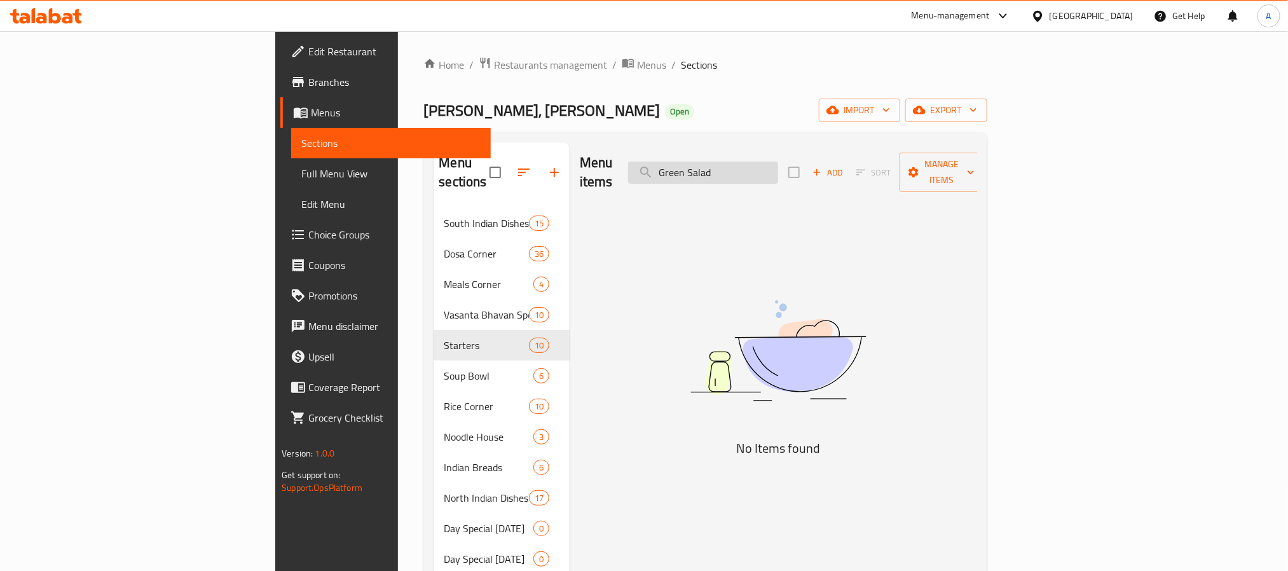
click at [778, 161] on input "Green Salad" at bounding box center [703, 172] width 150 height 22
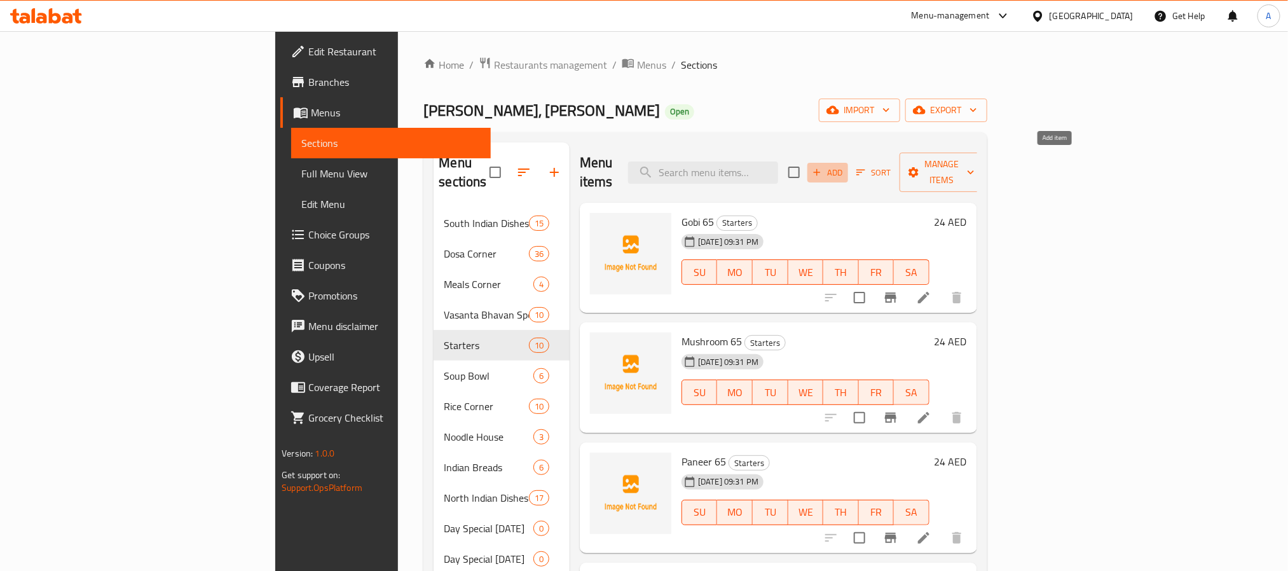
click at [845, 165] on span "Add" at bounding box center [827, 172] width 34 height 15
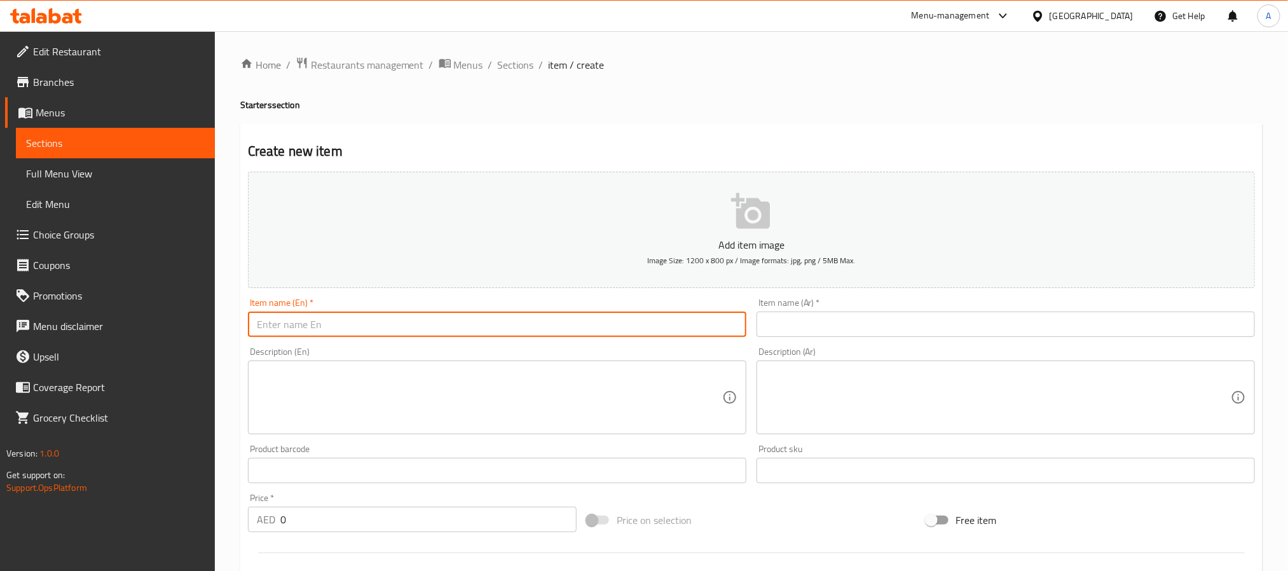
click at [604, 318] on input "text" at bounding box center [497, 323] width 498 height 25
paste input "Green Salad"
click at [604, 318] on input "Green Salad" at bounding box center [497, 323] width 498 height 25
type input "Green Salad"
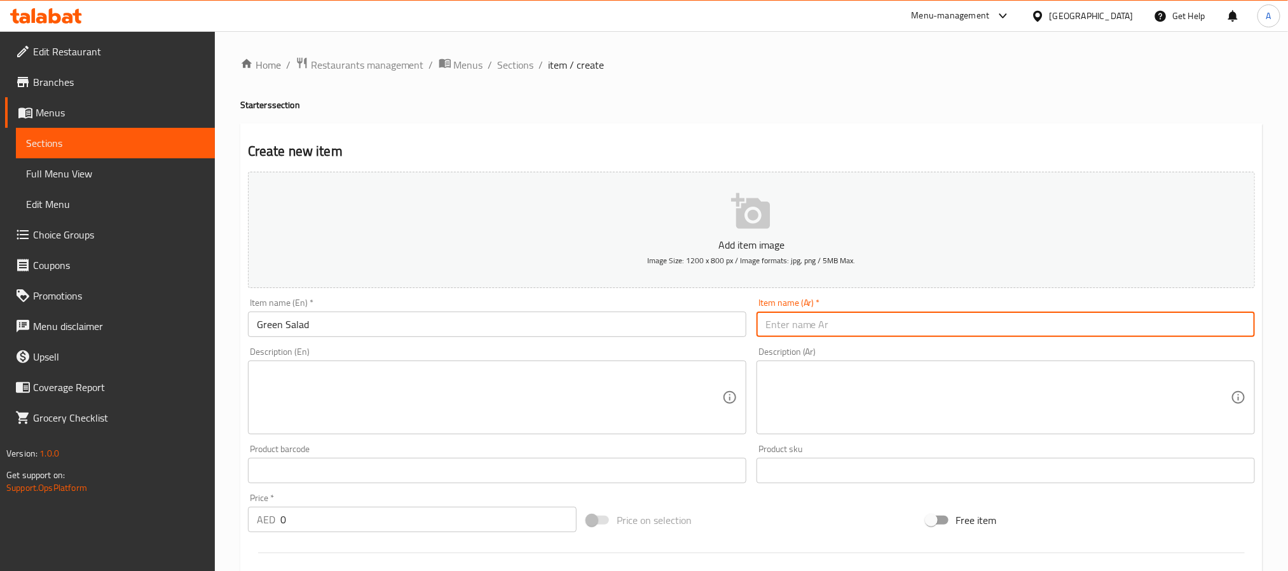
click at [856, 318] on input "text" at bounding box center [1005, 323] width 498 height 25
paste input "سلطة خضراء"
type input "سلطة خضراء"
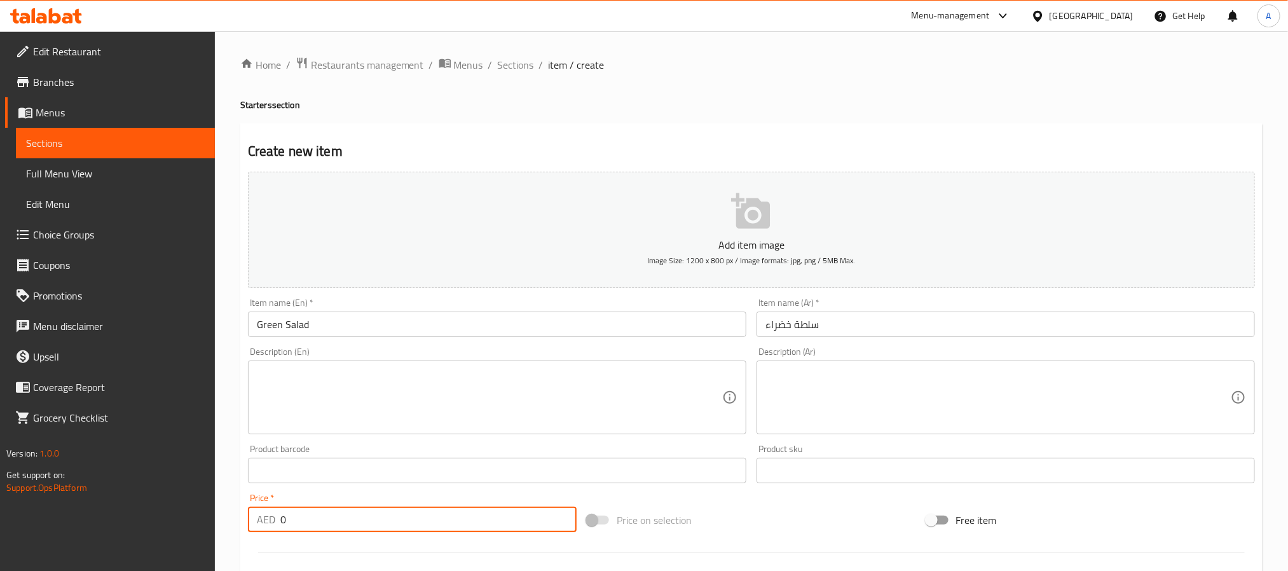
drag, startPoint x: 329, startPoint y: 517, endPoint x: 229, endPoint y: 515, distance: 99.2
click at [231, 515] on div "Home / Restaurants management / Menus / Sections / item / create Starters secti…" at bounding box center [751, 464] width 1073 height 867
paste input "6.5"
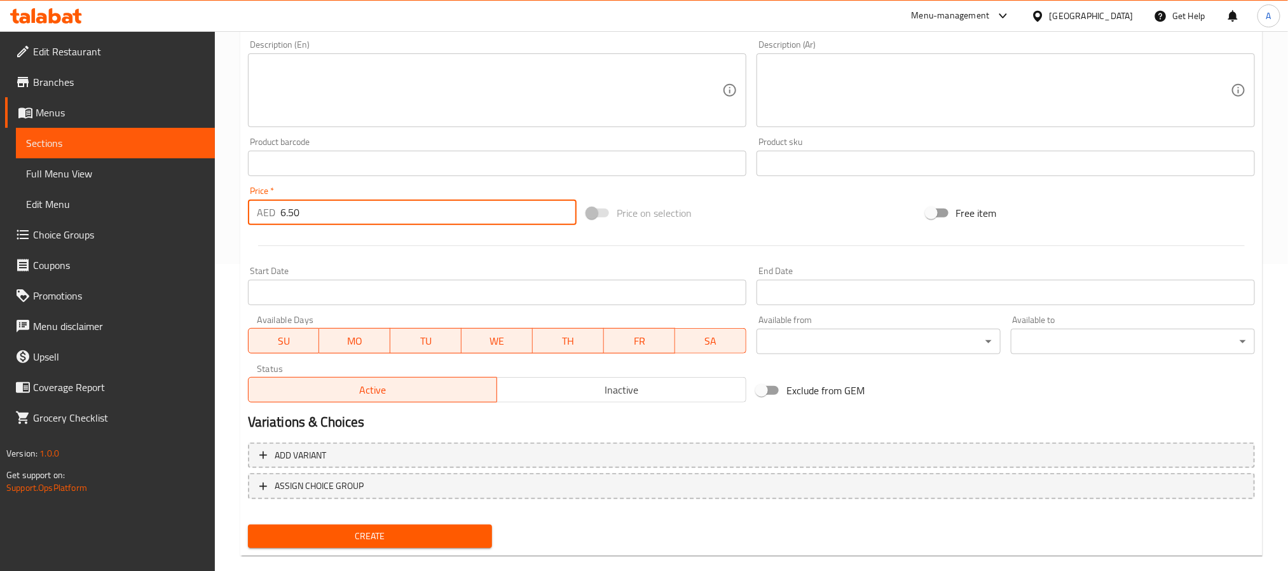
scroll to position [326, 0]
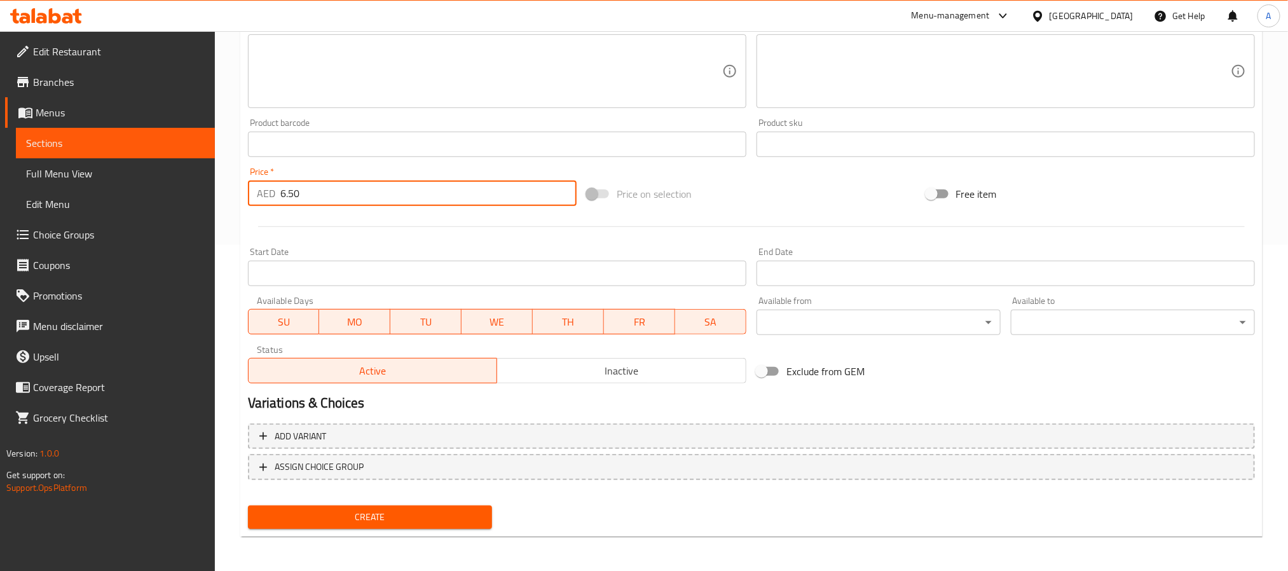
type input "6.50"
click at [448, 525] on button "Create" at bounding box center [370, 517] width 244 height 24
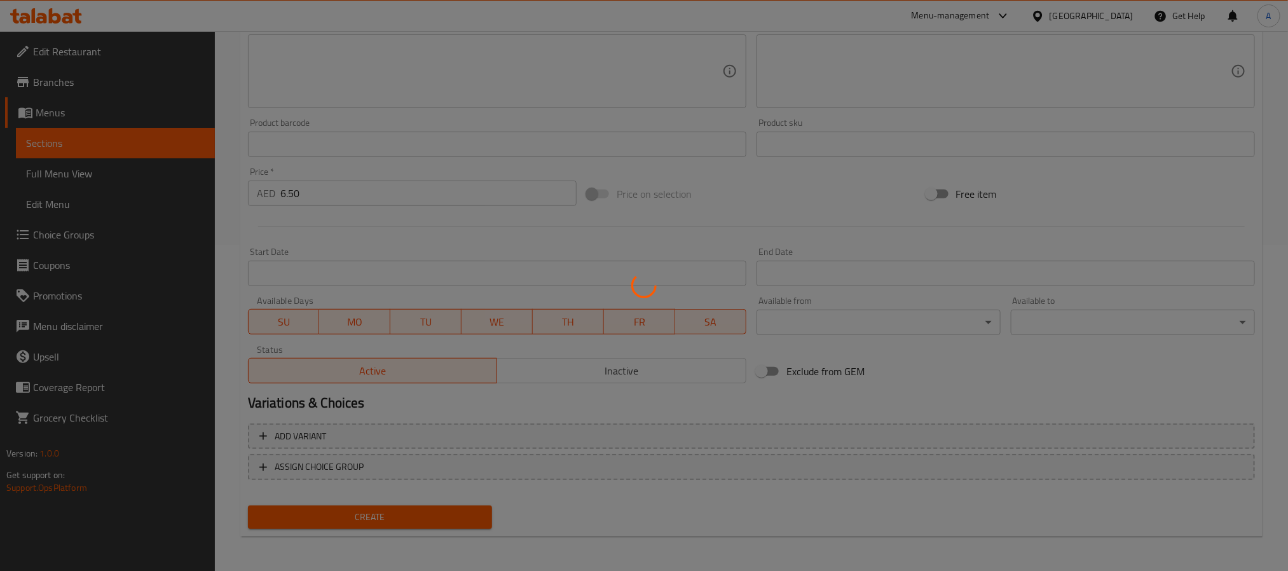
type input "0"
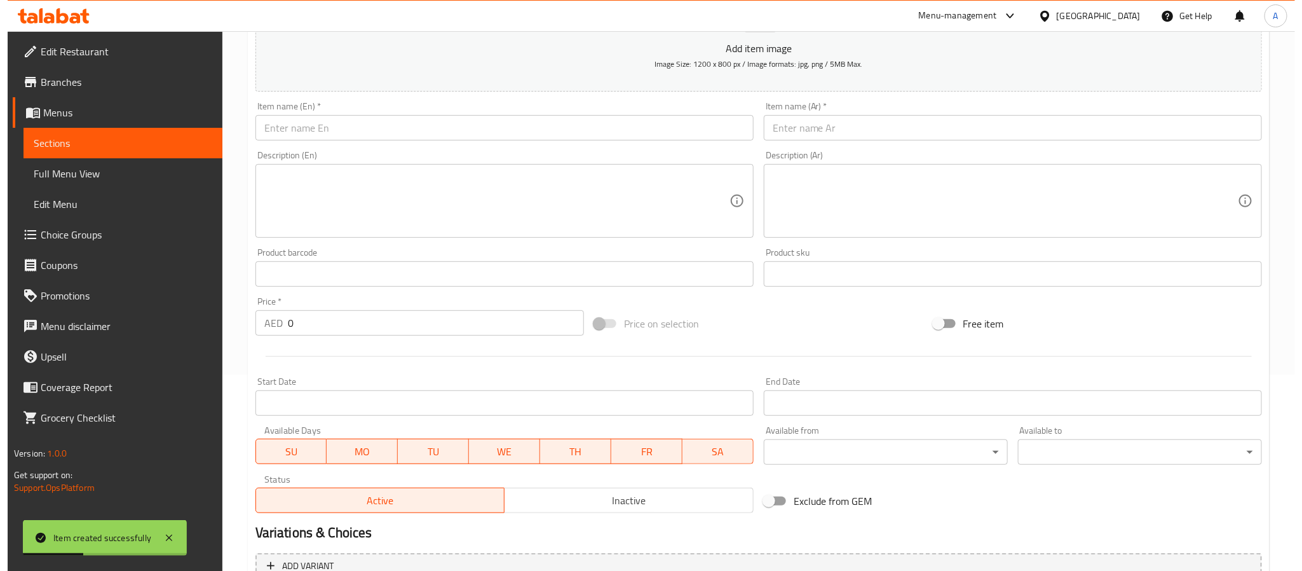
scroll to position [0, 0]
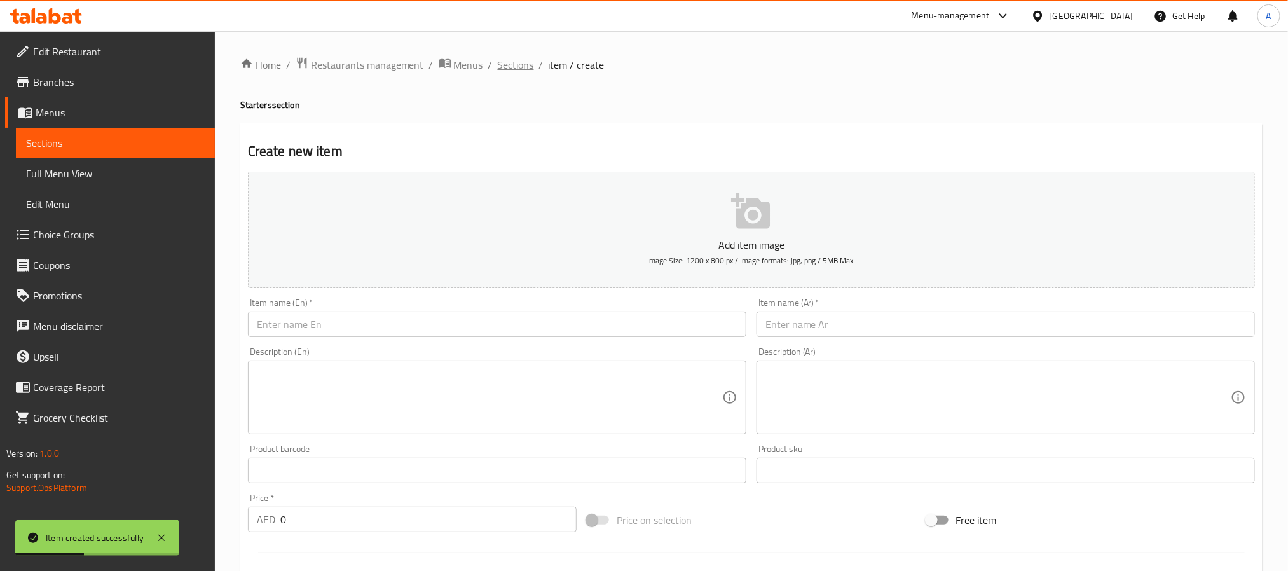
click at [522, 64] on span "Sections" at bounding box center [516, 64] width 36 height 15
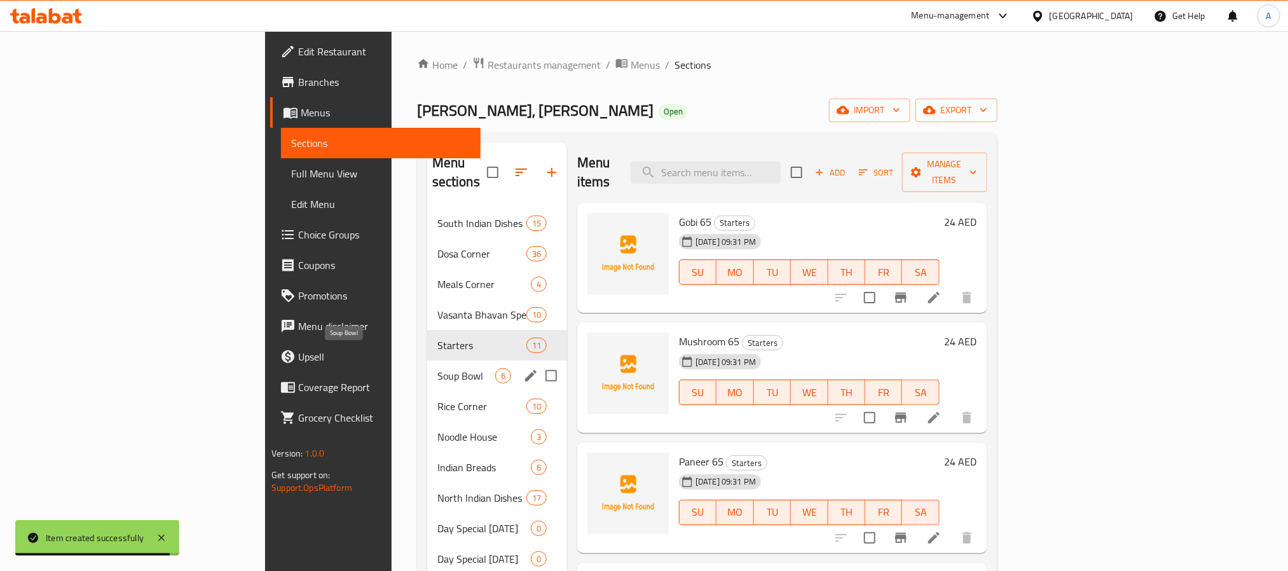
click at [437, 368] on span "Soup Bowl" at bounding box center [466, 375] width 58 height 15
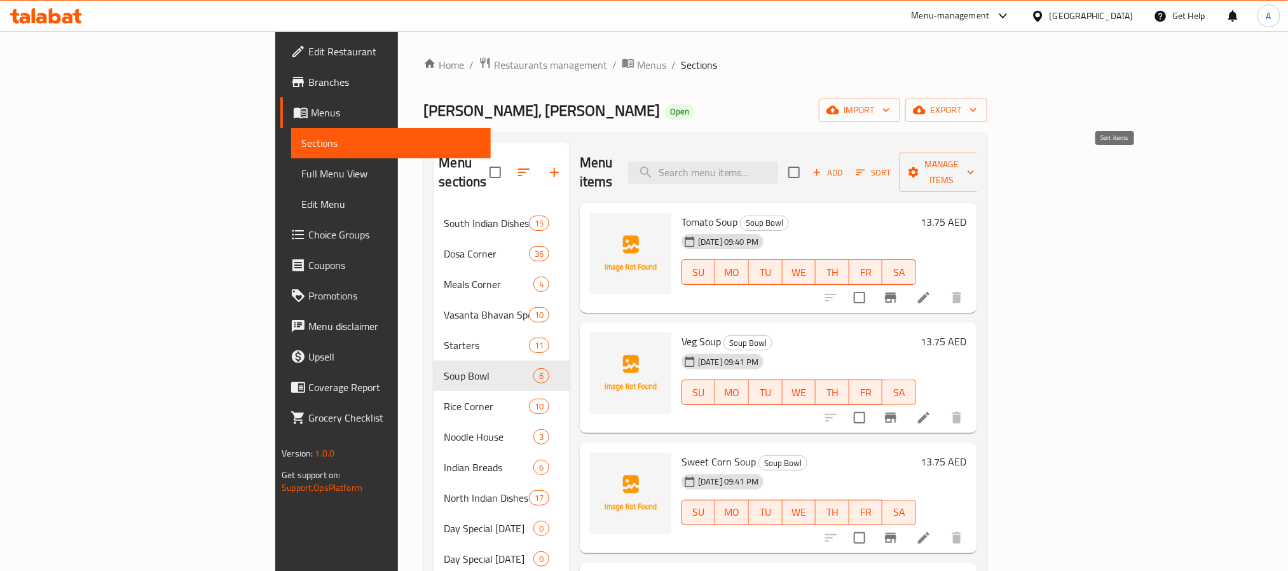
click at [891, 167] on span "Sort" at bounding box center [873, 172] width 35 height 15
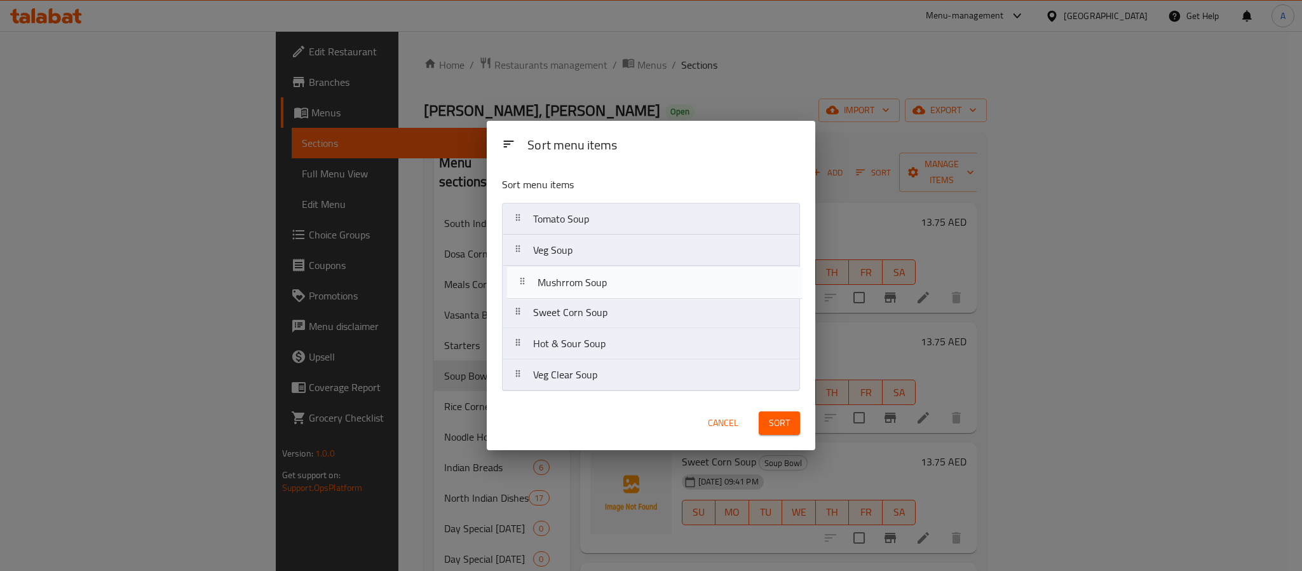
drag, startPoint x: 593, startPoint y: 313, endPoint x: 597, endPoint y: 279, distance: 34.6
click at [597, 279] on nav "Tomato Soup Veg Soup Sweet Corn Soup Mushrrom Soup Hot & Sour Soup Veg Clear So…" at bounding box center [651, 297] width 298 height 188
drag, startPoint x: 592, startPoint y: 339, endPoint x: 590, endPoint y: 305, distance: 34.4
click at [590, 305] on nav "Tomato Soup Veg Soup Mushrrom Soup Sweet Corn Soup Hot & Sour Soup Veg Clear So…" at bounding box center [651, 297] width 298 height 188
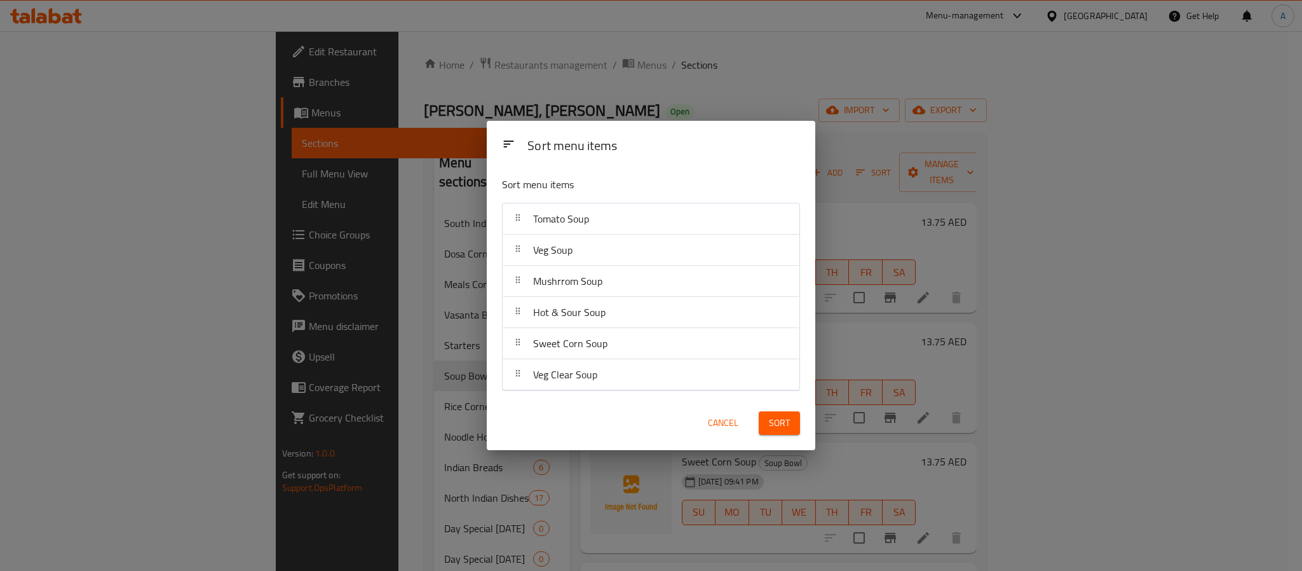
click at [782, 428] on span "Sort" at bounding box center [779, 423] width 21 height 16
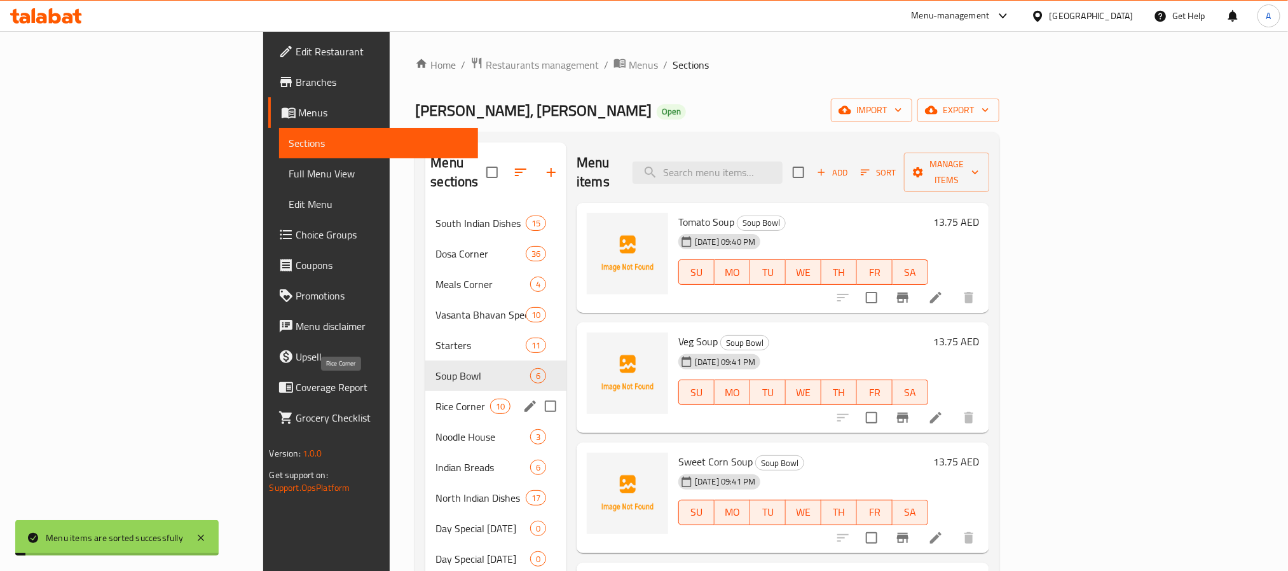
click at [435, 399] on span "Rice Corner" at bounding box center [462, 406] width 54 height 15
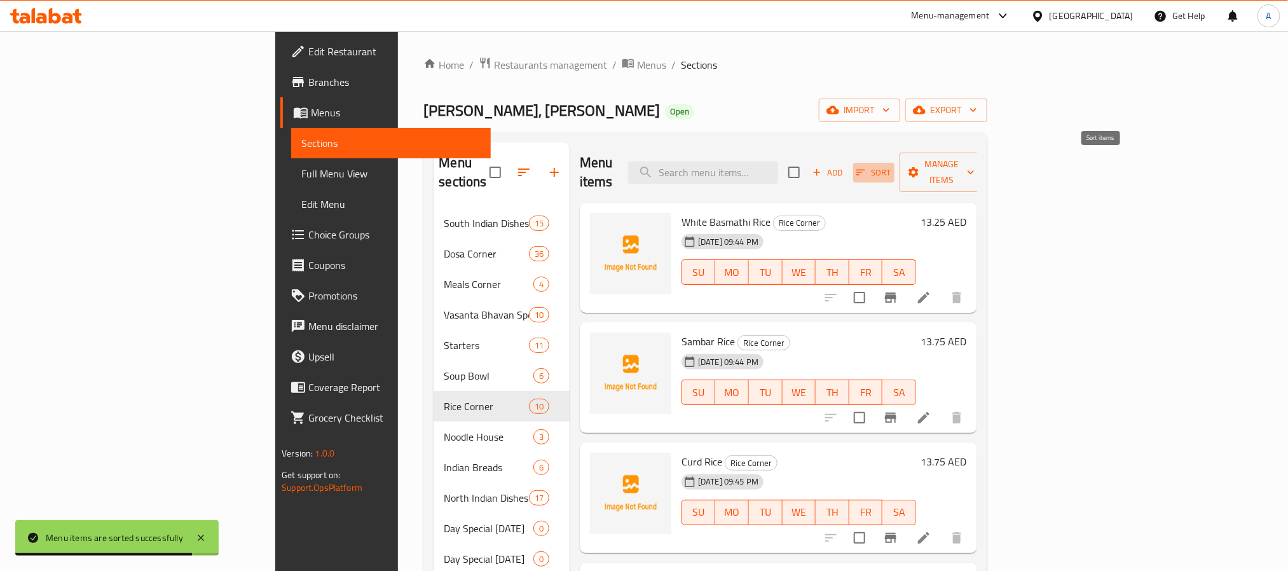
click at [891, 165] on span "Sort" at bounding box center [873, 172] width 35 height 15
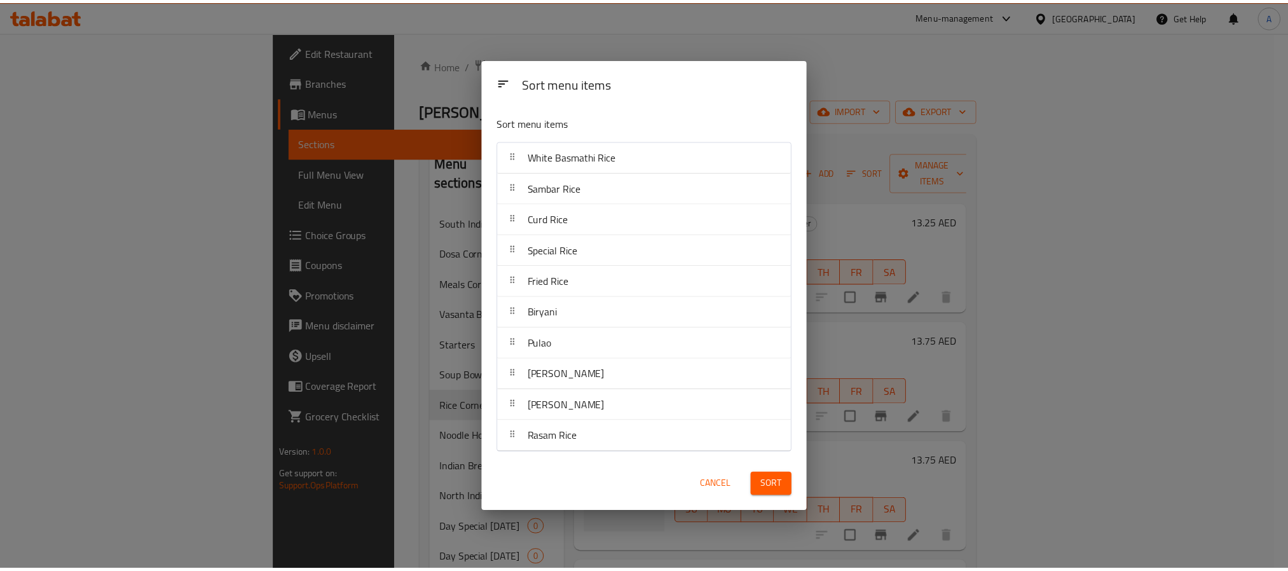
scroll to position [355, 0]
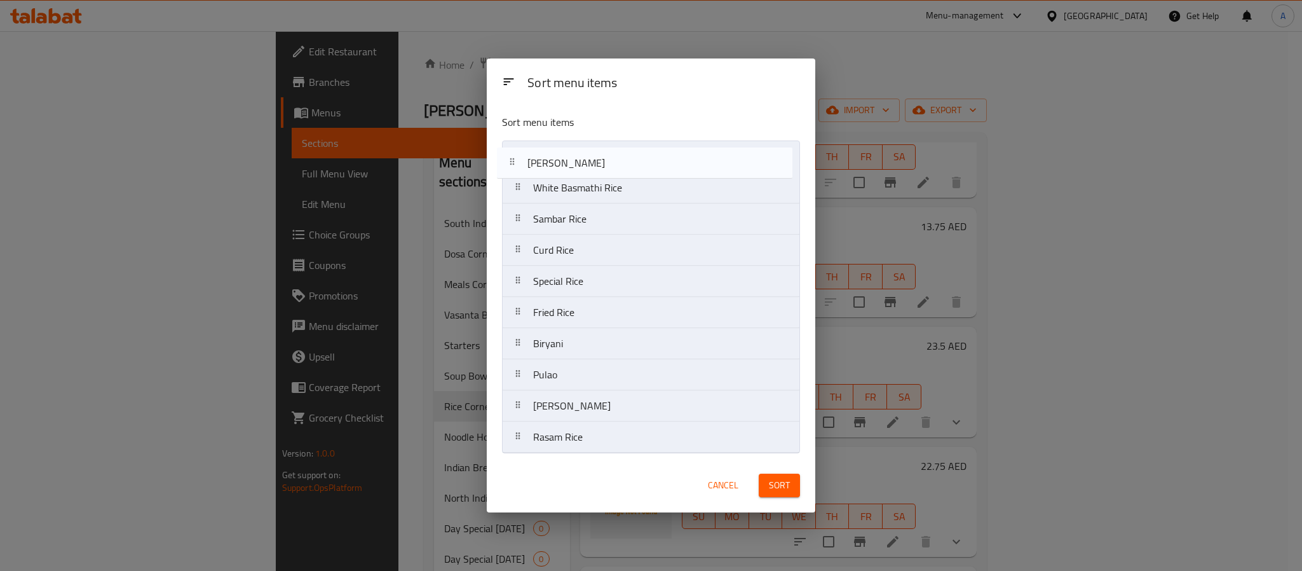
drag, startPoint x: 573, startPoint y: 402, endPoint x: 566, endPoint y: 151, distance: 251.1
click at [566, 151] on nav "White Basmathi Rice Sambar Rice Curd Rice Special Rice Fried Rice Biryani Pulao…" at bounding box center [651, 296] width 298 height 313
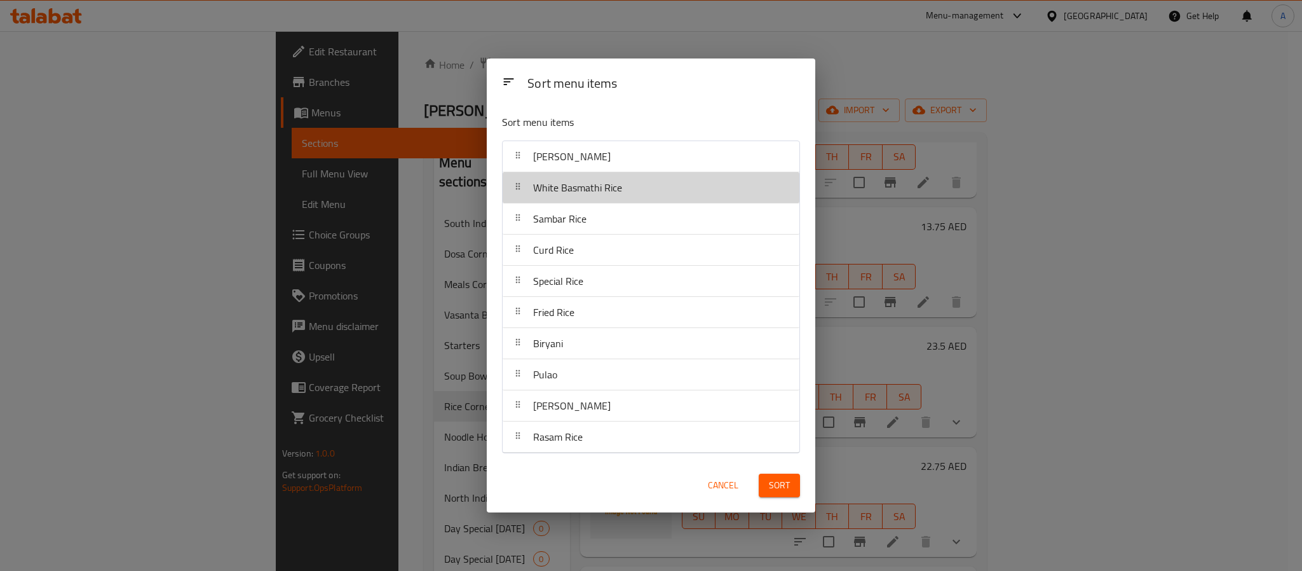
click at [599, 187] on span "White Basmathi Rice" at bounding box center [577, 187] width 89 height 19
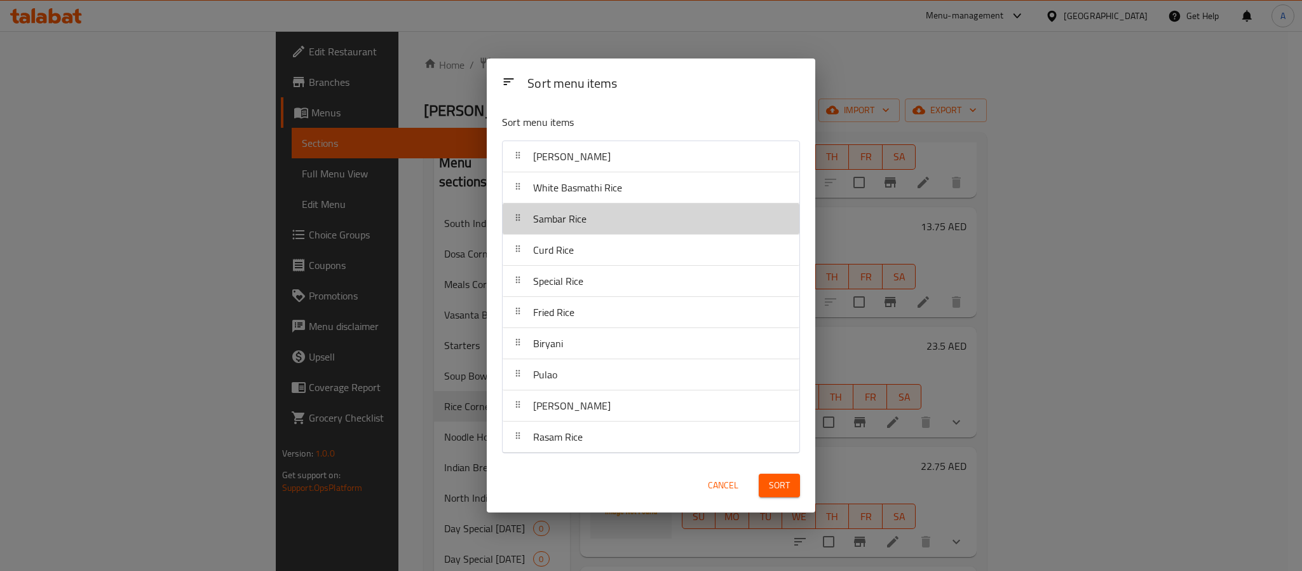
click at [605, 228] on div "Sambar Rice" at bounding box center [651, 218] width 287 height 31
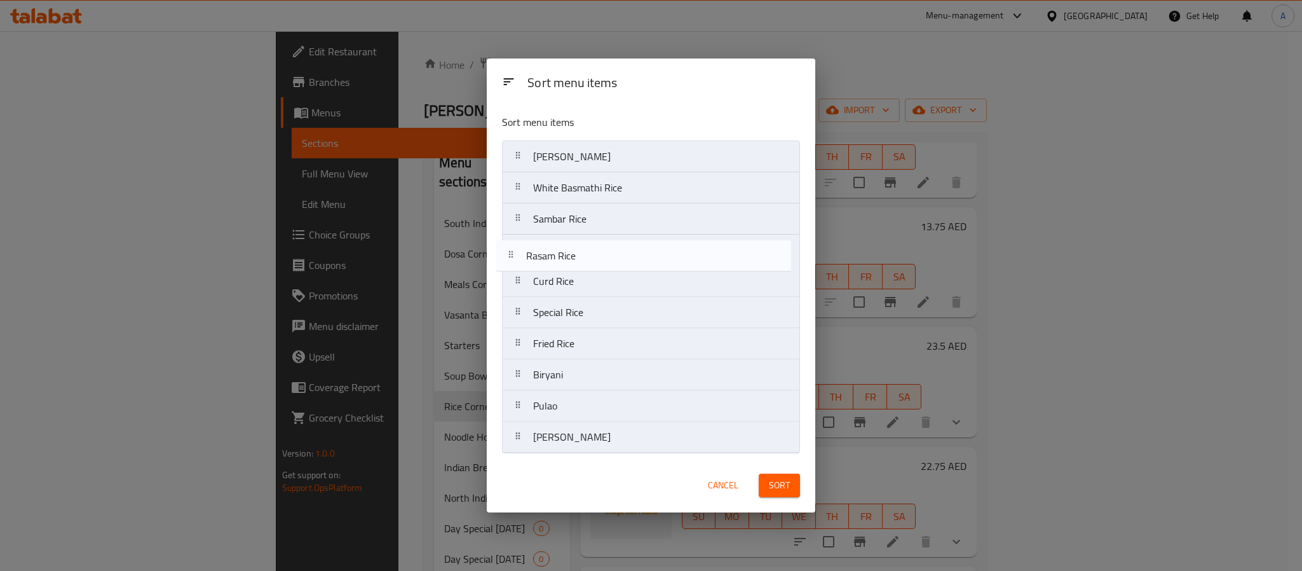
drag, startPoint x: 597, startPoint y: 437, endPoint x: 586, endPoint y: 252, distance: 185.3
click at [586, 252] on nav "Ghee Rice White Basmathi Rice Sambar Rice Curd Rice Special Rice Fried Rice Bir…" at bounding box center [651, 296] width 298 height 313
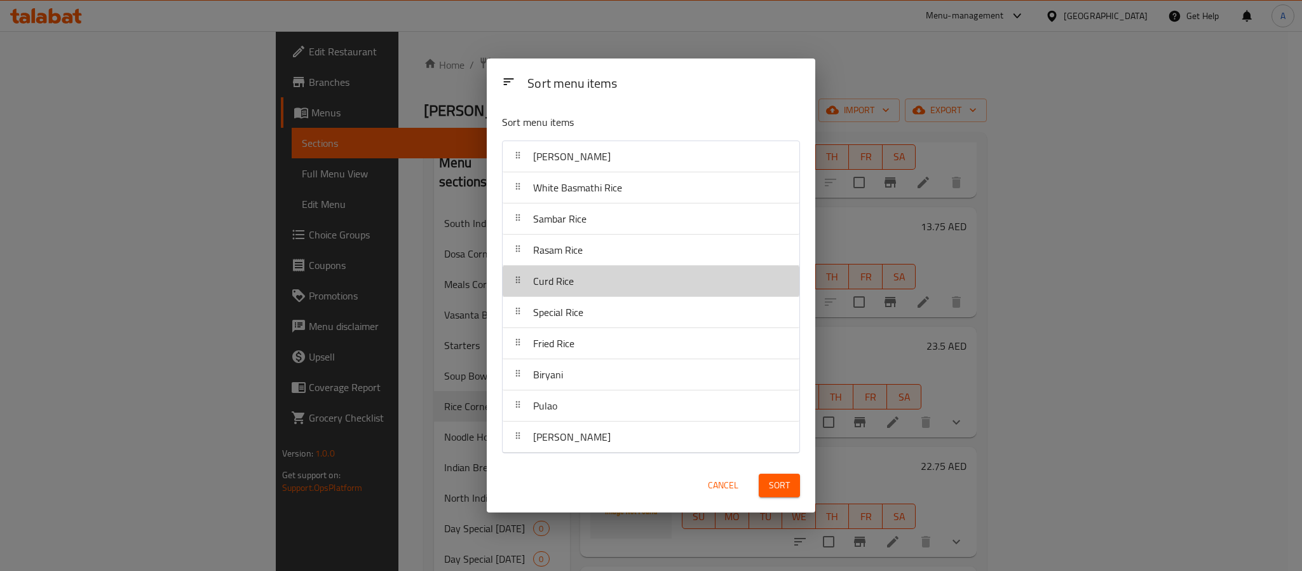
click at [584, 280] on div "Curd Rice" at bounding box center [651, 281] width 287 height 31
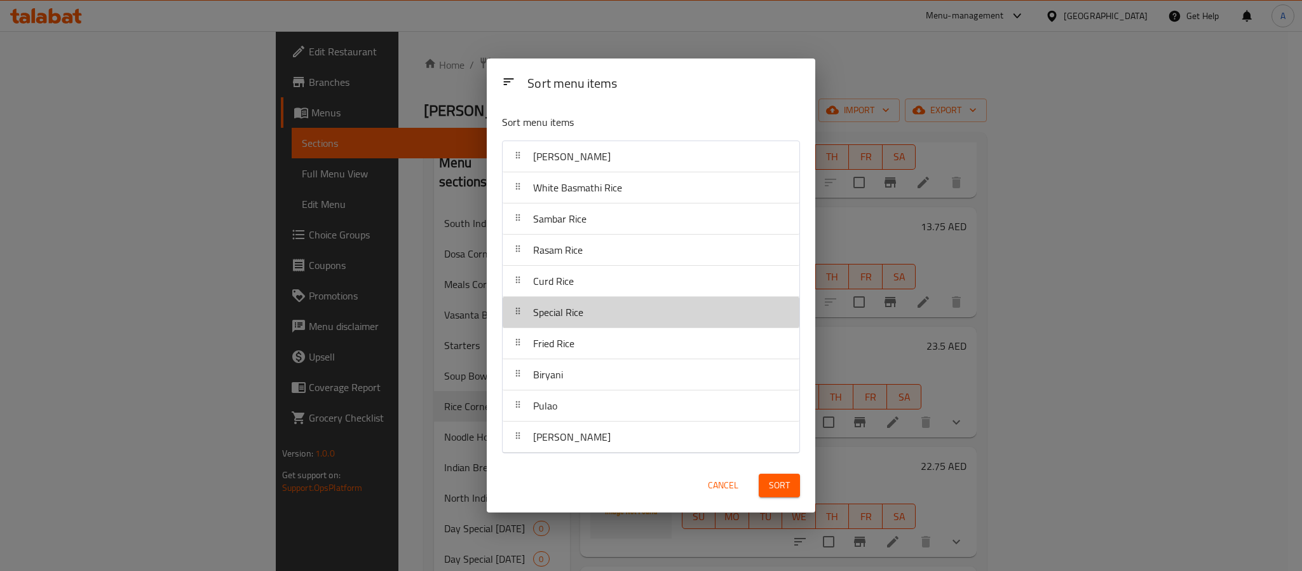
click at [580, 315] on span "Special Rice" at bounding box center [558, 312] width 50 height 19
click at [578, 320] on span "Special Rice" at bounding box center [558, 312] width 50 height 19
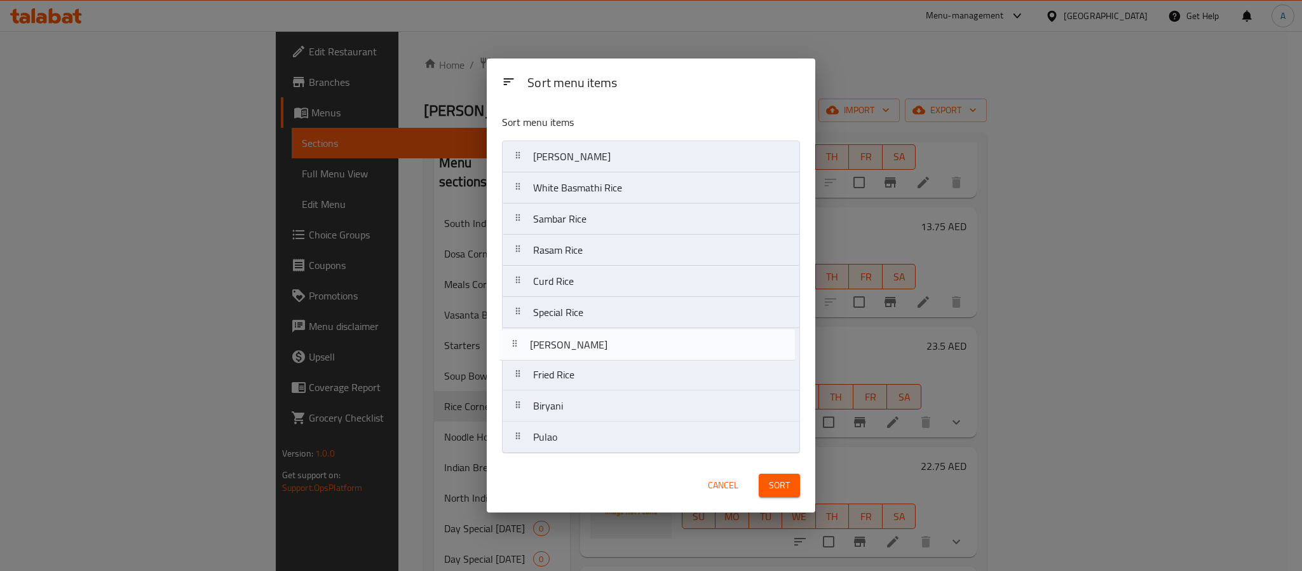
drag, startPoint x: 570, startPoint y: 439, endPoint x: 564, endPoint y: 341, distance: 98.0
click at [564, 341] on nav "Ghee Rice White Basmathi Rice Sambar Rice Rasam Rice Curd Rice Special Rice Fri…" at bounding box center [651, 296] width 298 height 313
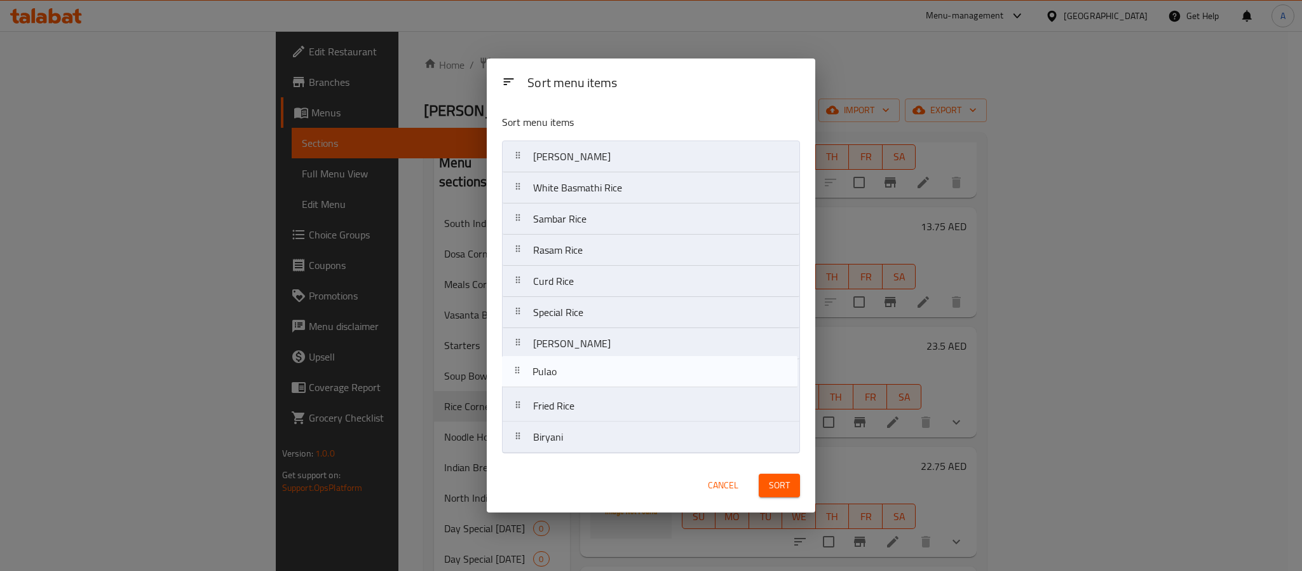
drag, startPoint x: 573, startPoint y: 444, endPoint x: 569, endPoint y: 374, distance: 70.7
click at [569, 374] on nav "Ghee Rice White Basmathi Rice Sambar Rice Rasam Rice Curd Rice Special Rice Jee…" at bounding box center [651, 296] width 298 height 313
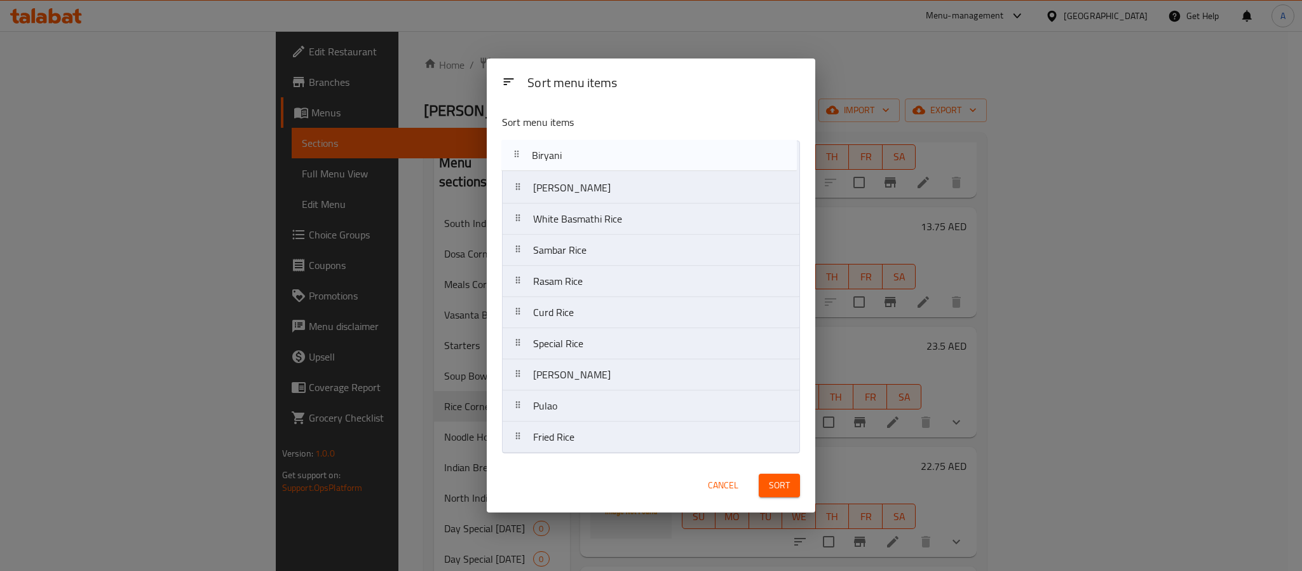
drag, startPoint x: 580, startPoint y: 439, endPoint x: 575, endPoint y: 151, distance: 288.6
click at [575, 151] on nav "Ghee Rice White Basmathi Rice Sambar Rice Rasam Rice Curd Rice Special Rice Jee…" at bounding box center [651, 296] width 298 height 313
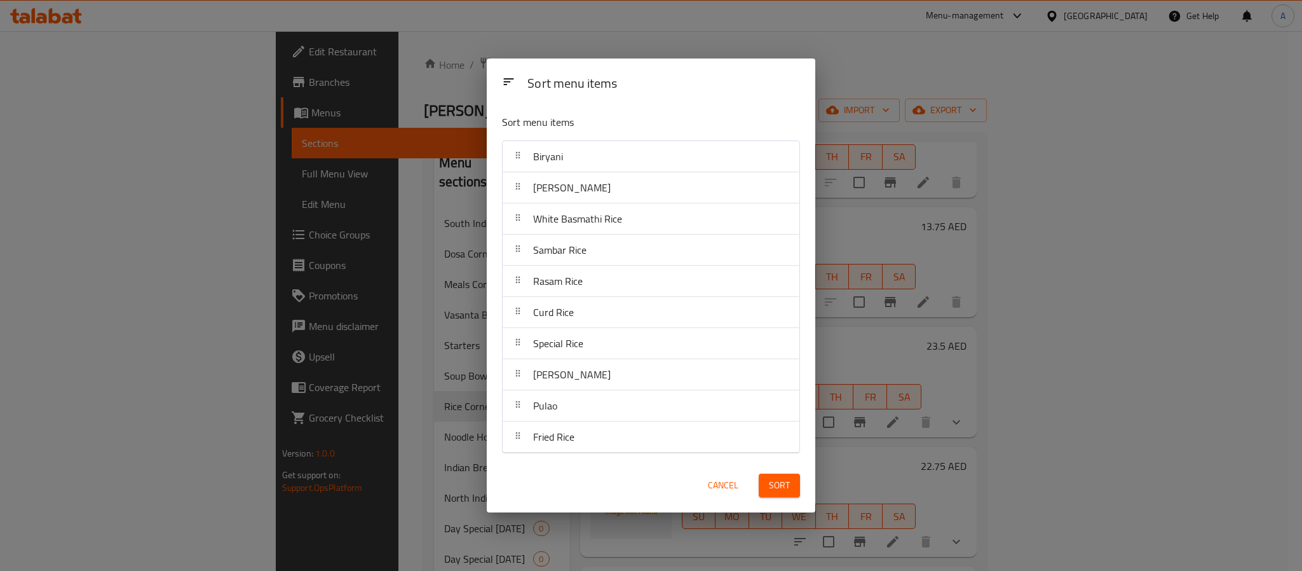
click at [772, 487] on span "Sort" at bounding box center [779, 485] width 21 height 16
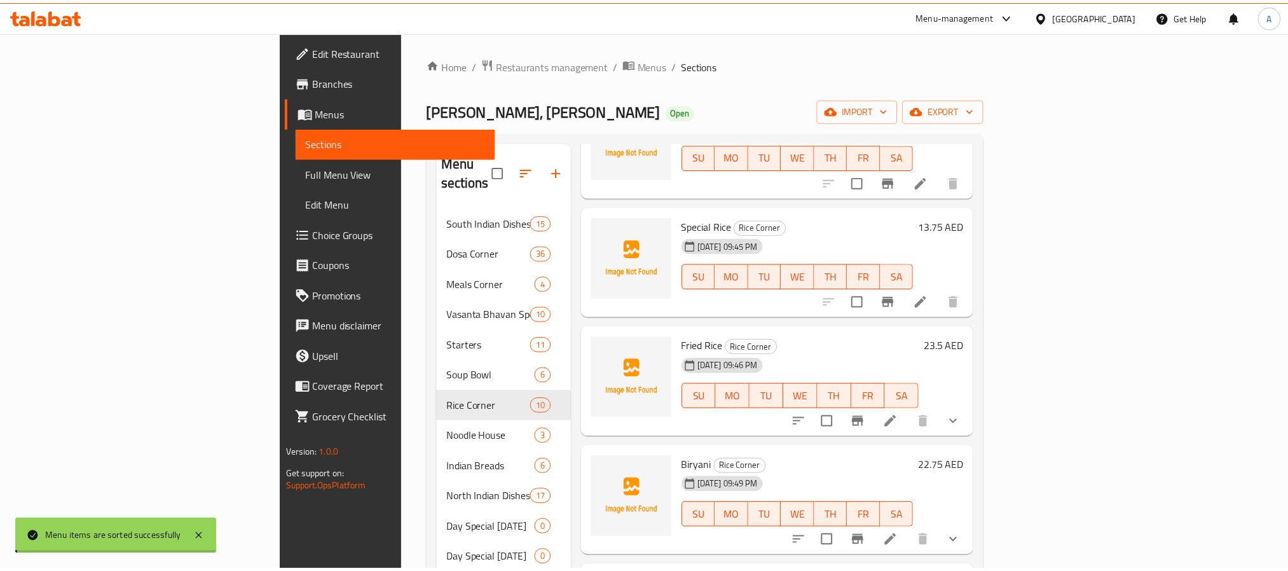
scroll to position [0, 0]
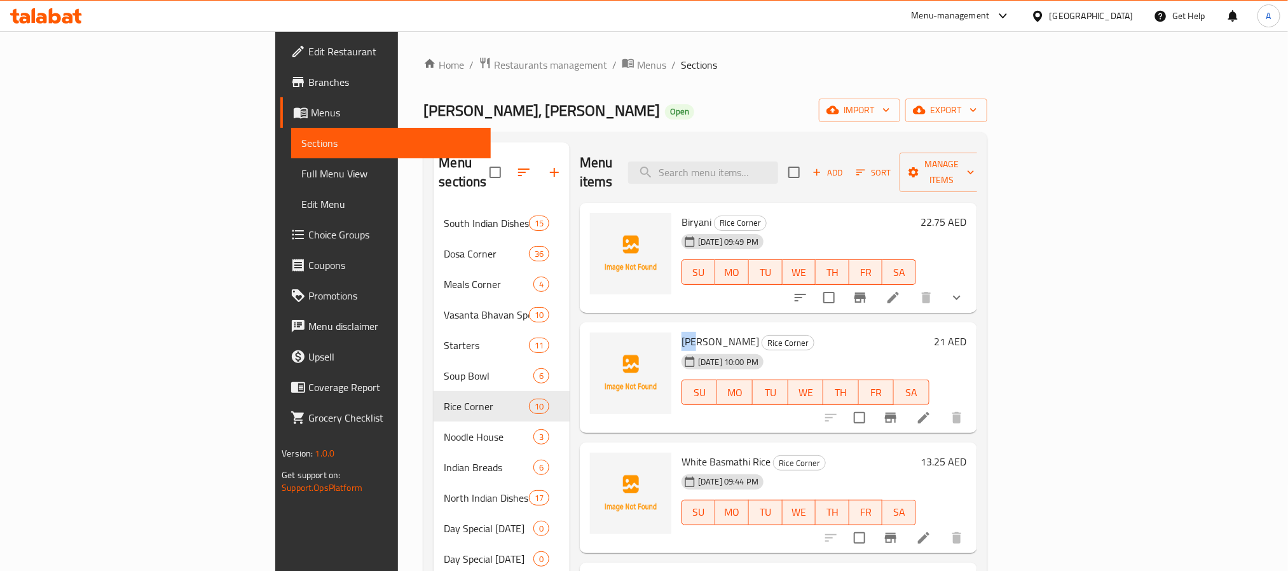
click at [960, 296] on icon "show more" at bounding box center [957, 298] width 8 height 4
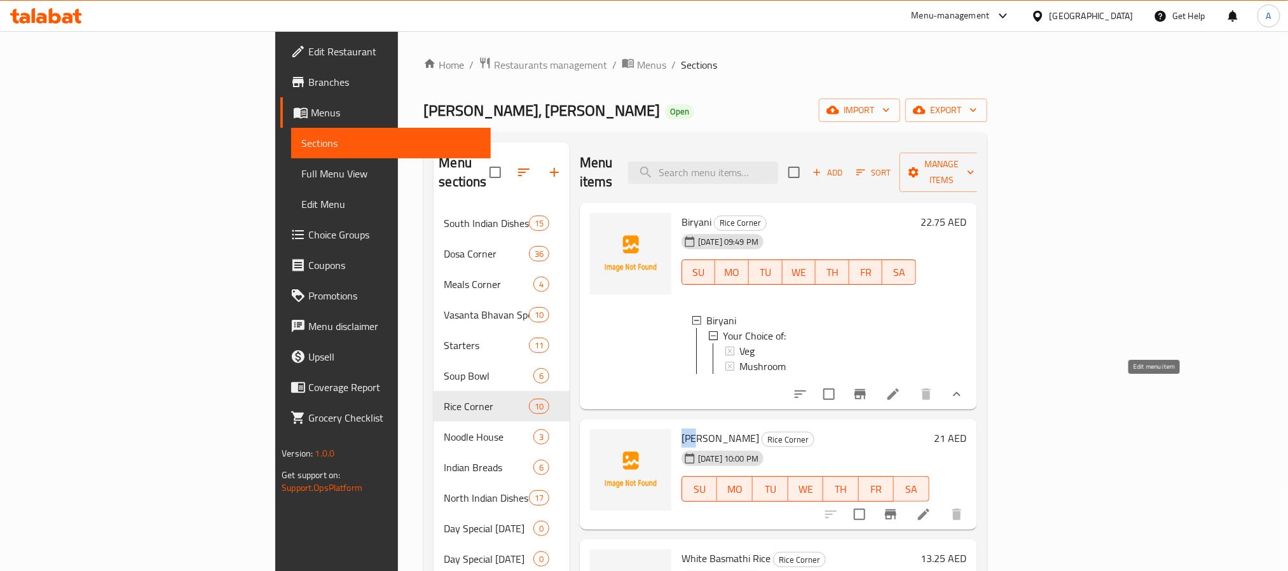
click at [899, 388] on icon at bounding box center [892, 393] width 11 height 11
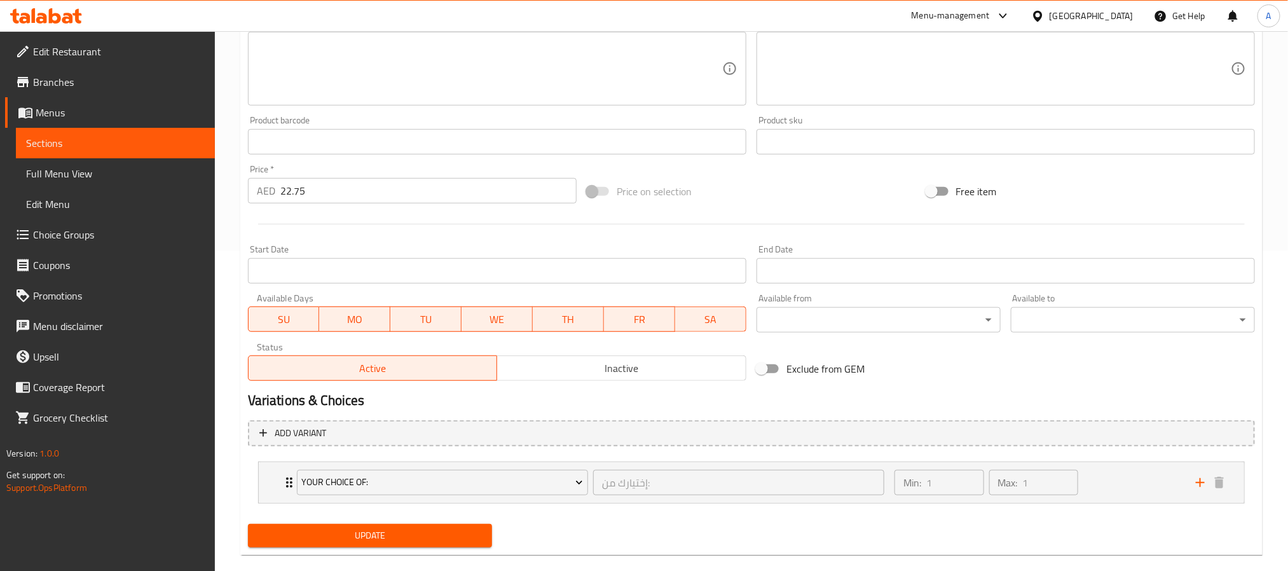
scroll to position [340, 0]
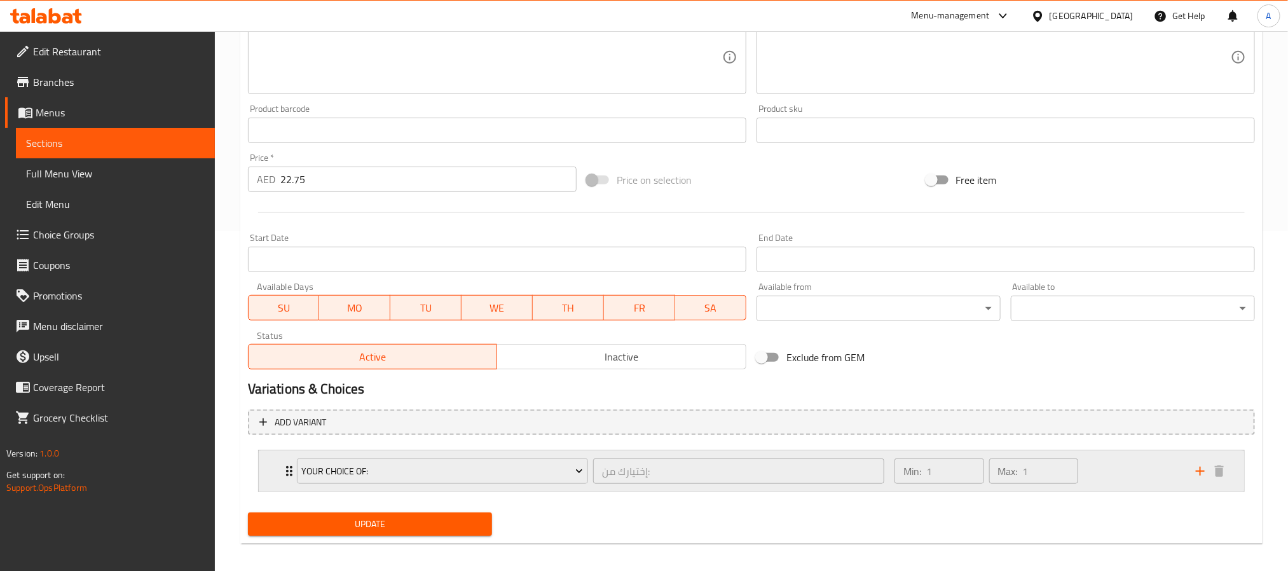
click at [292, 479] on div "Your Choice of: إختيارك من: ​" at bounding box center [590, 471] width 603 height 41
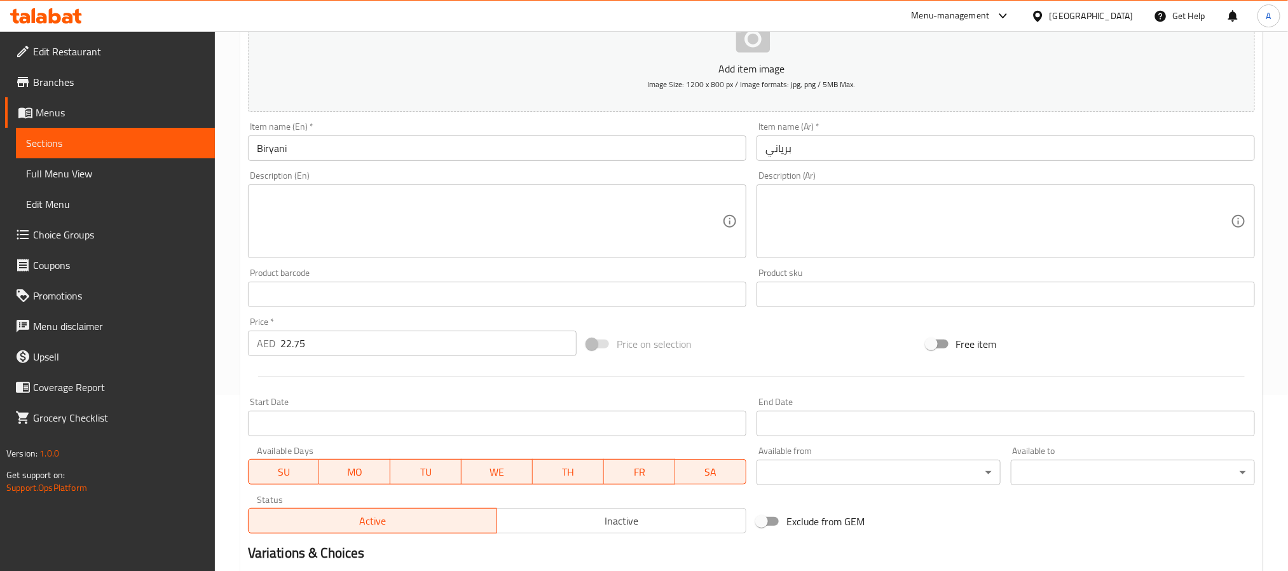
scroll to position [0, 0]
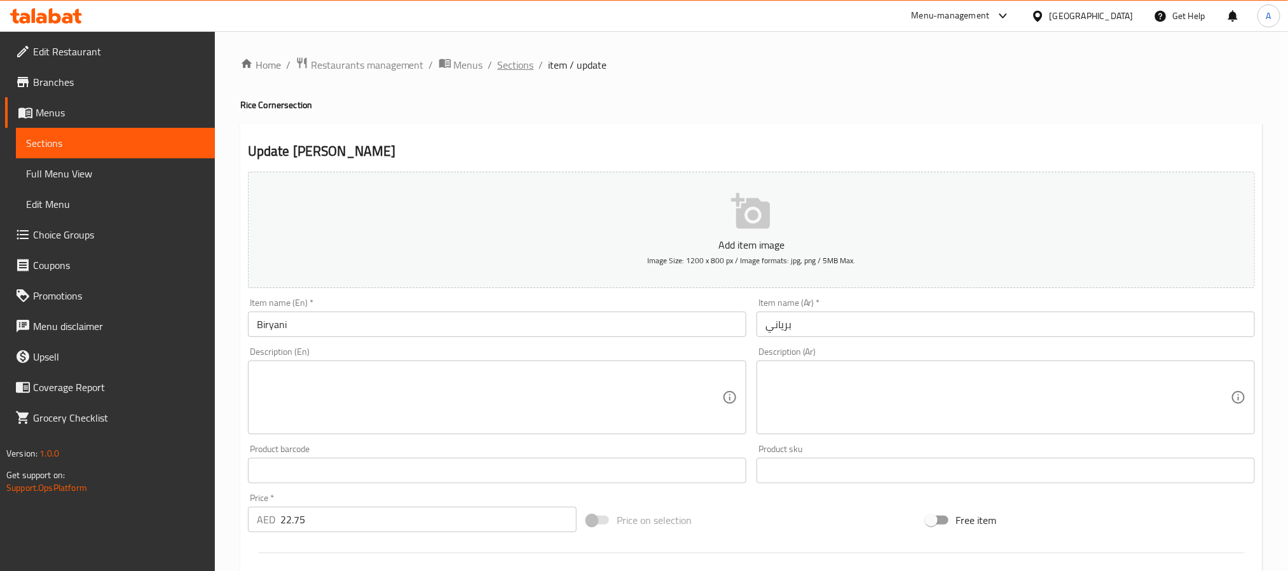
click at [503, 60] on span "Sections" at bounding box center [516, 64] width 36 height 15
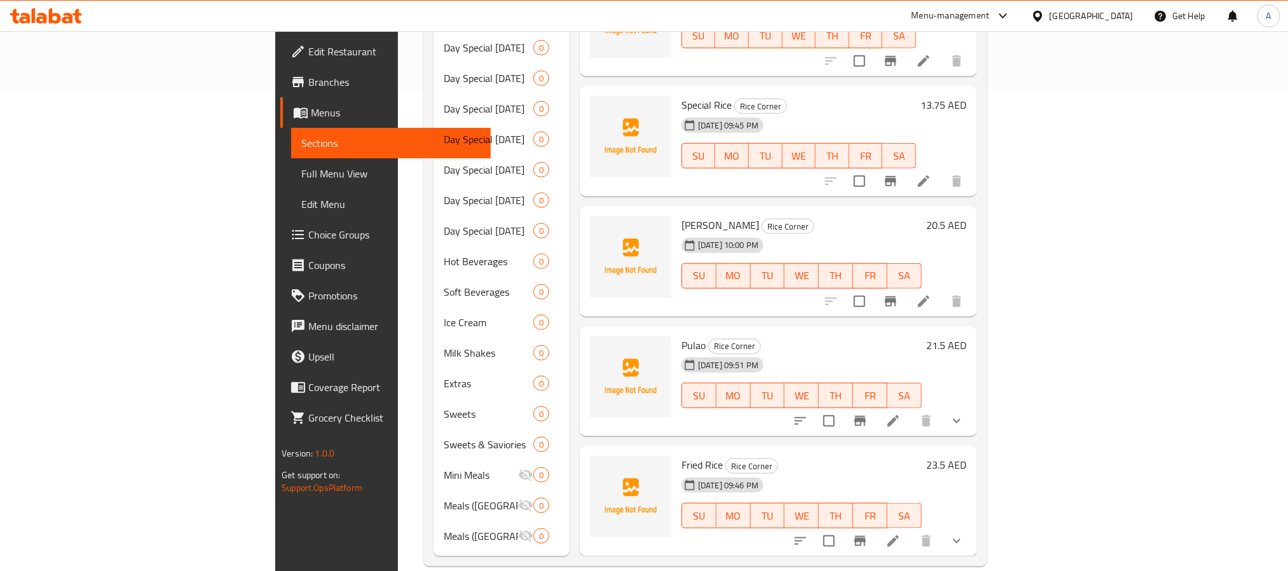
scroll to position [481, 0]
click at [972, 405] on button "show more" at bounding box center [956, 420] width 31 height 31
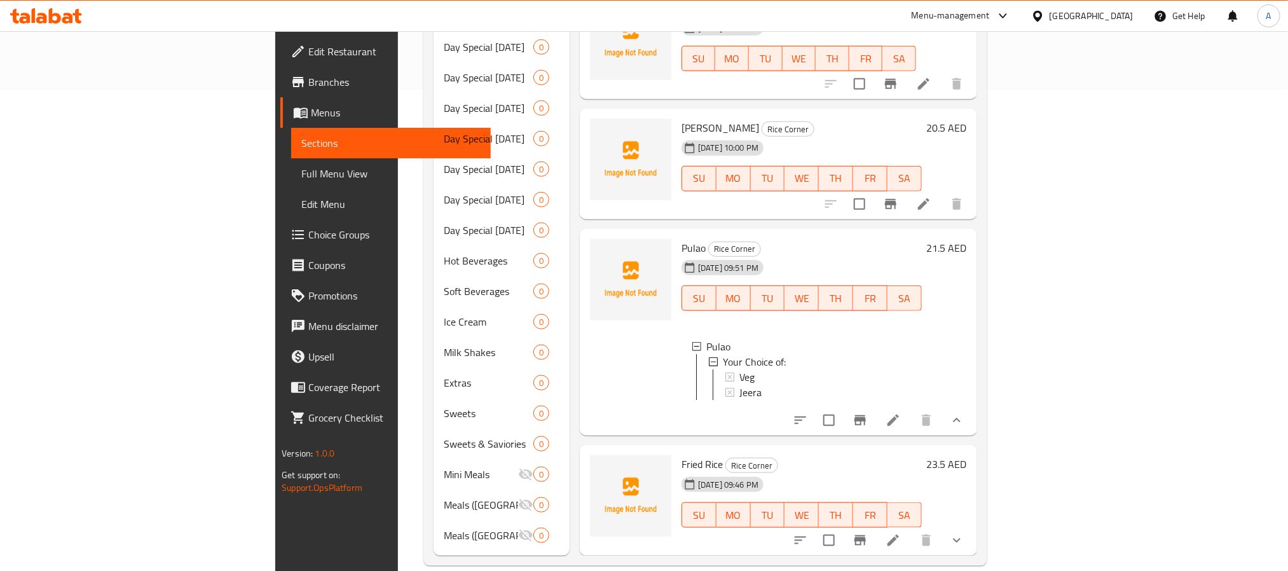
scroll to position [466, 0]
click at [901, 412] on icon at bounding box center [892, 419] width 15 height 15
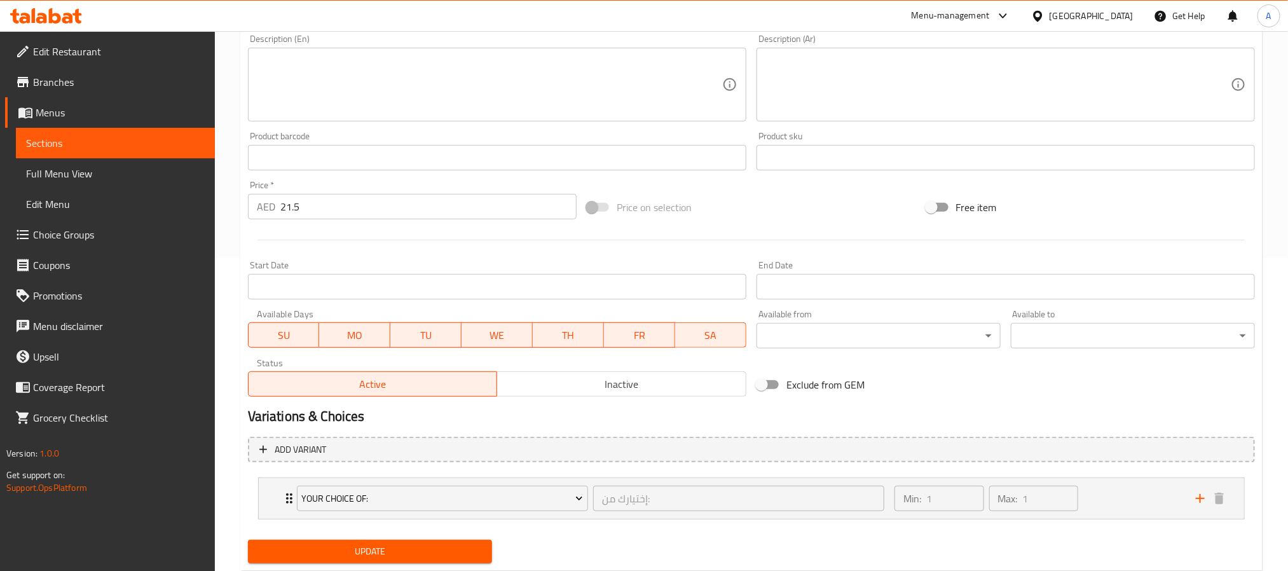
scroll to position [349, 0]
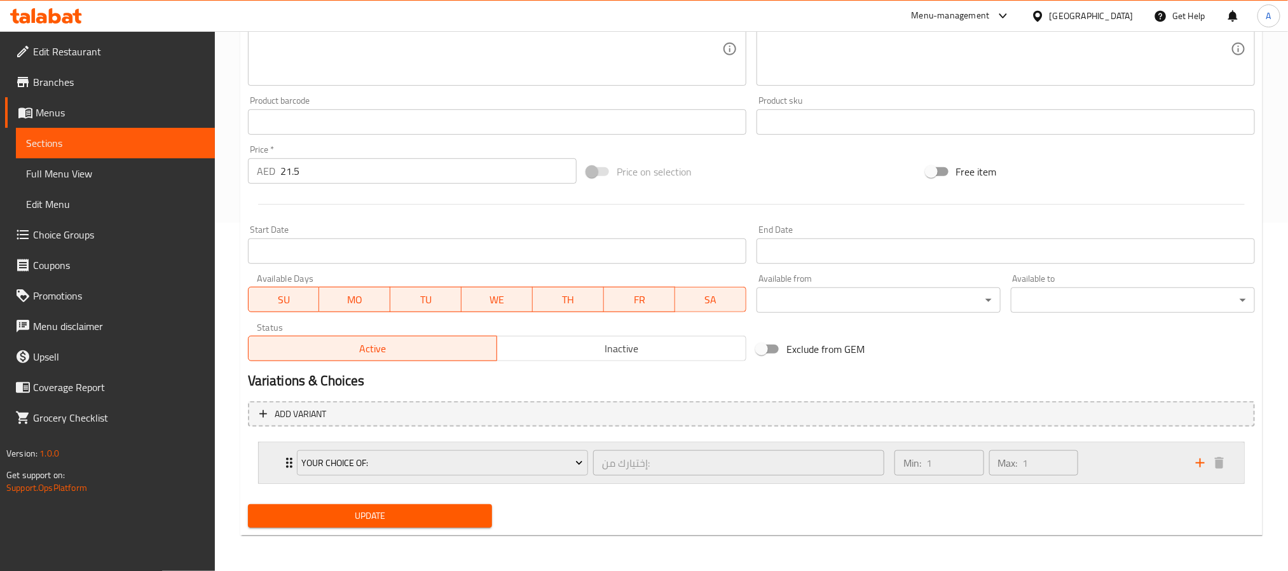
click at [292, 462] on div "Your Choice of: إختيارك من: ​" at bounding box center [590, 462] width 603 height 41
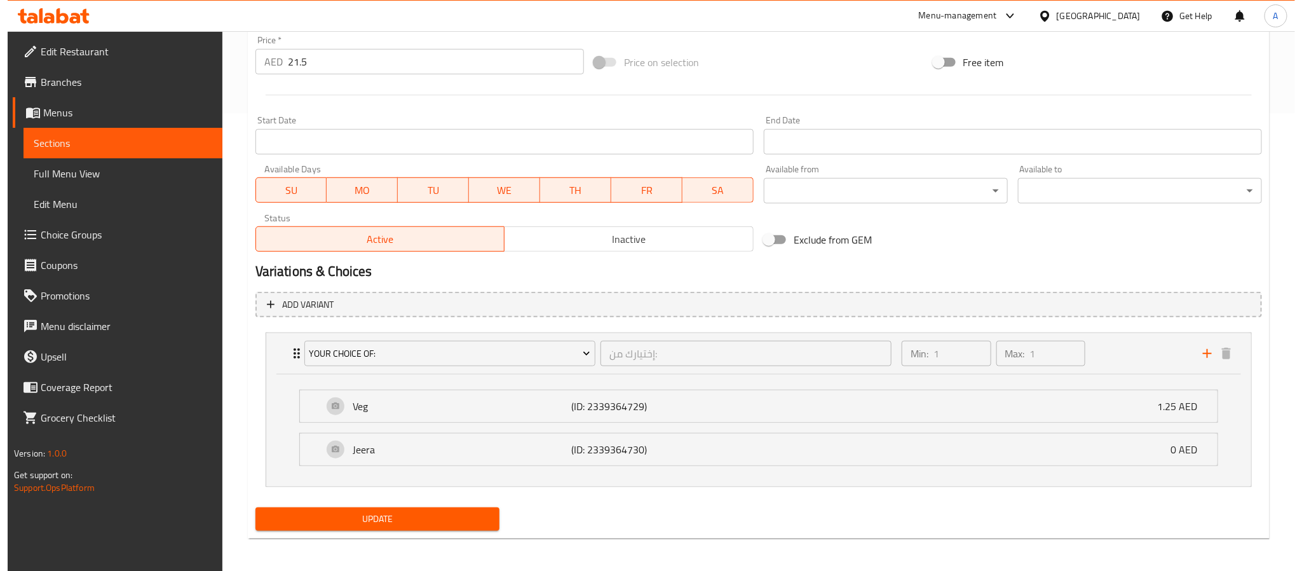
scroll to position [462, 0]
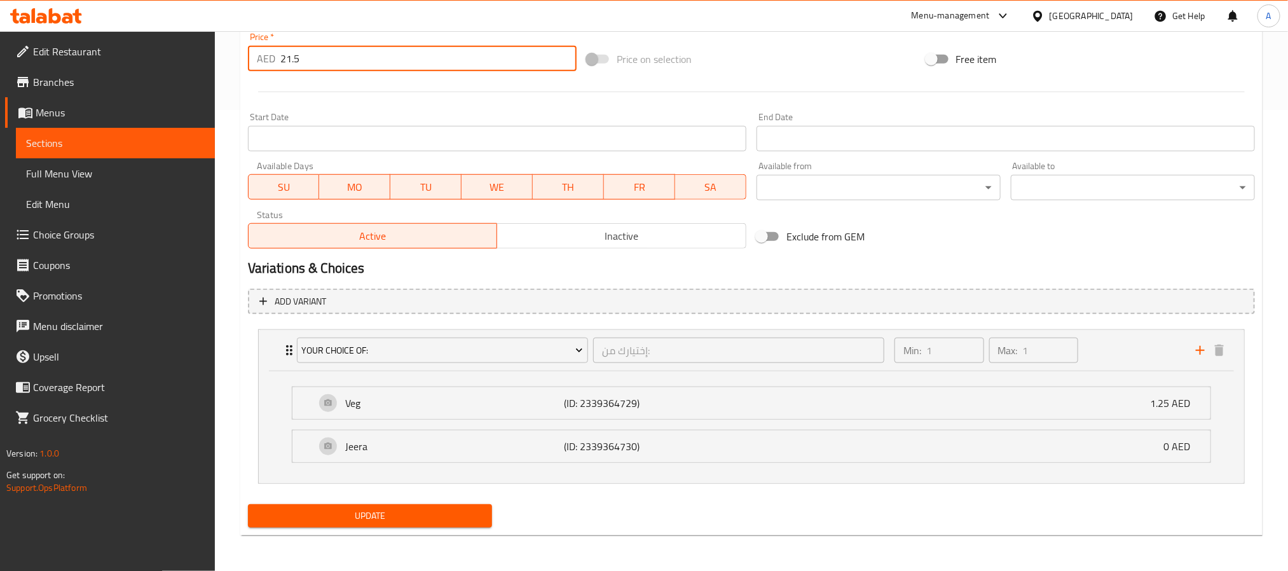
click at [287, 57] on input "21.5" at bounding box center [428, 58] width 296 height 25
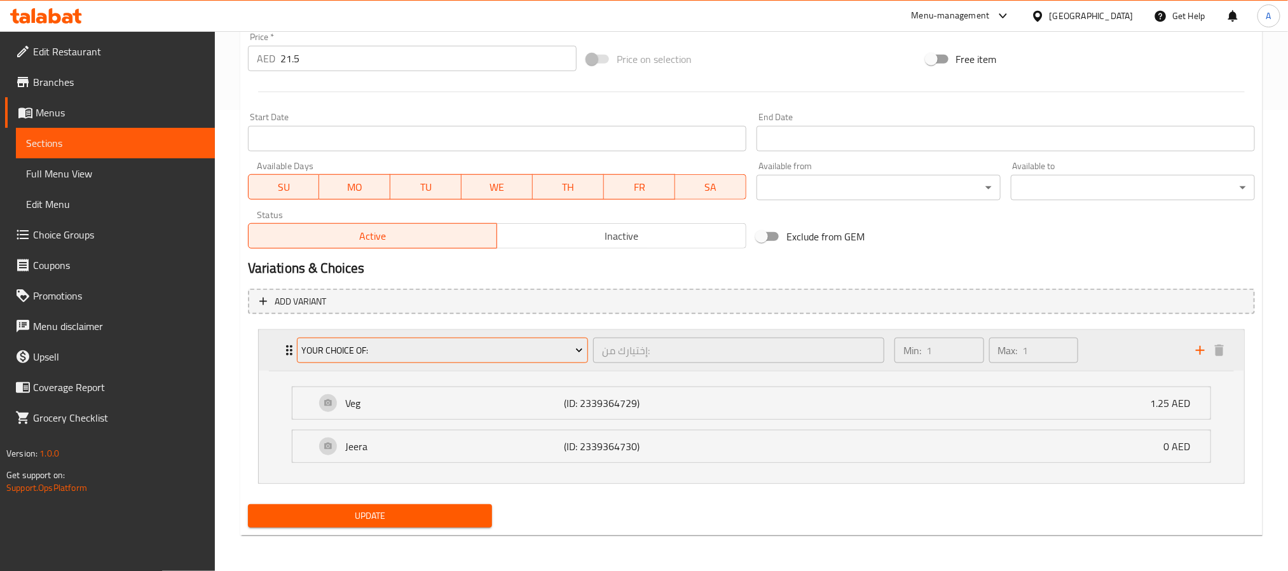
click at [565, 351] on span "Your Choice of:" at bounding box center [442, 351] width 282 height 16
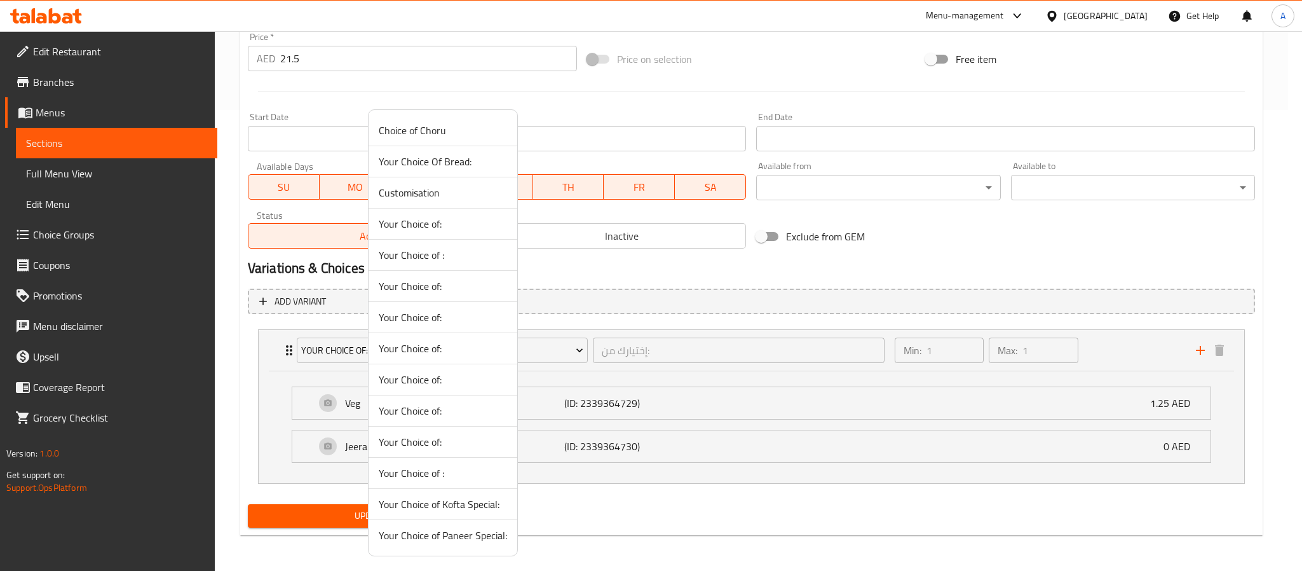
click at [461, 387] on span "Your Choice of:" at bounding box center [443, 379] width 128 height 15
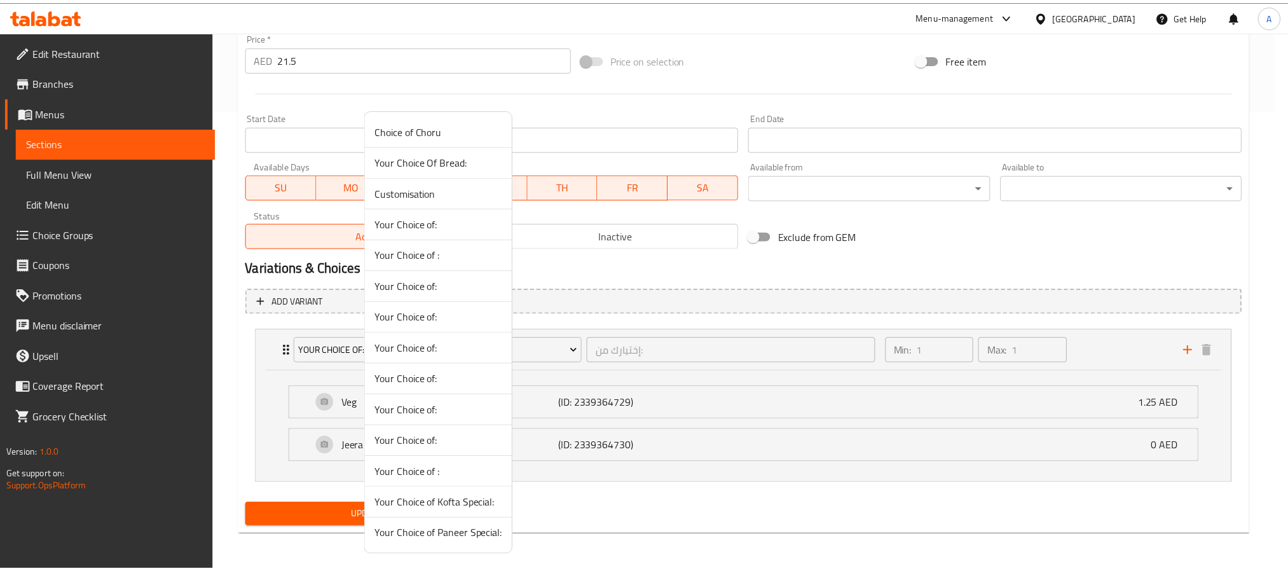
scroll to position [349, 0]
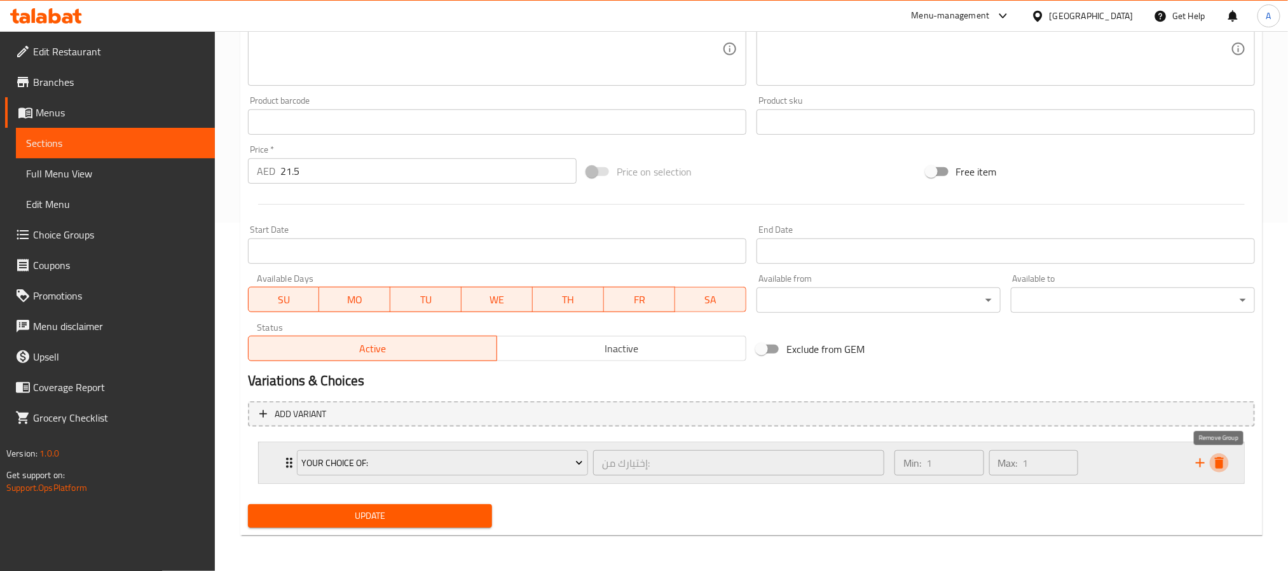
click at [1217, 456] on icon "delete" at bounding box center [1218, 462] width 15 height 15
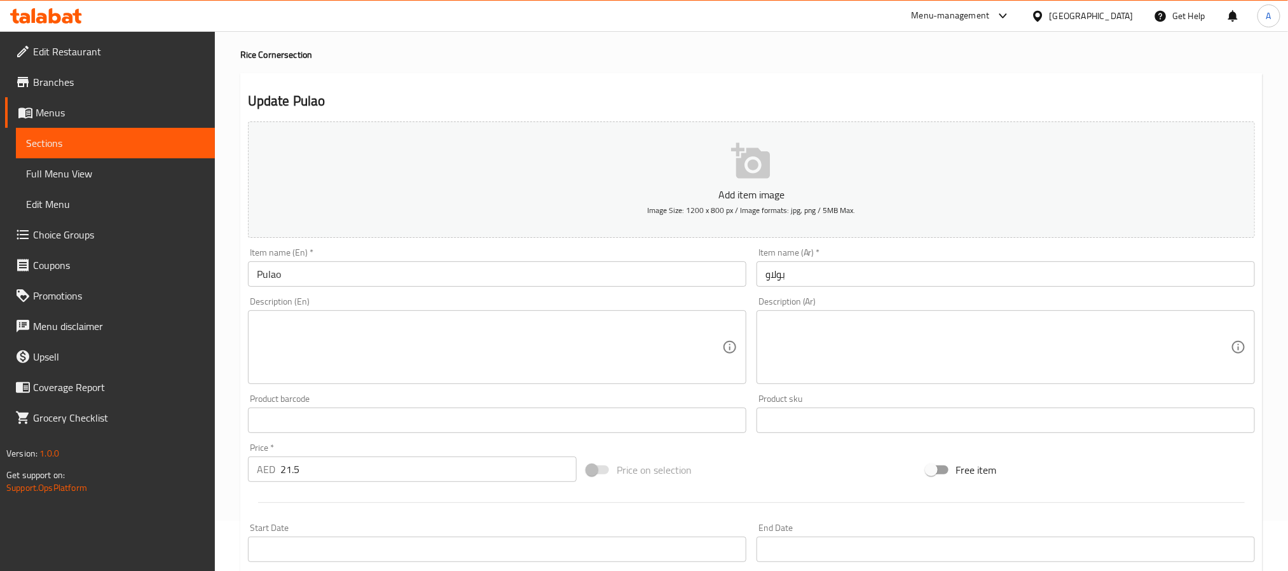
scroll to position [40, 0]
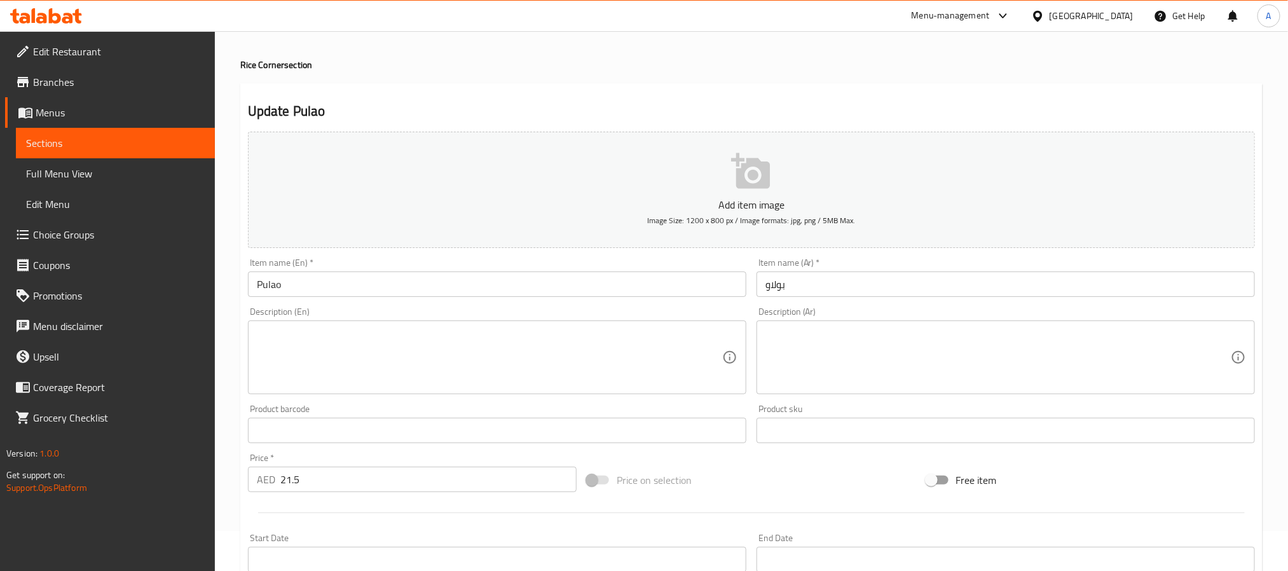
click at [271, 290] on input "Pulao" at bounding box center [497, 283] width 498 height 25
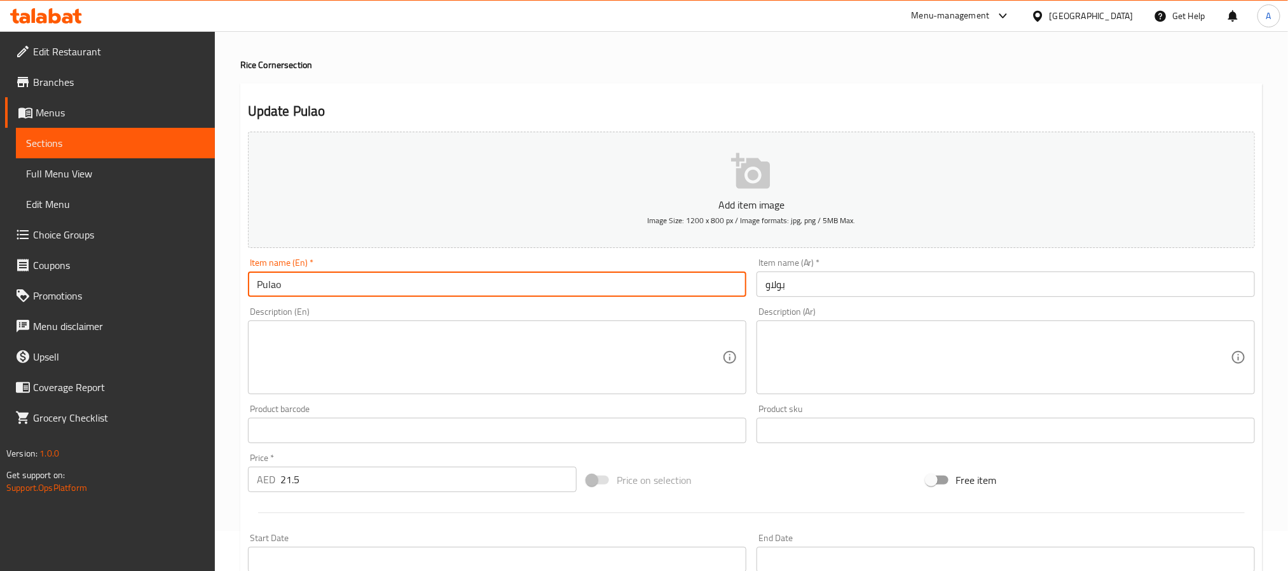
click at [271, 290] on input "Pulao" at bounding box center [497, 283] width 498 height 25
paste input "Veg"
type input "Veg Pulao"
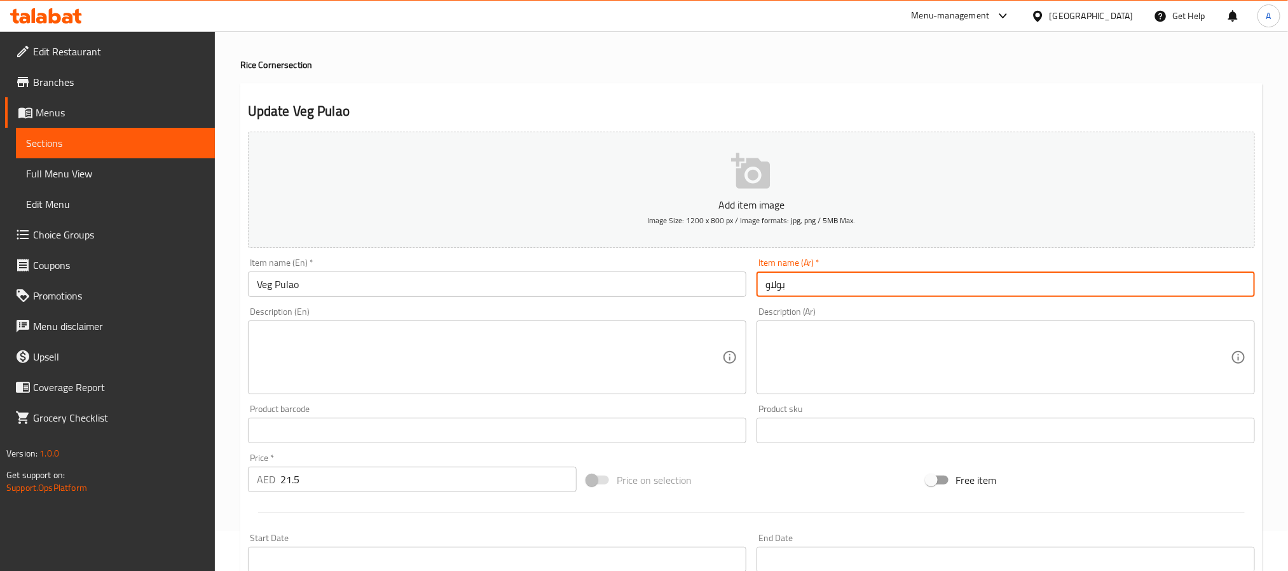
click at [803, 275] on input "بولاو" at bounding box center [1005, 283] width 498 height 25
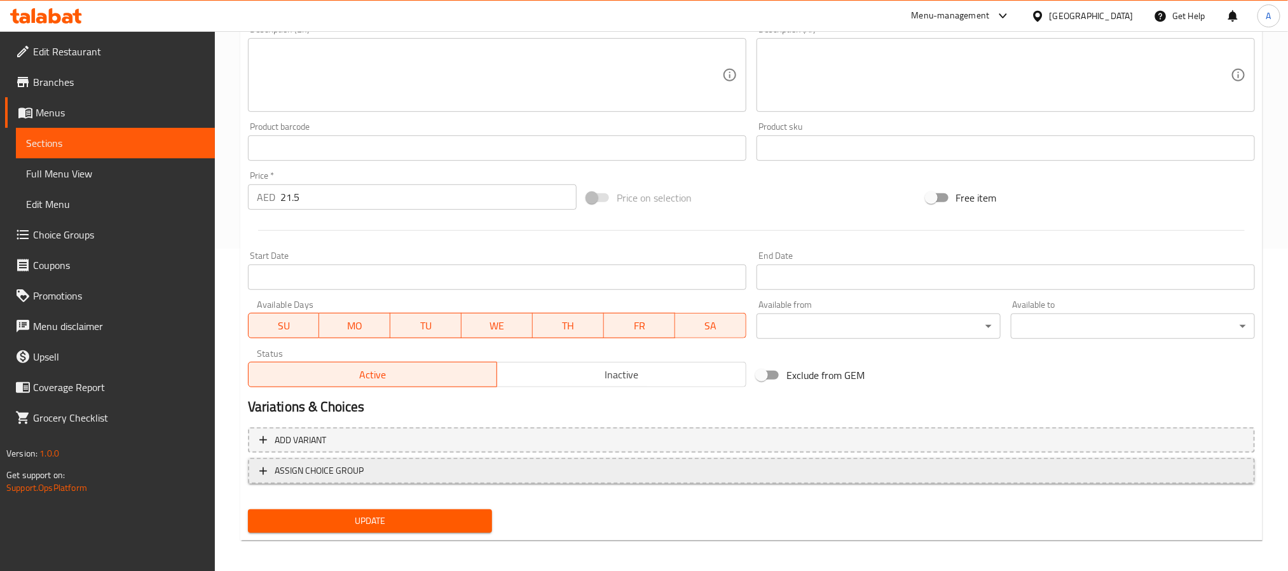
scroll to position [326, 0]
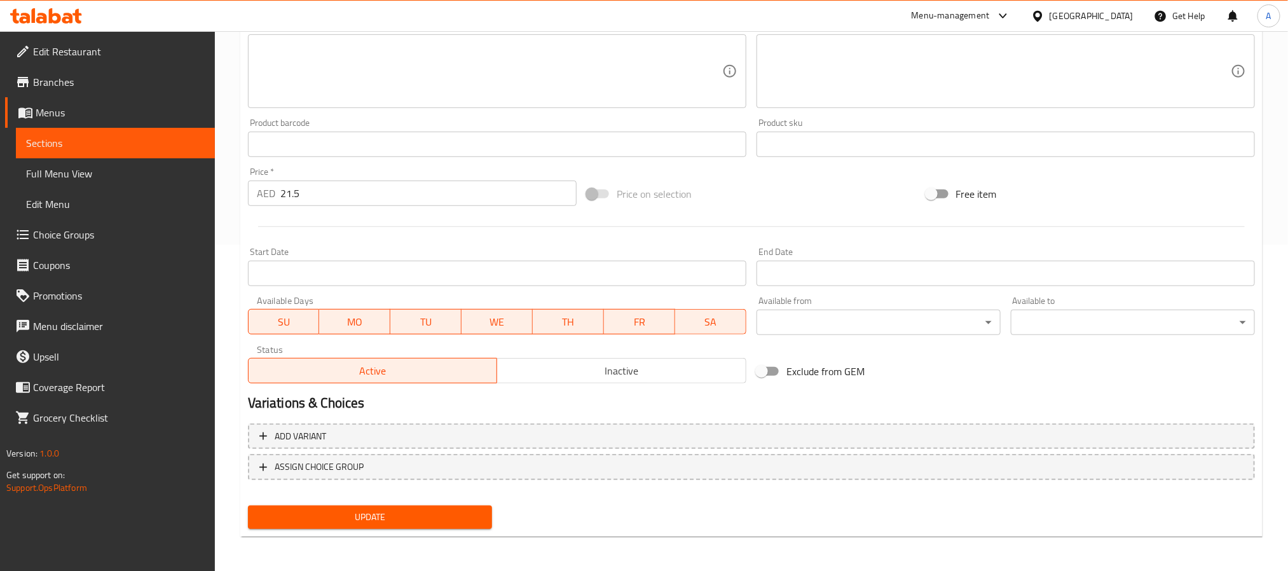
type input "بولاو خضار"
click at [400, 517] on span "Update" at bounding box center [370, 517] width 224 height 16
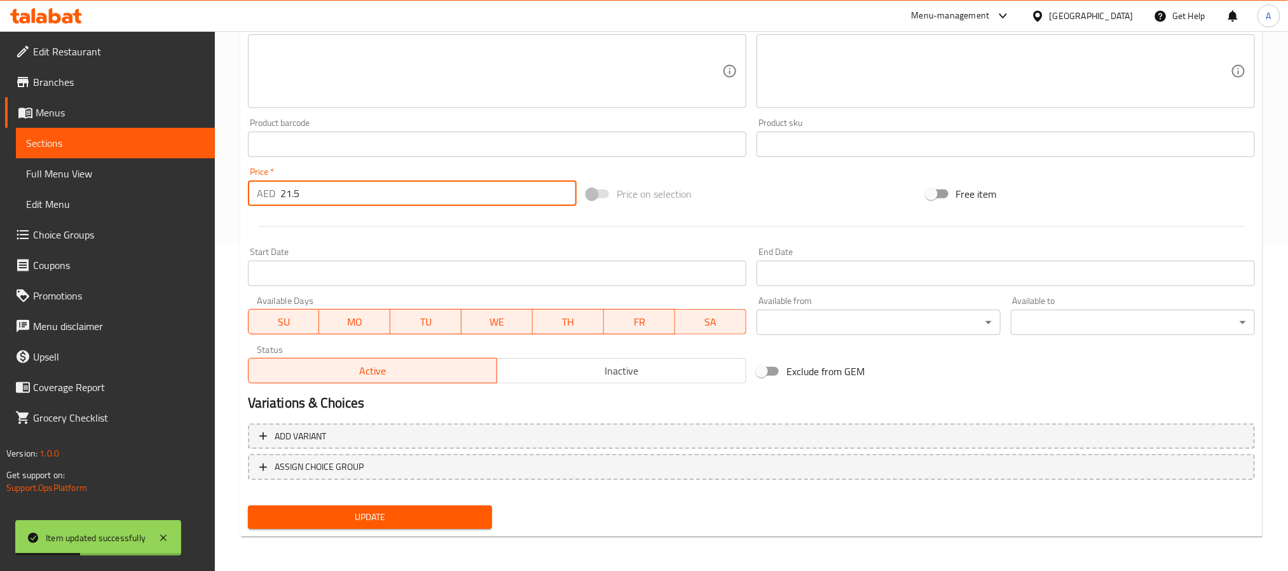
drag, startPoint x: 304, startPoint y: 191, endPoint x: 243, endPoint y: 176, distance: 62.7
click at [243, 176] on div "Price   * AED 21.5 Price *" at bounding box center [412, 186] width 339 height 49
paste input "2.7"
type input "22.75"
click at [351, 509] on span "Update" at bounding box center [370, 517] width 224 height 16
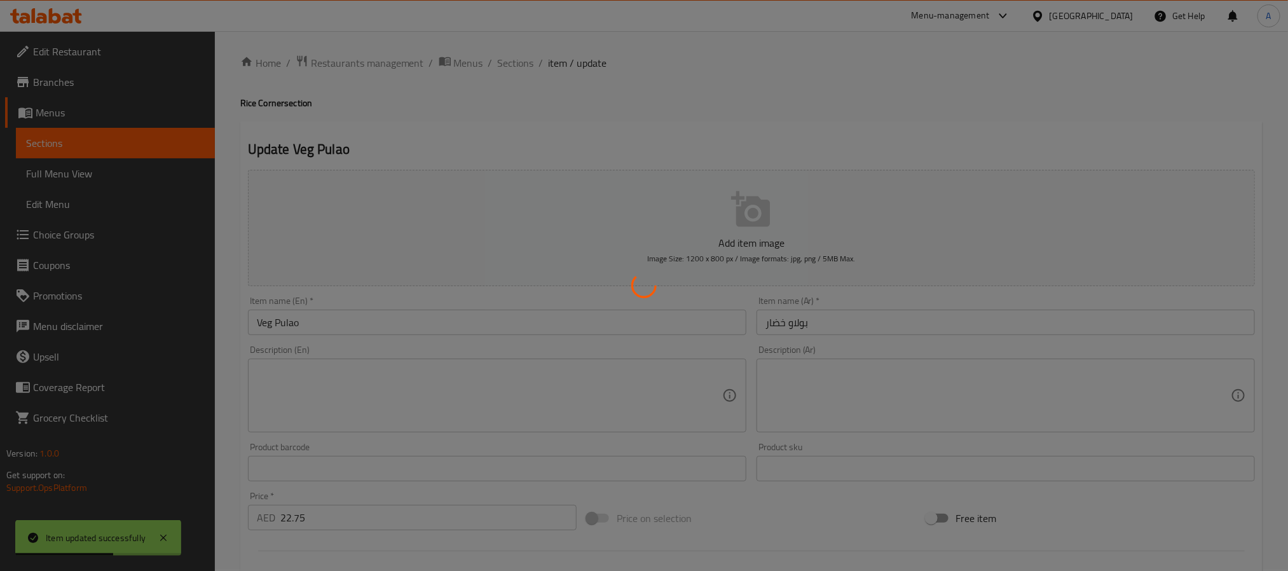
scroll to position [0, 0]
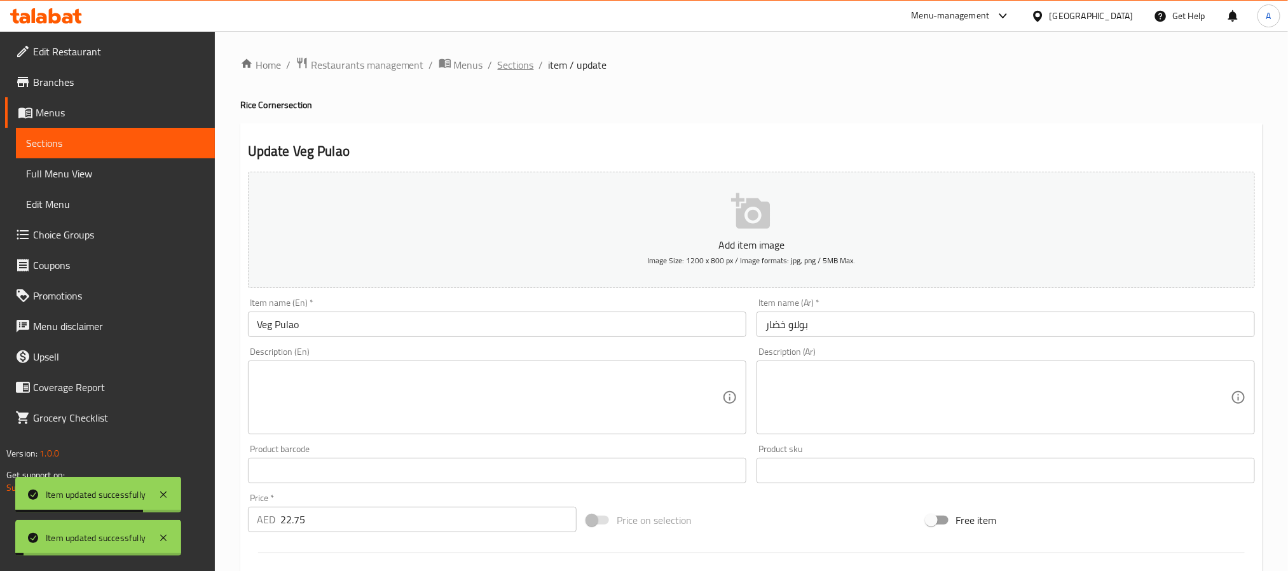
click at [515, 65] on span "Sections" at bounding box center [516, 64] width 36 height 15
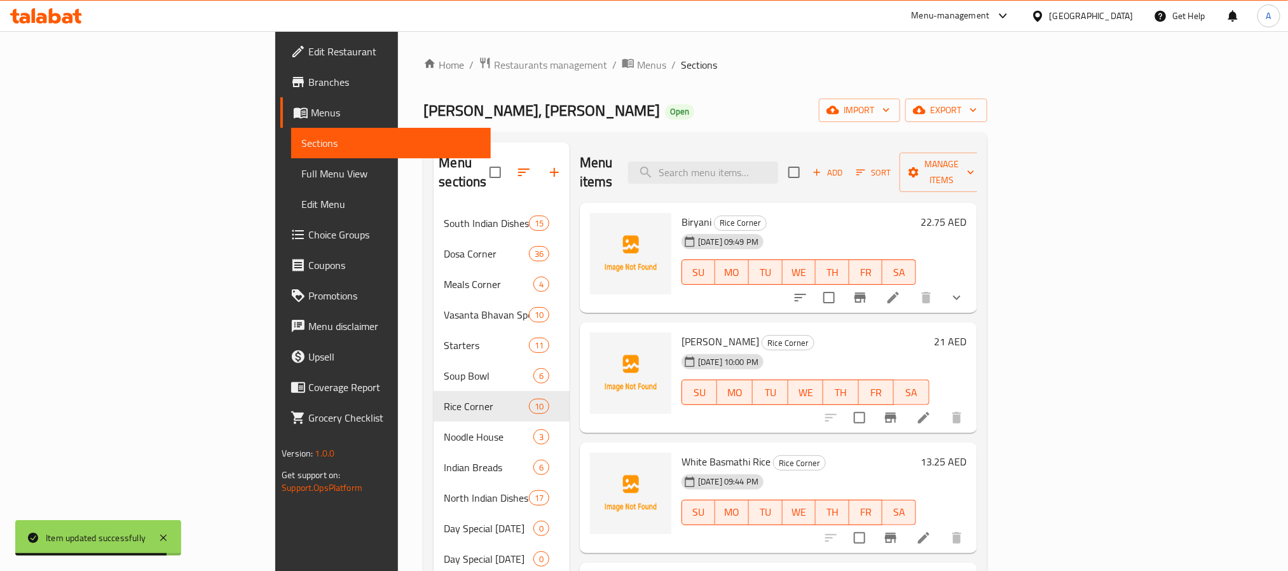
click at [853, 213] on h6 "Biryani Rice Corner" at bounding box center [798, 222] width 235 height 18
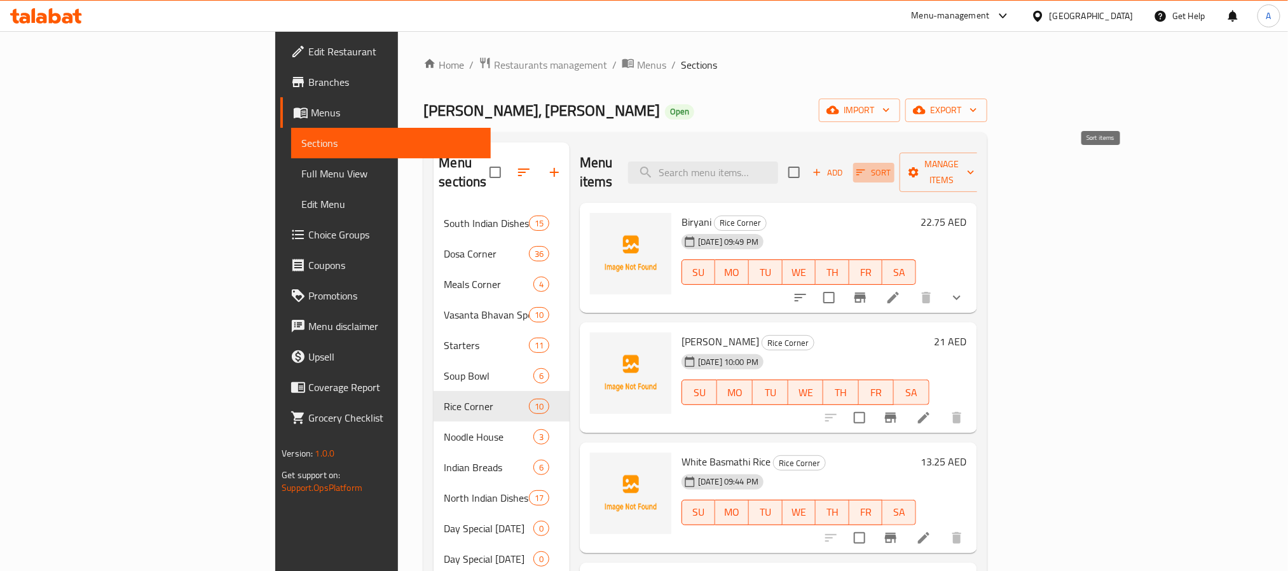
click at [891, 165] on span "Sort" at bounding box center [873, 172] width 35 height 15
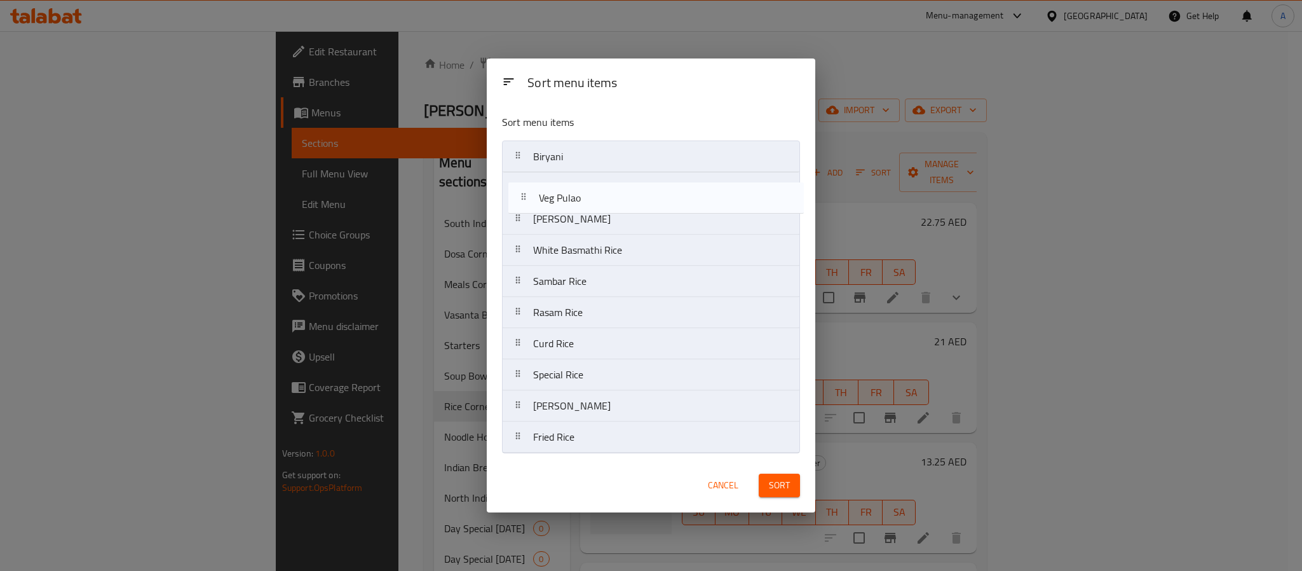
drag, startPoint x: 594, startPoint y: 410, endPoint x: 597, endPoint y: 193, distance: 216.8
click at [597, 193] on nav "Biryani Ghee Rice White Basmathi Rice Sambar Rice Rasam Rice Curd Rice Special …" at bounding box center [651, 296] width 298 height 313
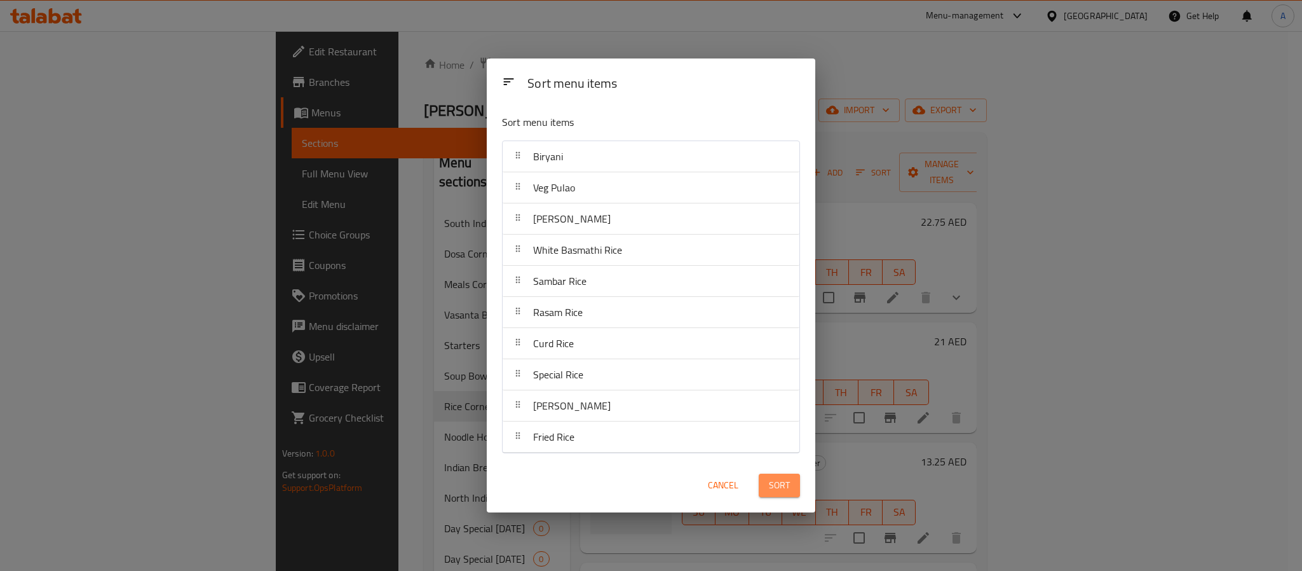
click at [767, 489] on button "Sort" at bounding box center [779, 486] width 41 height 24
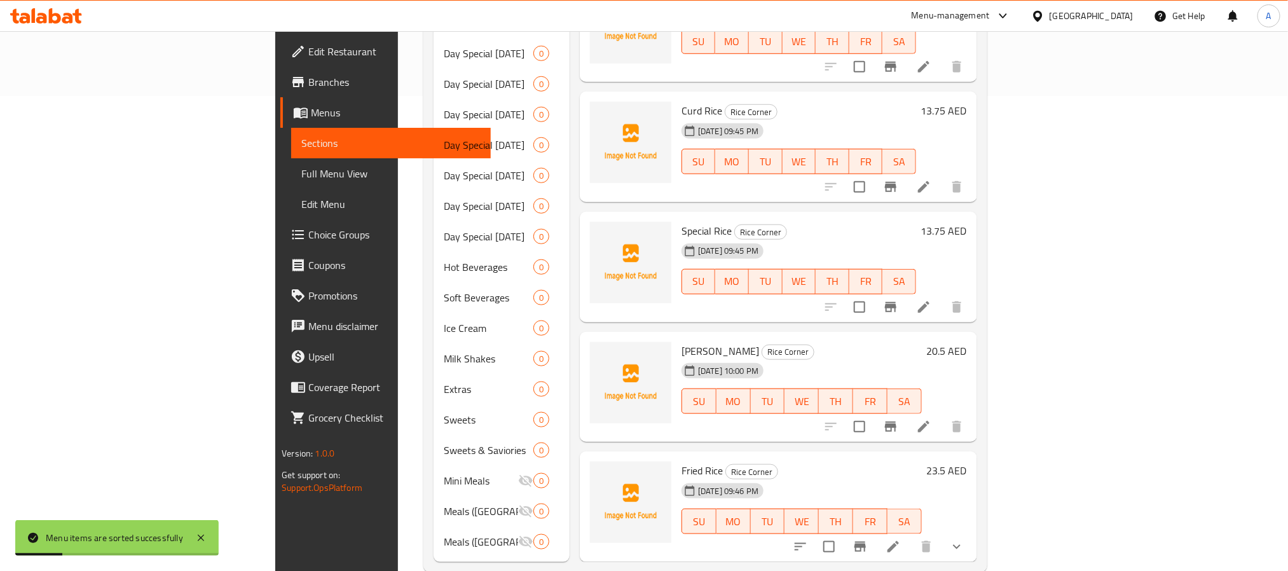
scroll to position [481, 0]
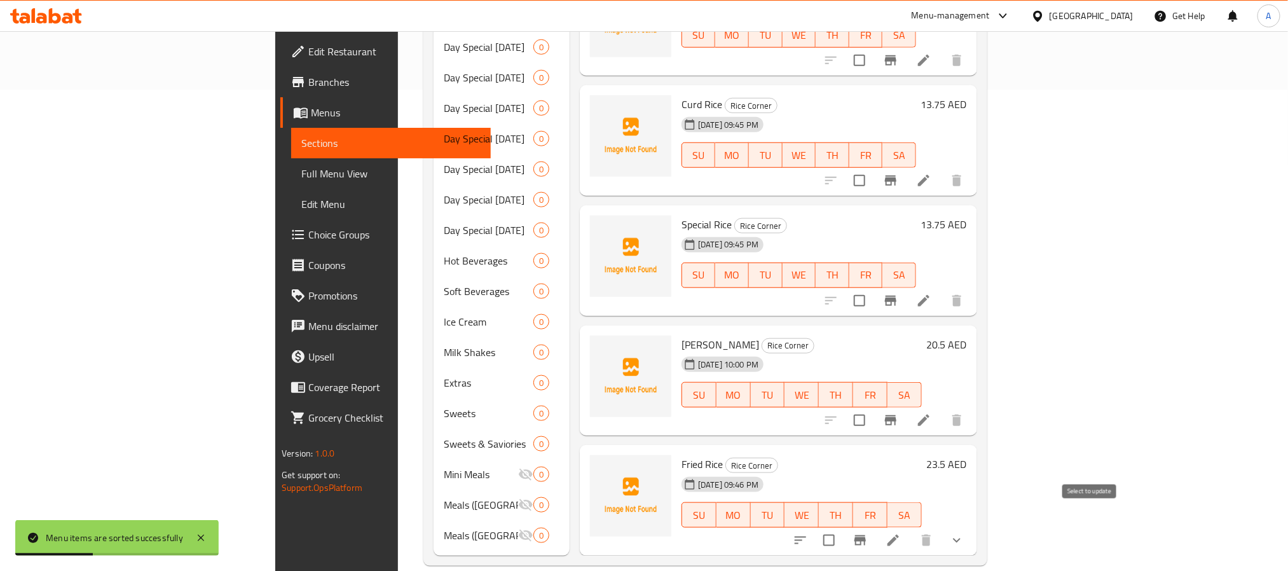
click at [842, 527] on input "checkbox" at bounding box center [828, 540] width 27 height 27
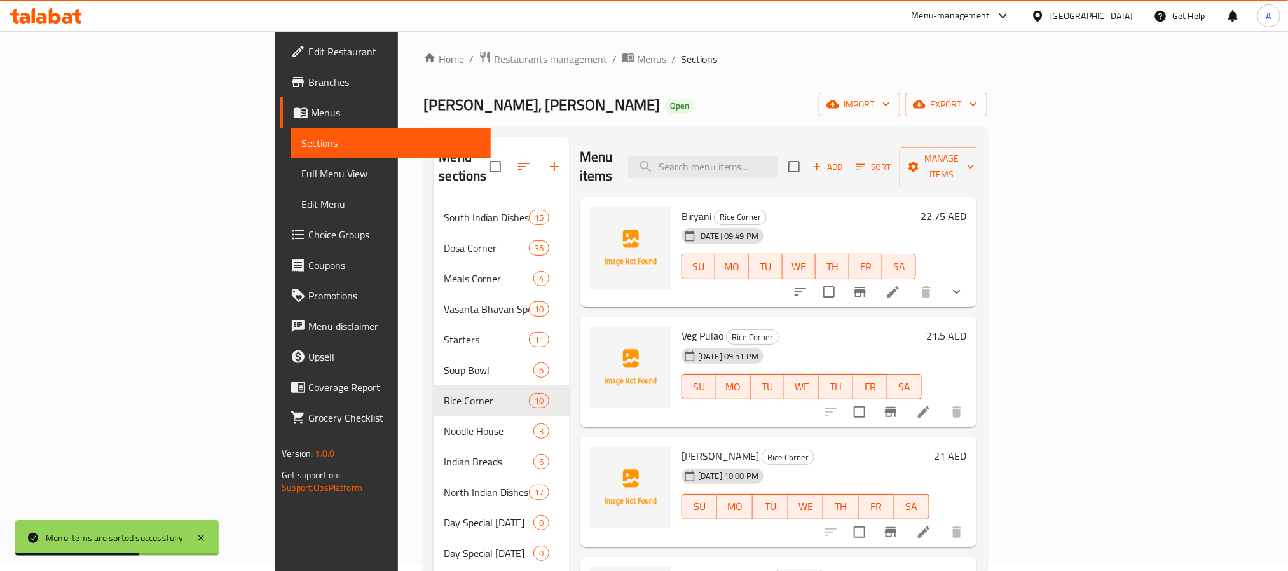
scroll to position [0, 0]
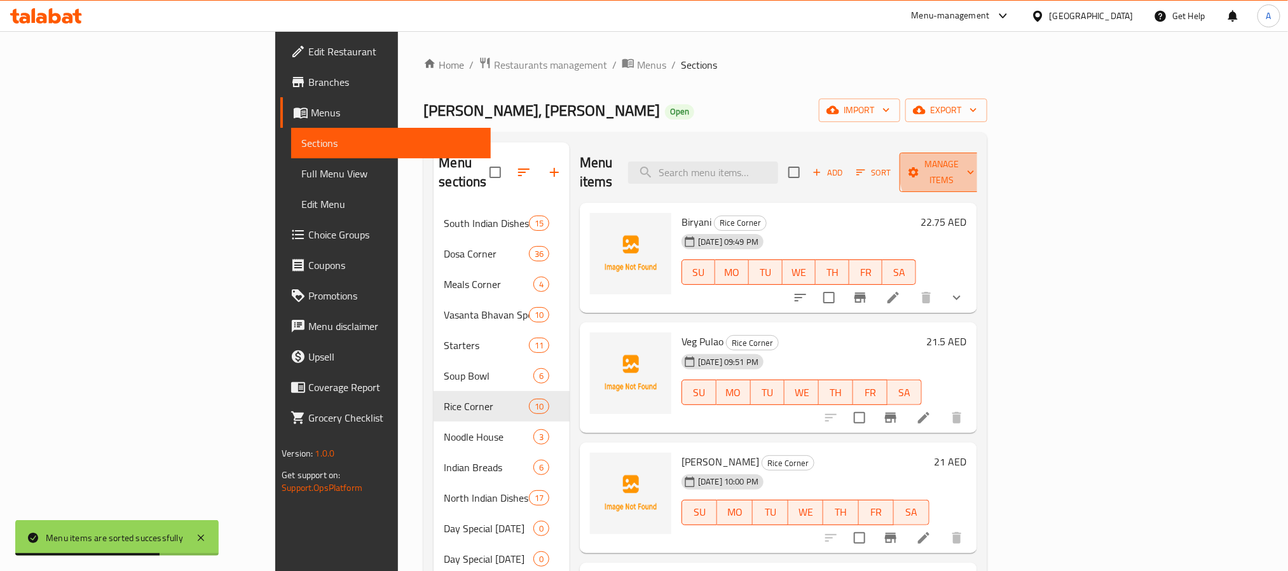
click at [974, 165] on span "Manage items" at bounding box center [942, 172] width 65 height 32
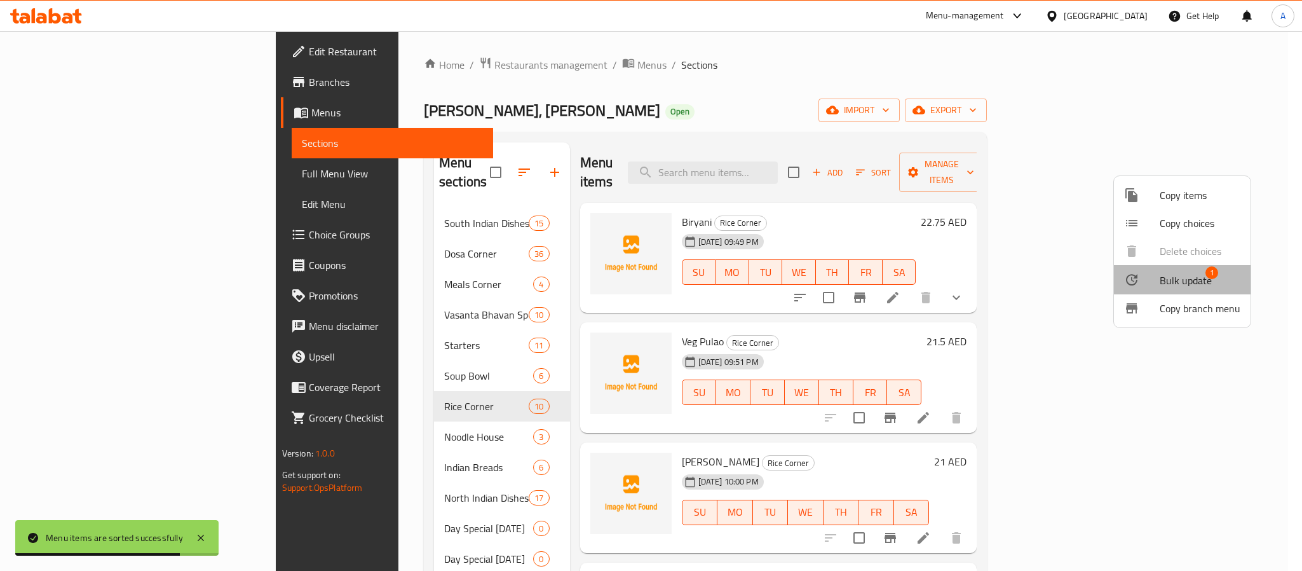
click at [1194, 273] on span "Bulk update" at bounding box center [1186, 280] width 52 height 15
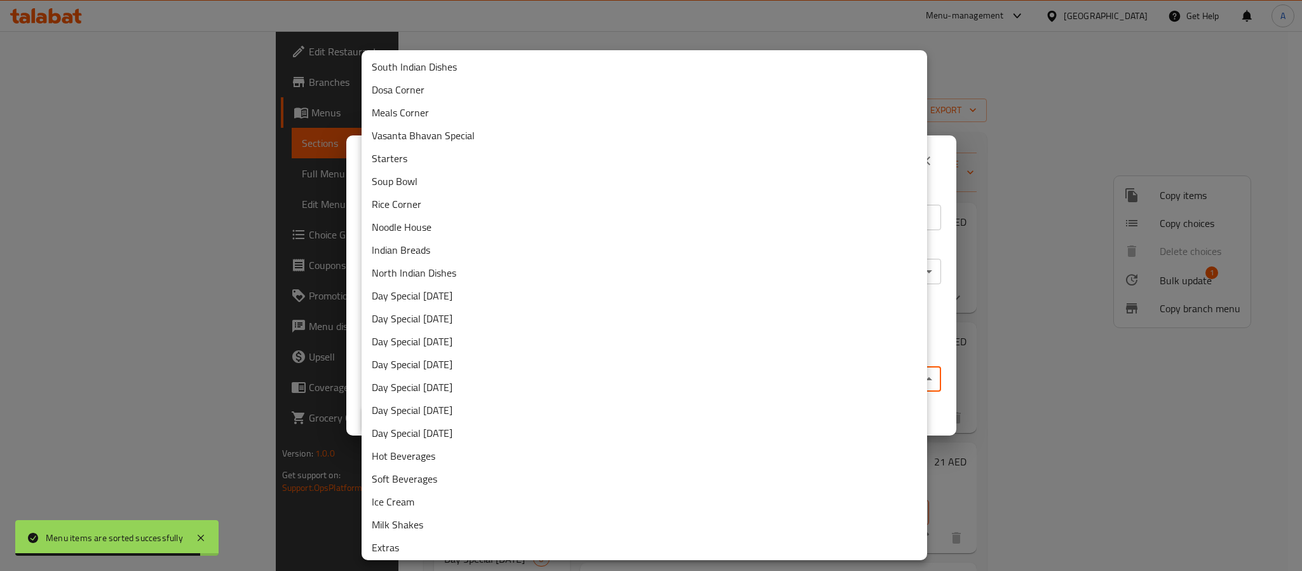
click at [665, 378] on body "Menu items are sorted successfully ​ Menu-management United Arab Emirates Get H…" at bounding box center [651, 301] width 1302 height 540
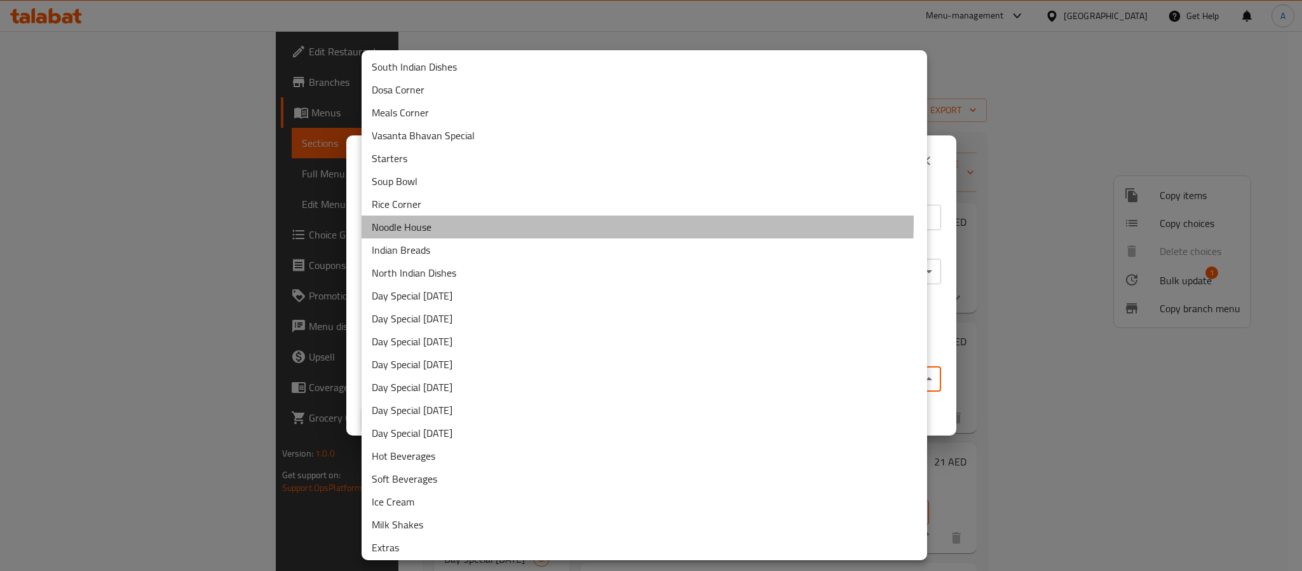
click at [474, 220] on li "Noodle House" at bounding box center [645, 226] width 566 height 23
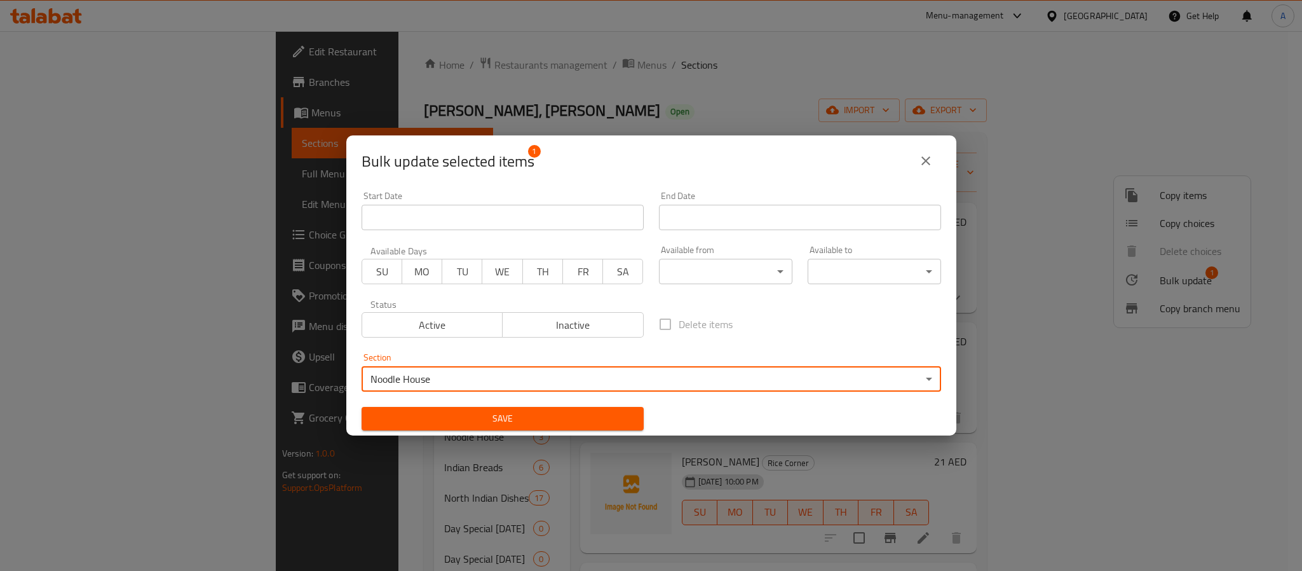
click at [590, 416] on span "Save" at bounding box center [503, 419] width 262 height 16
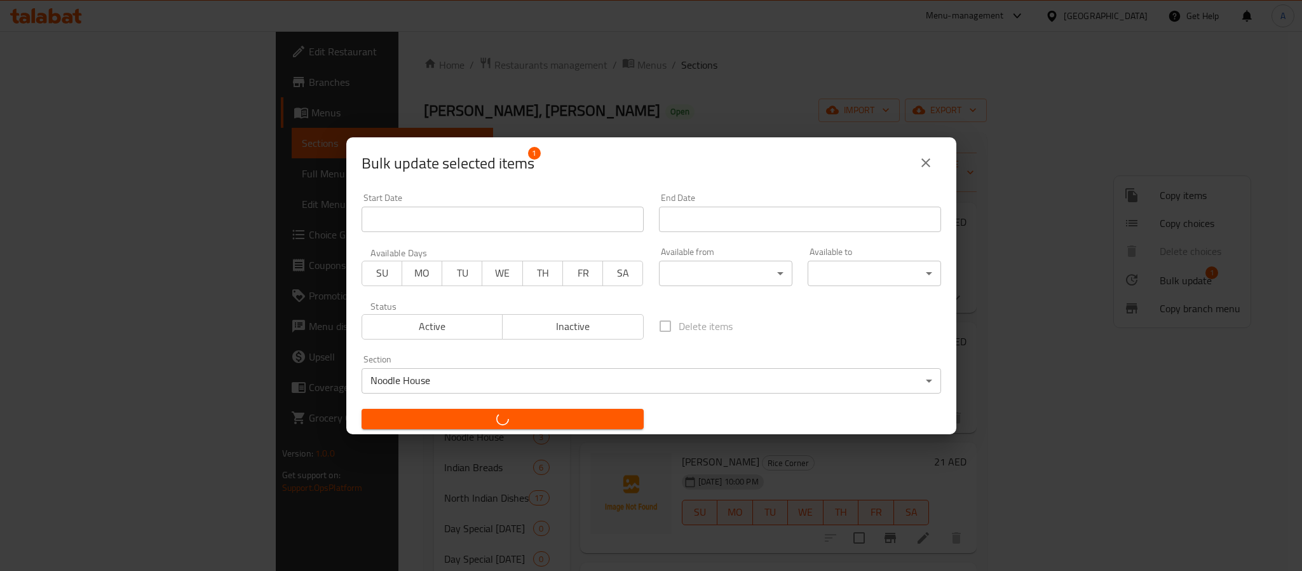
checkbox input "false"
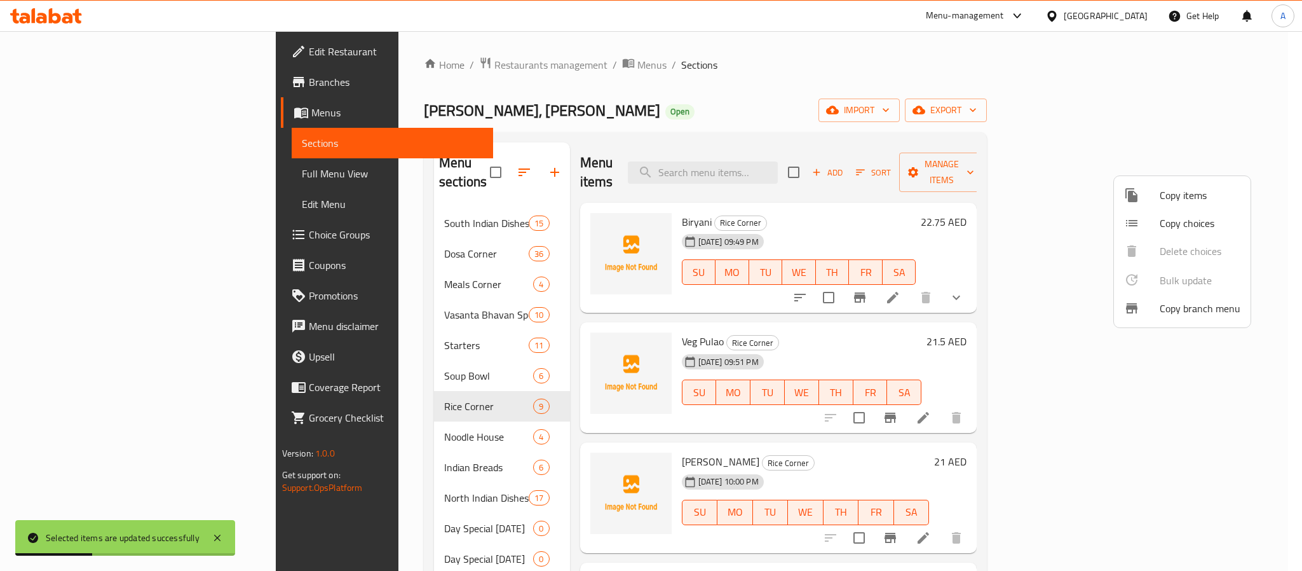
click at [889, 317] on div at bounding box center [651, 285] width 1302 height 571
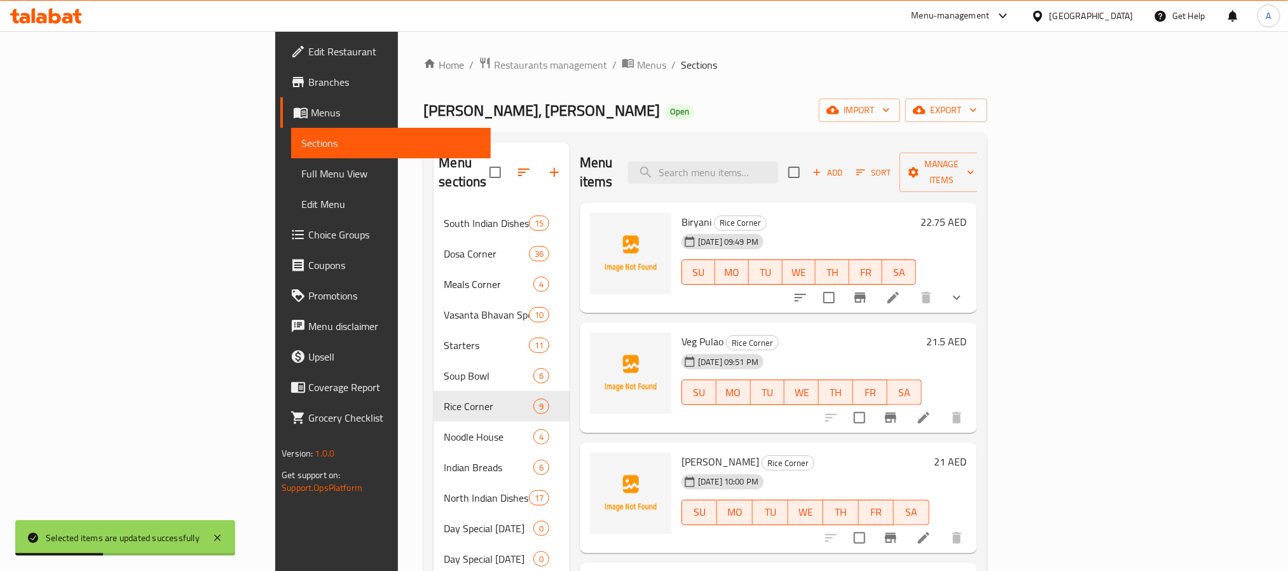
click at [889, 332] on h6 "Veg Pulao Rice Corner" at bounding box center [801, 341] width 240 height 18
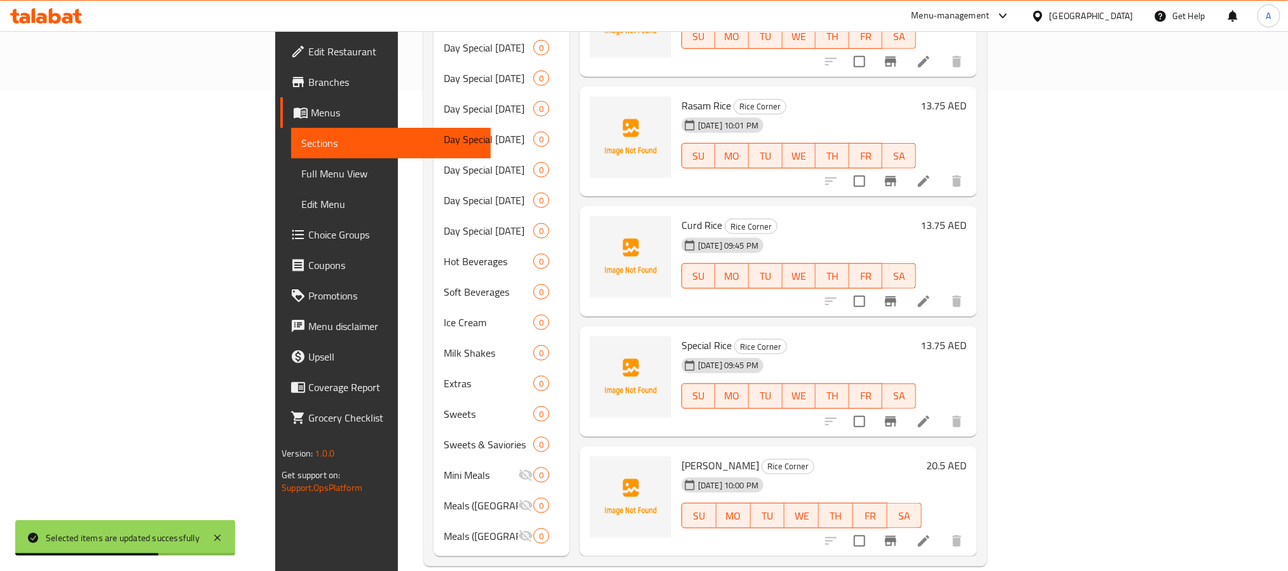
scroll to position [481, 0]
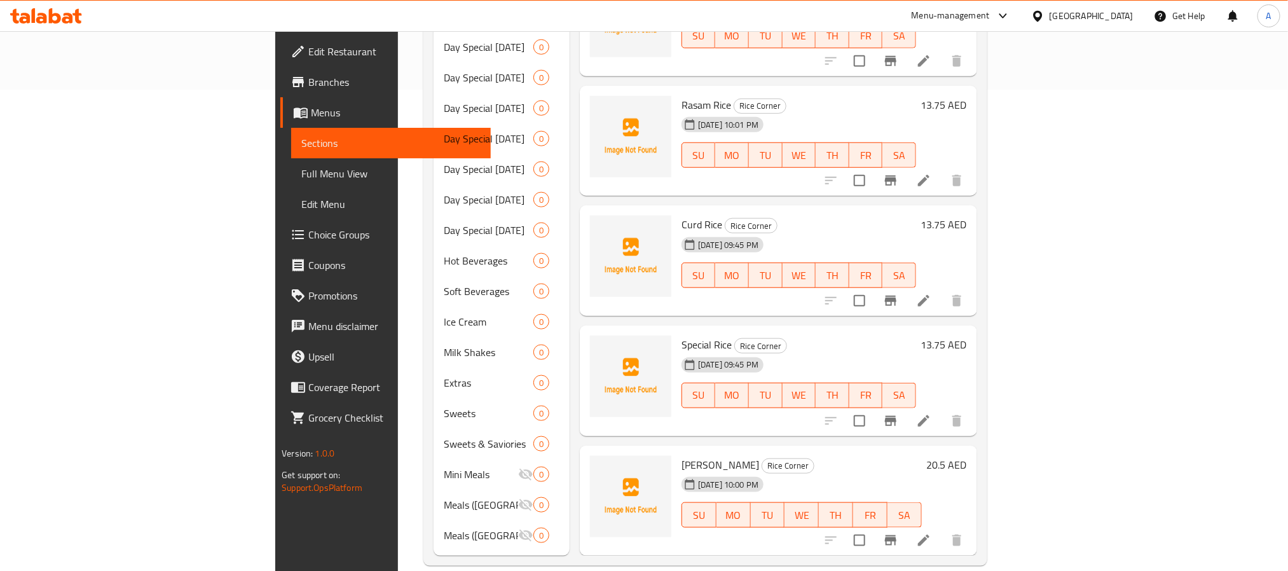
click at [775, 296] on div "Menu items Add Sort Manage items Biryani Rice Corner 13-10-2025 09:49 PM SU MO …" at bounding box center [772, 108] width 407 height 894
click at [580, 86] on div "Rasam Rice Rice Corner 13-10-2025 10:01 PM SU MO TU WE TH FR SA 13.75 AED" at bounding box center [778, 141] width 397 height 111
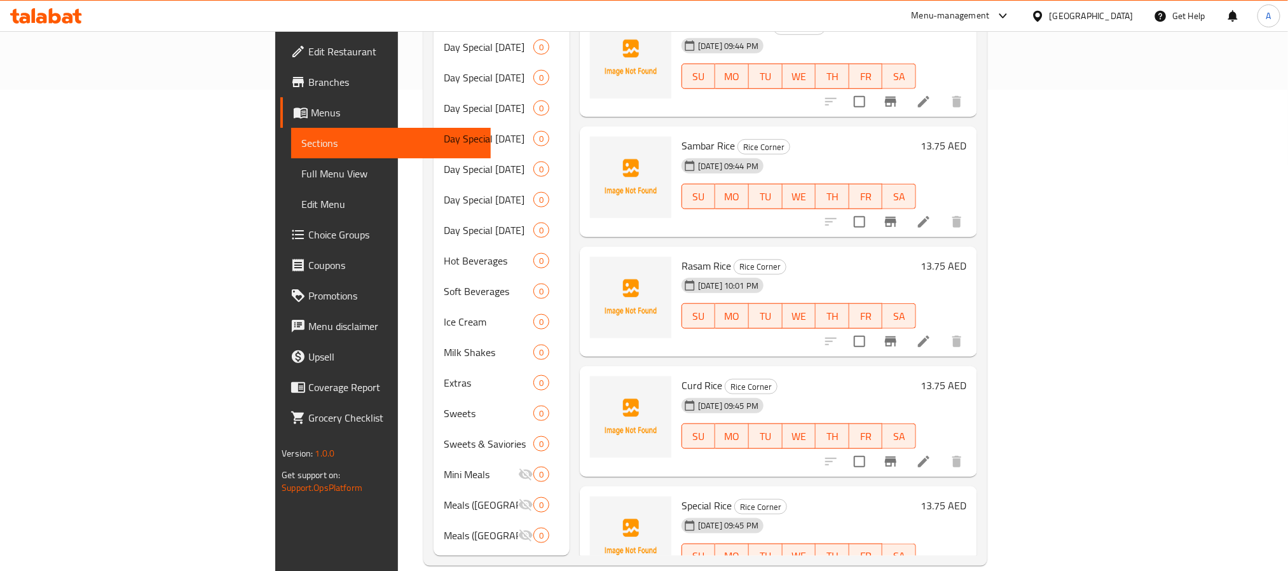
scroll to position [44, 0]
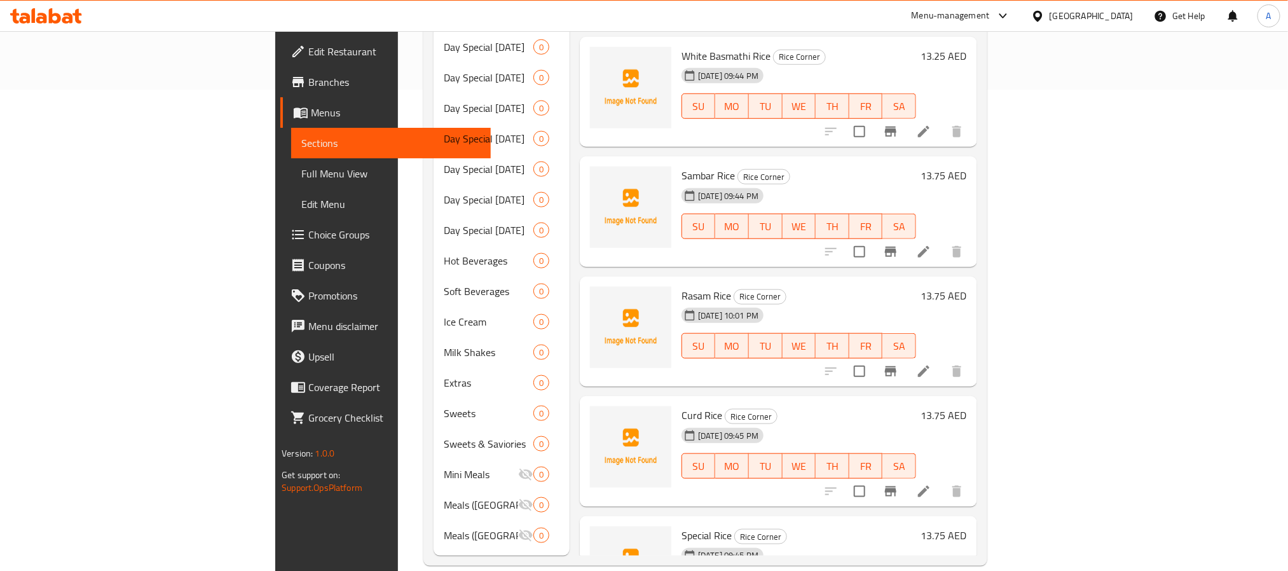
click at [818, 423] on div "13-10-2025 09:45 PM SU MO TU WE TH FR SA" at bounding box center [798, 457] width 245 height 69
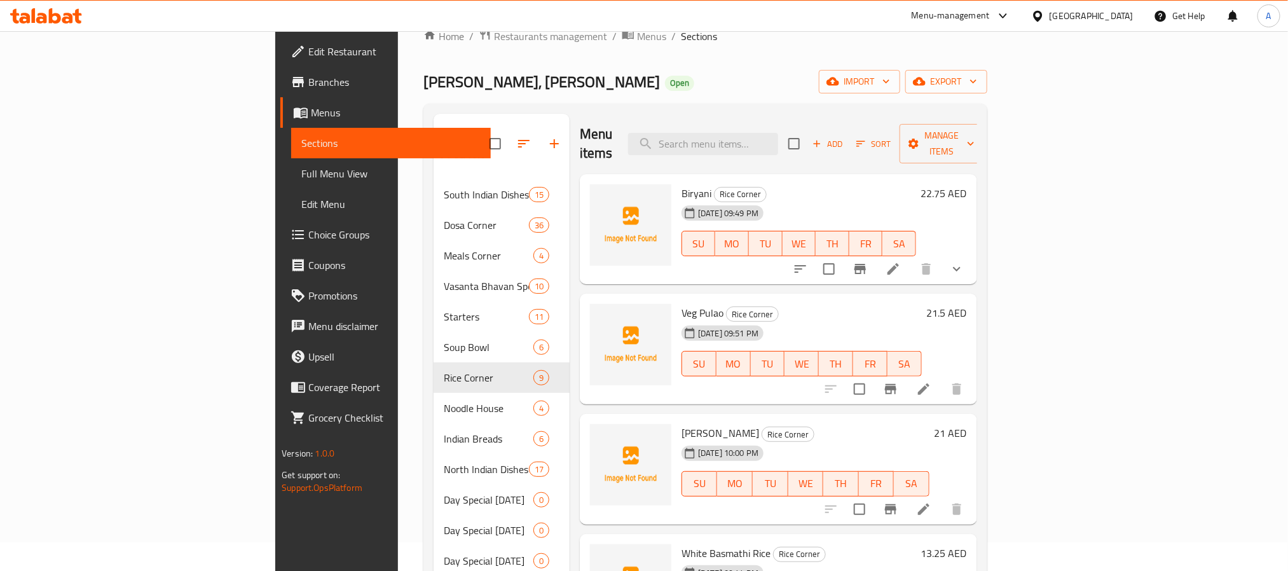
scroll to position [0, 0]
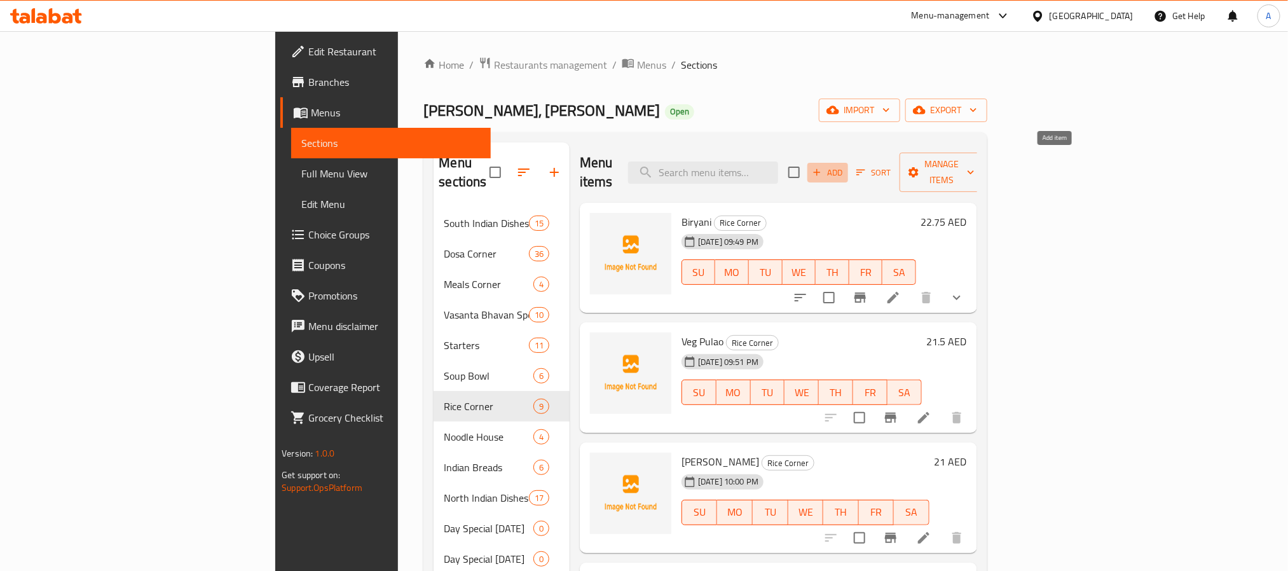
click at [845, 165] on span "Add" at bounding box center [827, 172] width 34 height 15
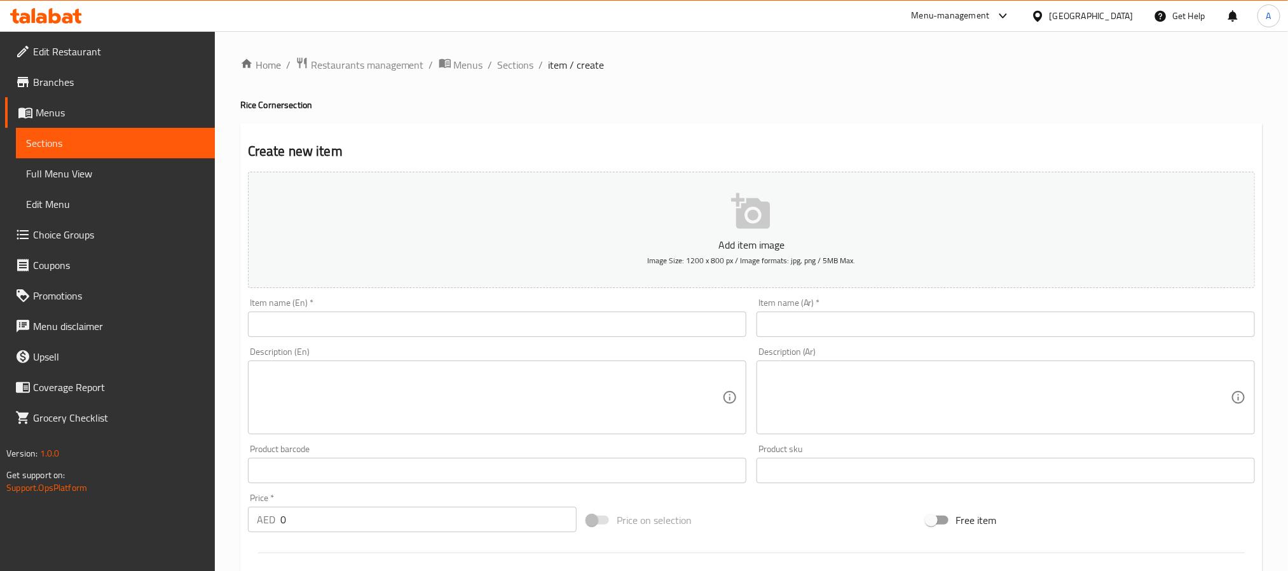
click at [504, 315] on input "text" at bounding box center [497, 323] width 498 height 25
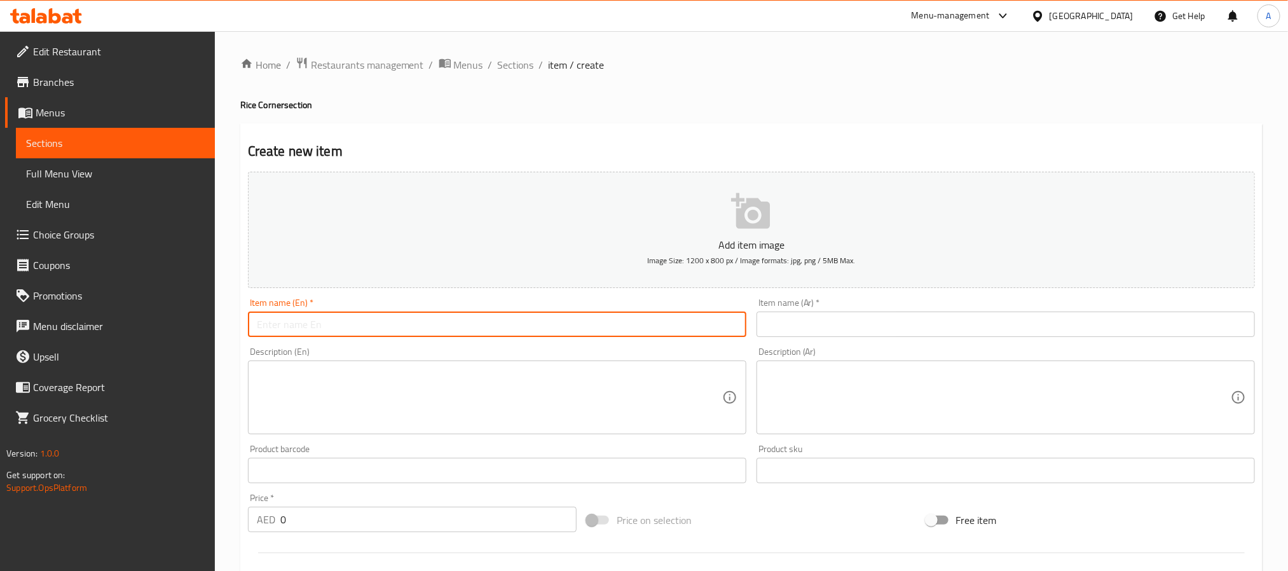
paste input "Jeera Pulao"
click at [504, 315] on input "Jeera Pulao" at bounding box center [497, 323] width 498 height 25
type input "Jeera Pulao"
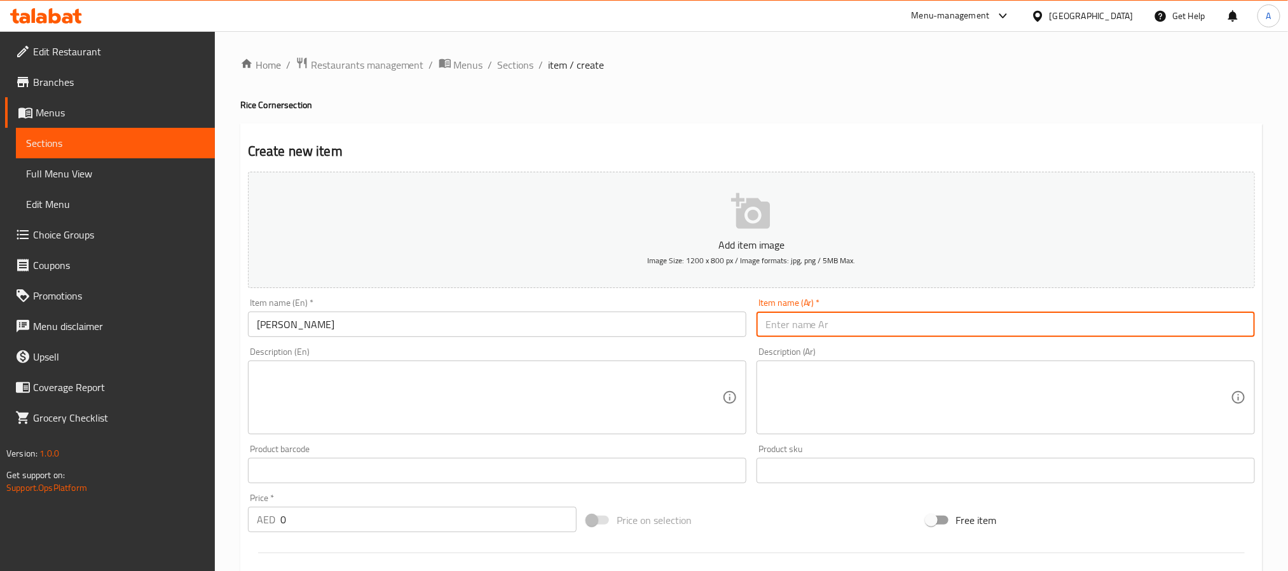
click at [828, 319] on input "text" at bounding box center [1005, 323] width 498 height 25
paste input "كمون بولاو"
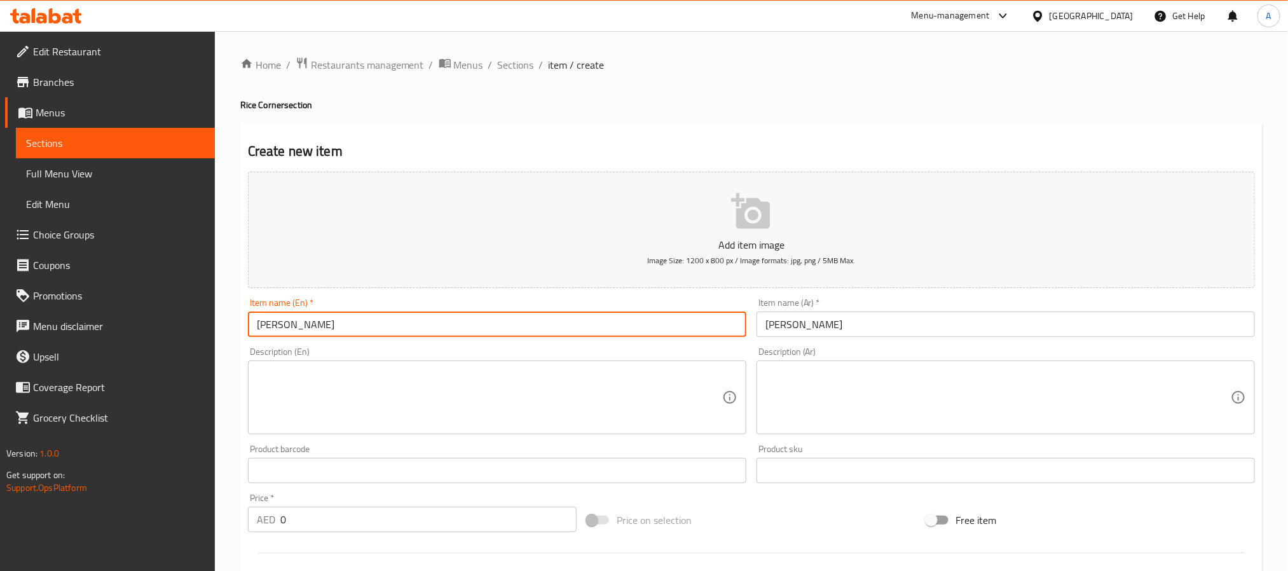
click at [267, 326] on input "Jeera Pulao" at bounding box center [497, 323] width 498 height 25
click at [801, 327] on input "كمون بولاو" at bounding box center [1005, 323] width 498 height 25
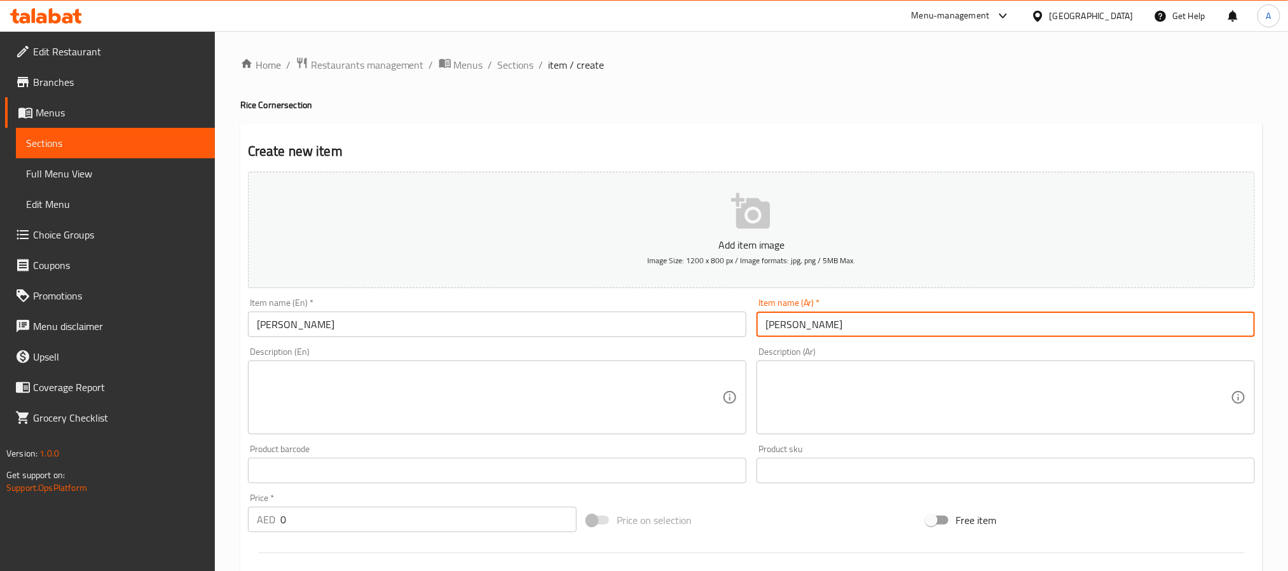
click at [801, 327] on input "كمون بولاو" at bounding box center [1005, 323] width 498 height 25
type input "جيرا بولاو"
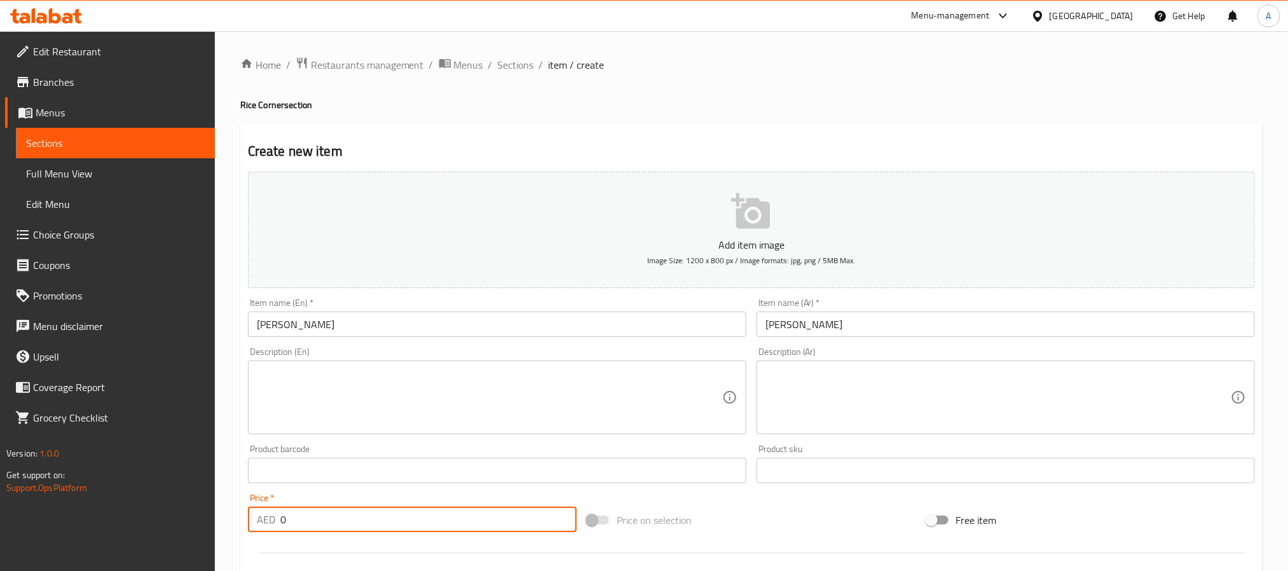
drag, startPoint x: 310, startPoint y: 515, endPoint x: 243, endPoint y: 511, distance: 66.9
click at [243, 511] on div "Price   * AED 0 Price *" at bounding box center [412, 512] width 339 height 49
paste input "21.5"
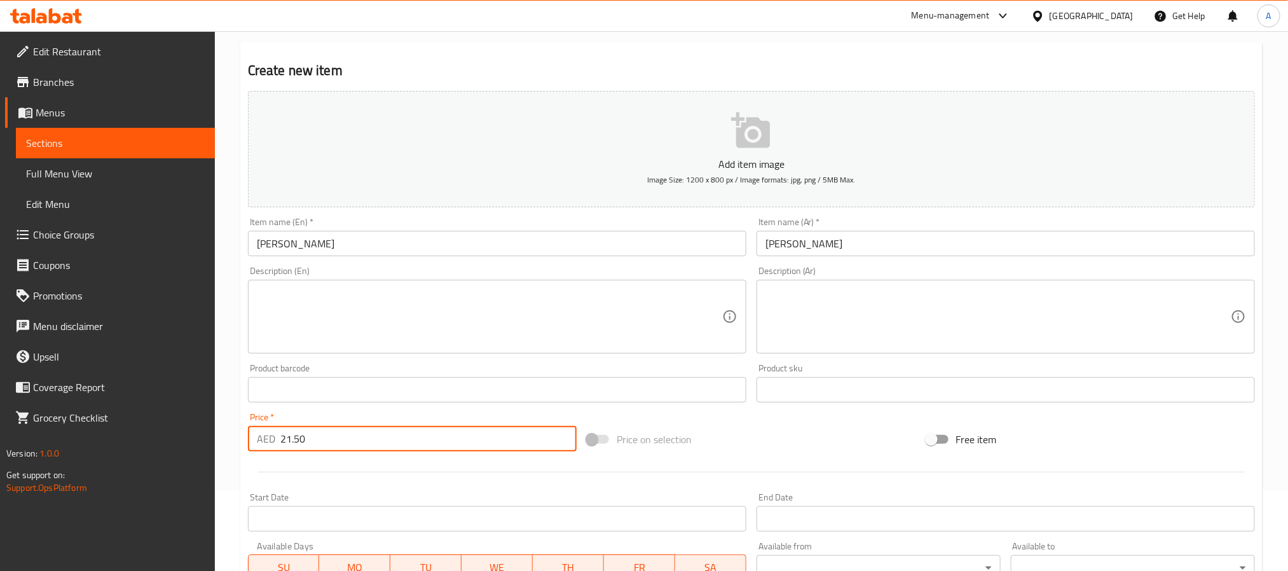
scroll to position [326, 0]
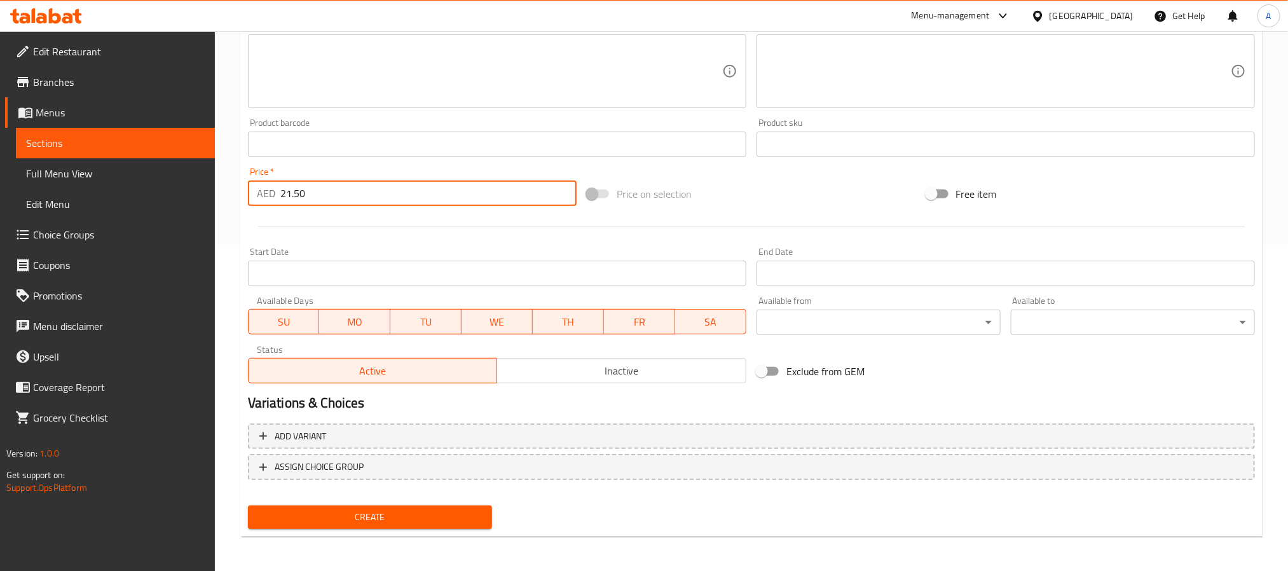
type input "21.50"
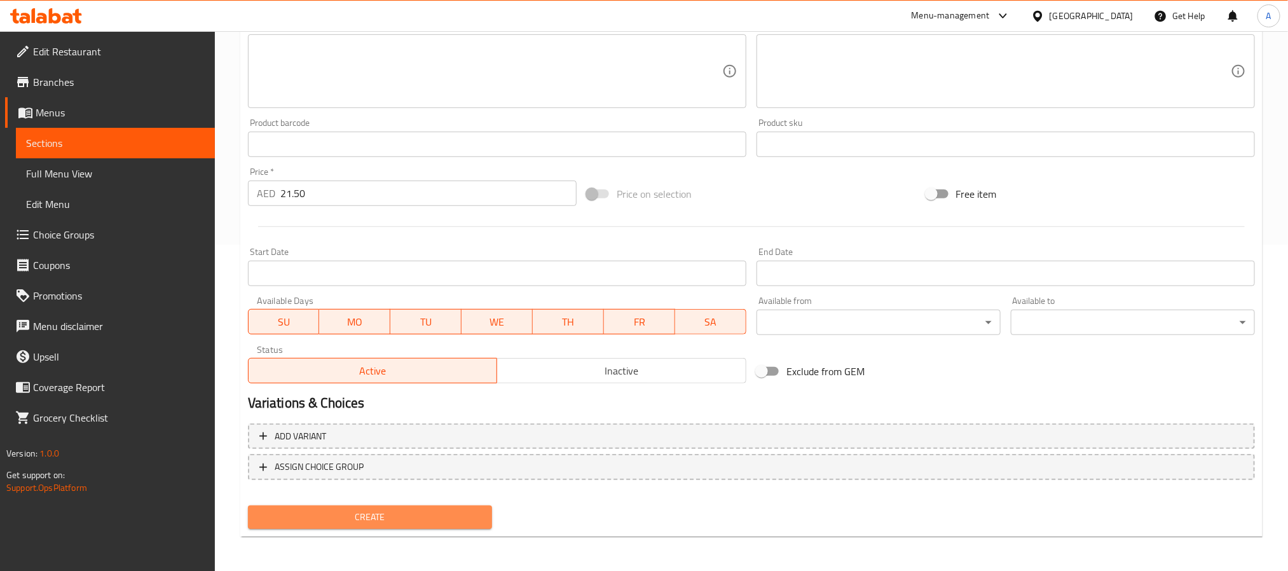
click at [453, 517] on span "Create" at bounding box center [370, 517] width 224 height 16
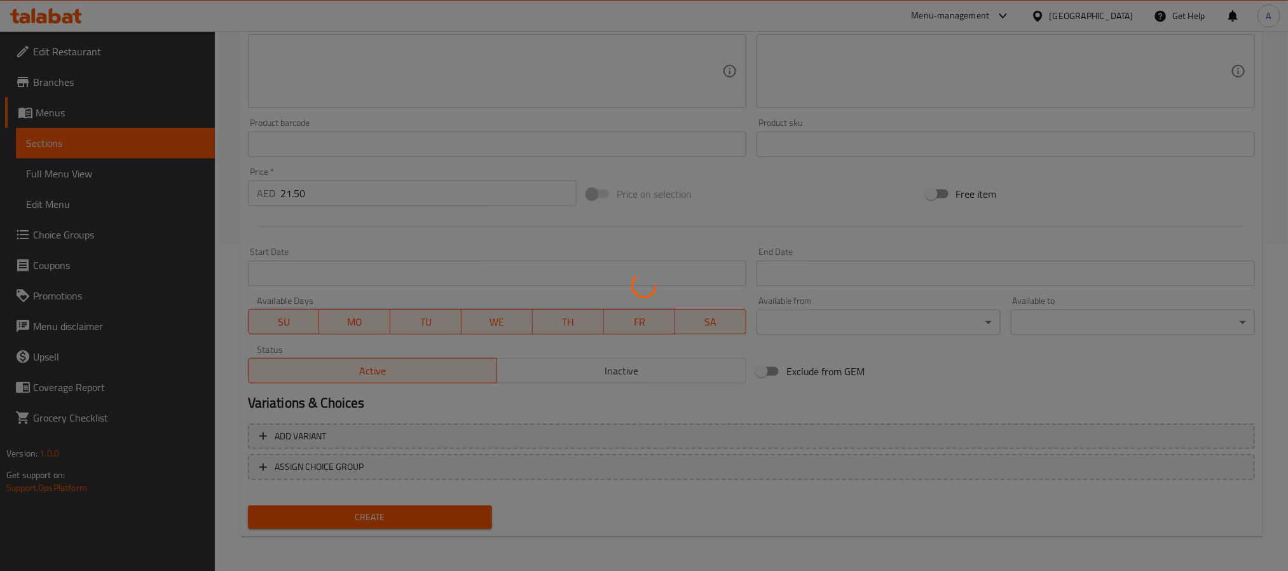
type input "0"
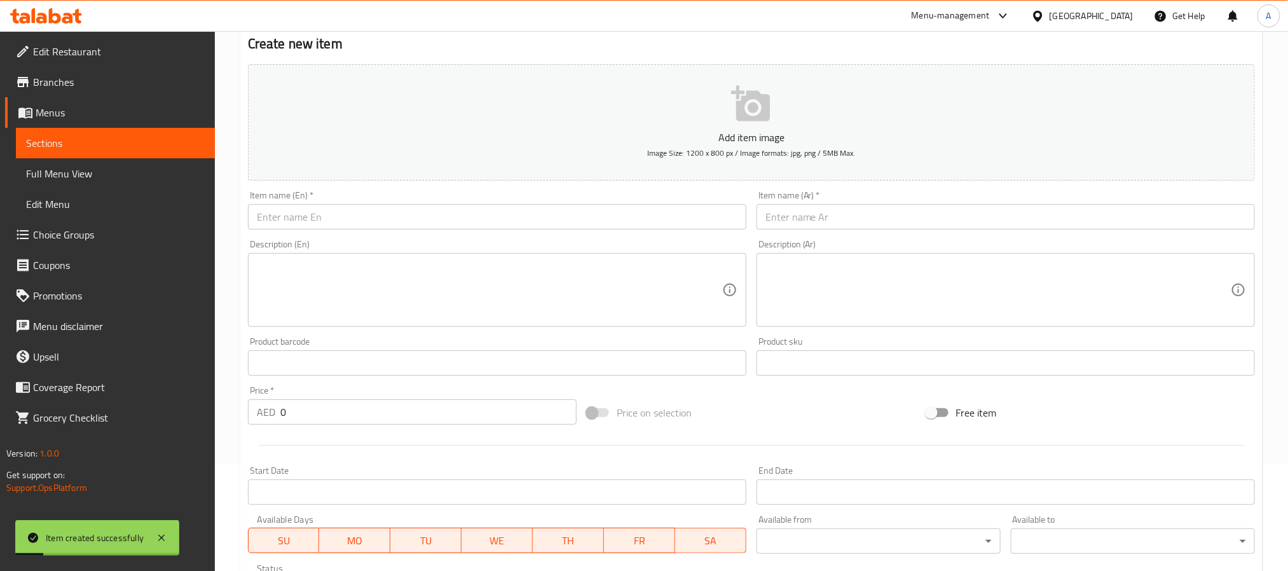
scroll to position [40, 0]
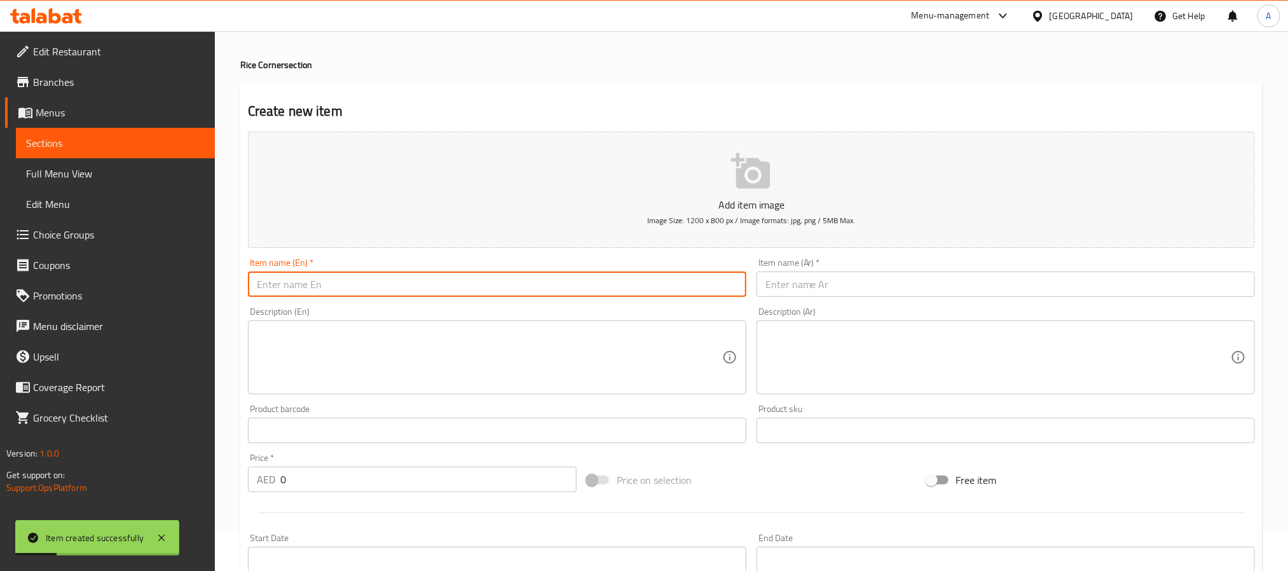
click at [348, 290] on input "text" at bounding box center [497, 283] width 498 height 25
paste input "Paneer Biriyani"
click at [348, 290] on input "Paneer Biriyani" at bounding box center [497, 283] width 498 height 25
type input "Paneer Biriyani"
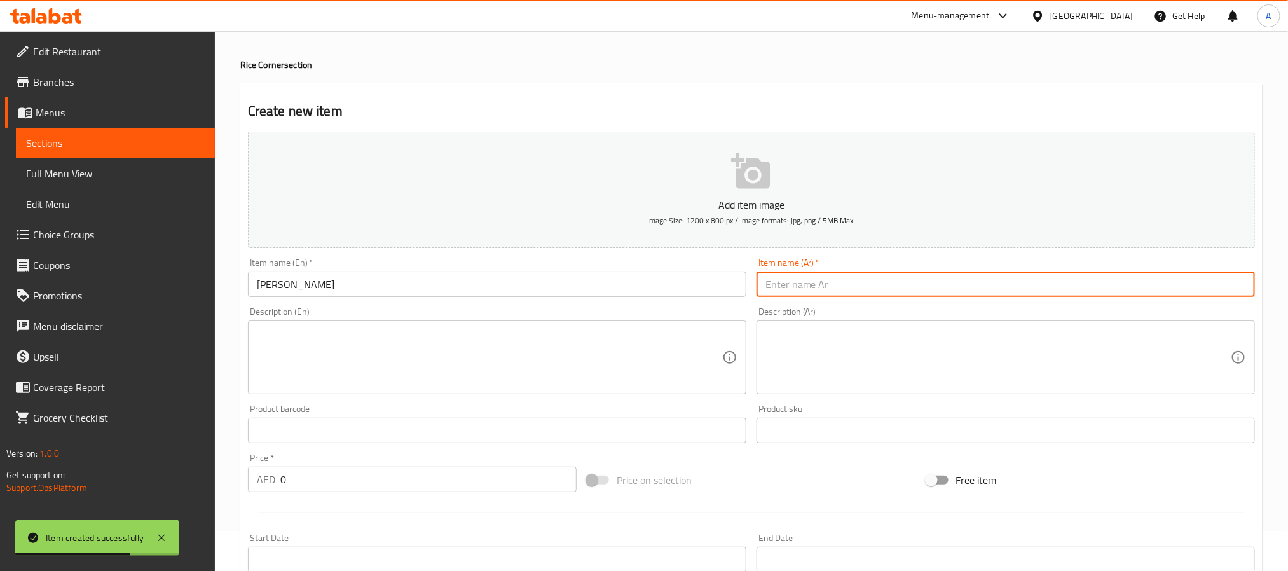
click at [811, 288] on input "text" at bounding box center [1005, 283] width 498 height 25
paste input "برياني بانير"
type input "برياني بانير"
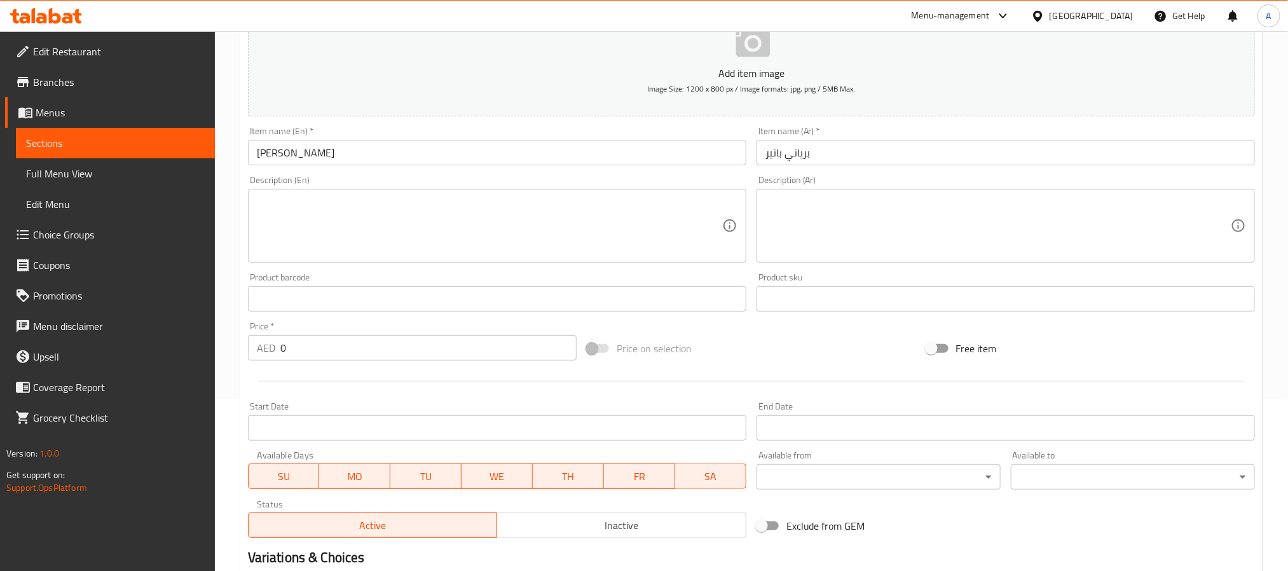
scroll to position [231, 0]
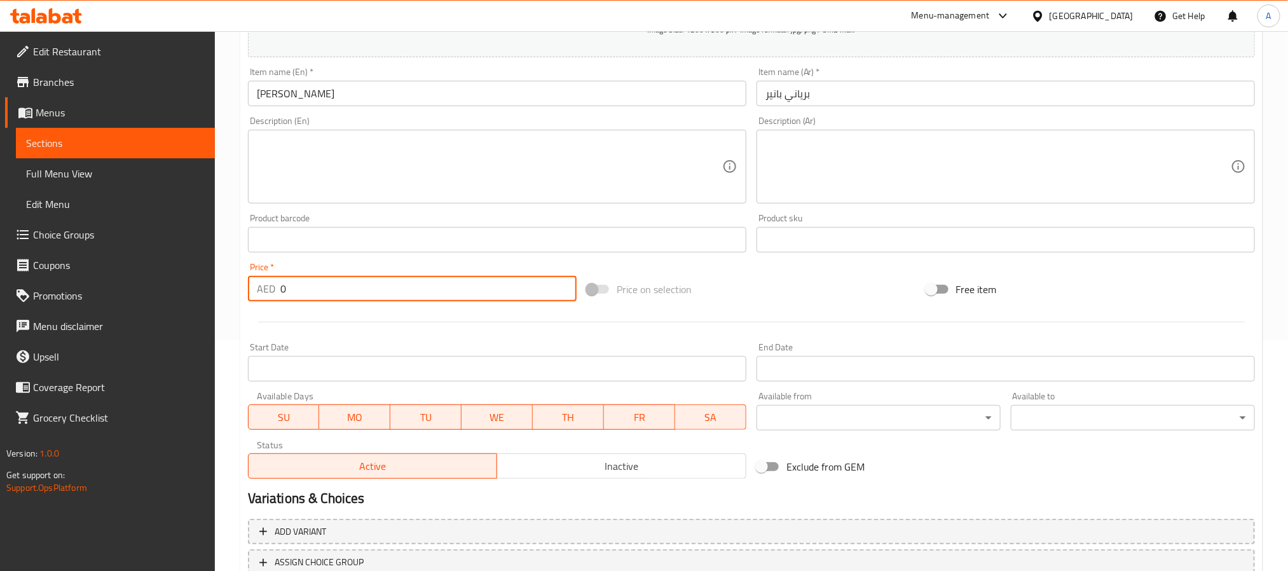
drag, startPoint x: 229, startPoint y: 288, endPoint x: 216, endPoint y: 288, distance: 12.7
click at [216, 288] on div "Home / Restaurants management / Menus / Sections / item / create Rice Corner se…" at bounding box center [751, 233] width 1073 height 867
paste input "24.5"
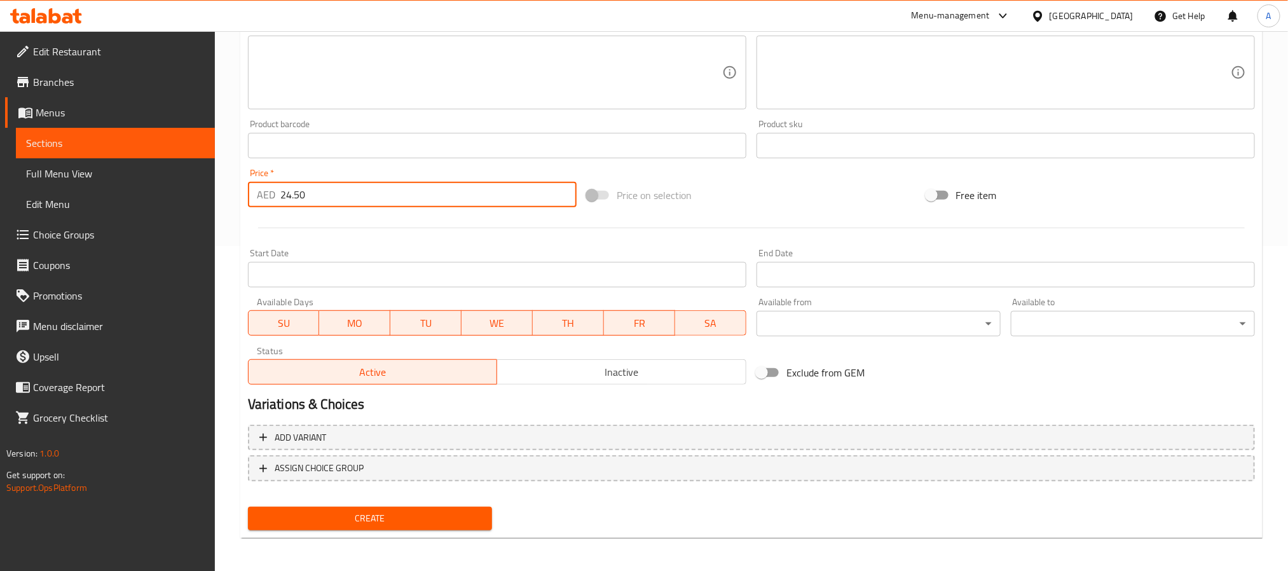
scroll to position [326, 0]
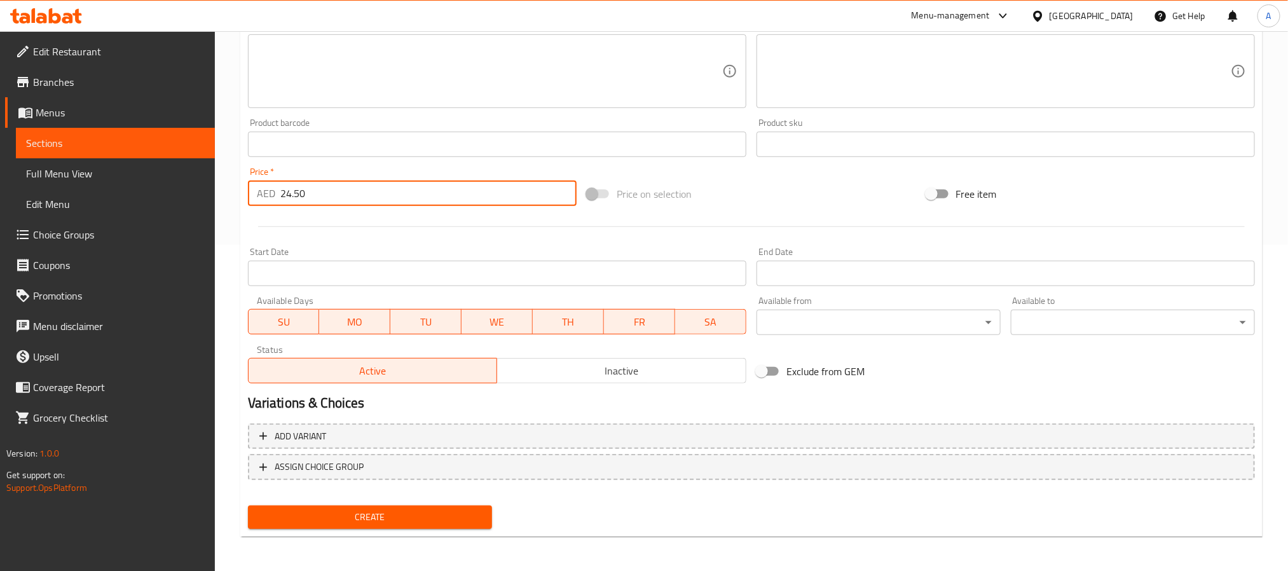
type input "24.50"
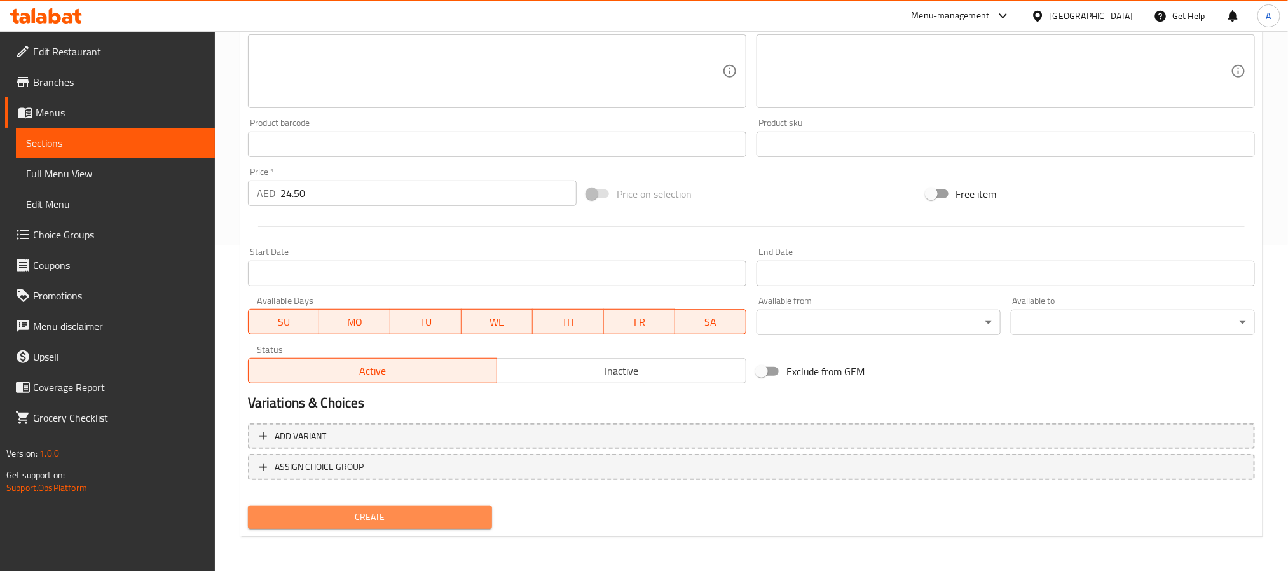
click at [418, 507] on button "Create" at bounding box center [370, 517] width 244 height 24
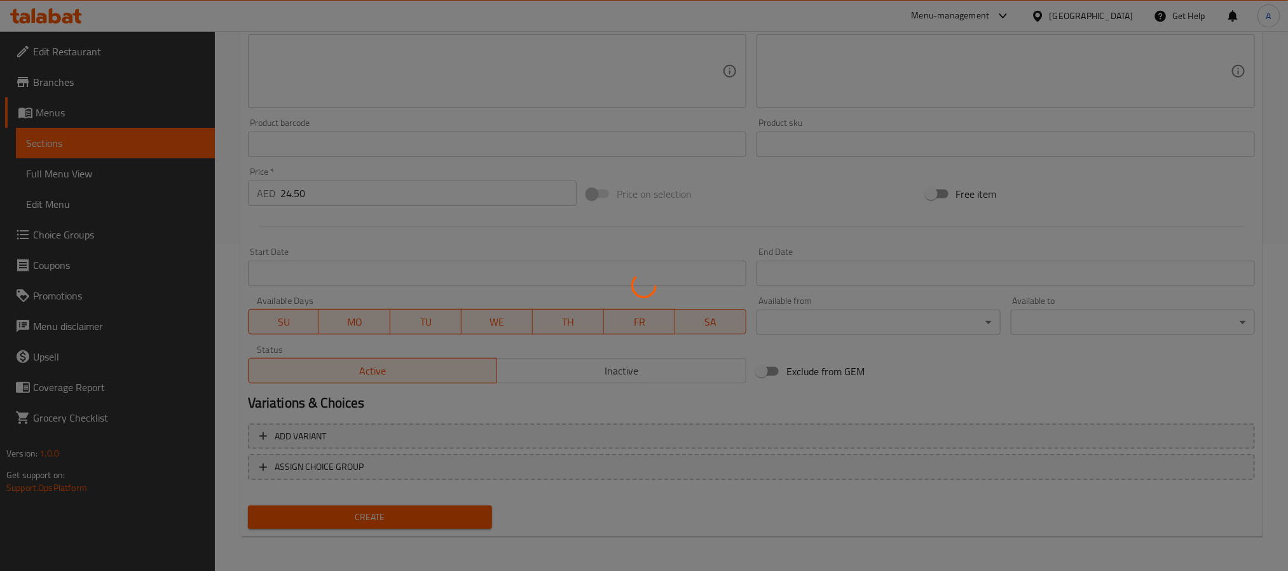
type input "0"
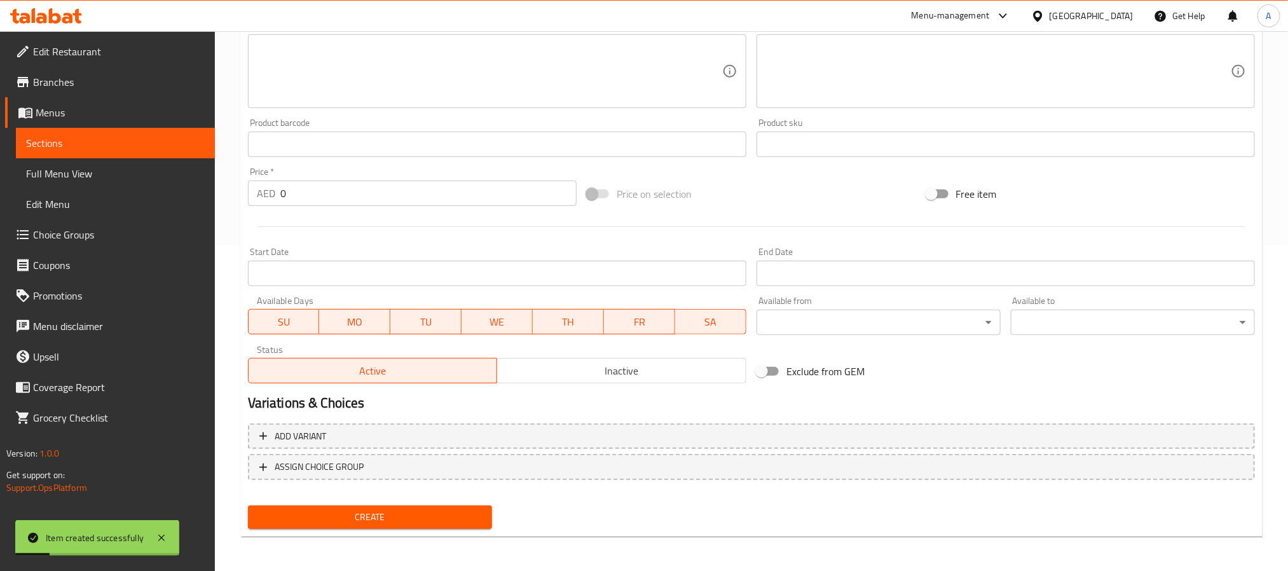
scroll to position [40, 0]
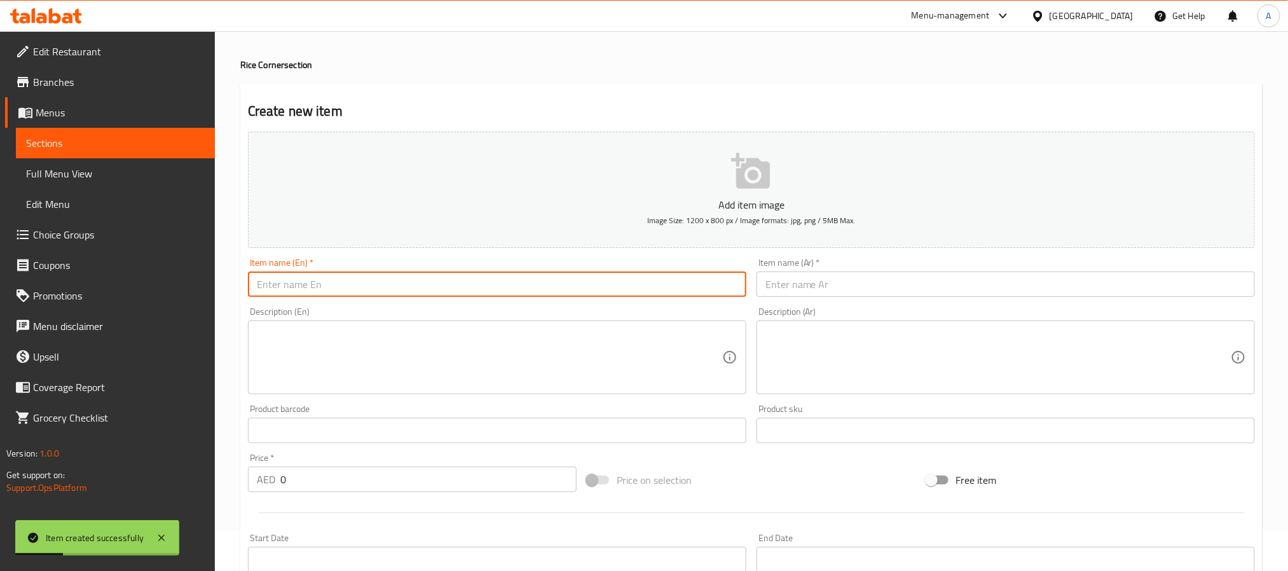
click at [397, 273] on input "text" at bounding box center [497, 283] width 498 height 25
paste input "Paneer Pulao"
click at [397, 273] on input "Paneer Pulao" at bounding box center [497, 283] width 498 height 25
type input "Paneer Pulao"
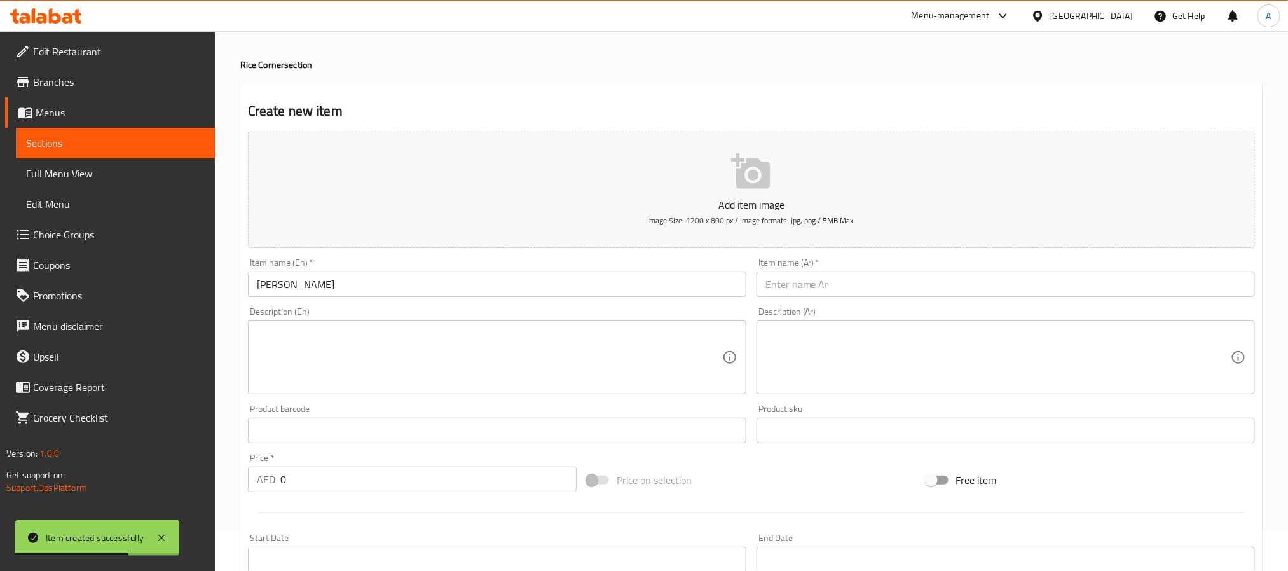
click at [842, 286] on input "text" at bounding box center [1005, 283] width 498 height 25
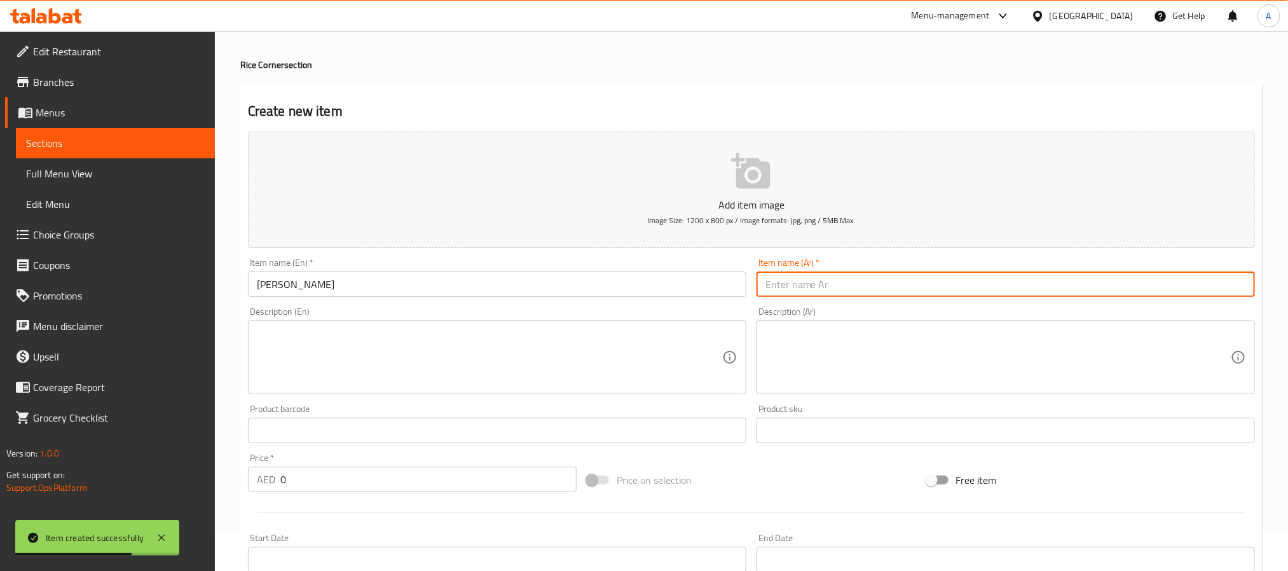
paste input "بانير بولاو"
type input "بانير بولاو"
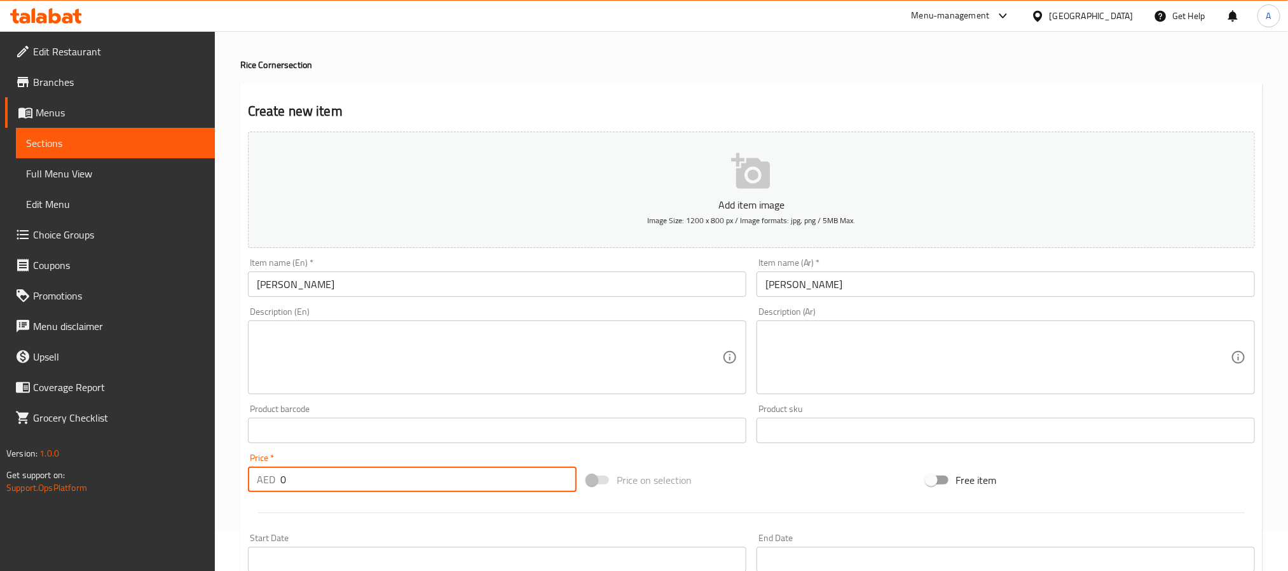
drag, startPoint x: 322, startPoint y: 475, endPoint x: 212, endPoint y: 475, distance: 110.6
click at [212, 475] on div "Edit Restaurant Branches Menus Sections Full Menu View Edit Menu Choice Groups …" at bounding box center [644, 424] width 1288 height 867
paste input "23.5"
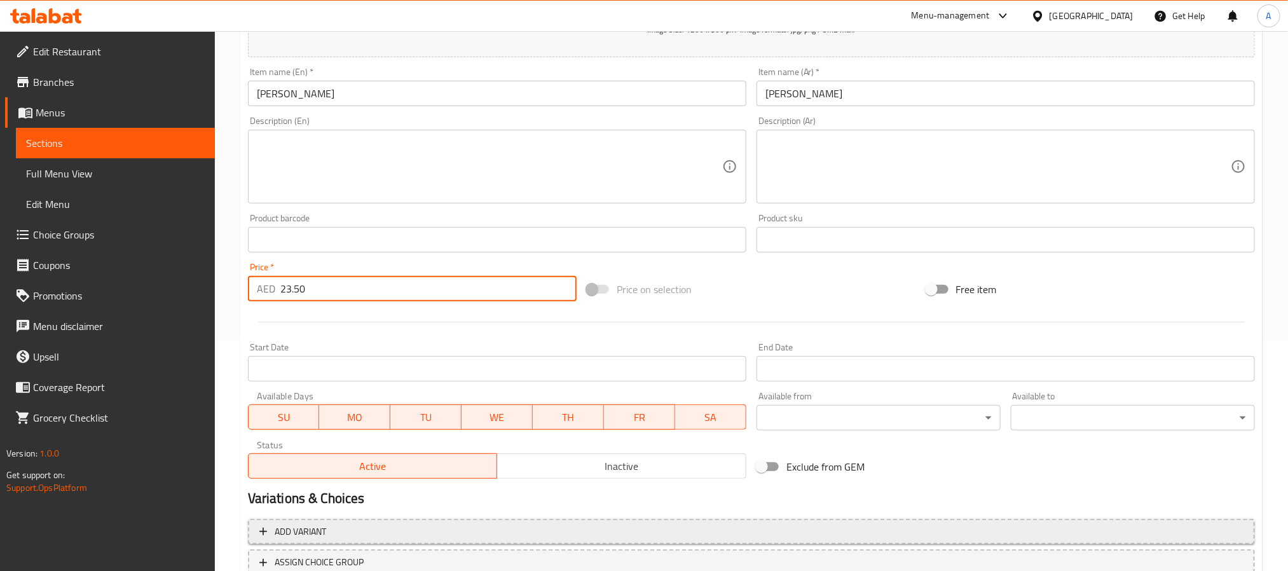
scroll to position [326, 0]
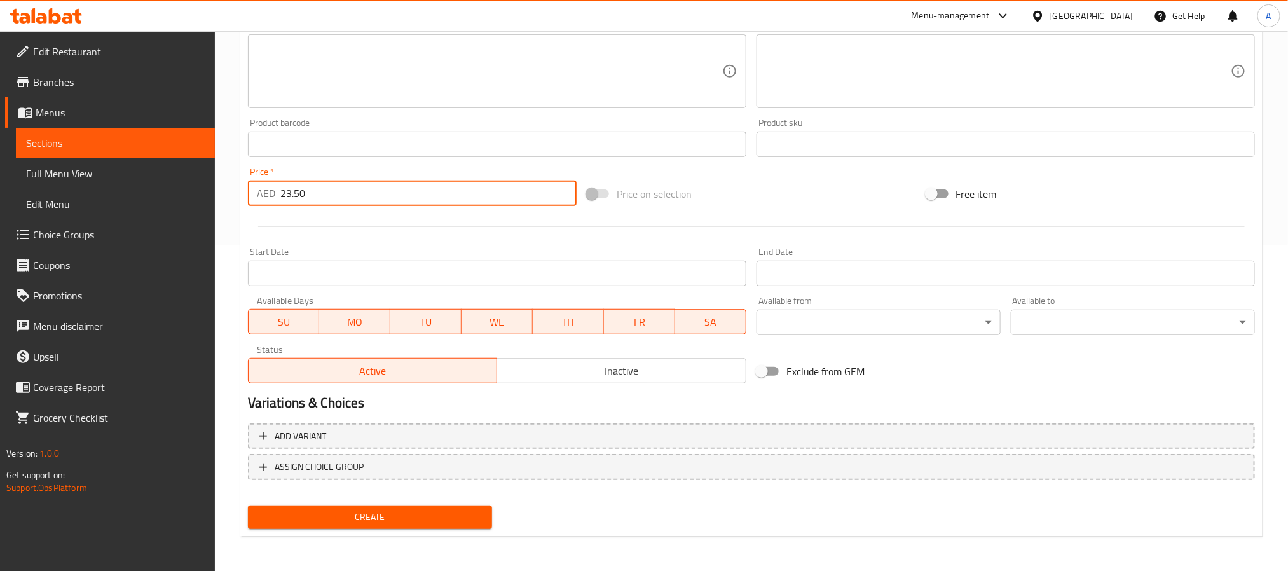
type input "23.50"
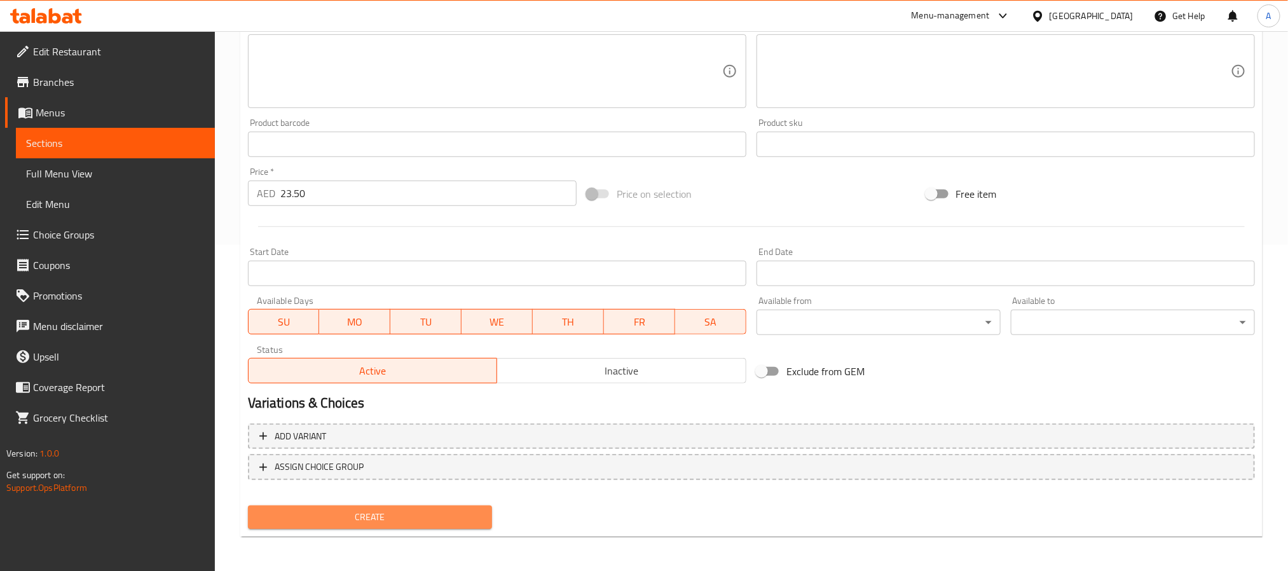
click at [456, 522] on span "Create" at bounding box center [370, 517] width 224 height 16
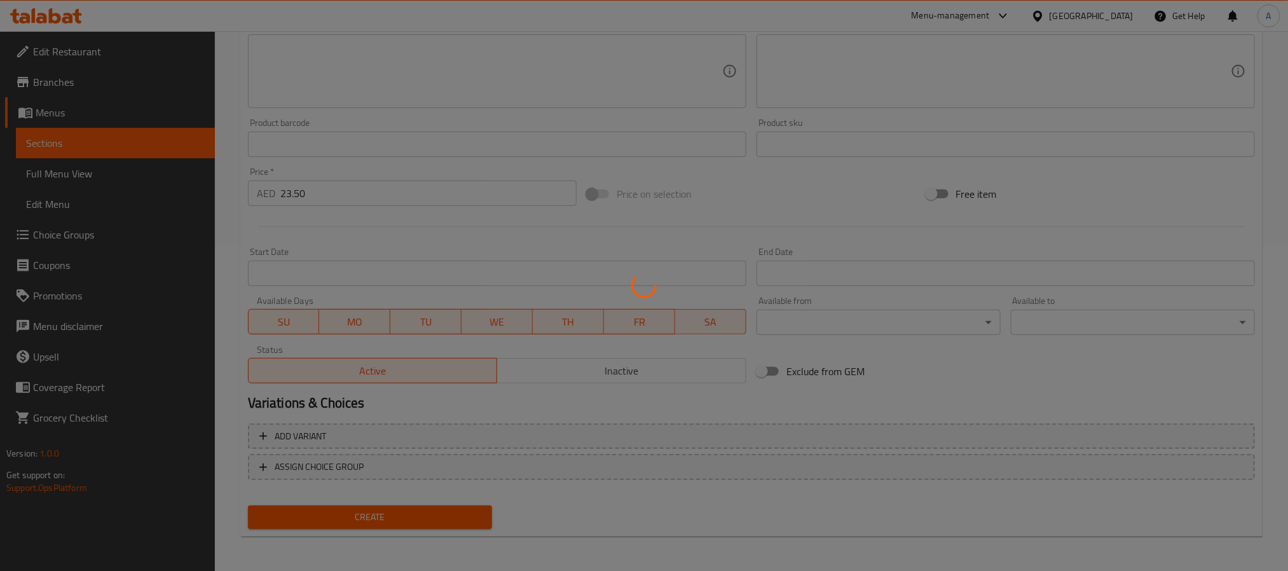
type input "0"
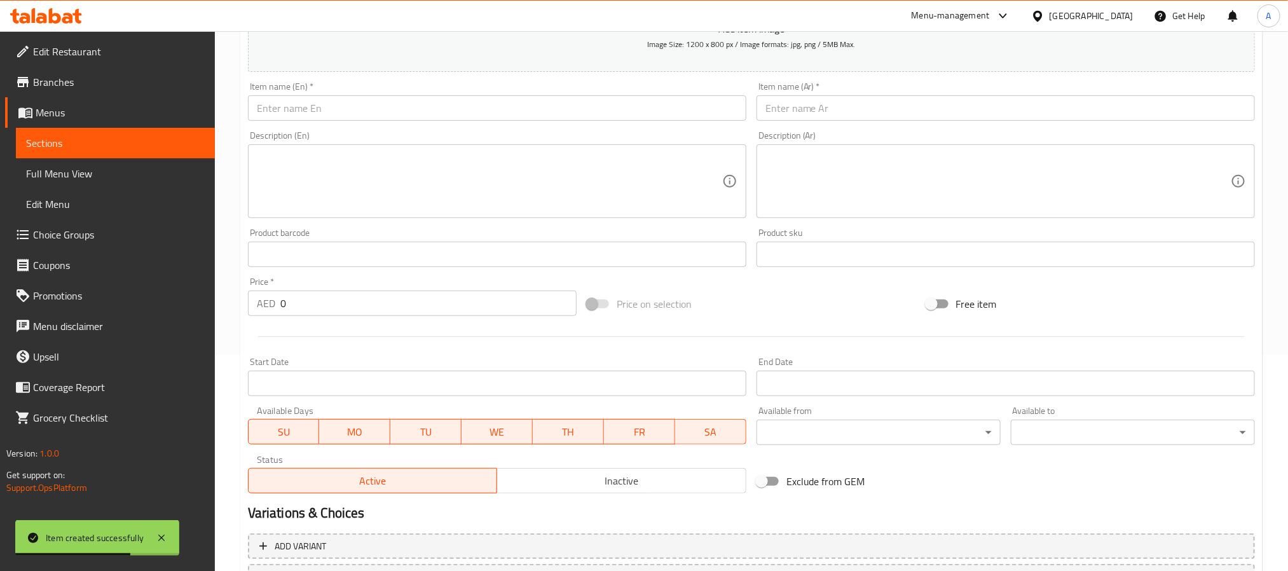
scroll to position [0, 0]
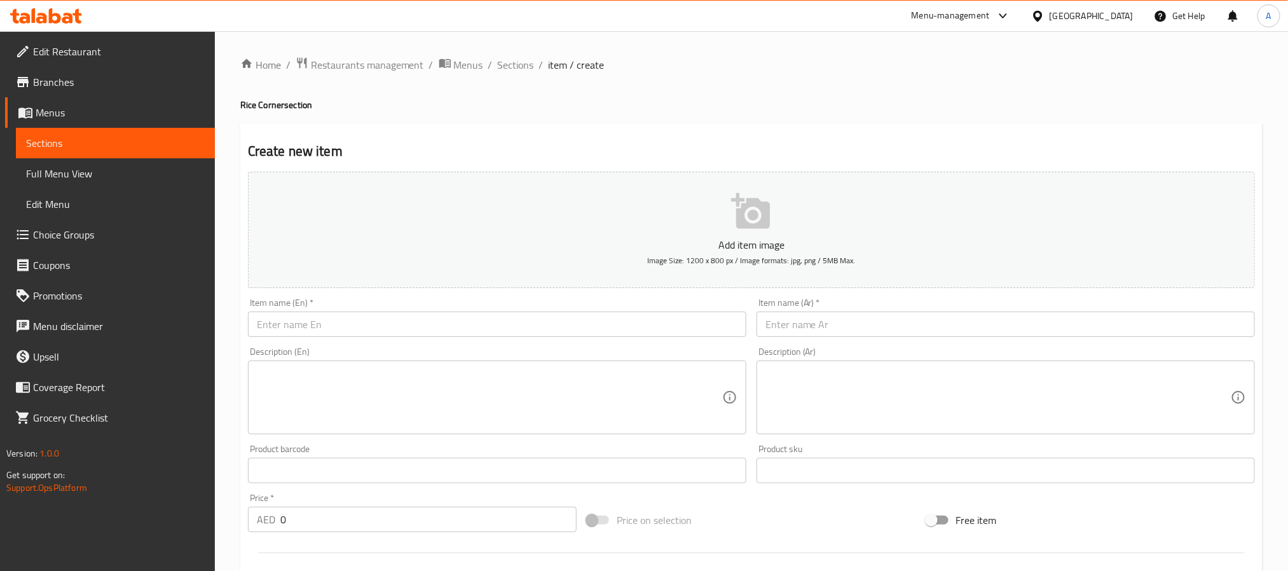
click at [336, 323] on input "text" at bounding box center [497, 323] width 498 height 25
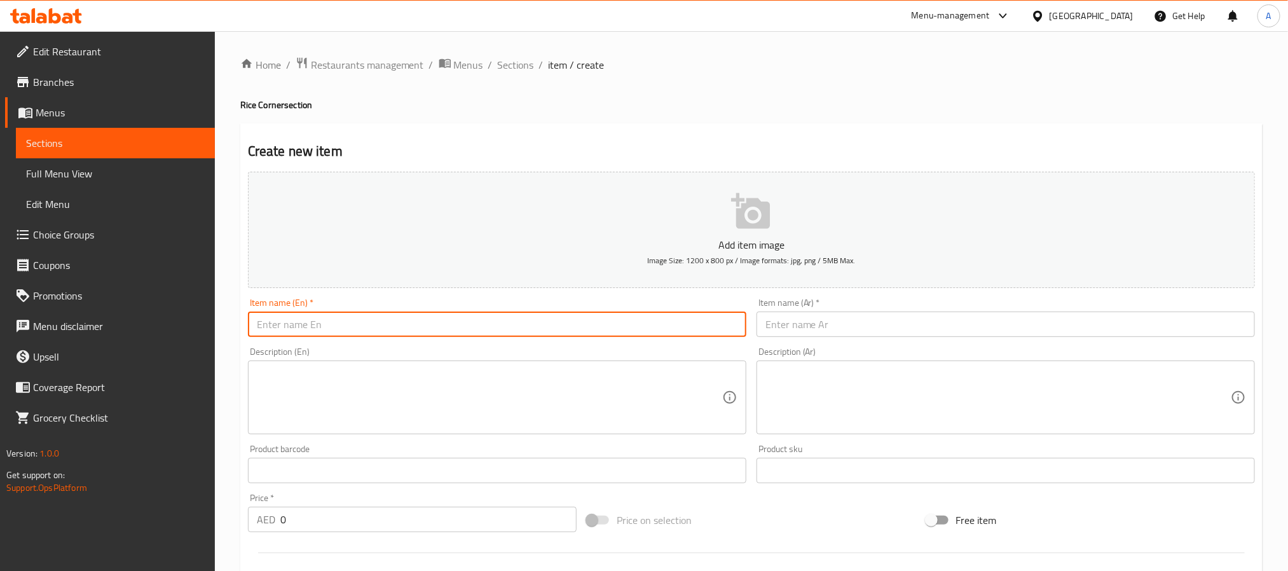
paste input "Mushroom Pulao"
click at [336, 323] on input "Mushroom Pulao" at bounding box center [497, 323] width 498 height 25
type input "Mushroom Pulao"
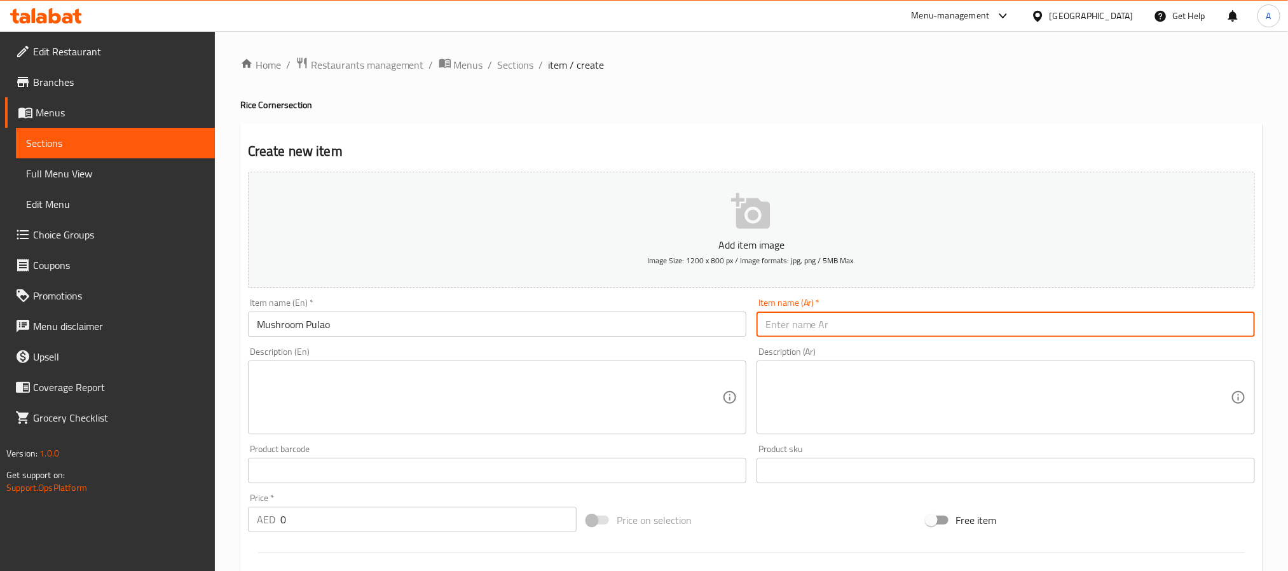
paste input "فطر بولاو"
click at [840, 325] on input "text" at bounding box center [1005, 323] width 498 height 25
click at [800, 323] on input "فطر بولاو" at bounding box center [1005, 323] width 498 height 25
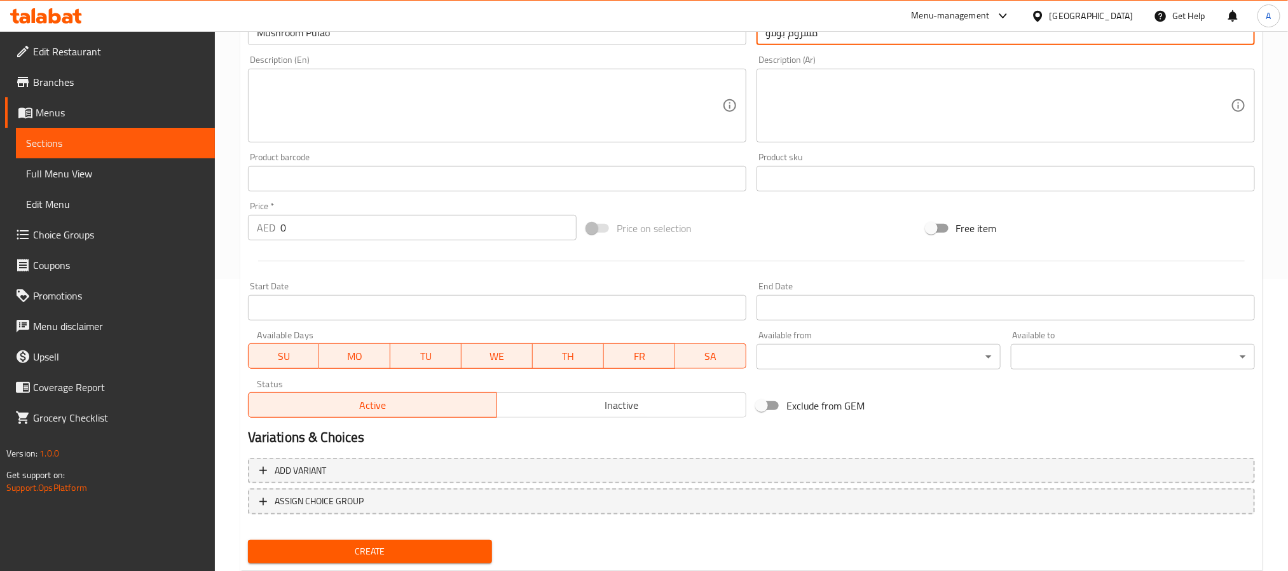
scroll to position [326, 0]
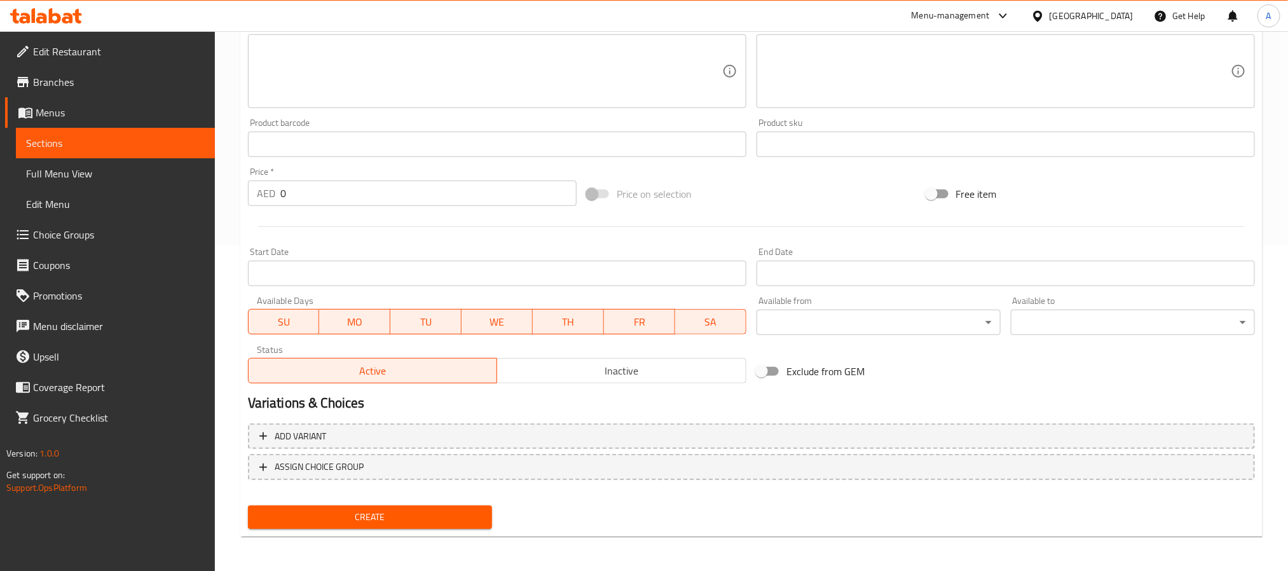
type input "مشروم بولاو"
click at [444, 517] on span "Create" at bounding box center [370, 517] width 224 height 16
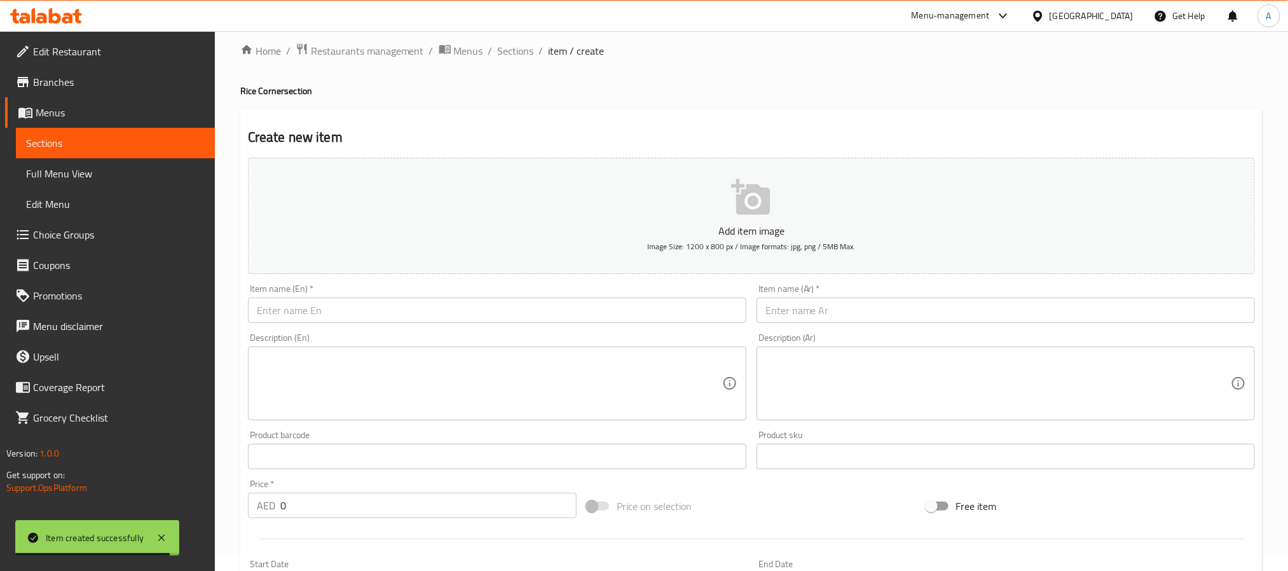
scroll to position [0, 0]
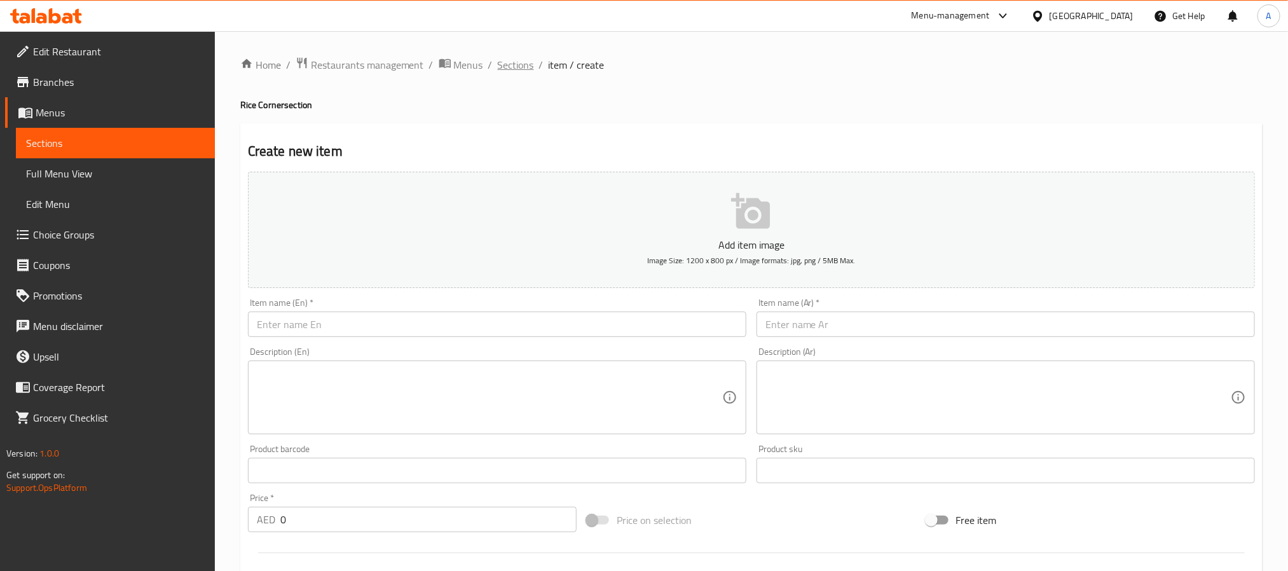
click at [506, 64] on span "Sections" at bounding box center [516, 64] width 36 height 15
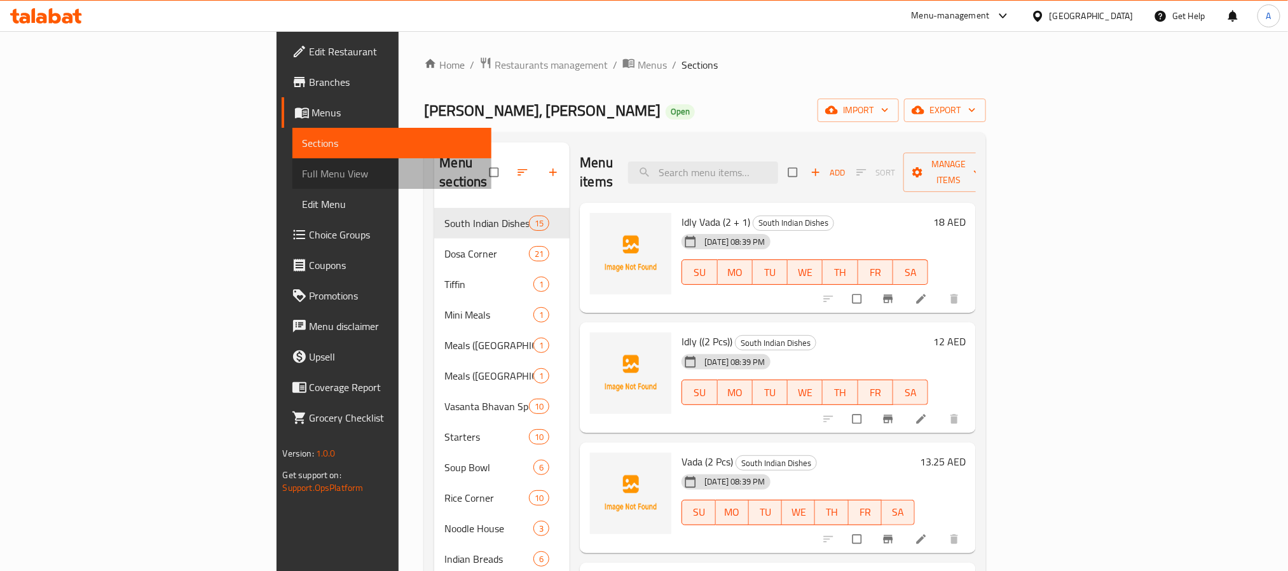
click at [303, 177] on span "Full Menu View" at bounding box center [392, 173] width 179 height 15
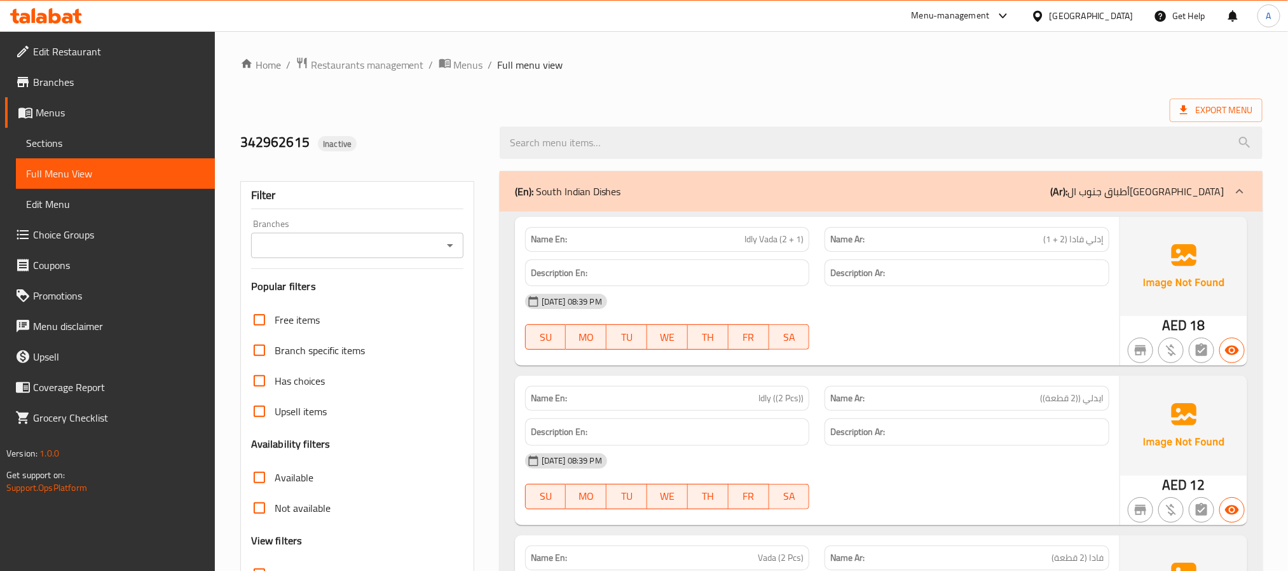
click at [449, 250] on icon "Open" at bounding box center [449, 245] width 15 height 15
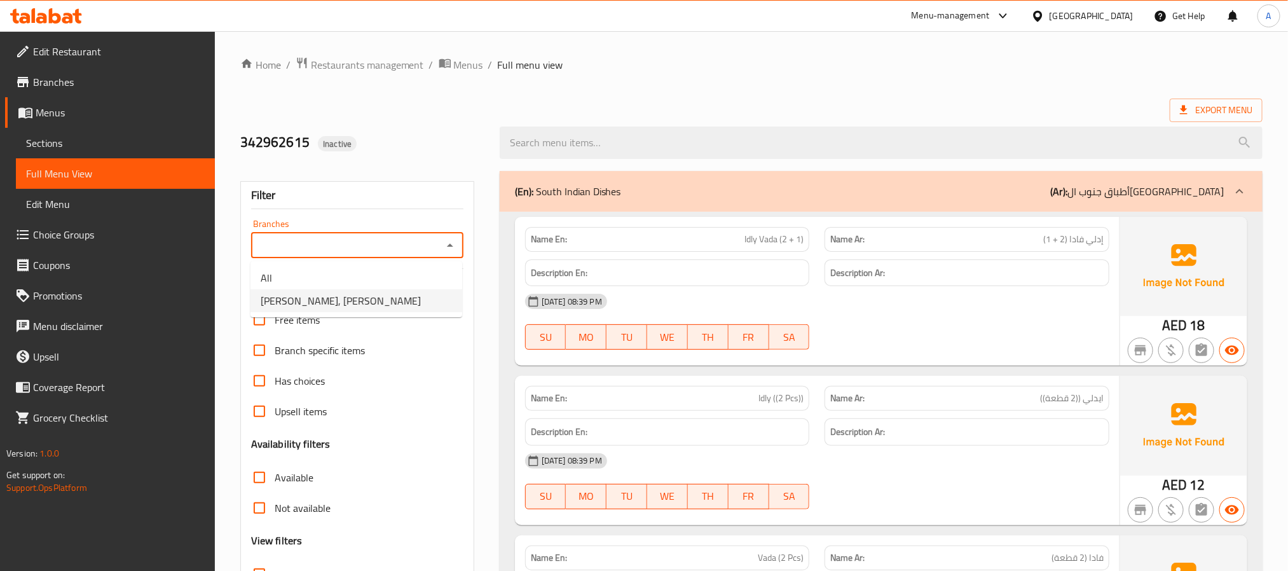
click at [402, 296] on li "[PERSON_NAME], [PERSON_NAME]" at bounding box center [356, 300] width 212 height 23
type input "[PERSON_NAME], [PERSON_NAME]"
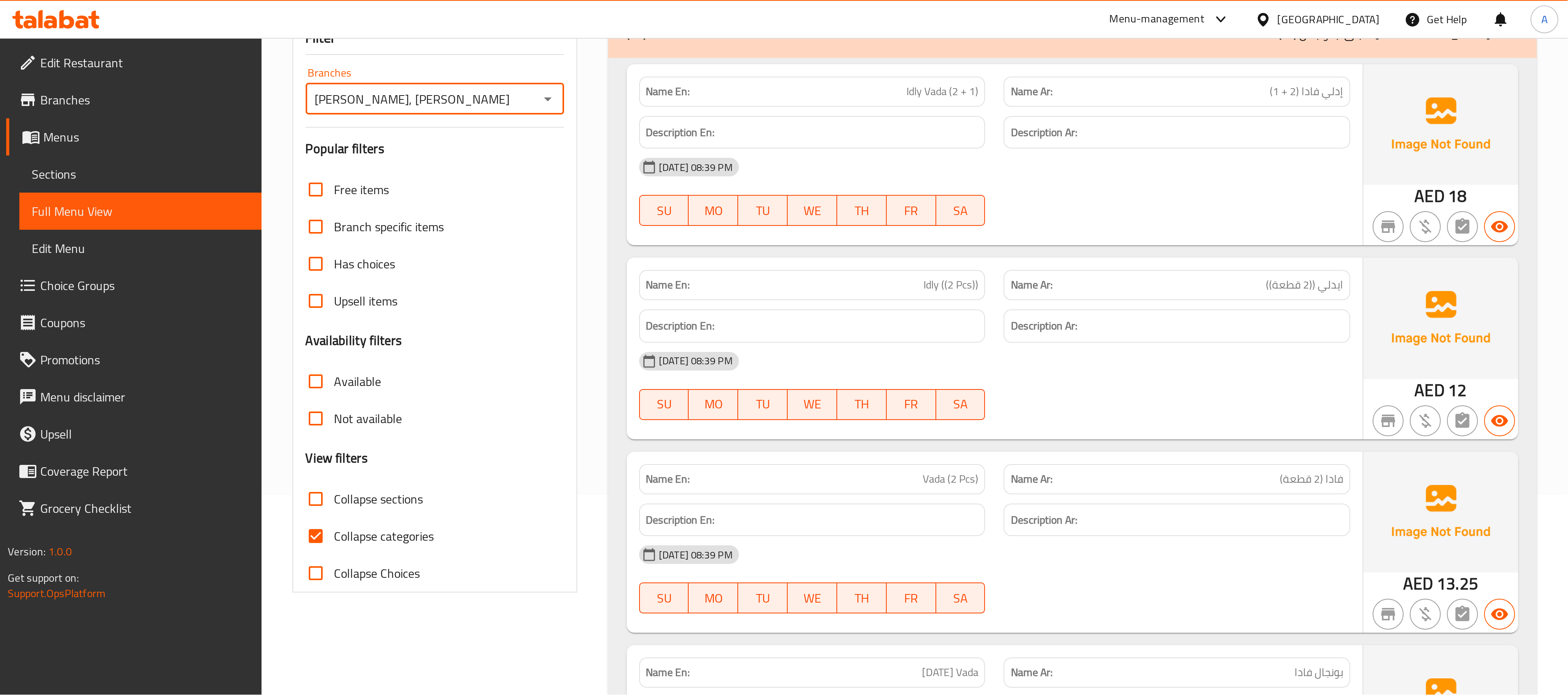
scroll to position [116, 0]
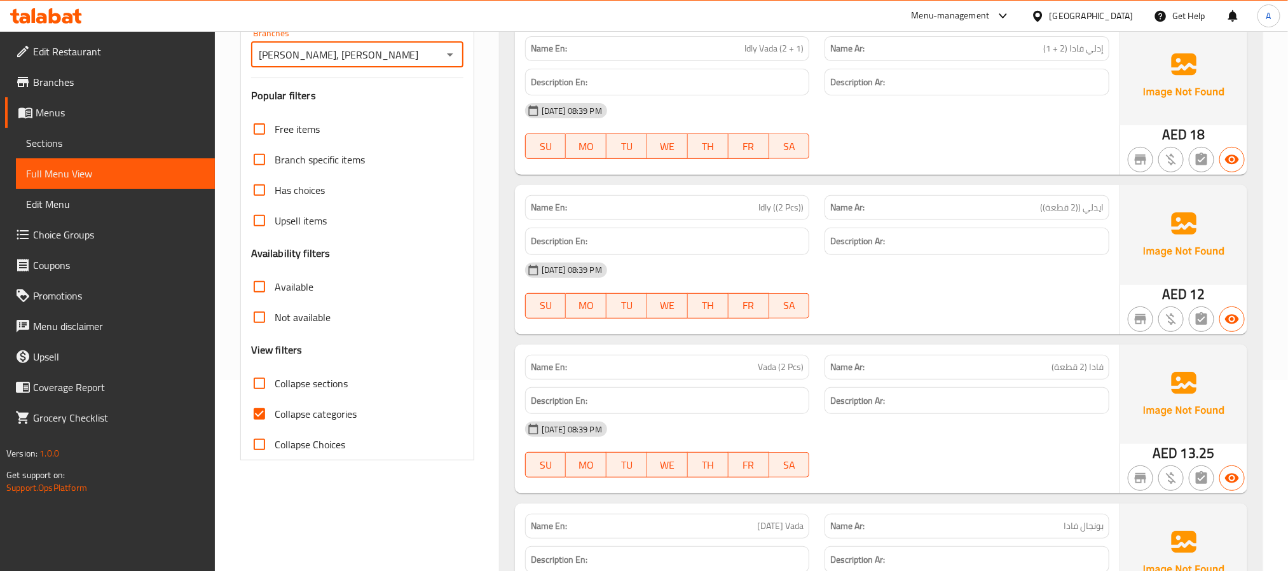
click at [252, 423] on input "Collapse categories" at bounding box center [259, 414] width 31 height 31
checkbox input "false"
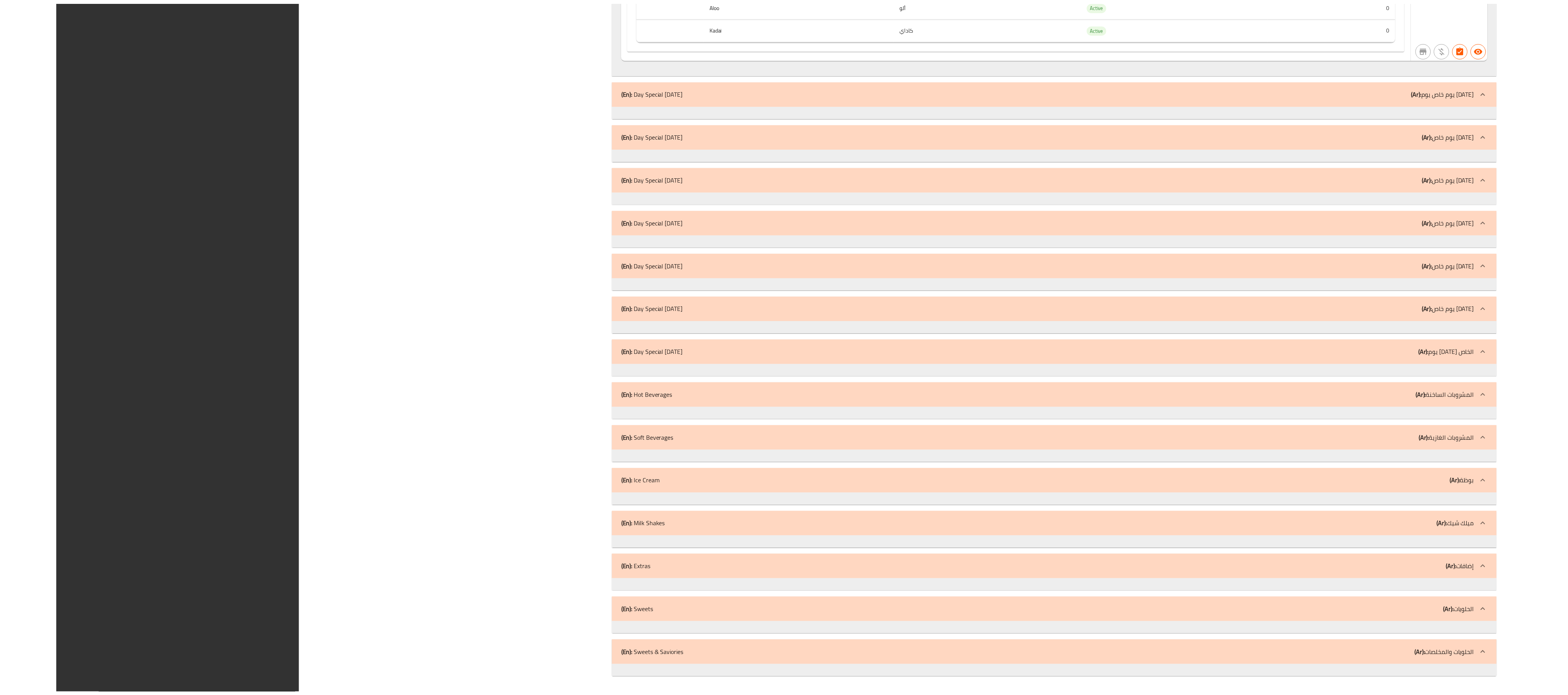
scroll to position [12668, 0]
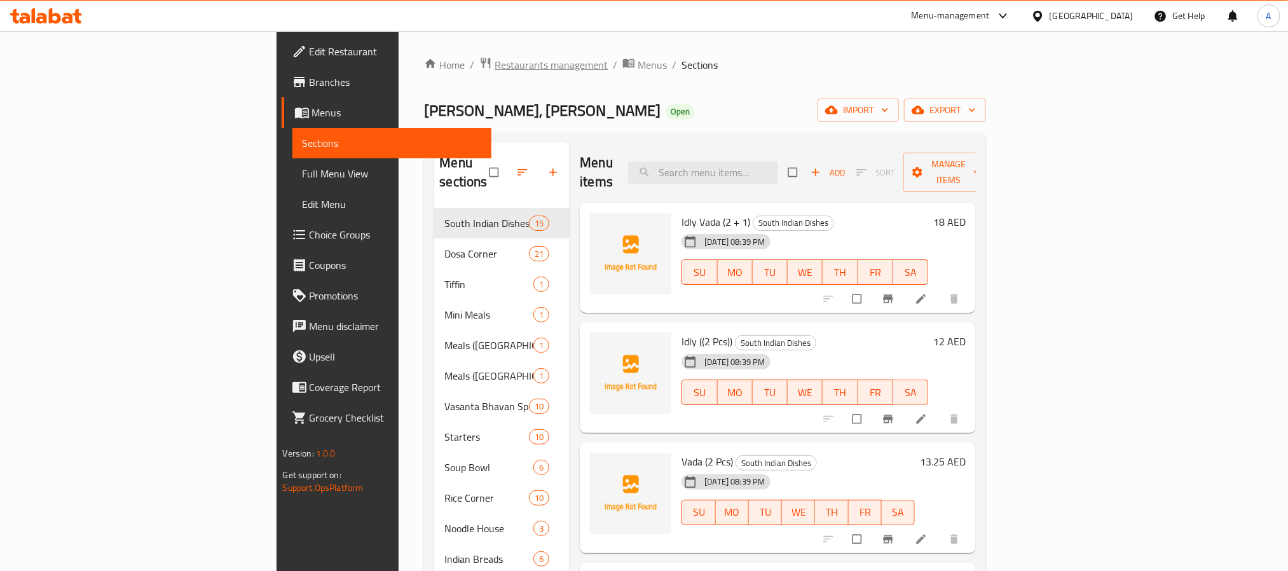
click at [494, 65] on span "Restaurants management" at bounding box center [550, 64] width 113 height 15
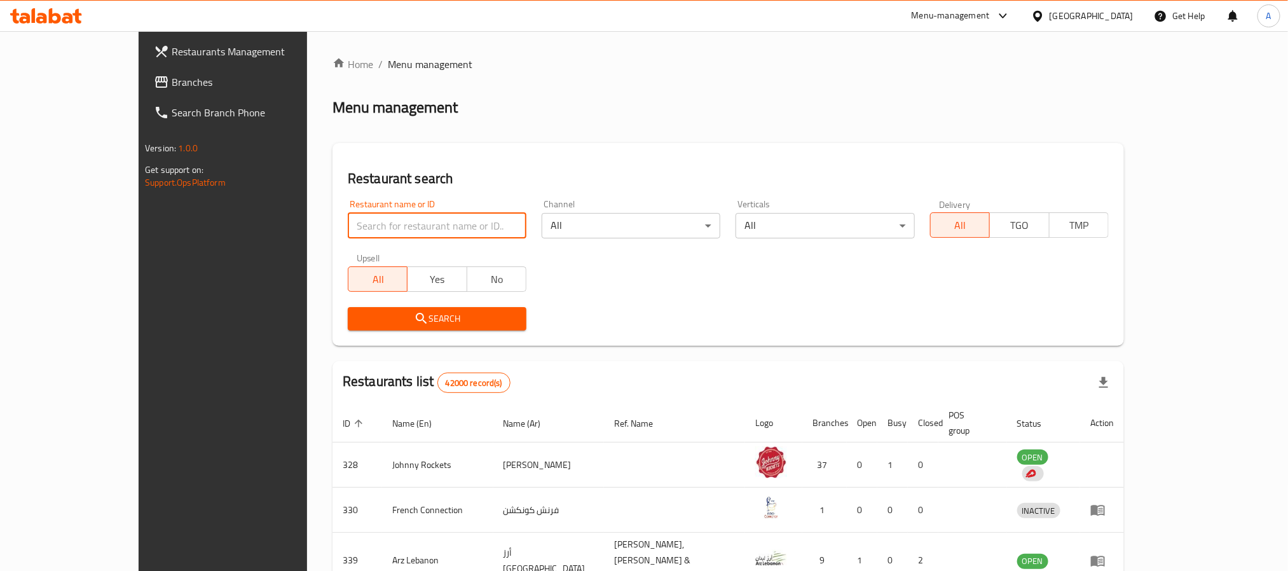
paste input "656919"
type input "656919"
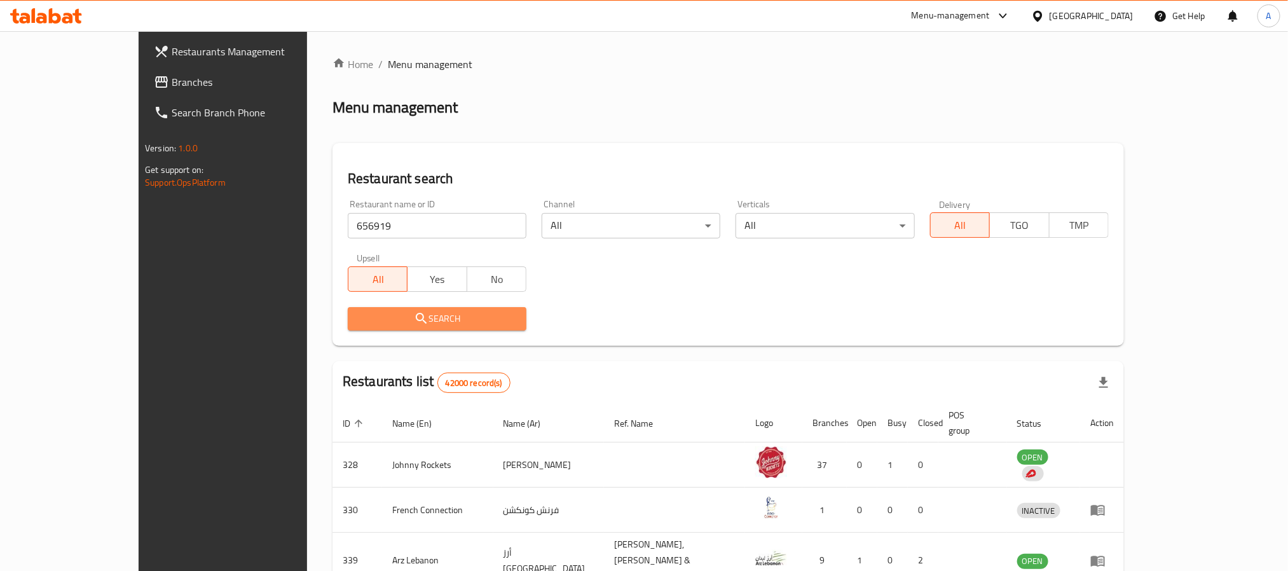
click at [358, 317] on span "Search" at bounding box center [437, 319] width 158 height 16
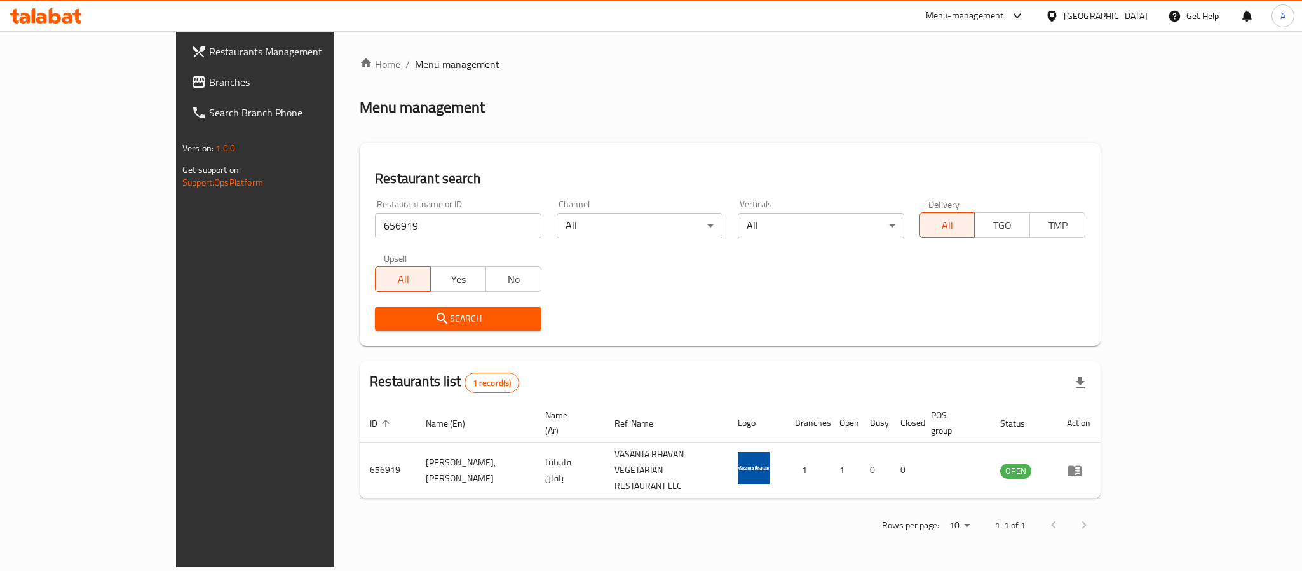
click at [980, 15] on div "Menu-management" at bounding box center [965, 15] width 78 height 15
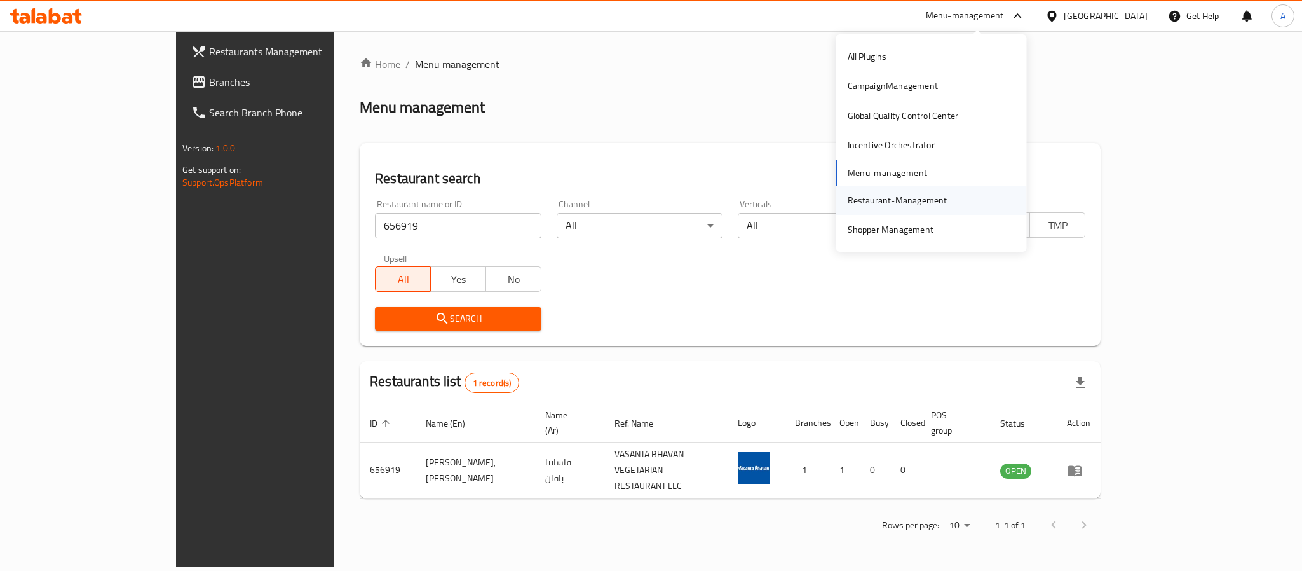
click at [893, 193] on div "Restaurant-Management" at bounding box center [898, 200] width 100 height 14
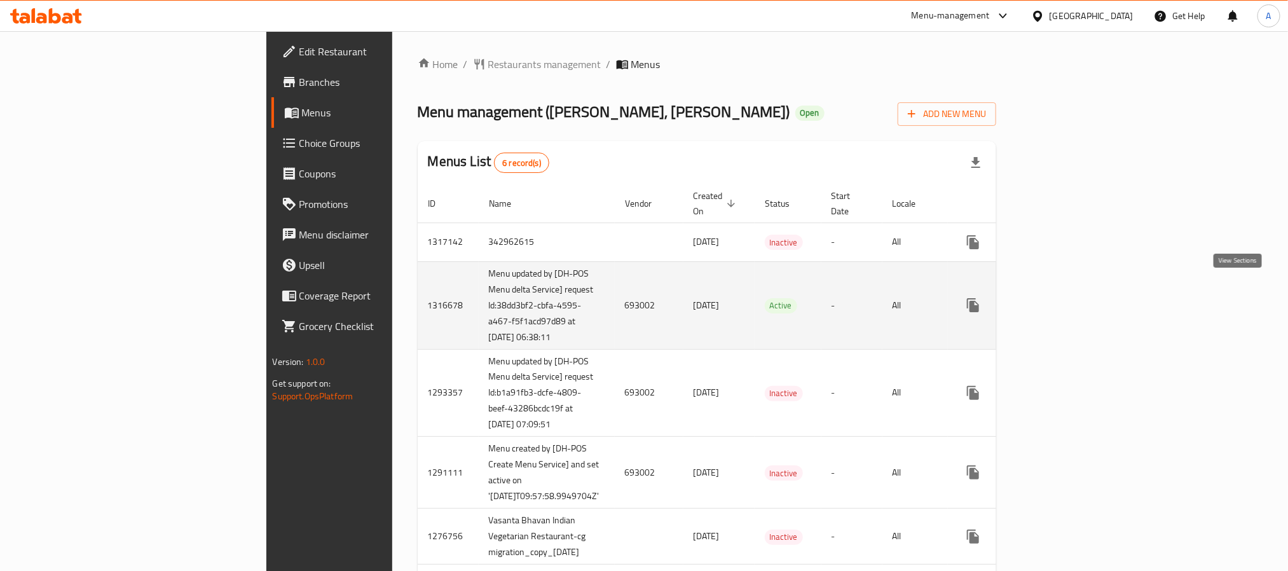
click at [1070, 299] on icon "enhanced table" at bounding box center [1064, 304] width 11 height 11
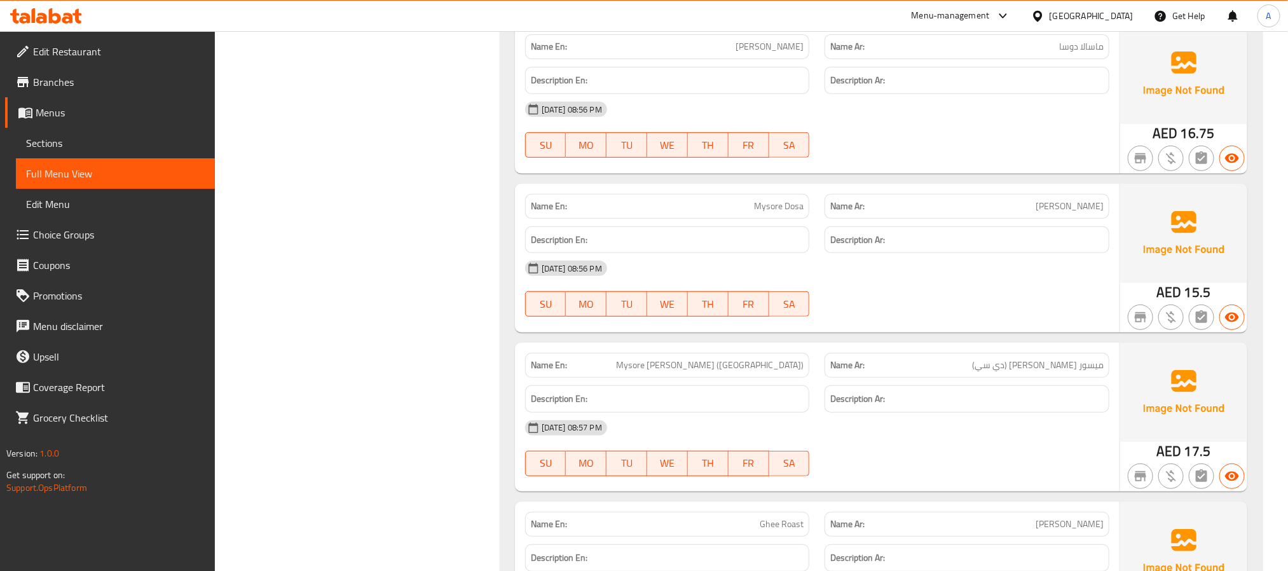
scroll to position [2860, 0]
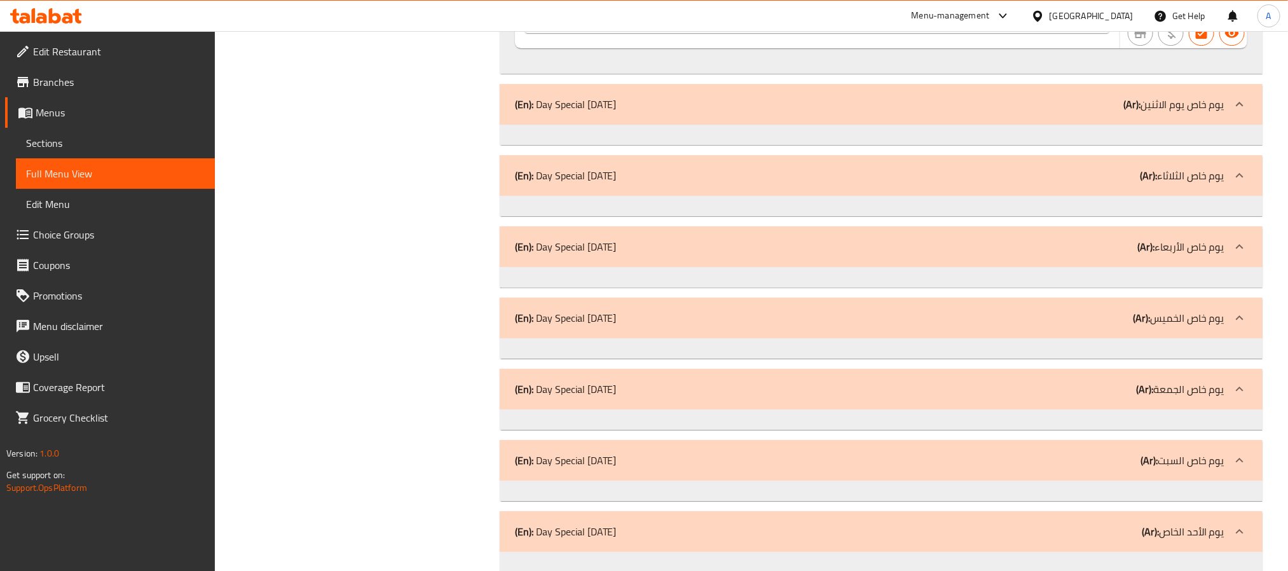
scroll to position [6525, 0]
